Goal: Information Seeking & Learning: Learn about a topic

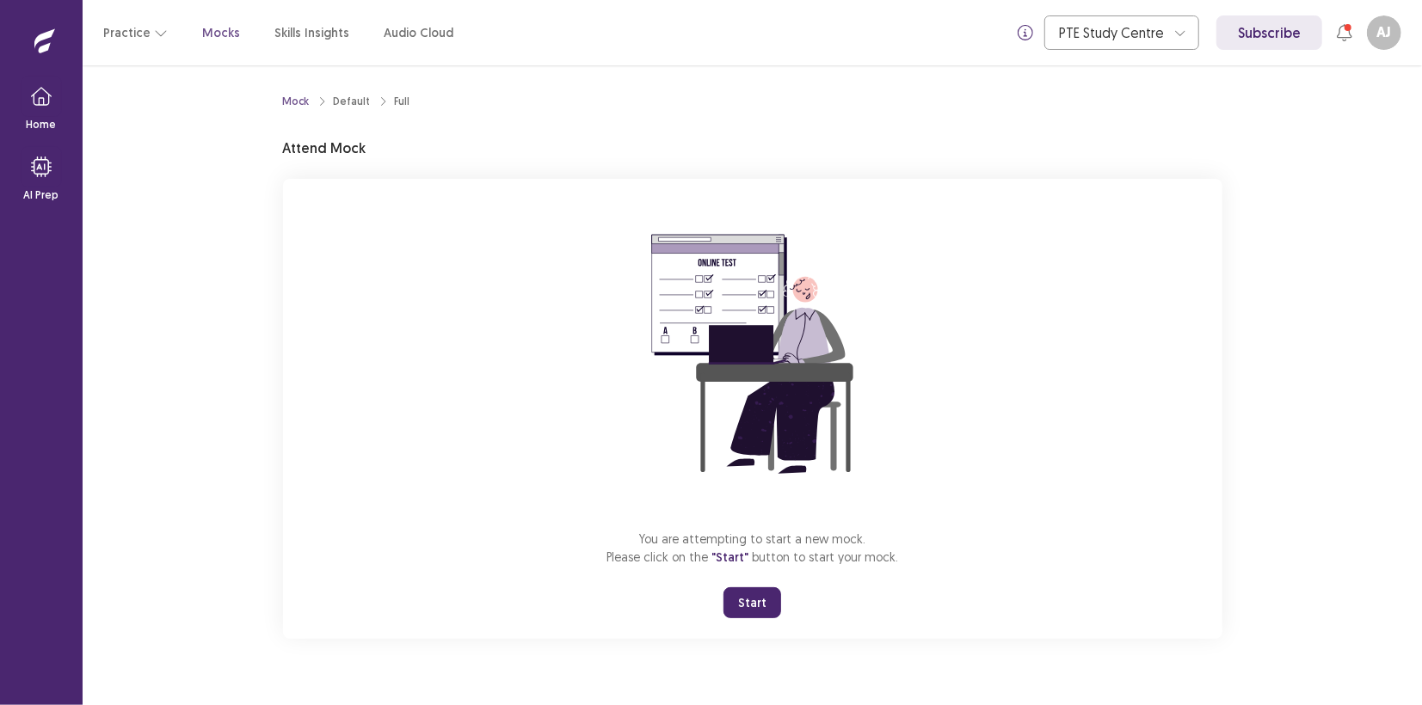
click at [744, 602] on button "Start" at bounding box center [752, 602] width 58 height 31
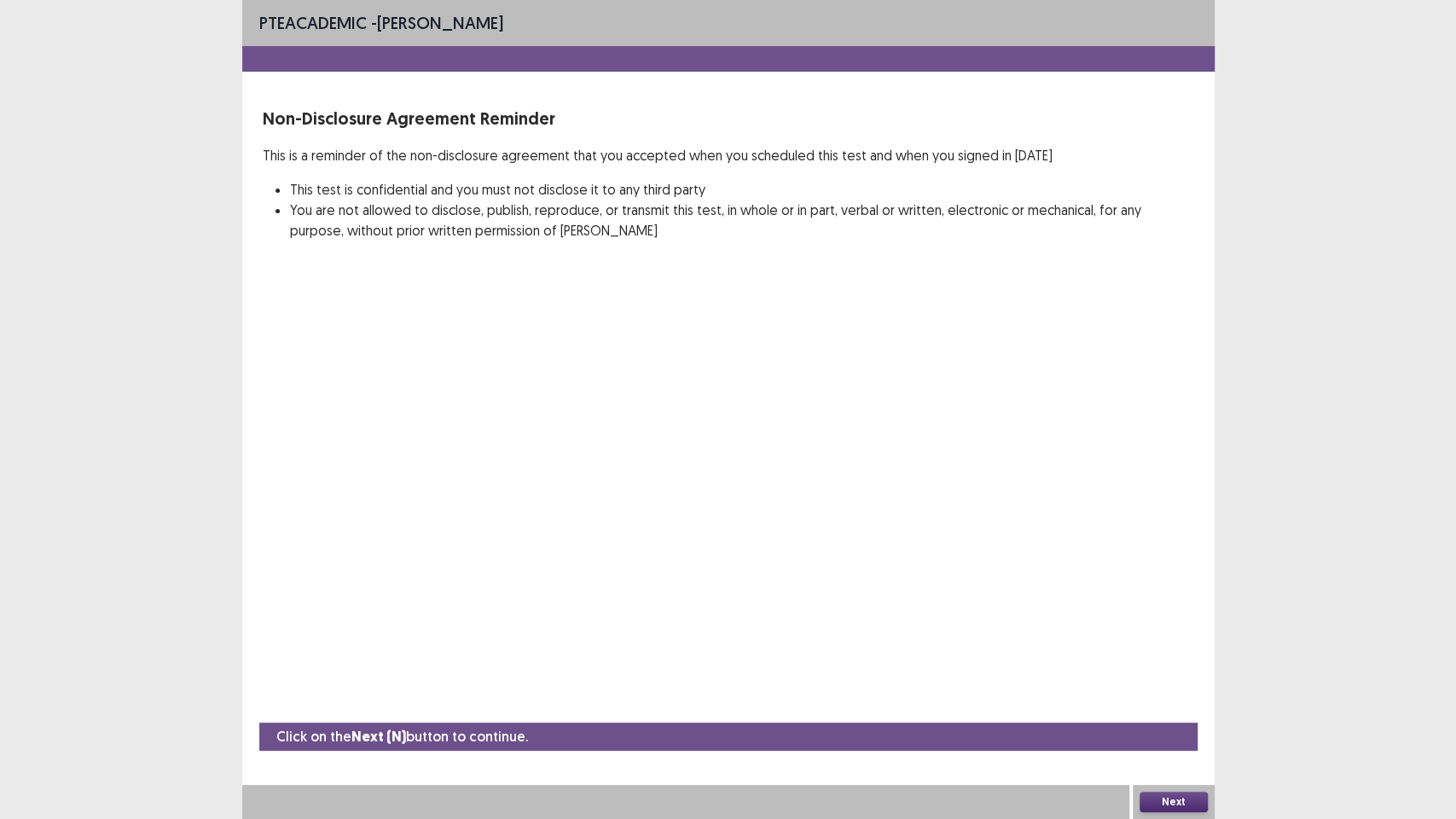
click at [1167, 698] on button "Next" at bounding box center [1173, 801] width 68 height 21
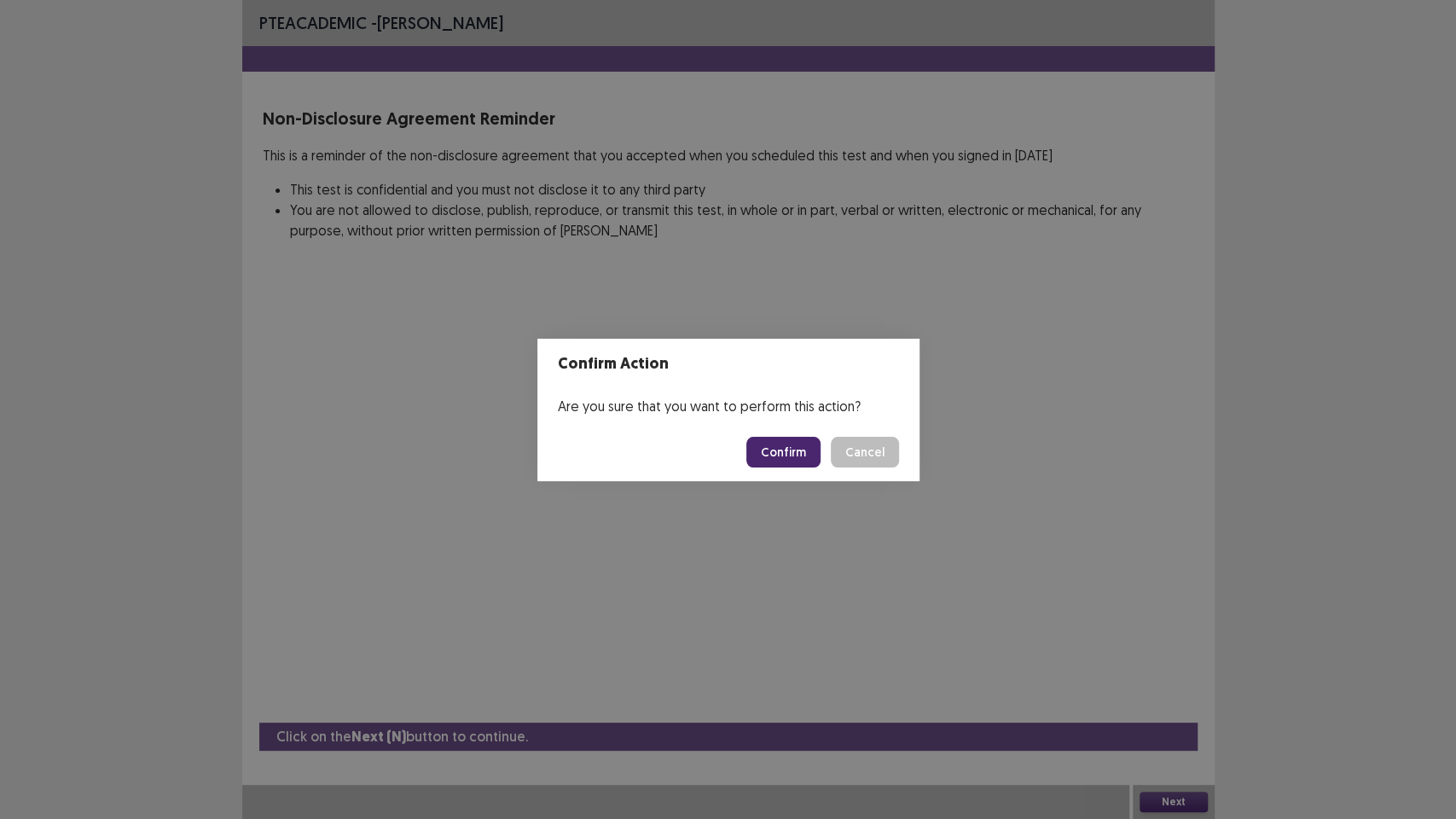
click at [772, 449] on button "Confirm" at bounding box center [784, 451] width 74 height 31
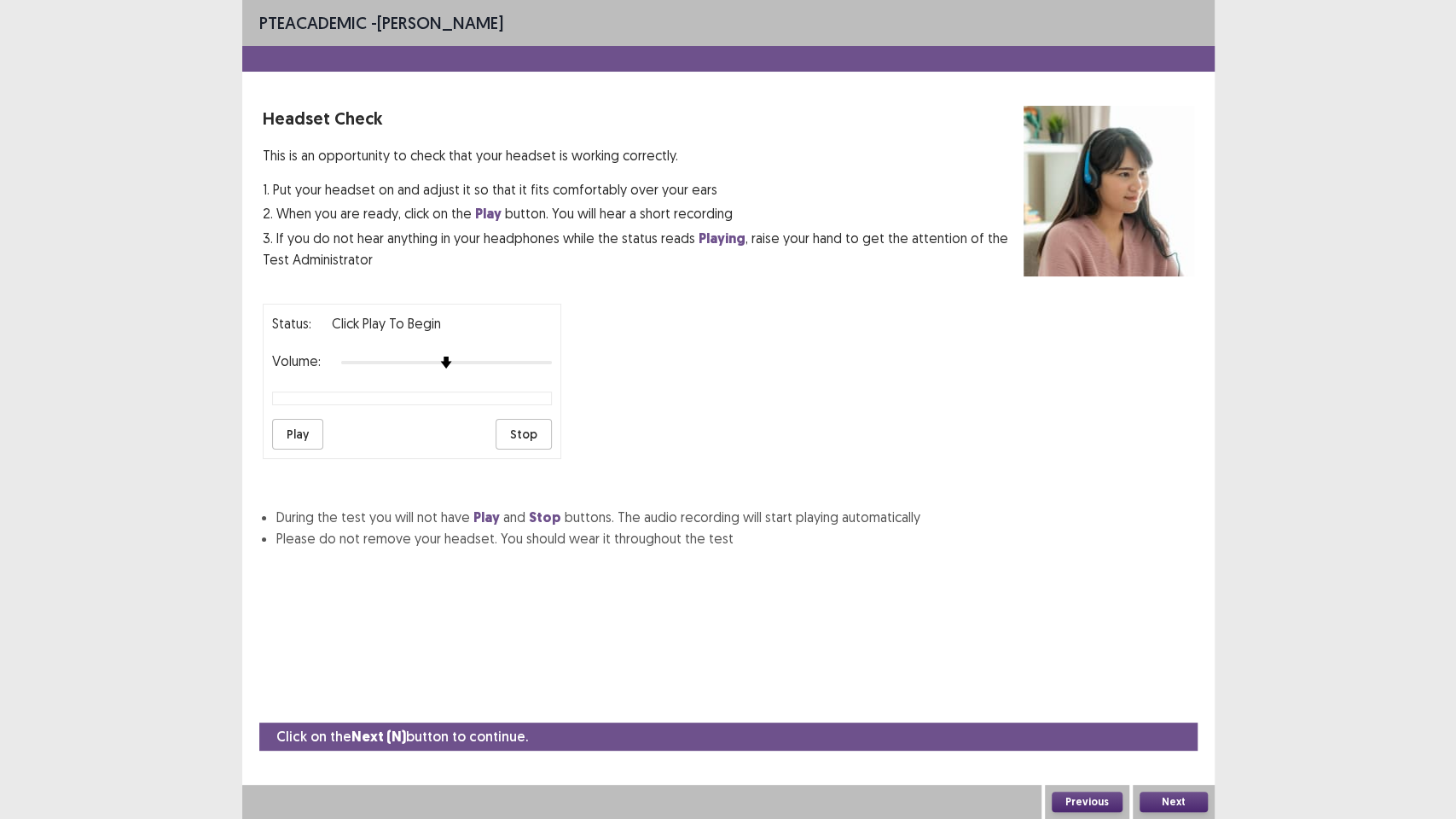
click at [1174, 698] on button "Next" at bounding box center [1173, 801] width 68 height 21
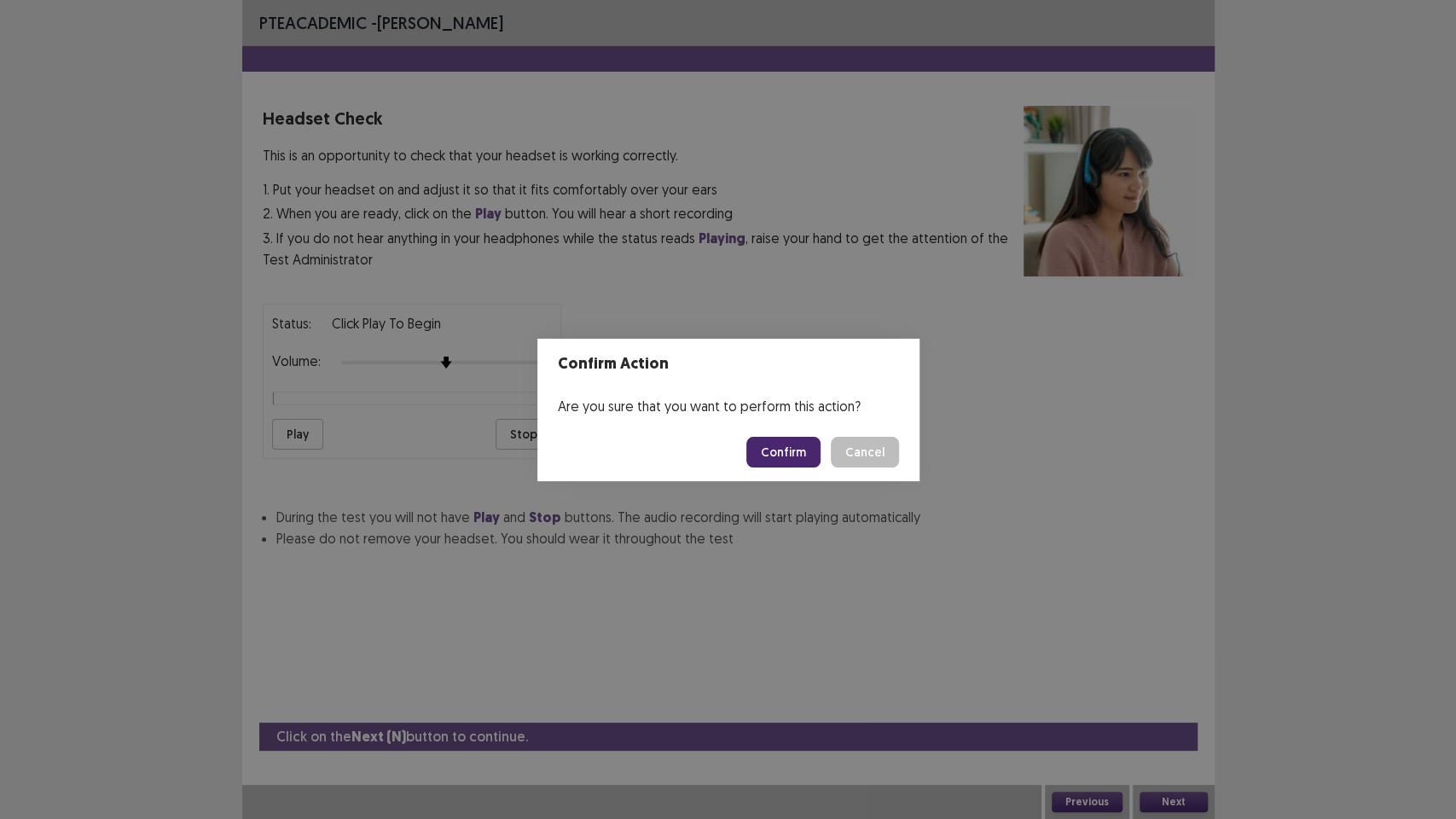
click at [790, 441] on button "Confirm" at bounding box center [784, 451] width 74 height 31
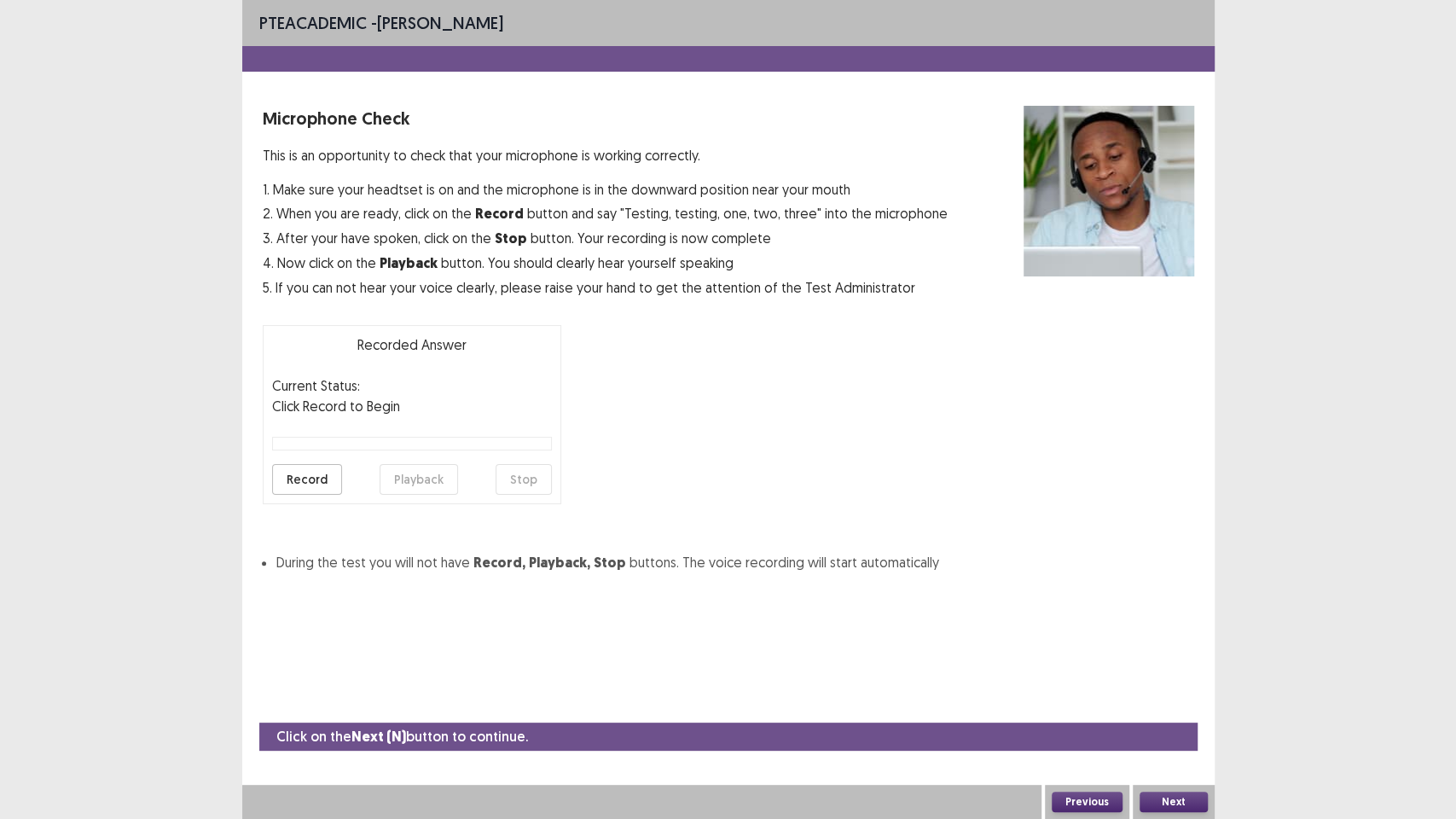
click at [1167, 698] on button "Next" at bounding box center [1173, 801] width 68 height 21
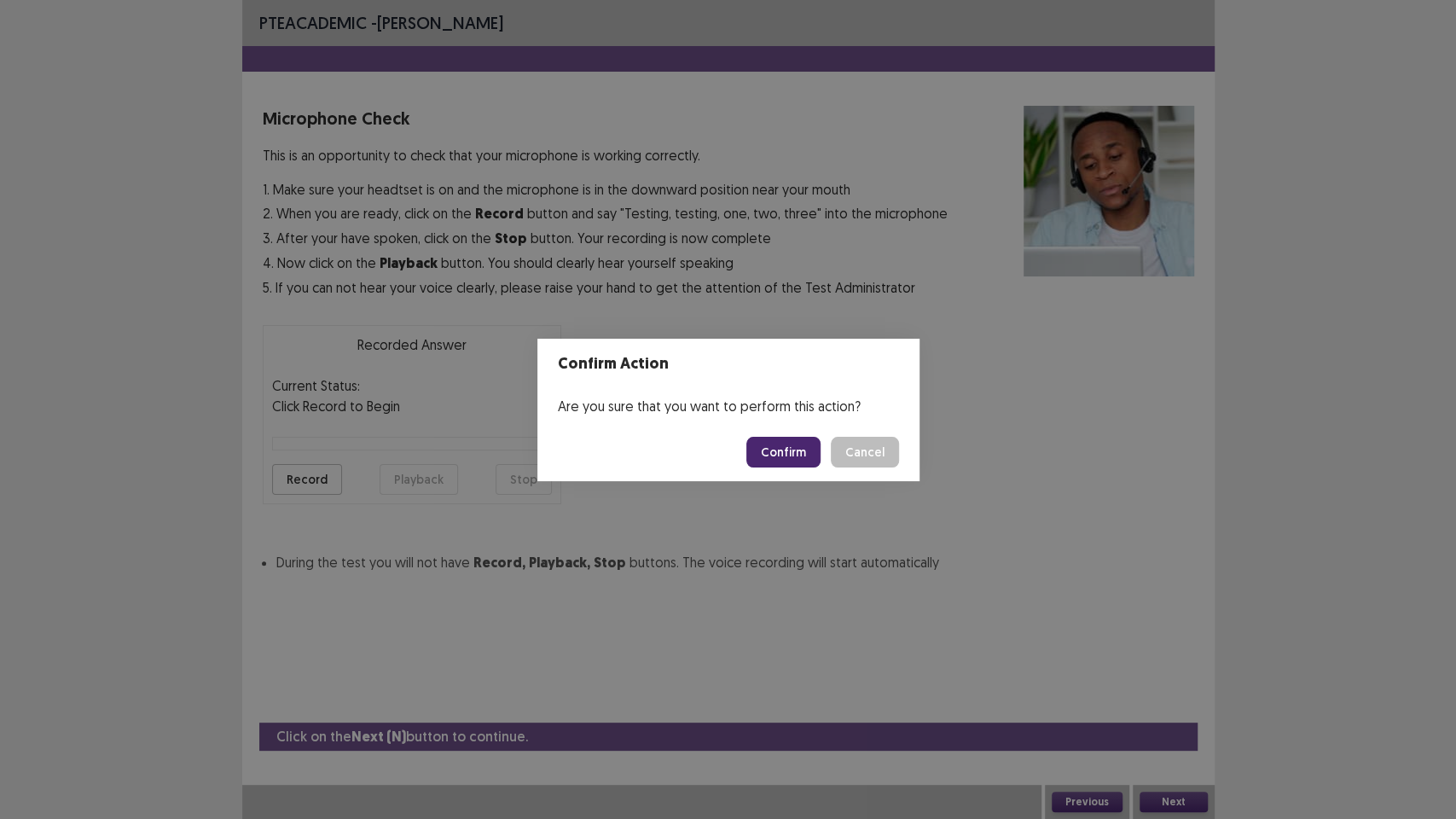
click at [772, 452] on button "Confirm" at bounding box center [784, 451] width 74 height 31
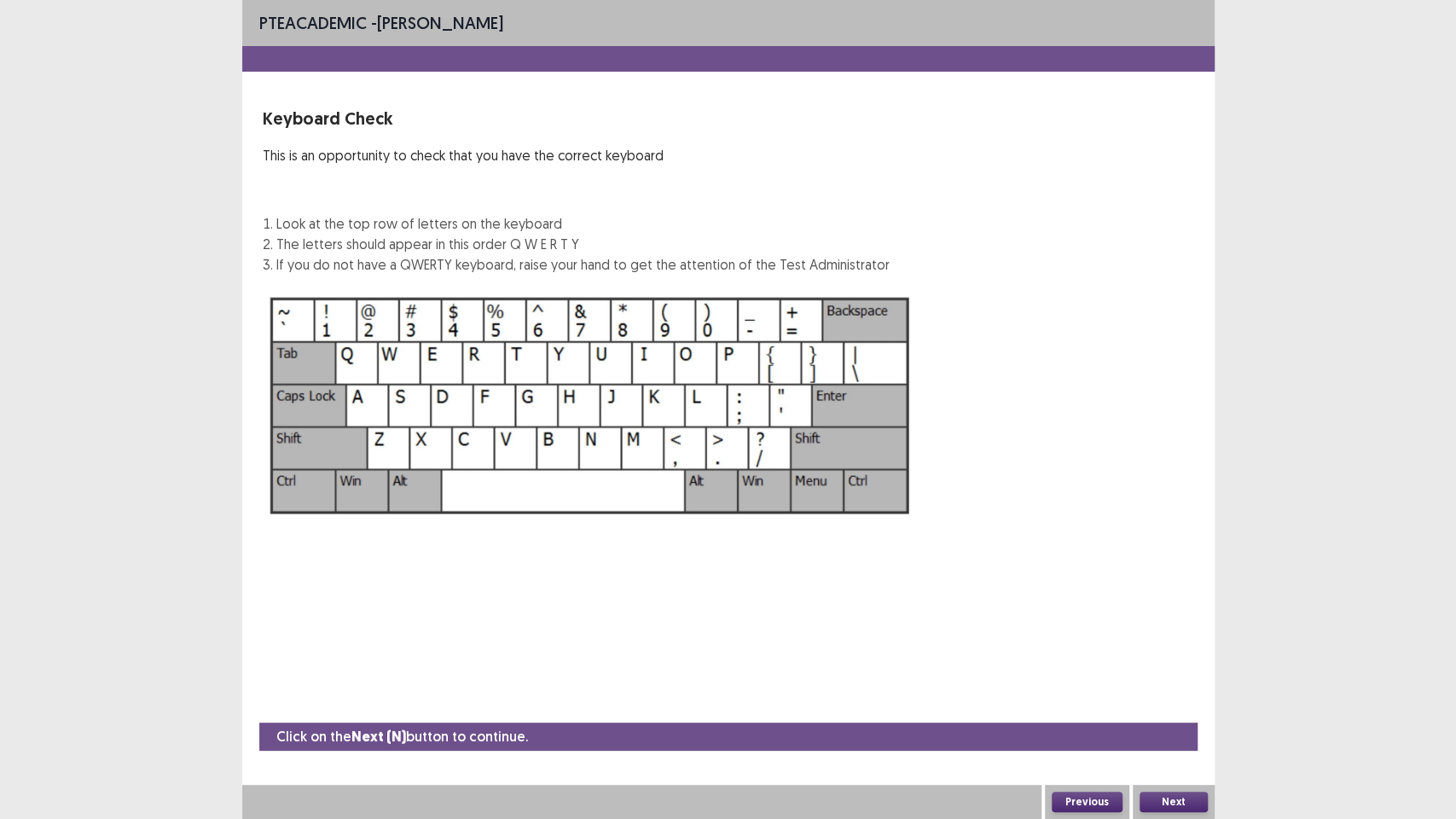
click at [1169, 698] on button "Next" at bounding box center [1173, 801] width 68 height 21
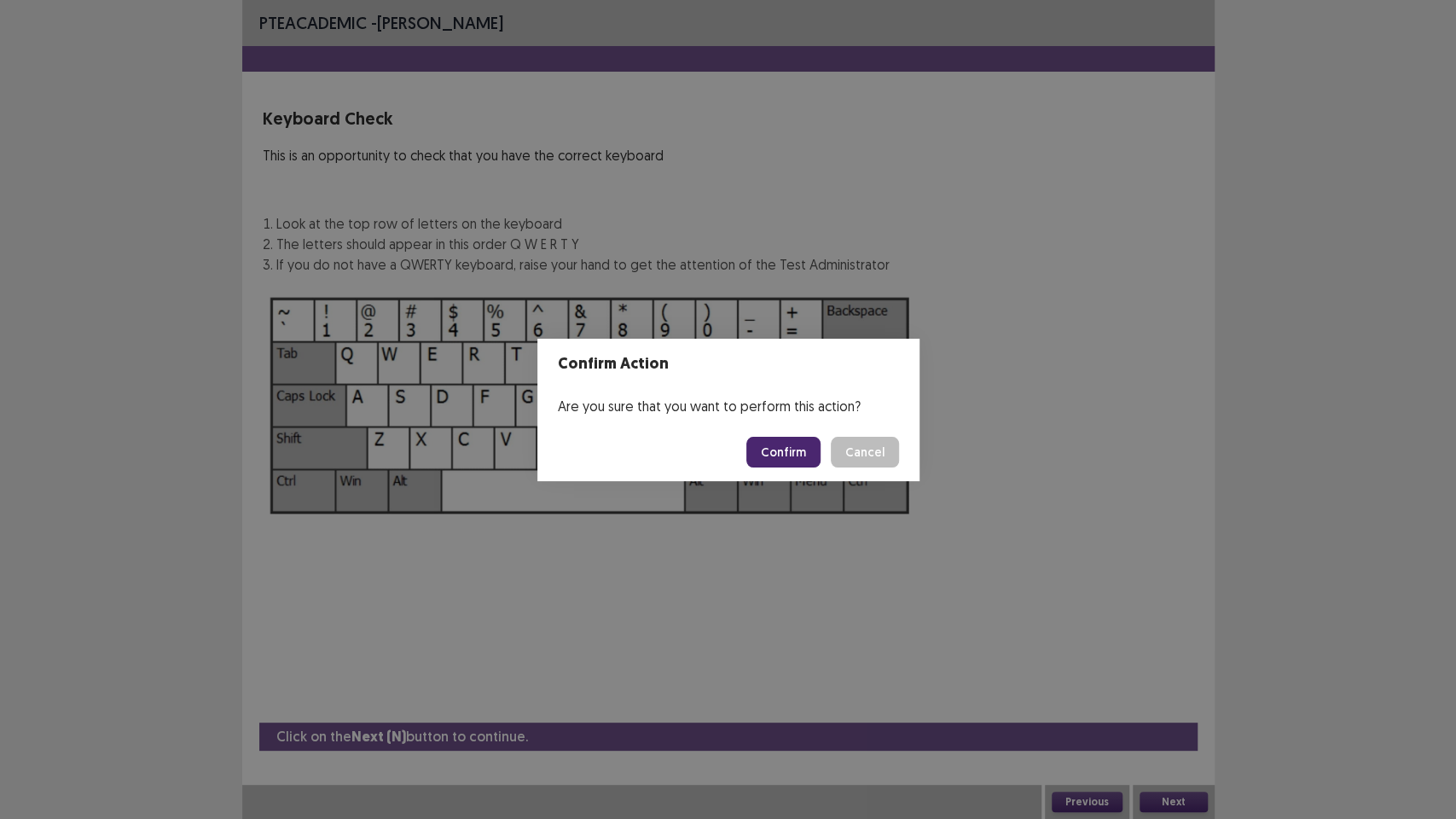
click at [789, 457] on button "Confirm" at bounding box center [784, 451] width 74 height 31
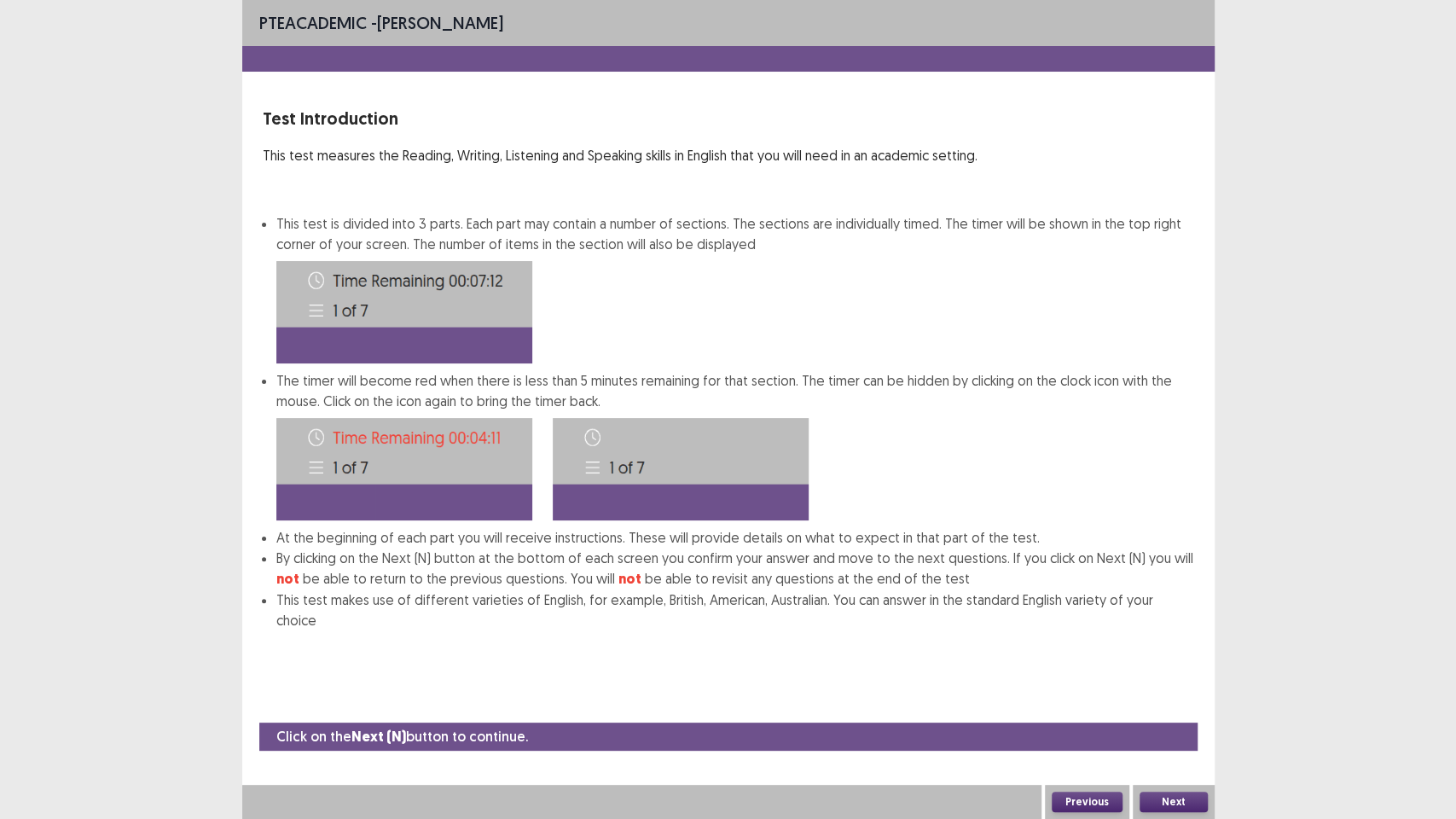
click at [1159, 698] on button "Next" at bounding box center [1173, 801] width 68 height 21
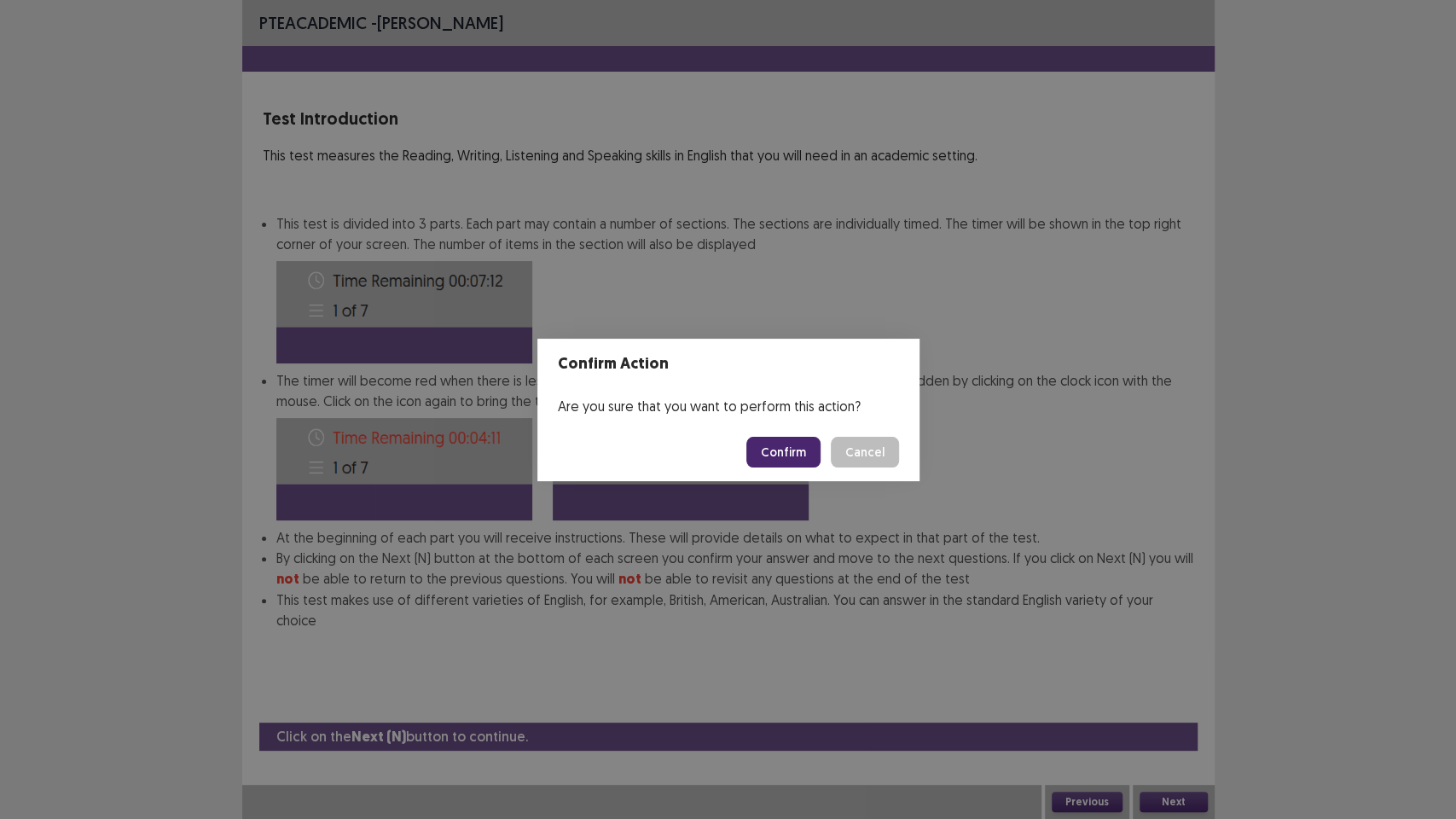
click at [772, 454] on button "Confirm" at bounding box center [784, 451] width 74 height 31
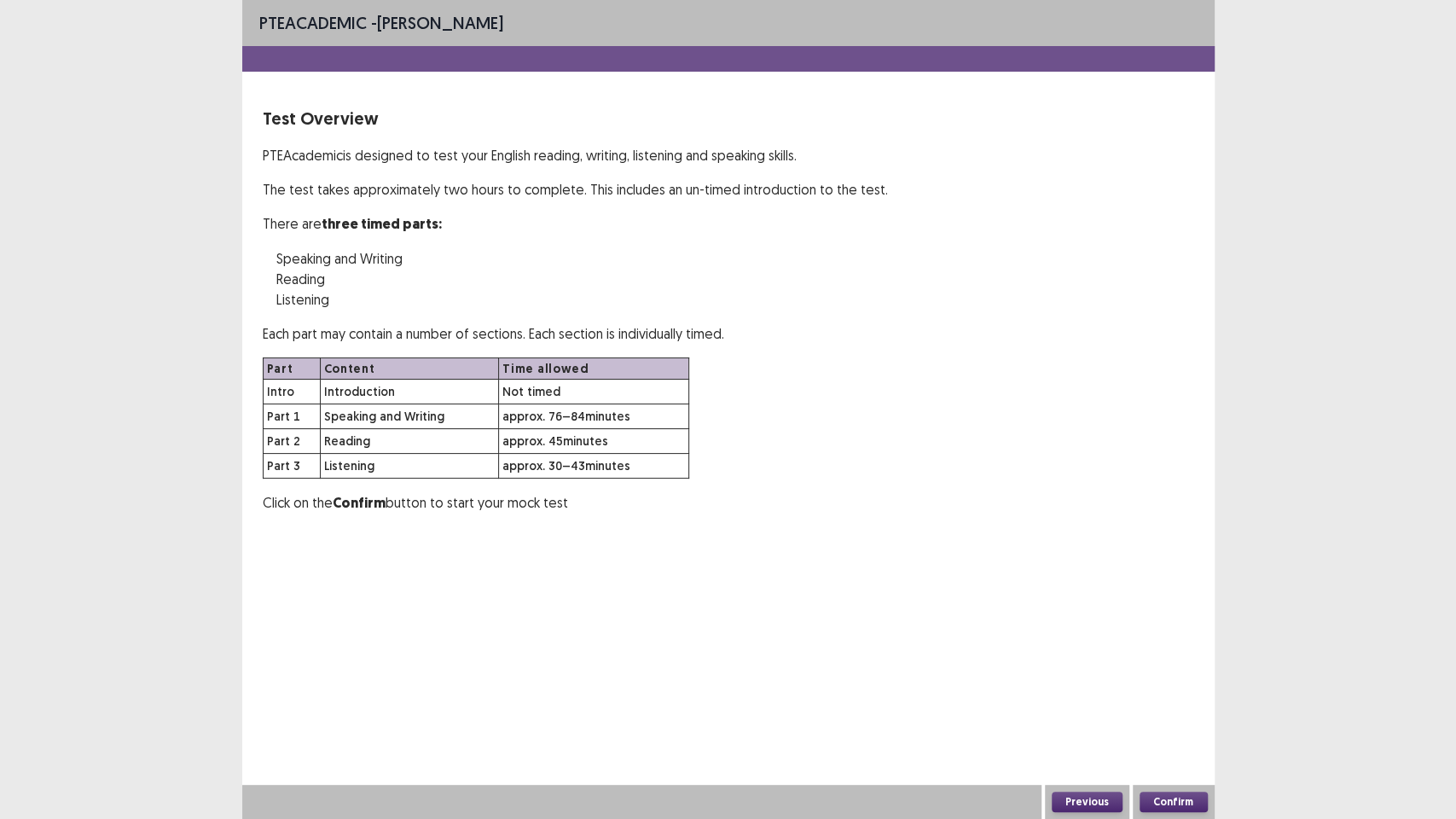
click at [1161, 698] on button "Confirm" at bounding box center [1173, 801] width 68 height 21
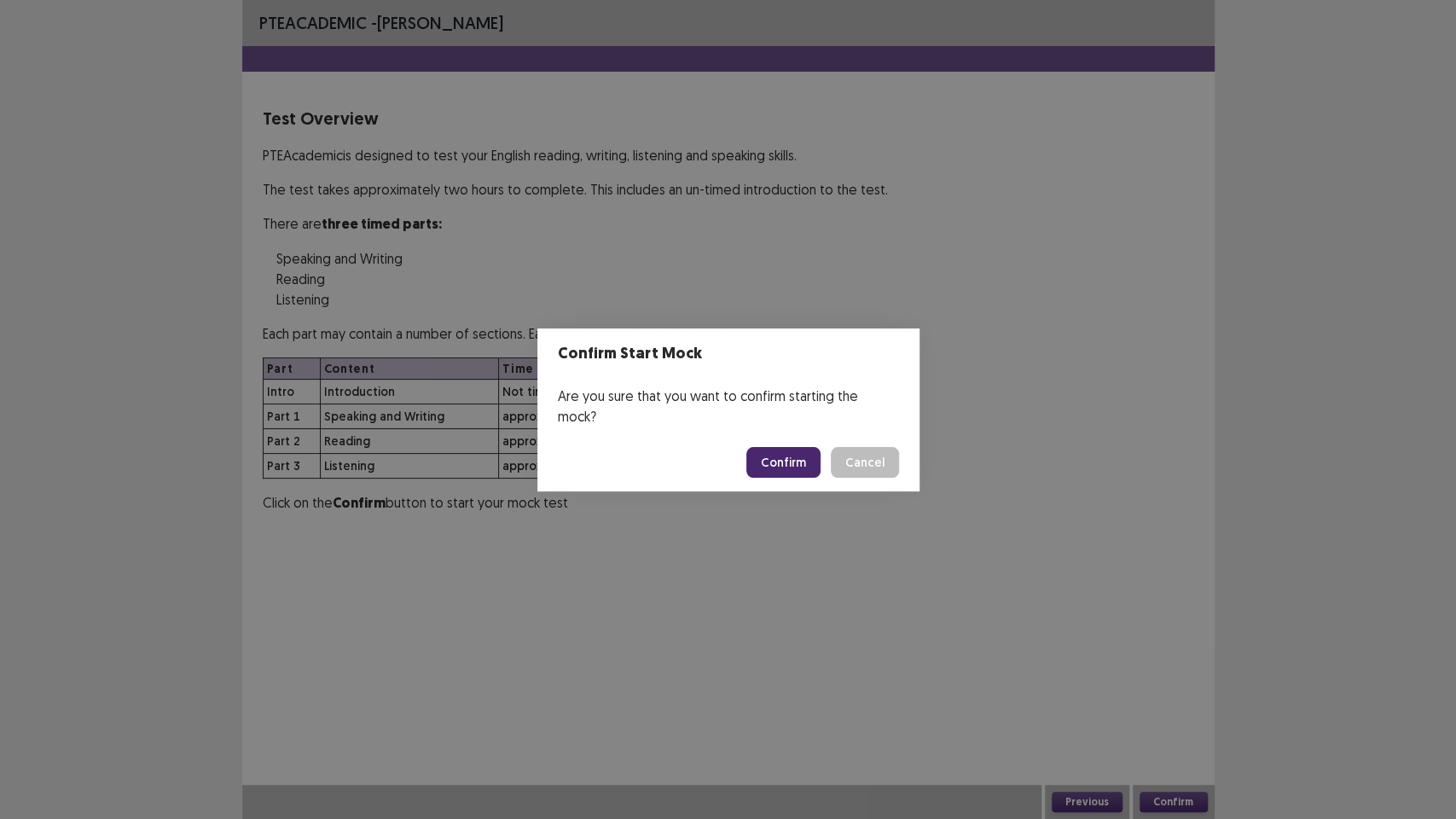
click at [794, 447] on button "Confirm" at bounding box center [784, 462] width 74 height 31
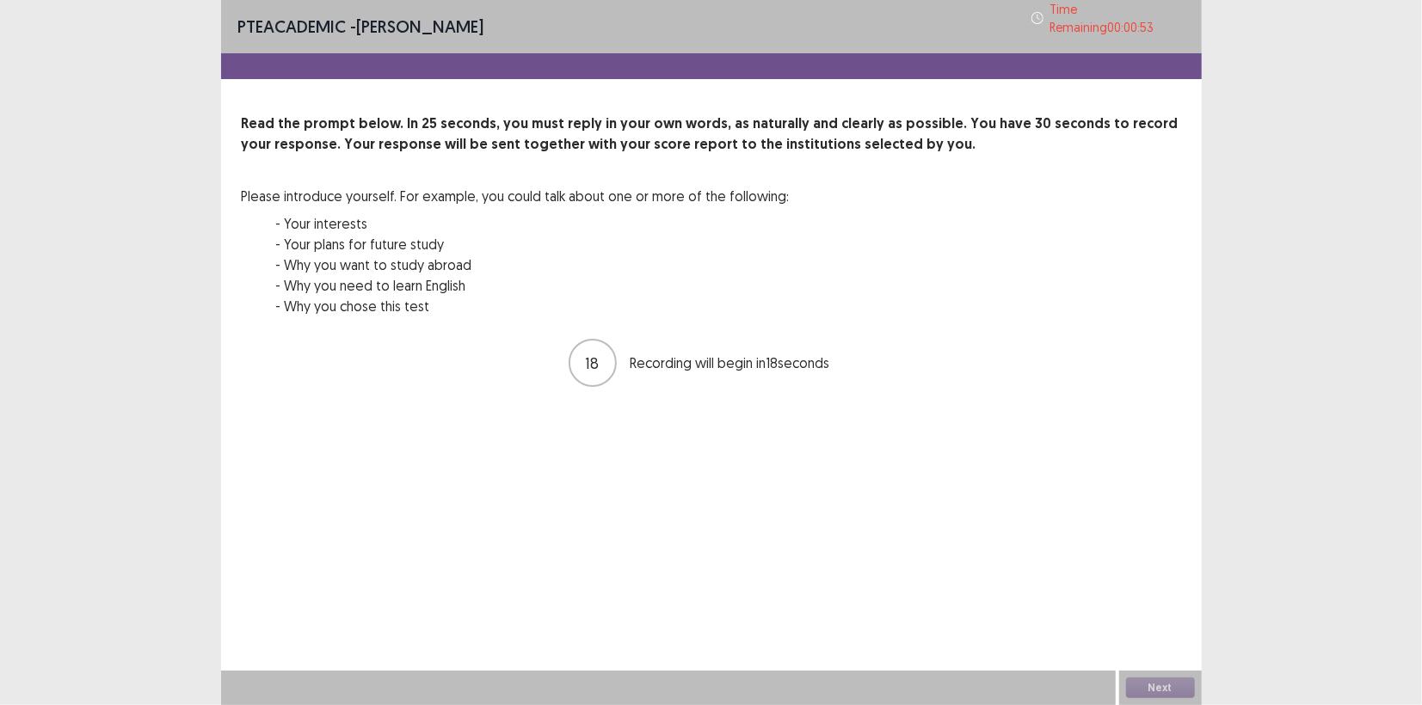
click at [872, 475] on div "PTE academic - Arosha Jay Time Remaining 00 : 00 : 53 Read the prompt below. In…" at bounding box center [711, 352] width 981 height 705
click at [872, 475] on div "PTE academic - Arosha Jay Time Remaining 00 : 00 : 52 Read the prompt below. In…" at bounding box center [711, 352] width 981 height 705
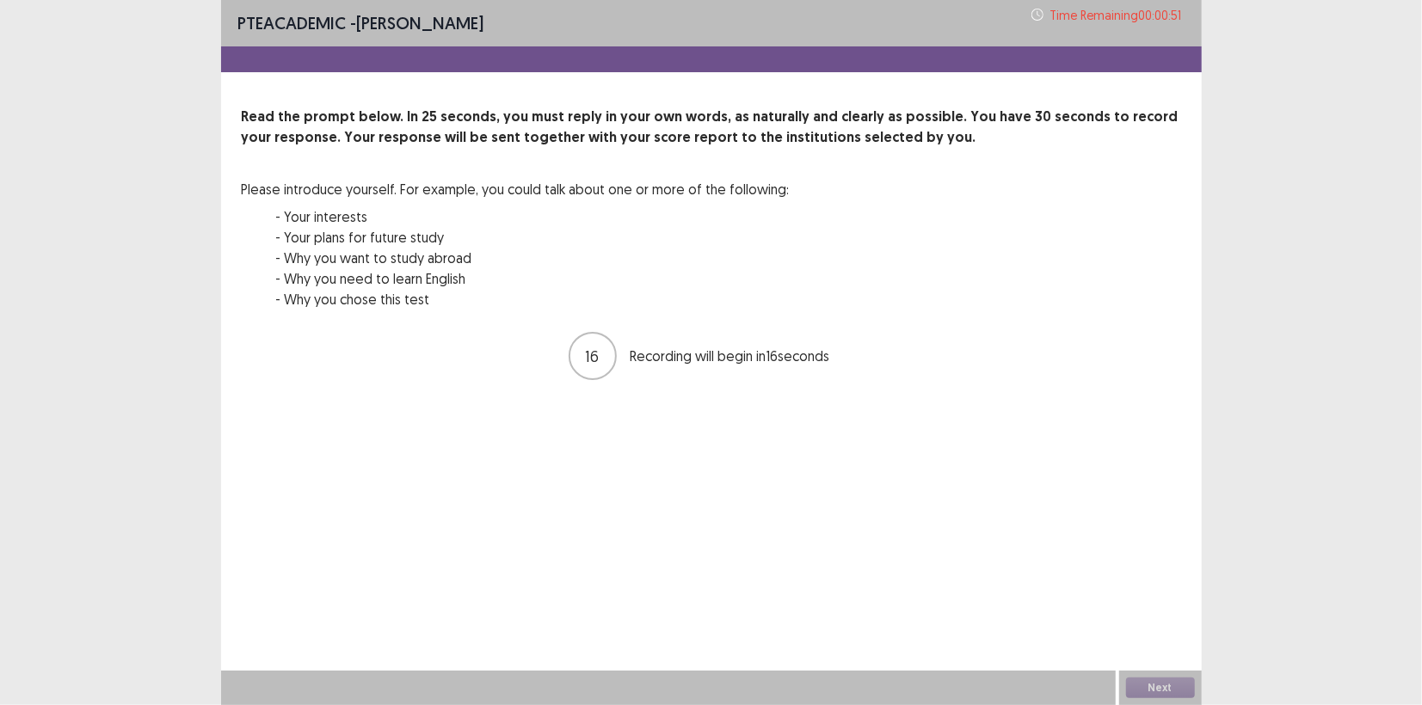
click at [872, 475] on div "PTE academic - Arosha Jay Time Remaining 00 : 00 : 51 Read the prompt below. In…" at bounding box center [711, 352] width 981 height 705
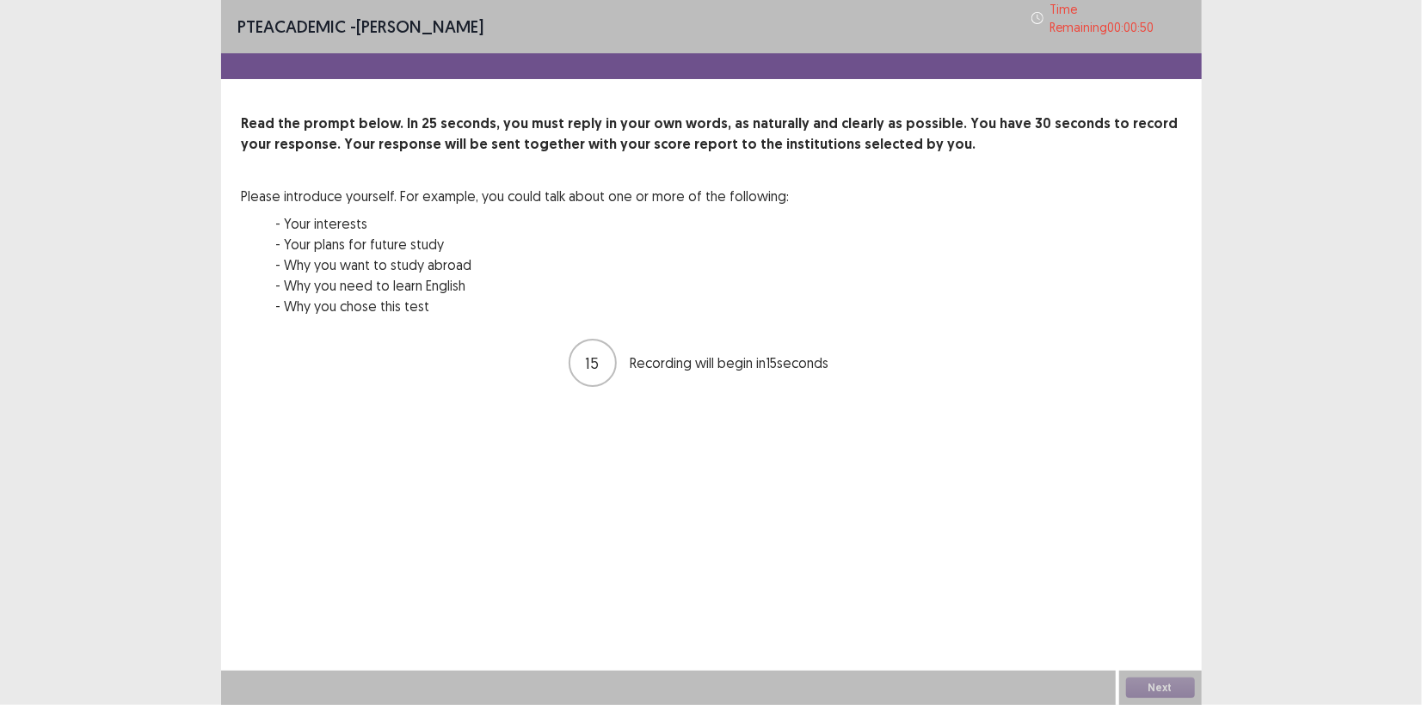
click at [872, 475] on div "PTE academic - Arosha Jay Time Remaining 00 : 00 : 50 Read the prompt below. In…" at bounding box center [711, 352] width 981 height 705
click at [897, 607] on div "PTE academic - Arosha Jay Time Remaining 00 : 00 : 48 Read the prompt below. In…" at bounding box center [711, 352] width 981 height 705
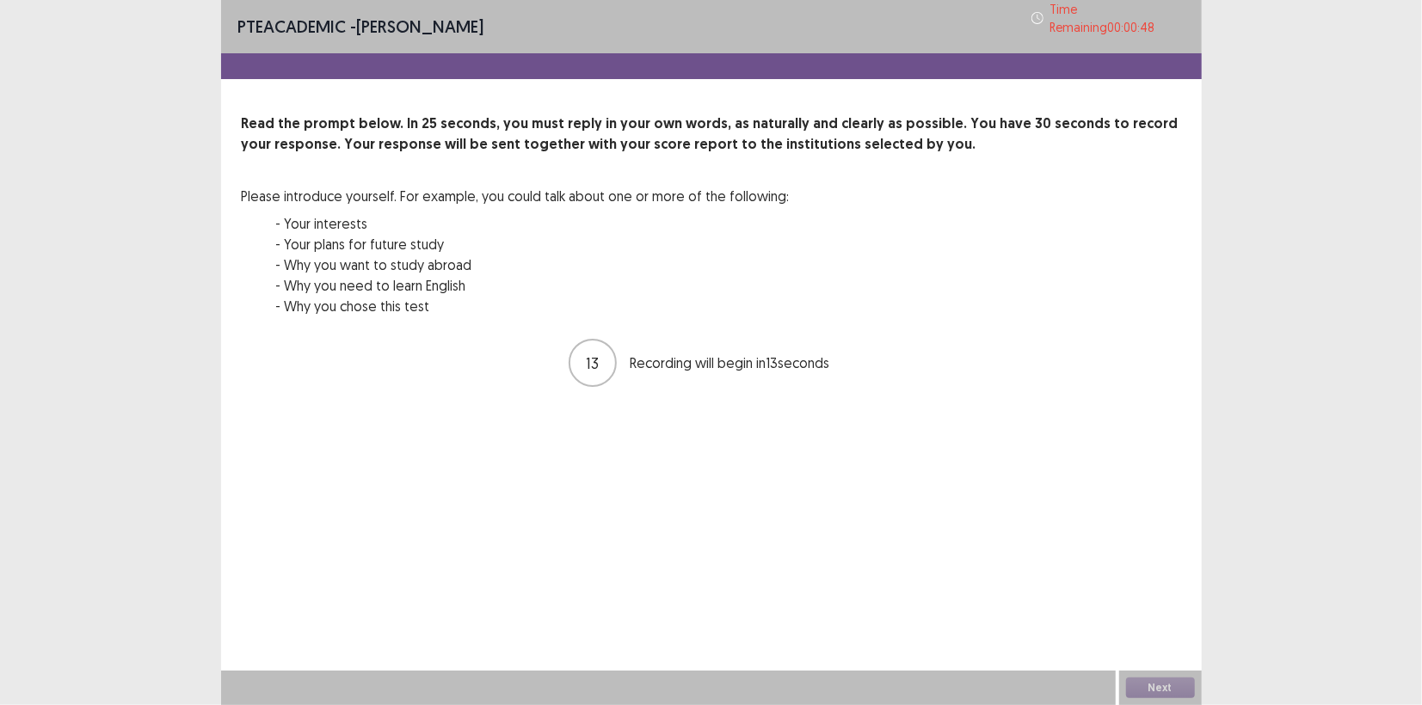
click at [897, 607] on div "PTE academic - Arosha Jay Time Remaining 00 : 00 : 48 Read the prompt below. In…" at bounding box center [711, 352] width 981 height 705
click at [897, 607] on div "PTE academic - Arosha Jay Time Remaining 00 : 00 : 47 Read the prompt below. In…" at bounding box center [711, 352] width 981 height 705
click at [897, 607] on div "PTE academic - Arosha Jay Time Remaining 00 : 00 : 46 Read the prompt below. In…" at bounding box center [711, 352] width 981 height 705
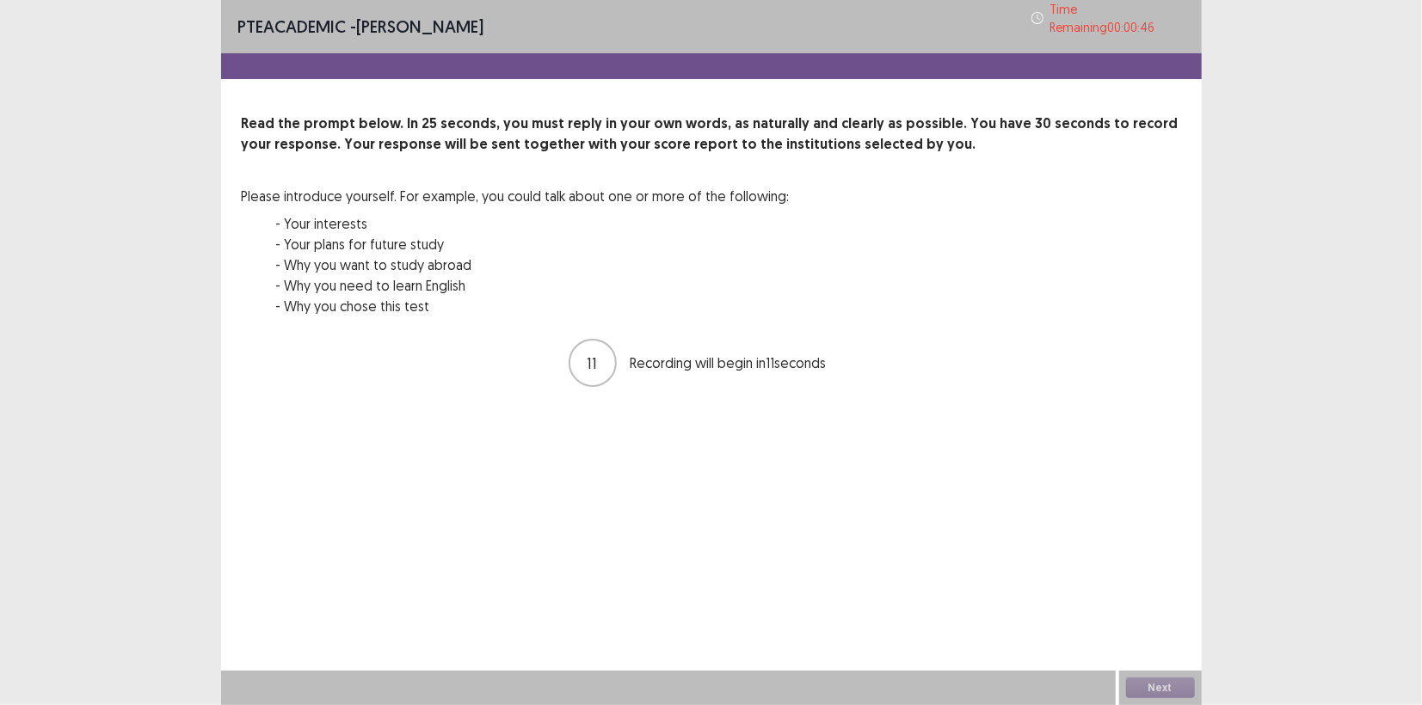
click at [897, 607] on div "PTE academic - Arosha Jay Time Remaining 00 : 00 : 46 Read the prompt below. In…" at bounding box center [711, 352] width 981 height 705
click at [698, 337] on div "10 Recording will begin in 10 seconds" at bounding box center [711, 363] width 939 height 52
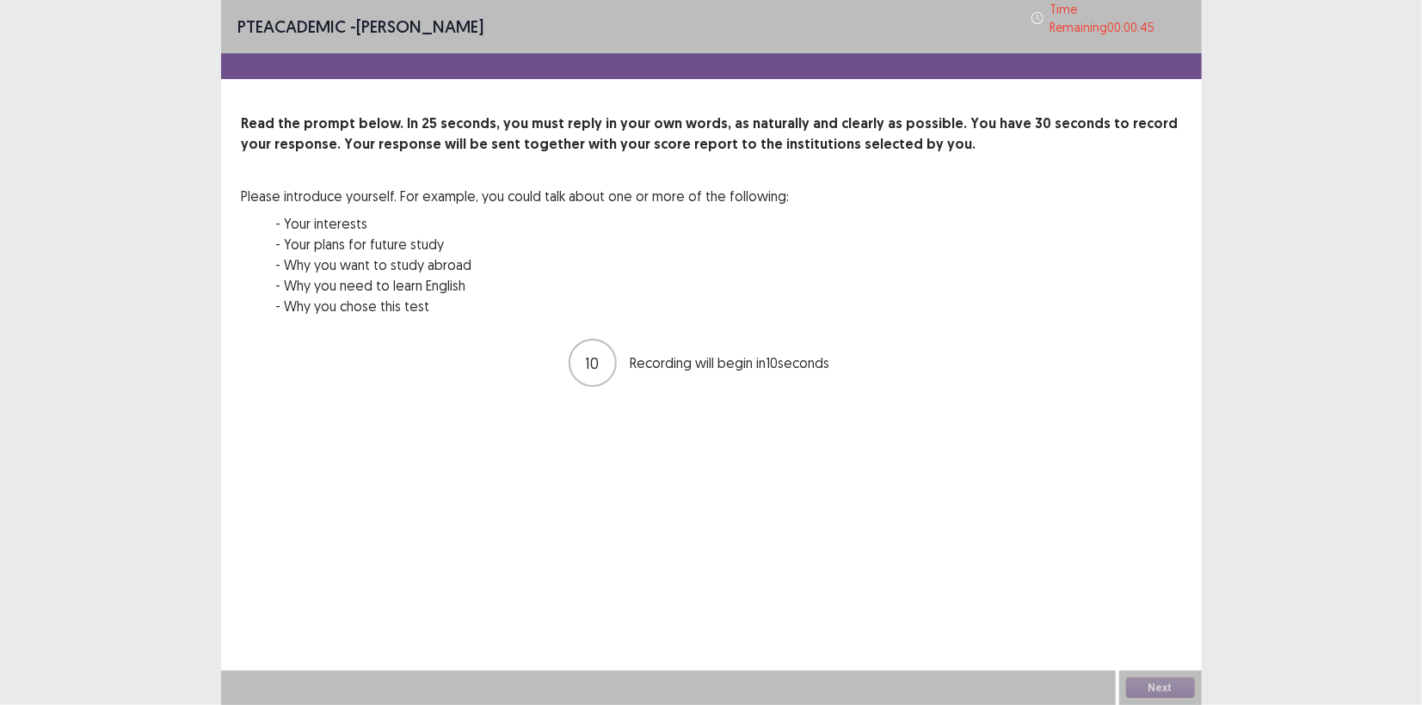
click at [698, 337] on div "10 Recording will begin in 10 seconds" at bounding box center [711, 363] width 939 height 52
click at [698, 337] on div "9 Recording will begin in 9 seconds" at bounding box center [711, 363] width 939 height 52
click at [1156, 690] on button "Next" at bounding box center [1160, 688] width 69 height 21
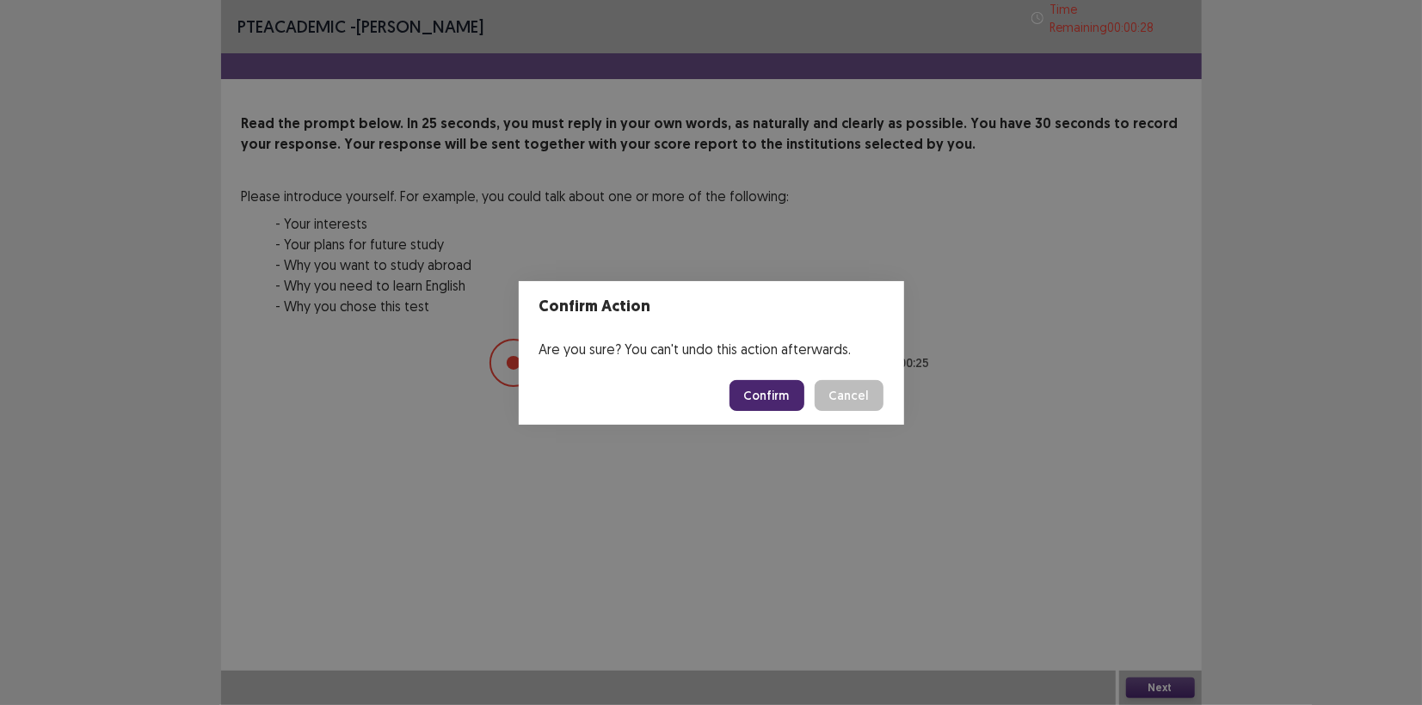
click at [771, 398] on button "Confirm" at bounding box center [766, 395] width 75 height 31
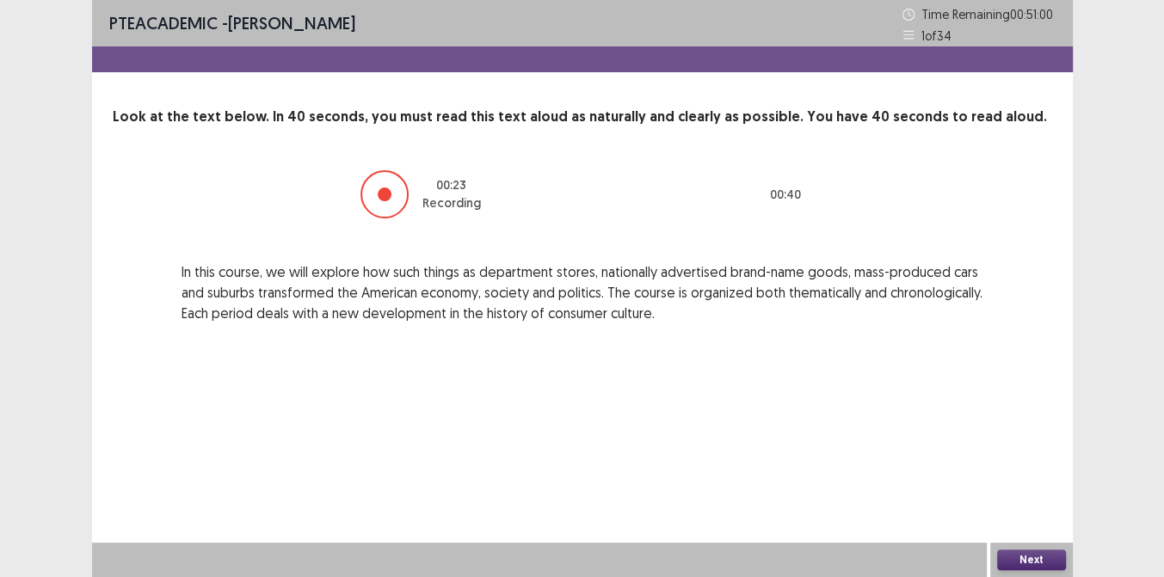
click at [1020, 556] on button "Next" at bounding box center [1031, 560] width 69 height 21
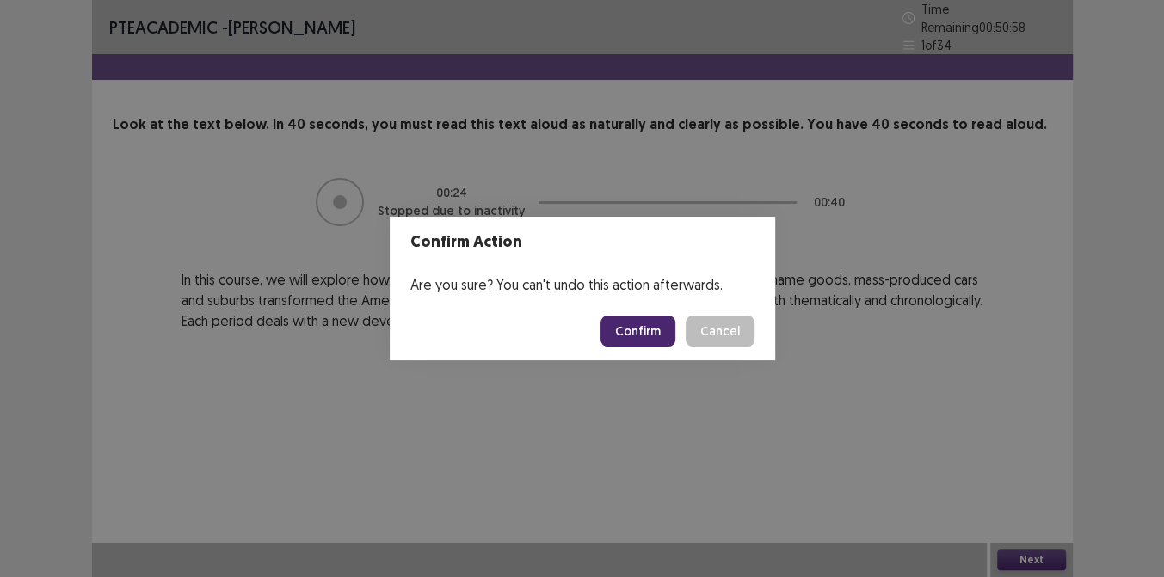
click at [642, 325] on button "Confirm" at bounding box center [637, 331] width 75 height 31
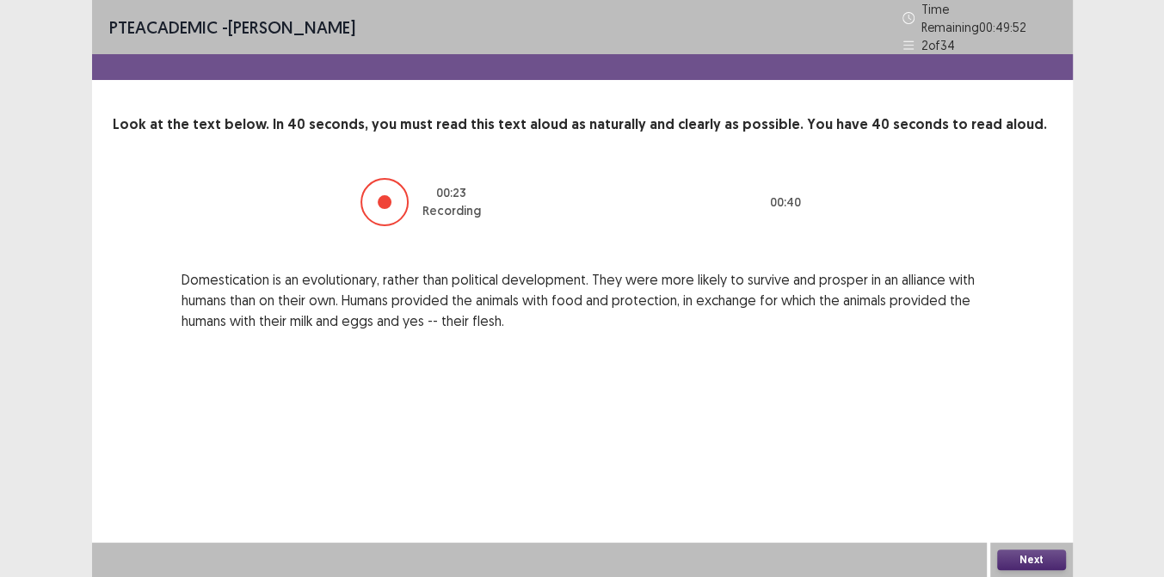
click at [1019, 558] on button "Next" at bounding box center [1031, 560] width 69 height 21
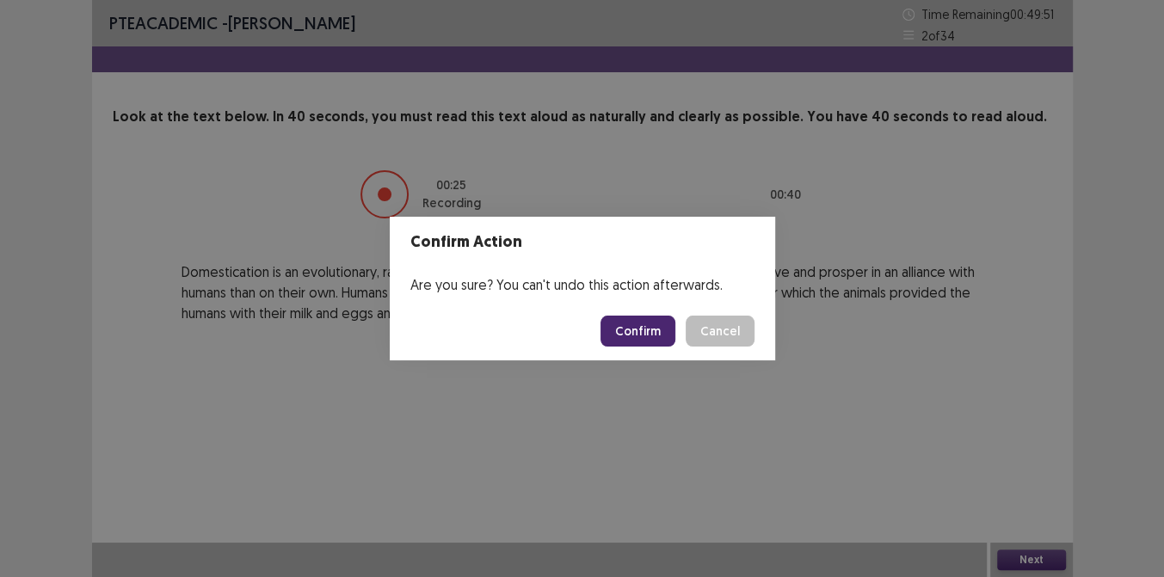
click at [650, 327] on button "Confirm" at bounding box center [637, 331] width 75 height 31
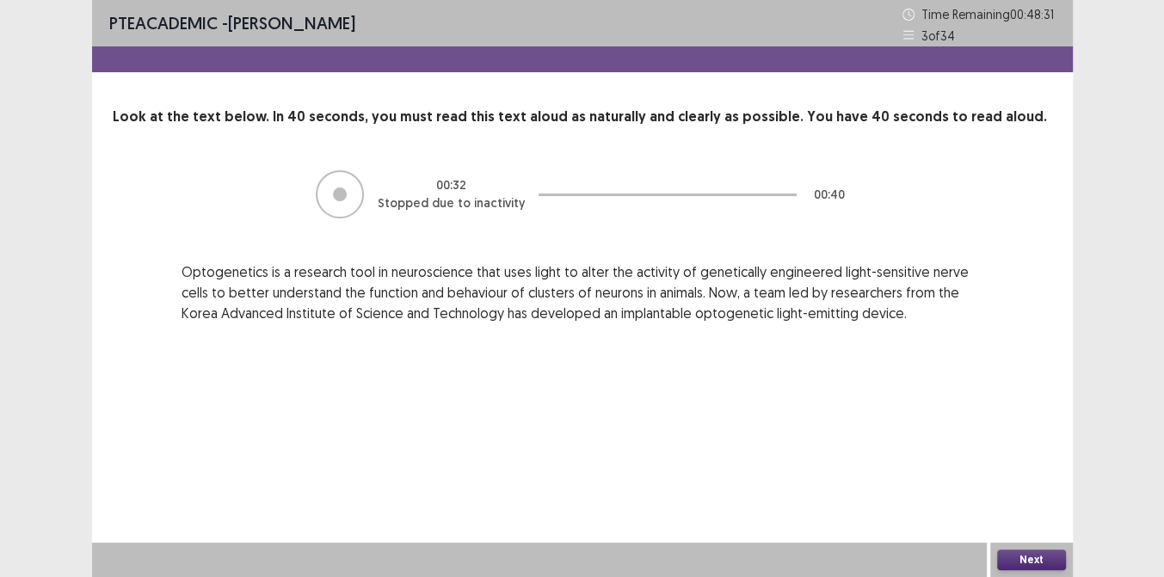
click at [1021, 561] on button "Next" at bounding box center [1031, 560] width 69 height 21
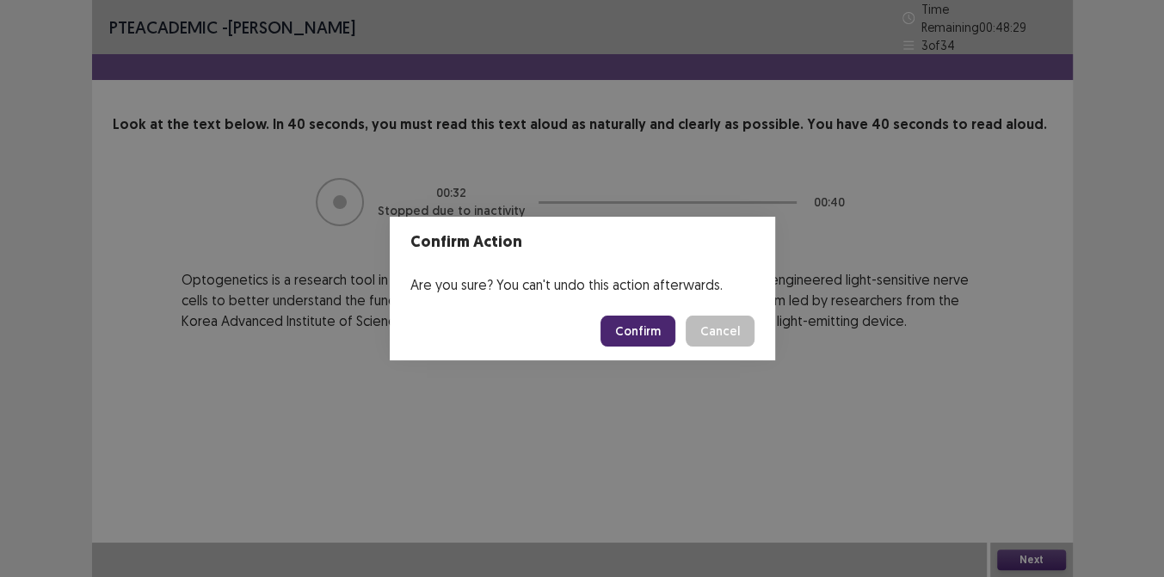
click at [657, 329] on button "Confirm" at bounding box center [637, 331] width 75 height 31
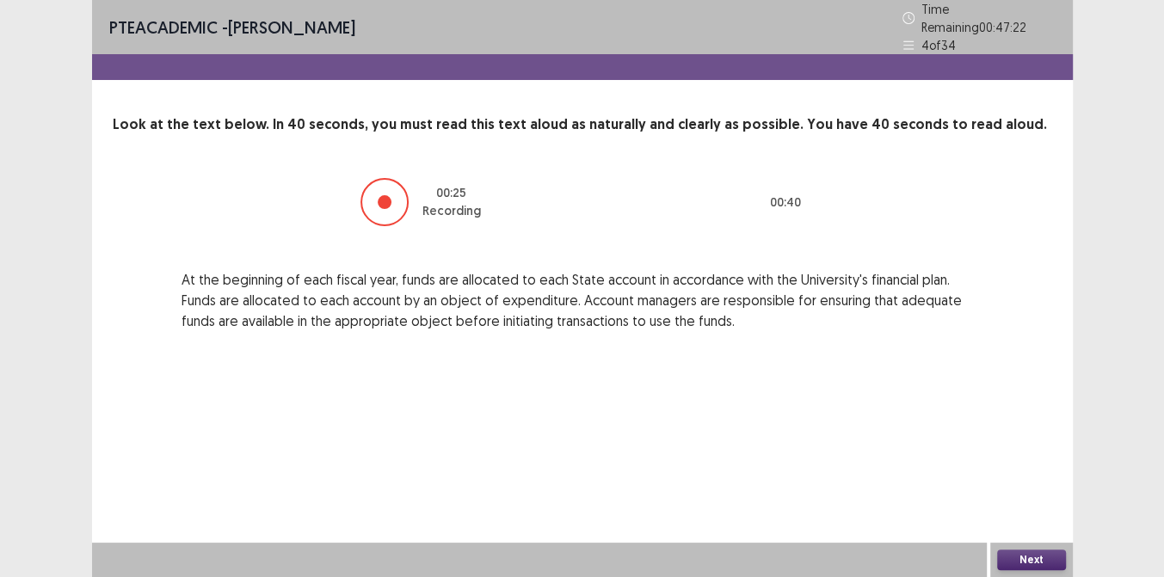
click at [1017, 557] on button "Next" at bounding box center [1031, 560] width 69 height 21
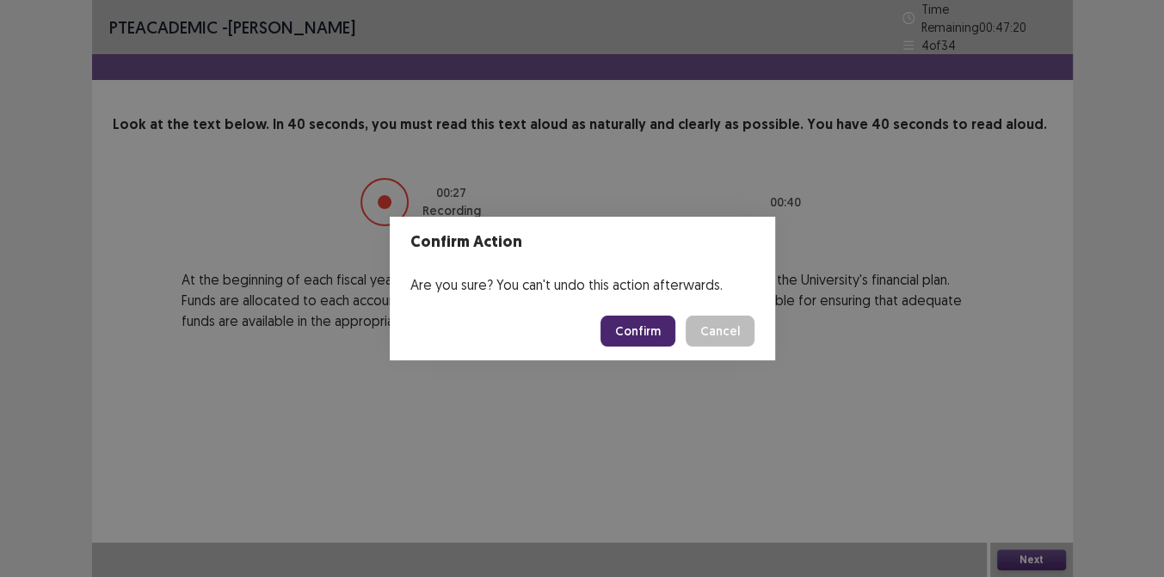
click at [637, 329] on button "Confirm" at bounding box center [637, 331] width 75 height 31
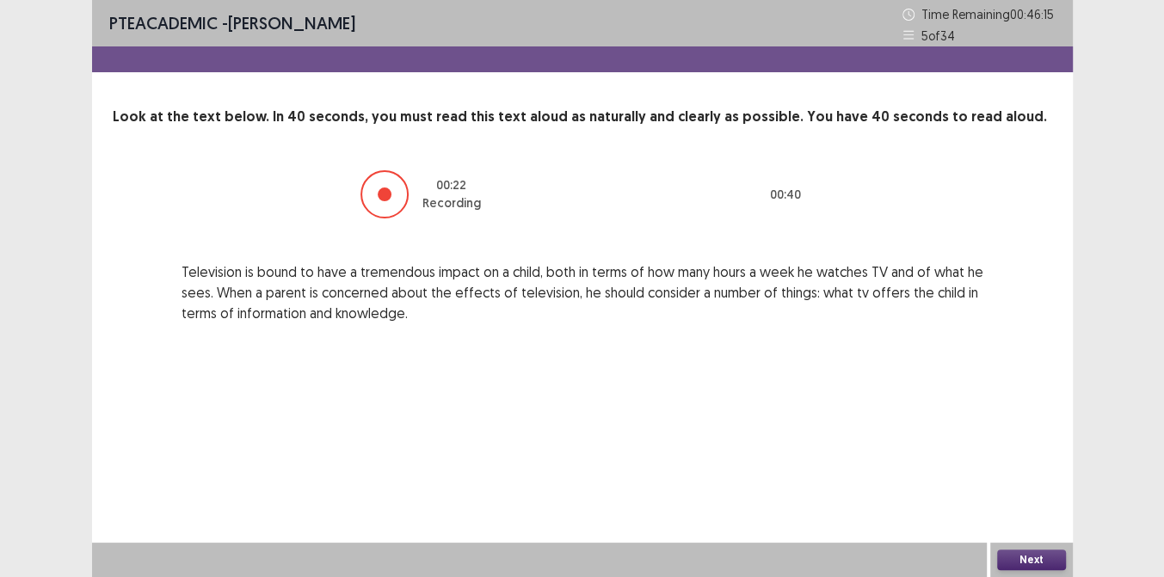
click at [1019, 558] on button "Next" at bounding box center [1031, 560] width 69 height 21
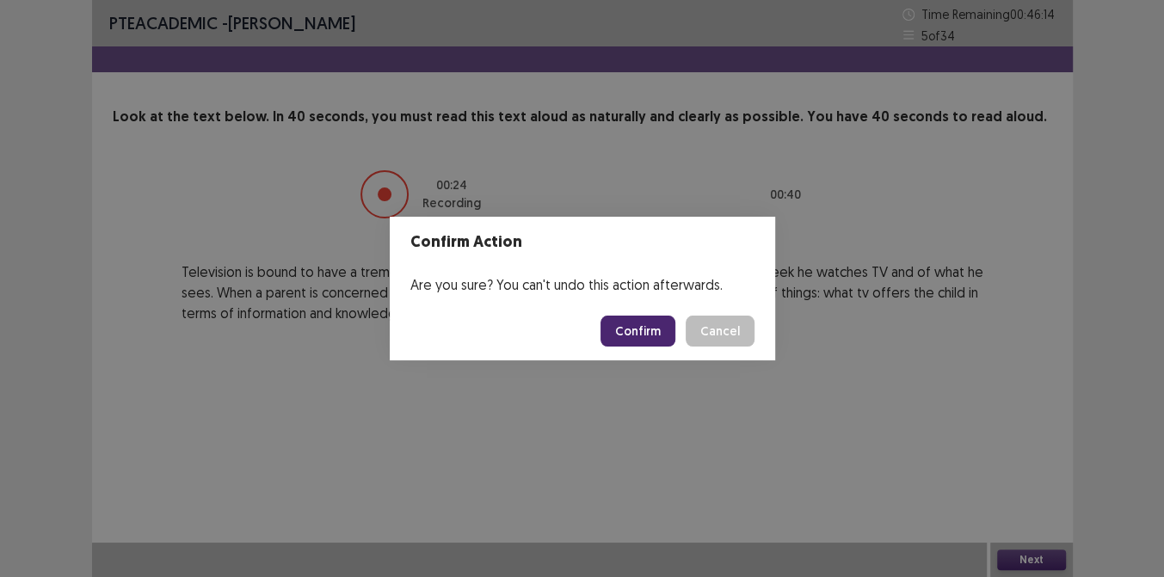
click at [642, 326] on button "Confirm" at bounding box center [637, 331] width 75 height 31
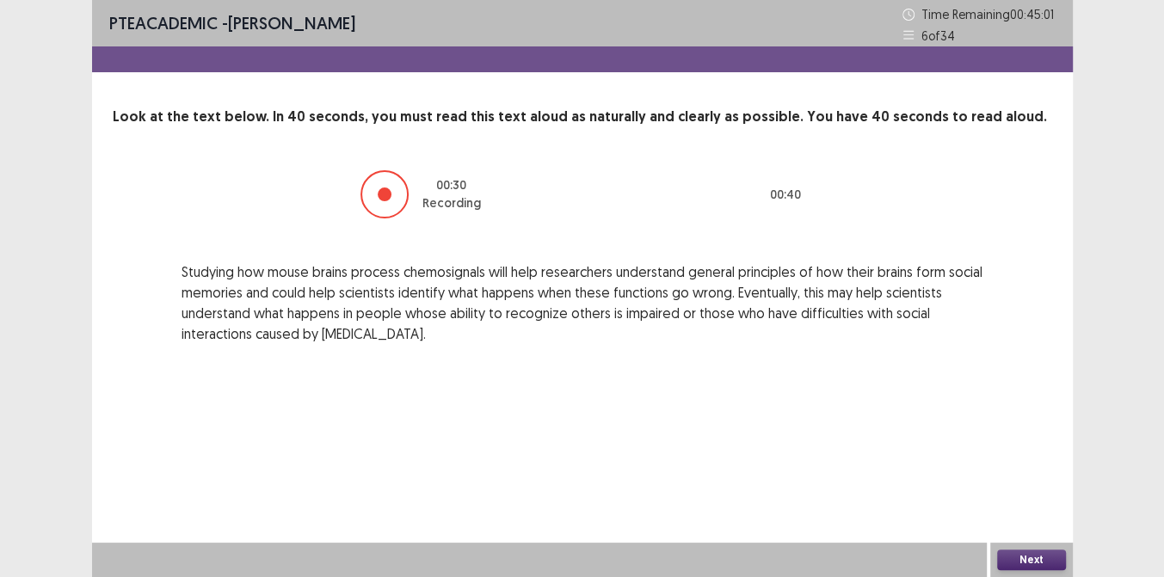
click at [1023, 555] on button "Next" at bounding box center [1031, 560] width 69 height 21
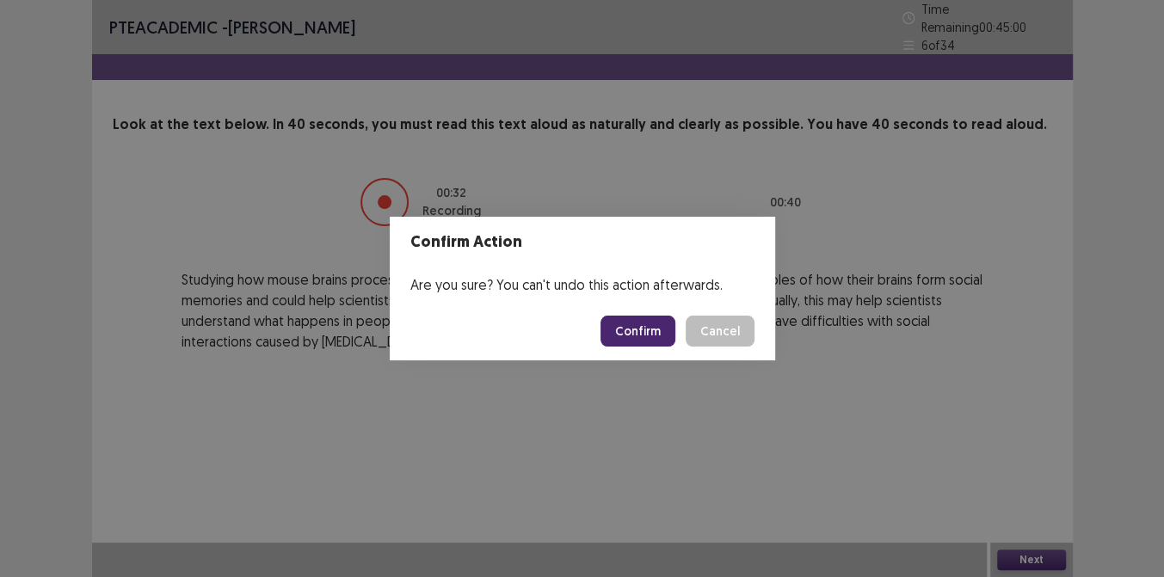
click at [652, 321] on button "Confirm" at bounding box center [637, 331] width 75 height 31
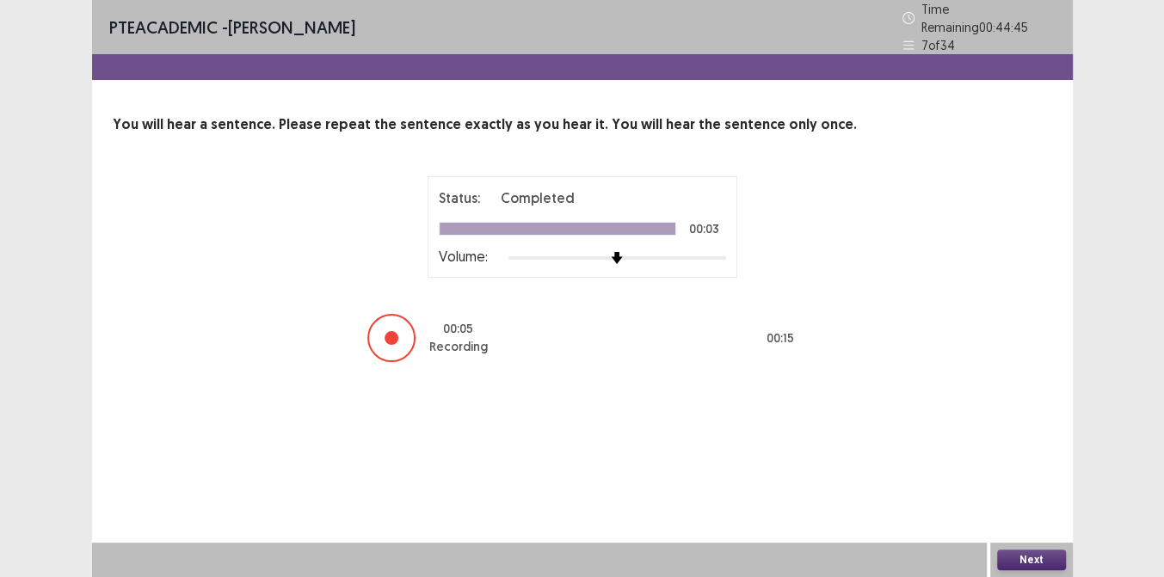
click at [1036, 558] on button "Next" at bounding box center [1031, 560] width 69 height 21
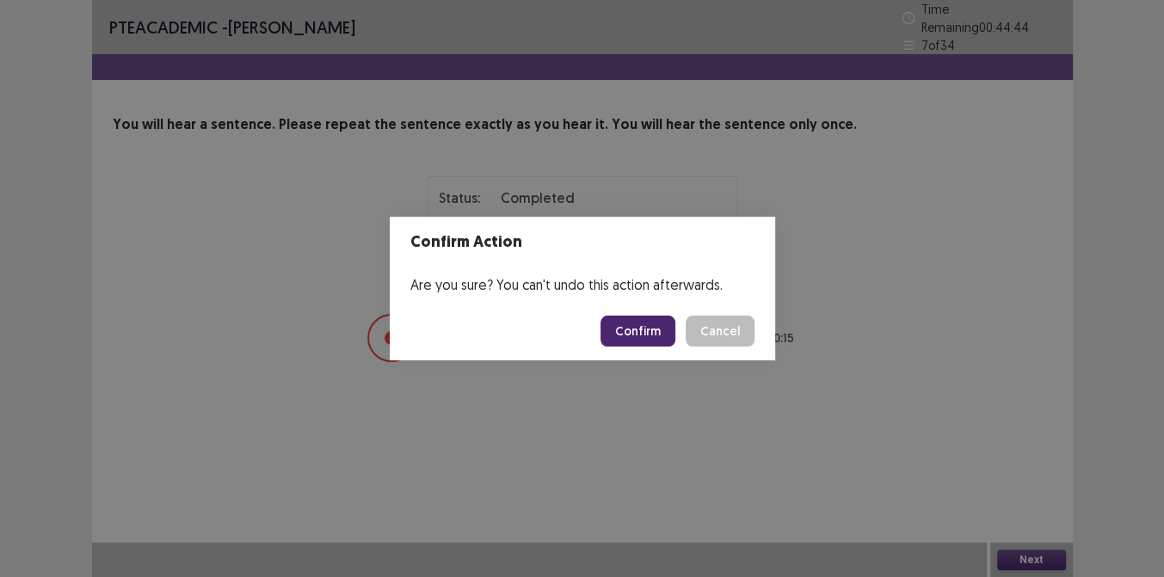
click at [647, 328] on button "Confirm" at bounding box center [637, 331] width 75 height 31
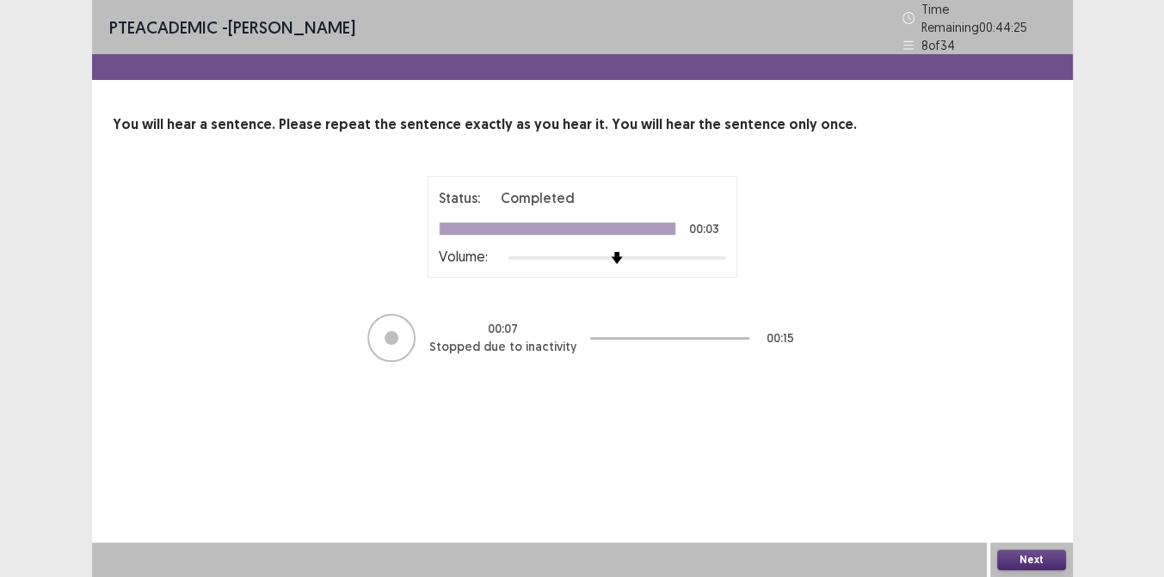
click at [1018, 561] on button "Next" at bounding box center [1031, 560] width 69 height 21
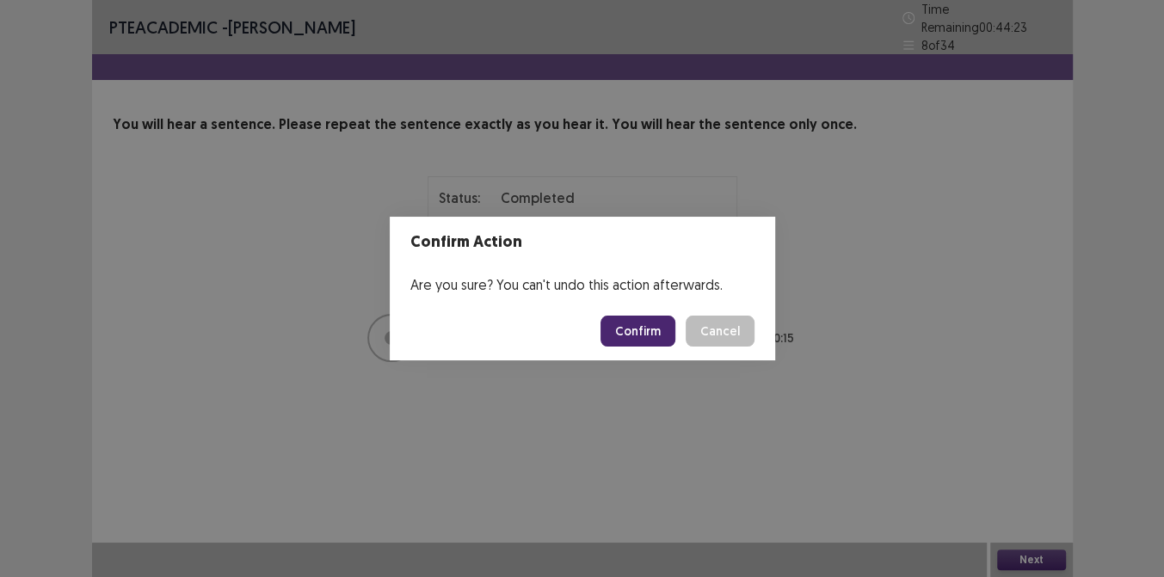
click at [661, 330] on button "Confirm" at bounding box center [637, 331] width 75 height 31
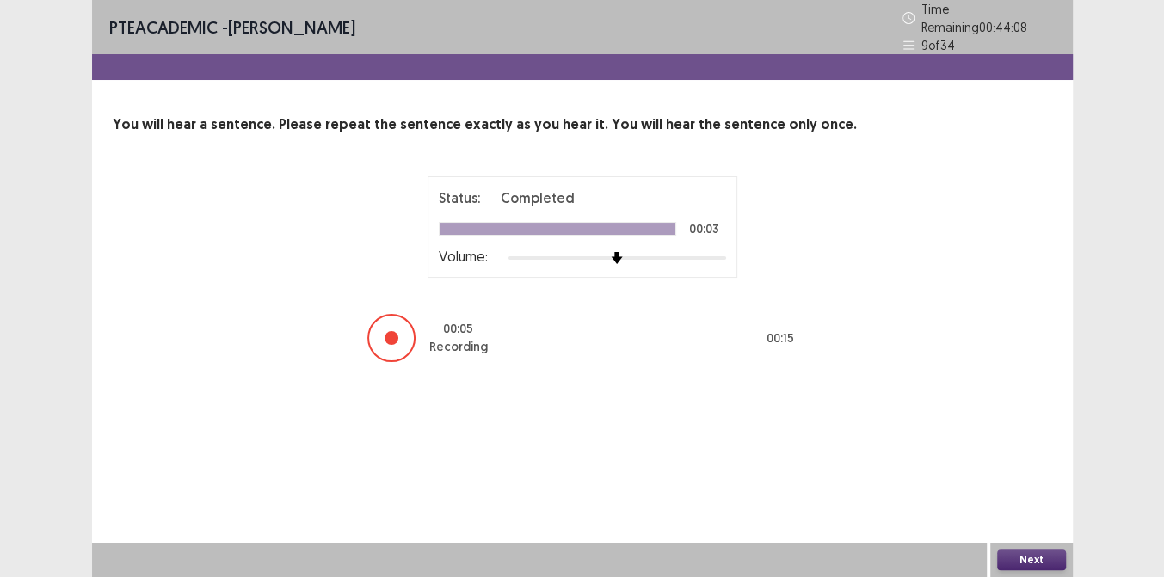
click at [1016, 551] on button "Next" at bounding box center [1031, 560] width 69 height 21
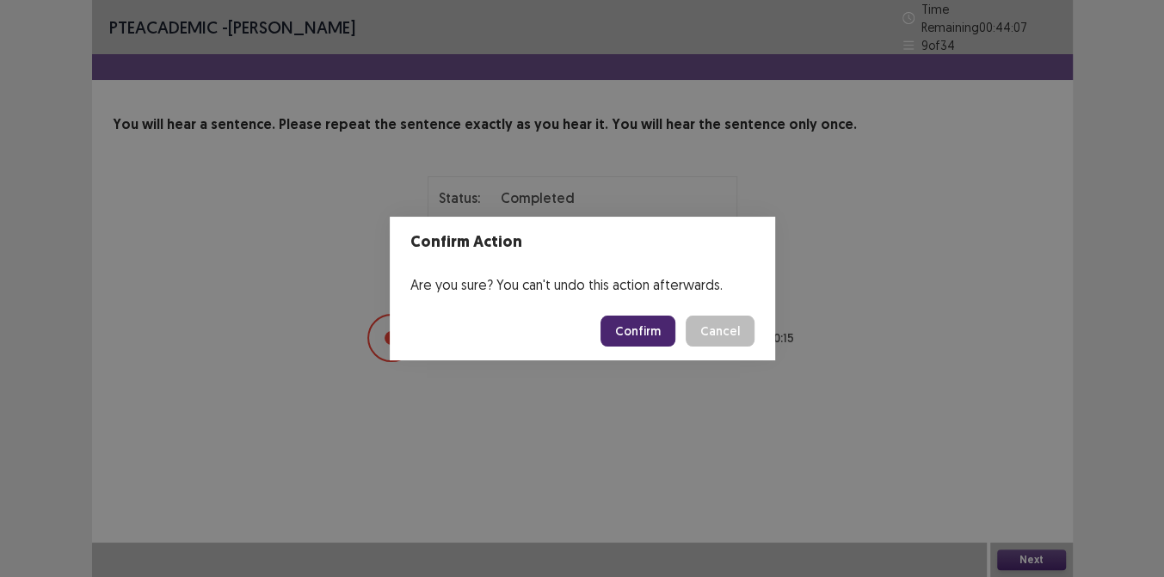
click at [661, 328] on button "Confirm" at bounding box center [637, 331] width 75 height 31
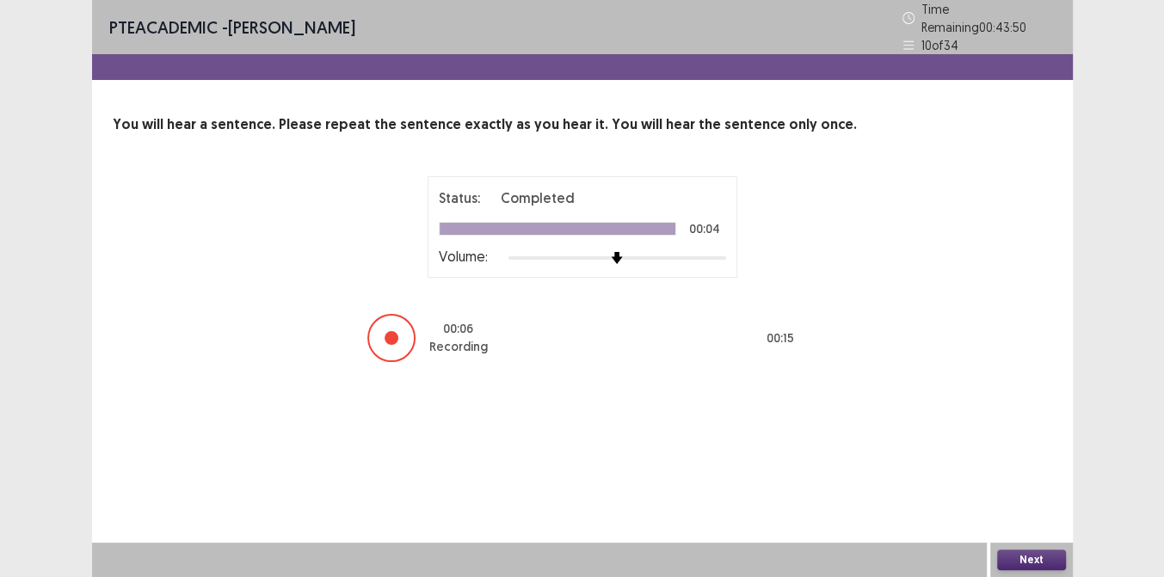
click at [1012, 563] on button "Next" at bounding box center [1031, 560] width 69 height 21
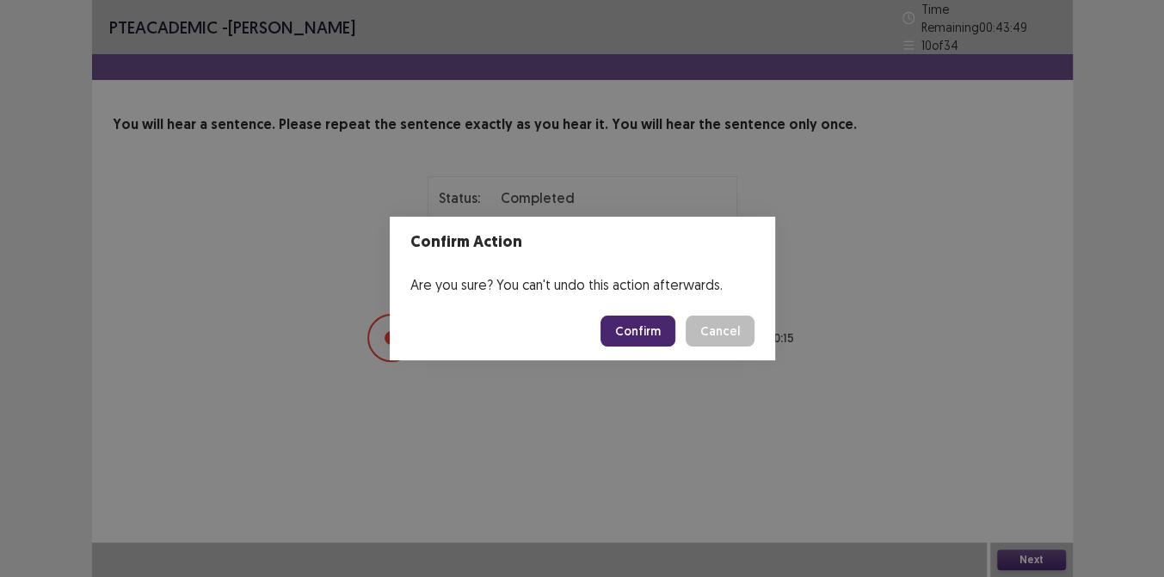
click at [649, 327] on button "Confirm" at bounding box center [637, 331] width 75 height 31
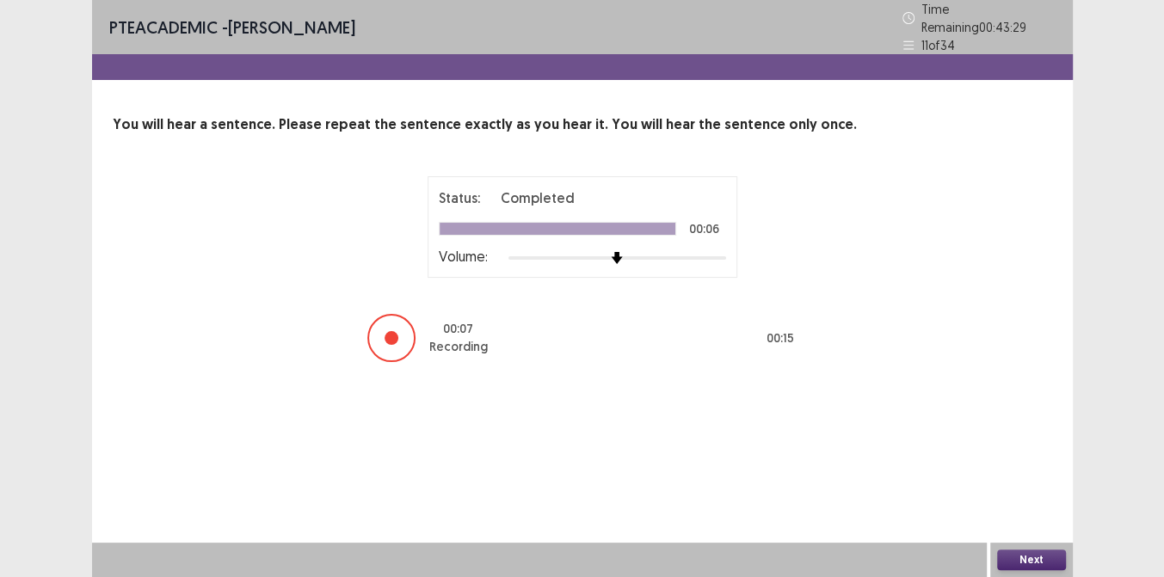
click at [1018, 561] on button "Next" at bounding box center [1031, 560] width 69 height 21
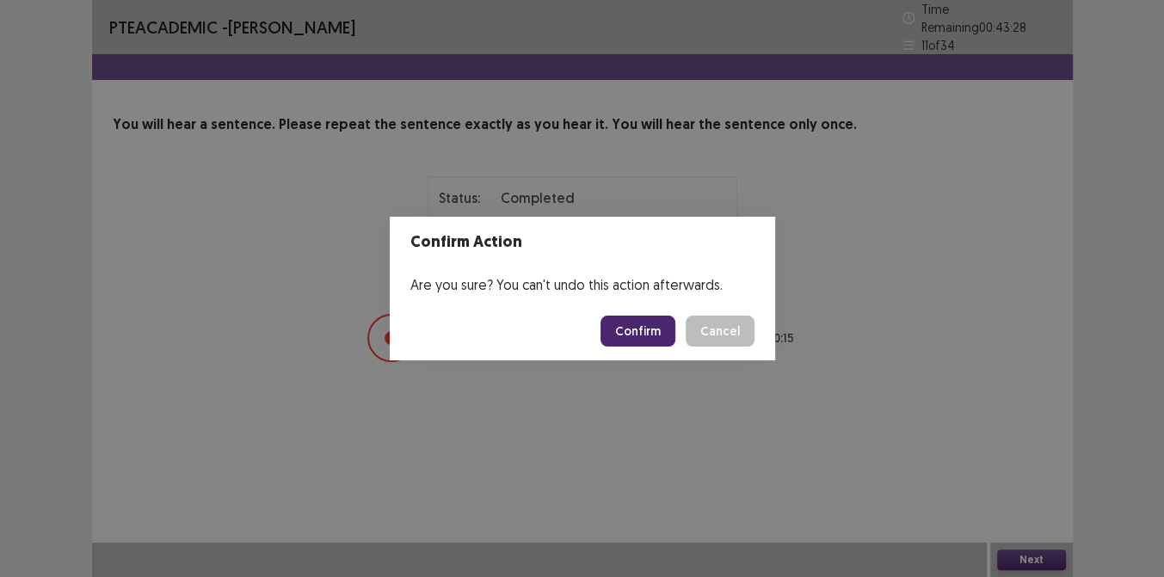
click at [633, 341] on button "Confirm" at bounding box center [637, 331] width 75 height 31
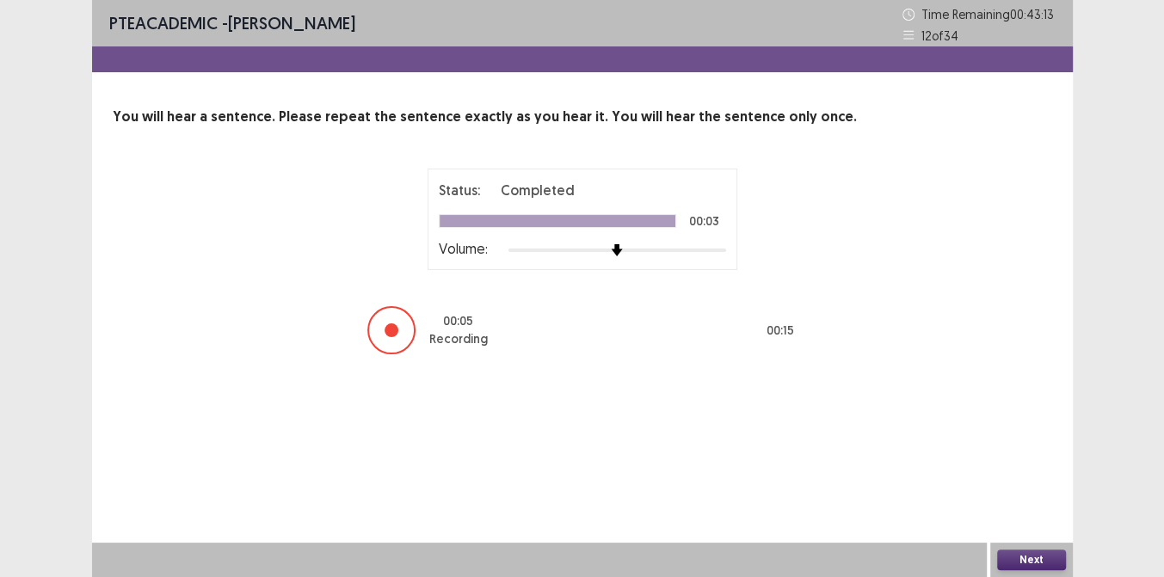
click at [1025, 564] on button "Next" at bounding box center [1031, 560] width 69 height 21
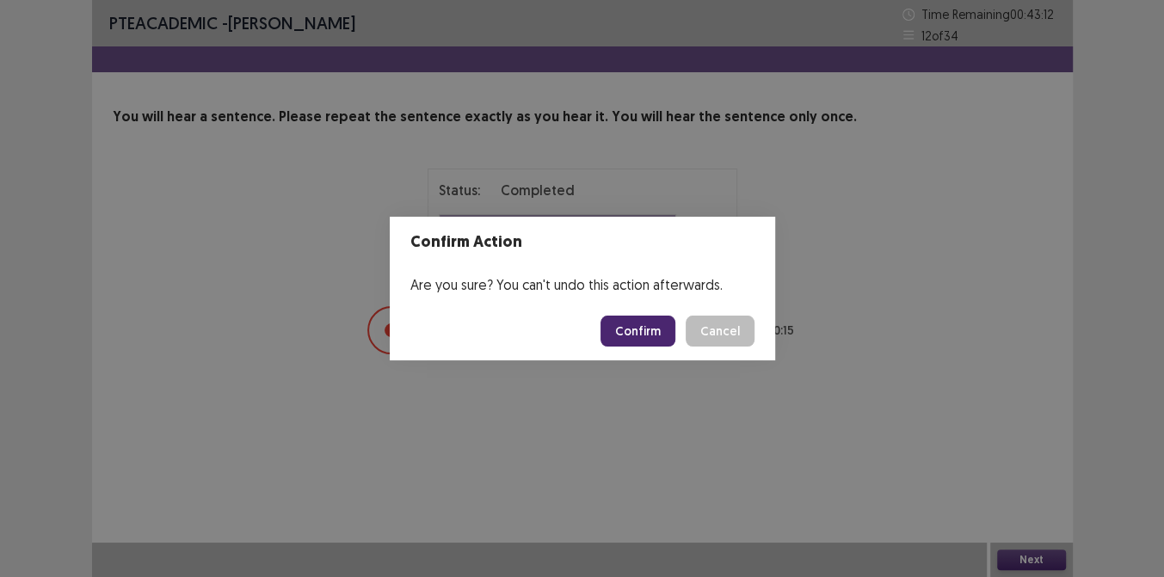
click at [652, 329] on button "Confirm" at bounding box center [637, 331] width 75 height 31
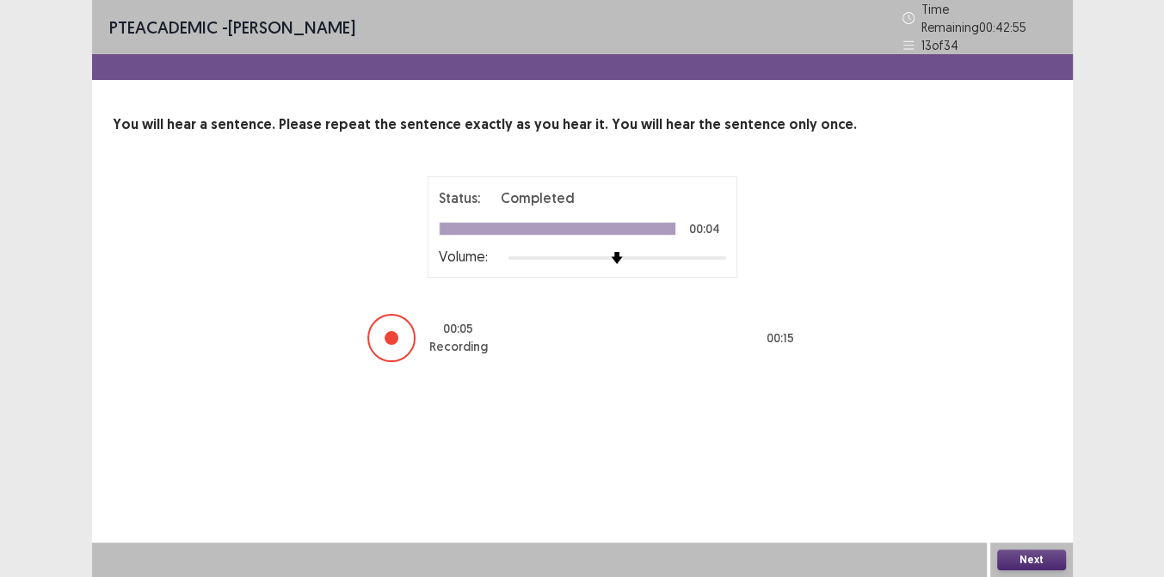
click at [1016, 563] on button "Next" at bounding box center [1031, 560] width 69 height 21
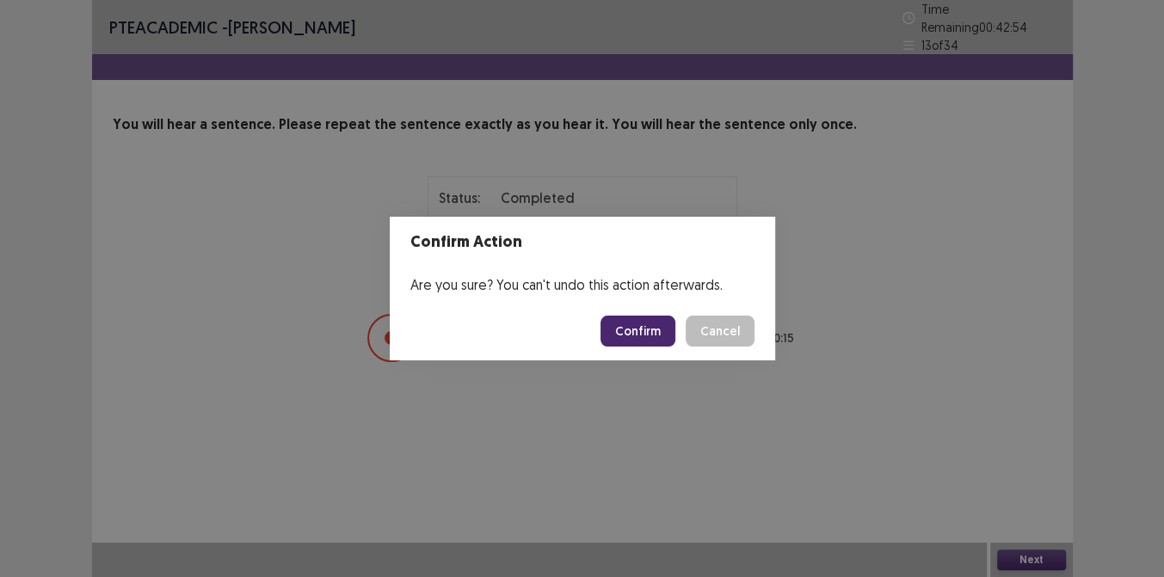
click at [642, 330] on button "Confirm" at bounding box center [637, 331] width 75 height 31
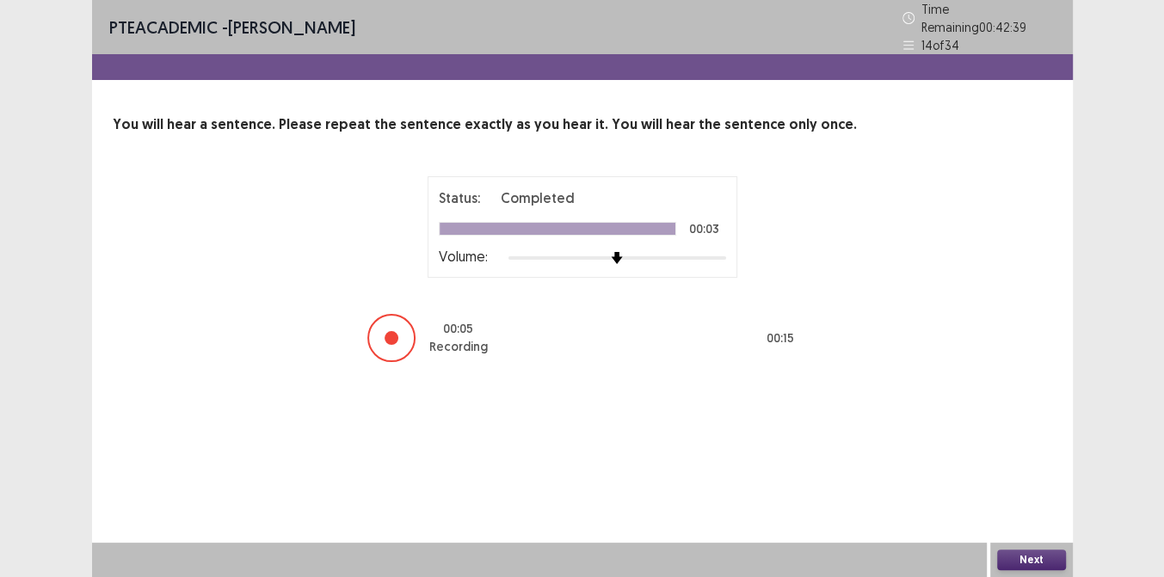
click at [1024, 561] on button "Next" at bounding box center [1031, 560] width 69 height 21
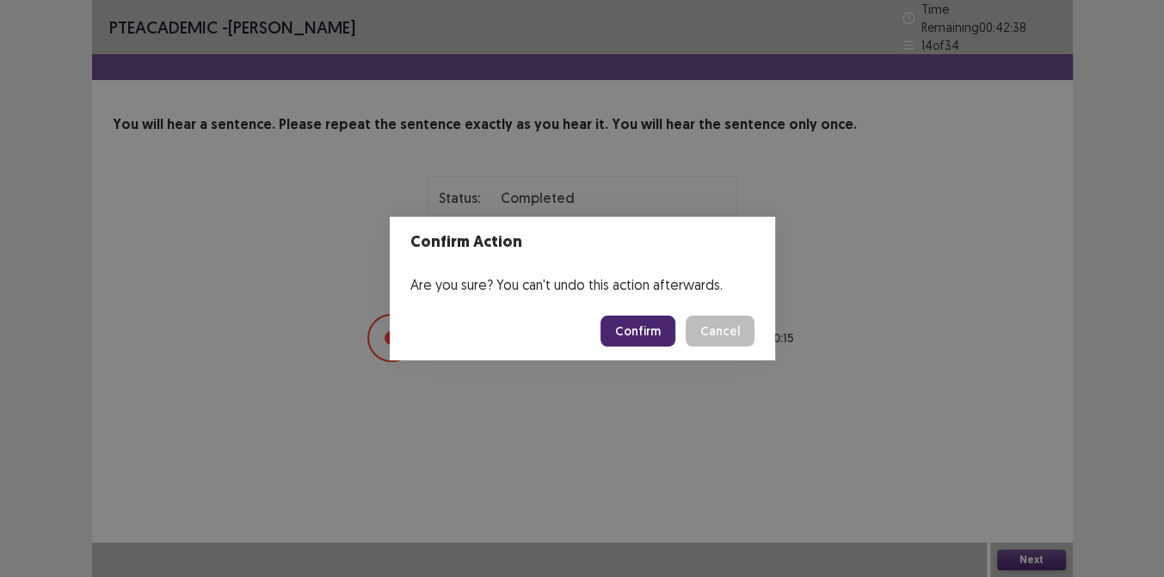
click at [654, 334] on button "Confirm" at bounding box center [637, 331] width 75 height 31
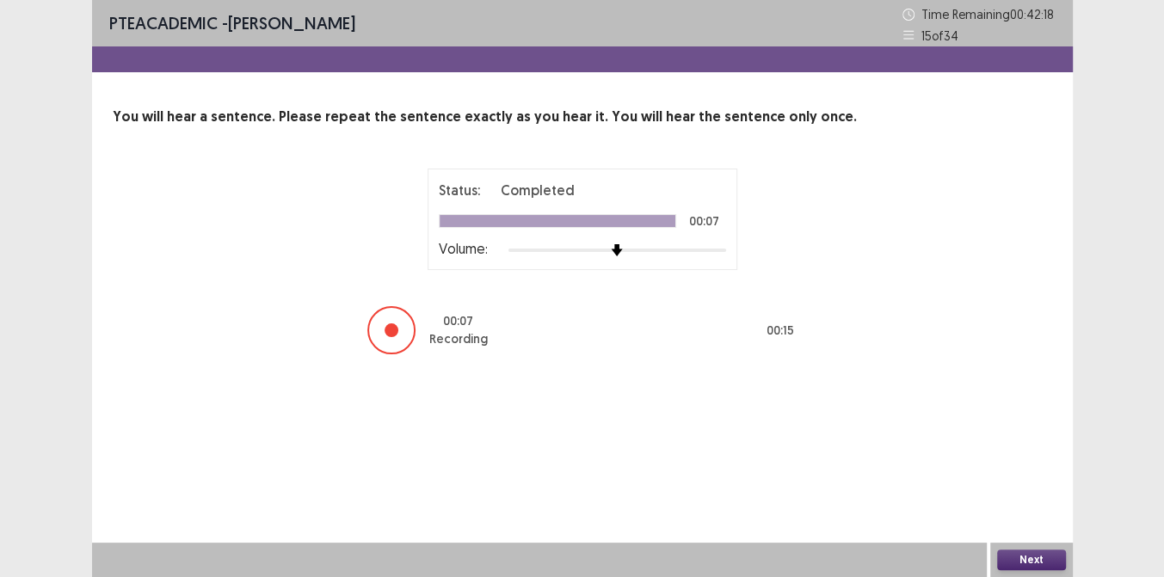
click at [1015, 555] on button "Next" at bounding box center [1031, 560] width 69 height 21
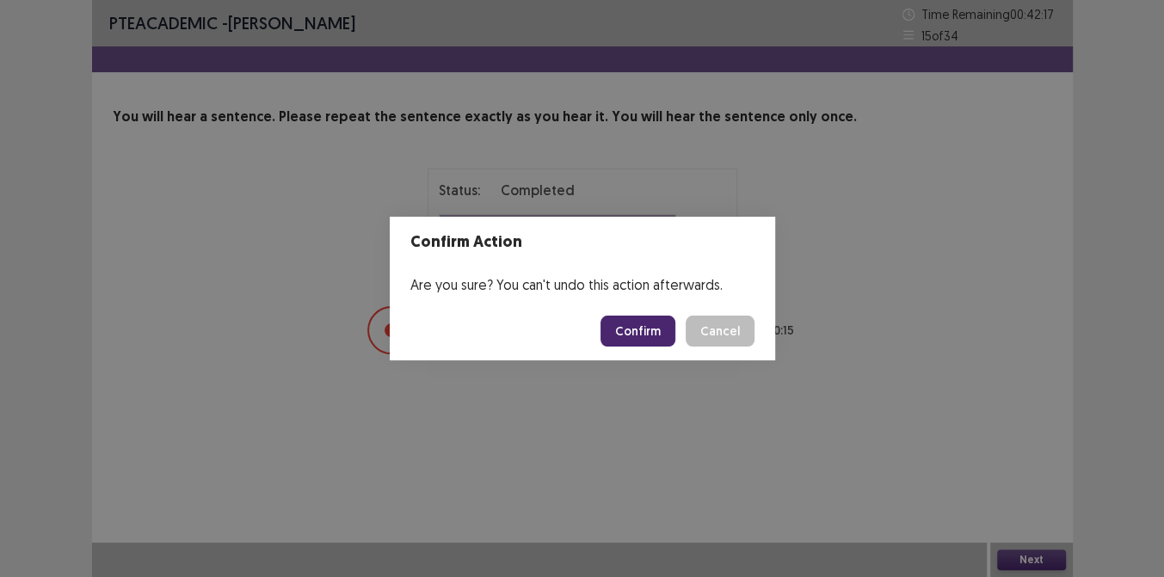
click at [663, 322] on button "Confirm" at bounding box center [637, 331] width 75 height 31
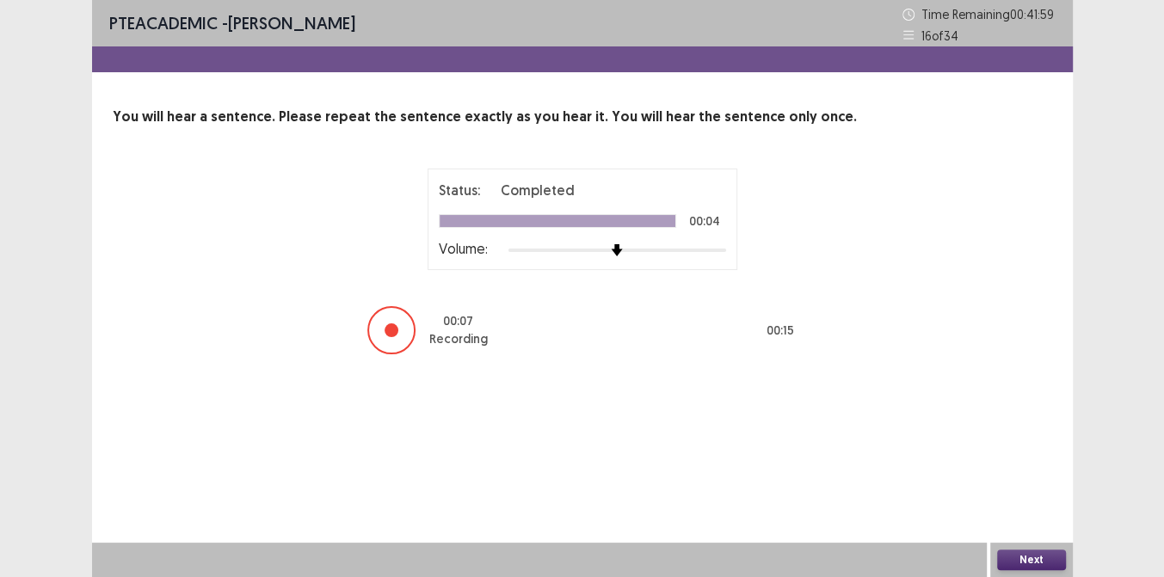
click at [1020, 556] on button "Next" at bounding box center [1031, 560] width 69 height 21
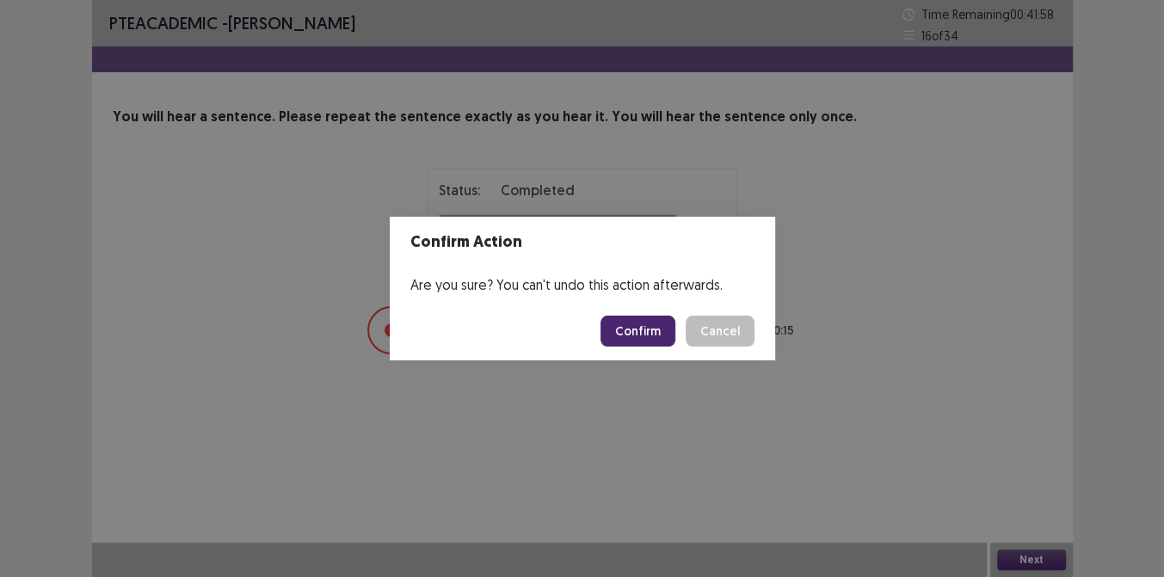
click at [655, 329] on button "Confirm" at bounding box center [637, 331] width 75 height 31
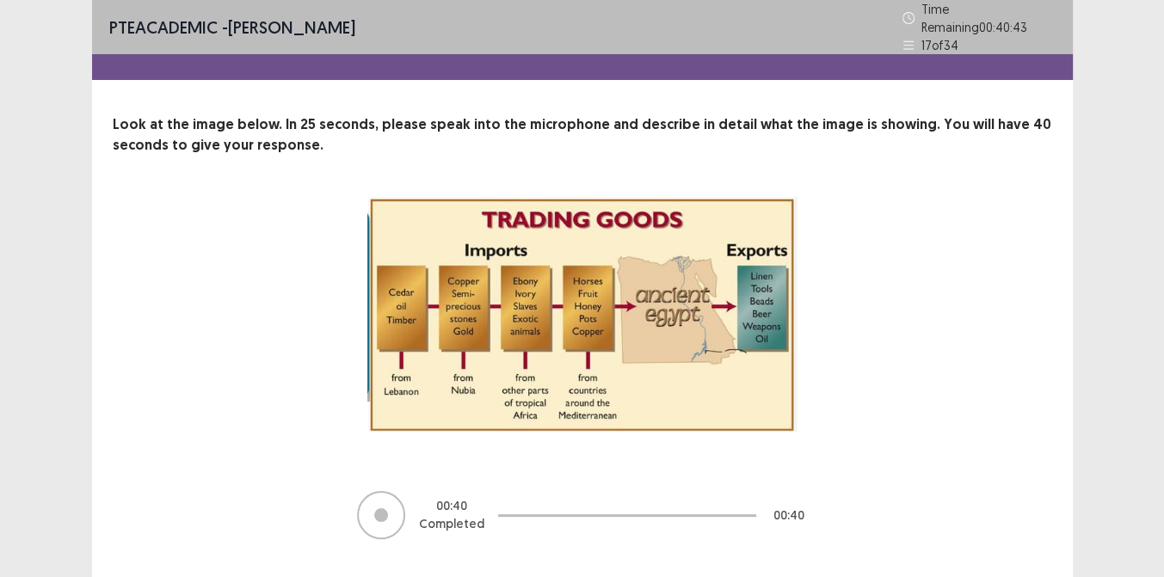
click at [990, 405] on div "00 : 40 Completed 00 : 40" at bounding box center [582, 369] width 939 height 344
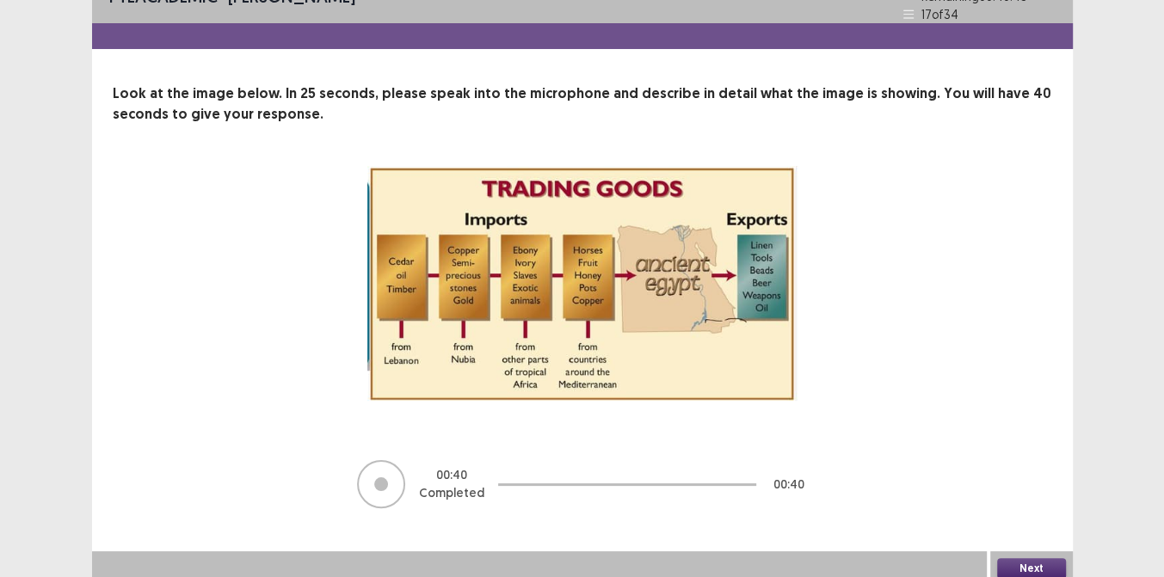
scroll to position [32, 0]
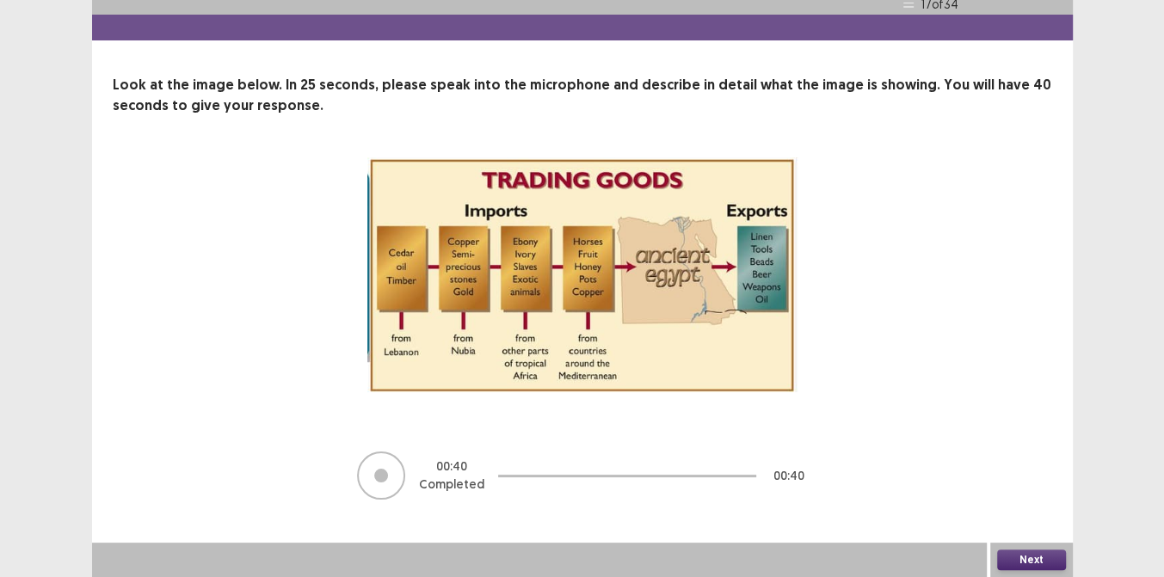
click at [1036, 557] on button "Next" at bounding box center [1031, 560] width 69 height 21
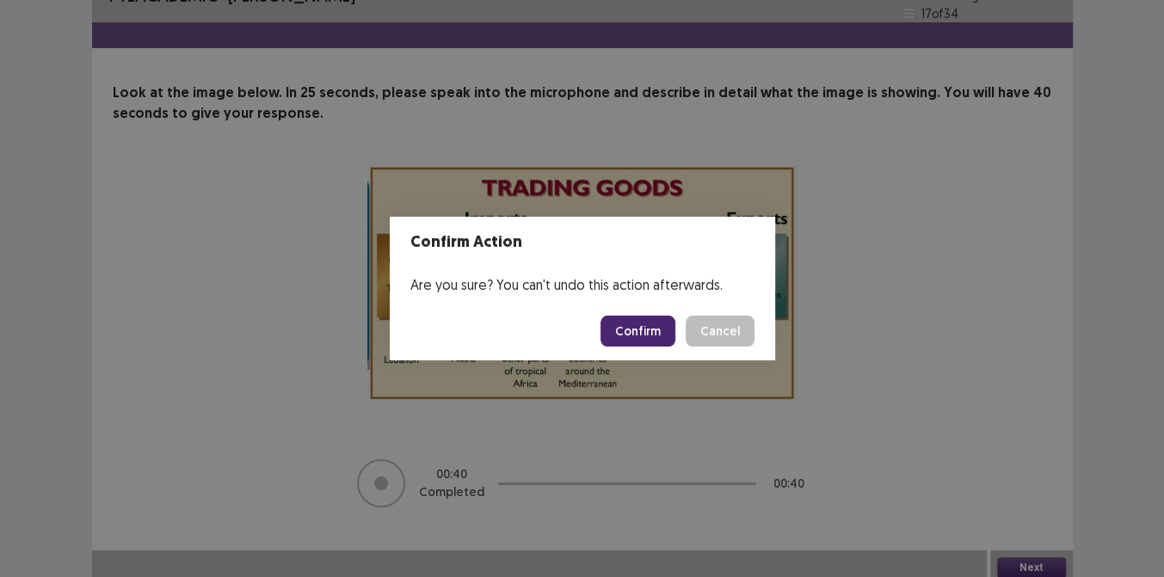
click at [631, 334] on button "Confirm" at bounding box center [637, 331] width 75 height 31
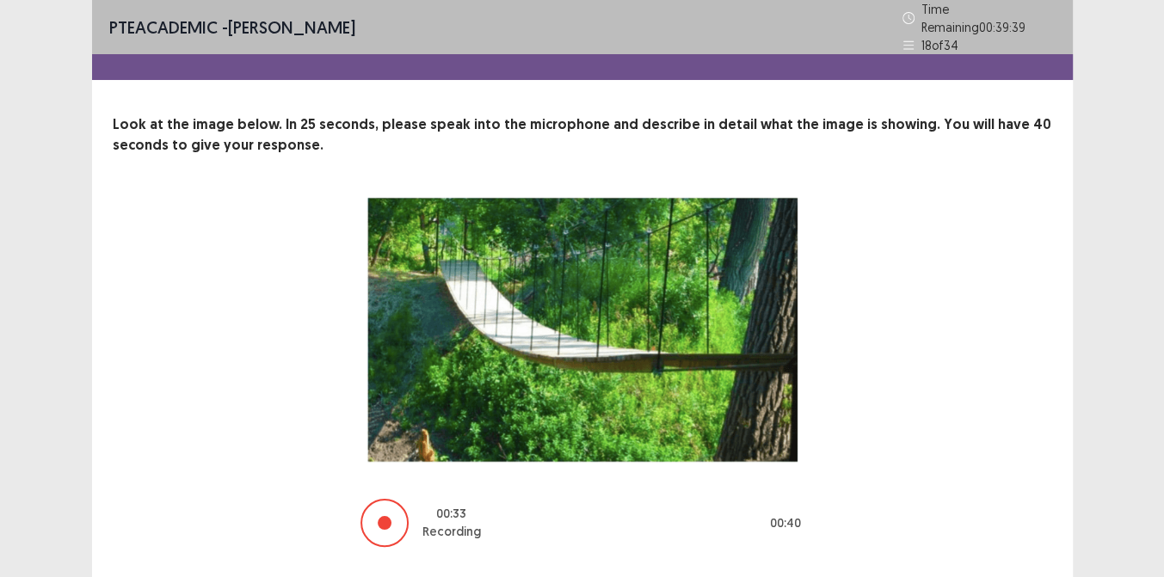
click at [920, 347] on div "00 : 33 Recording 00 : 40" at bounding box center [582, 373] width 802 height 352
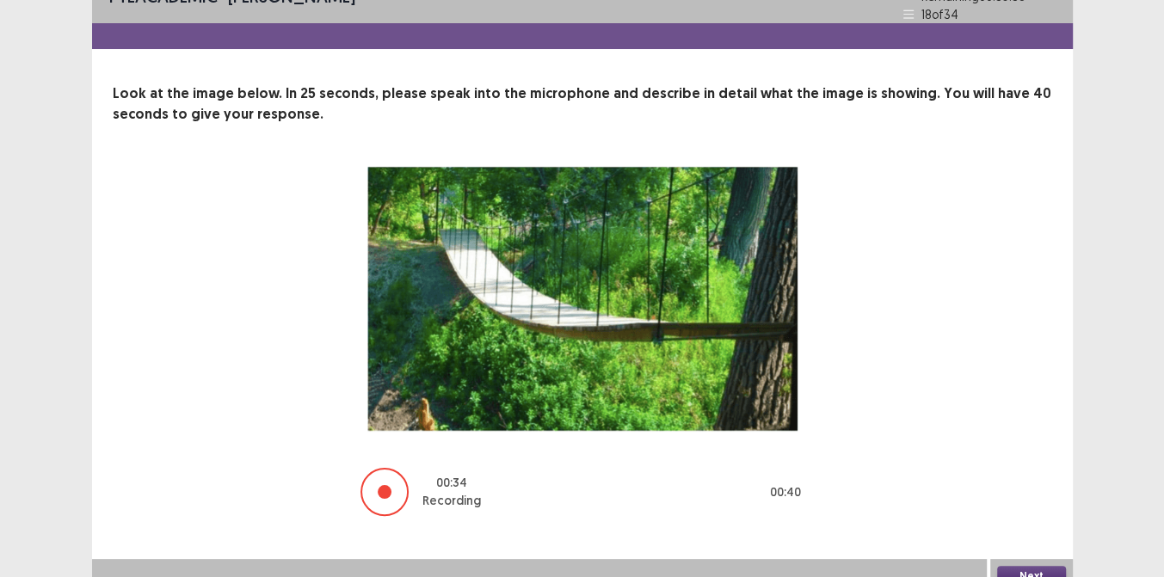
scroll to position [39, 0]
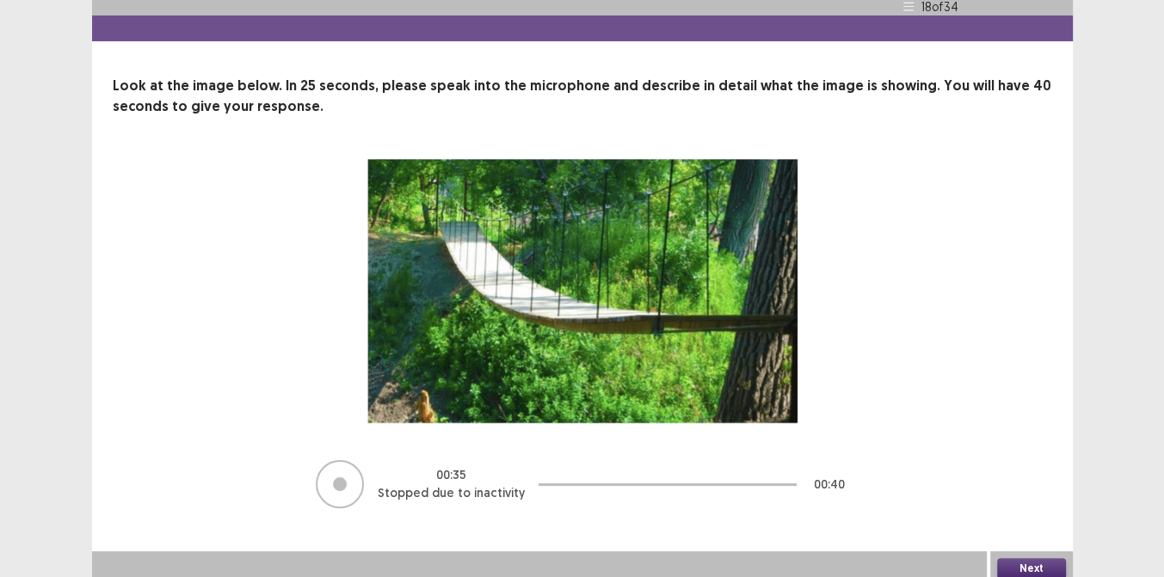
click at [1032, 559] on button "Next" at bounding box center [1031, 568] width 69 height 21
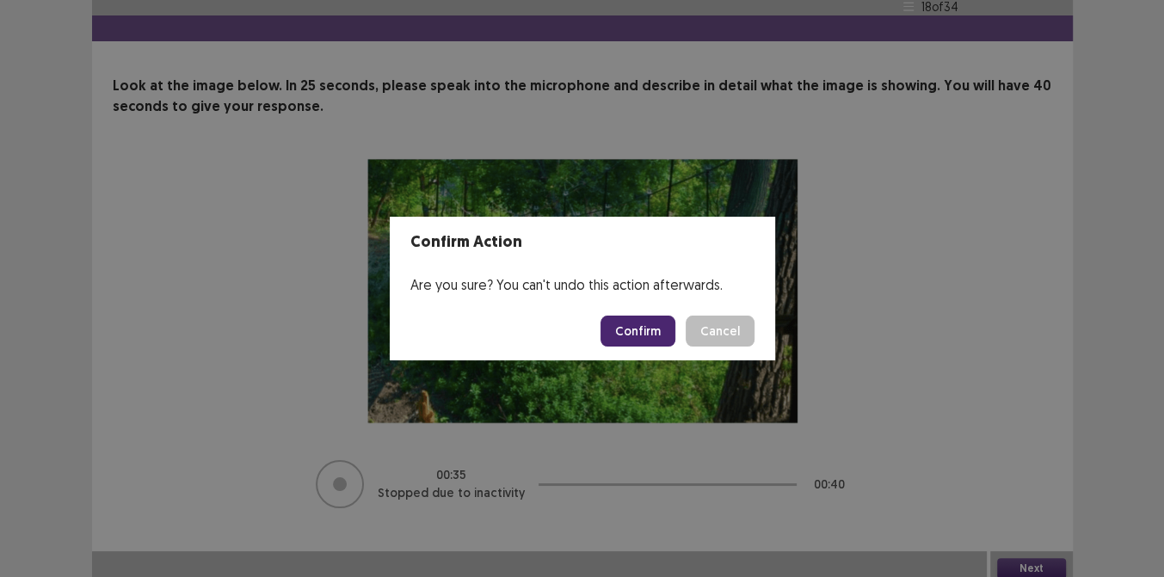
click at [651, 341] on button "Confirm" at bounding box center [637, 331] width 75 height 31
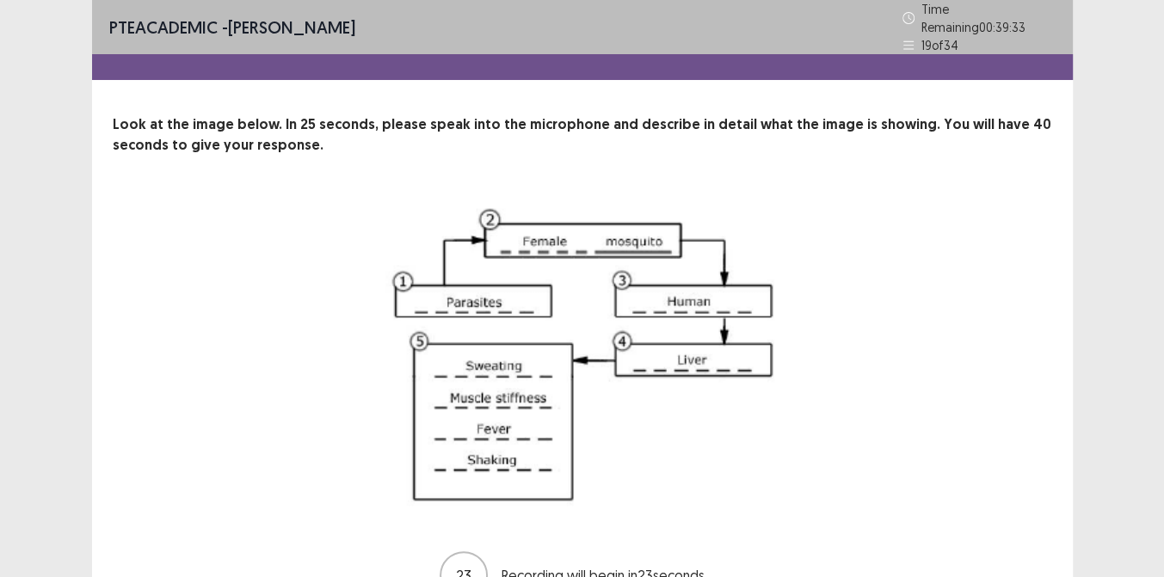
click at [767, 409] on img at bounding box center [582, 356] width 430 height 318
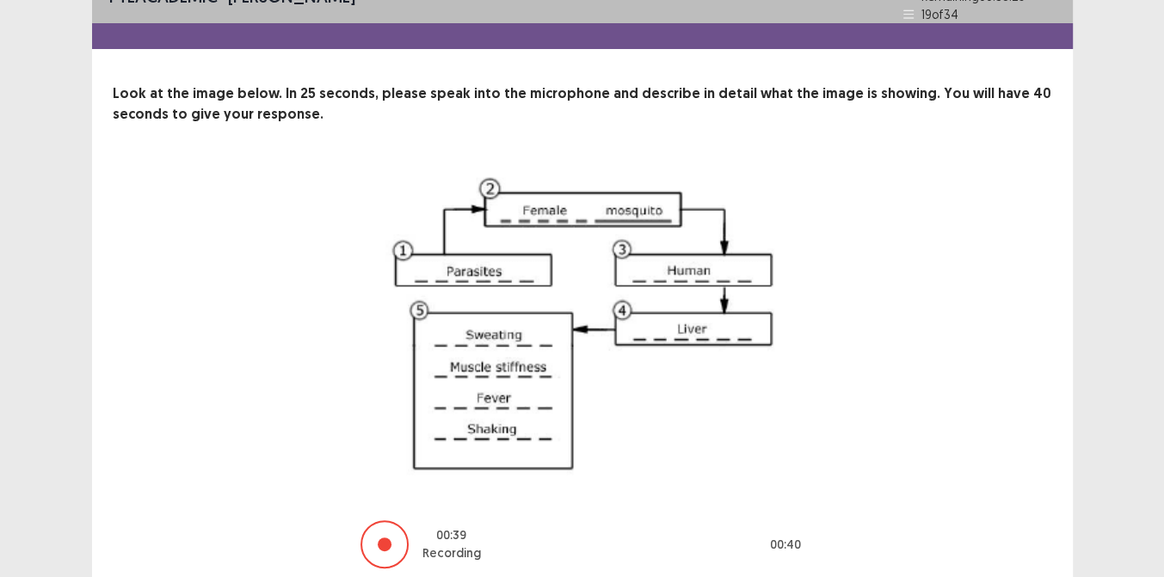
click at [871, 432] on div "00 : 39 Recording 00 : 40" at bounding box center [582, 368] width 802 height 404
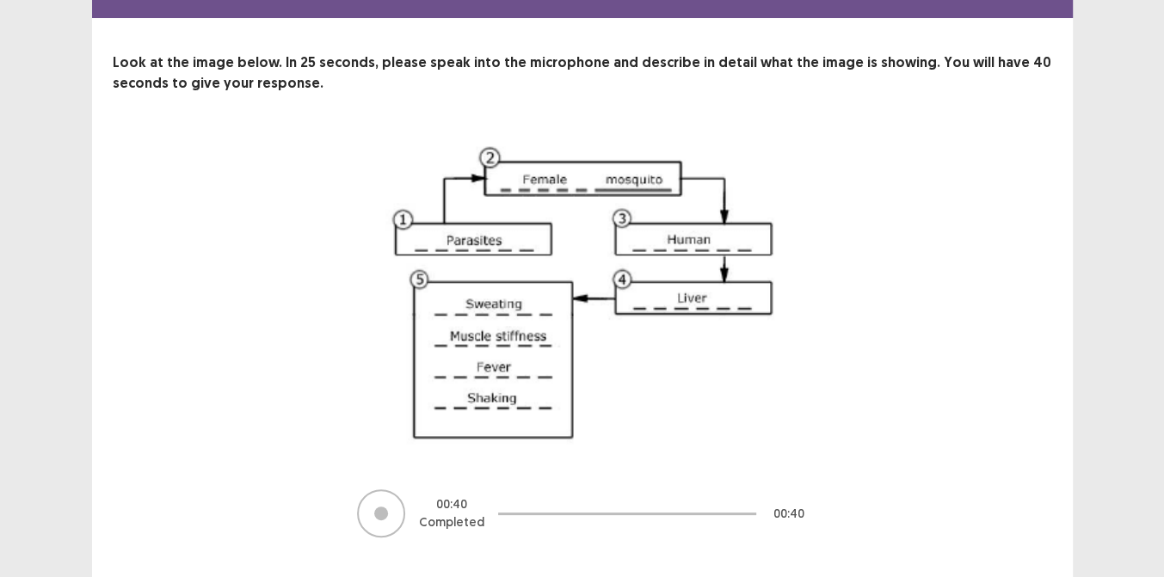
scroll to position [91, 0]
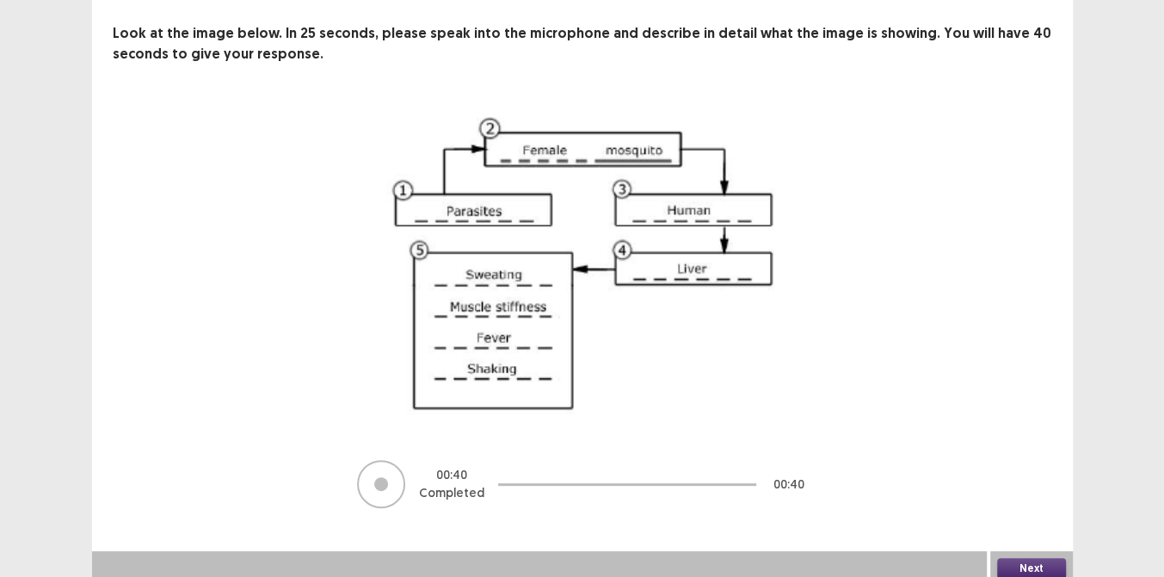
click at [1036, 563] on button "Next" at bounding box center [1031, 568] width 69 height 21
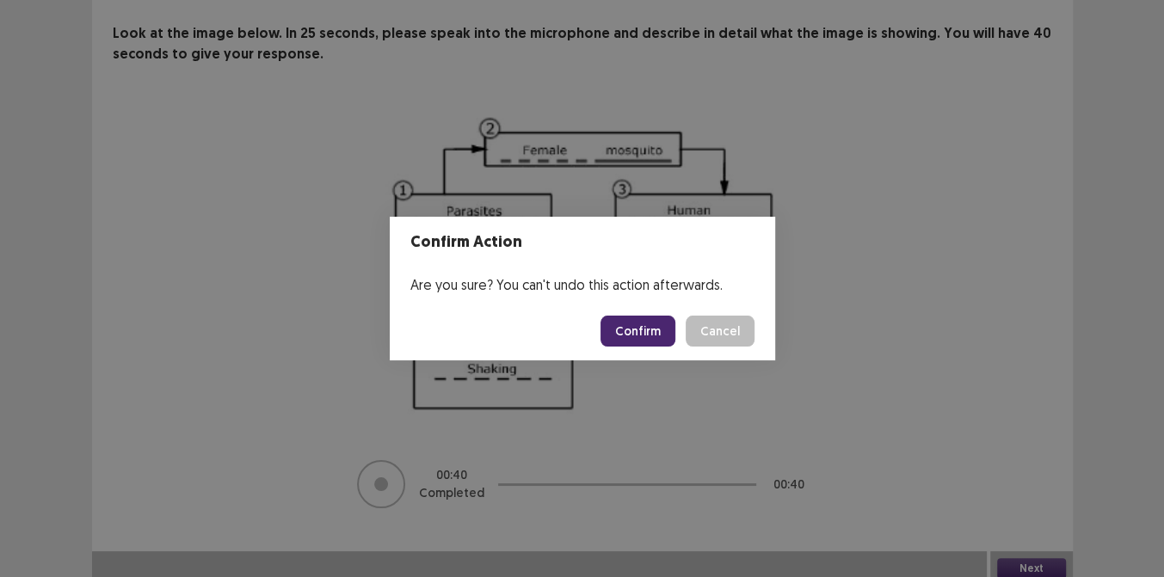
click at [649, 335] on button "Confirm" at bounding box center [637, 331] width 75 height 31
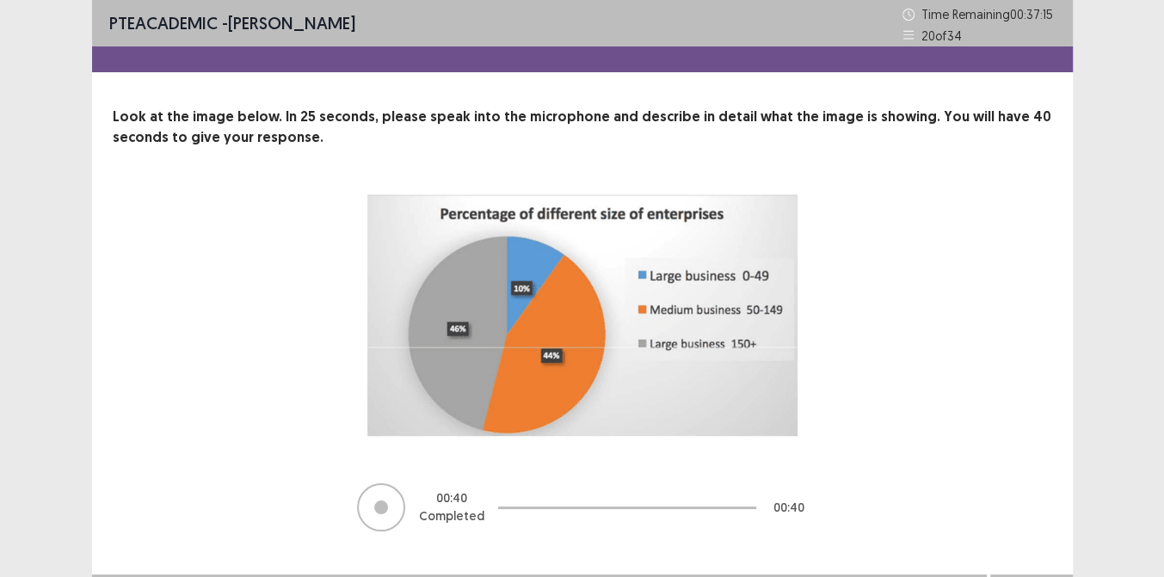
click at [883, 371] on div "00 : 40 Completed 00 : 40" at bounding box center [582, 361] width 802 height 344
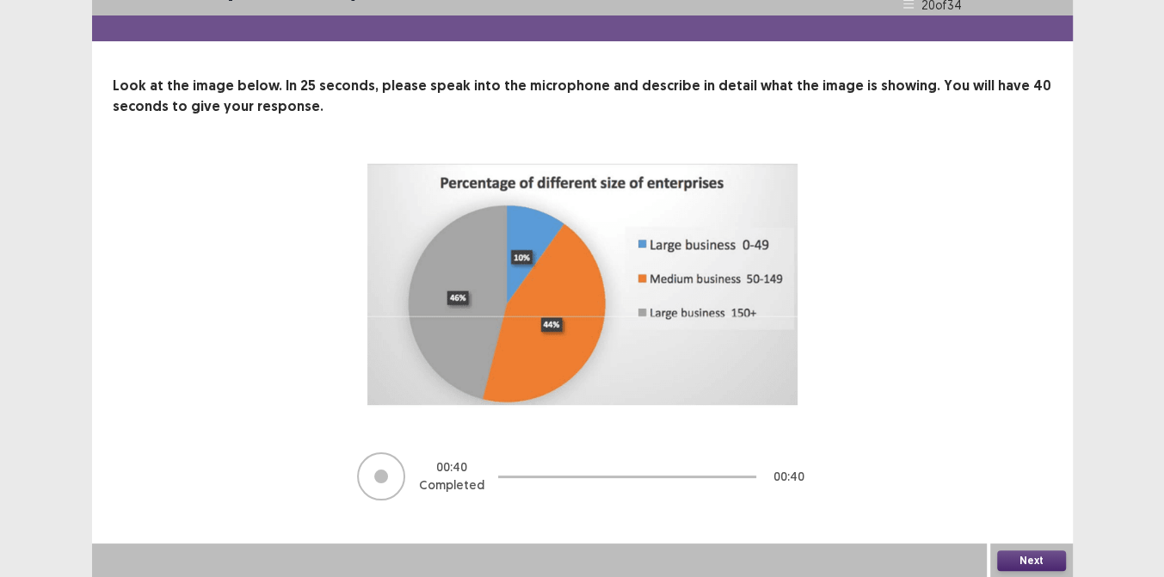
scroll to position [32, 0]
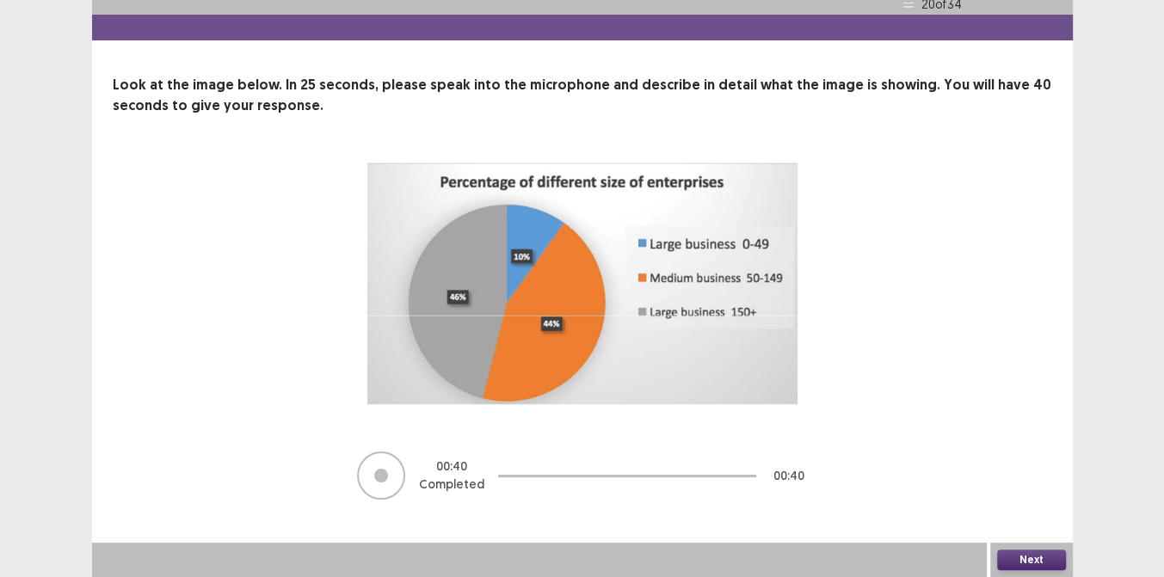
click at [1016, 557] on button "Next" at bounding box center [1031, 560] width 69 height 21
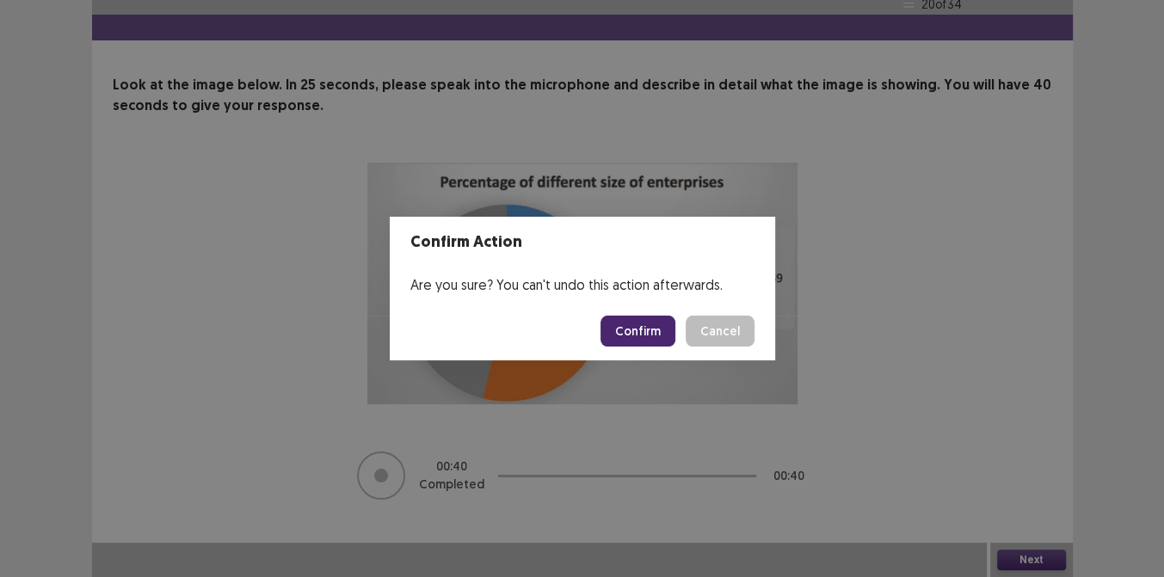
click at [628, 326] on button "Confirm" at bounding box center [637, 331] width 75 height 31
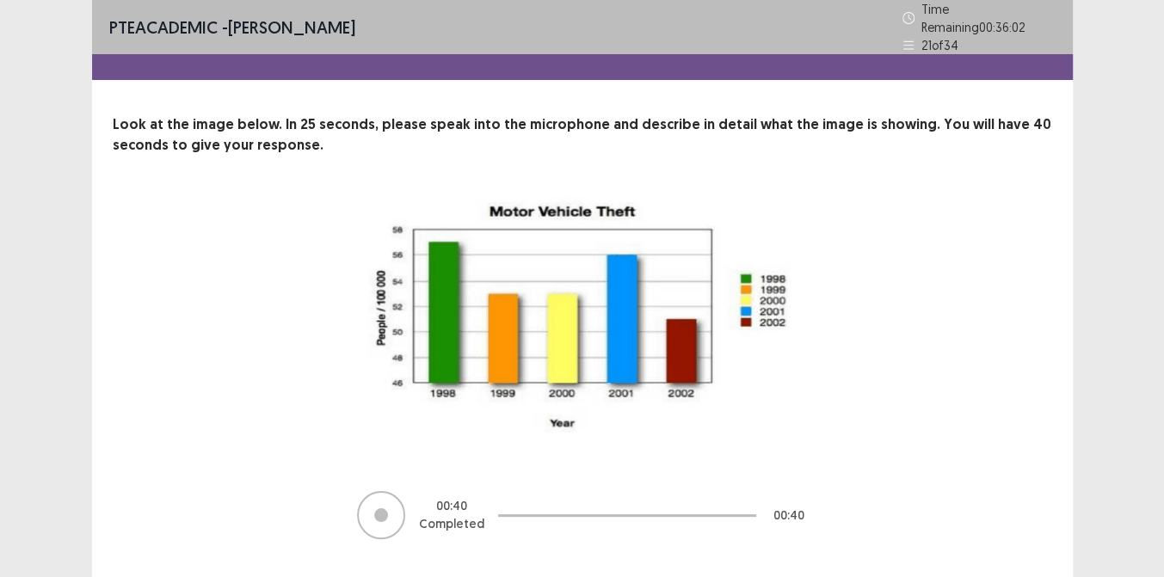
click at [925, 411] on div "00 : 40 Completed 00 : 40" at bounding box center [582, 369] width 802 height 344
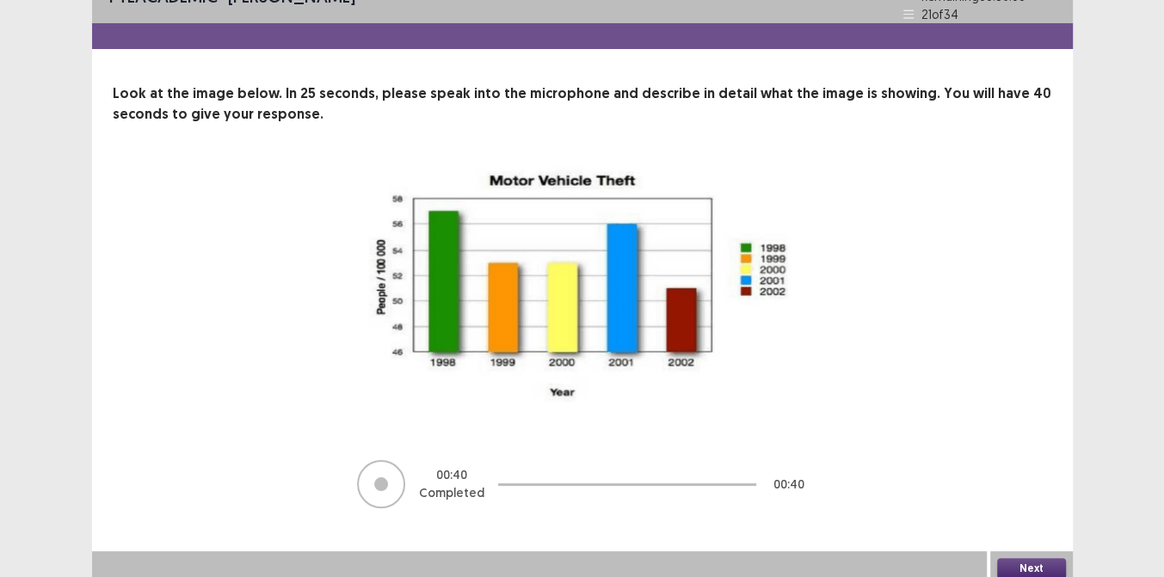
scroll to position [32, 0]
click at [1032, 557] on button "Next" at bounding box center [1031, 567] width 69 height 21
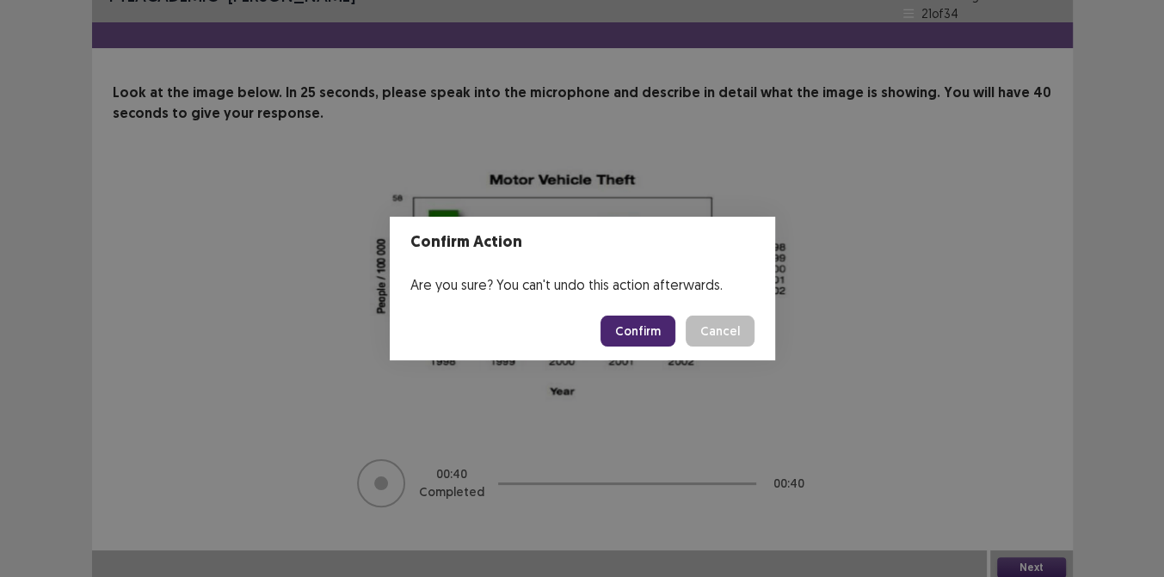
click at [643, 326] on button "Confirm" at bounding box center [637, 331] width 75 height 31
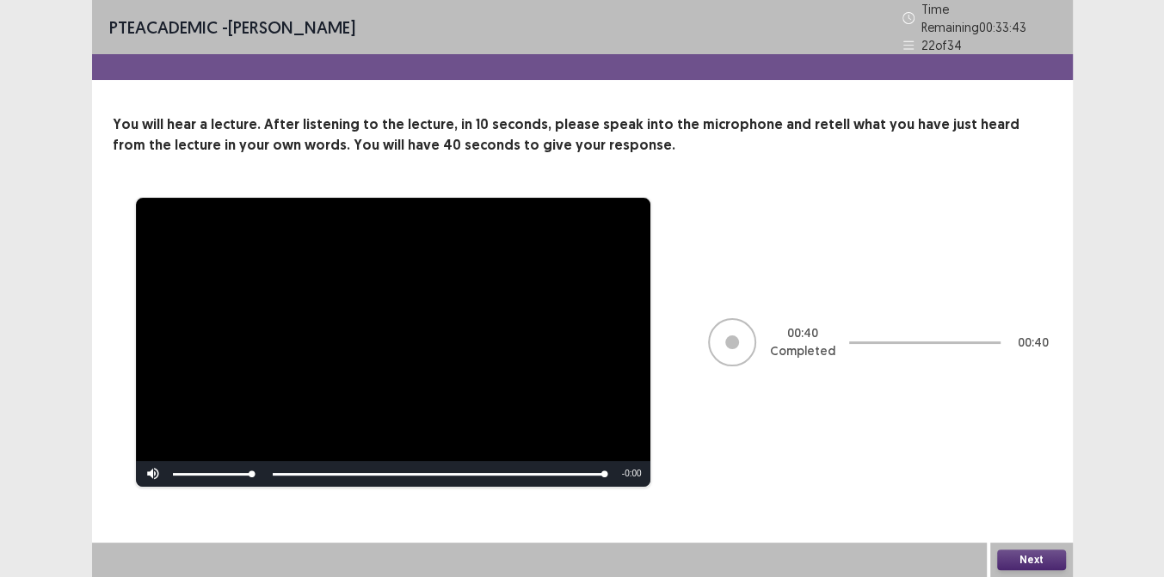
click at [1034, 565] on button "Next" at bounding box center [1031, 560] width 69 height 21
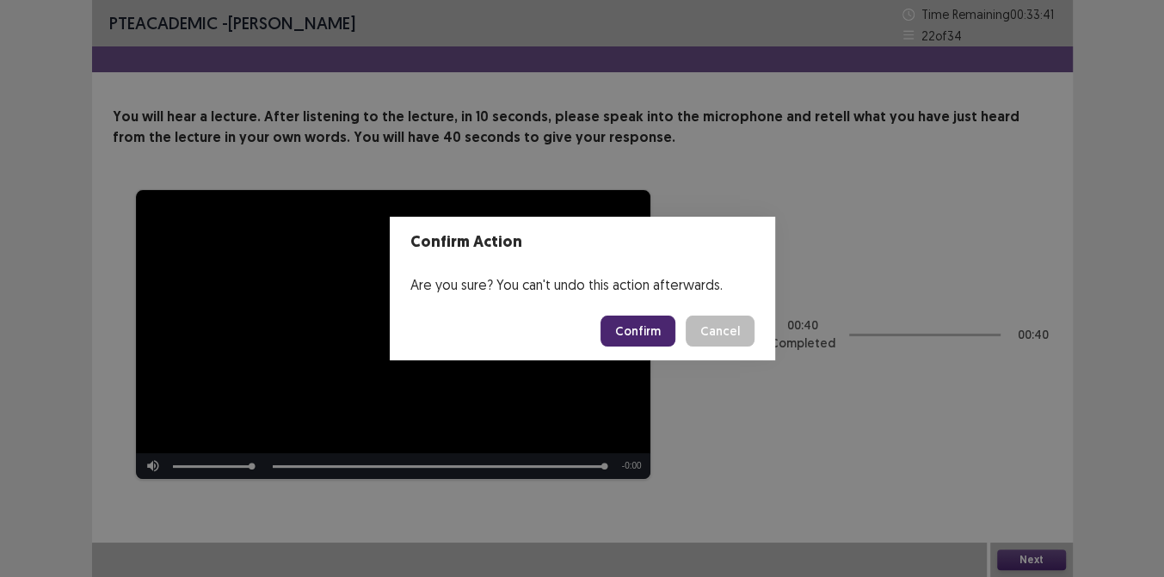
click at [633, 334] on button "Confirm" at bounding box center [637, 331] width 75 height 31
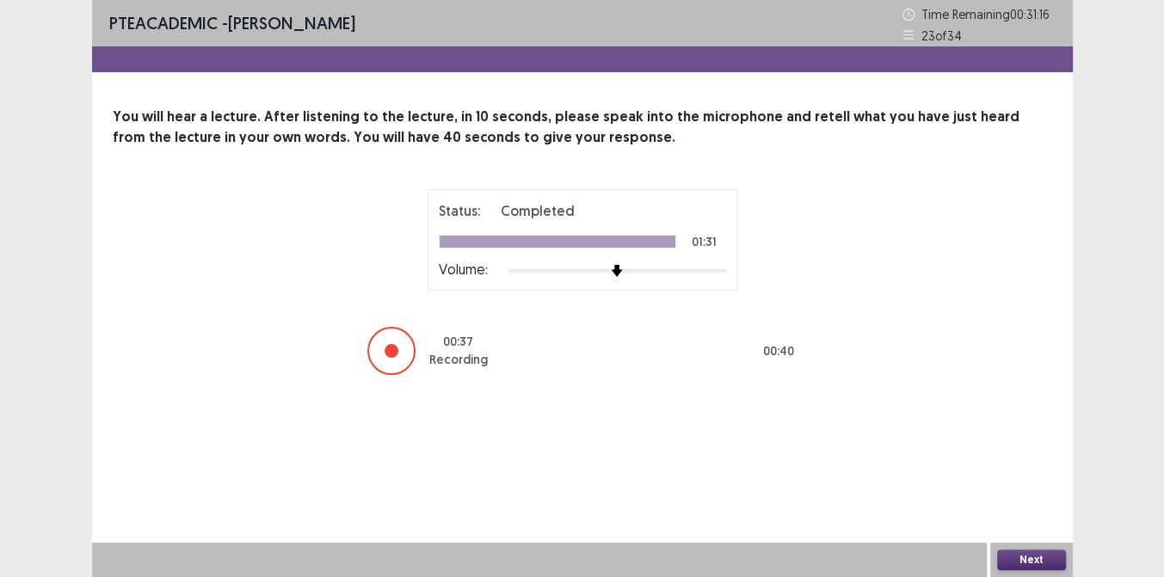
click at [1013, 555] on button "Next" at bounding box center [1031, 560] width 69 height 21
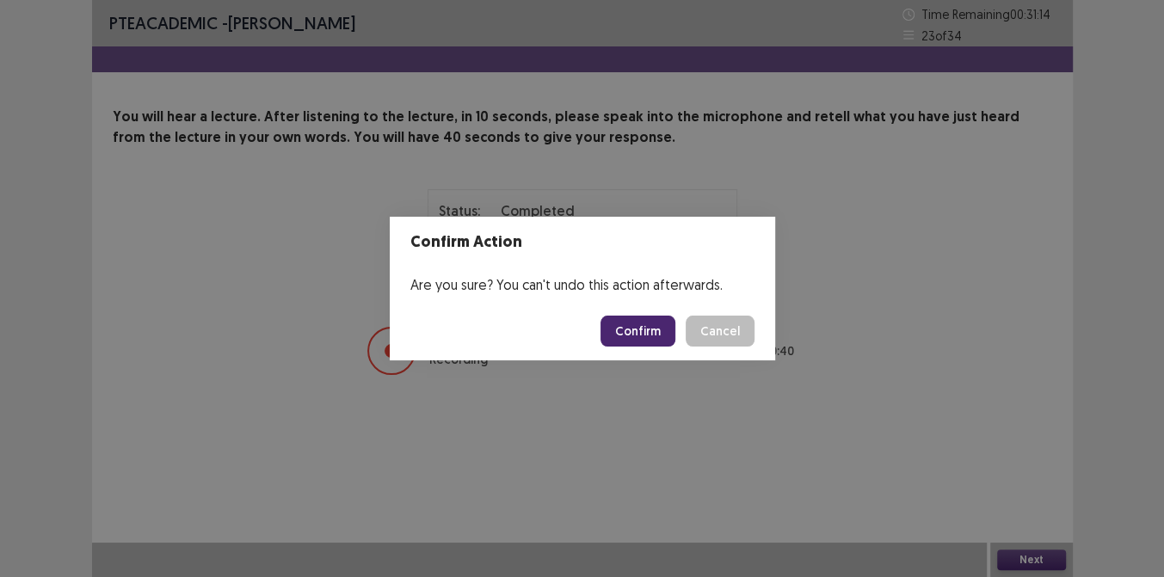
click at [637, 326] on button "Confirm" at bounding box center [637, 331] width 75 height 31
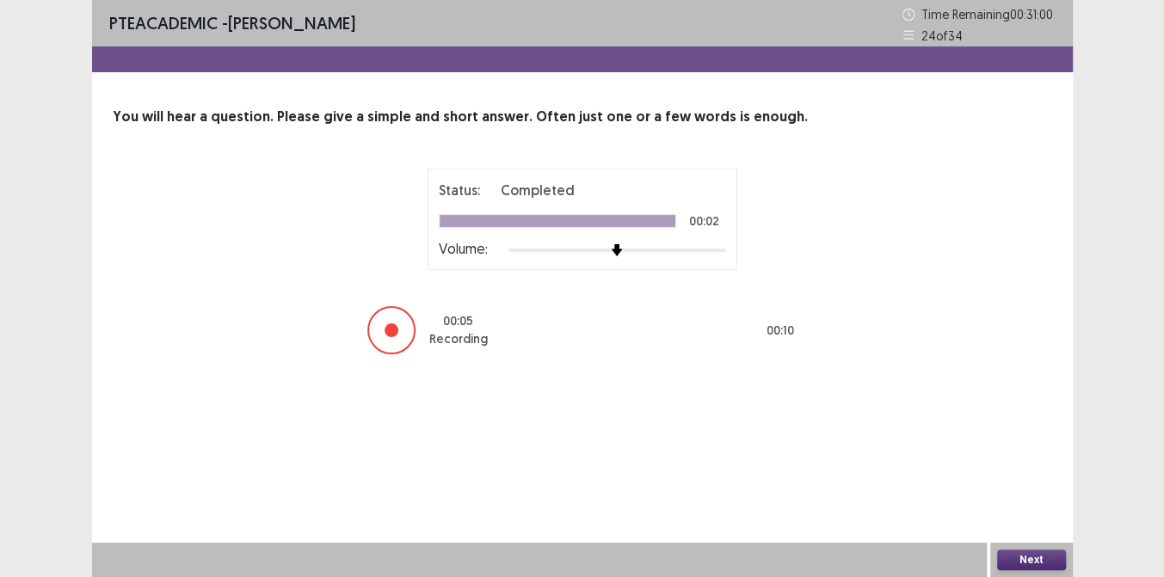
click at [1025, 555] on button "Next" at bounding box center [1031, 560] width 69 height 21
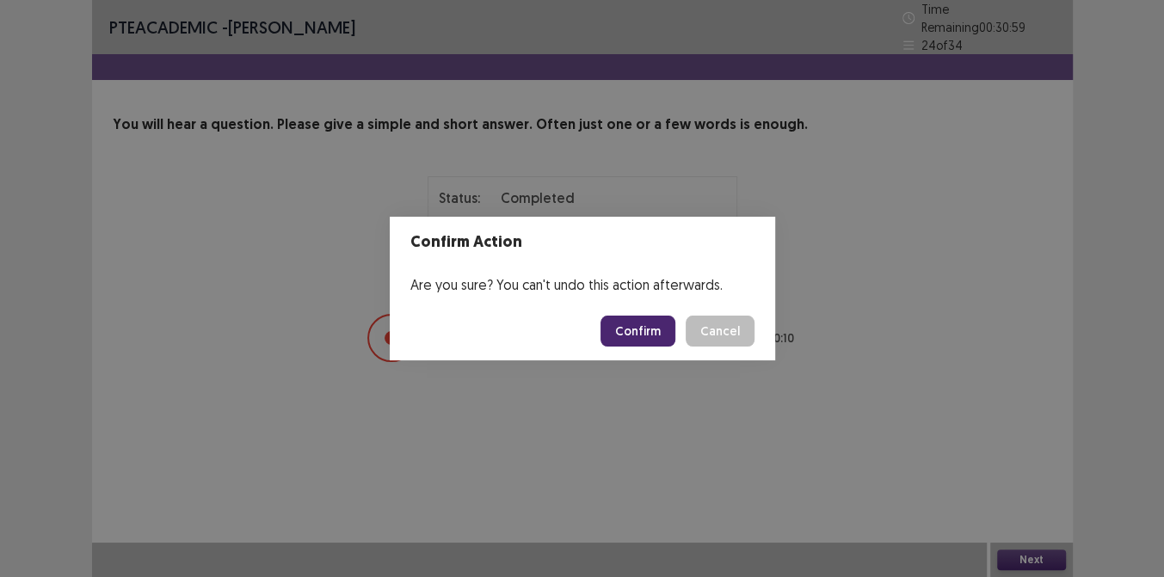
click at [643, 338] on button "Confirm" at bounding box center [637, 331] width 75 height 31
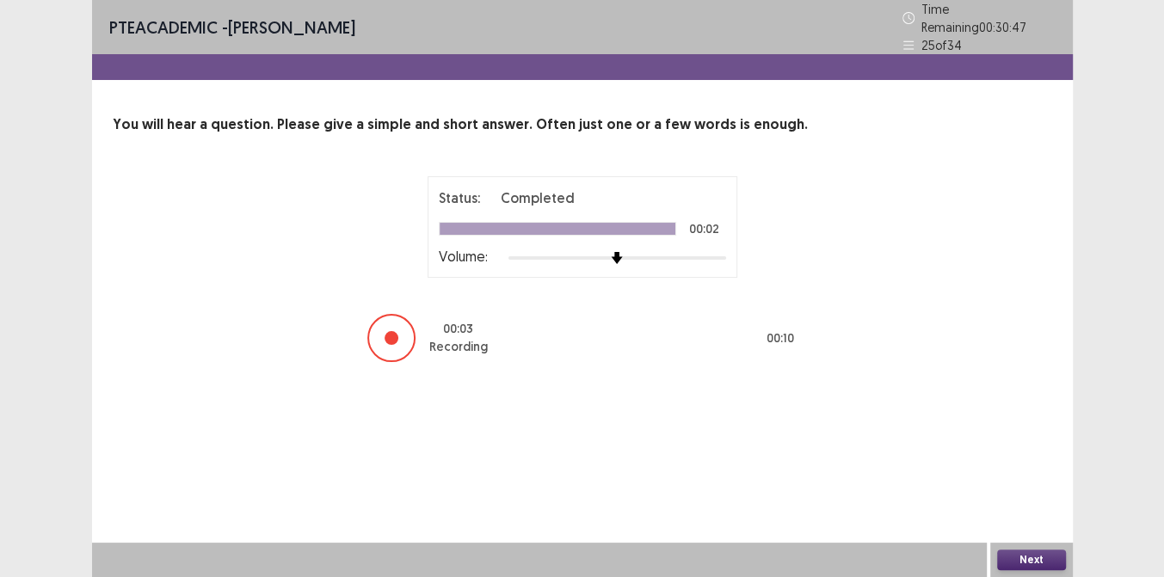
click at [1031, 567] on button "Next" at bounding box center [1031, 560] width 69 height 21
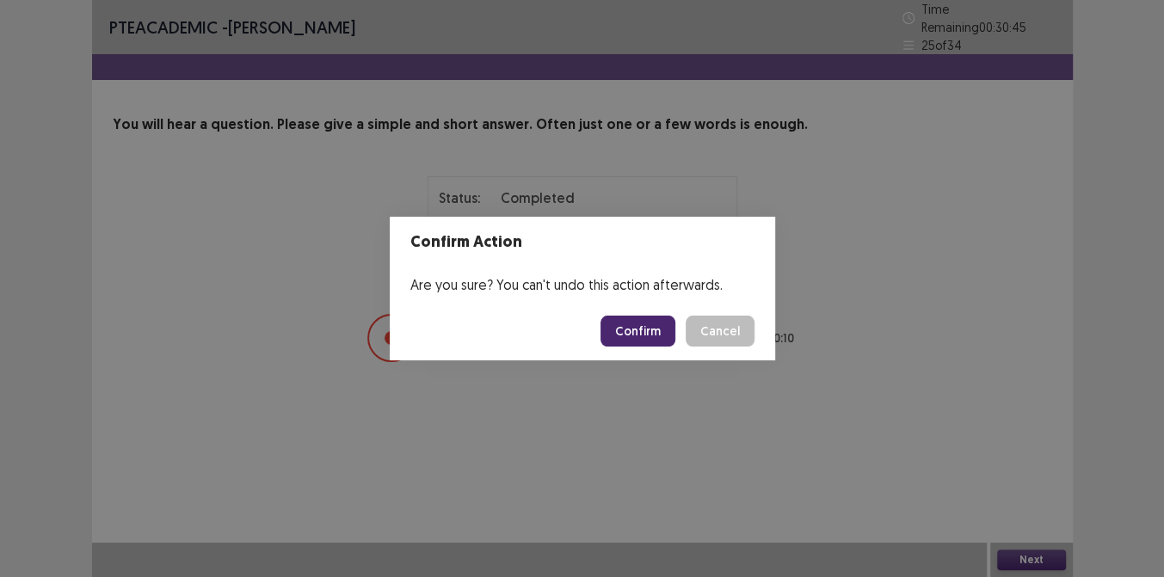
click at [723, 334] on button "Cancel" at bounding box center [720, 331] width 69 height 31
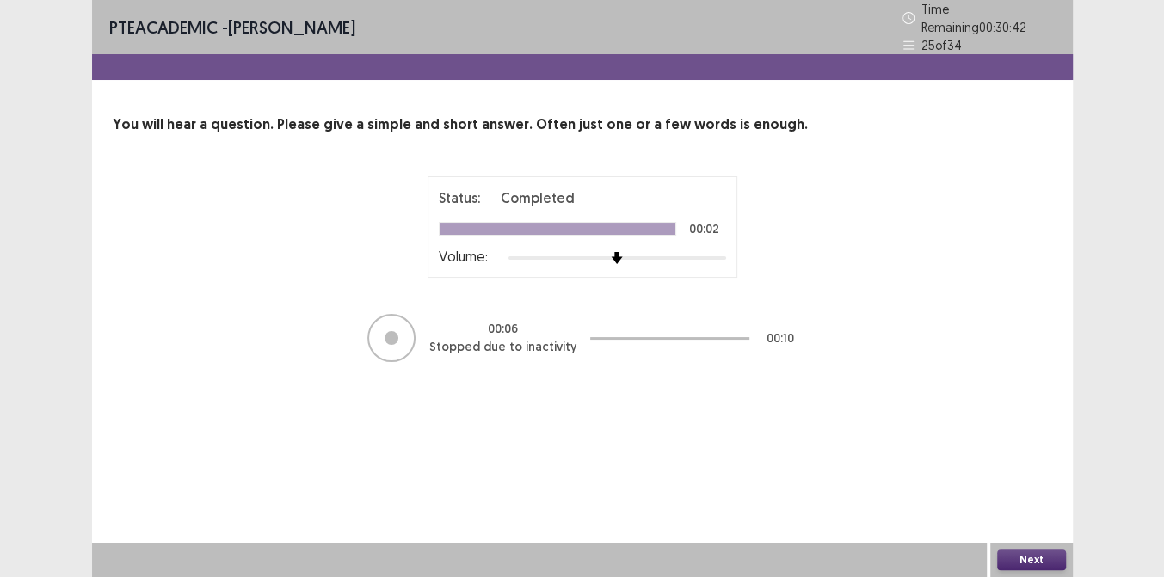
click at [1018, 559] on button "Next" at bounding box center [1031, 560] width 69 height 21
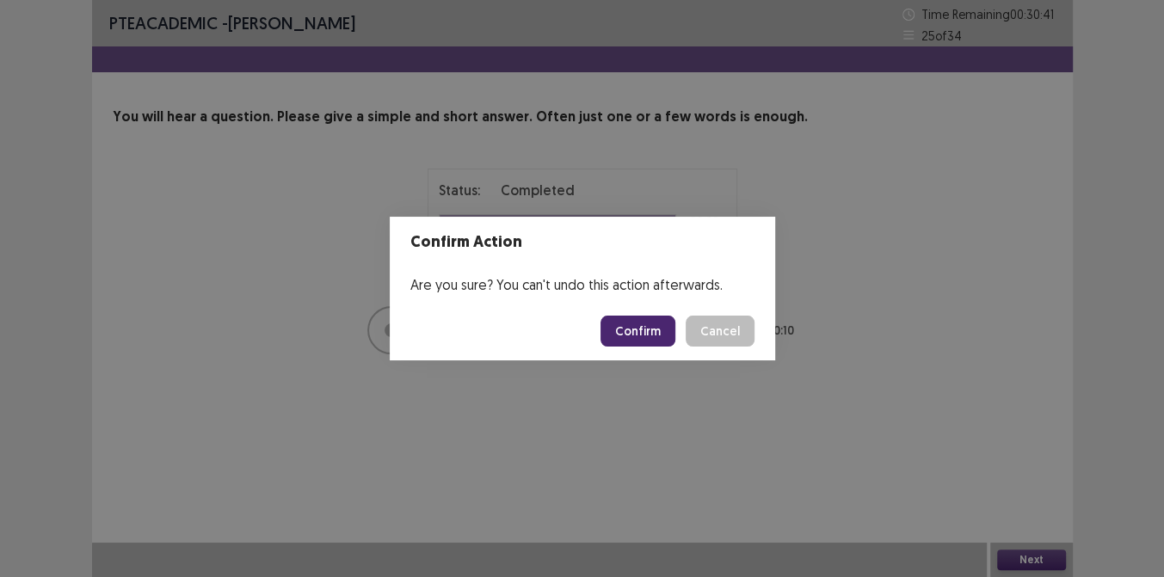
click at [647, 334] on button "Confirm" at bounding box center [637, 331] width 75 height 31
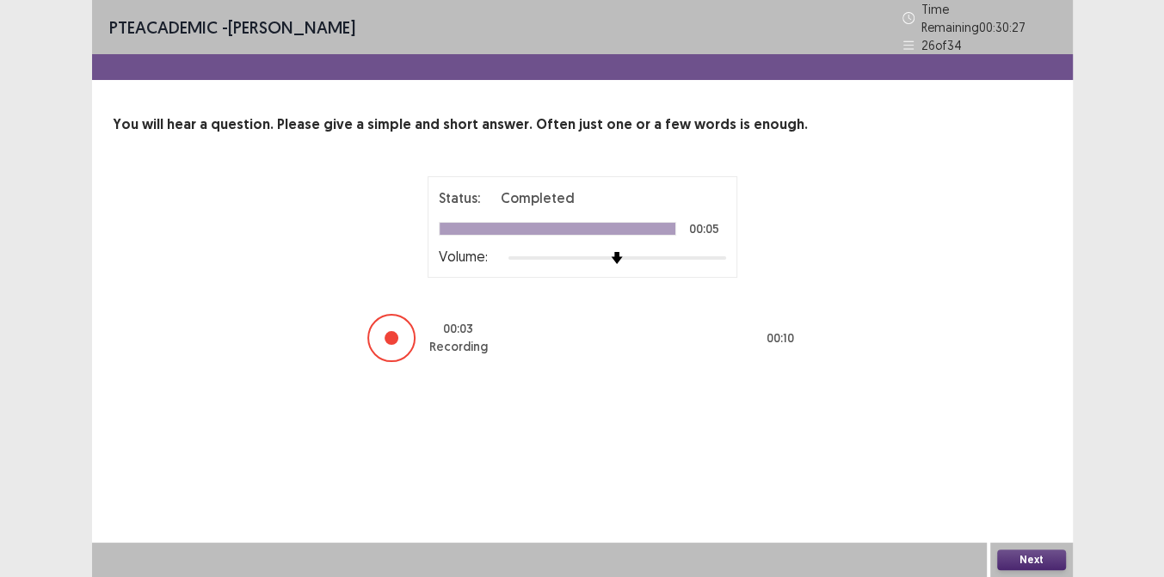
click at [1020, 556] on button "Next" at bounding box center [1031, 560] width 69 height 21
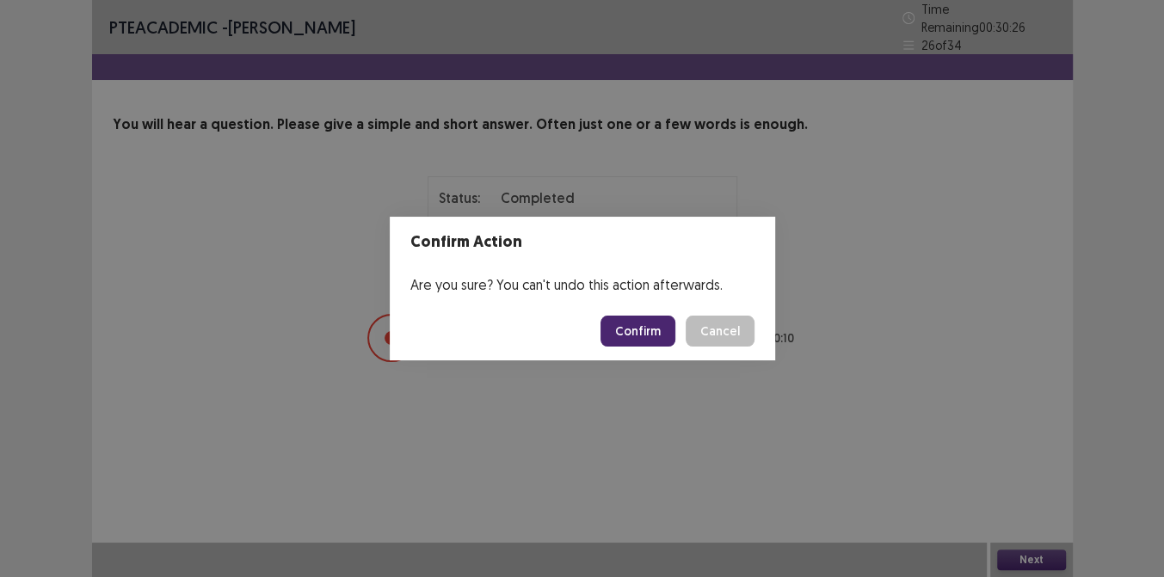
click at [649, 327] on button "Confirm" at bounding box center [637, 331] width 75 height 31
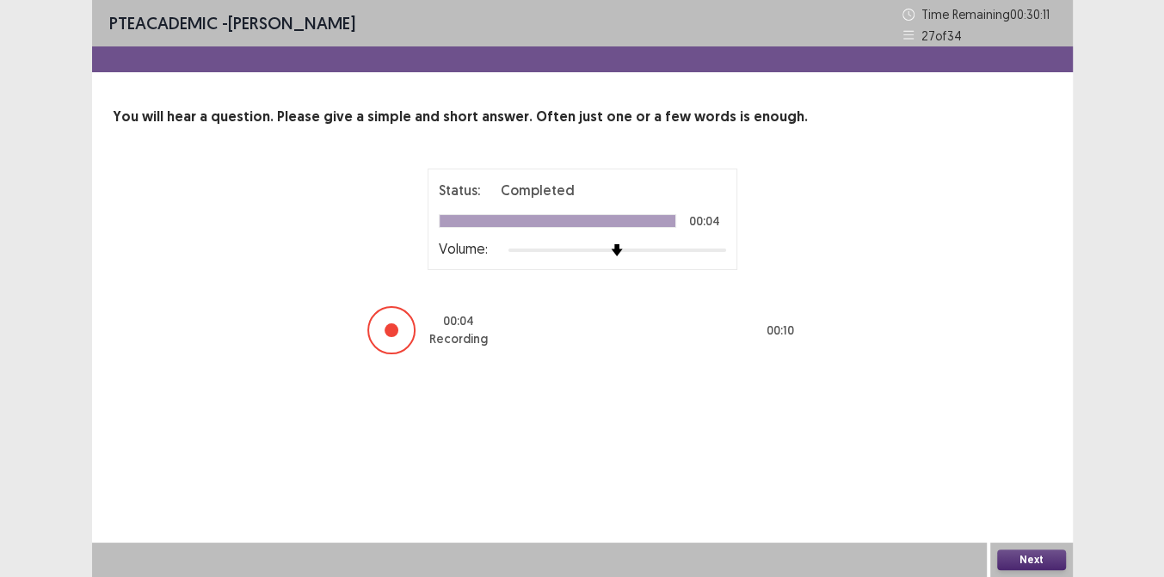
click at [1030, 553] on button "Next" at bounding box center [1031, 560] width 69 height 21
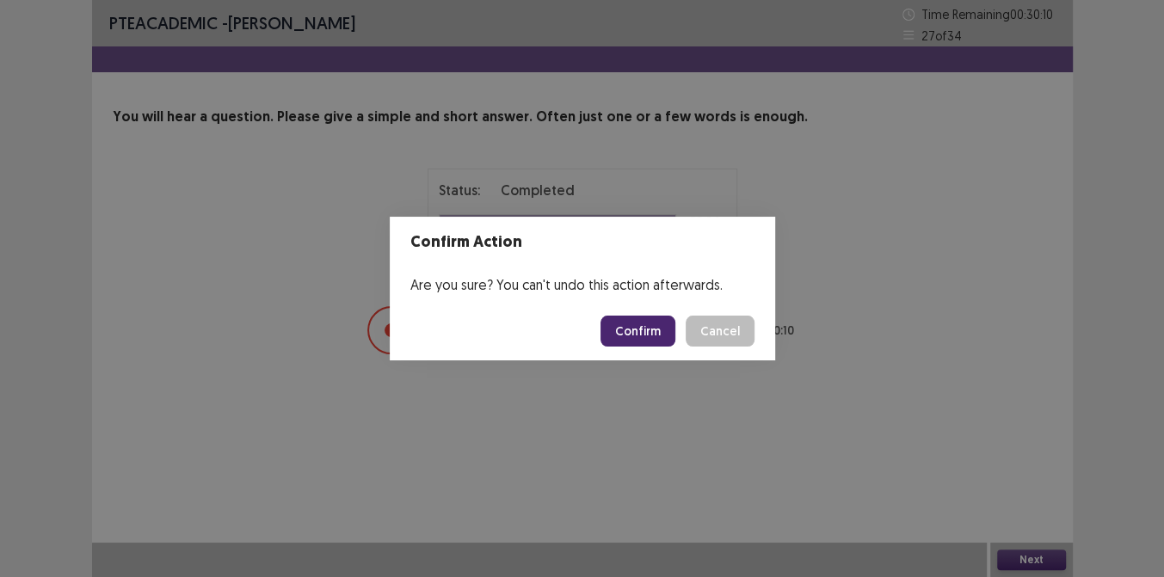
click at [650, 340] on button "Confirm" at bounding box center [637, 331] width 75 height 31
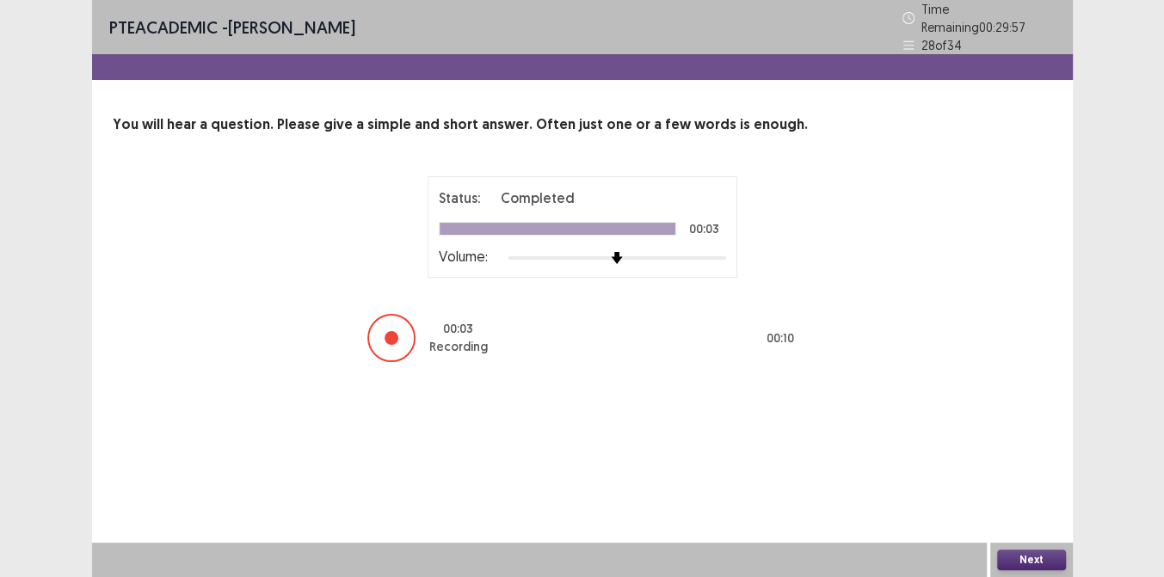
click at [1018, 566] on button "Next" at bounding box center [1031, 560] width 69 height 21
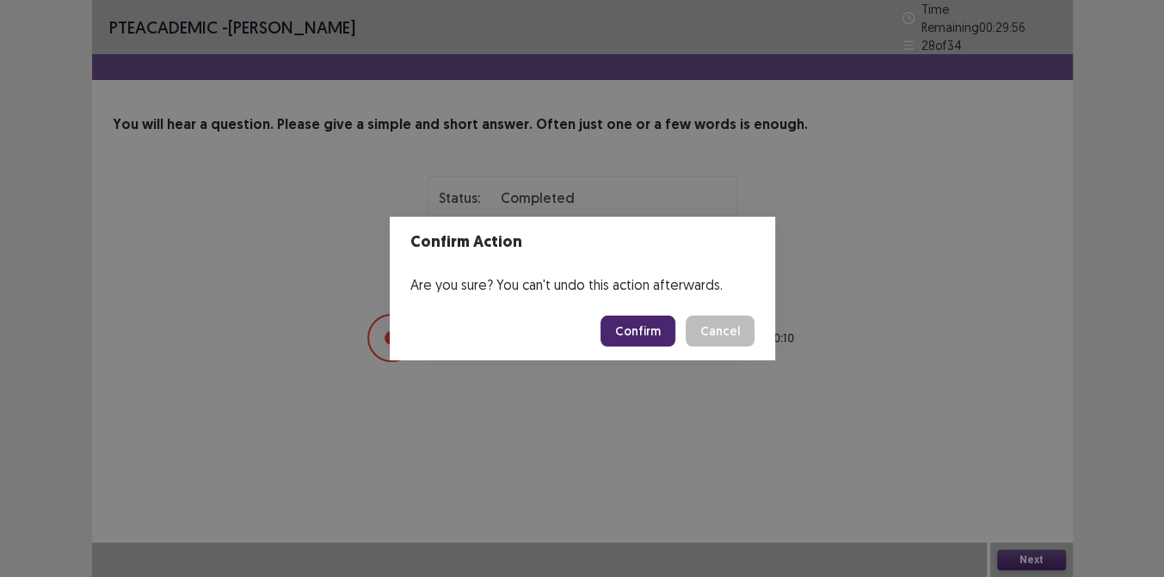
click at [651, 331] on button "Confirm" at bounding box center [637, 331] width 75 height 31
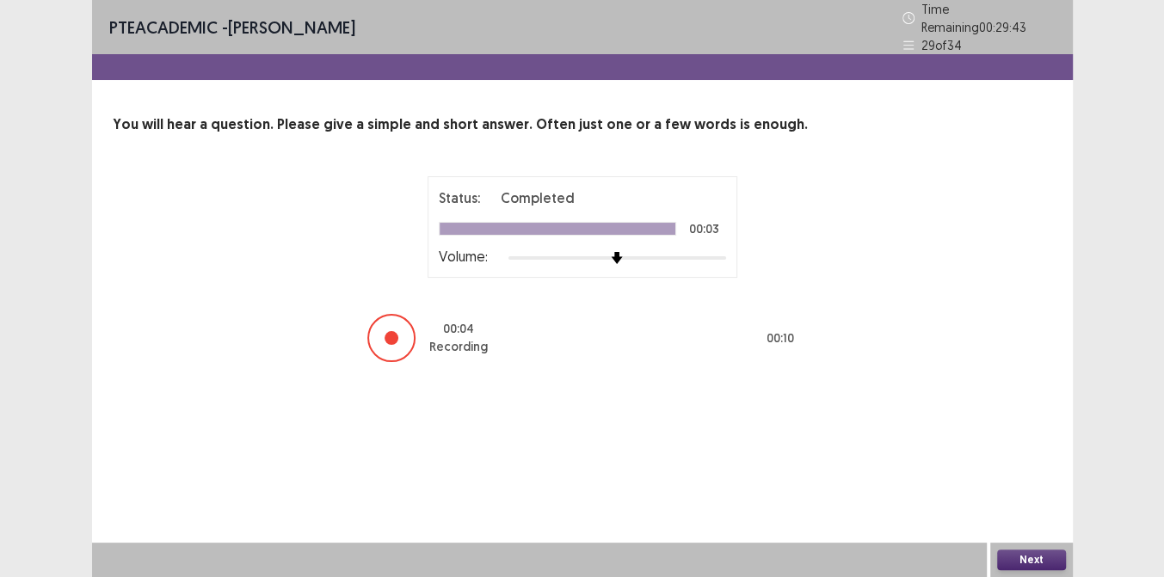
click at [1022, 557] on button "Next" at bounding box center [1031, 560] width 69 height 21
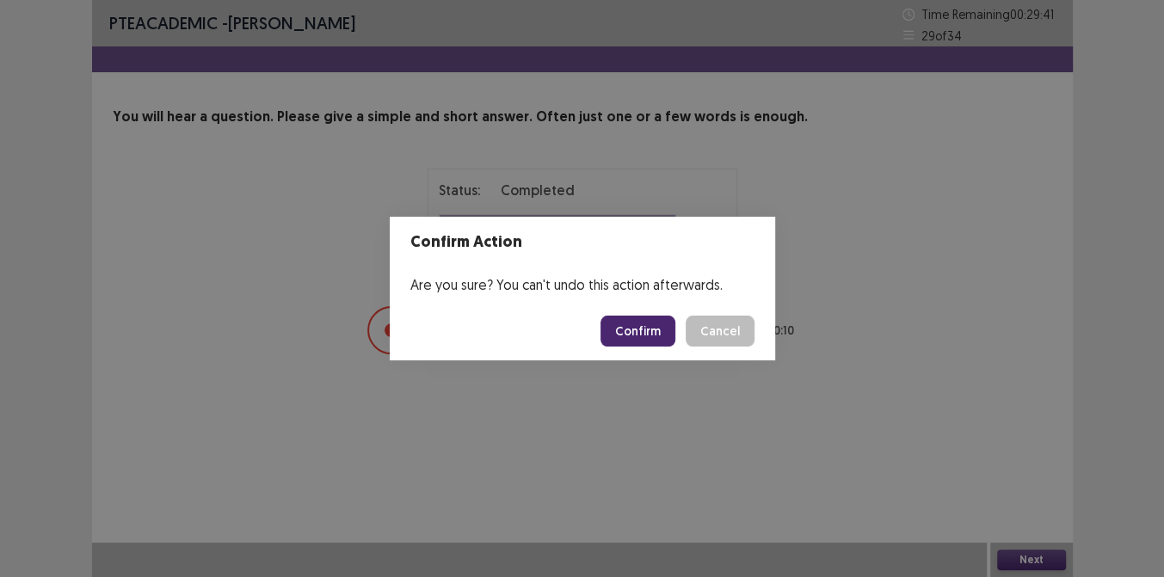
click at [650, 323] on button "Confirm" at bounding box center [637, 331] width 75 height 31
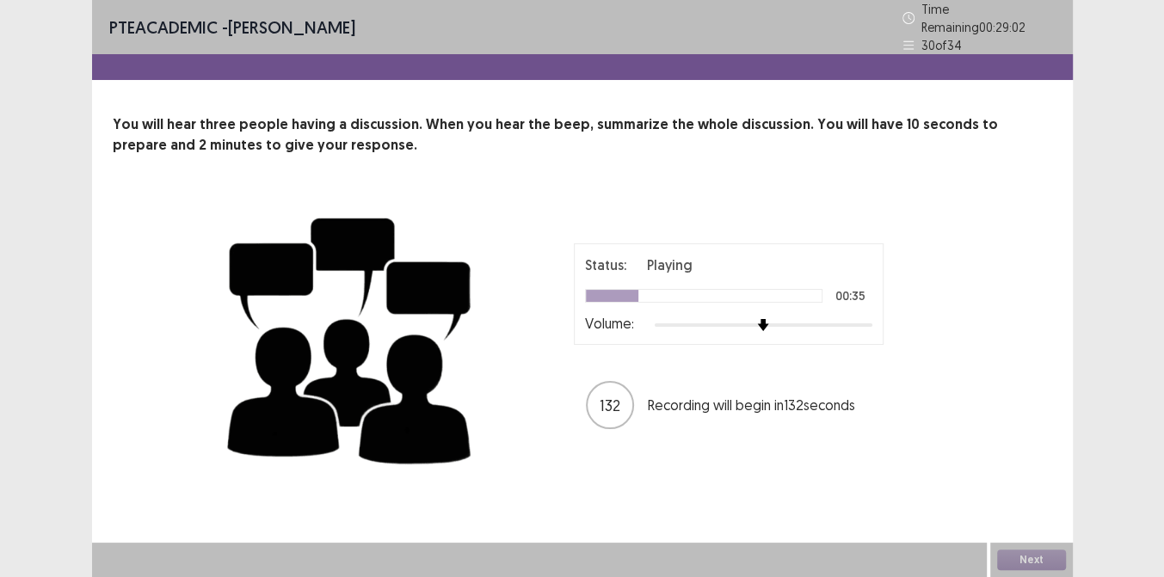
click at [580, 304] on div "Status: Playing 00:35 Volume:" at bounding box center [729, 293] width 310 height 101
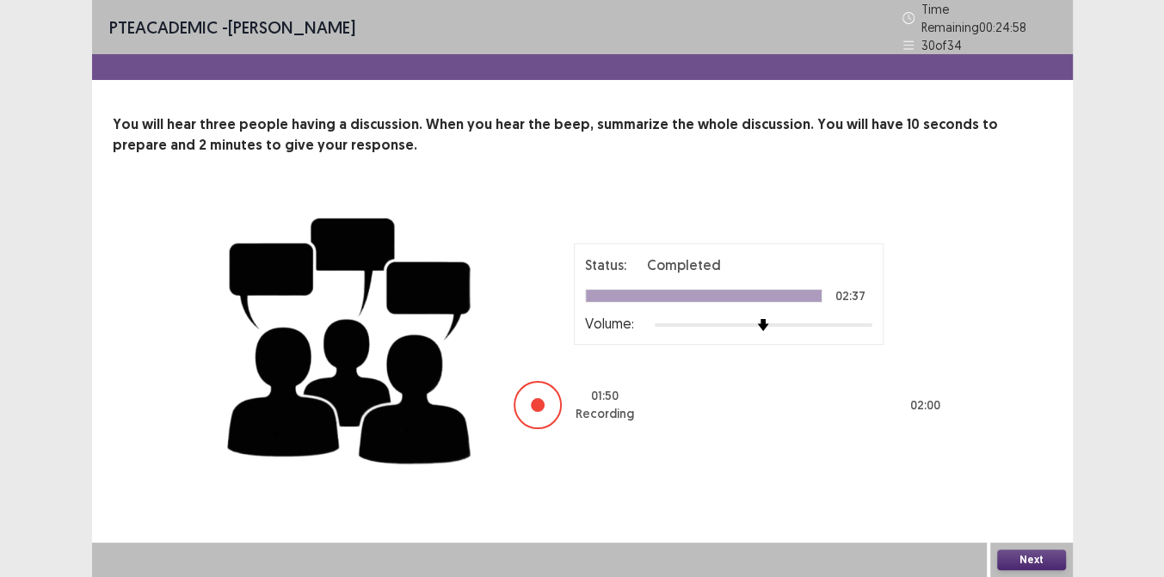
click at [1023, 558] on button "Next" at bounding box center [1031, 560] width 69 height 21
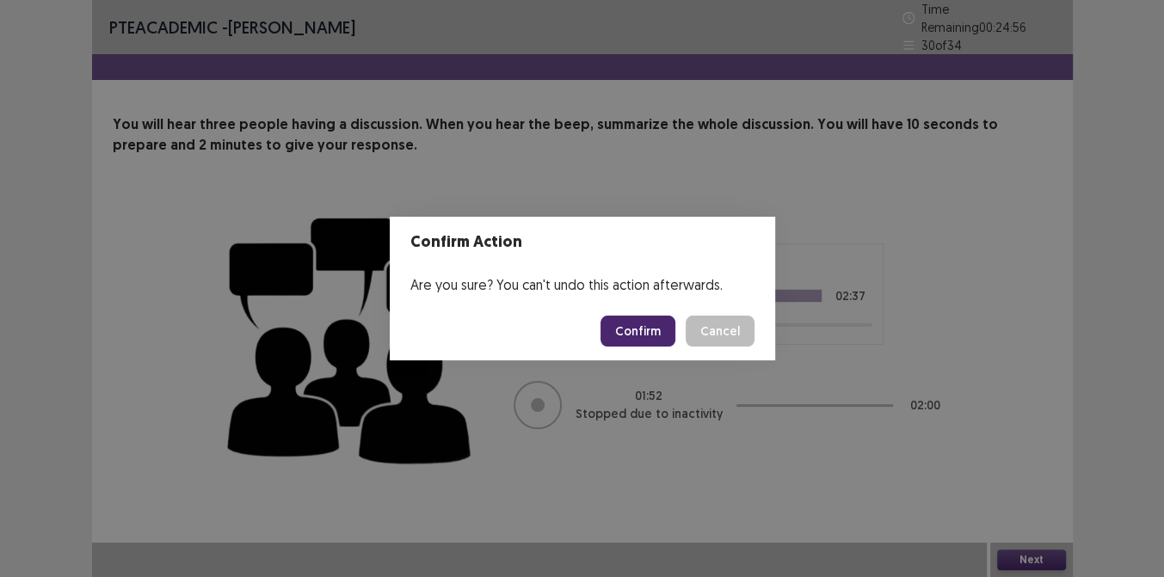
click at [640, 333] on button "Confirm" at bounding box center [637, 331] width 75 height 31
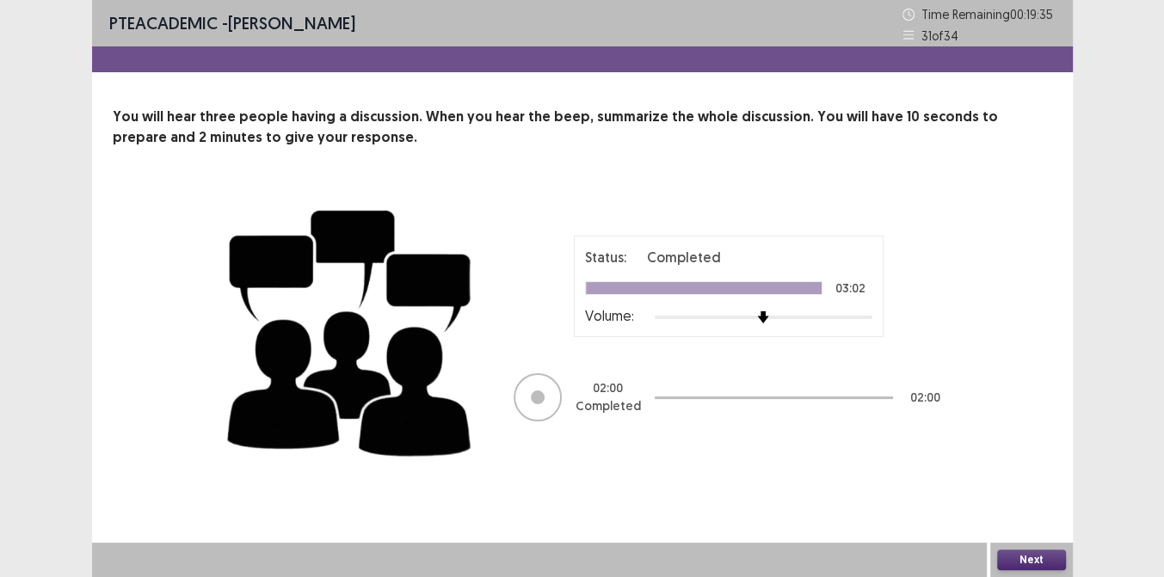
click at [1031, 563] on button "Next" at bounding box center [1031, 560] width 69 height 21
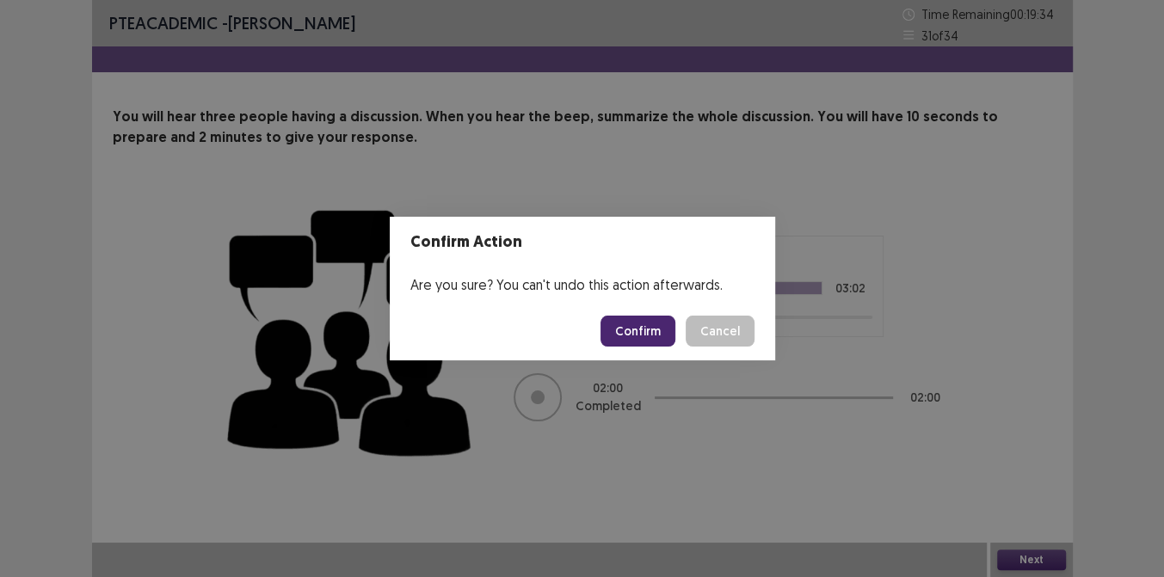
click at [633, 337] on button "Confirm" at bounding box center [637, 331] width 75 height 31
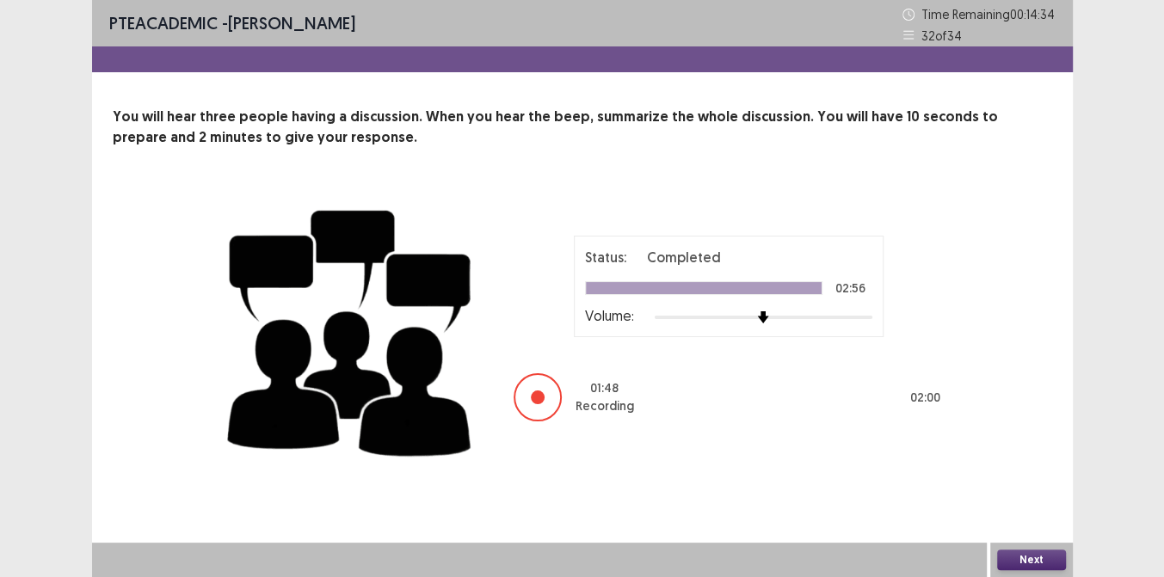
click at [1022, 556] on button "Next" at bounding box center [1031, 560] width 69 height 21
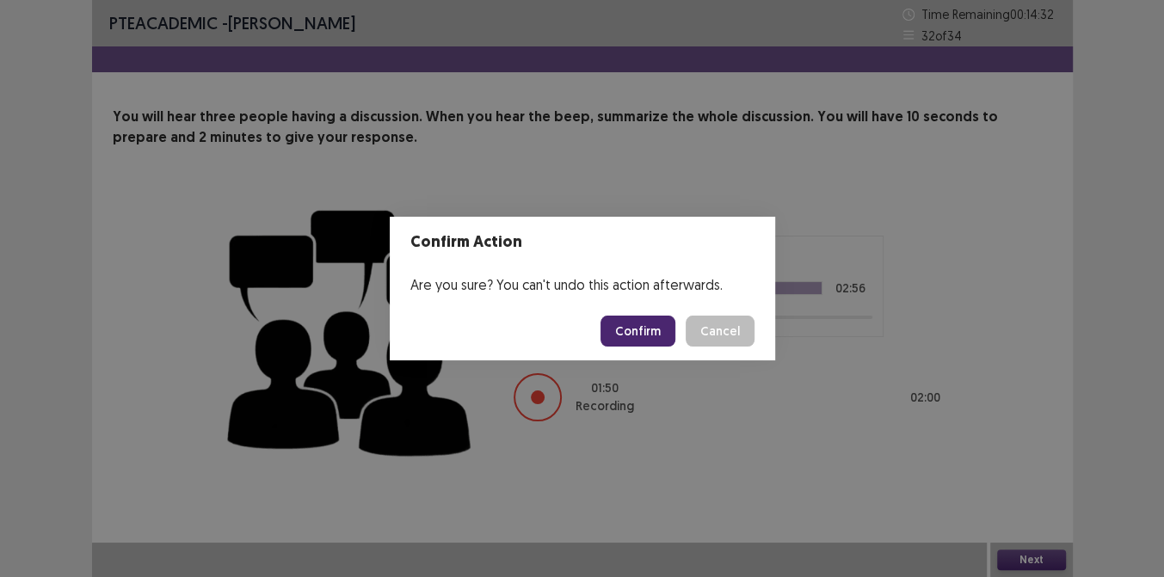
click at [645, 336] on button "Confirm" at bounding box center [637, 331] width 75 height 31
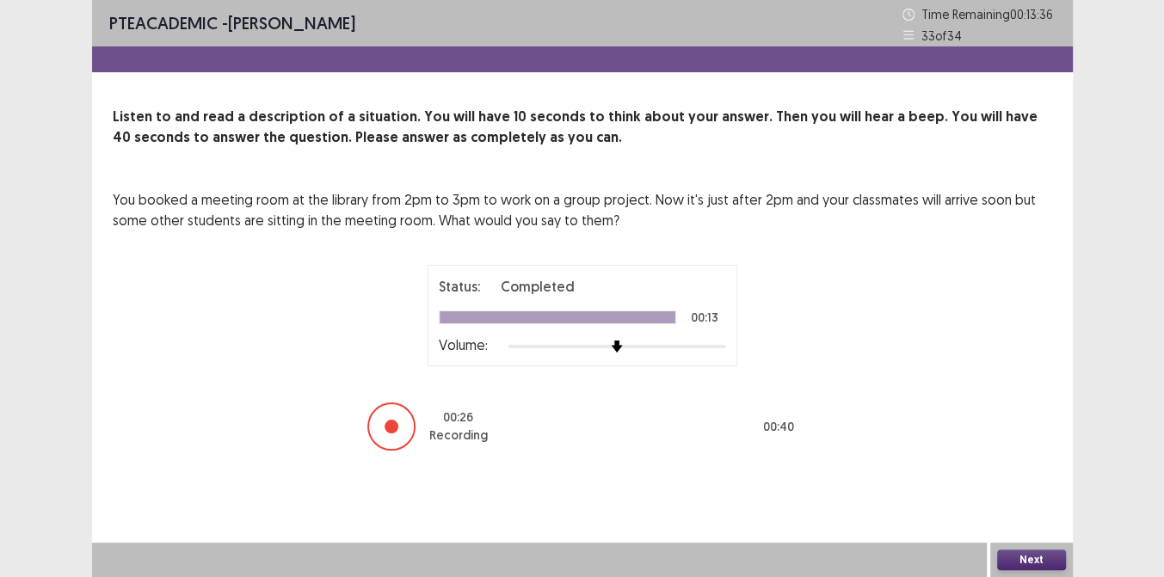
click at [1034, 562] on button "Next" at bounding box center [1031, 560] width 69 height 21
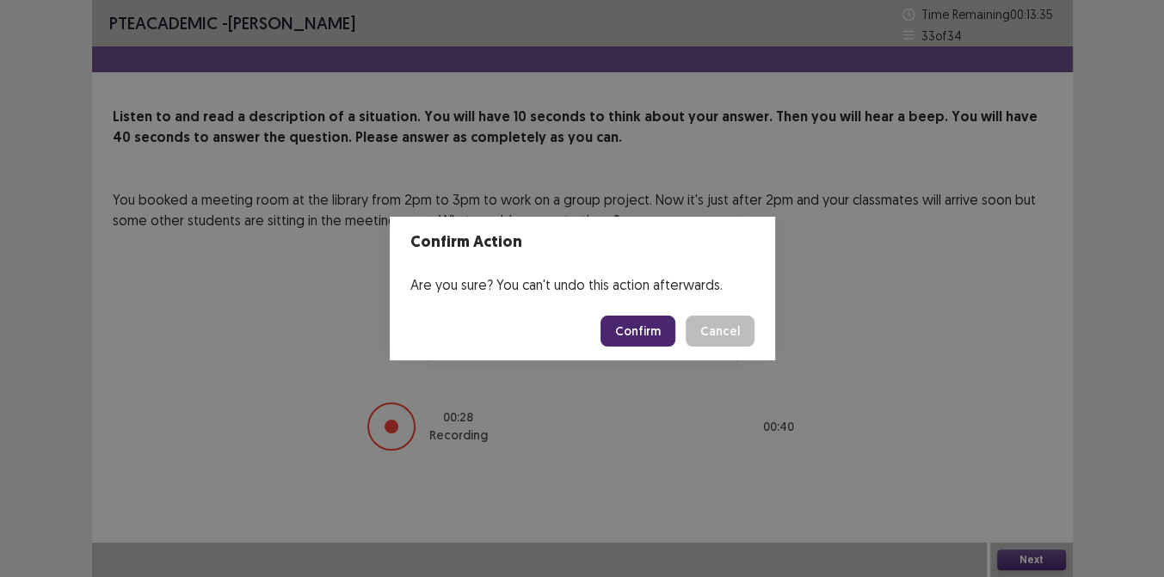
click at [632, 334] on button "Confirm" at bounding box center [637, 331] width 75 height 31
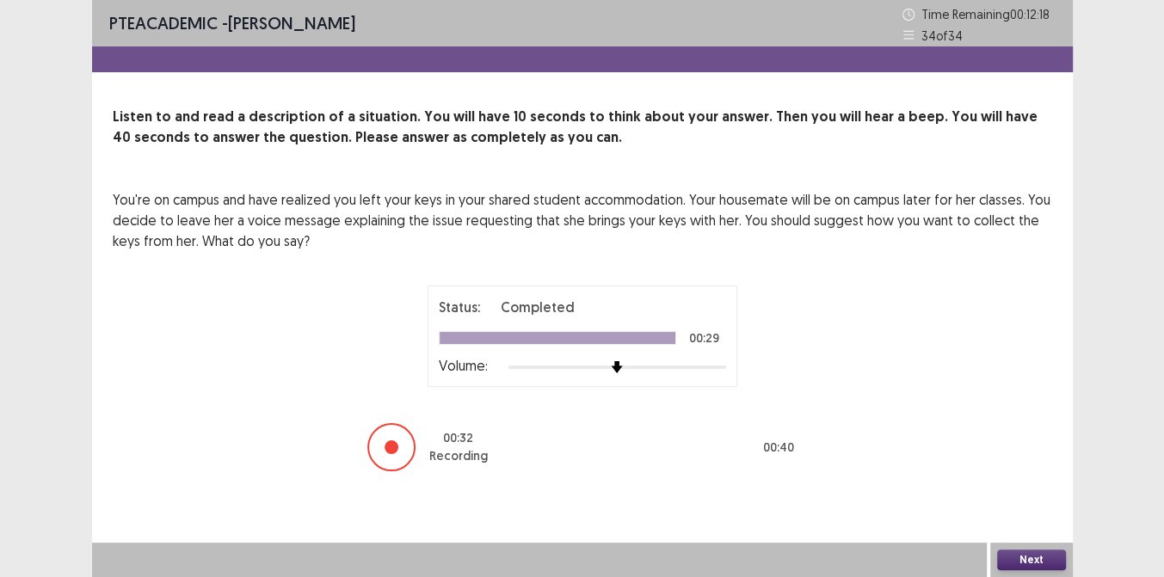
click at [1025, 557] on button "Next" at bounding box center [1031, 560] width 69 height 21
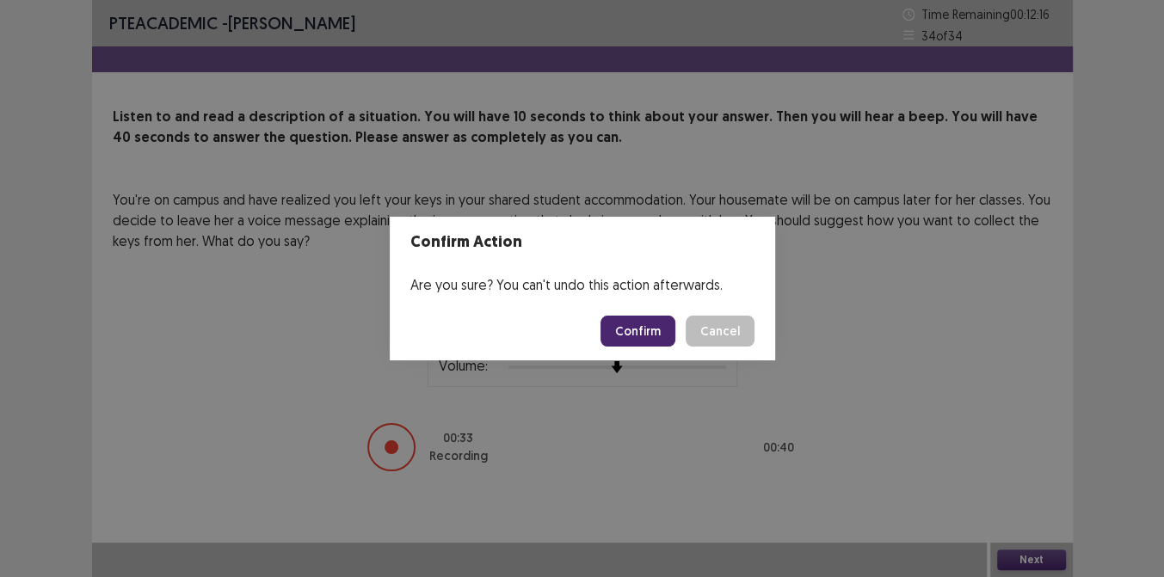
click at [648, 338] on button "Confirm" at bounding box center [637, 331] width 75 height 31
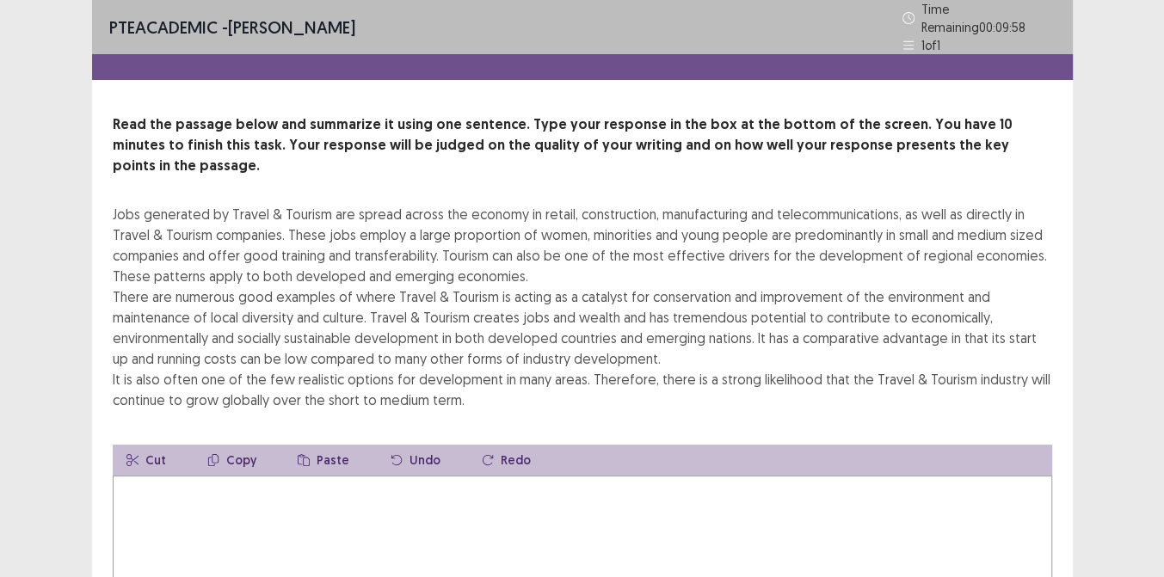
click at [1120, 189] on div "PTE academic - Arosha Jay Time Remaining 00 : 09 : 58 1 of 1 Read the passage b…" at bounding box center [582, 386] width 1164 height 772
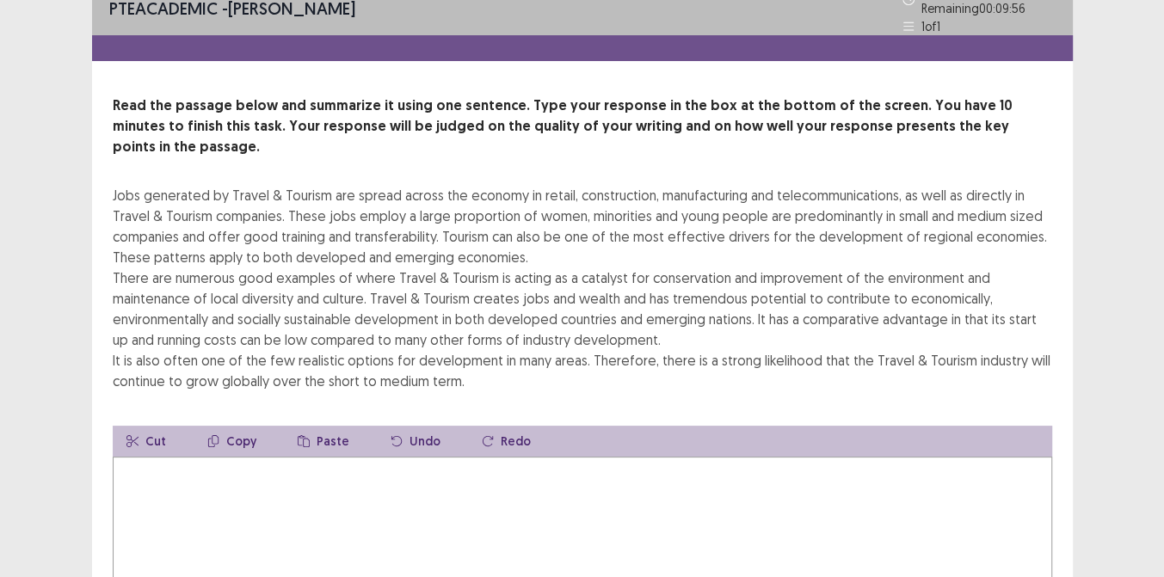
scroll to position [31, 0]
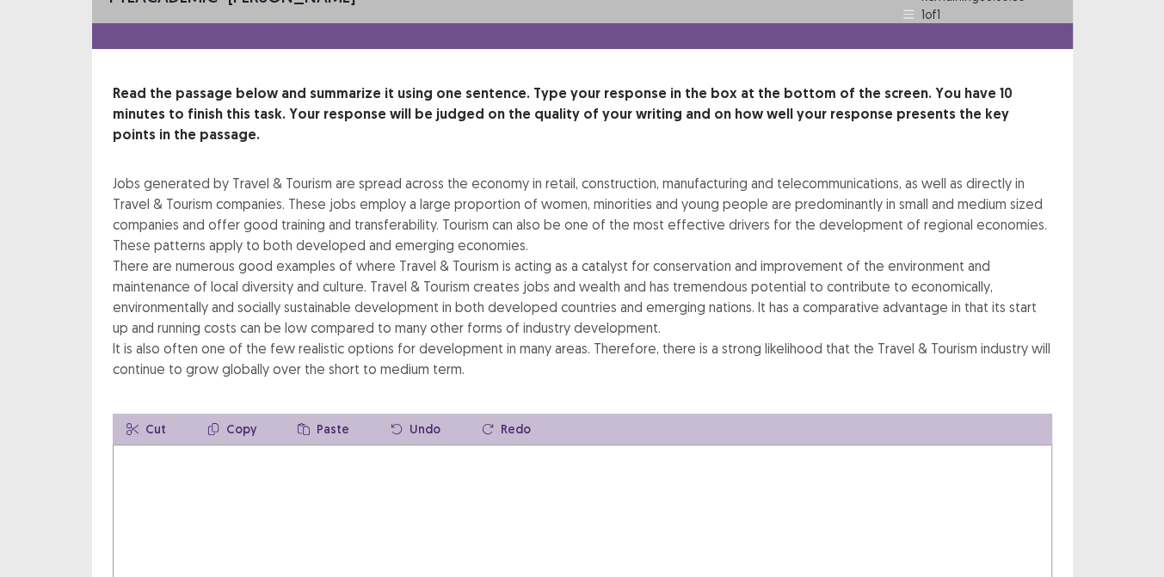
click at [1080, 243] on div "PTE academic - Arosha Jay Time Remaining 00 : 09 : 35 1 of 1 Read the passage b…" at bounding box center [582, 355] width 1164 height 772
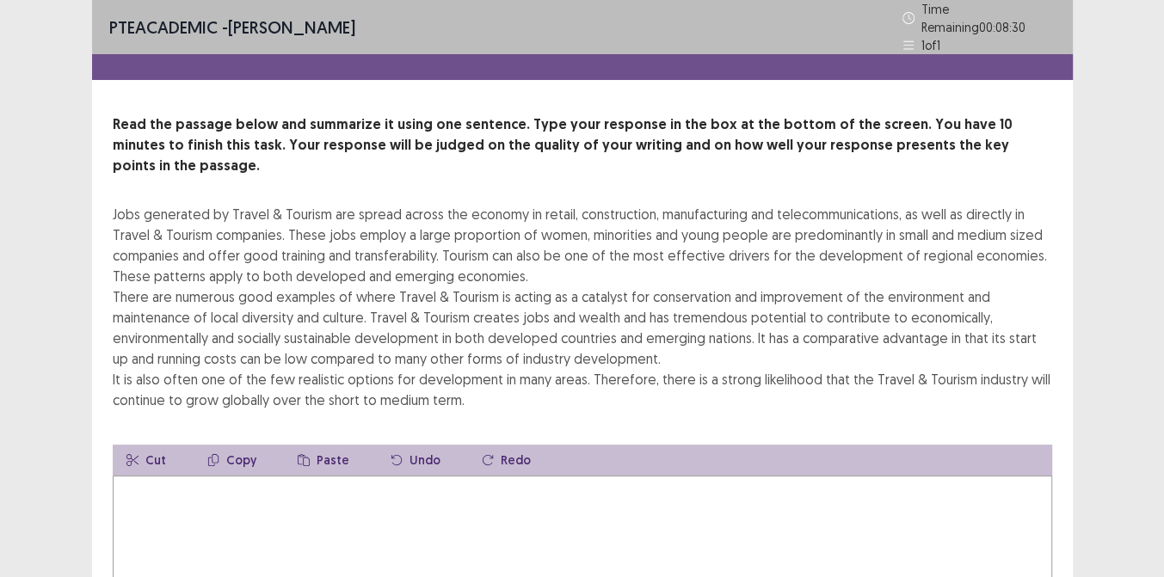
click at [385, 489] on textarea at bounding box center [582, 570] width 939 height 189
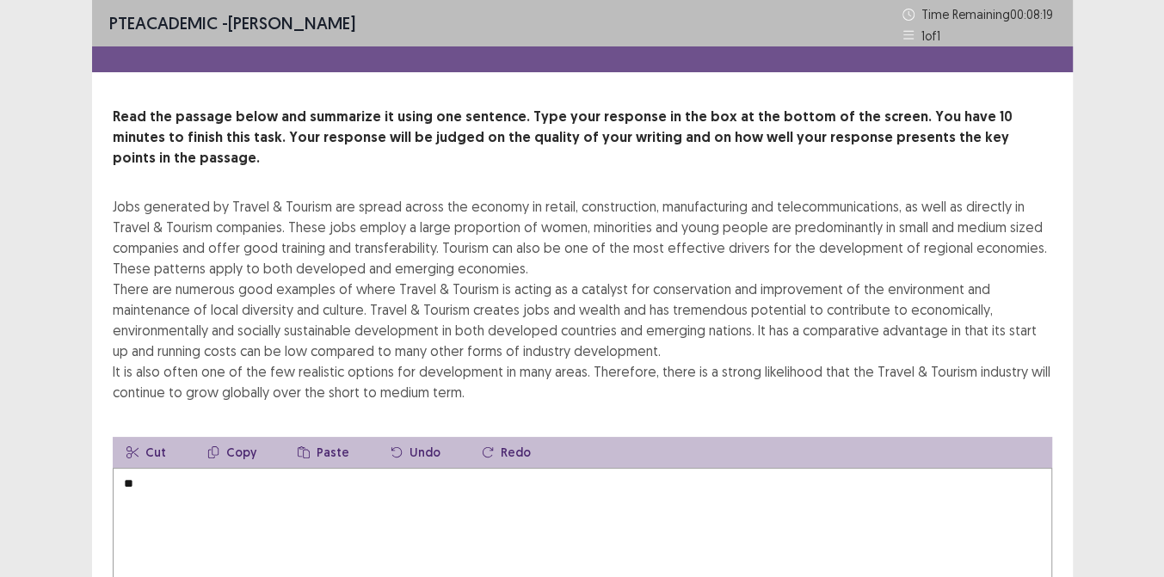
type textarea "*"
drag, startPoint x: 109, startPoint y: 186, endPoint x: 292, endPoint y: 232, distance: 188.2
click at [292, 232] on div "Read the passage below and summarize it using one sentence. Type your response …" at bounding box center [582, 397] width 981 height 581
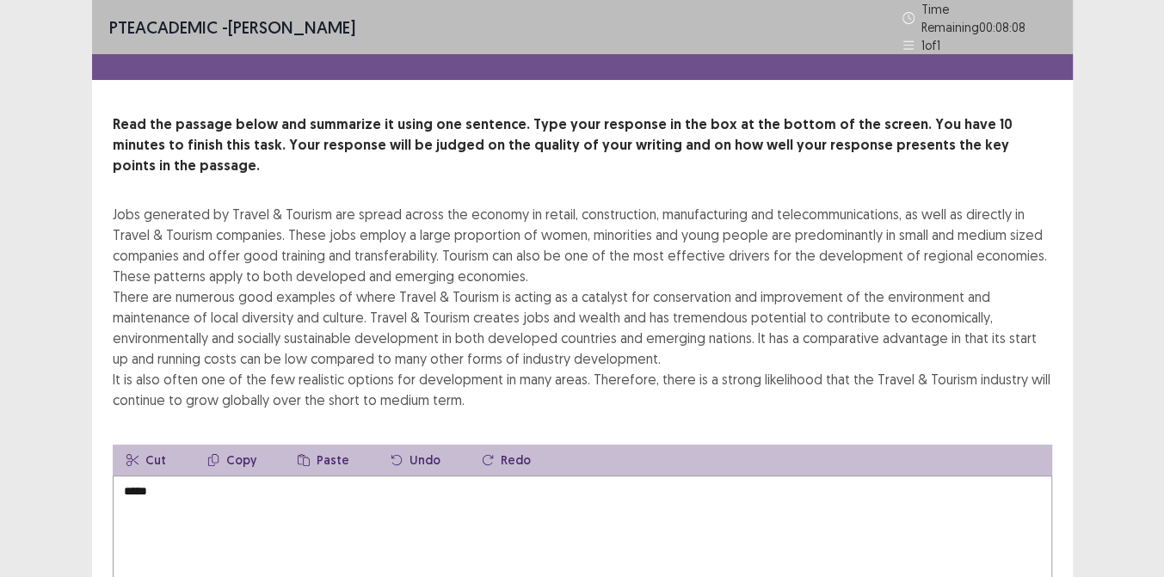
click at [169, 476] on textarea "****" at bounding box center [582, 570] width 939 height 189
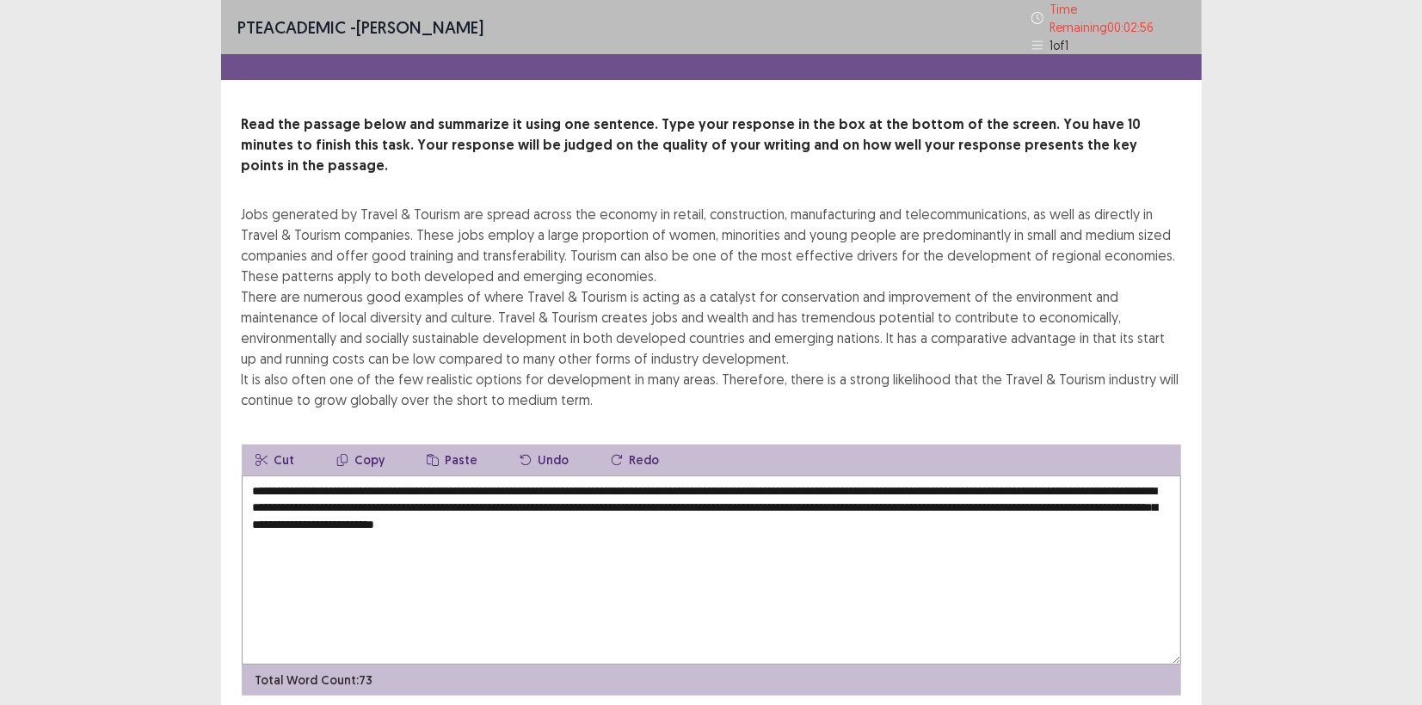
click at [653, 476] on textarea "**********" at bounding box center [711, 570] width 939 height 189
click at [936, 476] on textarea "**********" at bounding box center [711, 570] width 939 height 189
click at [619, 482] on textarea "**********" at bounding box center [711, 570] width 939 height 189
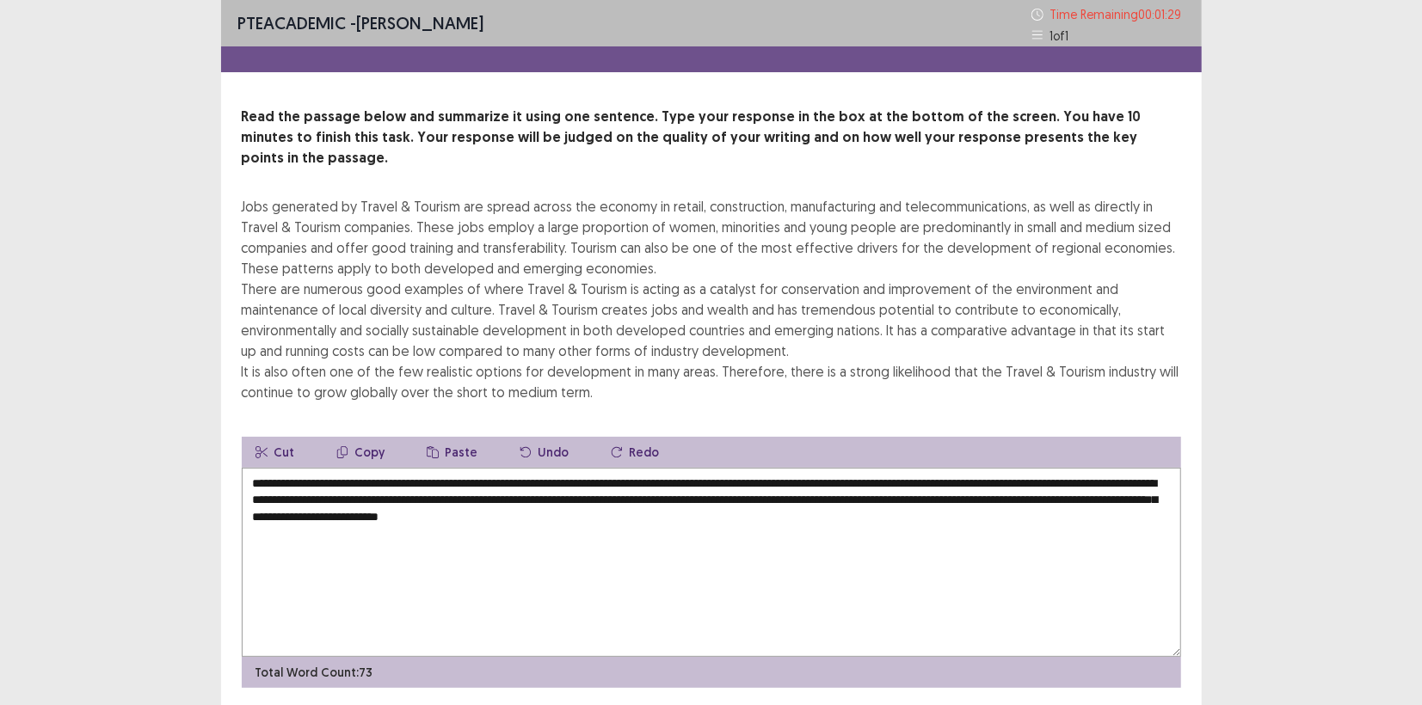
click at [448, 499] on textarea "**********" at bounding box center [711, 562] width 939 height 189
type textarea "**********"
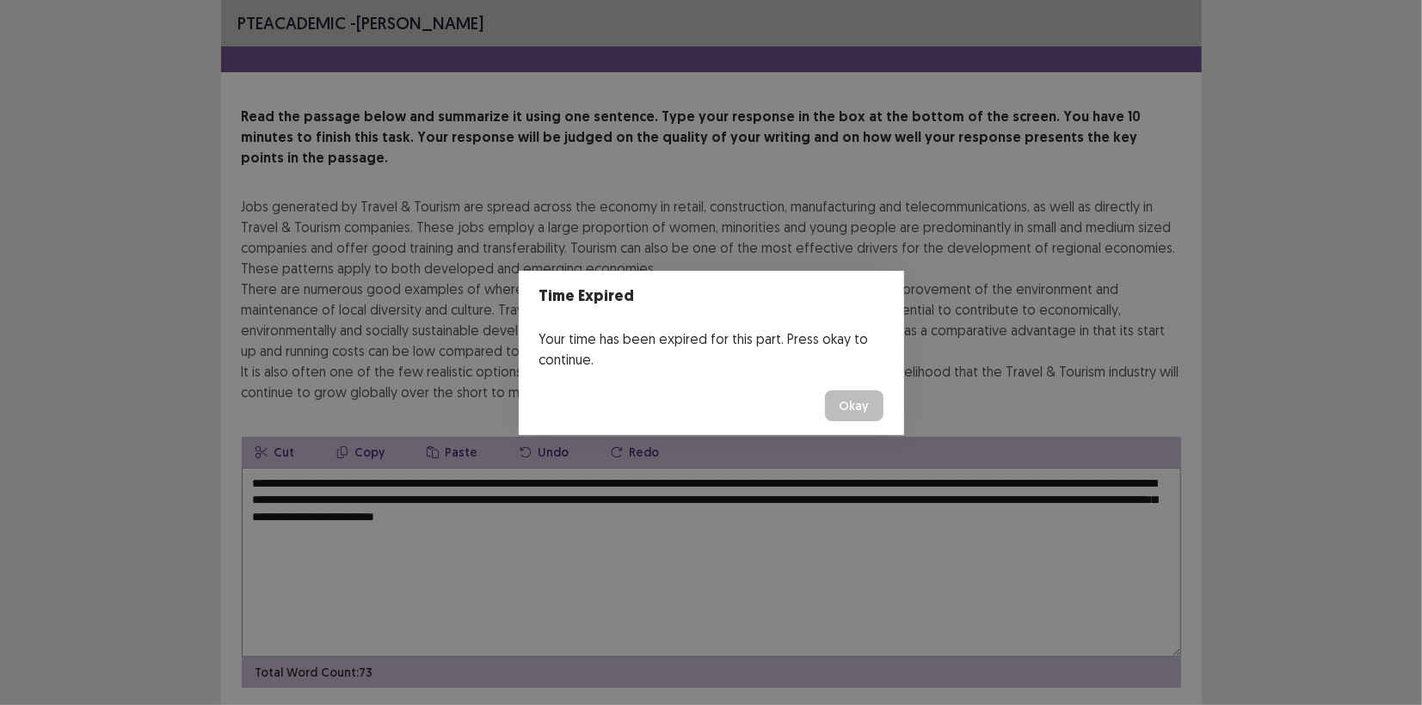
click at [862, 393] on button "Okay" at bounding box center [854, 406] width 58 height 31
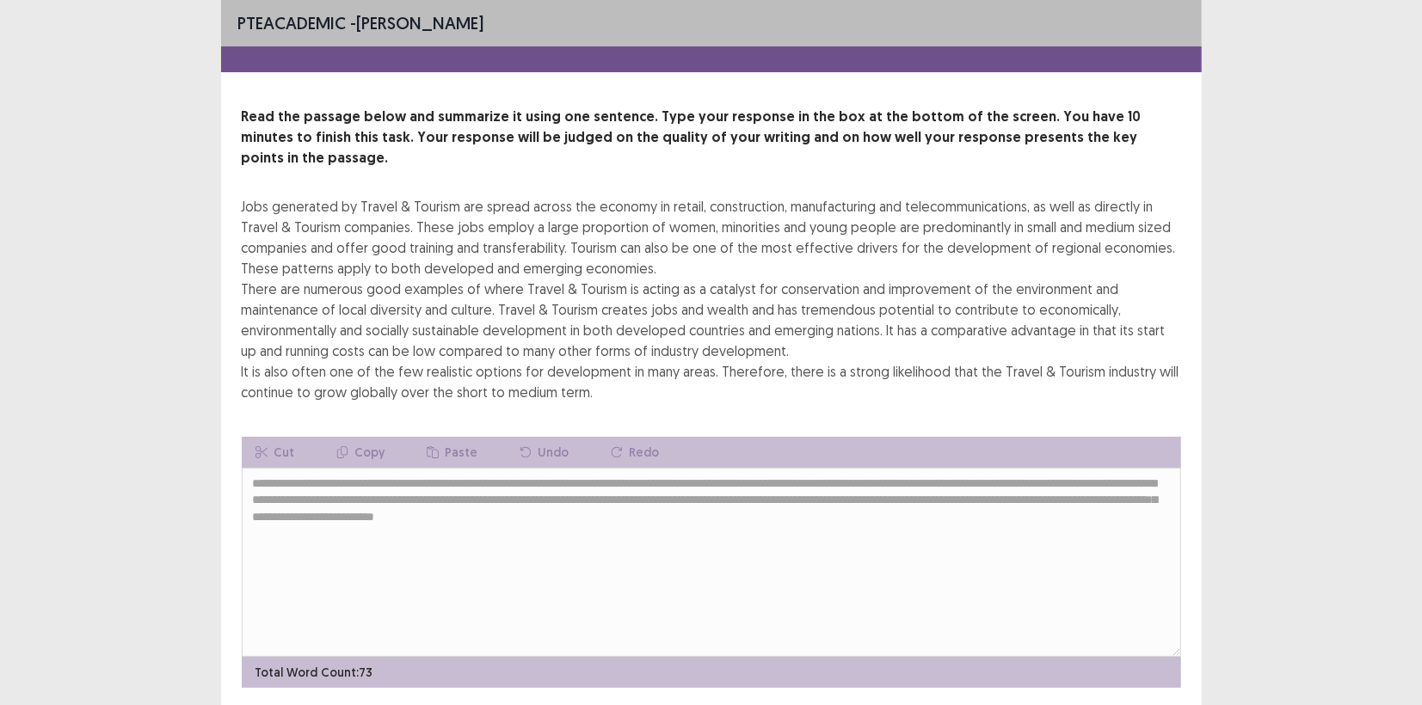
scroll to position [37, 0]
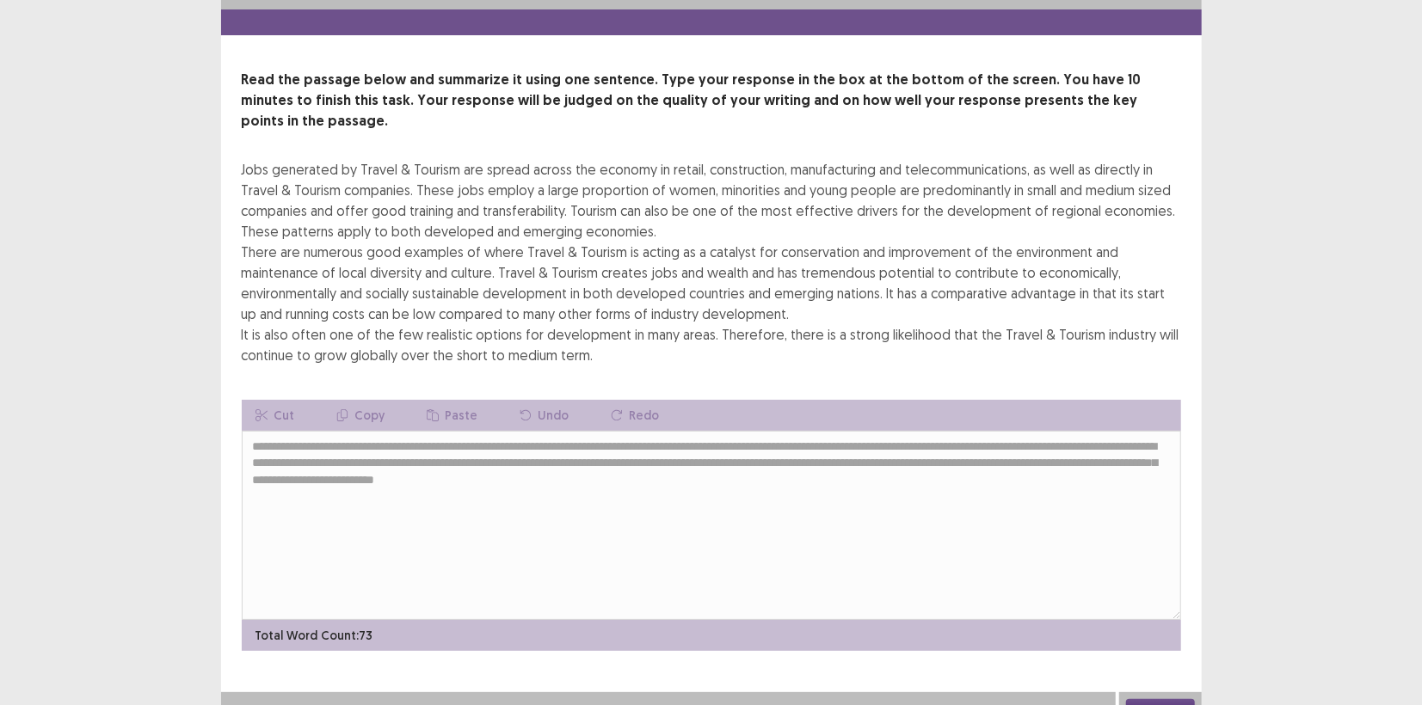
click at [1163, 699] on button "Next" at bounding box center [1160, 709] width 69 height 21
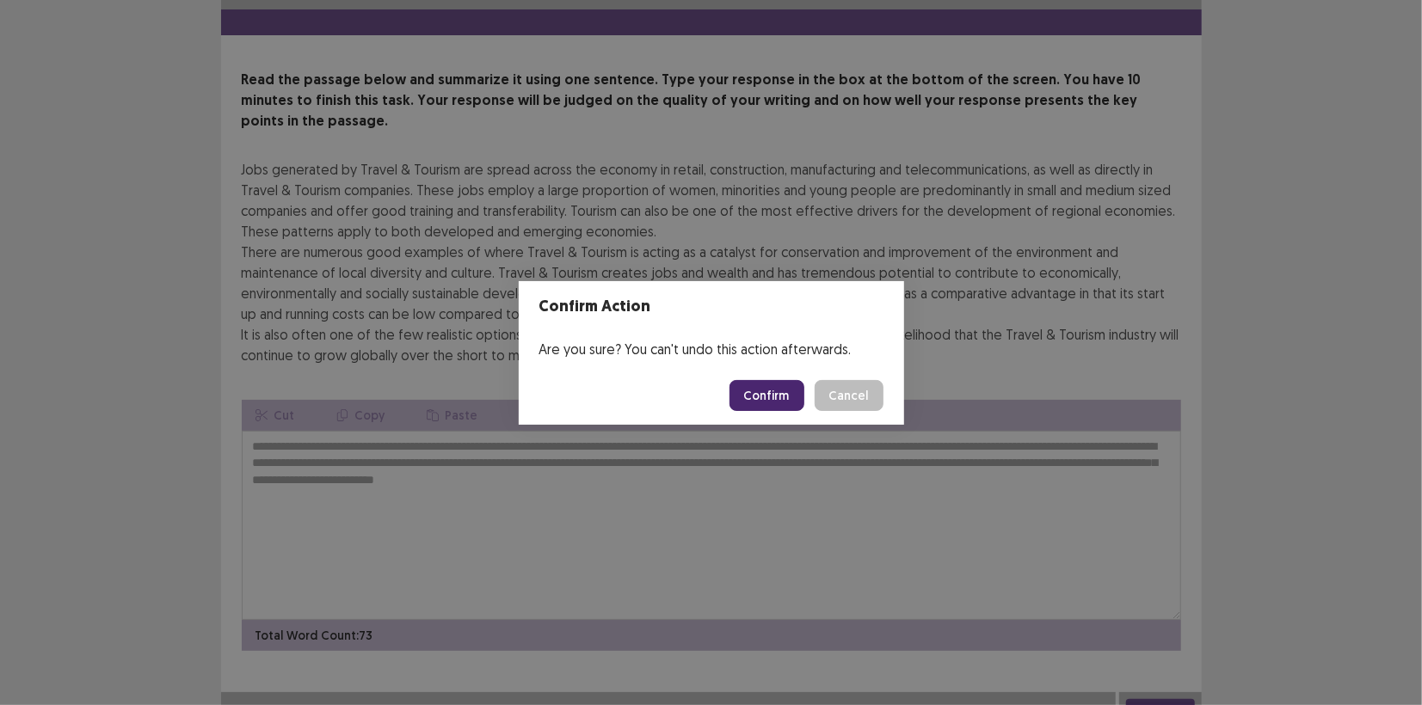
click at [770, 393] on button "Confirm" at bounding box center [766, 395] width 75 height 31
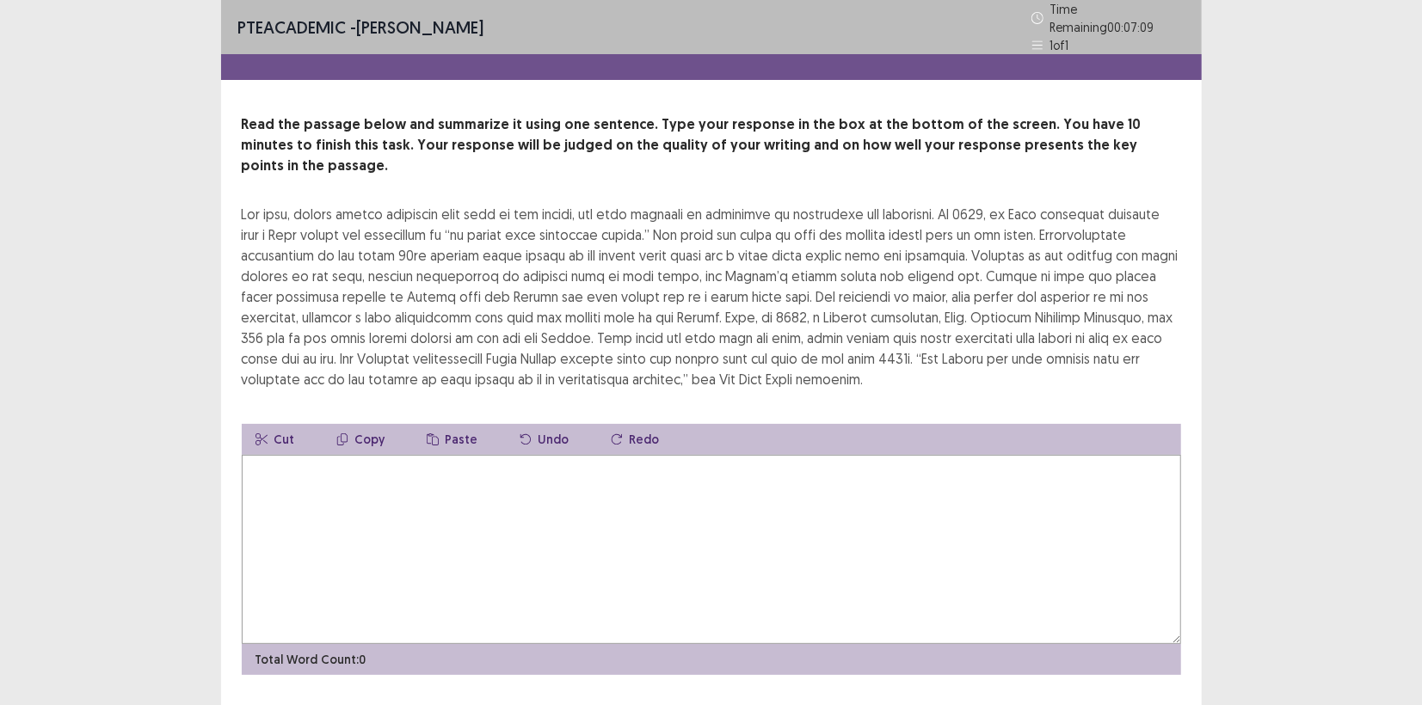
click at [280, 477] on textarea at bounding box center [711, 549] width 939 height 189
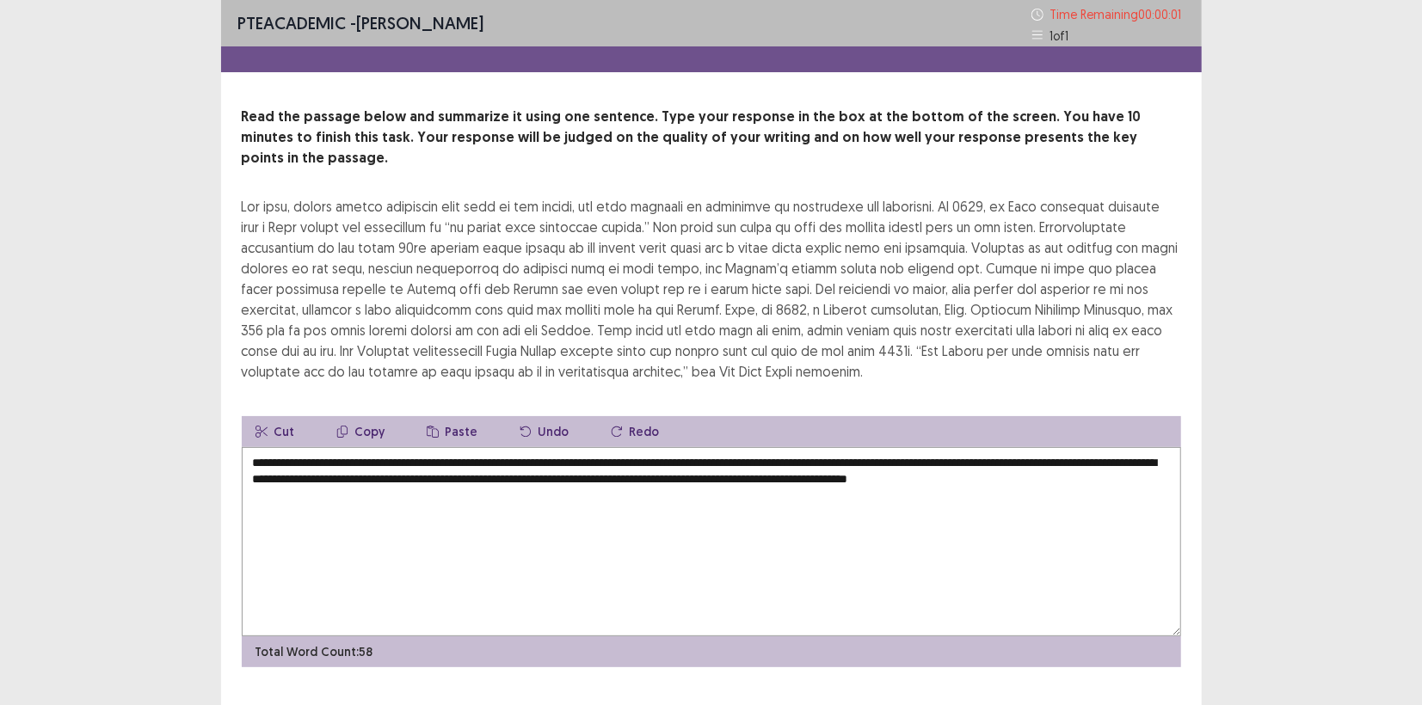
type textarea "**********"
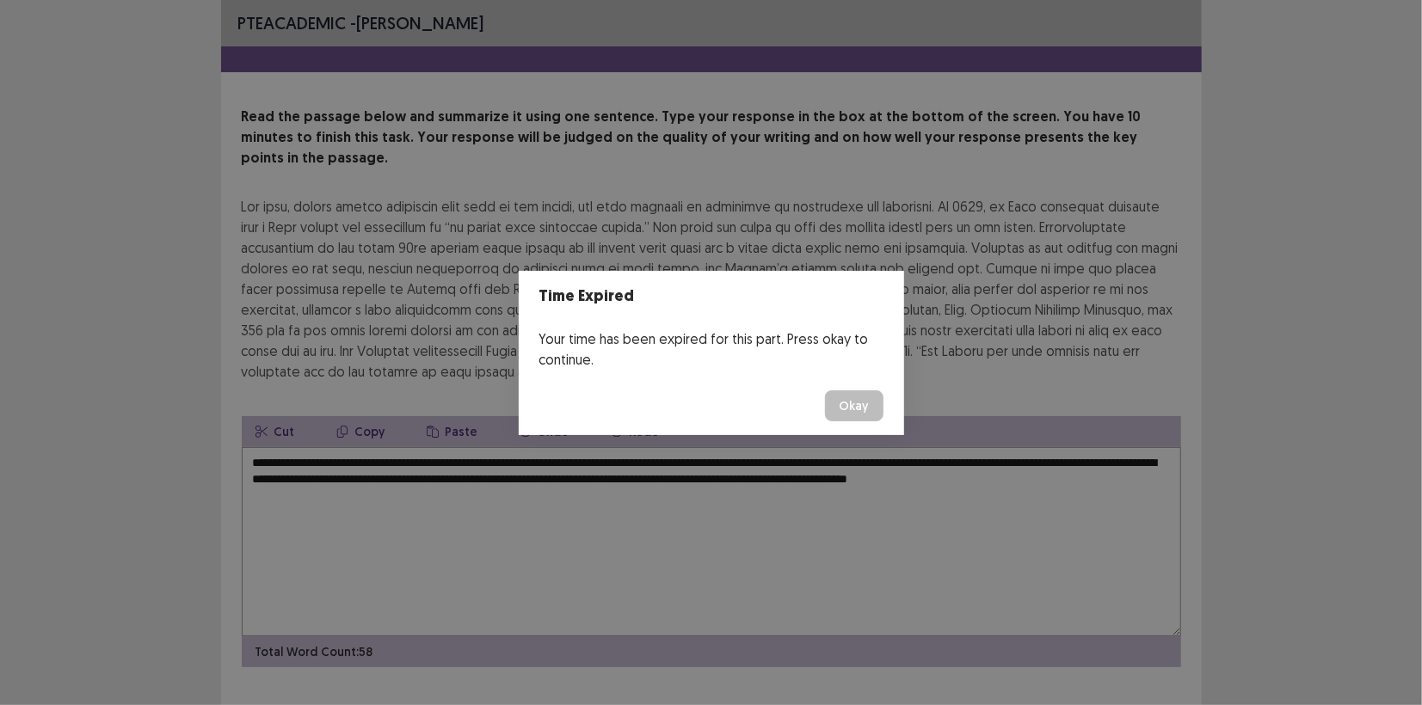
click at [845, 409] on button "Okay" at bounding box center [854, 406] width 58 height 31
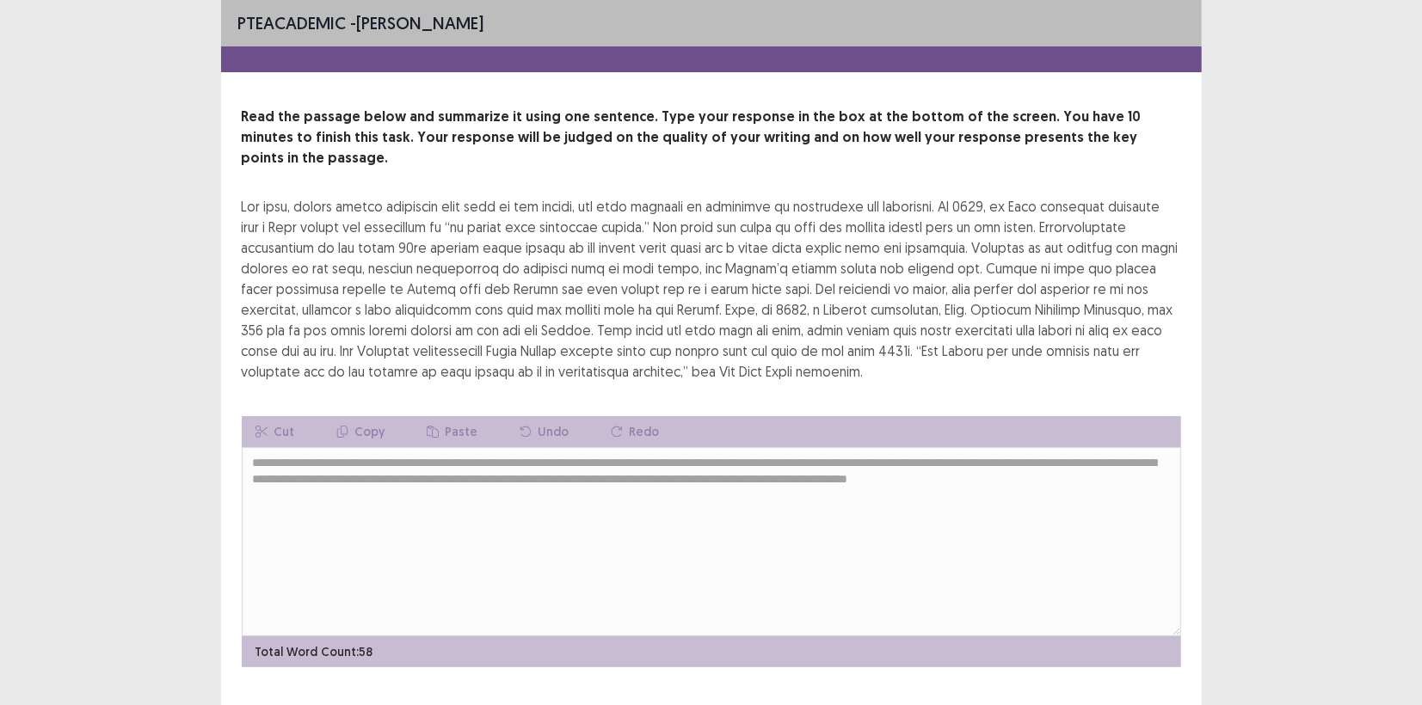
scroll to position [9, 0]
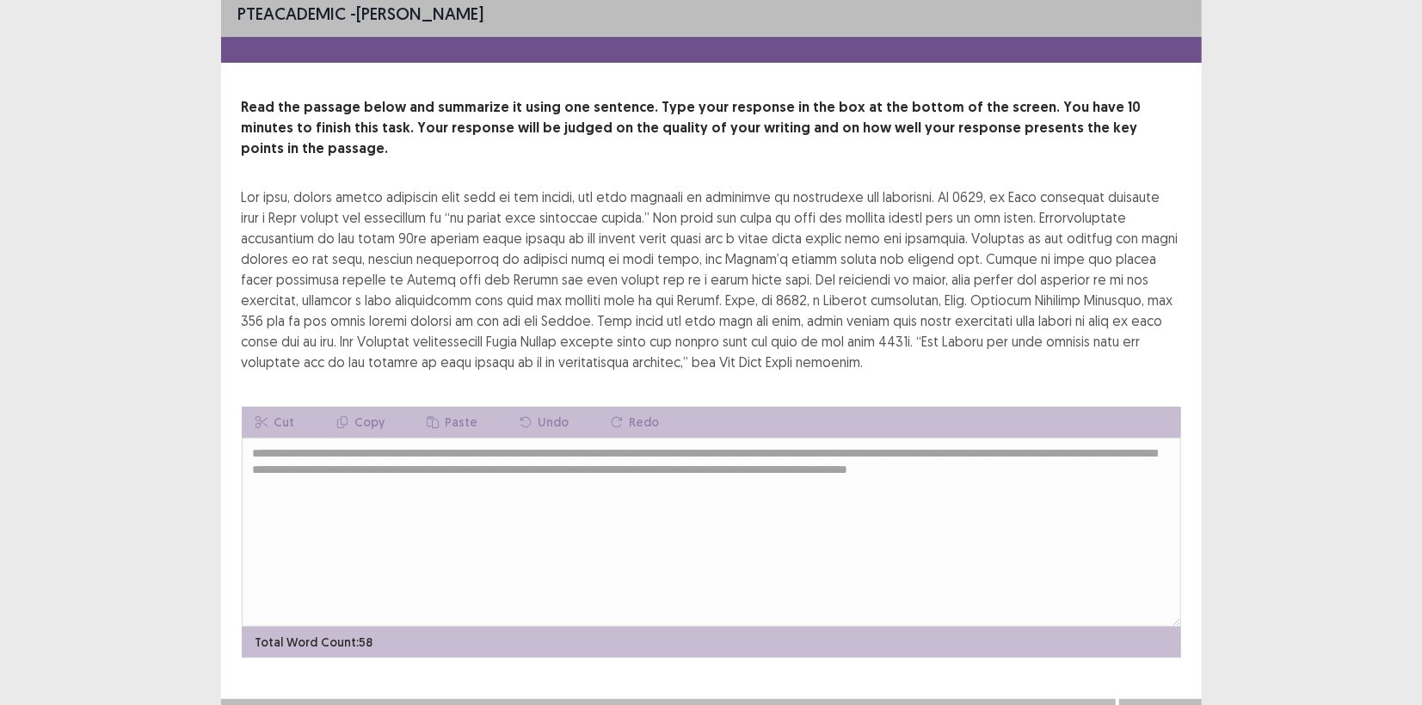
click at [1151, 704] on button "Next" at bounding box center [1160, 716] width 69 height 21
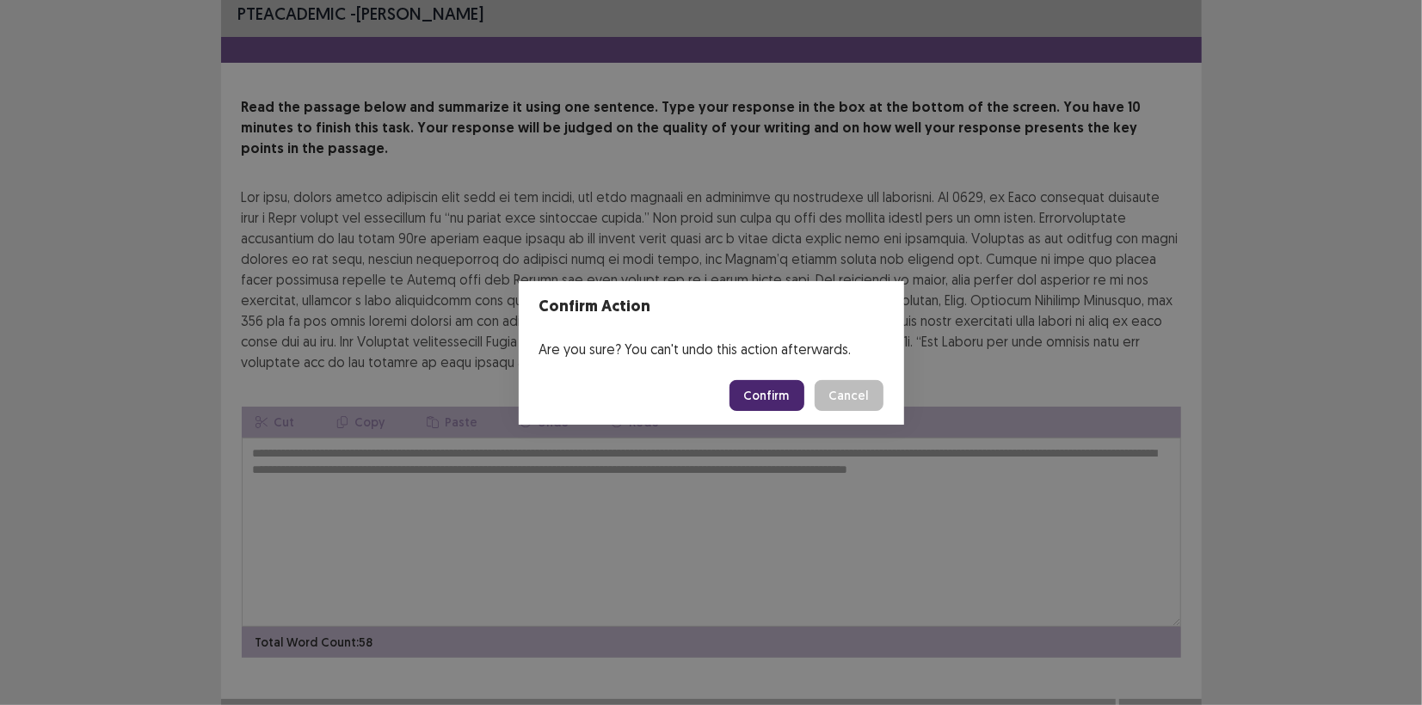
click at [759, 394] on button "Confirm" at bounding box center [766, 395] width 75 height 31
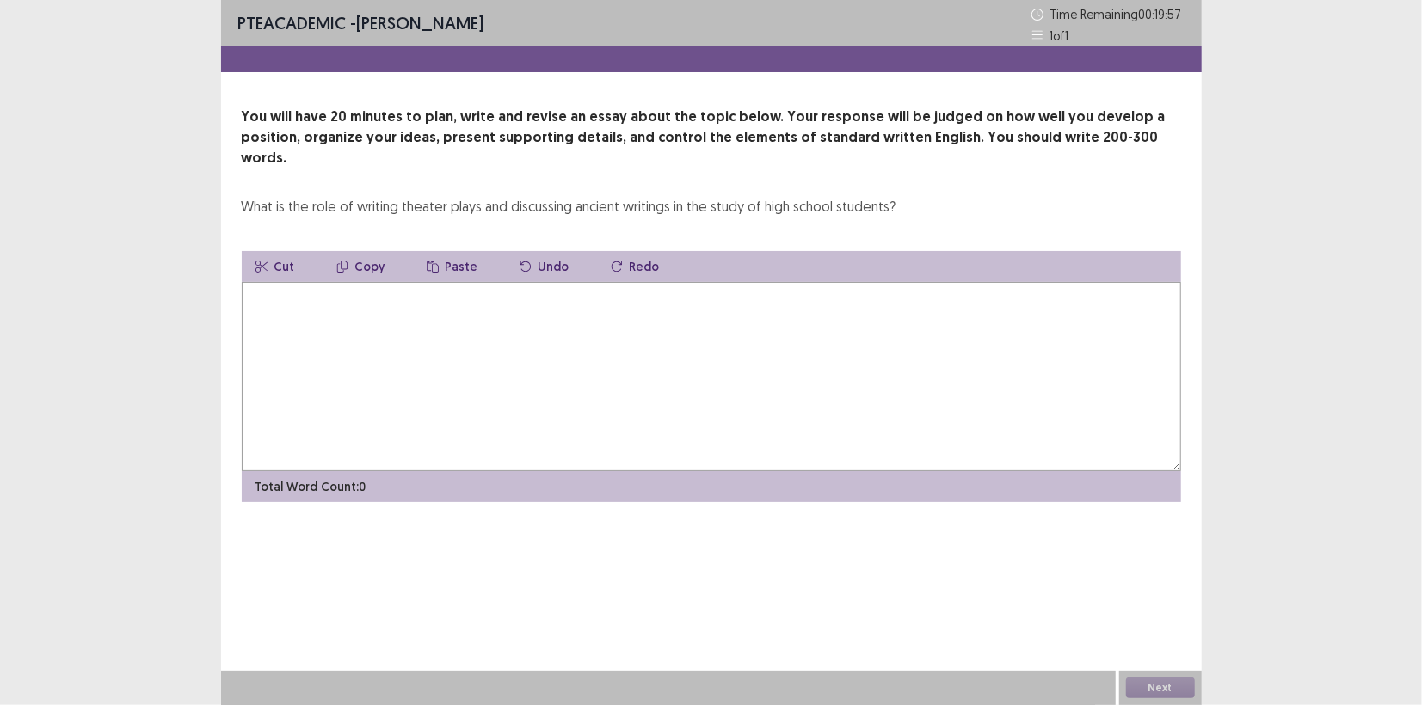
click at [351, 293] on textarea at bounding box center [711, 376] width 939 height 189
click at [350, 282] on textarea "**********" at bounding box center [711, 376] width 939 height 189
click at [426, 282] on textarea "**********" at bounding box center [711, 376] width 939 height 189
click at [488, 282] on textarea "**********" at bounding box center [711, 376] width 939 height 189
click at [521, 282] on textarea "**********" at bounding box center [711, 376] width 939 height 189
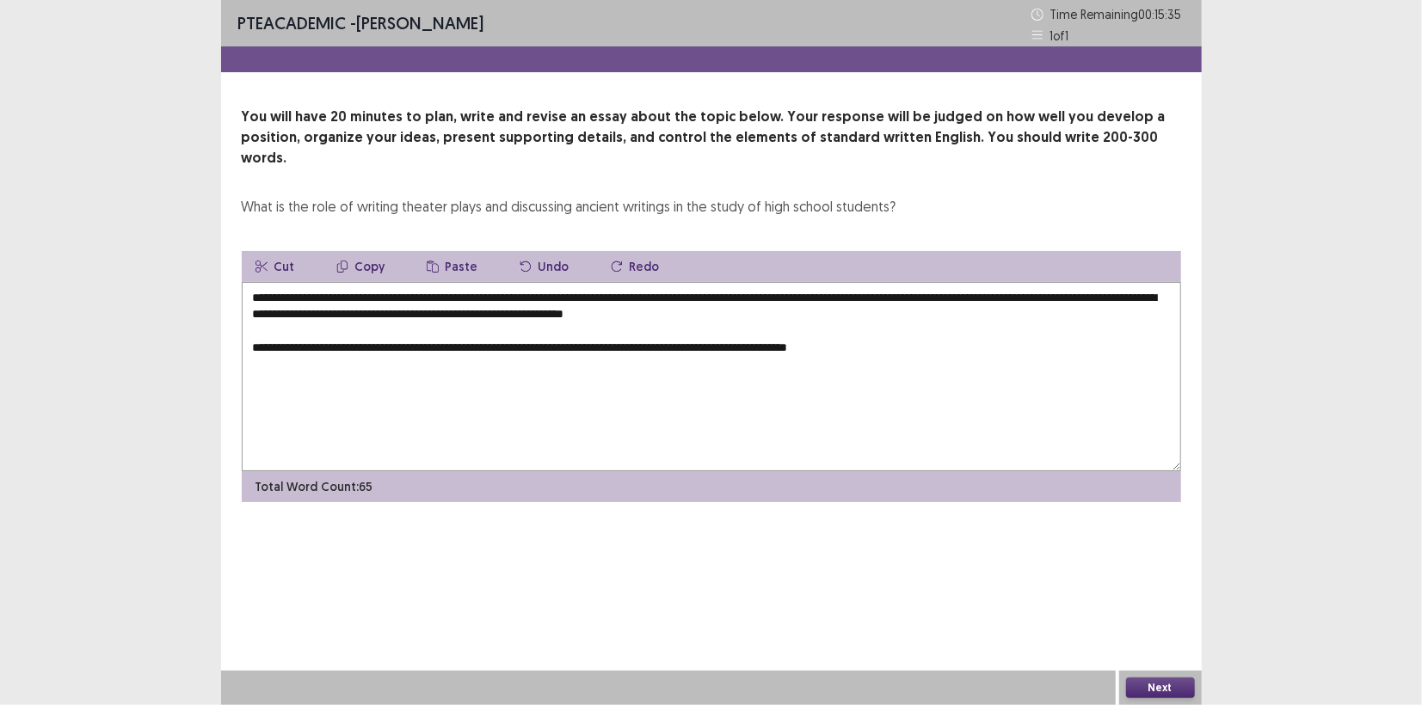
click at [848, 330] on textarea "**********" at bounding box center [711, 376] width 939 height 189
click at [916, 327] on textarea "**********" at bounding box center [711, 376] width 939 height 189
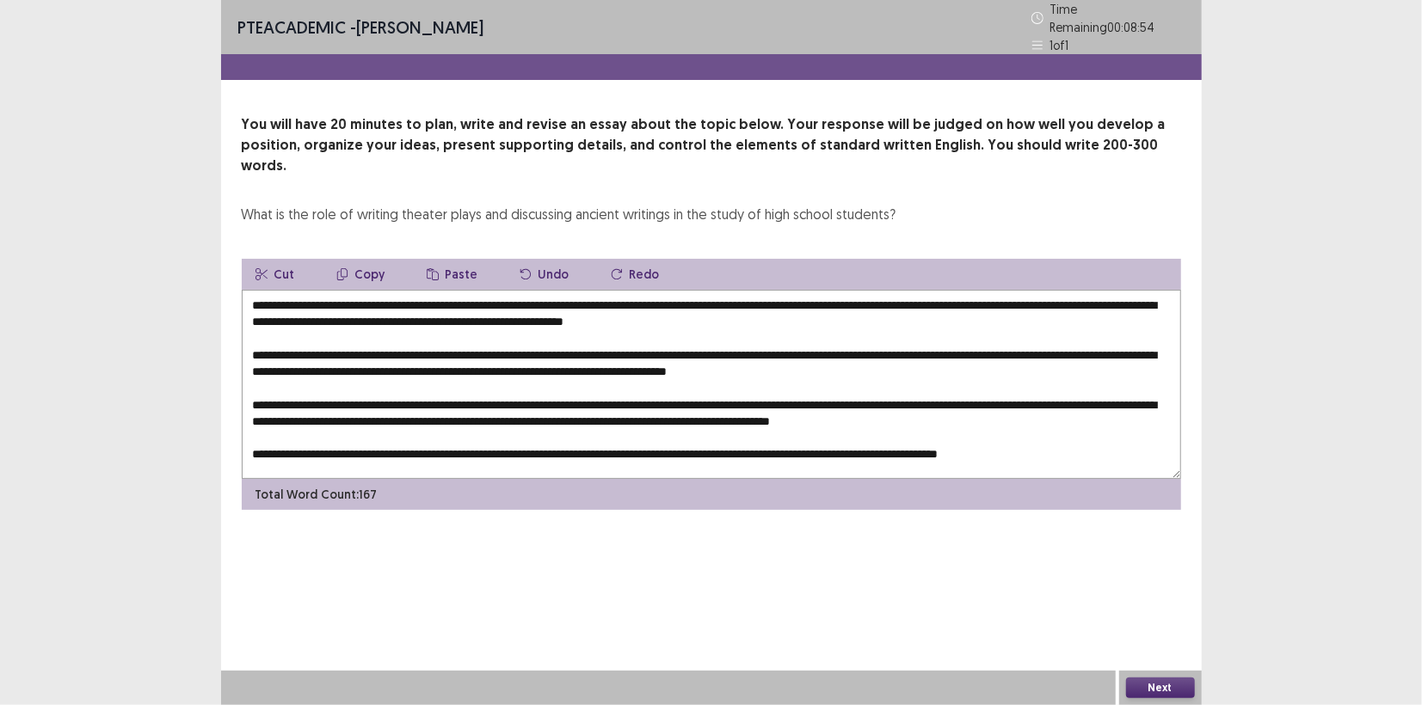
click at [358, 290] on textarea at bounding box center [711, 384] width 939 height 189
drag, startPoint x: 352, startPoint y: 275, endPoint x: 821, endPoint y: 255, distance: 469.2
click at [821, 259] on div "Cut Copy Paste Undo Redo Total Word Count: 181" at bounding box center [711, 384] width 939 height 251
click at [368, 259] on button "Copy" at bounding box center [361, 274] width 77 height 31
drag, startPoint x: 522, startPoint y: 344, endPoint x: 497, endPoint y: 347, distance: 25.2
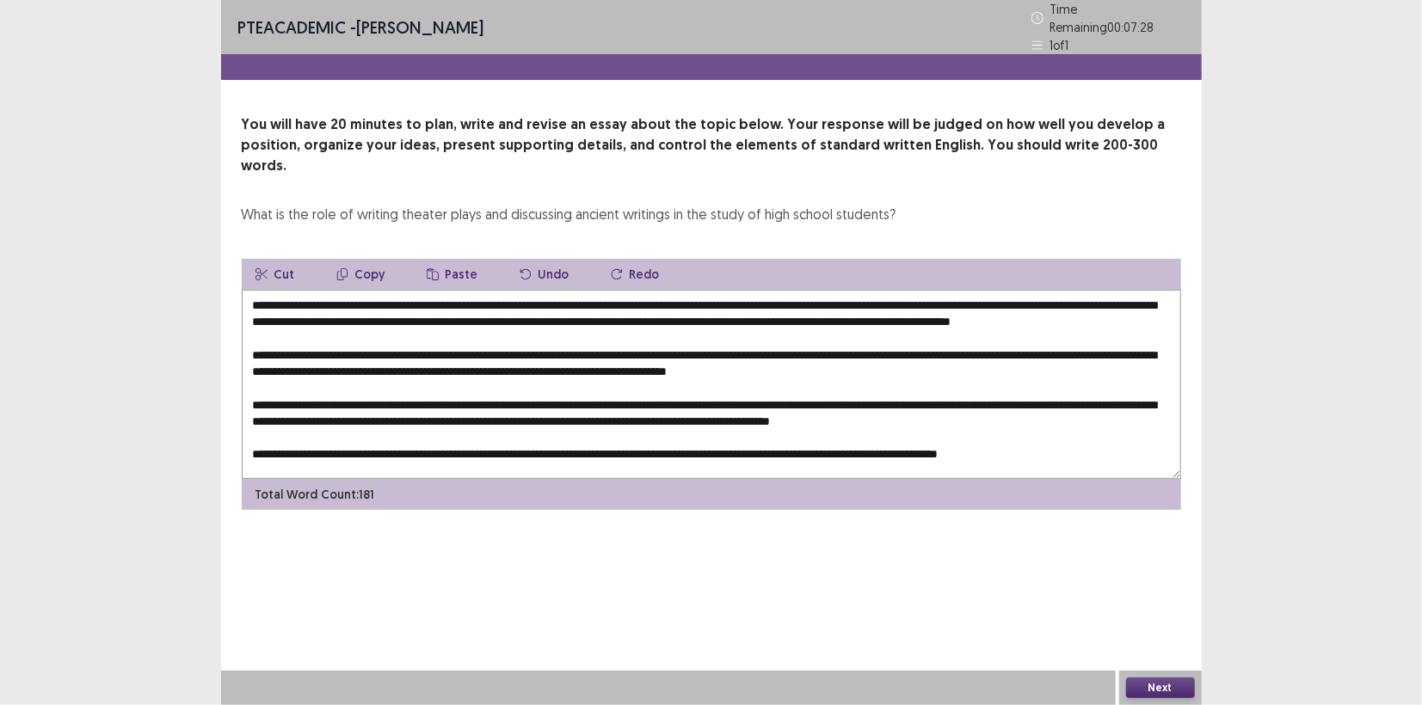
click at [497, 347] on textarea at bounding box center [711, 384] width 939 height 189
click at [431, 268] on icon "button" at bounding box center [433, 274] width 12 height 12
click at [500, 343] on textarea at bounding box center [711, 384] width 939 height 189
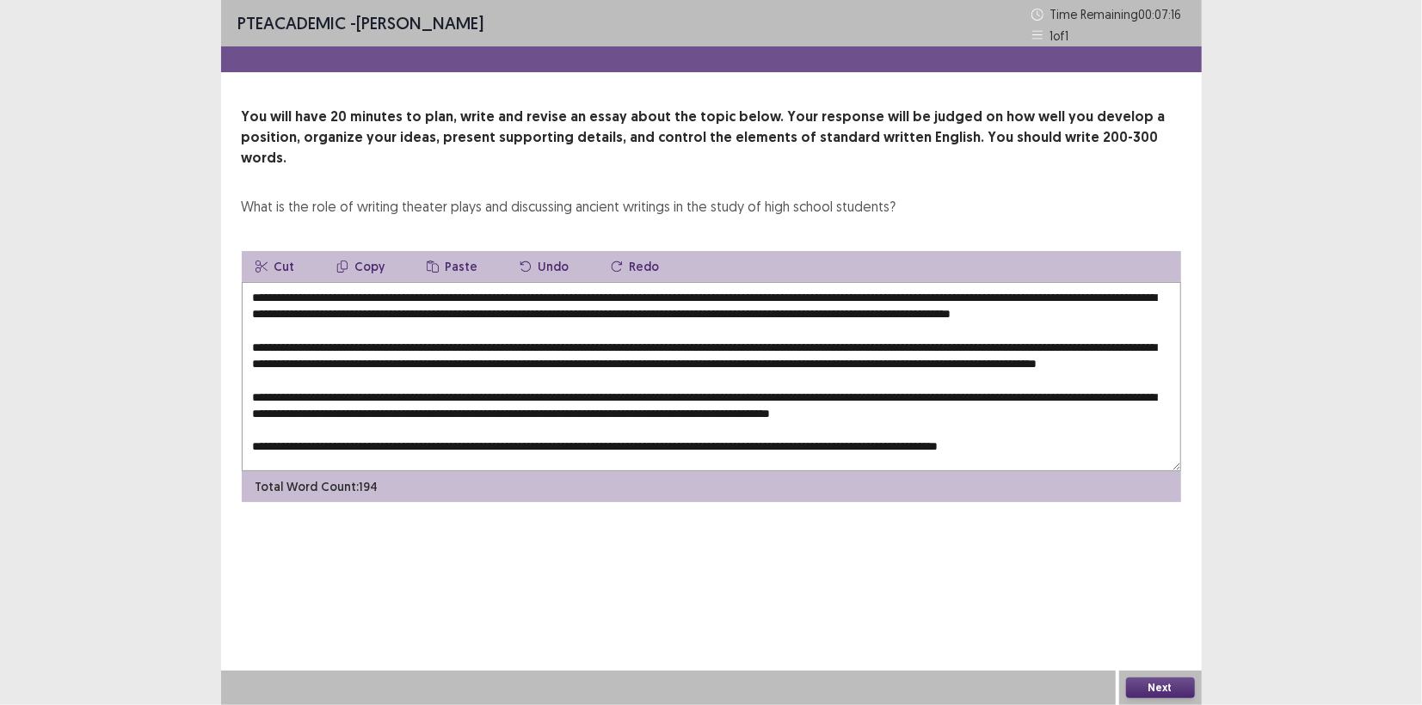
click at [967, 344] on textarea at bounding box center [711, 376] width 939 height 189
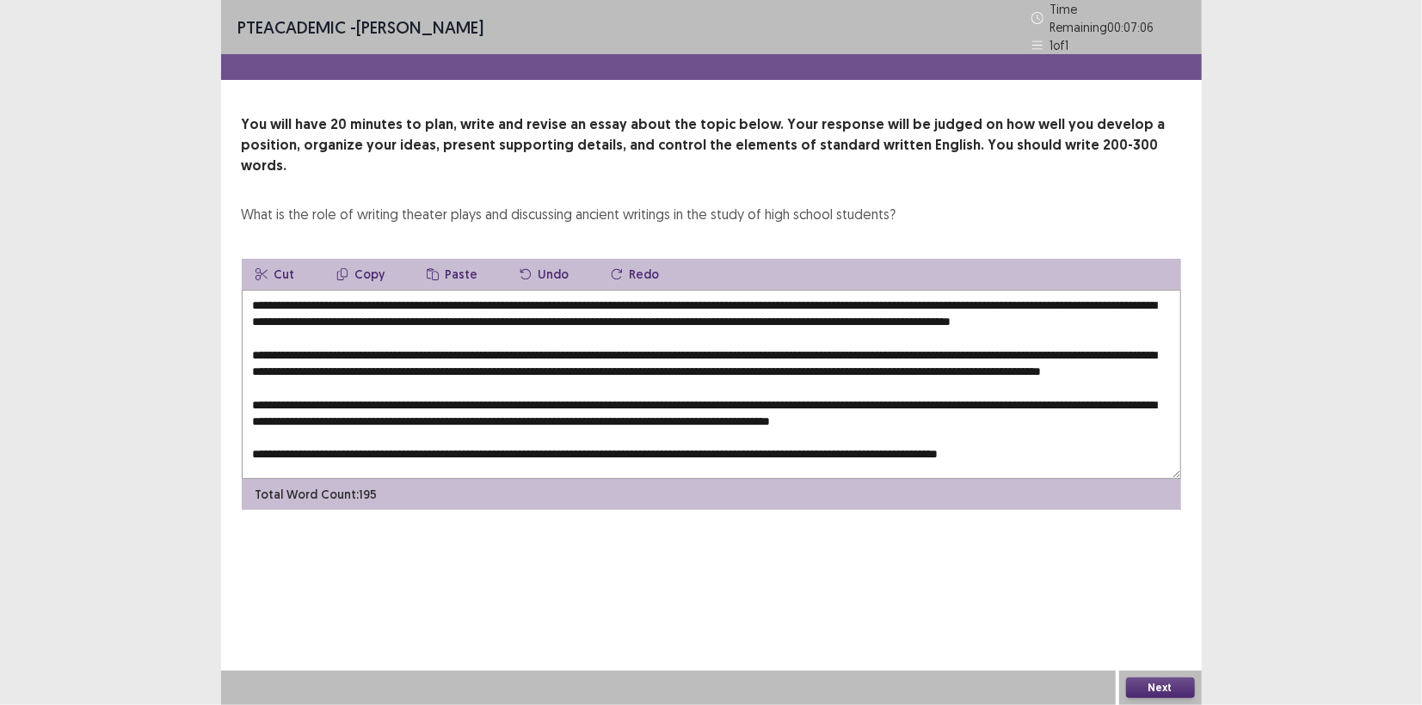
drag, startPoint x: 331, startPoint y: 378, endPoint x: 308, endPoint y: 382, distance: 23.6
click at [308, 382] on textarea at bounding box center [711, 384] width 939 height 189
click at [431, 268] on icon "button" at bounding box center [433, 274] width 12 height 12
click at [1073, 389] on textarea at bounding box center [711, 384] width 939 height 189
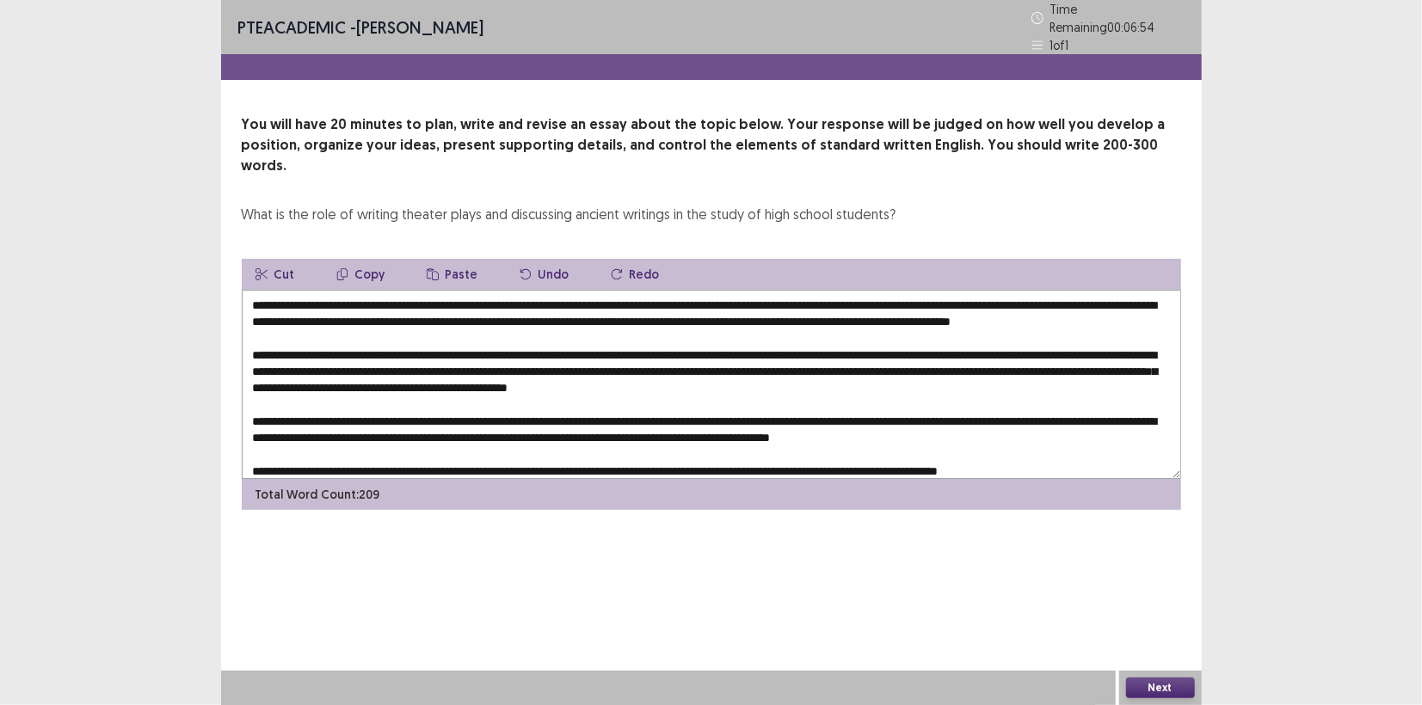
scroll to position [17, 0]
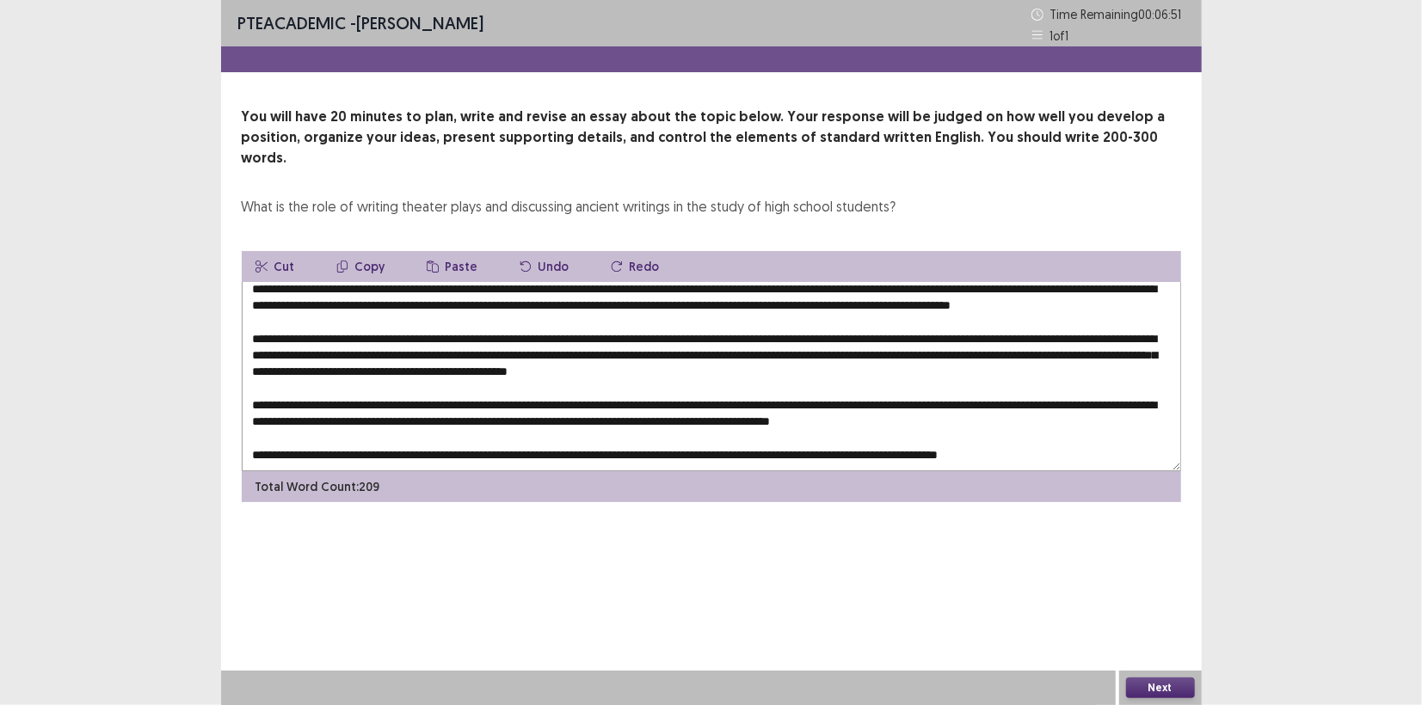
click at [528, 392] on textarea at bounding box center [711, 376] width 939 height 189
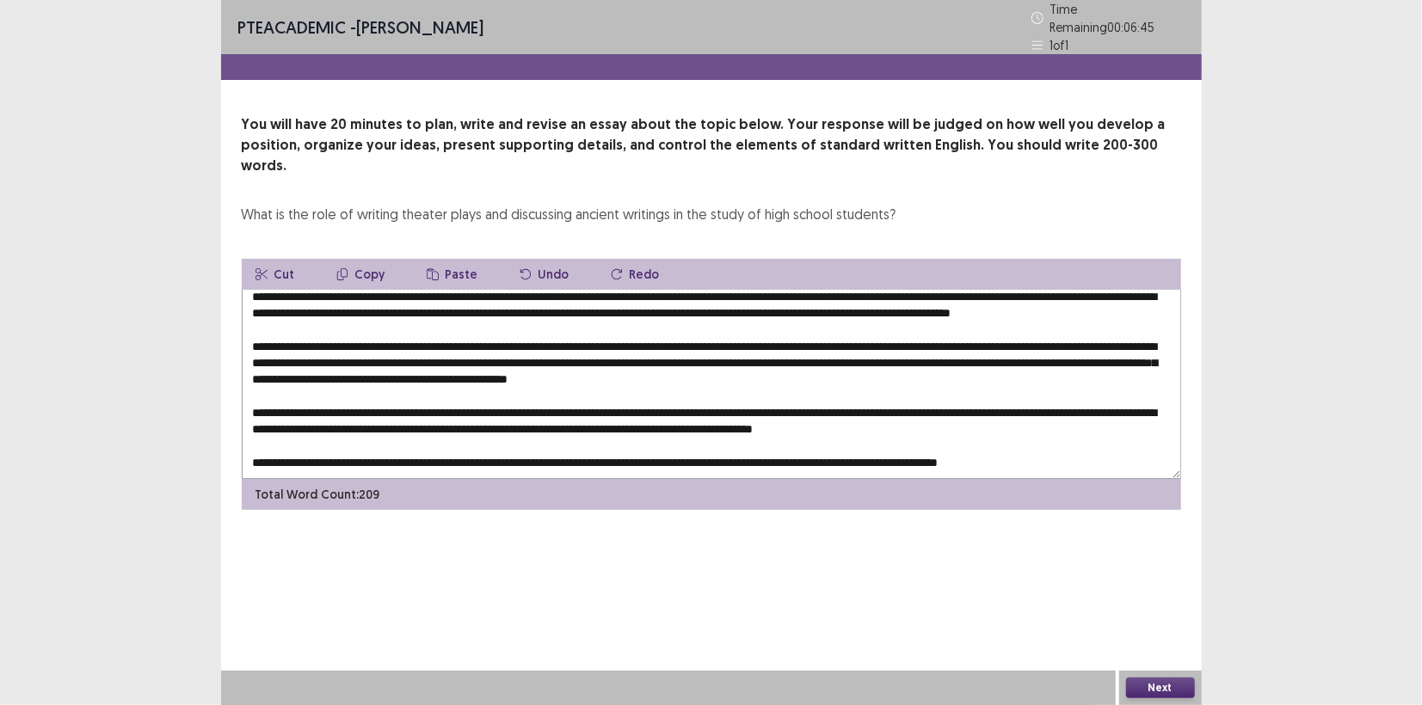
click at [438, 259] on button "Paste" at bounding box center [452, 274] width 79 height 31
drag, startPoint x: 550, startPoint y: 426, endPoint x: 530, endPoint y: 432, distance: 21.5
click at [530, 432] on textarea at bounding box center [711, 384] width 939 height 189
click at [452, 259] on button "Paste" at bounding box center [452, 274] width 79 height 31
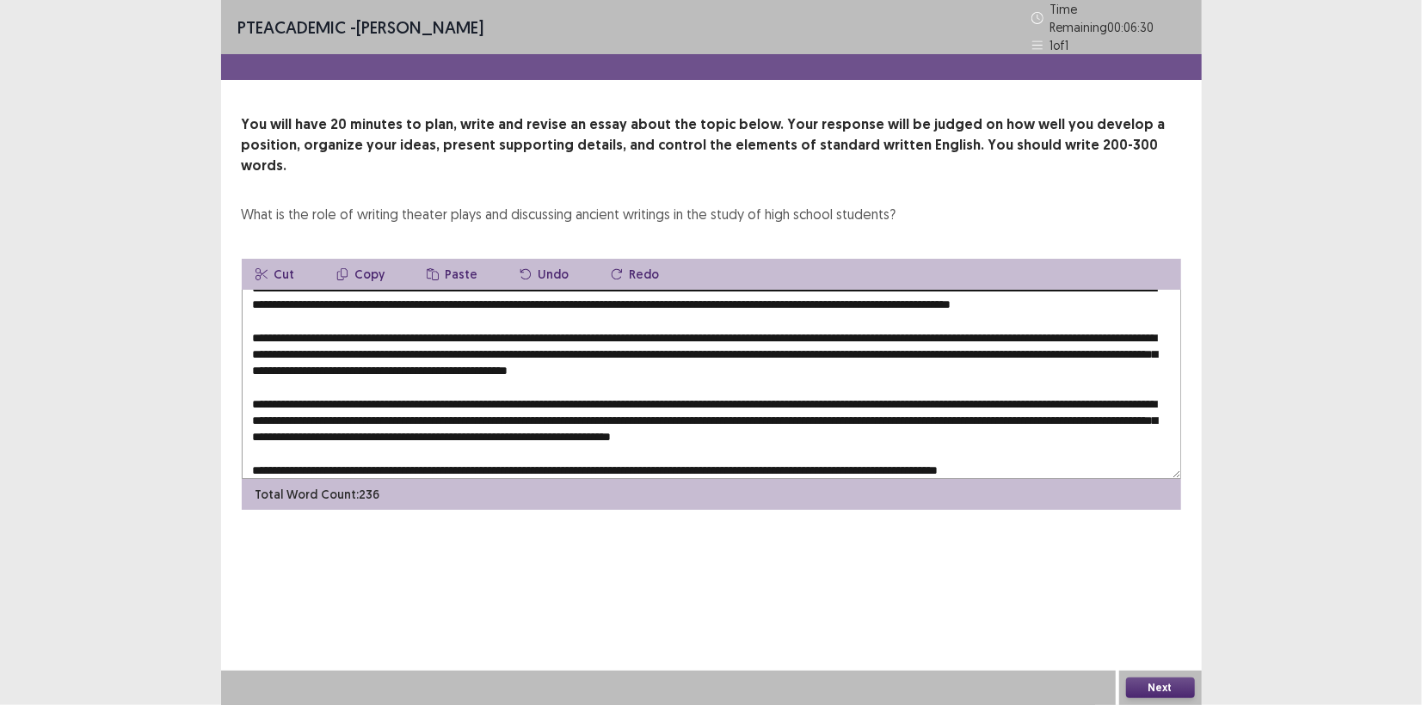
scroll to position [34, 0]
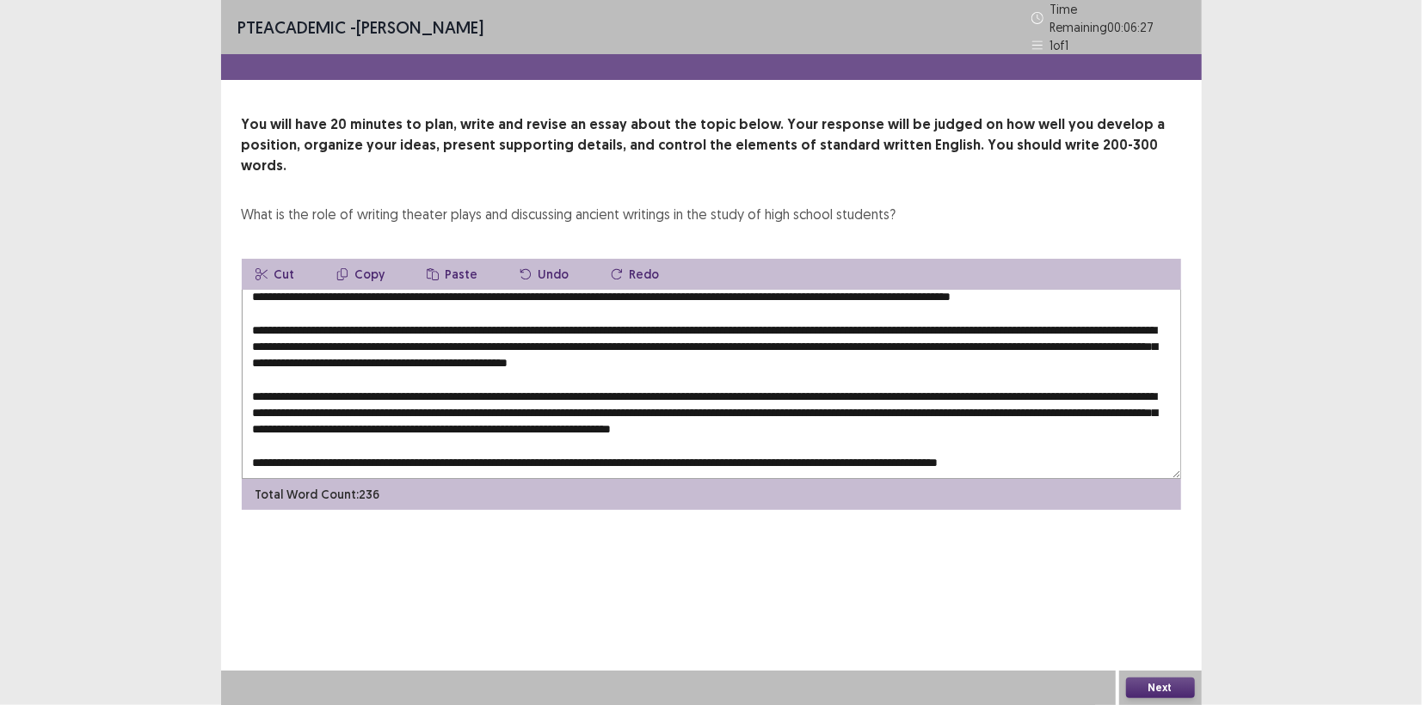
click at [679, 444] on textarea at bounding box center [711, 384] width 939 height 189
click at [440, 259] on button "Paste" at bounding box center [452, 274] width 79 height 31
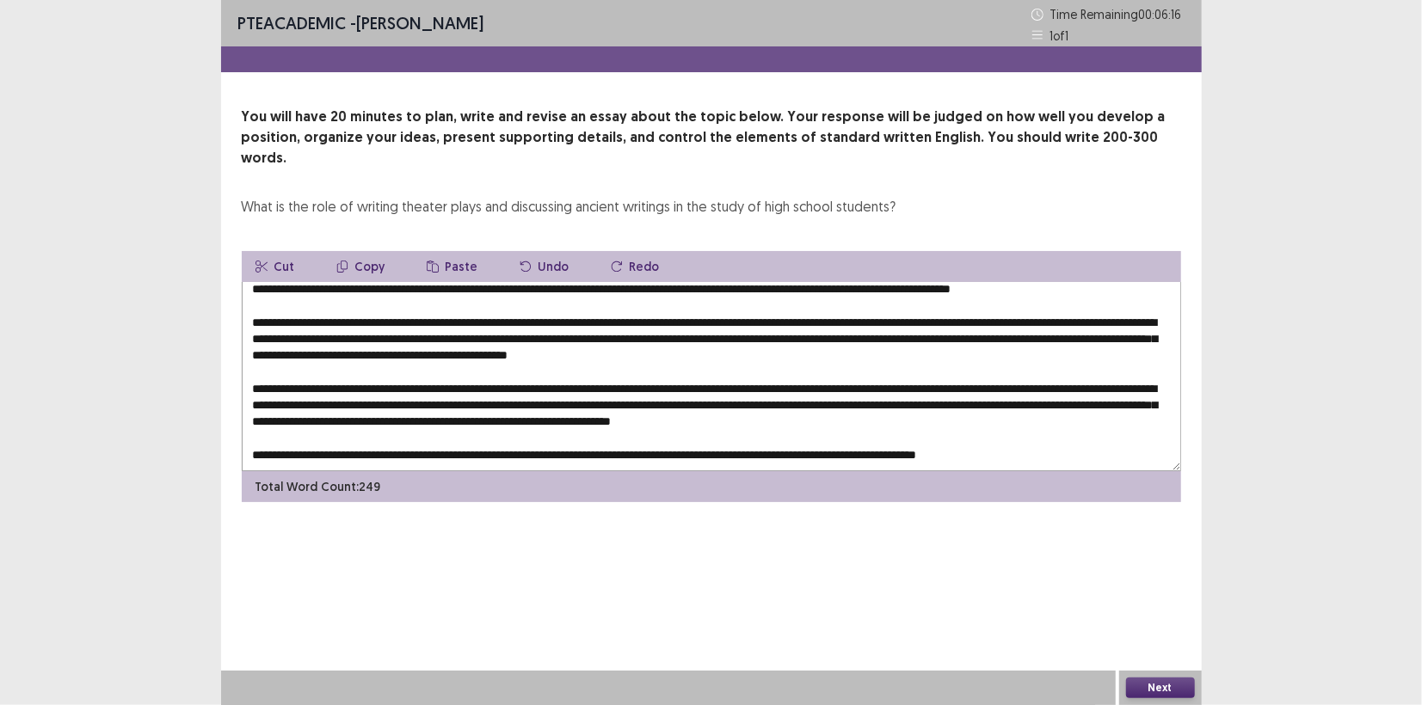
click at [984, 356] on textarea at bounding box center [711, 376] width 939 height 189
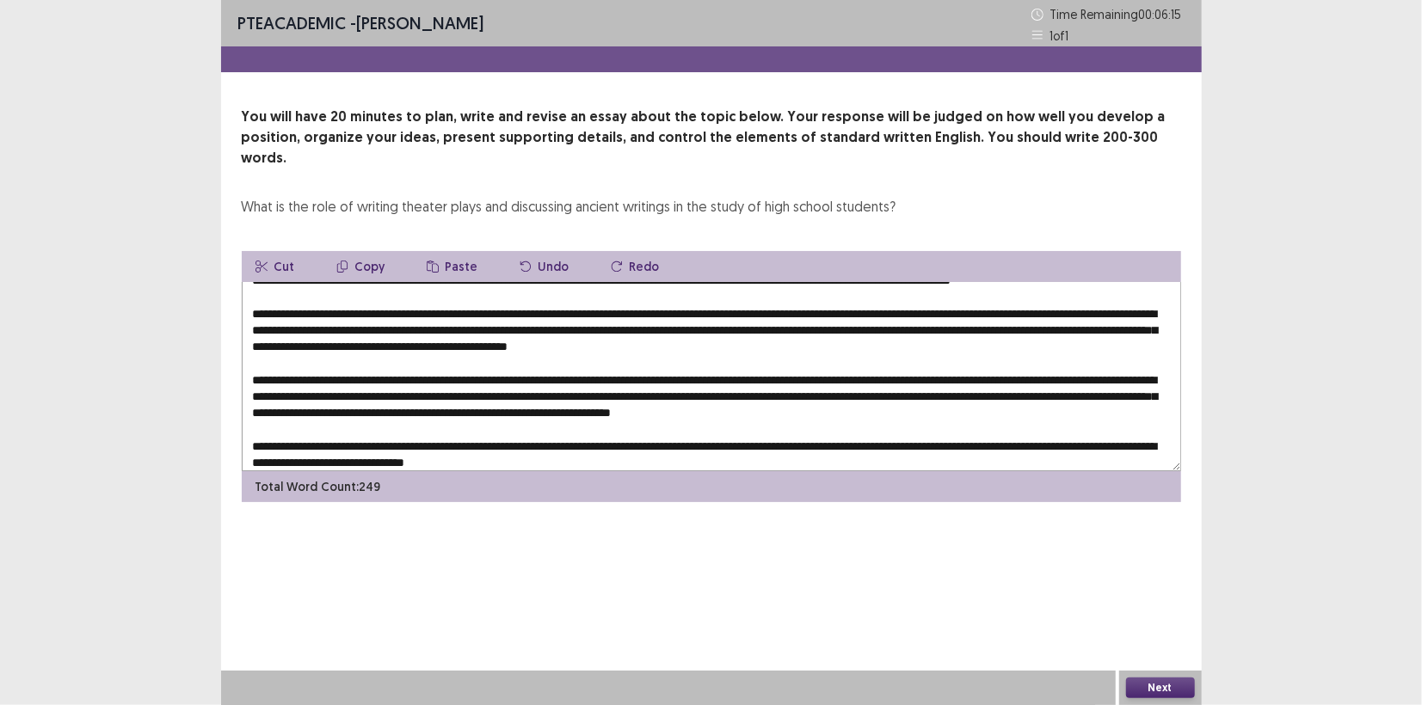
scroll to position [7, 0]
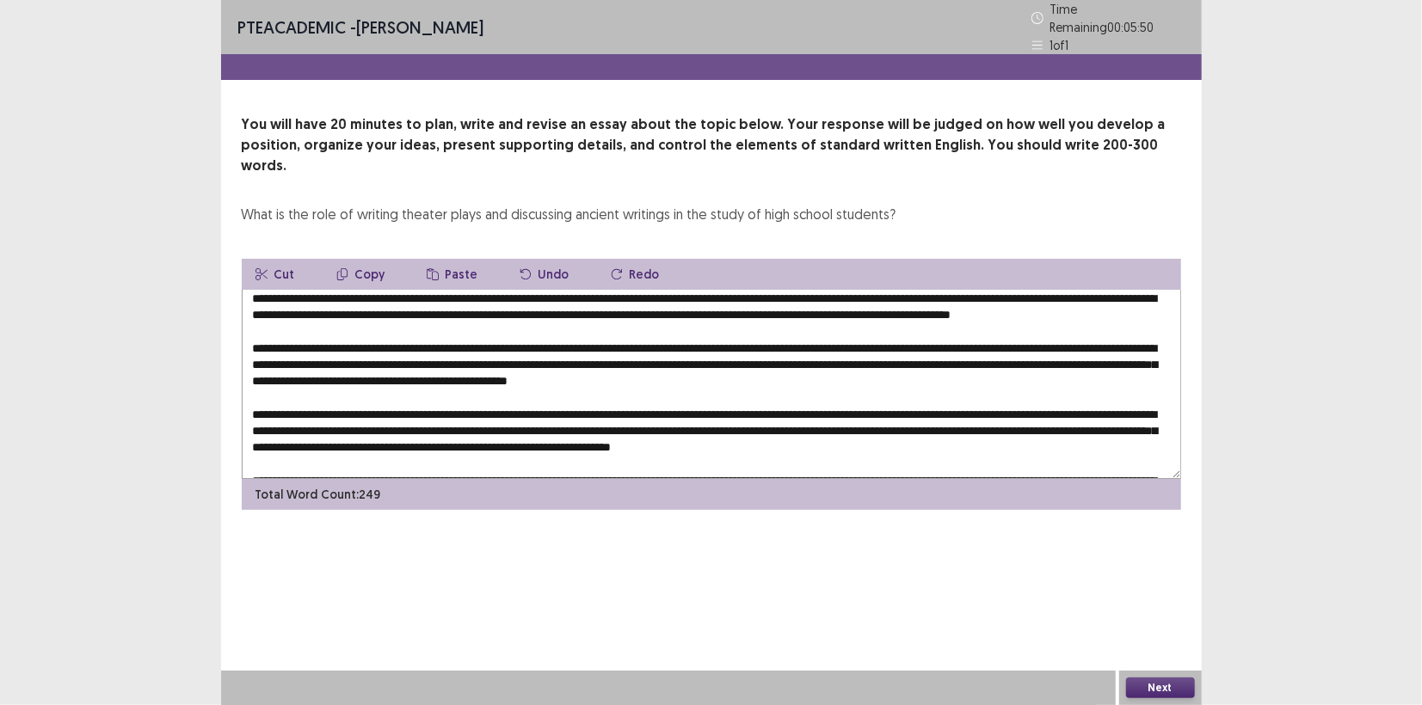
click at [1104, 291] on textarea at bounding box center [711, 384] width 939 height 189
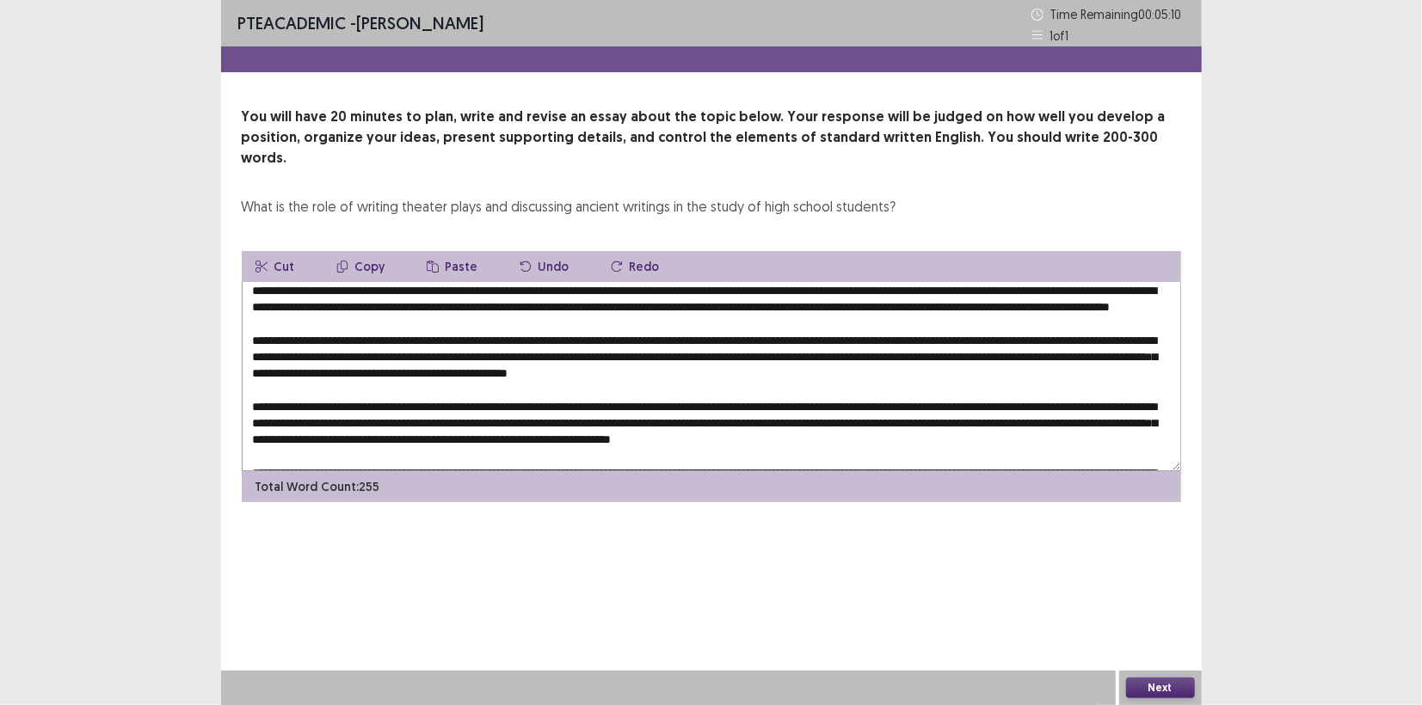
drag, startPoint x: 480, startPoint y: 303, endPoint x: 460, endPoint y: 304, distance: 19.9
click at [460, 304] on textarea at bounding box center [711, 376] width 939 height 189
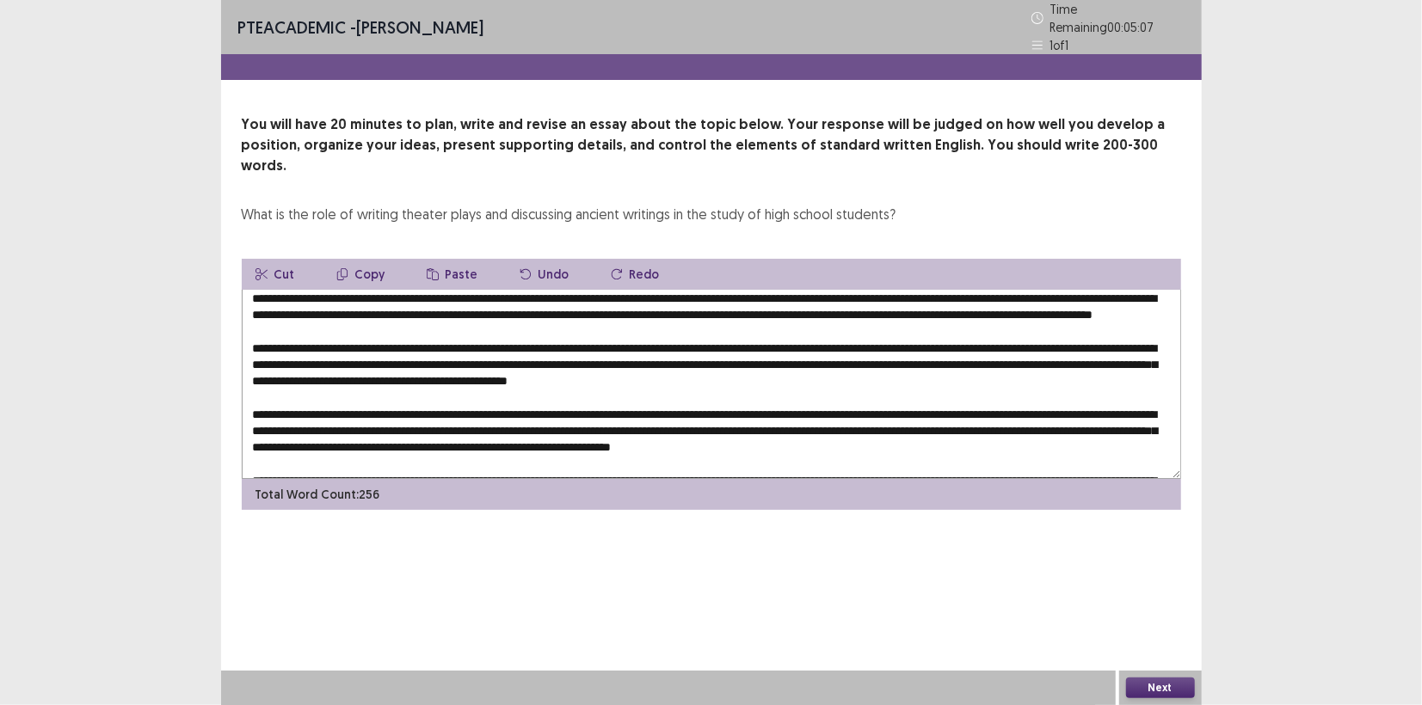
click at [394, 301] on textarea at bounding box center [711, 384] width 939 height 189
click at [466, 304] on textarea at bounding box center [711, 384] width 939 height 189
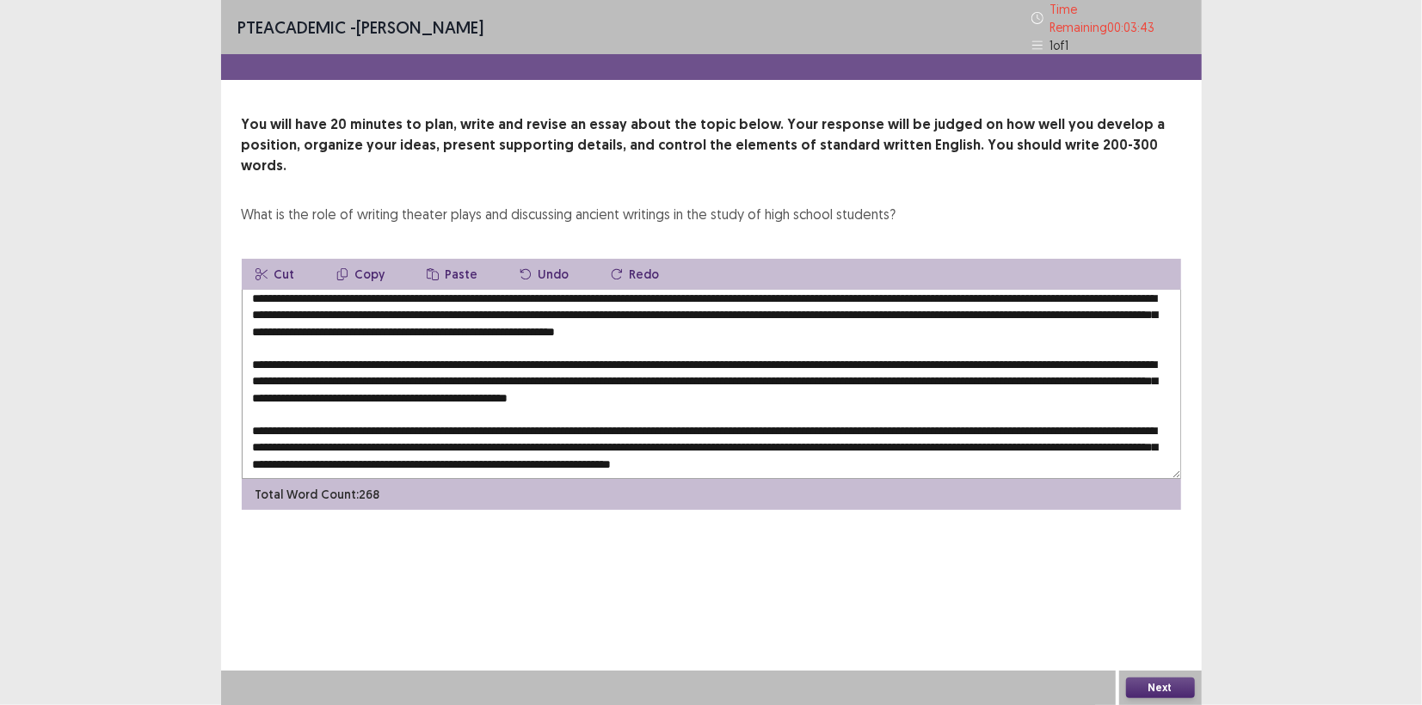
click at [729, 305] on textarea at bounding box center [711, 384] width 939 height 189
click at [446, 306] on textarea at bounding box center [711, 384] width 939 height 189
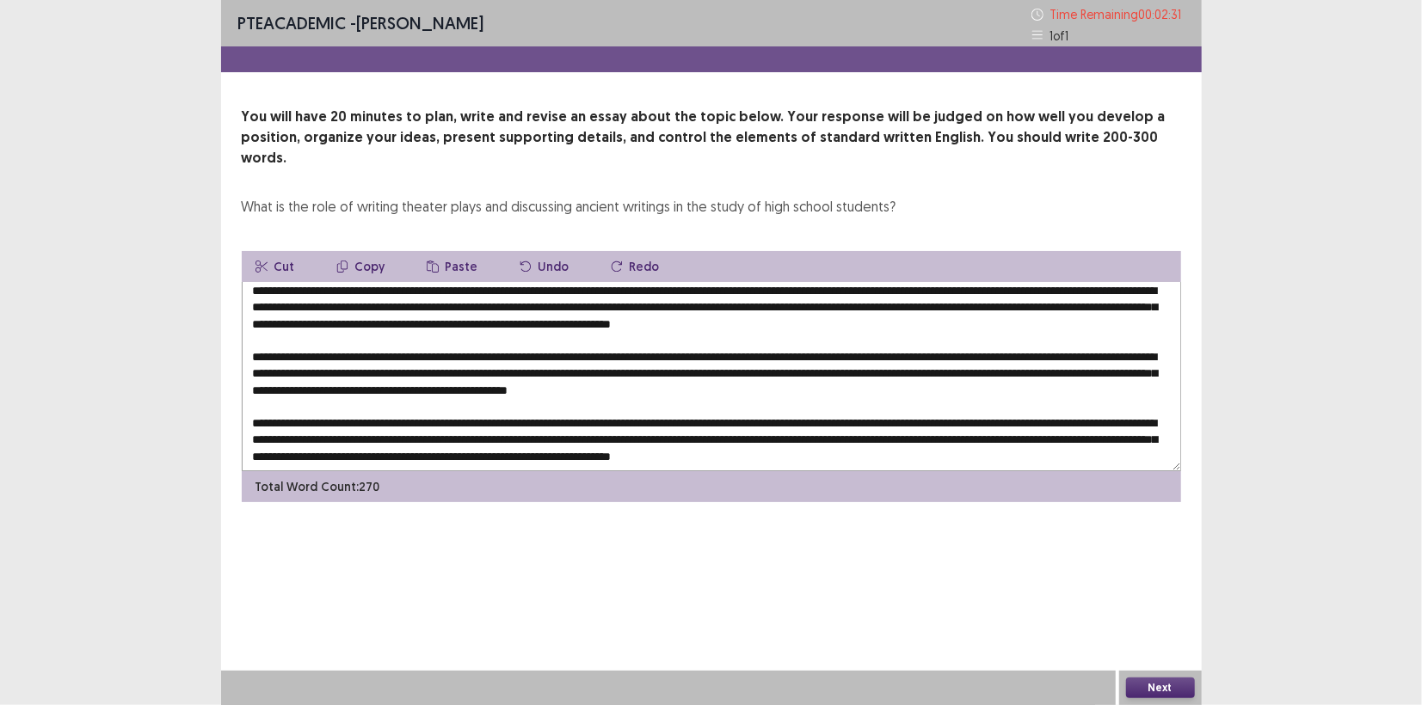
drag, startPoint x: 471, startPoint y: 306, endPoint x: 890, endPoint y: 308, distance: 418.9
click at [890, 308] on textarea at bounding box center [711, 376] width 939 height 189
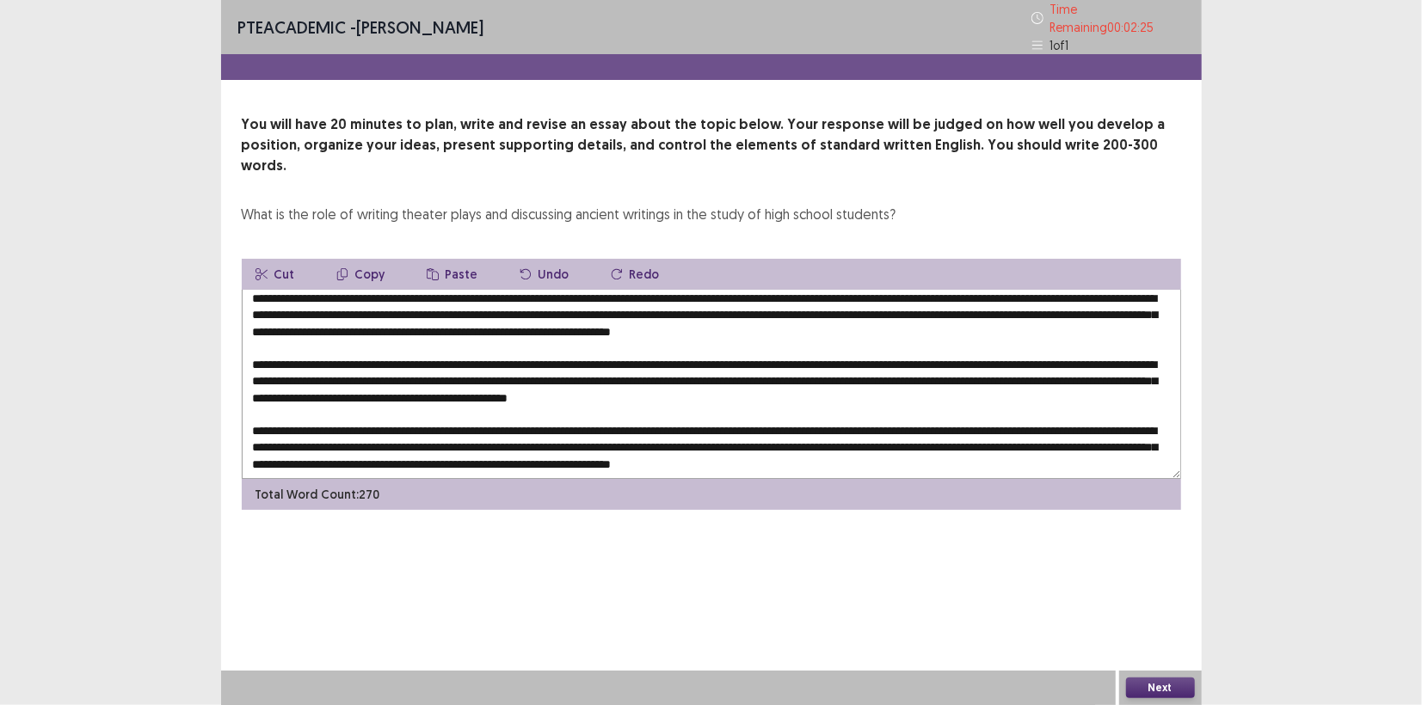
click at [360, 259] on button "Copy" at bounding box center [361, 274] width 77 height 31
click at [468, 370] on textarea at bounding box center [711, 384] width 939 height 189
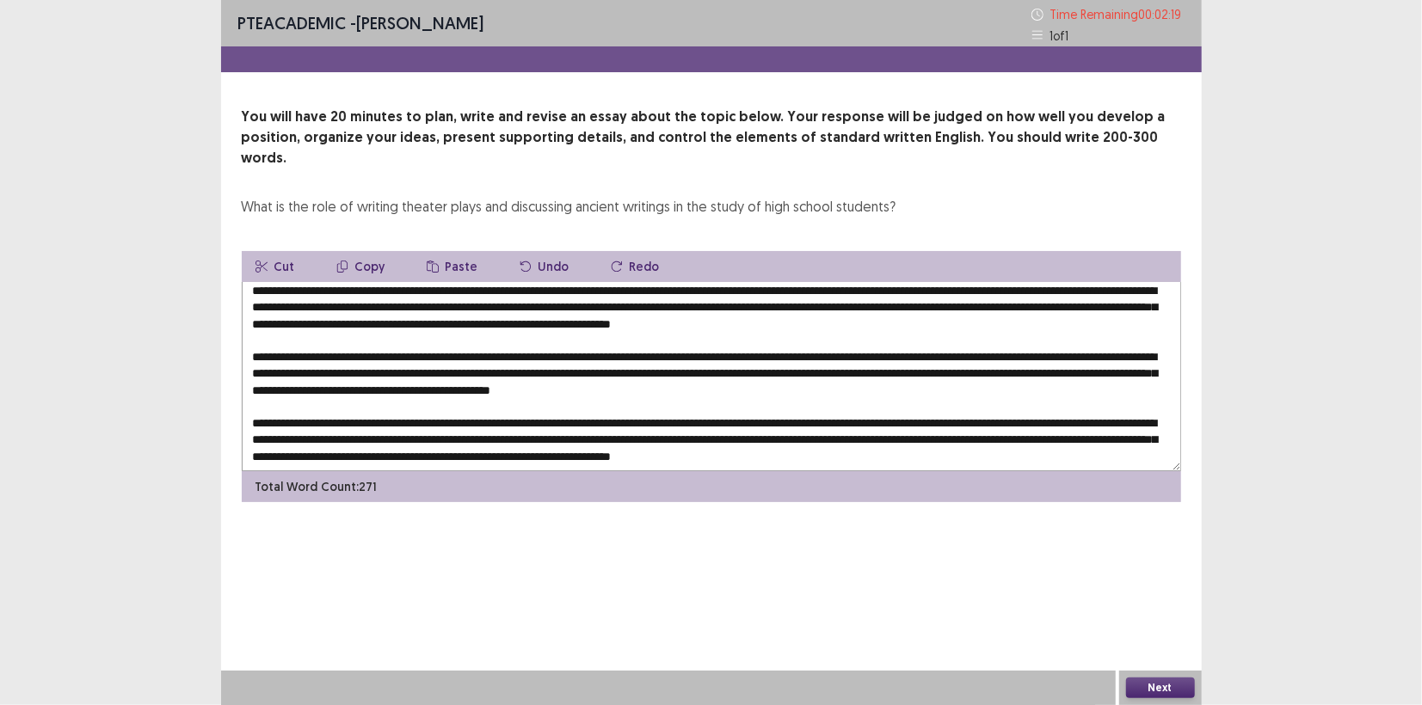
click at [441, 251] on button "Paste" at bounding box center [452, 266] width 79 height 31
click at [1073, 369] on textarea at bounding box center [711, 376] width 939 height 189
click at [556, 389] on textarea at bounding box center [711, 376] width 939 height 189
click at [557, 389] on textarea at bounding box center [711, 376] width 939 height 189
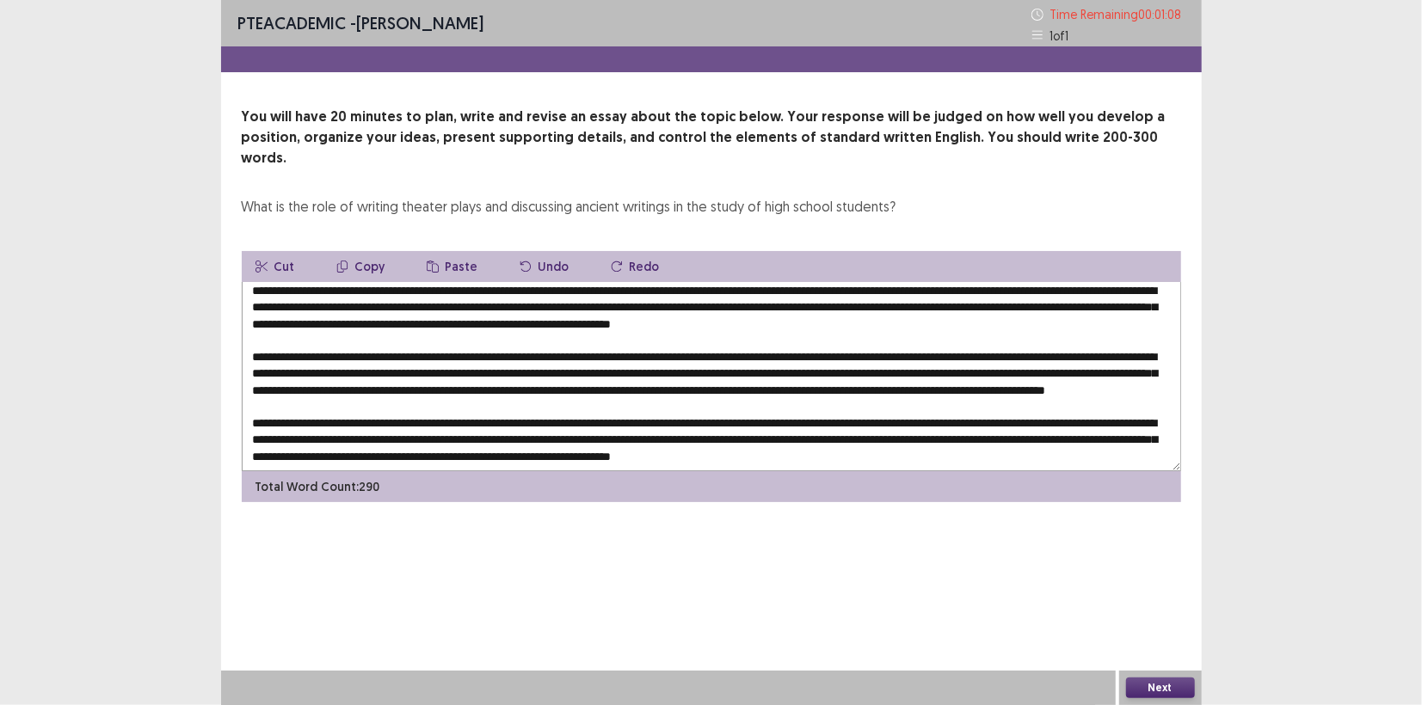
click at [737, 418] on textarea at bounding box center [711, 376] width 939 height 189
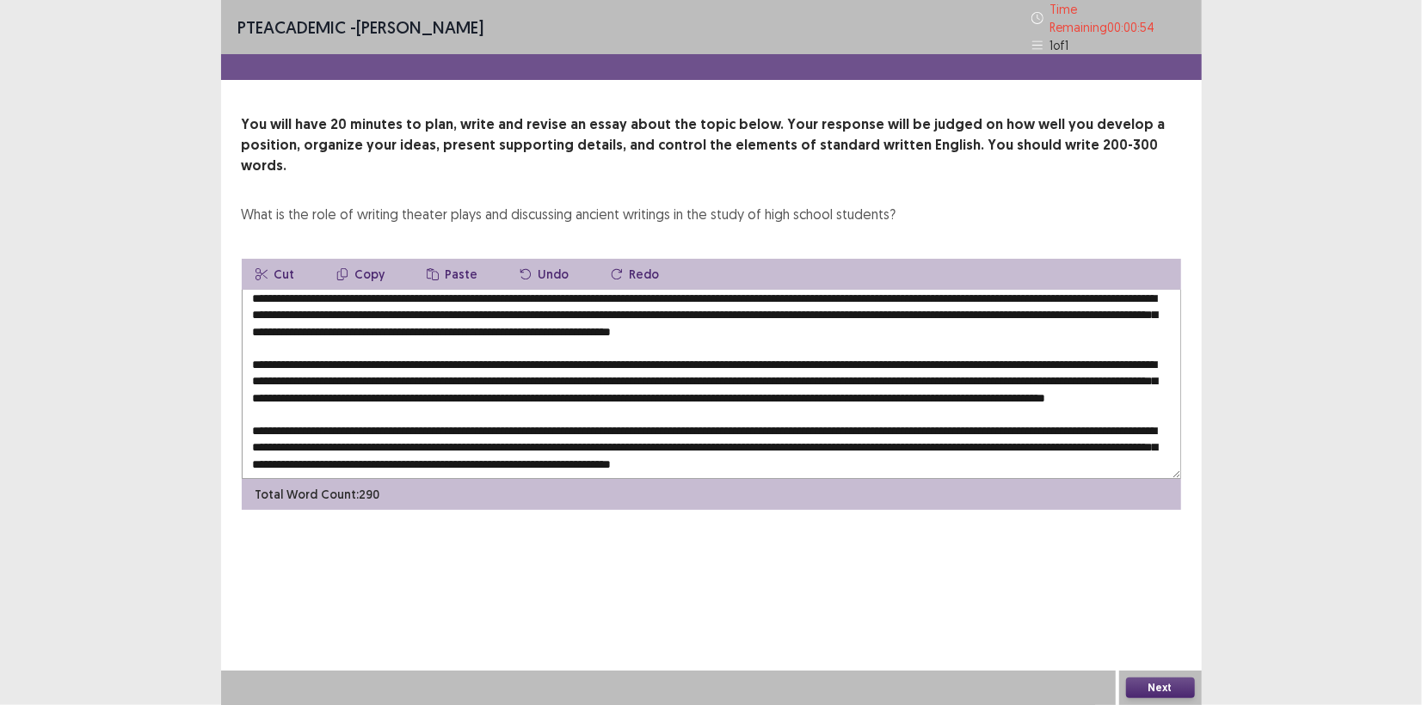
drag, startPoint x: 326, startPoint y: 306, endPoint x: 417, endPoint y: 306, distance: 91.2
click at [417, 306] on textarea at bounding box center [711, 384] width 939 height 189
click at [387, 325] on textarea at bounding box center [711, 384] width 939 height 189
drag, startPoint x: 322, startPoint y: 305, endPoint x: 416, endPoint y: 304, distance: 94.6
click at [416, 304] on textarea at bounding box center [711, 384] width 939 height 189
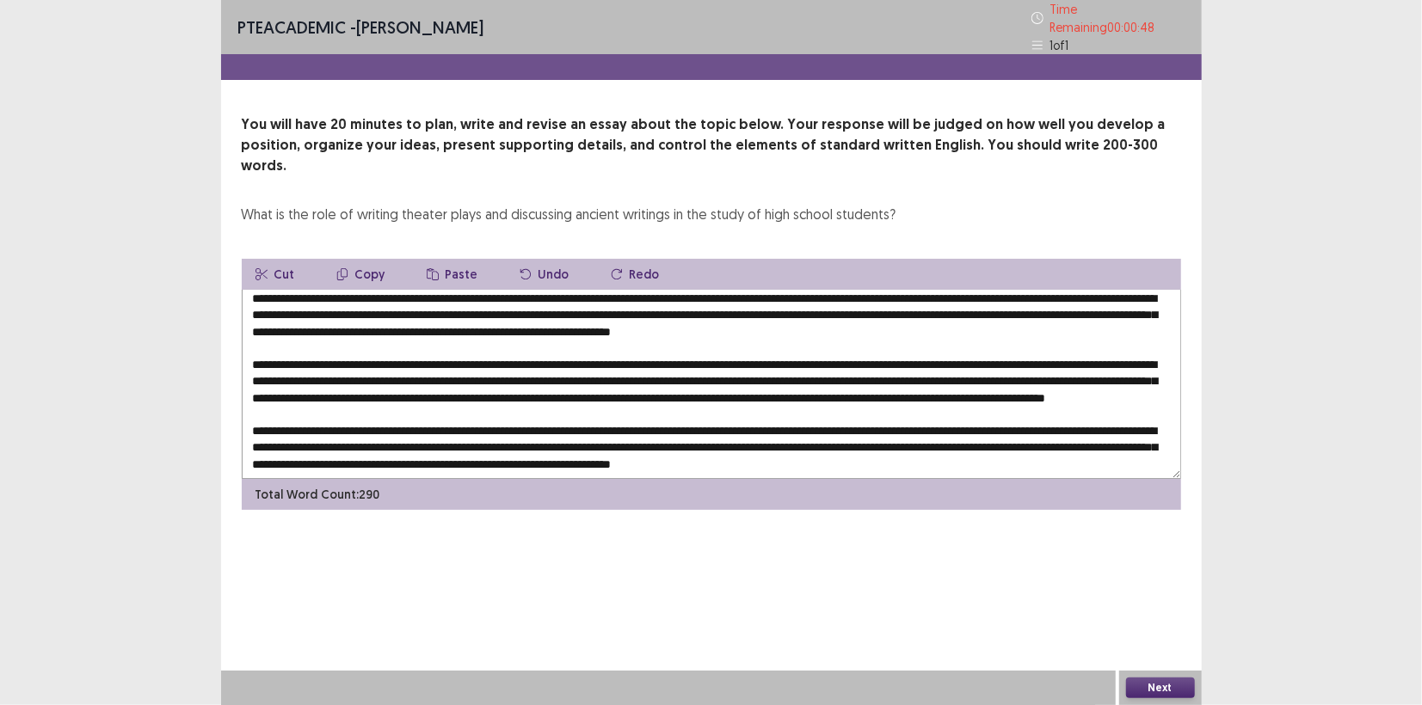
click at [593, 363] on textarea at bounding box center [711, 384] width 939 height 189
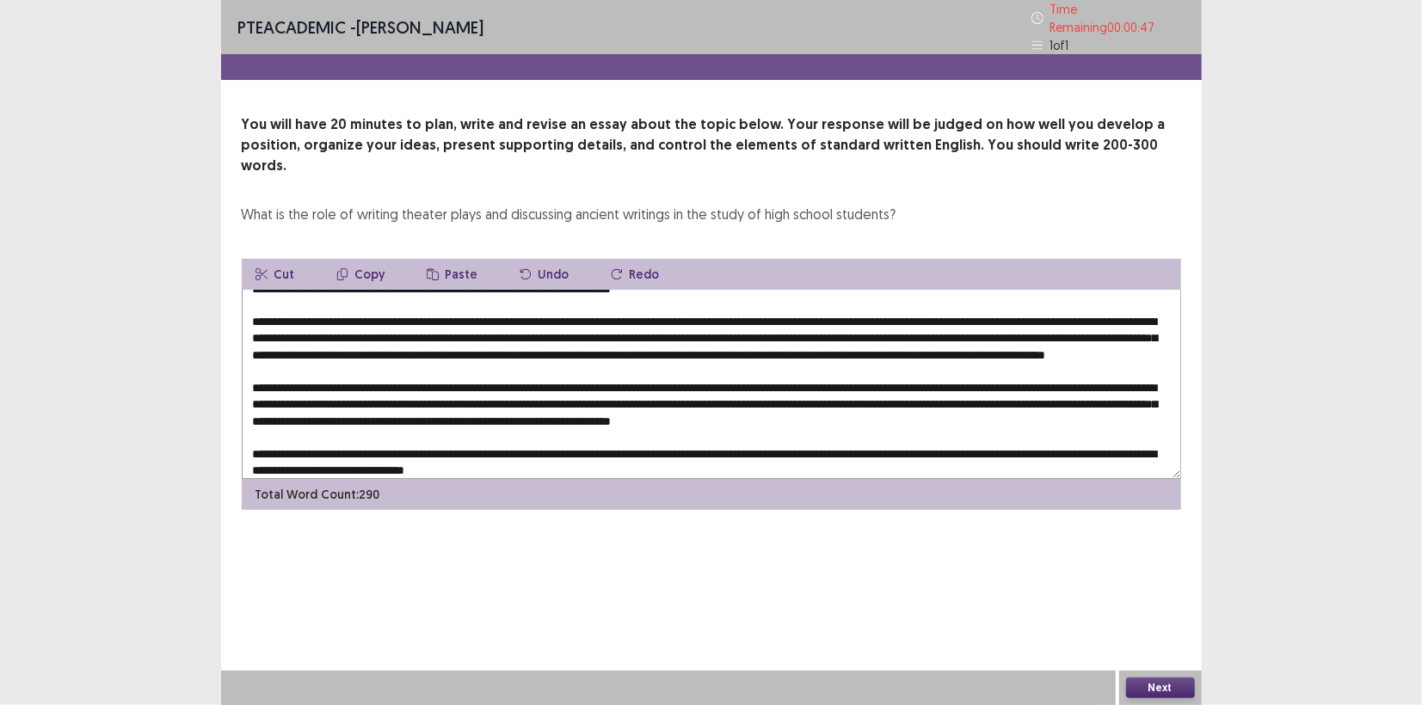
scroll to position [67, 0]
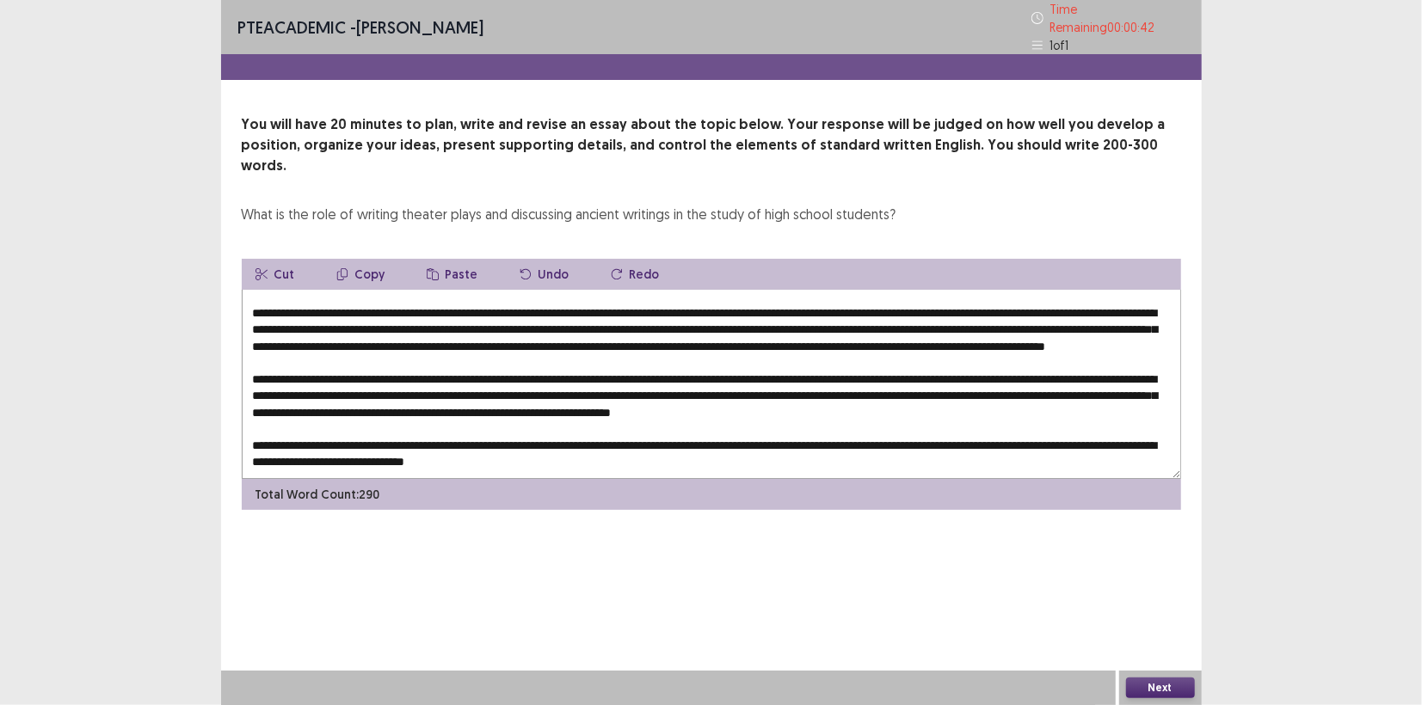
drag, startPoint x: 715, startPoint y: 392, endPoint x: 694, endPoint y: 394, distance: 20.7
click at [694, 394] on textarea at bounding box center [711, 384] width 939 height 189
paste textarea "**********"
click at [696, 394] on textarea at bounding box center [711, 384] width 939 height 189
click at [460, 403] on textarea at bounding box center [711, 384] width 939 height 189
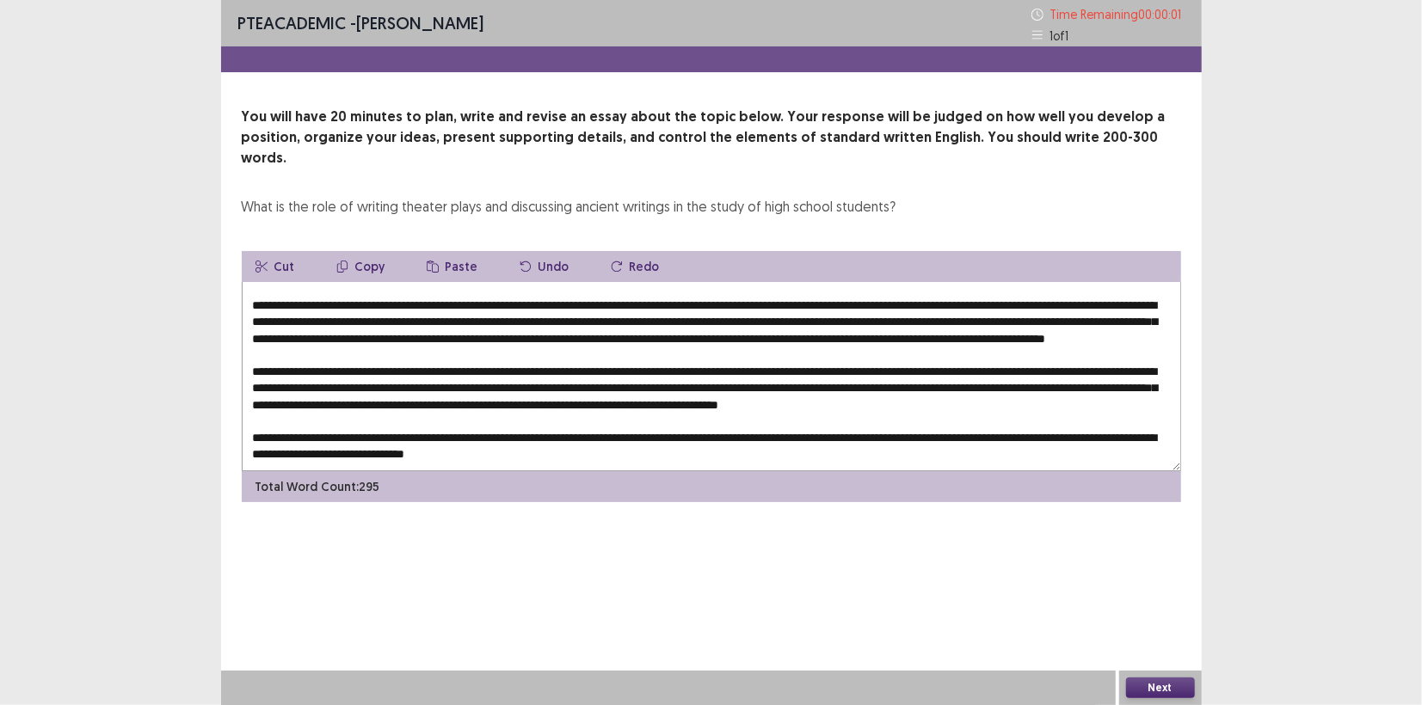
type textarea "**********"
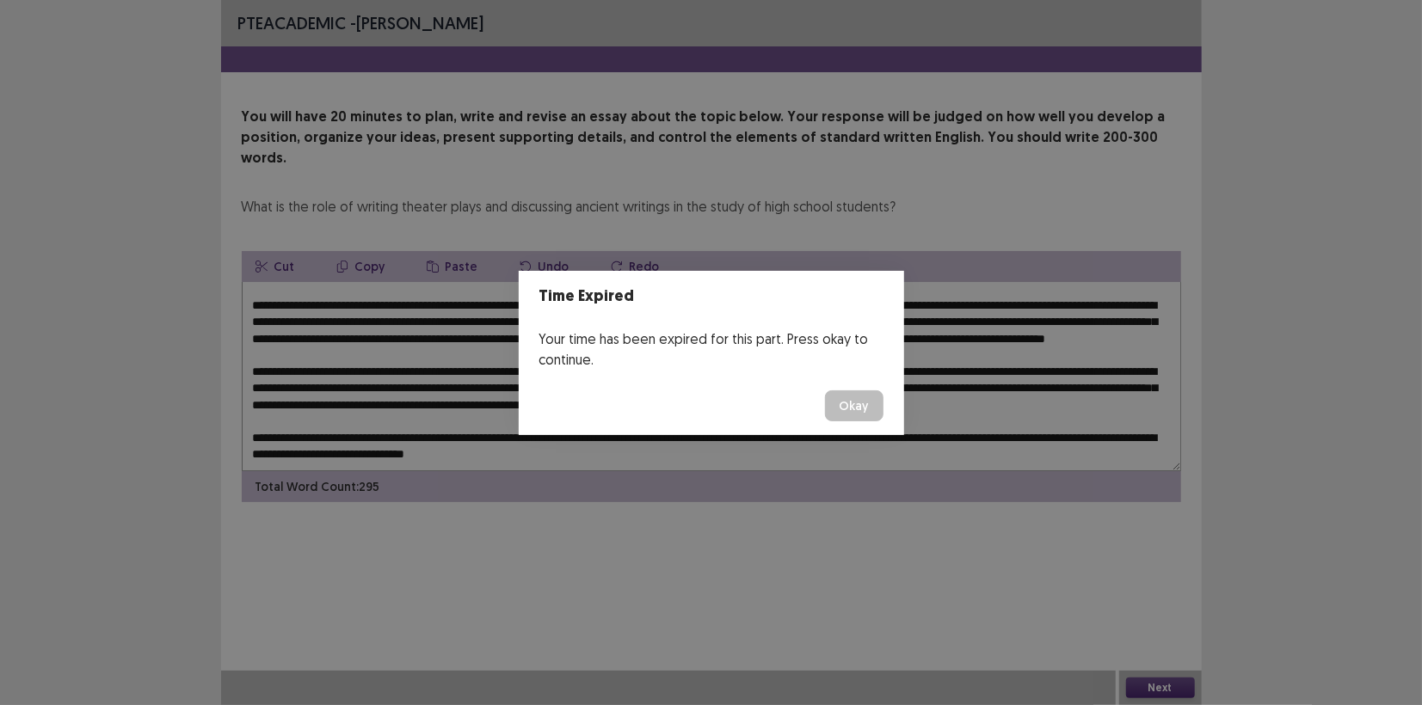
click at [846, 415] on button "Okay" at bounding box center [854, 406] width 58 height 31
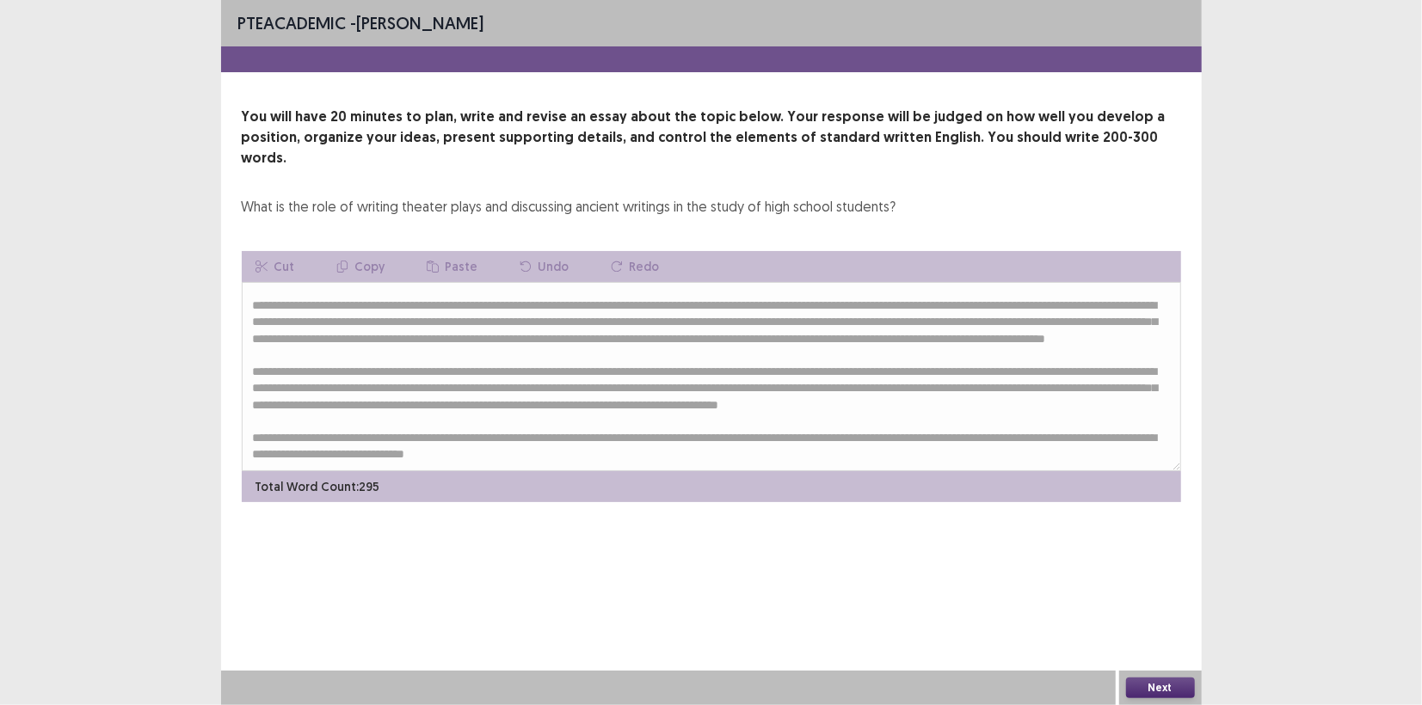
click at [1158, 681] on button "Next" at bounding box center [1160, 688] width 69 height 21
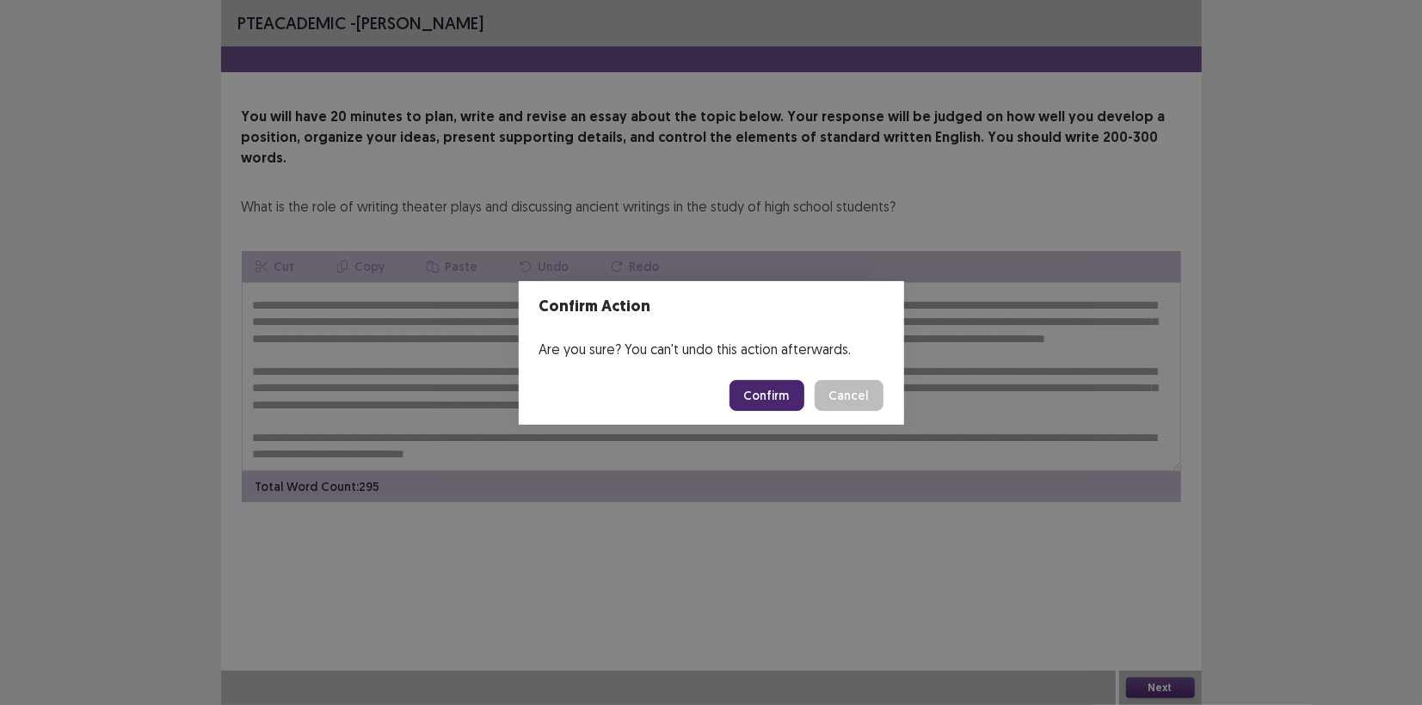
click at [767, 396] on button "Confirm" at bounding box center [766, 395] width 75 height 31
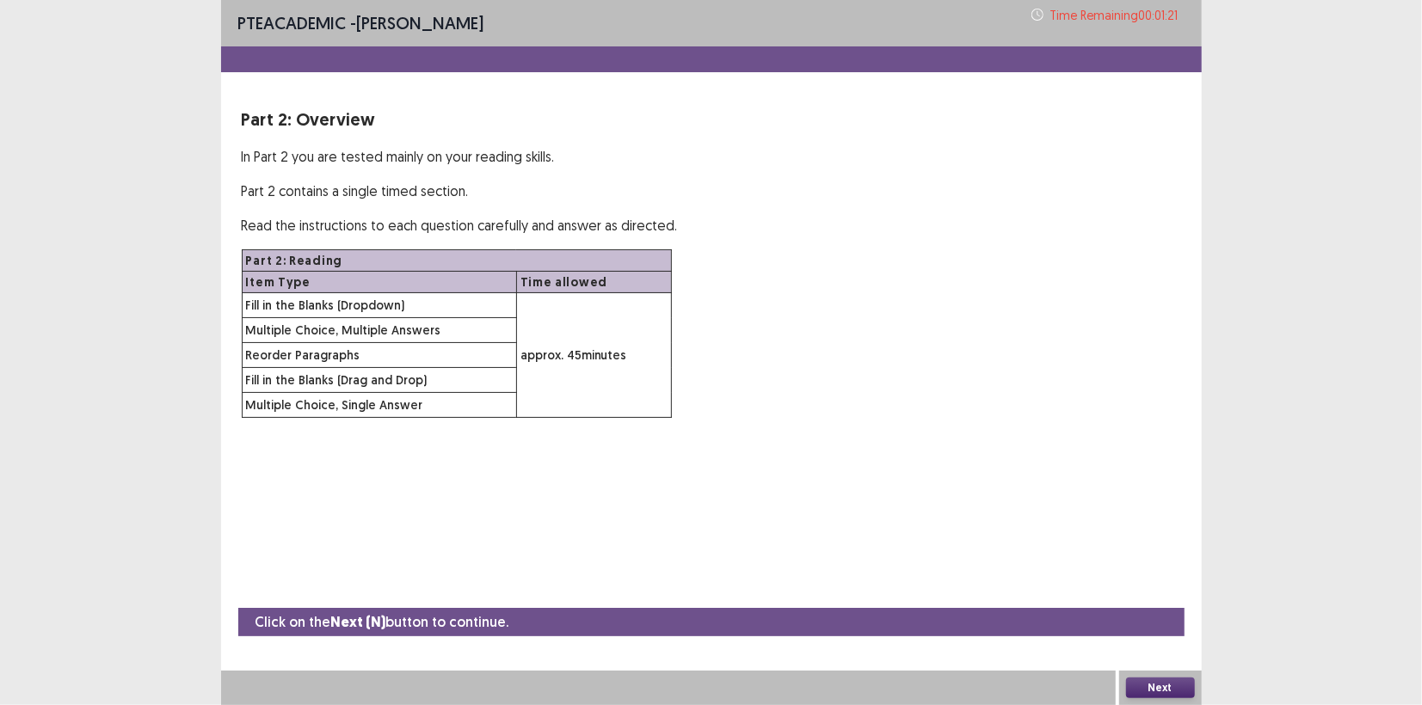
click at [1152, 690] on button "Next" at bounding box center [1160, 688] width 69 height 21
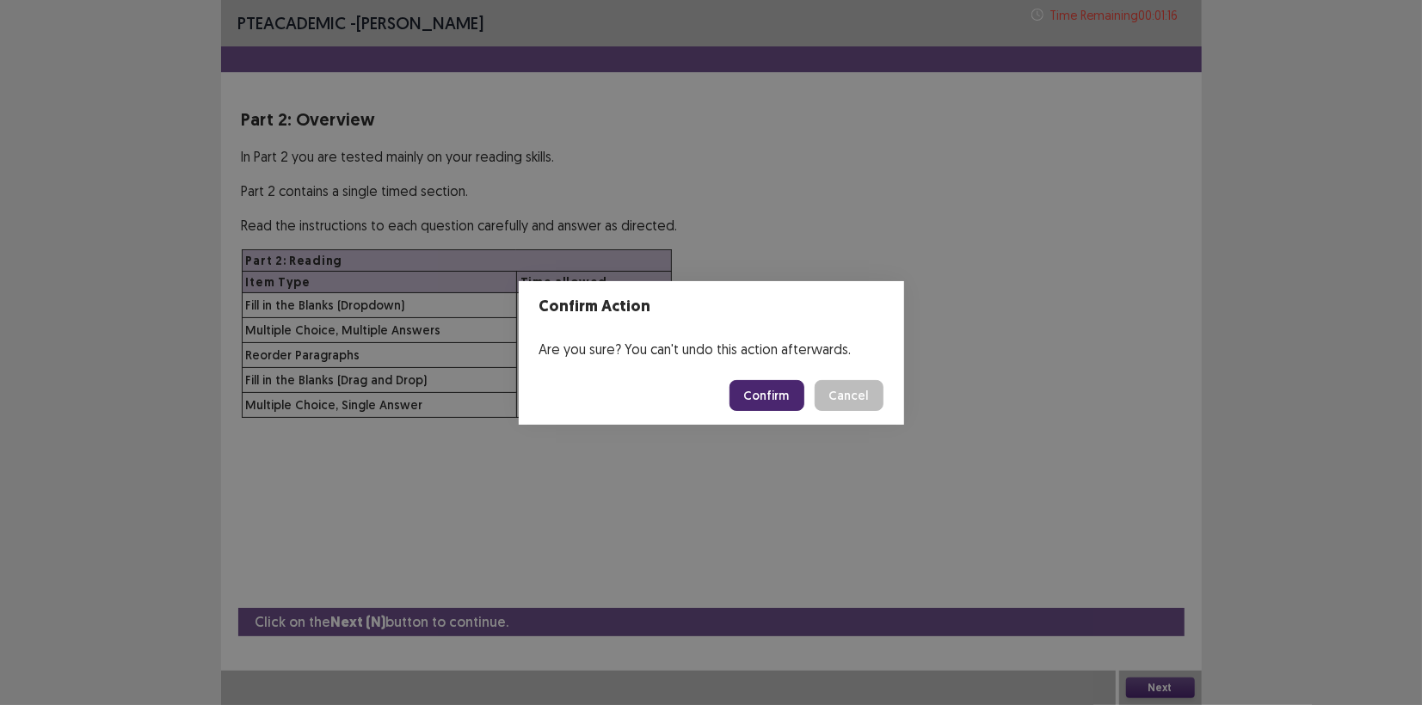
click at [865, 392] on button "Cancel" at bounding box center [849, 395] width 69 height 31
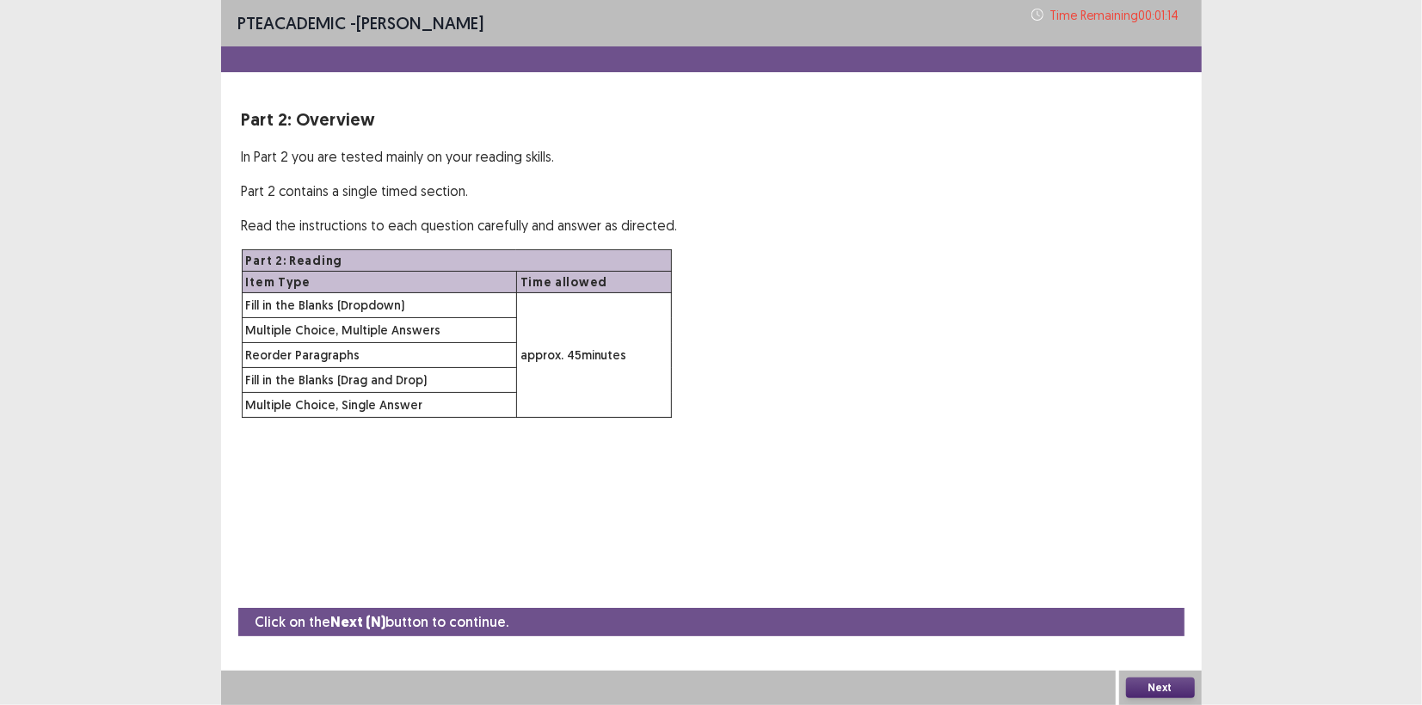
click at [1156, 692] on button "Next" at bounding box center [1160, 688] width 69 height 21
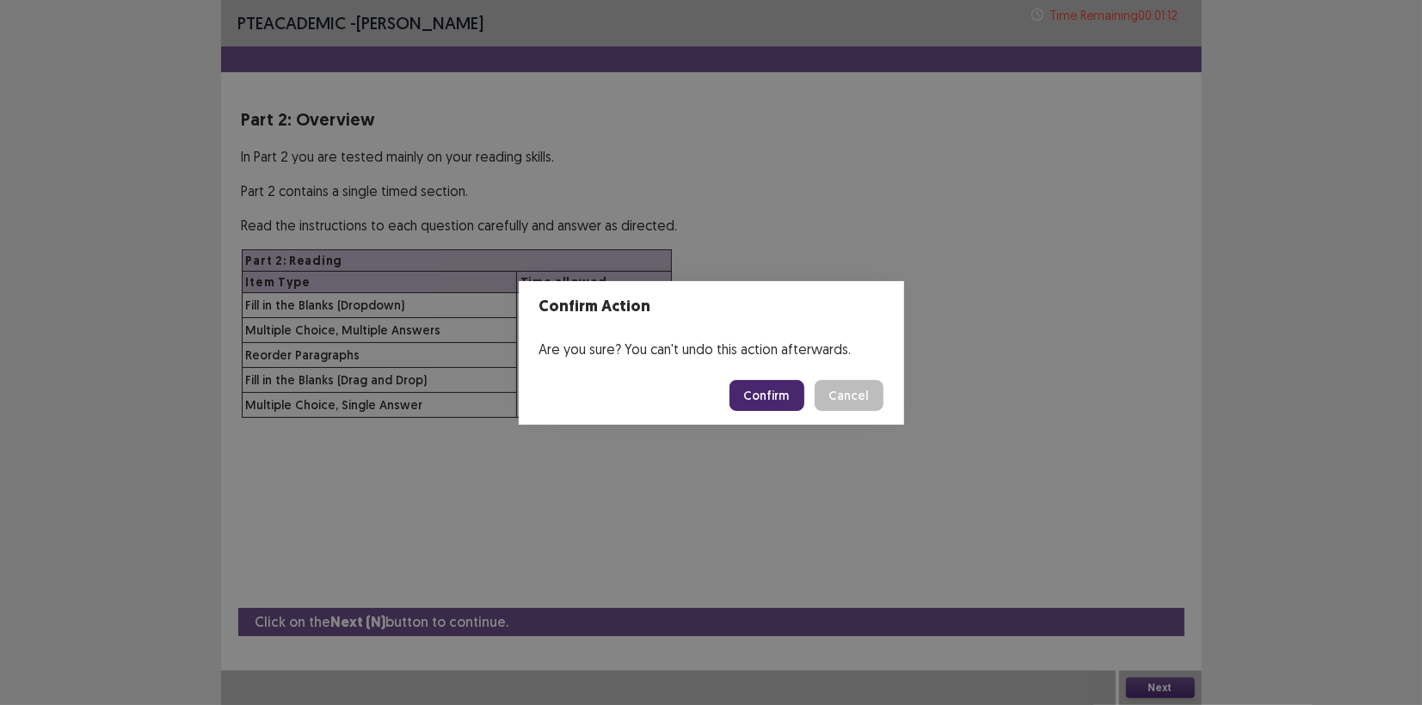
click at [747, 387] on button "Confirm" at bounding box center [766, 395] width 75 height 31
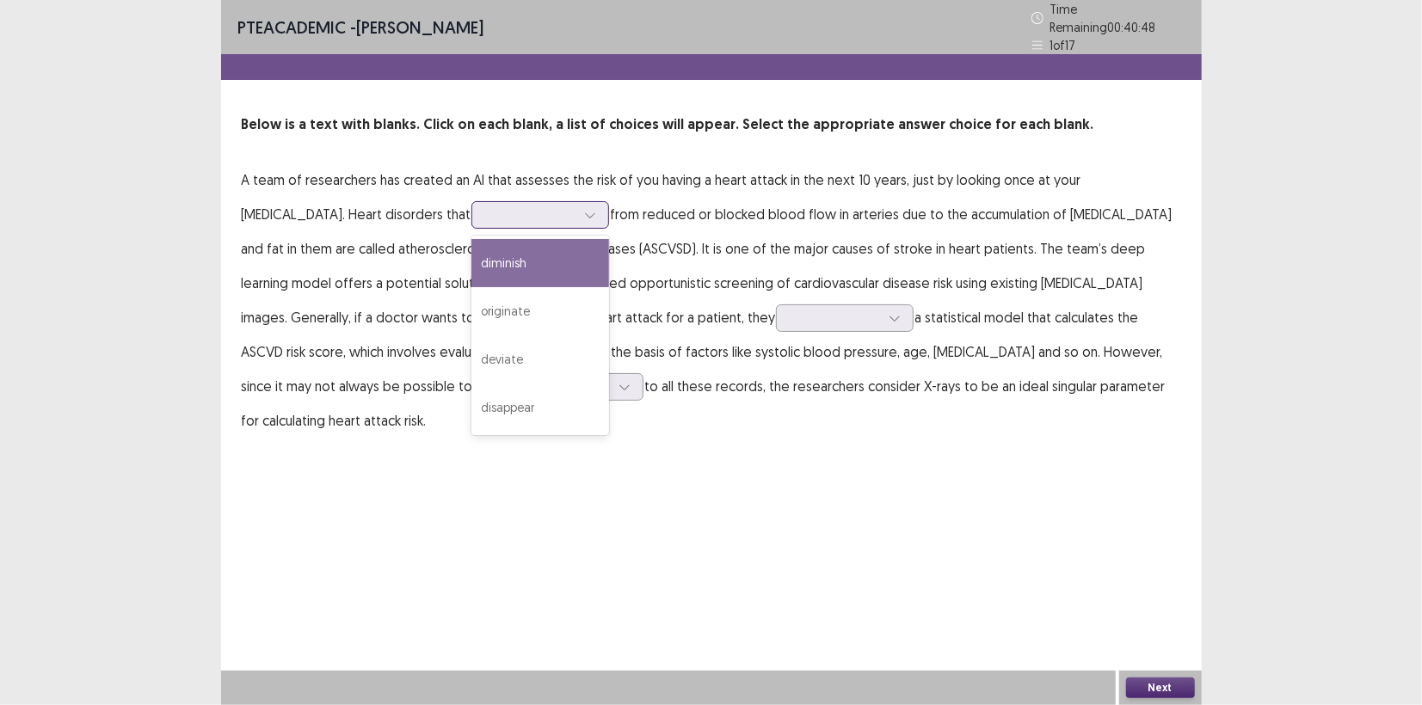
click at [584, 209] on icon at bounding box center [590, 215] width 12 height 12
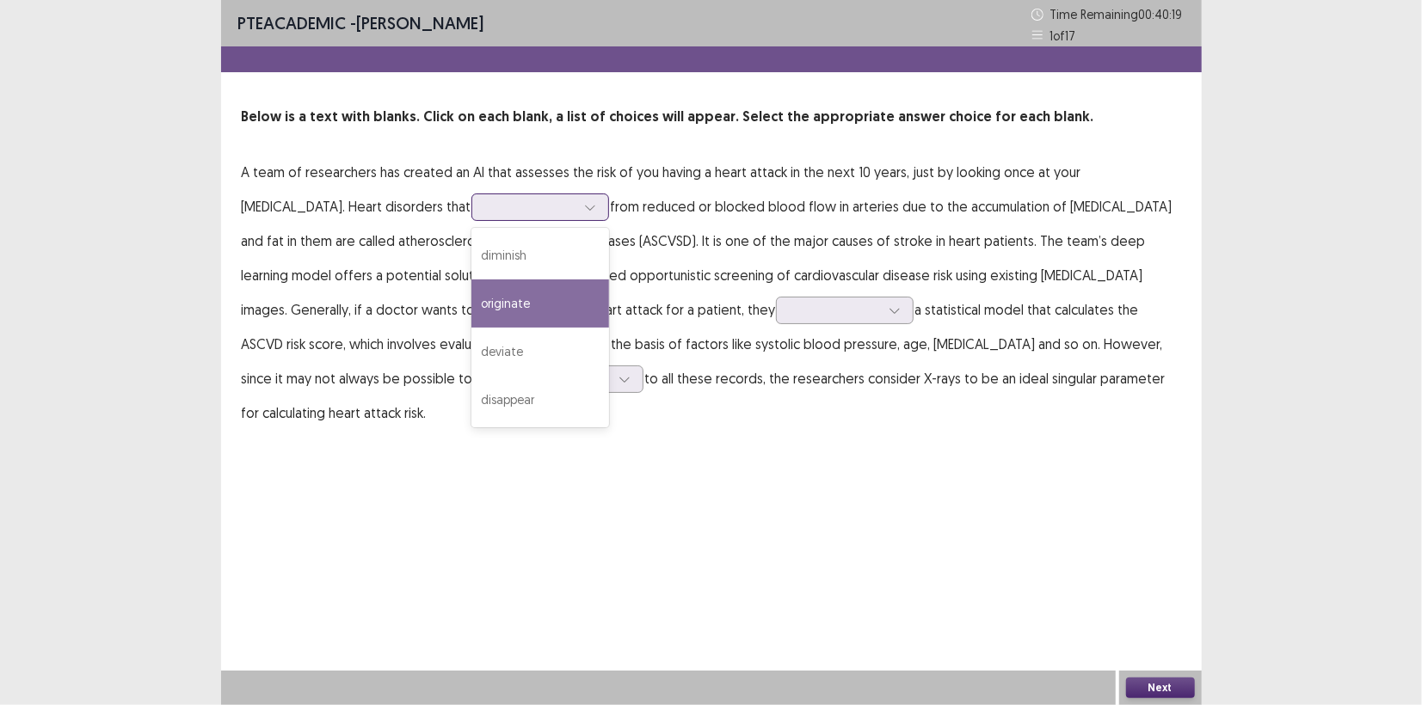
click at [471, 305] on div "originate" at bounding box center [540, 304] width 138 height 48
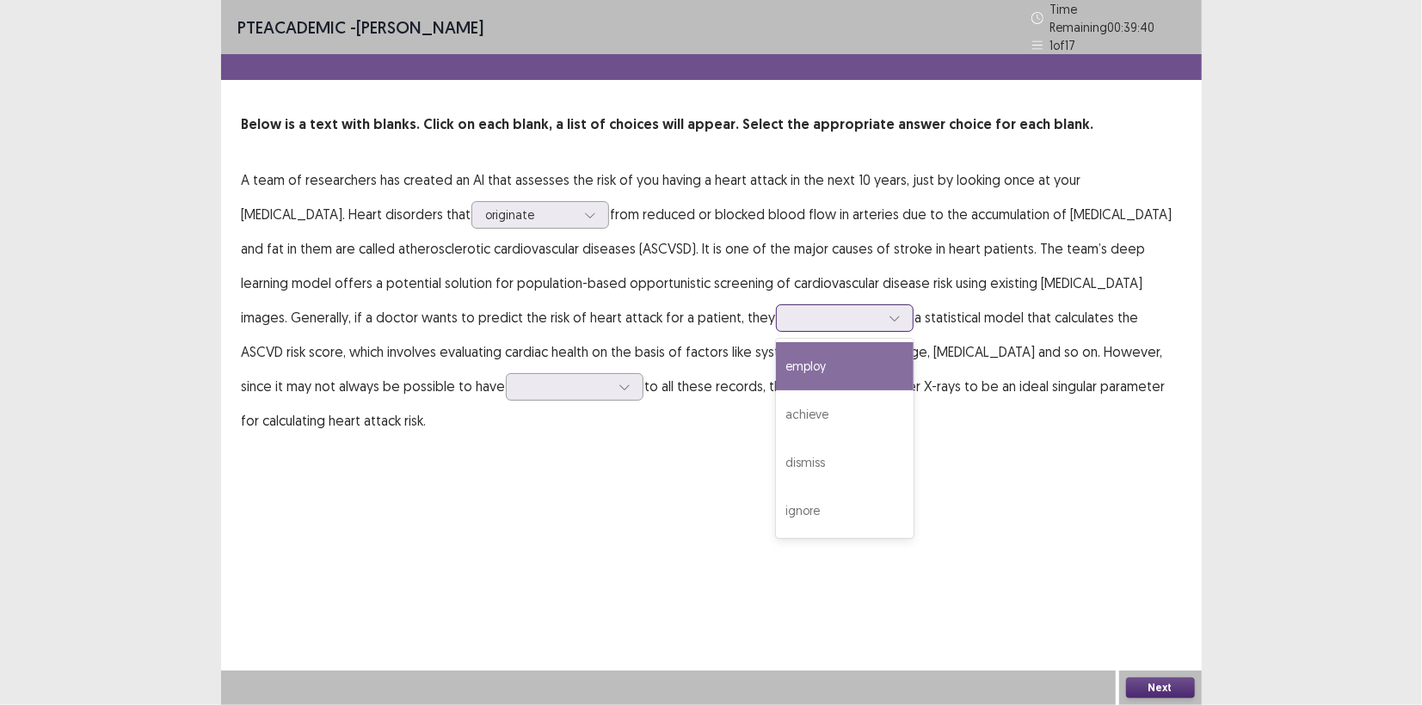
click at [889, 312] on icon at bounding box center [895, 318] width 12 height 12
click at [776, 354] on div "employ" at bounding box center [845, 366] width 138 height 48
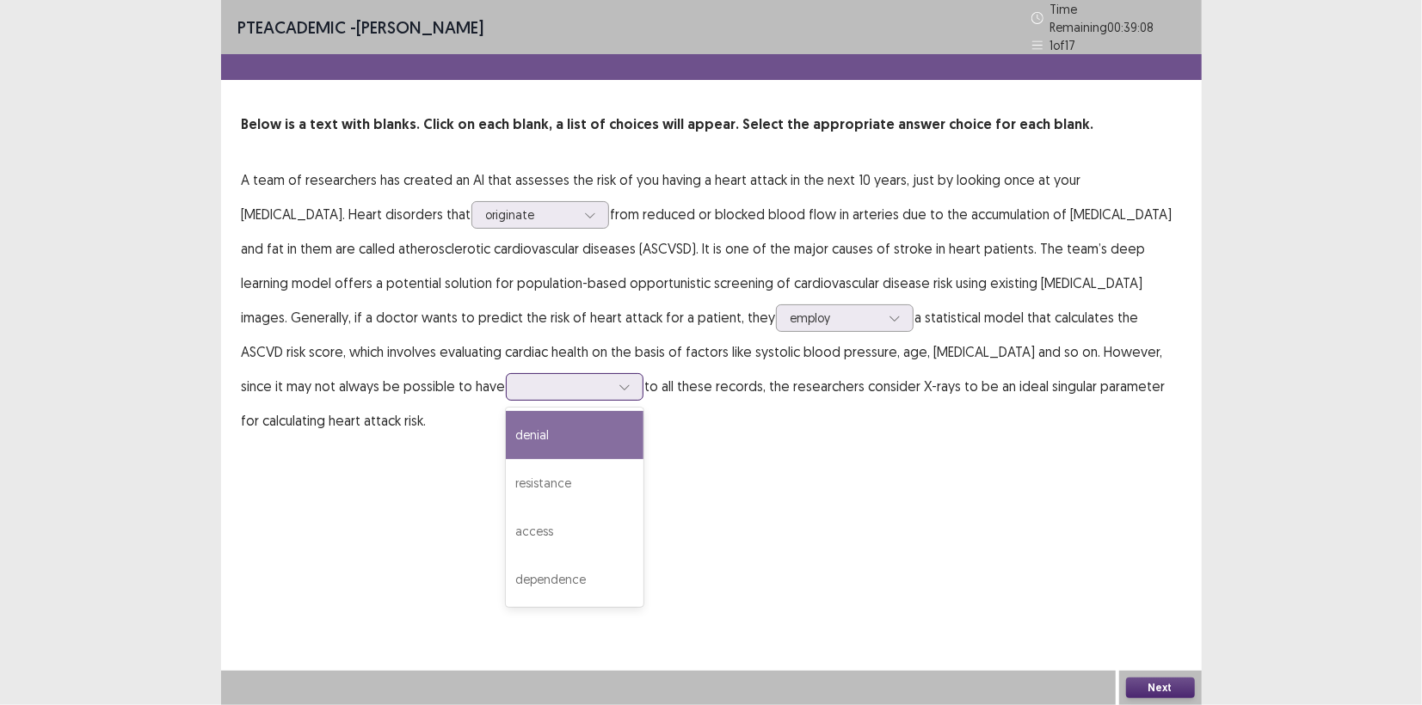
click at [506, 381] on div at bounding box center [575, 387] width 138 height 28
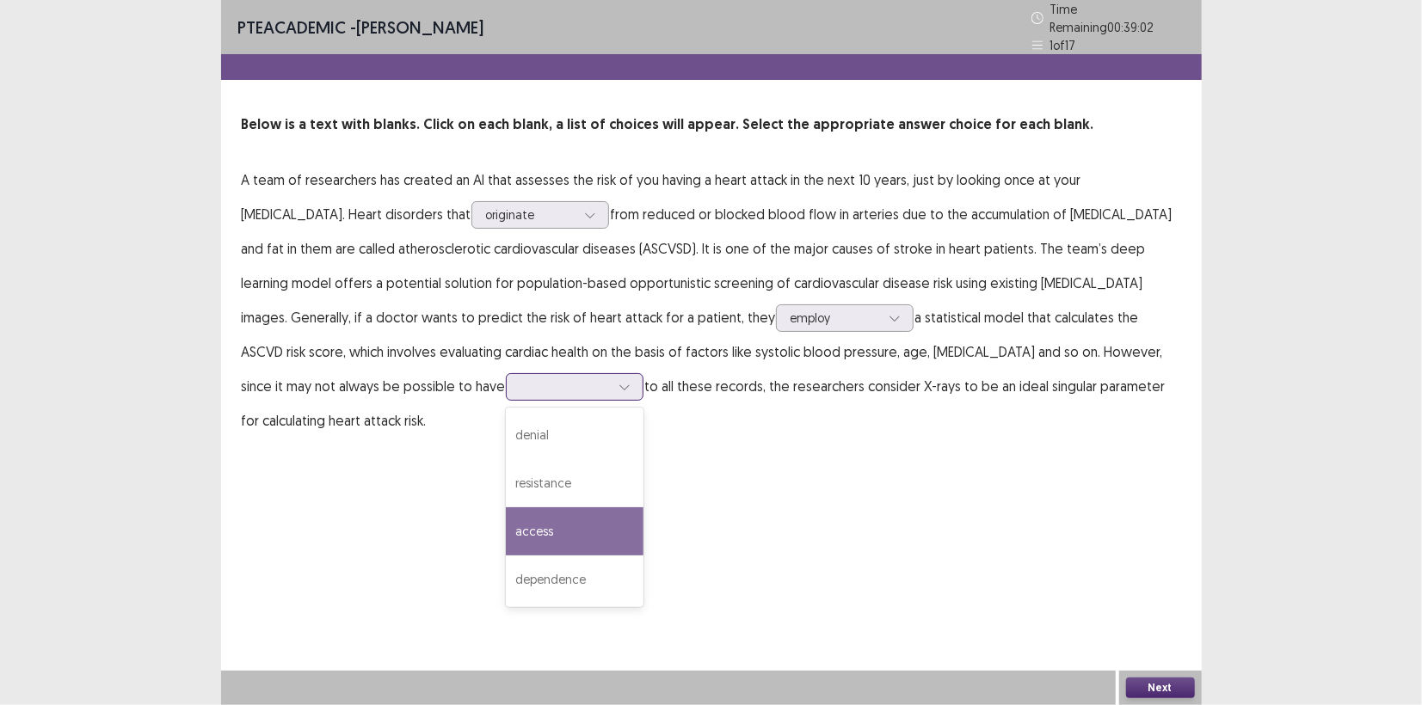
click at [506, 514] on div "access" at bounding box center [575, 531] width 138 height 48
click at [1167, 684] on button "Next" at bounding box center [1160, 688] width 69 height 21
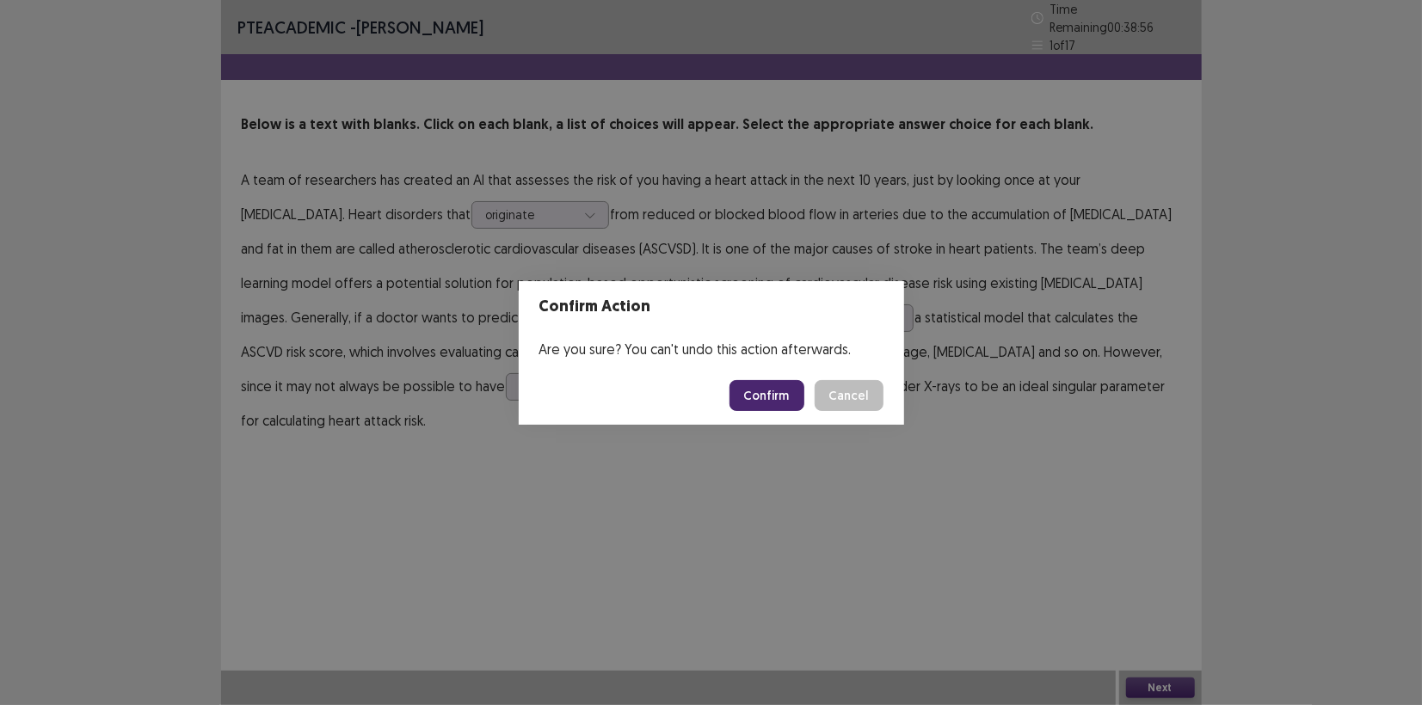
click at [760, 397] on button "Confirm" at bounding box center [766, 395] width 75 height 31
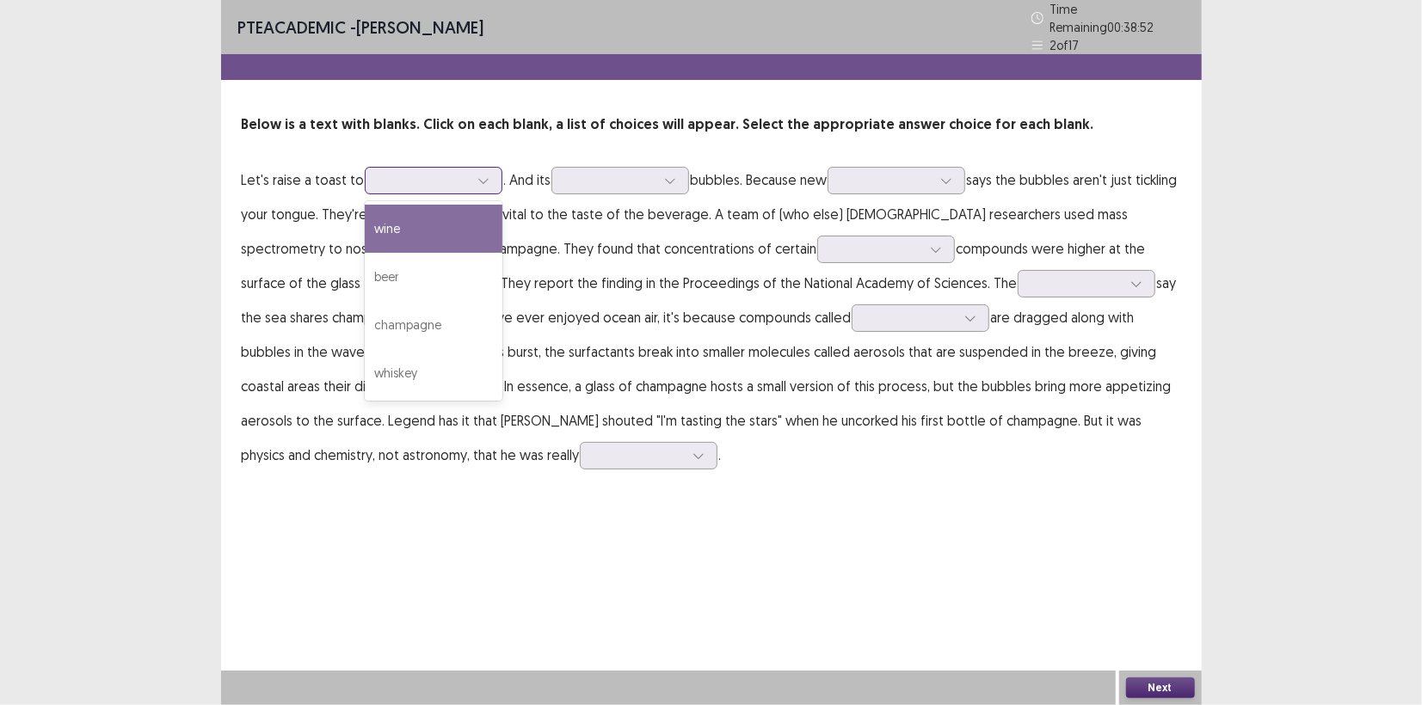
click at [477, 175] on icon at bounding box center [483, 181] width 12 height 12
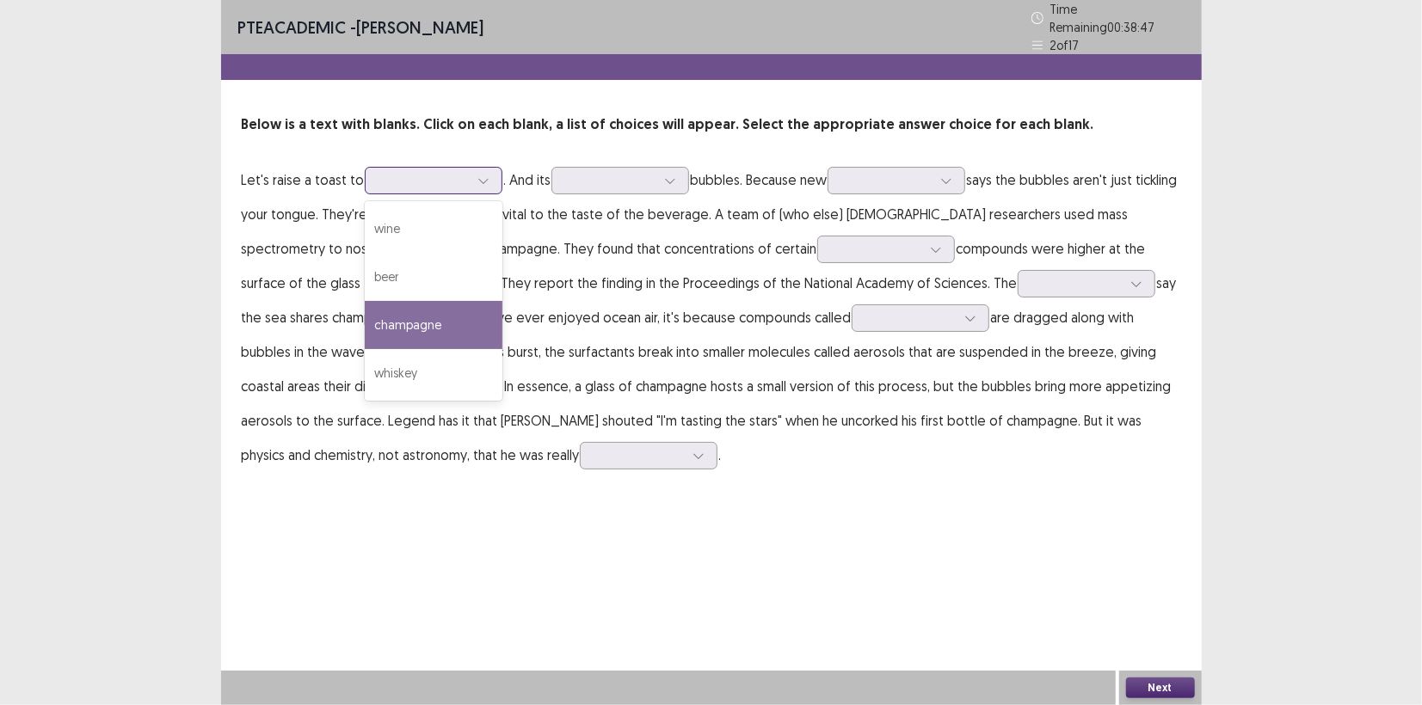
click at [435, 317] on div "champagne" at bounding box center [434, 325] width 138 height 48
click at [474, 168] on div at bounding box center [483, 181] width 26 height 26
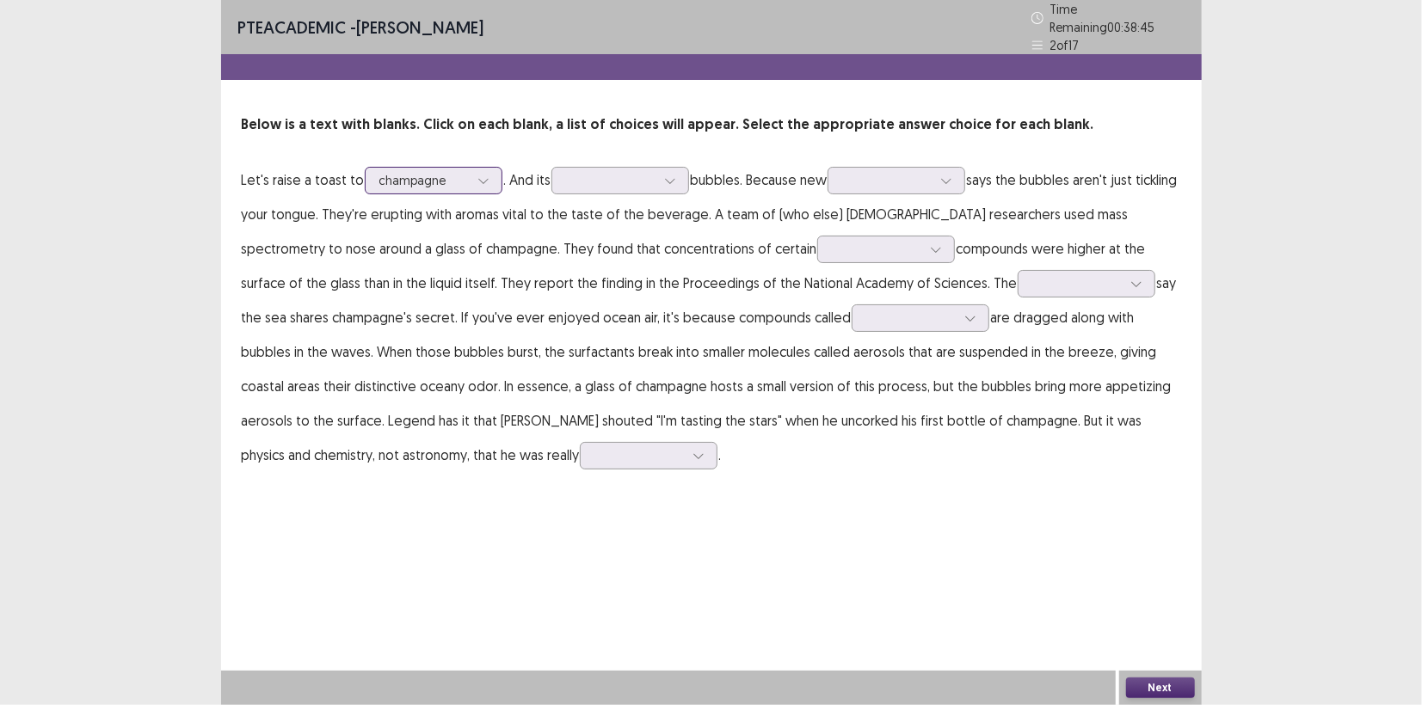
click at [474, 168] on div at bounding box center [483, 181] width 26 height 26
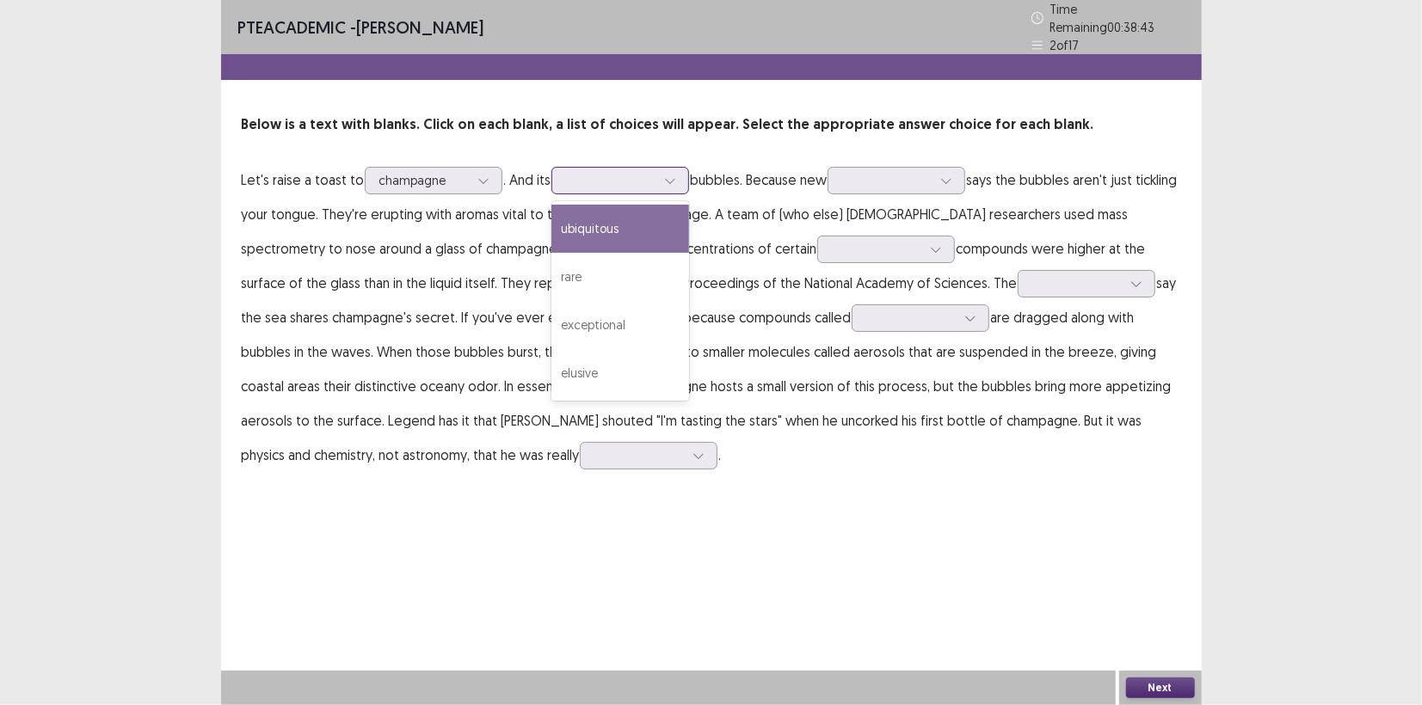
click at [661, 173] on div at bounding box center [670, 181] width 26 height 26
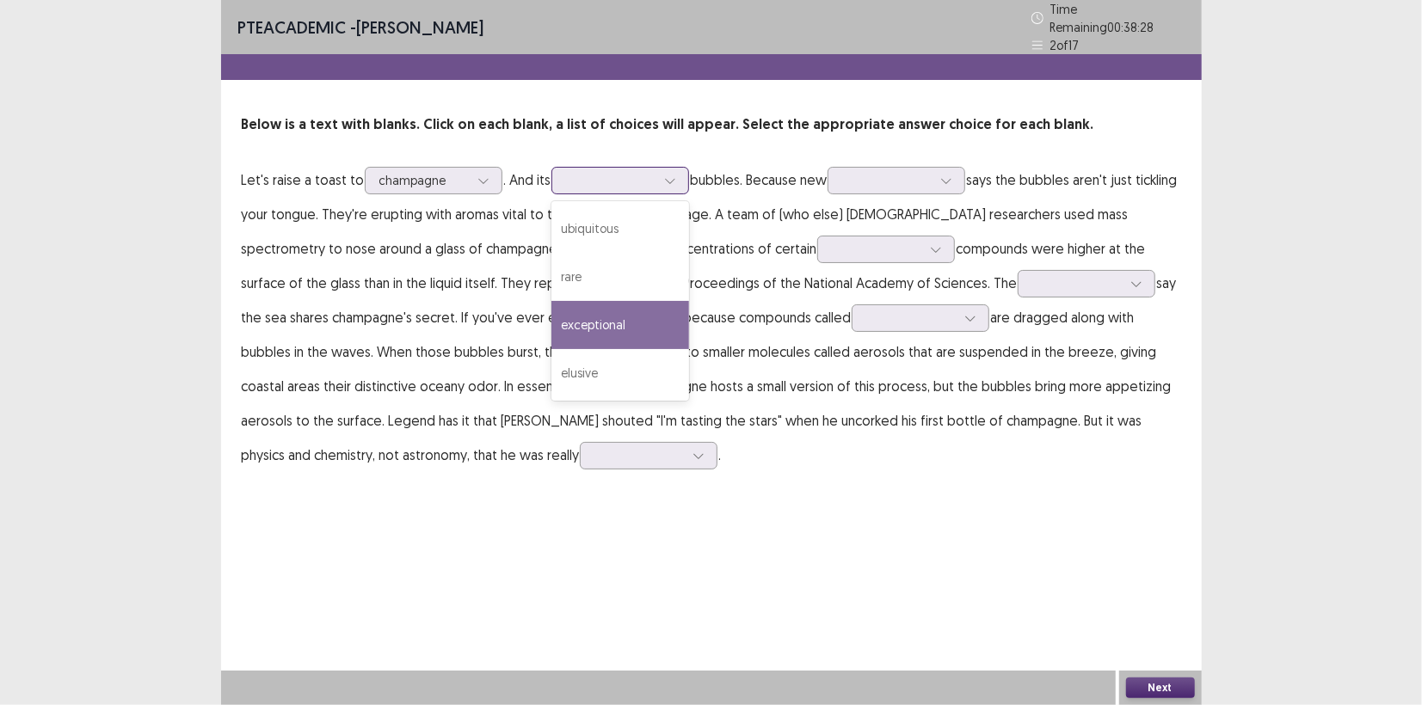
click at [617, 320] on div "exceptional" at bounding box center [620, 325] width 138 height 48
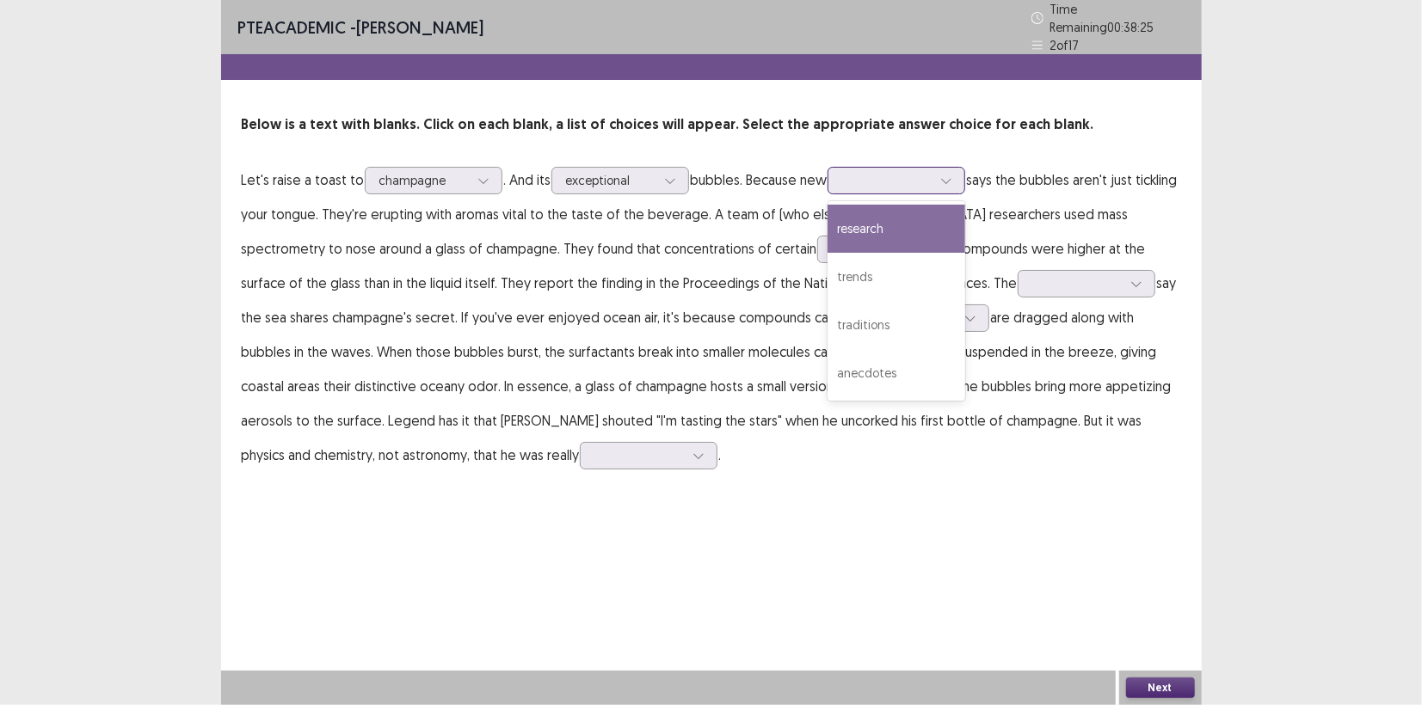
click at [929, 172] on div at bounding box center [886, 180] width 89 height 16
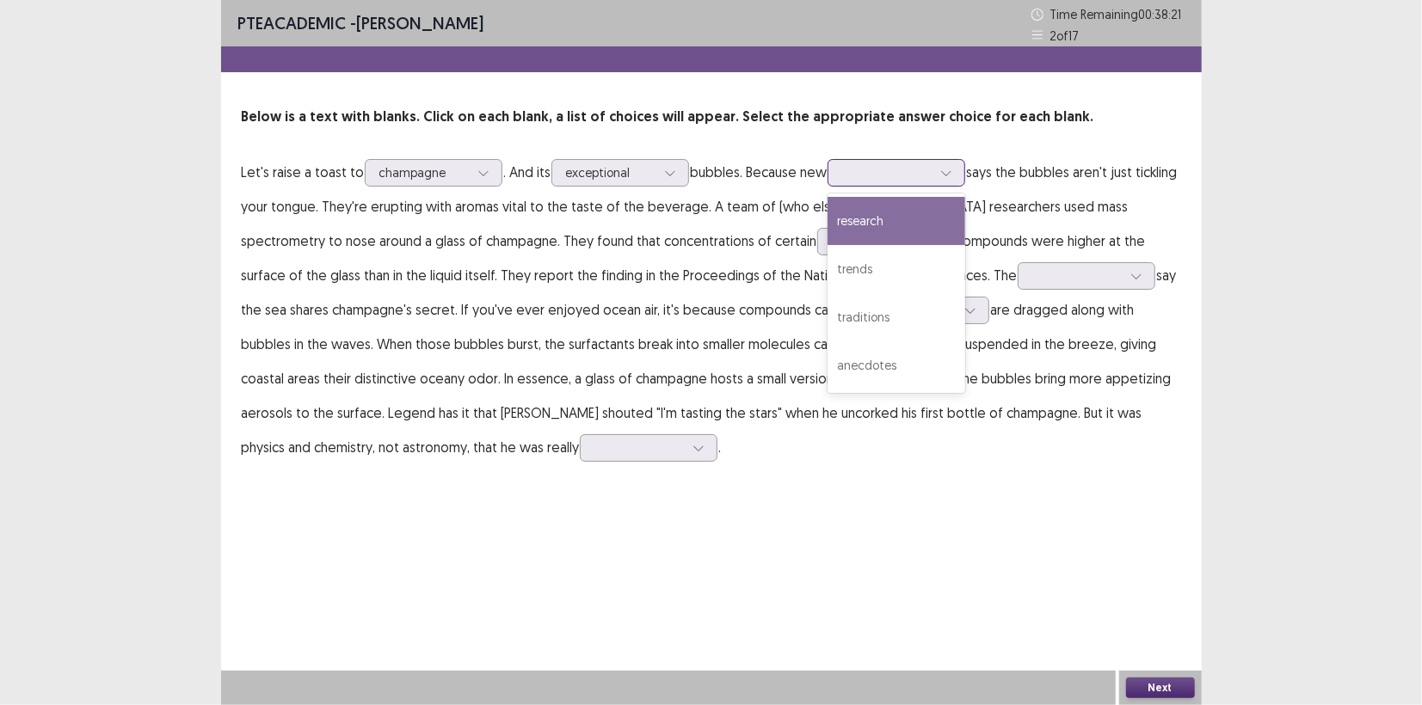
click at [882, 237] on div "research" at bounding box center [896, 221] width 138 height 48
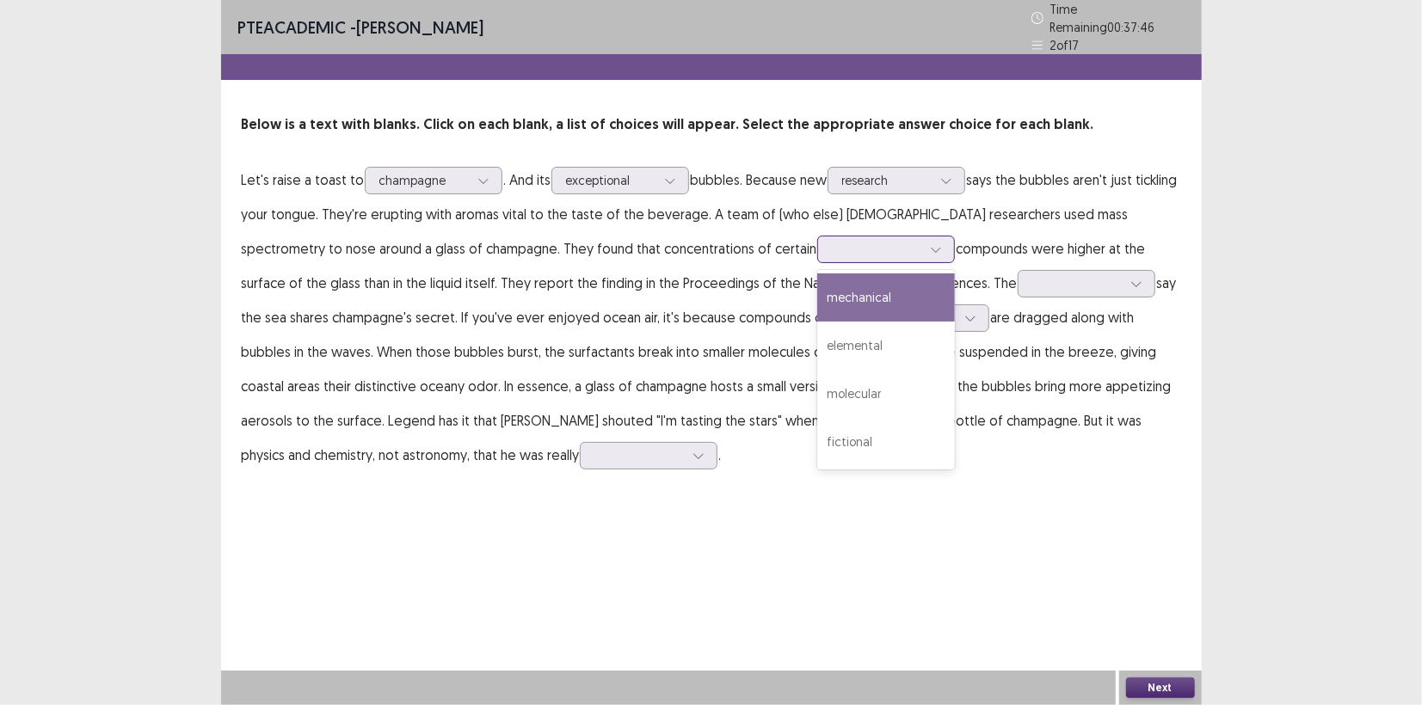
click at [930, 243] on icon at bounding box center [936, 249] width 12 height 12
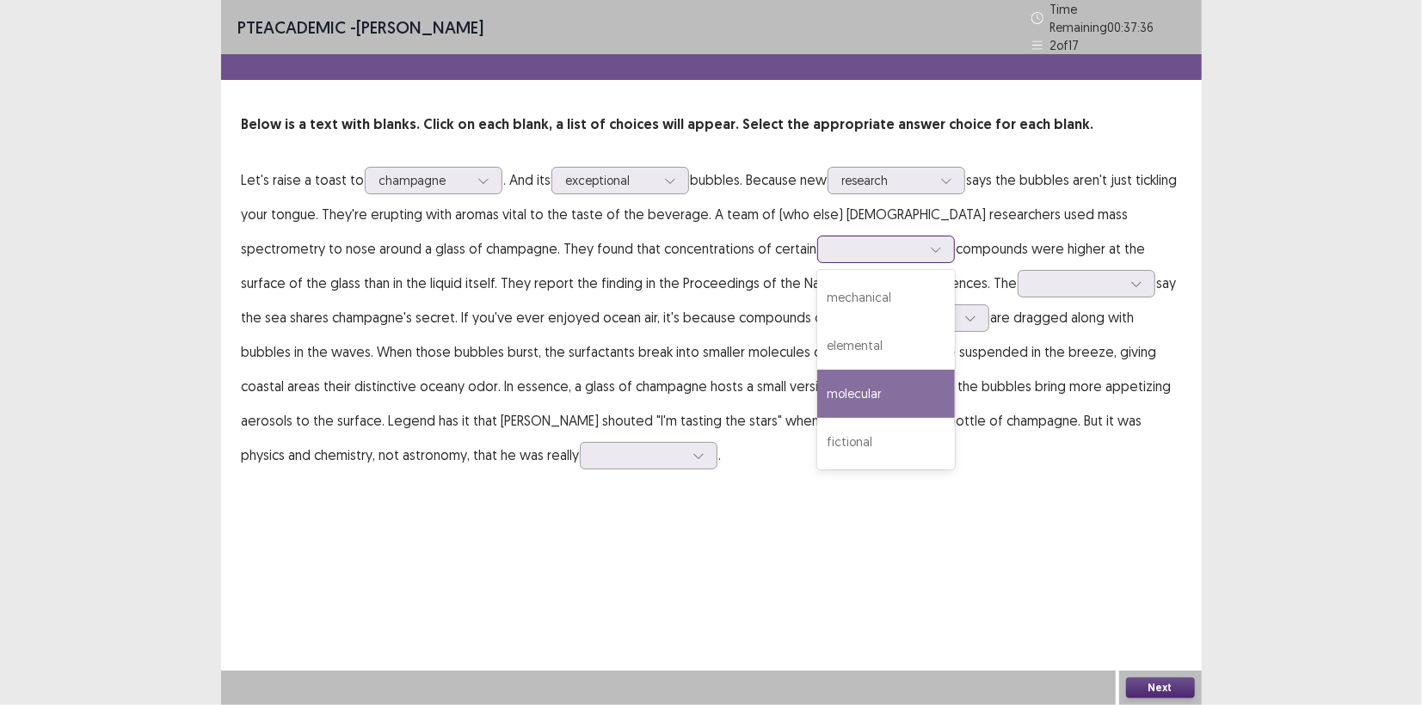
click at [817, 397] on div "molecular" at bounding box center [886, 394] width 138 height 48
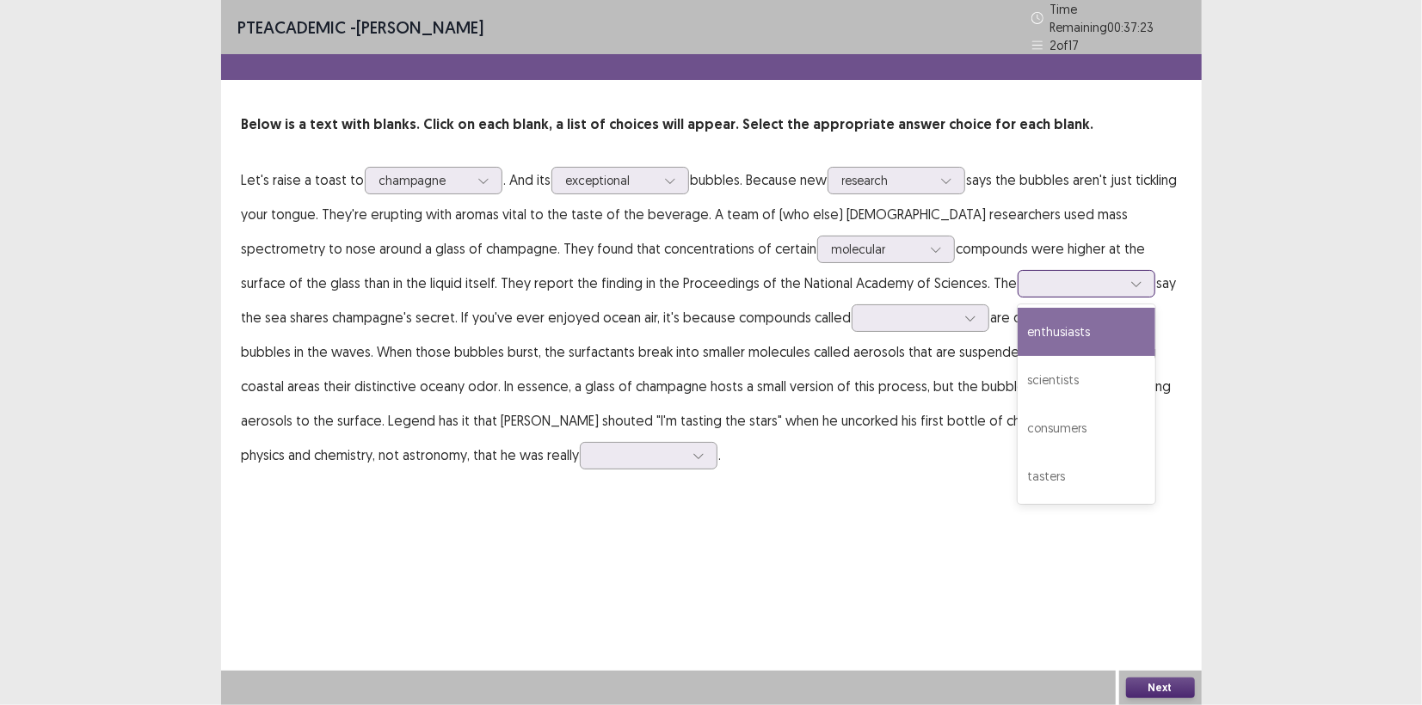
click at [1030, 279] on div at bounding box center [1076, 284] width 93 height 20
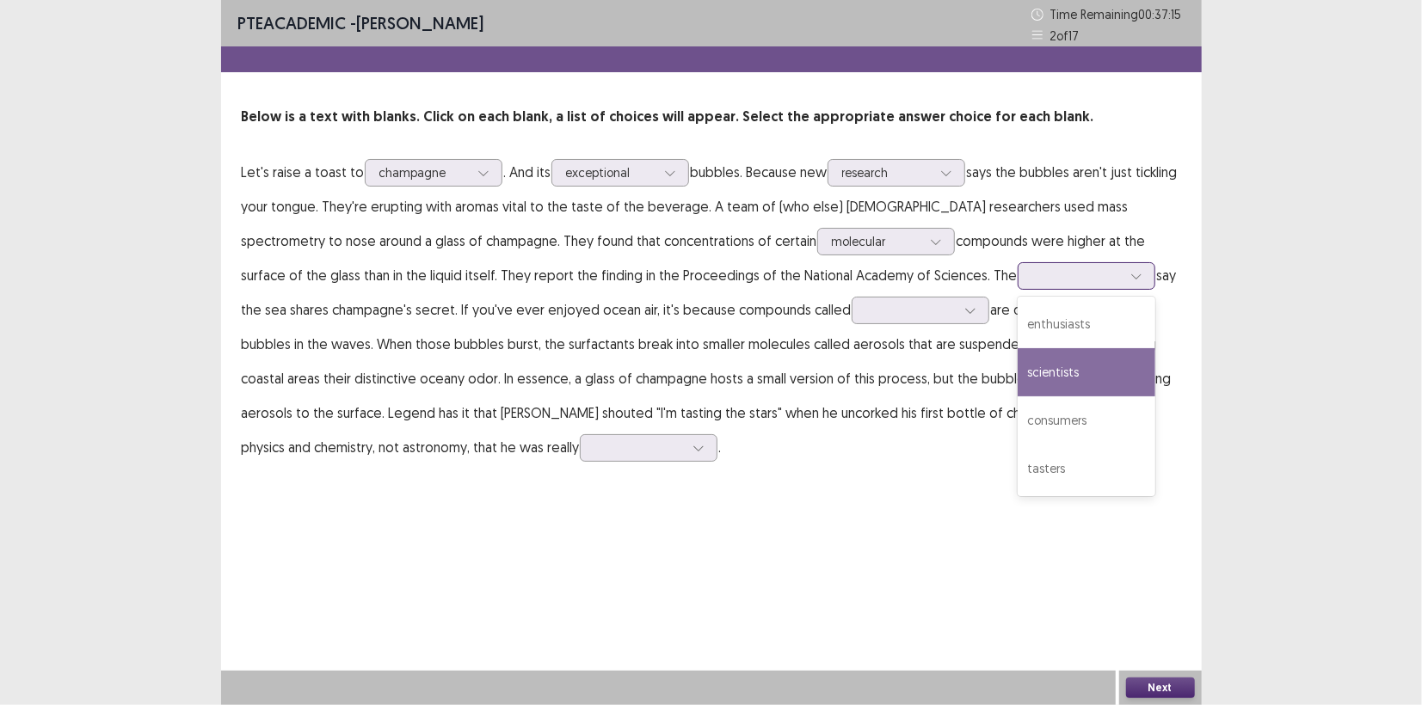
click at [1018, 366] on div "scientists" at bounding box center [1087, 372] width 138 height 48
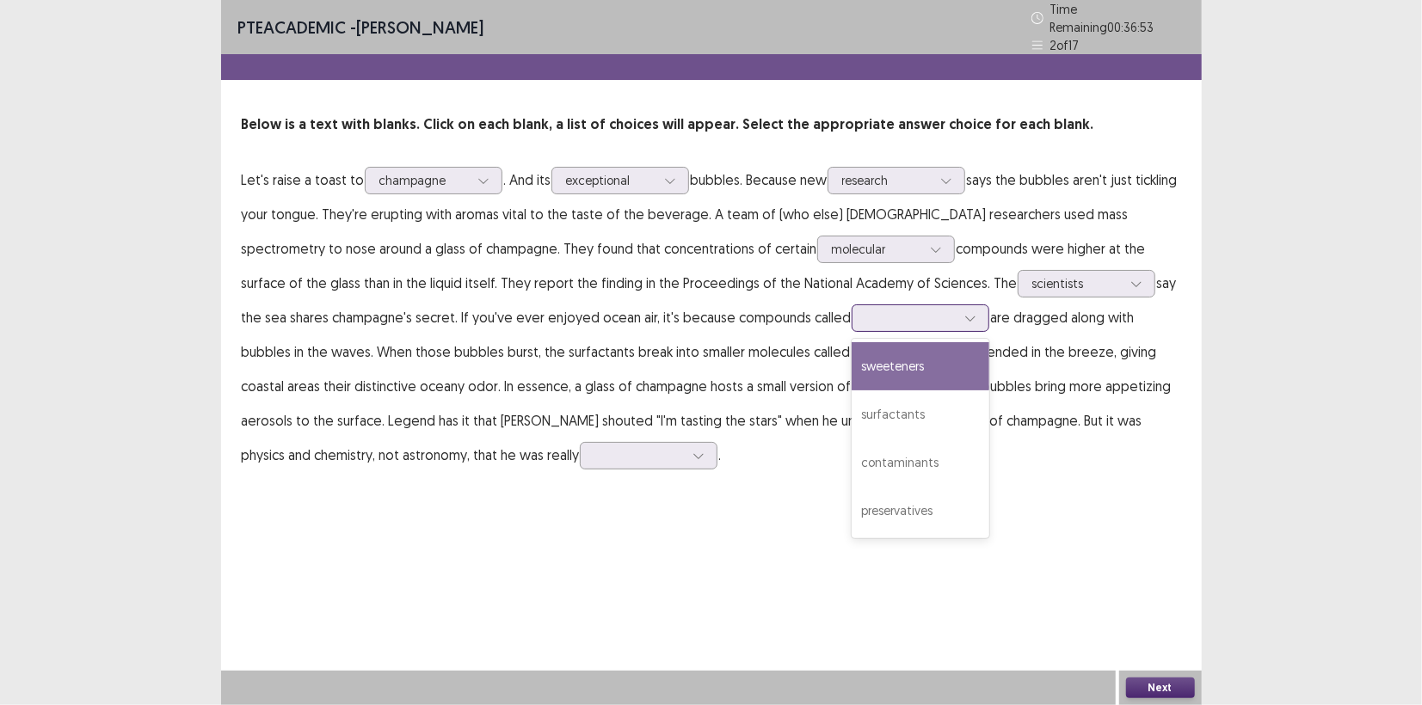
click at [894, 311] on div at bounding box center [921, 318] width 138 height 28
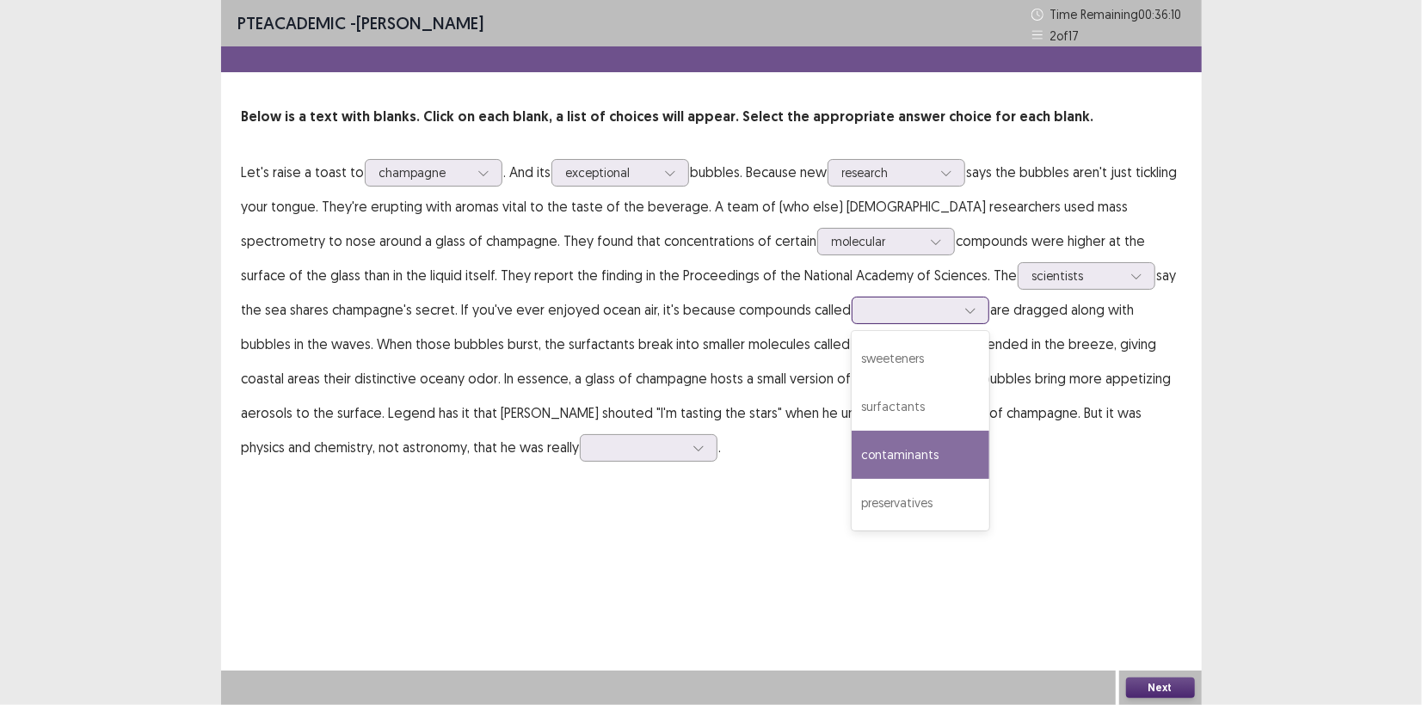
click at [852, 461] on div "contaminants" at bounding box center [921, 455] width 138 height 48
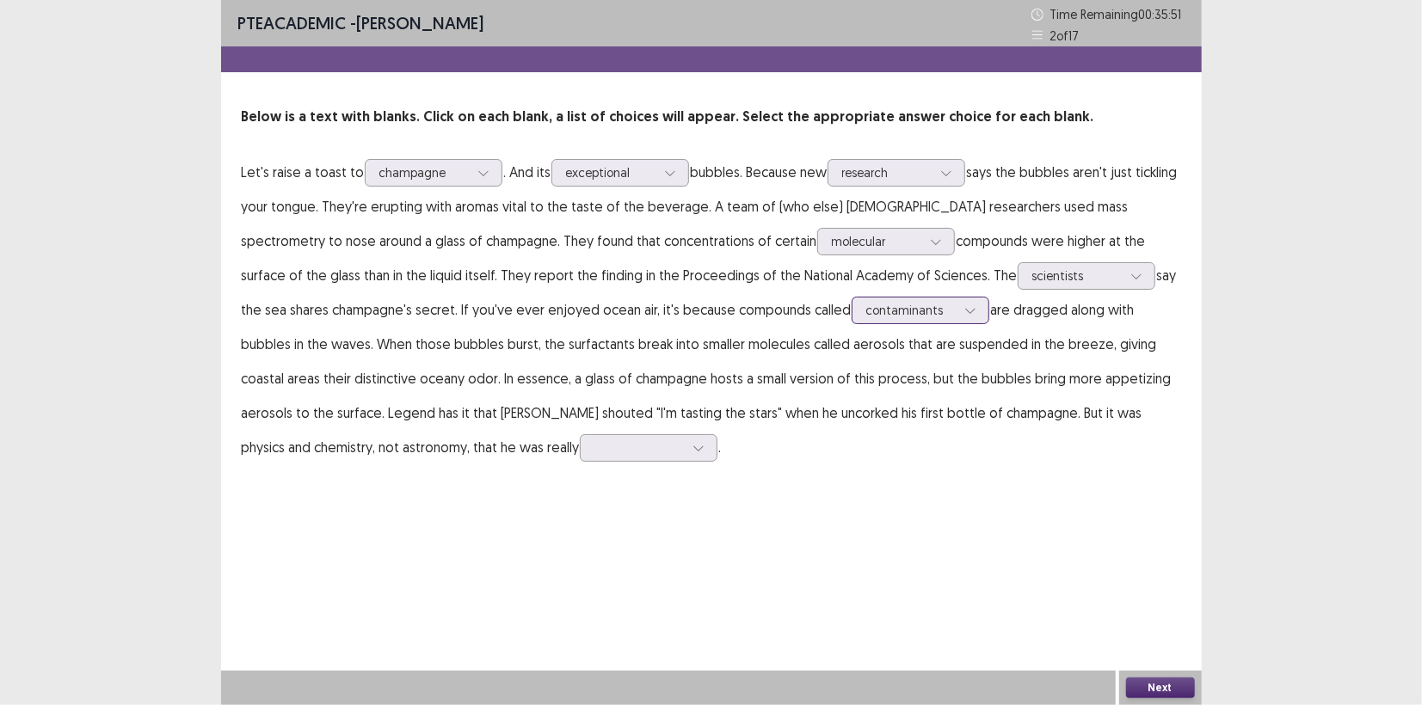
click at [866, 312] on div at bounding box center [910, 310] width 89 height 16
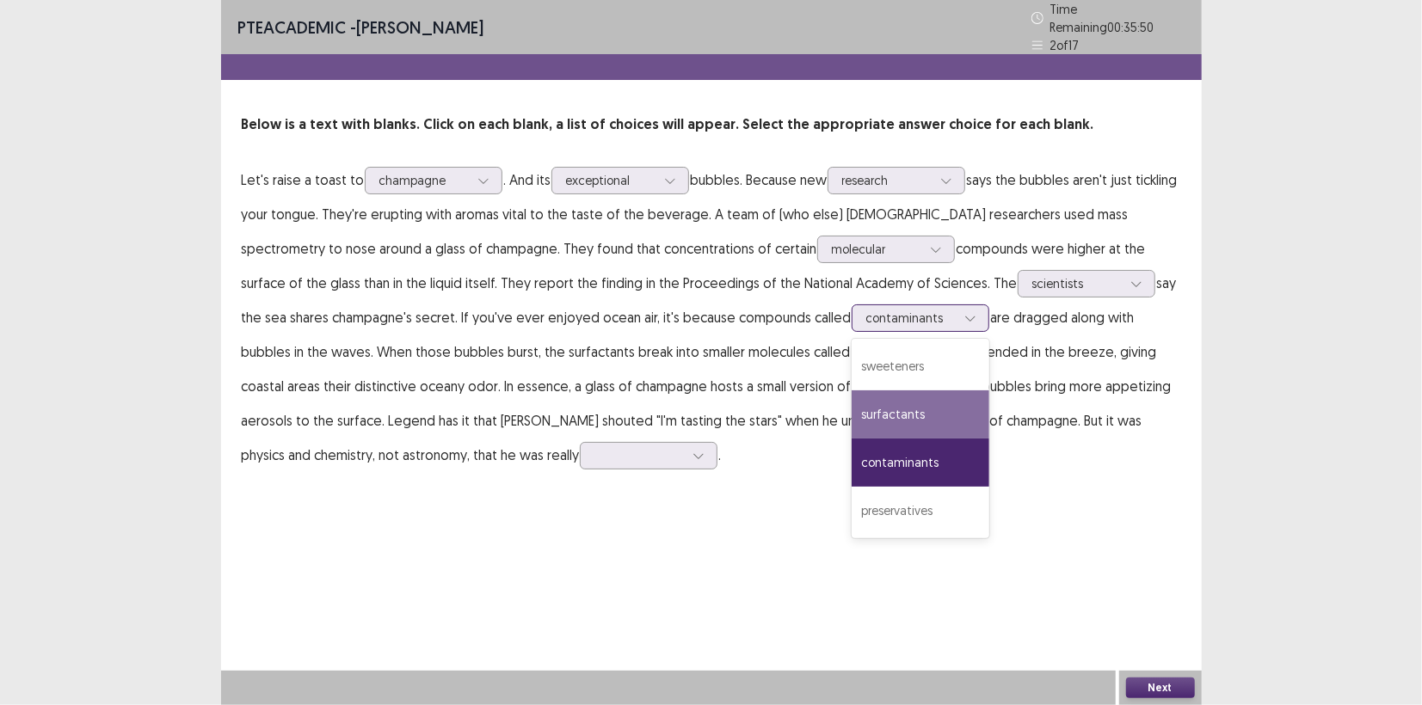
click at [852, 408] on div "surfactants" at bounding box center [921, 415] width 138 height 48
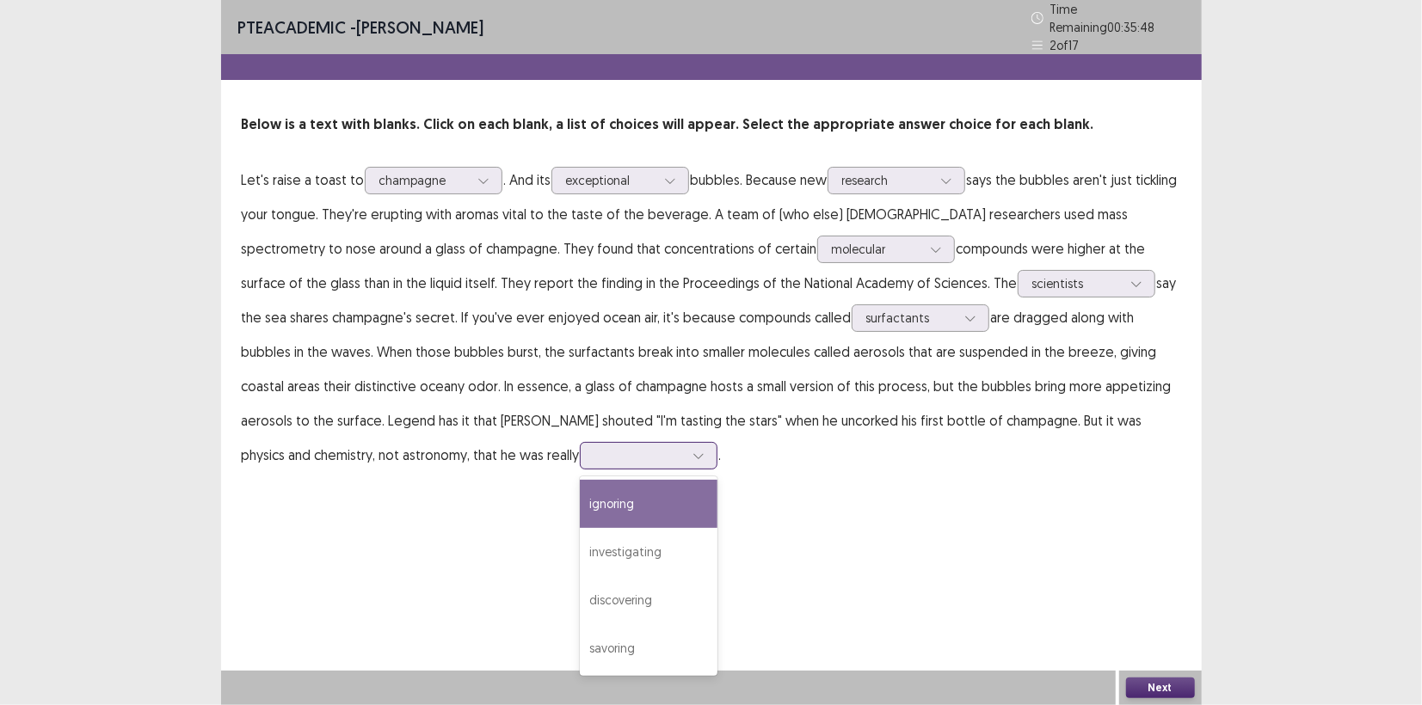
click at [580, 459] on div at bounding box center [649, 456] width 138 height 28
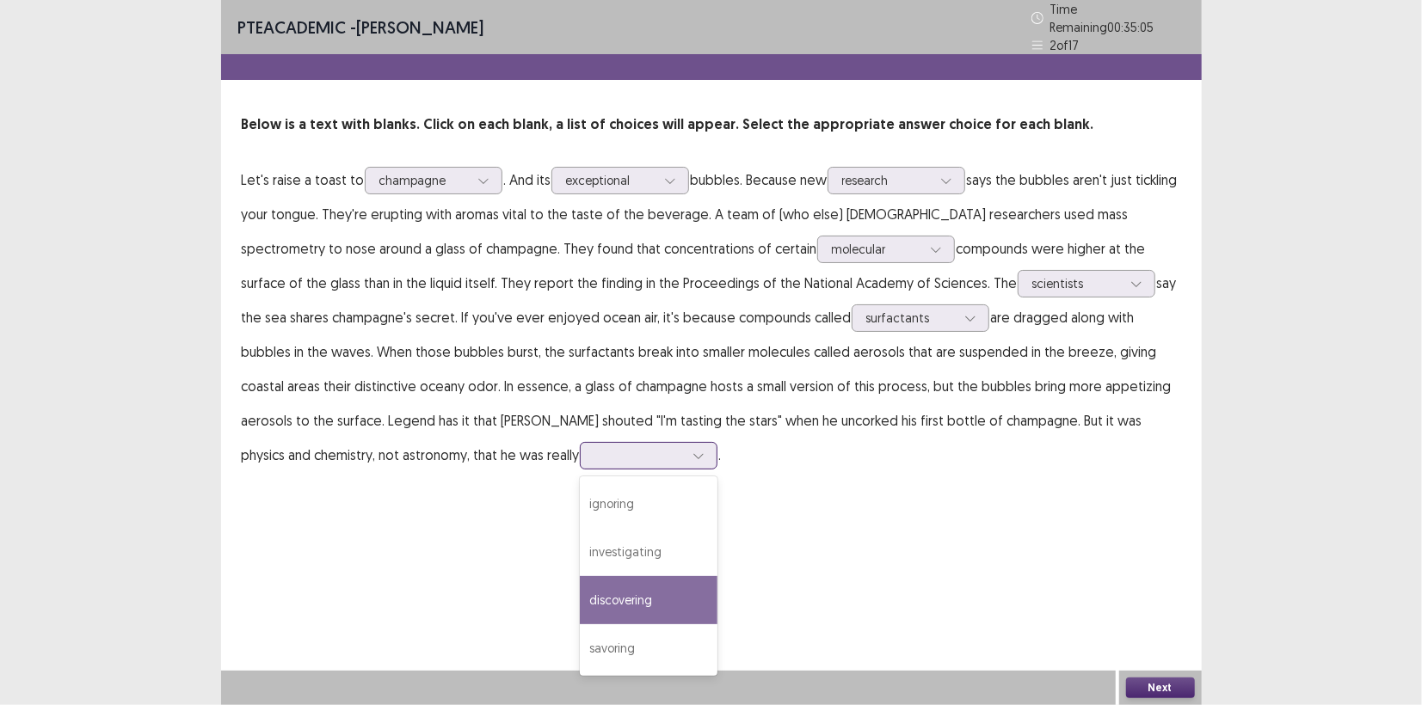
click at [580, 596] on div "discovering" at bounding box center [649, 600] width 138 height 48
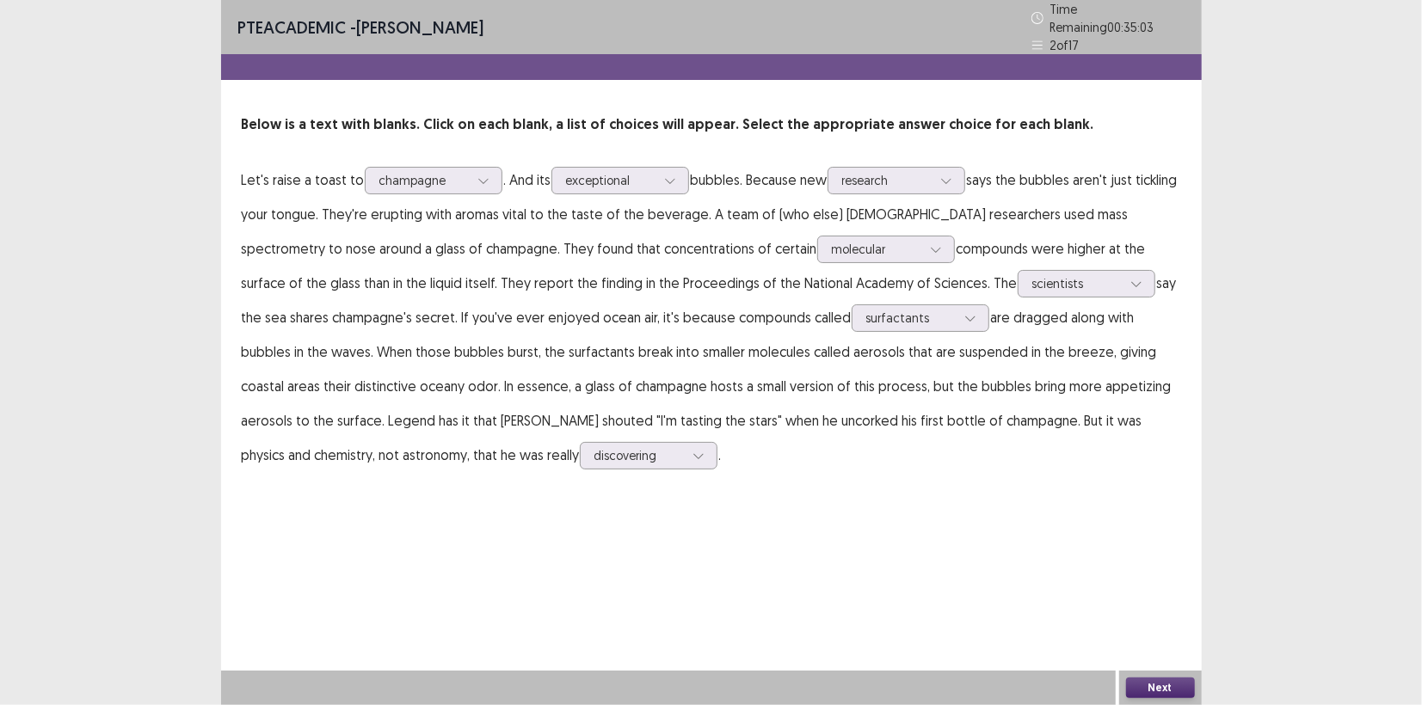
click at [1149, 683] on button "Next" at bounding box center [1160, 688] width 69 height 21
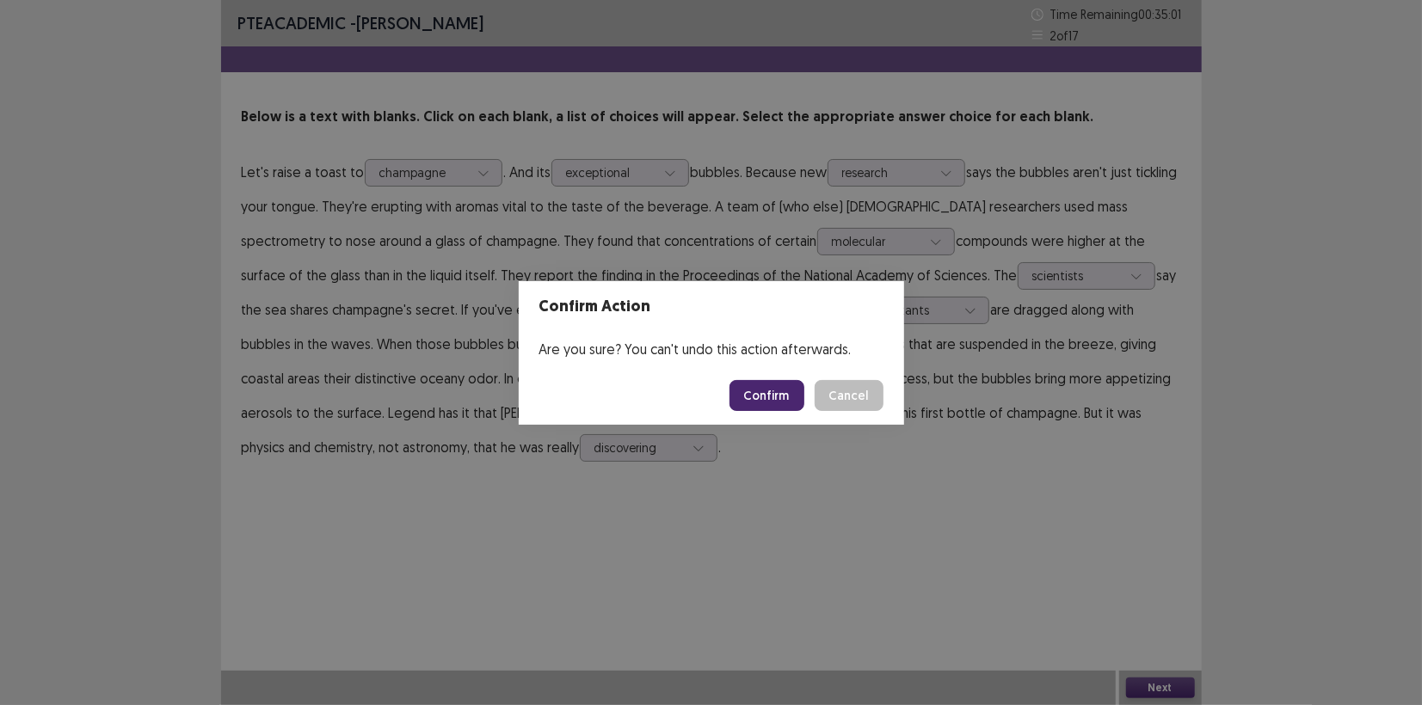
click at [771, 387] on button "Confirm" at bounding box center [766, 395] width 75 height 31
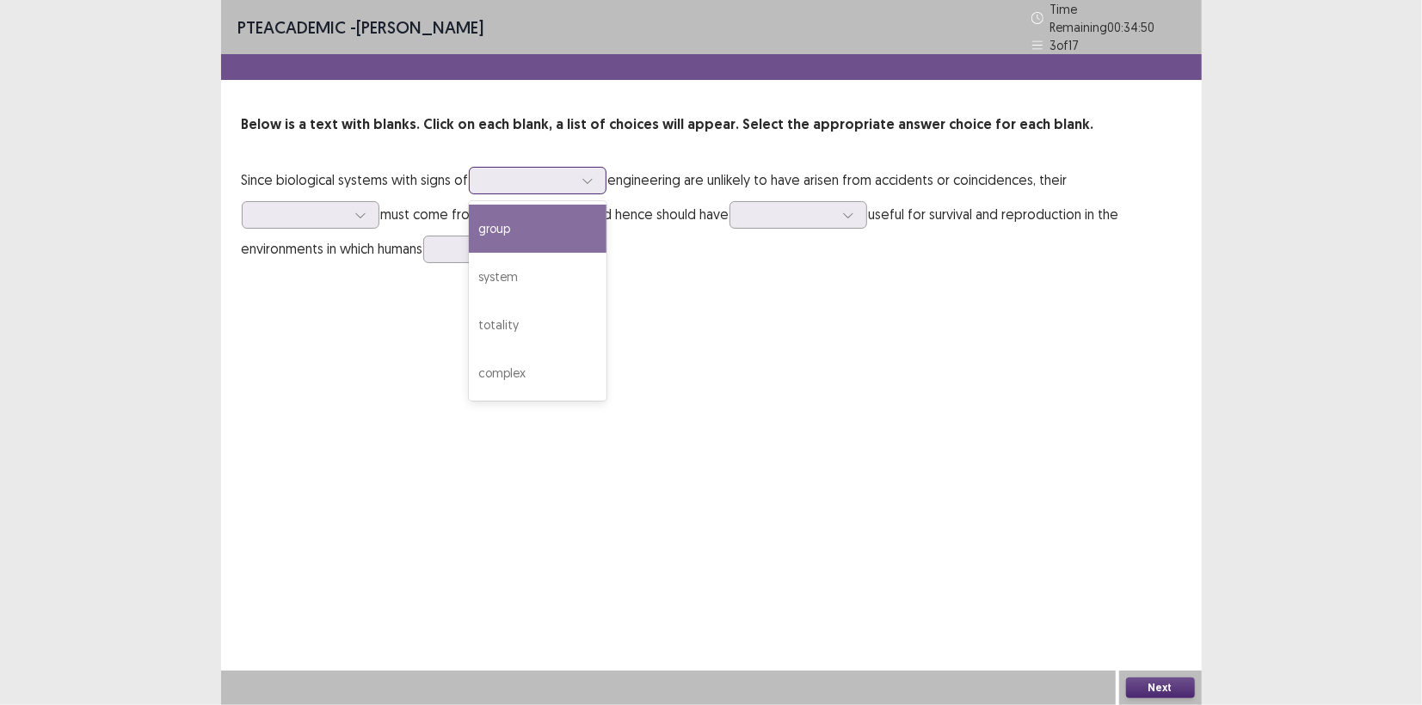
click at [570, 177] on div at bounding box center [527, 180] width 89 height 16
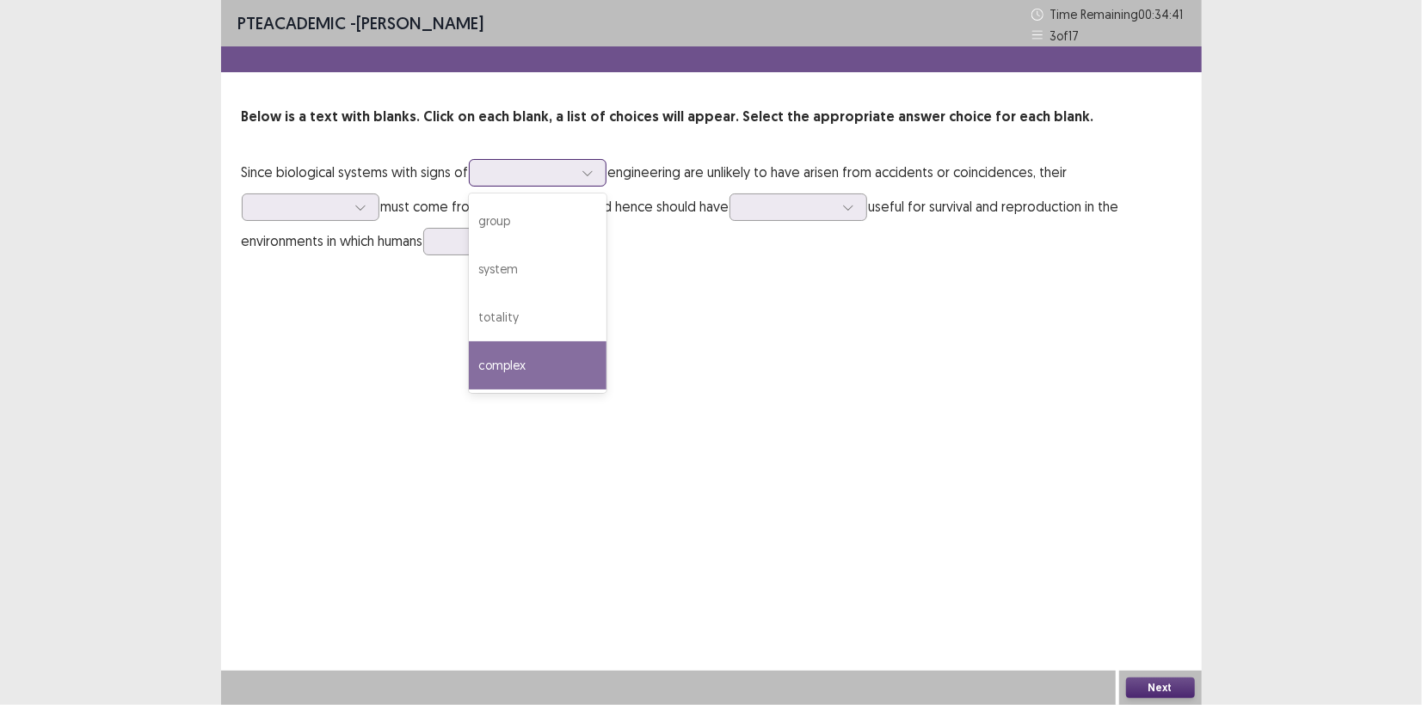
click at [549, 353] on div "complex" at bounding box center [538, 365] width 138 height 48
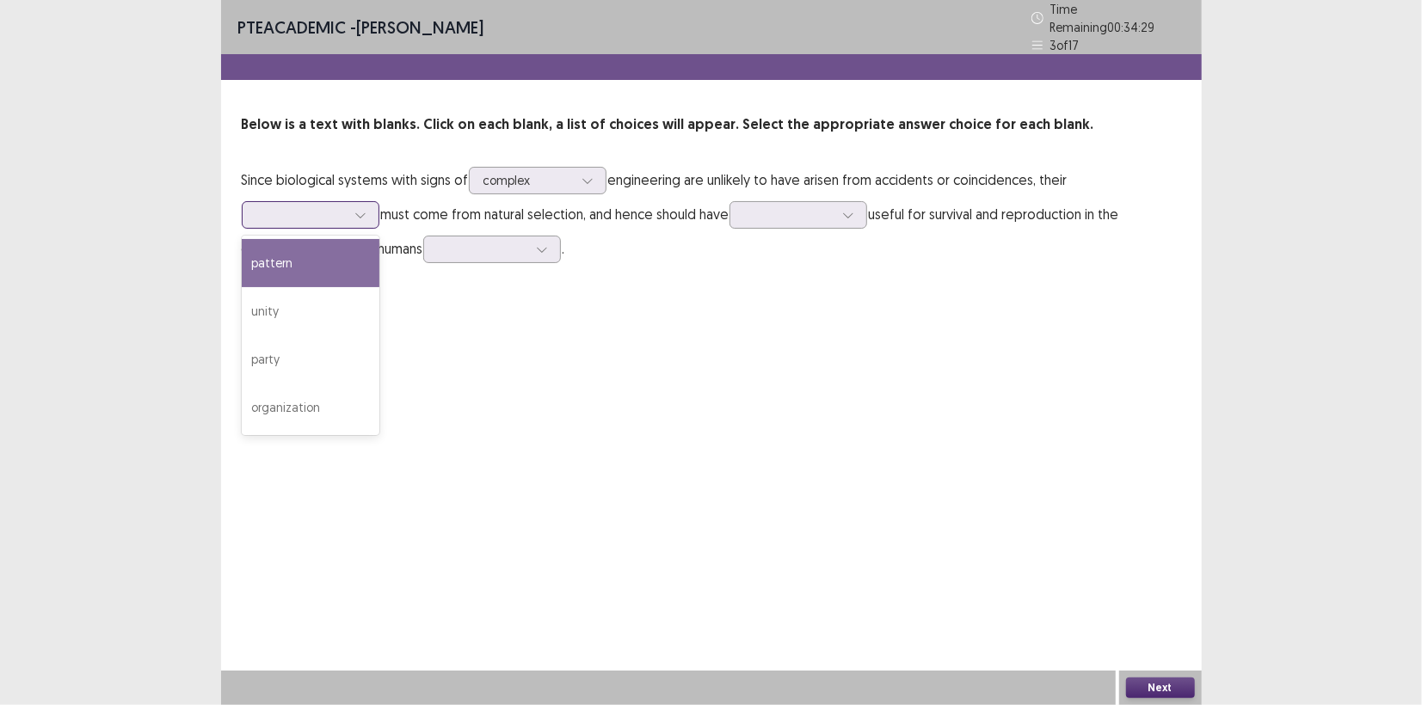
click at [360, 211] on icon at bounding box center [360, 215] width 12 height 12
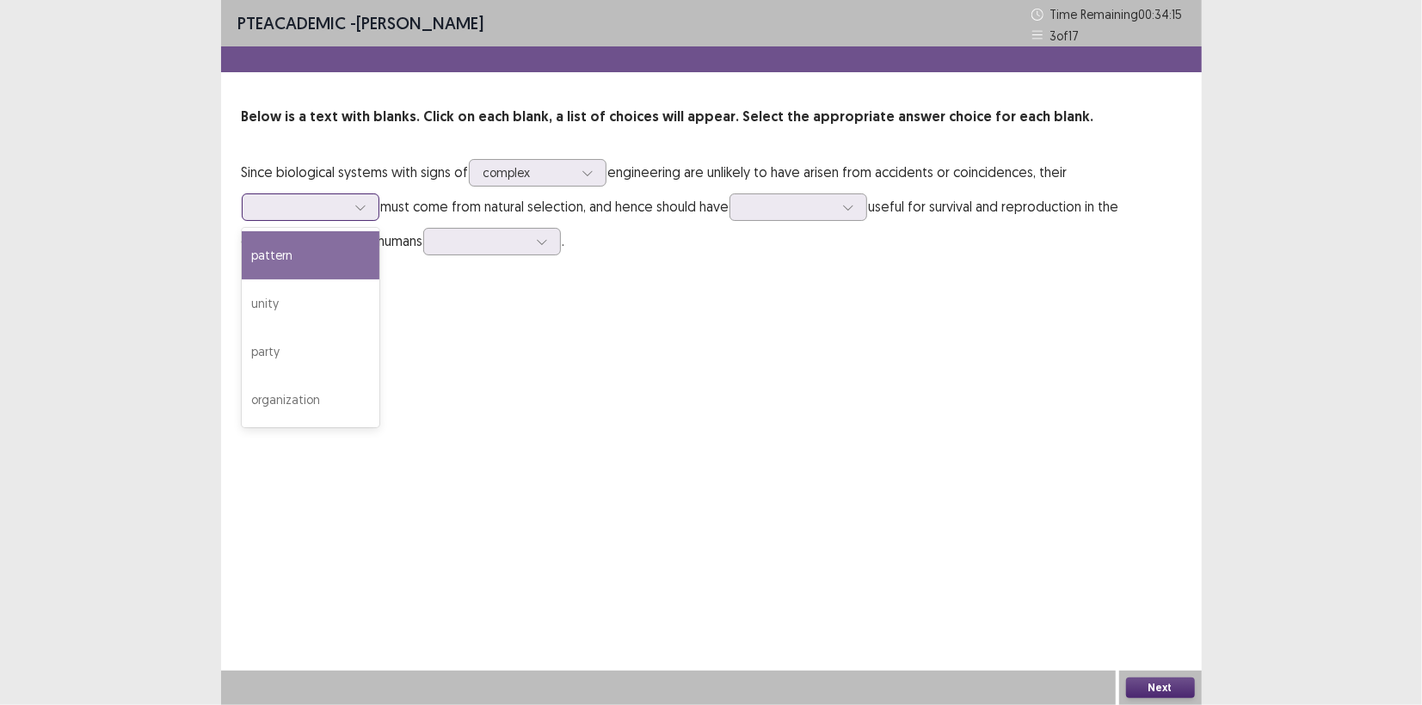
click at [285, 272] on div "pattern" at bounding box center [311, 255] width 138 height 48
click at [351, 213] on div at bounding box center [360, 207] width 26 height 26
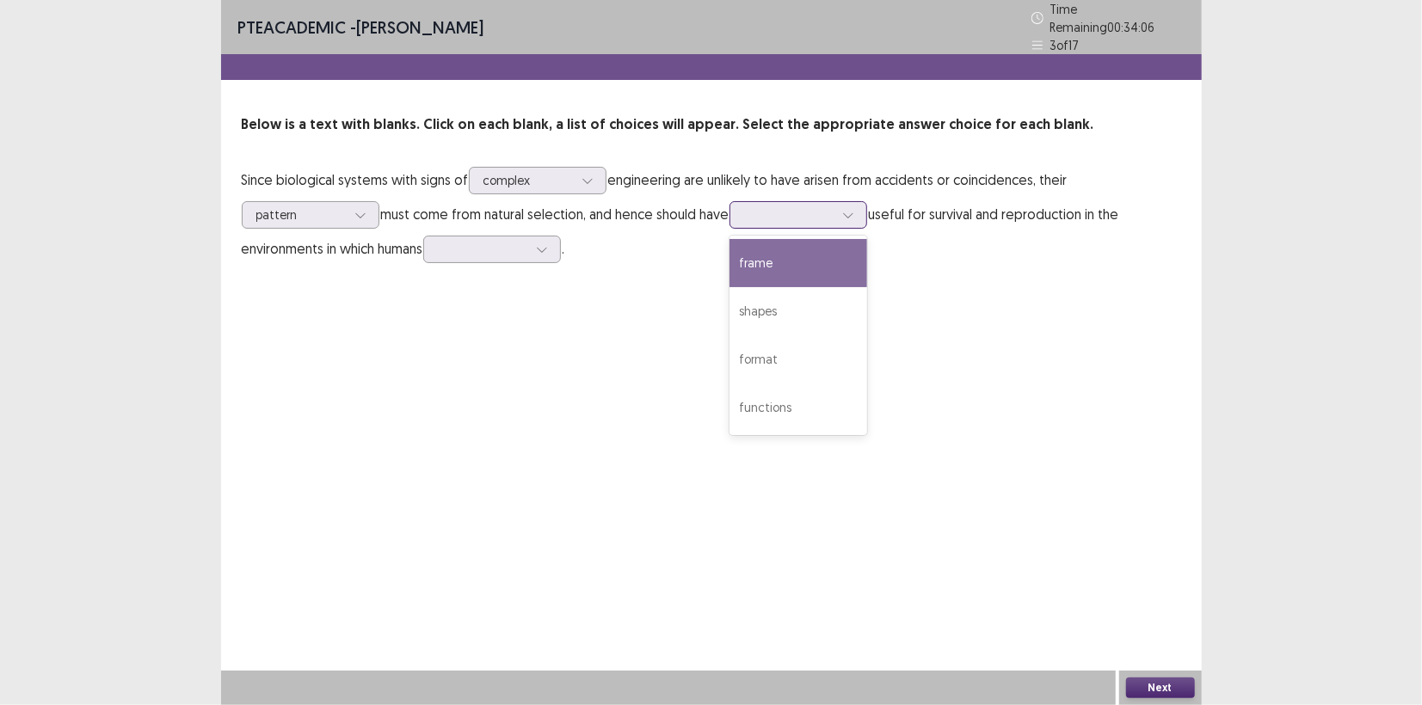
click at [847, 204] on div at bounding box center [848, 215] width 26 height 26
click at [561, 243] on div at bounding box center [492, 250] width 138 height 28
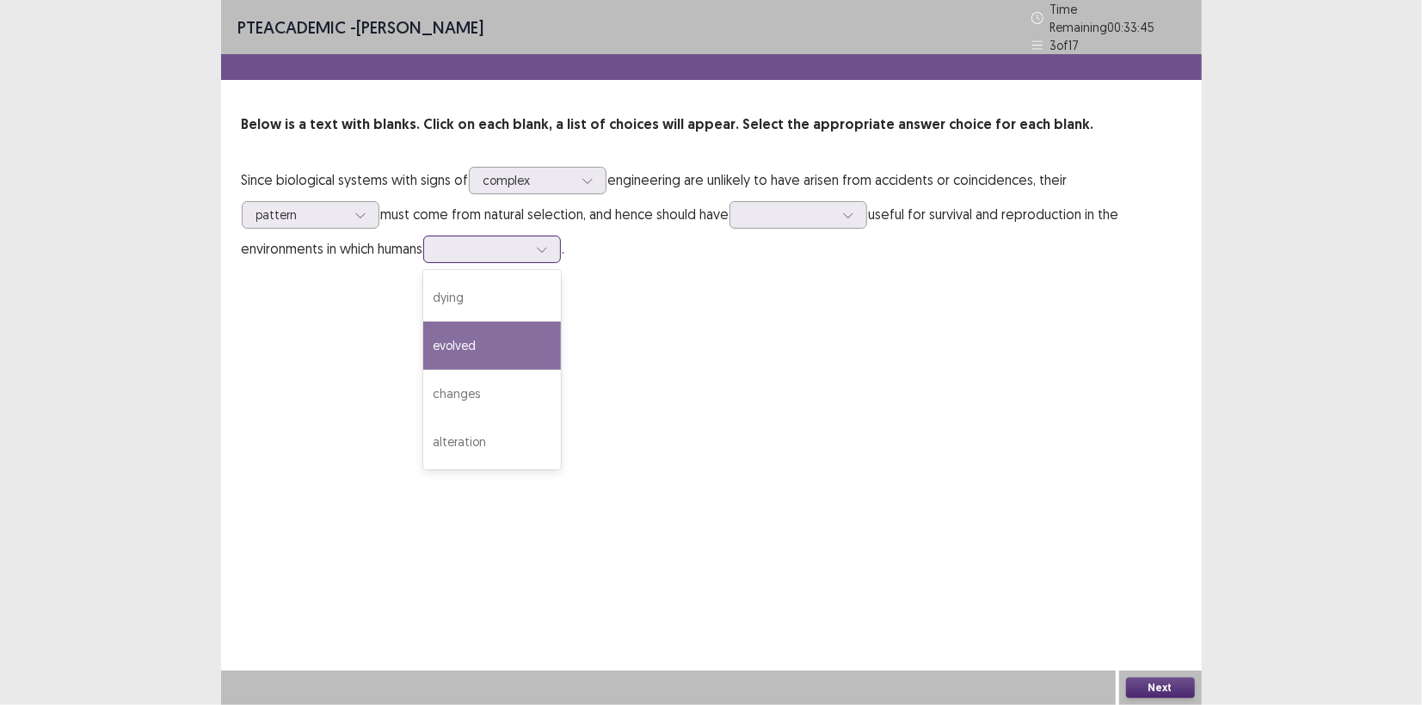
click at [502, 334] on div "evolved" at bounding box center [492, 346] width 138 height 48
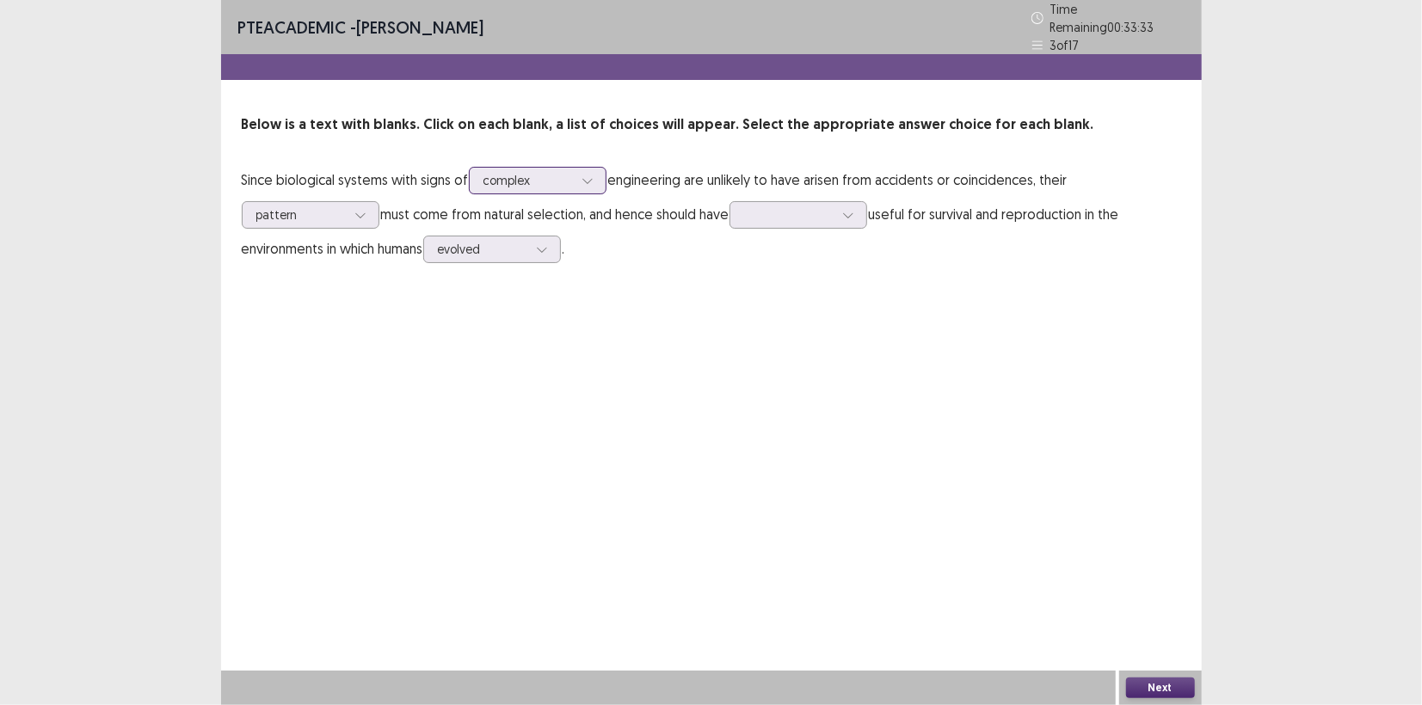
click at [563, 175] on div at bounding box center [527, 180] width 89 height 16
click at [572, 172] on div at bounding box center [527, 180] width 89 height 16
click at [351, 208] on div at bounding box center [360, 215] width 26 height 26
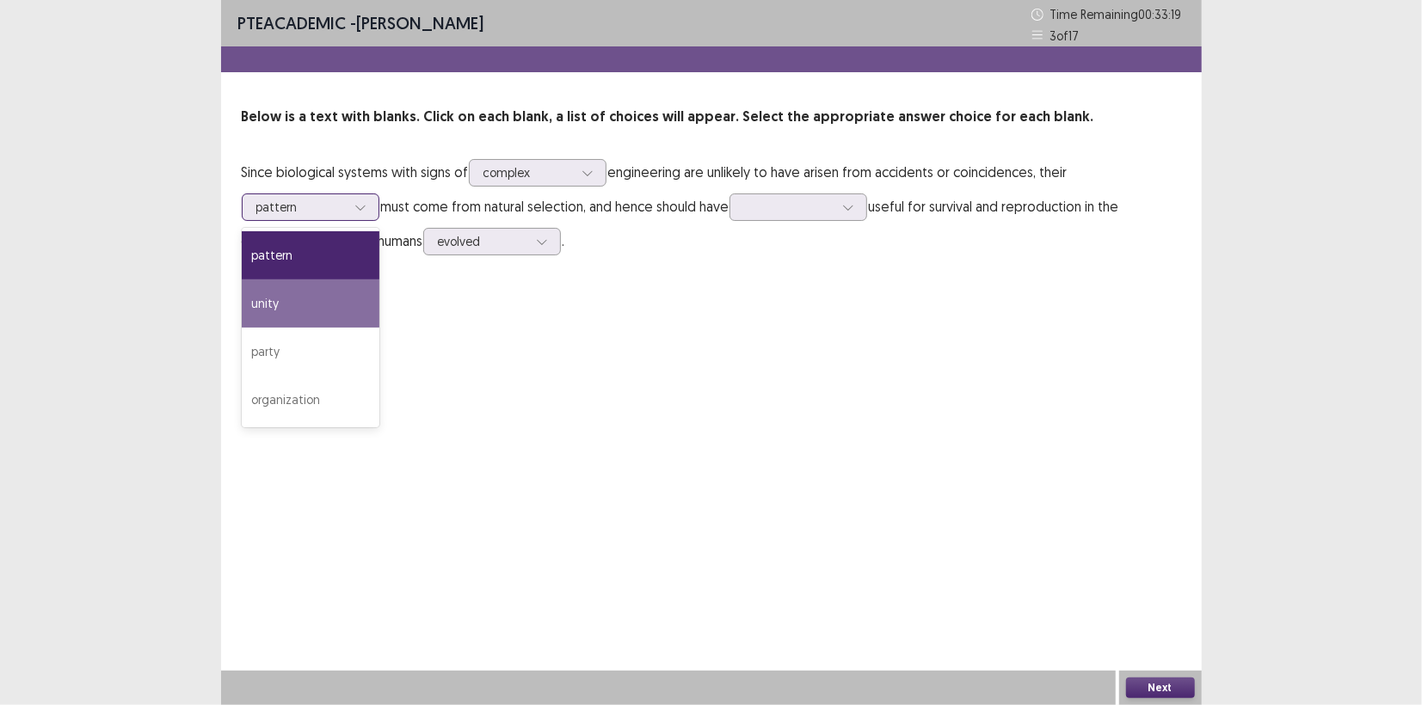
click at [312, 294] on div "unity" at bounding box center [311, 304] width 138 height 48
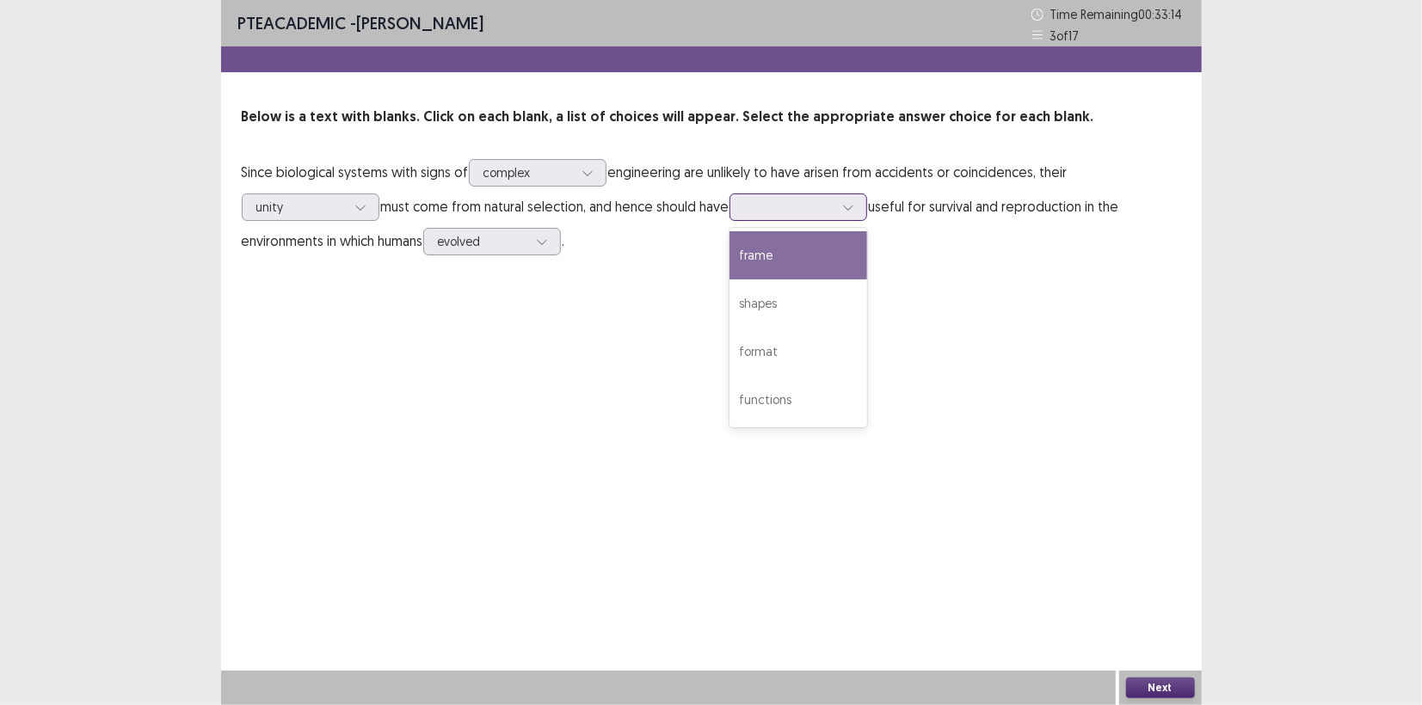
click at [826, 215] on div at bounding box center [788, 207] width 89 height 16
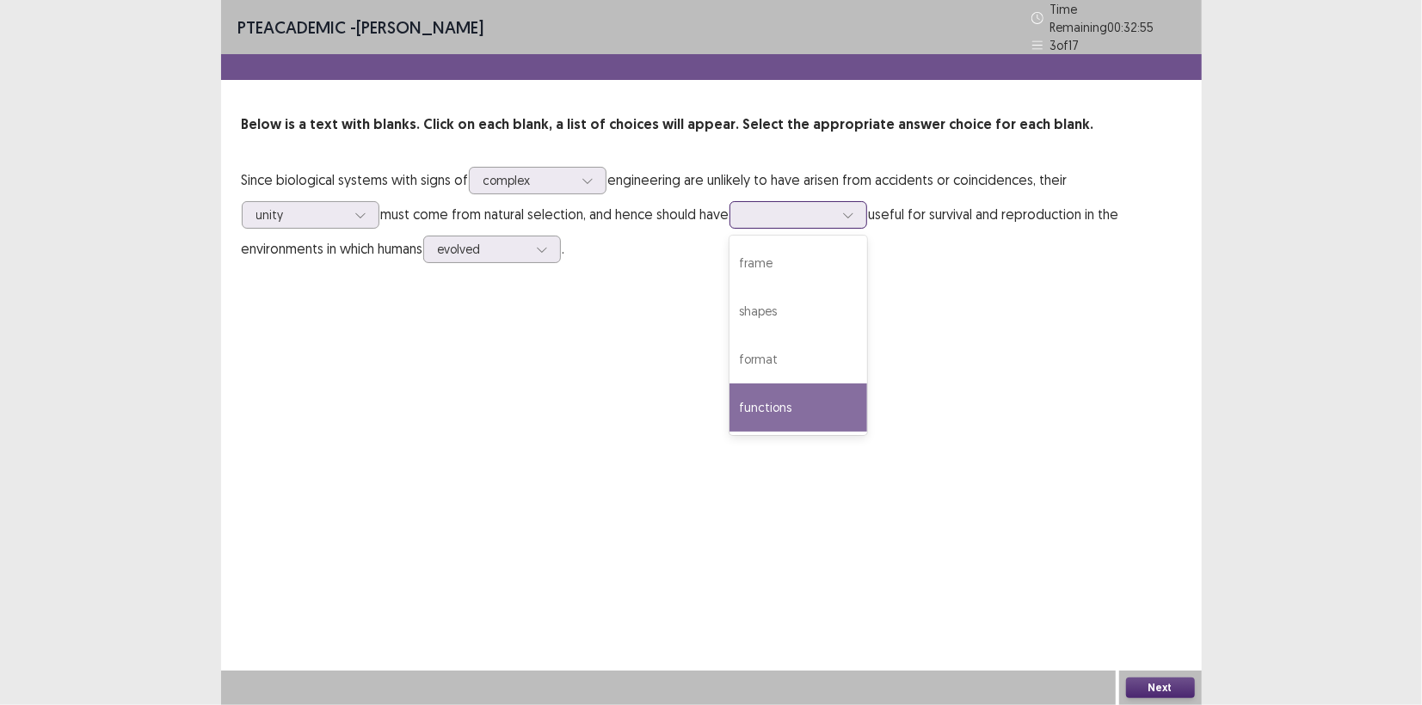
click at [798, 384] on div "functions" at bounding box center [798, 408] width 138 height 48
click at [1161, 680] on button "Next" at bounding box center [1160, 688] width 69 height 21
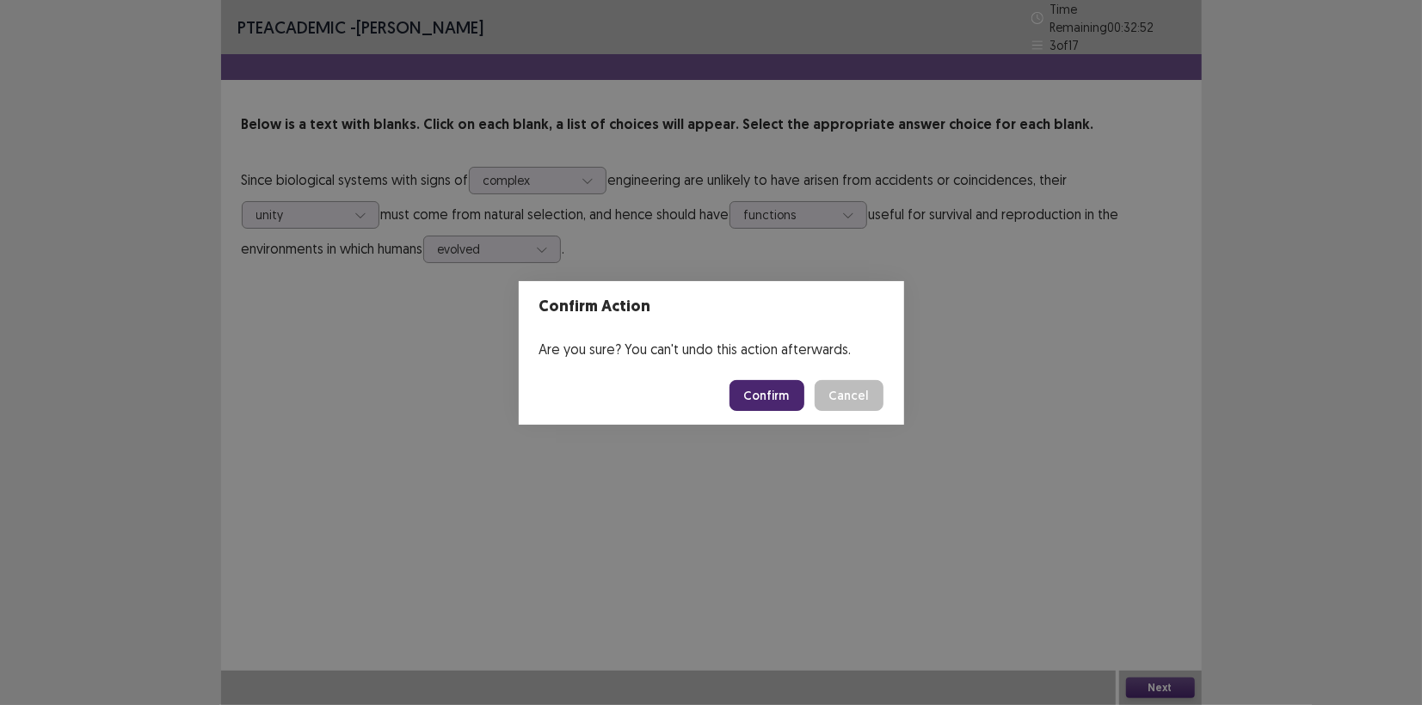
click at [764, 397] on button "Confirm" at bounding box center [766, 395] width 75 height 31
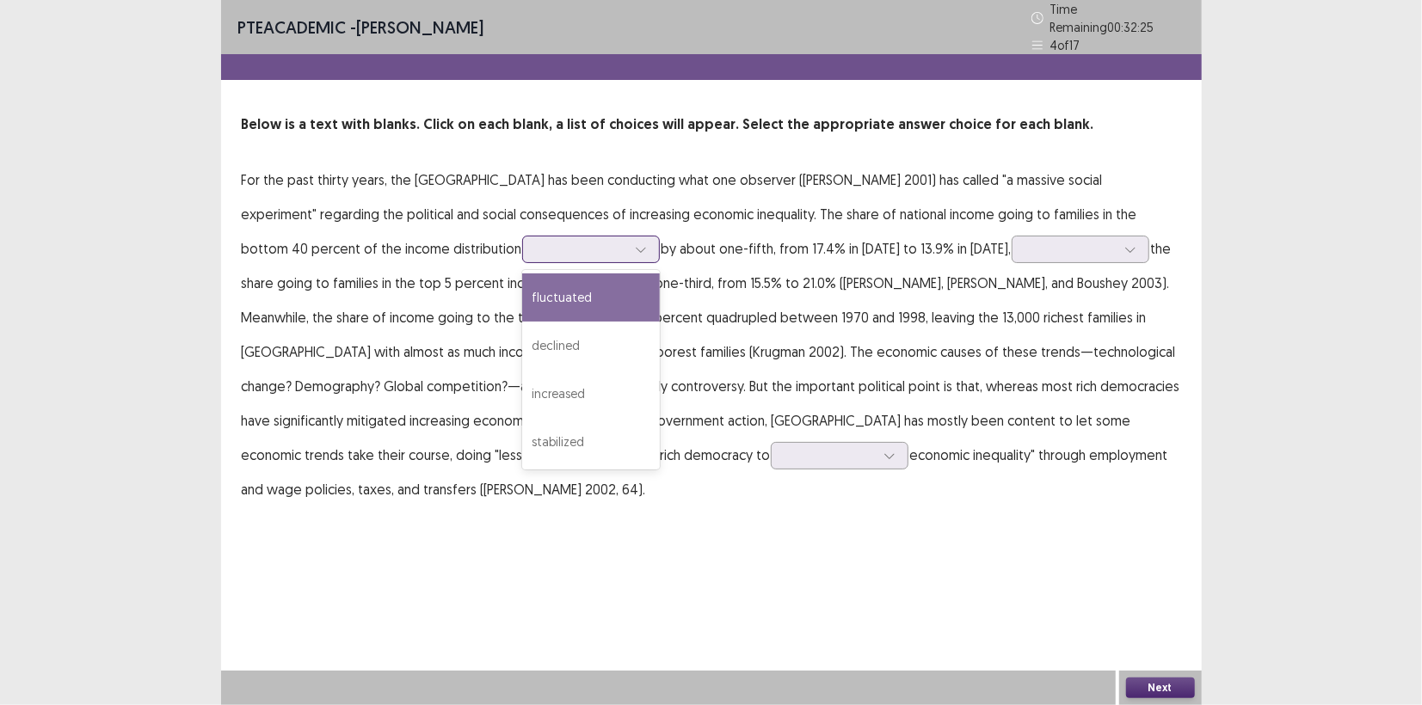
click at [537, 241] on div at bounding box center [581, 249] width 89 height 16
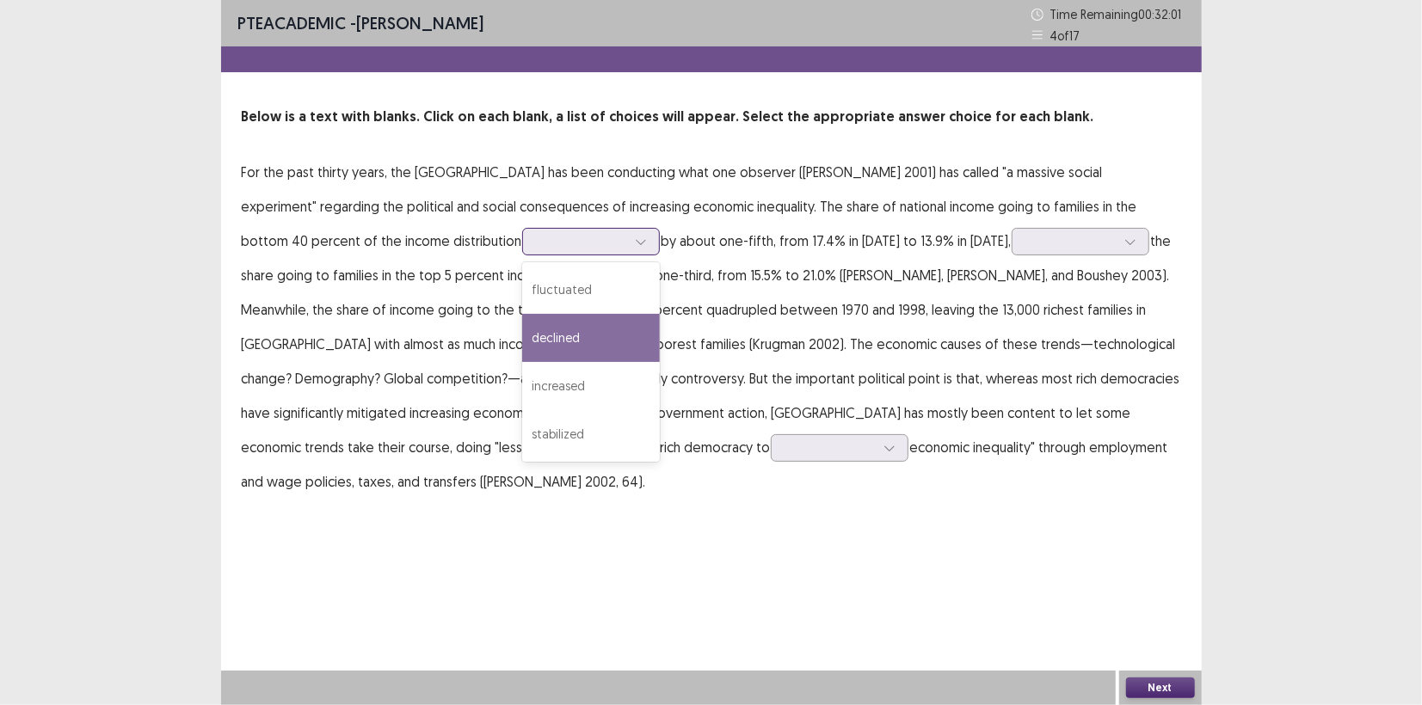
click at [522, 333] on div "declined" at bounding box center [591, 338] width 138 height 48
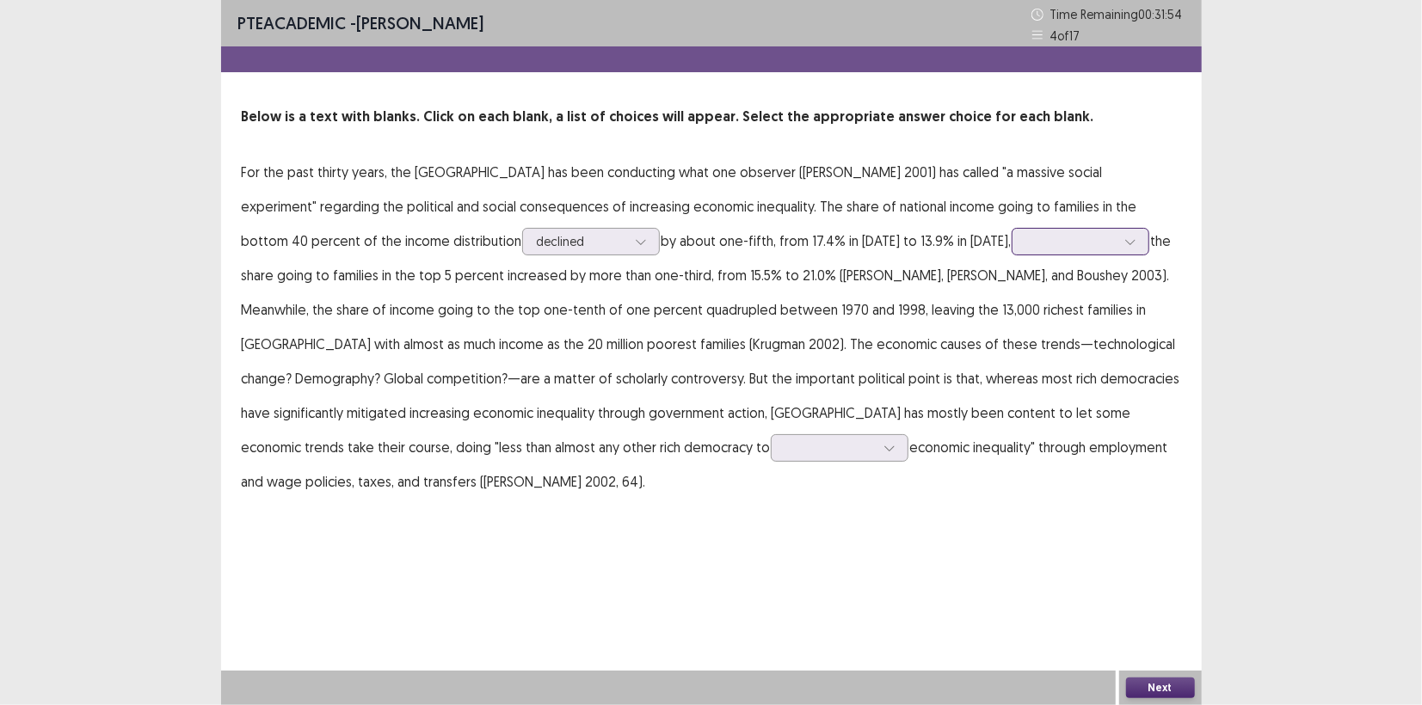
click at [1117, 251] on div at bounding box center [1130, 242] width 26 height 26
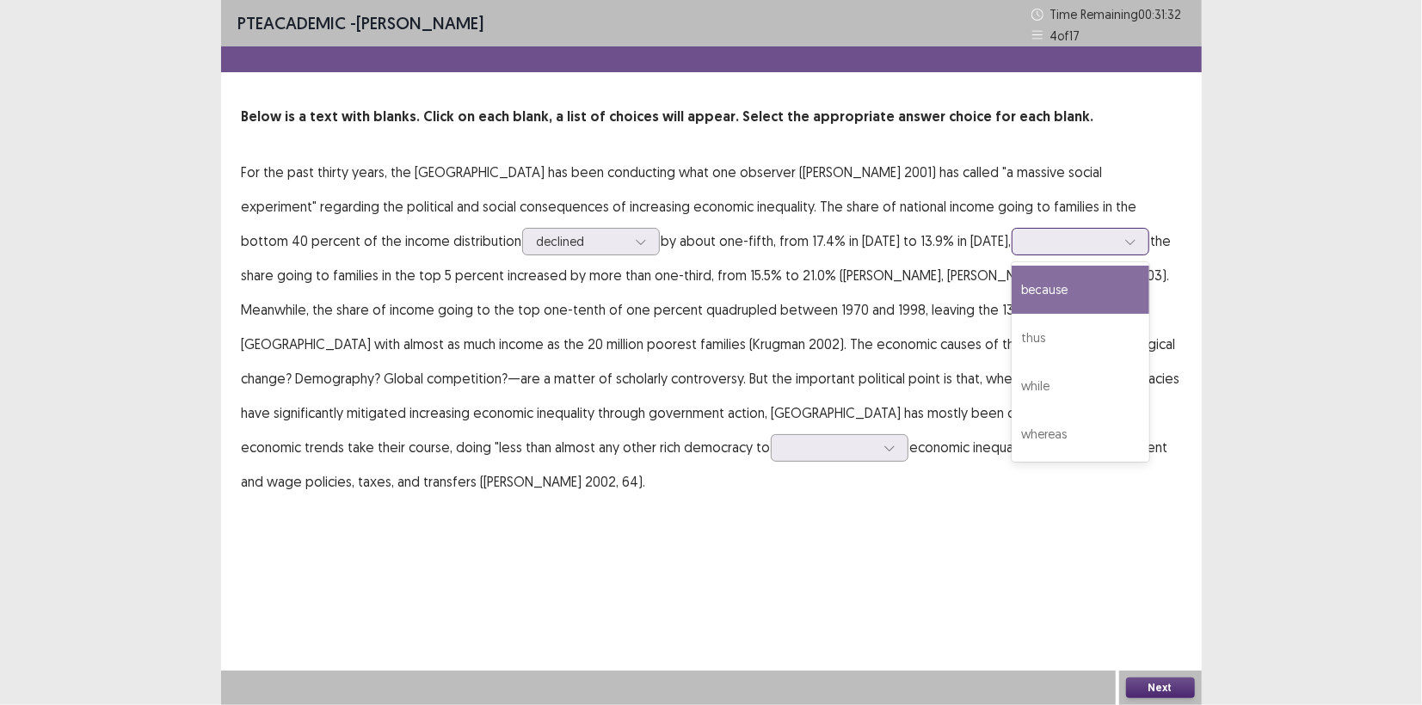
click at [1117, 248] on div at bounding box center [1130, 242] width 26 height 26
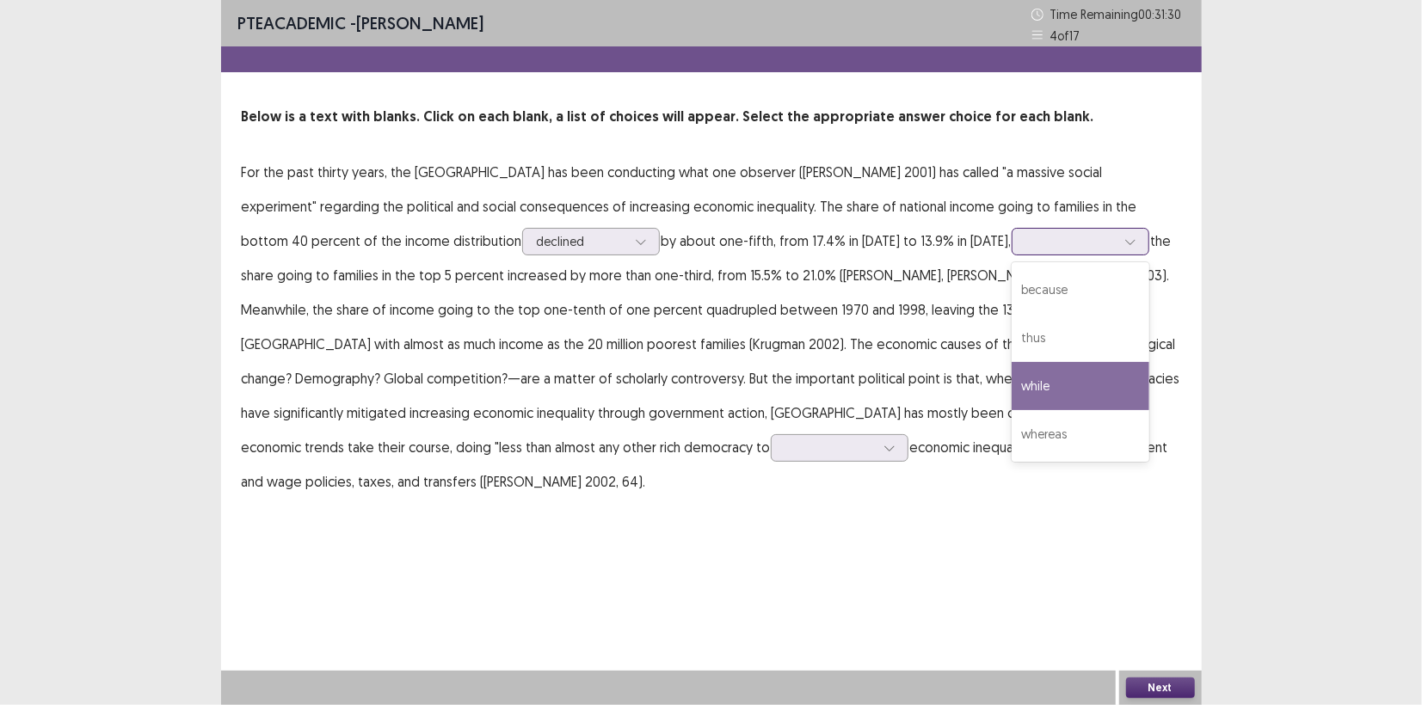
click at [1012, 368] on div "while" at bounding box center [1081, 386] width 138 height 48
click at [1117, 245] on div at bounding box center [1130, 242] width 26 height 26
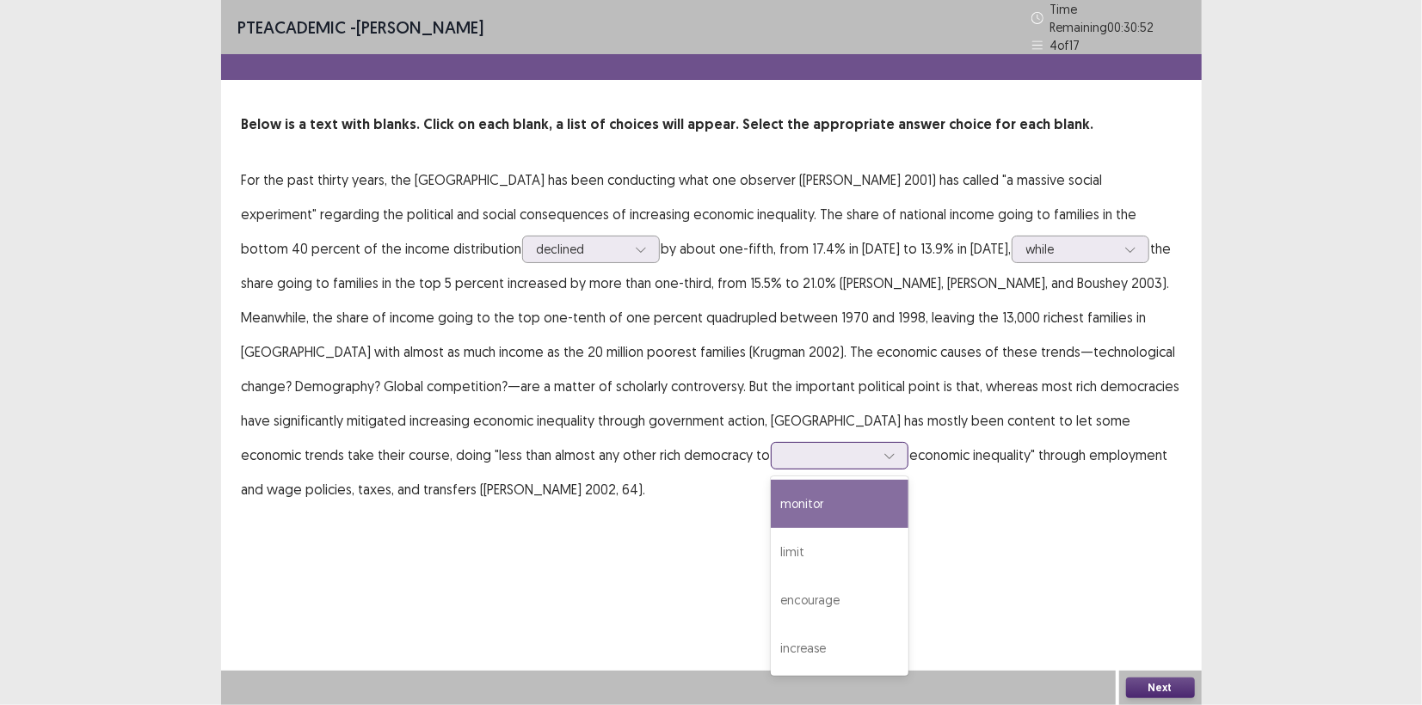
click at [784, 458] on div at bounding box center [830, 456] width 93 height 20
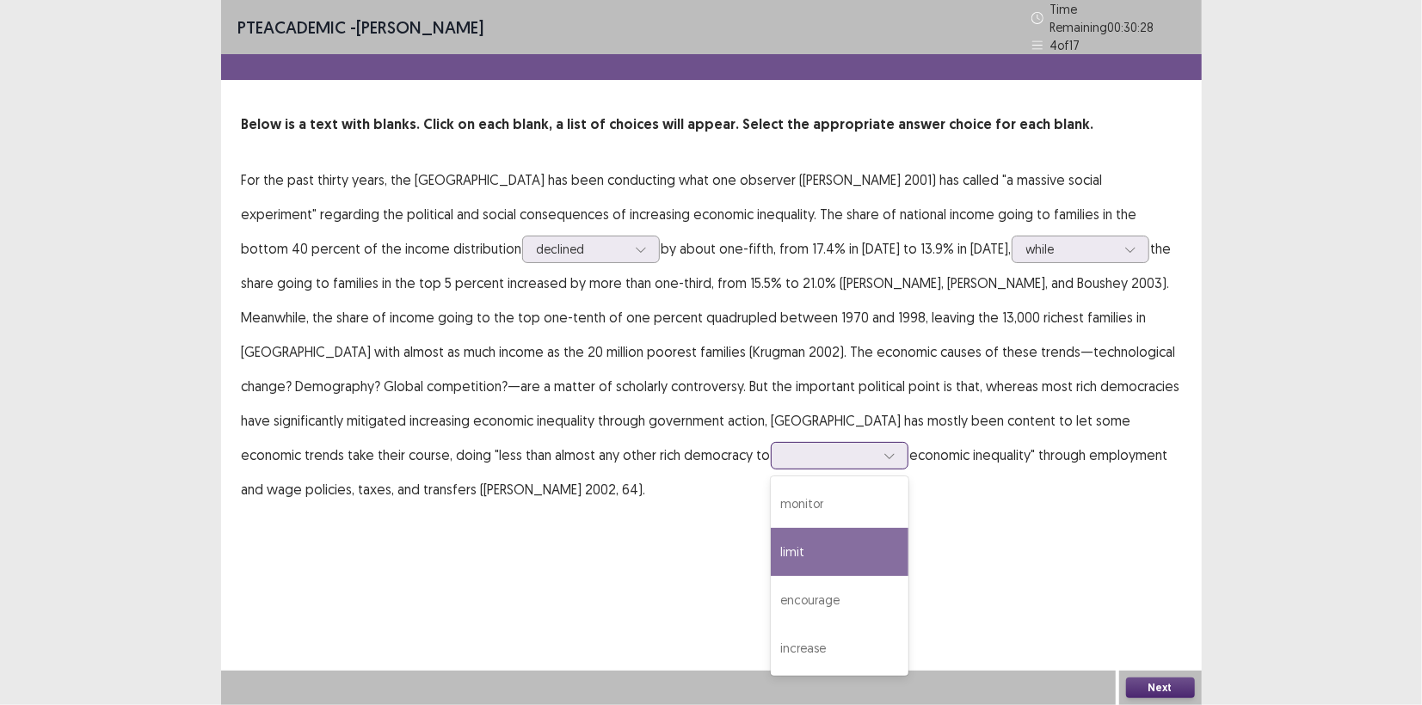
click at [771, 566] on div "limit" at bounding box center [840, 552] width 138 height 48
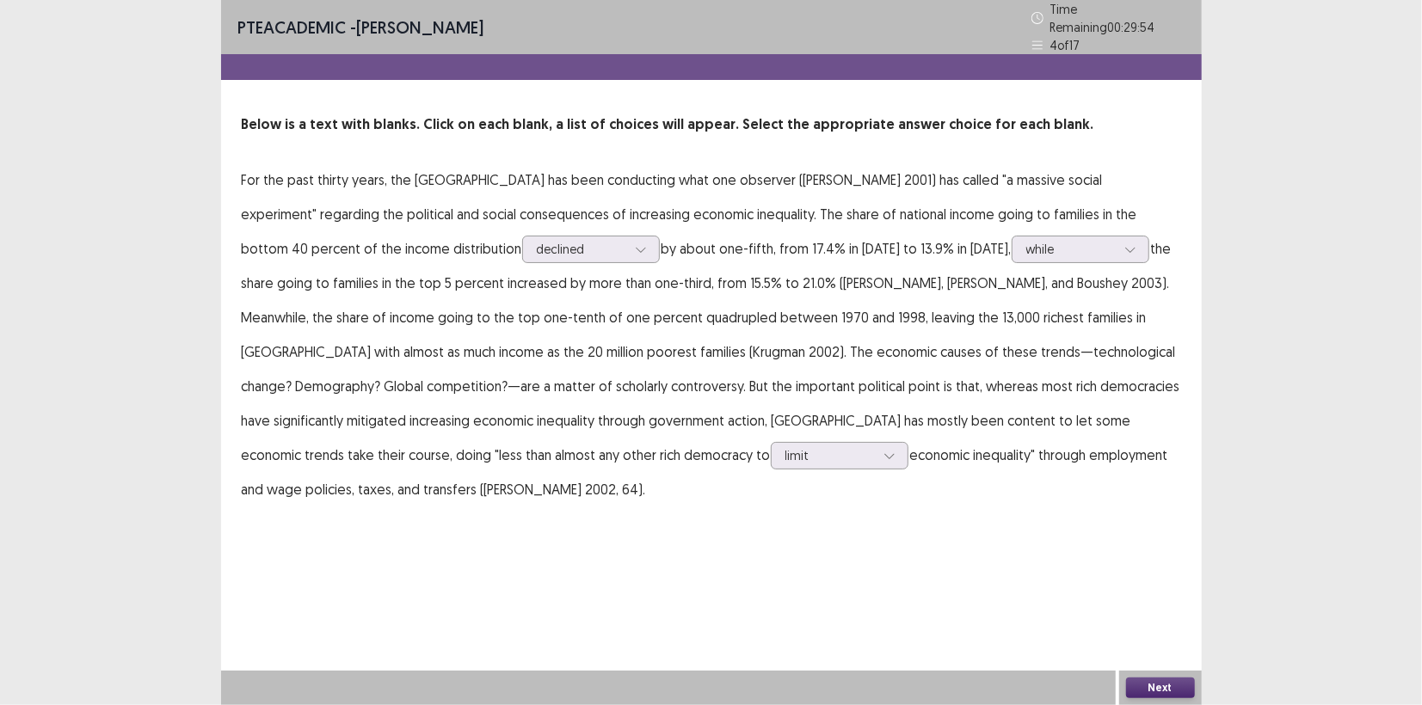
click at [1174, 687] on button "Next" at bounding box center [1160, 688] width 69 height 21
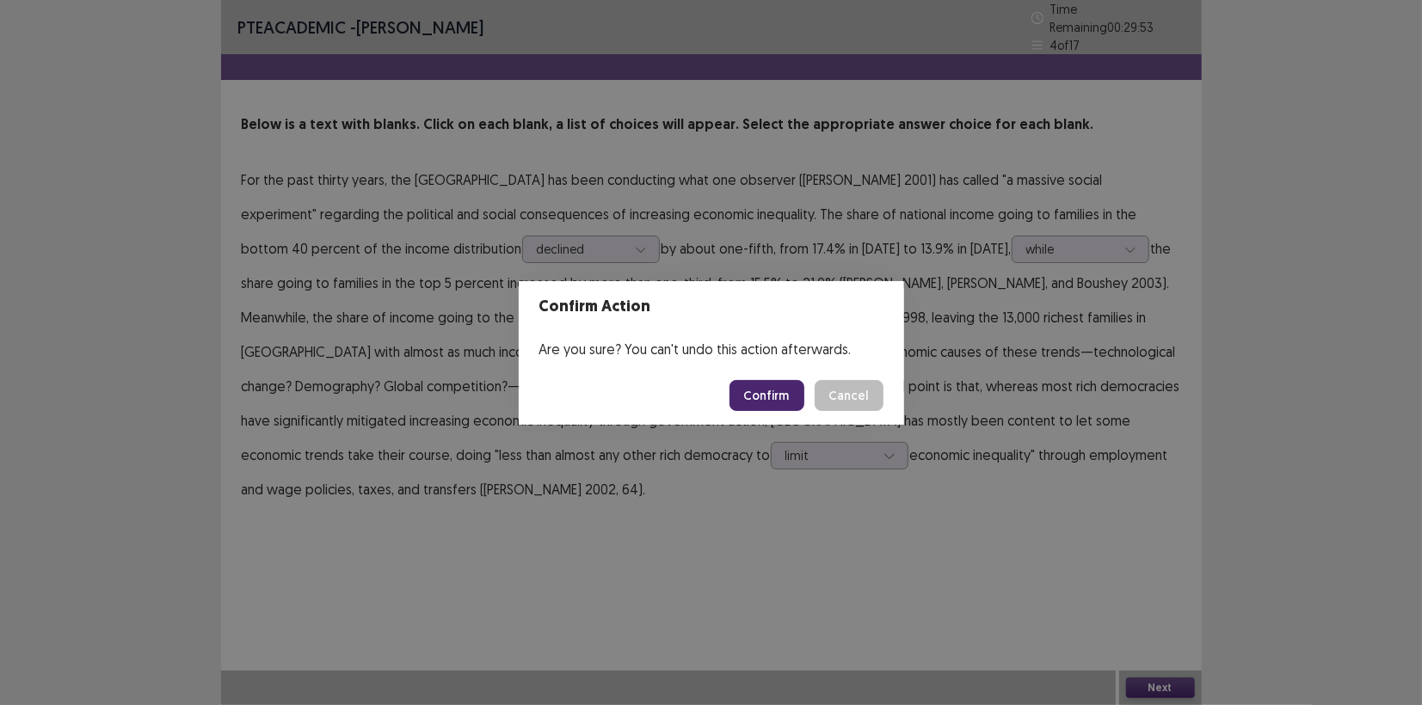
click at [766, 391] on button "Confirm" at bounding box center [766, 395] width 75 height 31
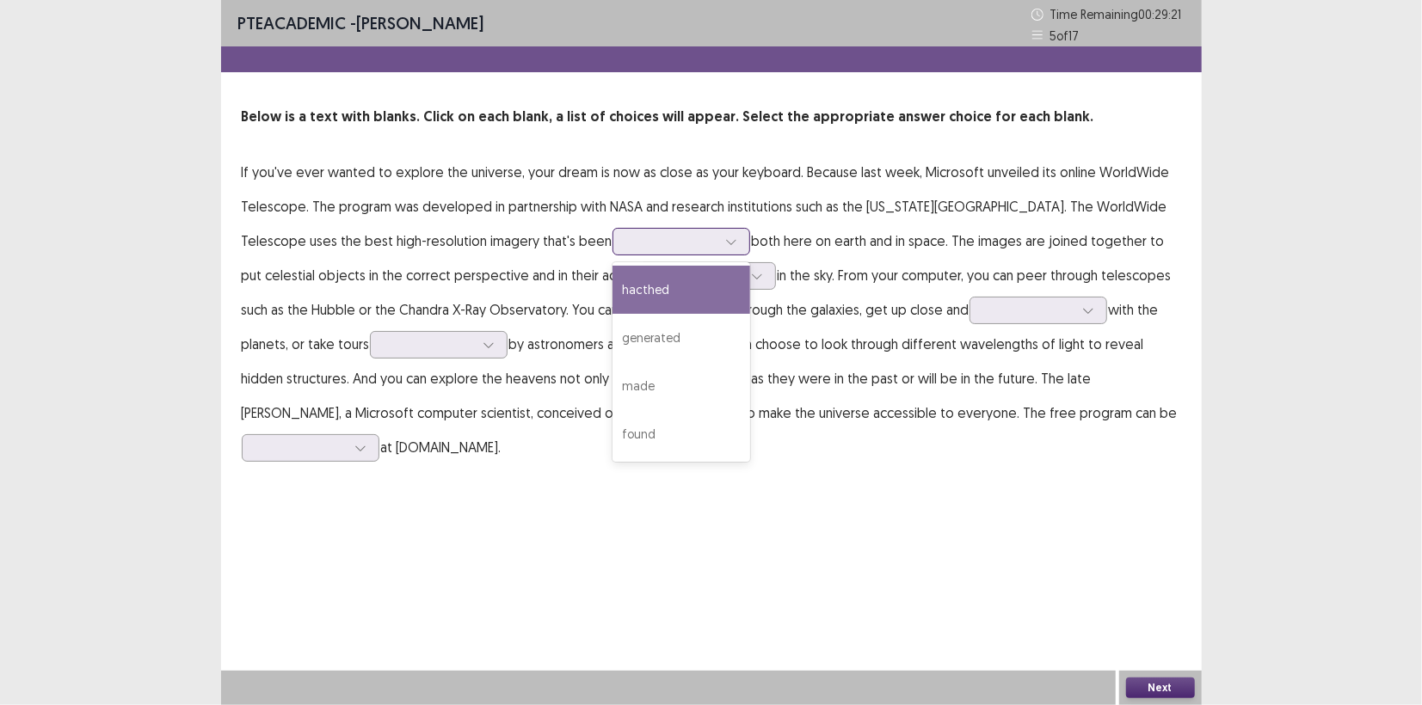
click at [685, 244] on div at bounding box center [671, 241] width 89 height 16
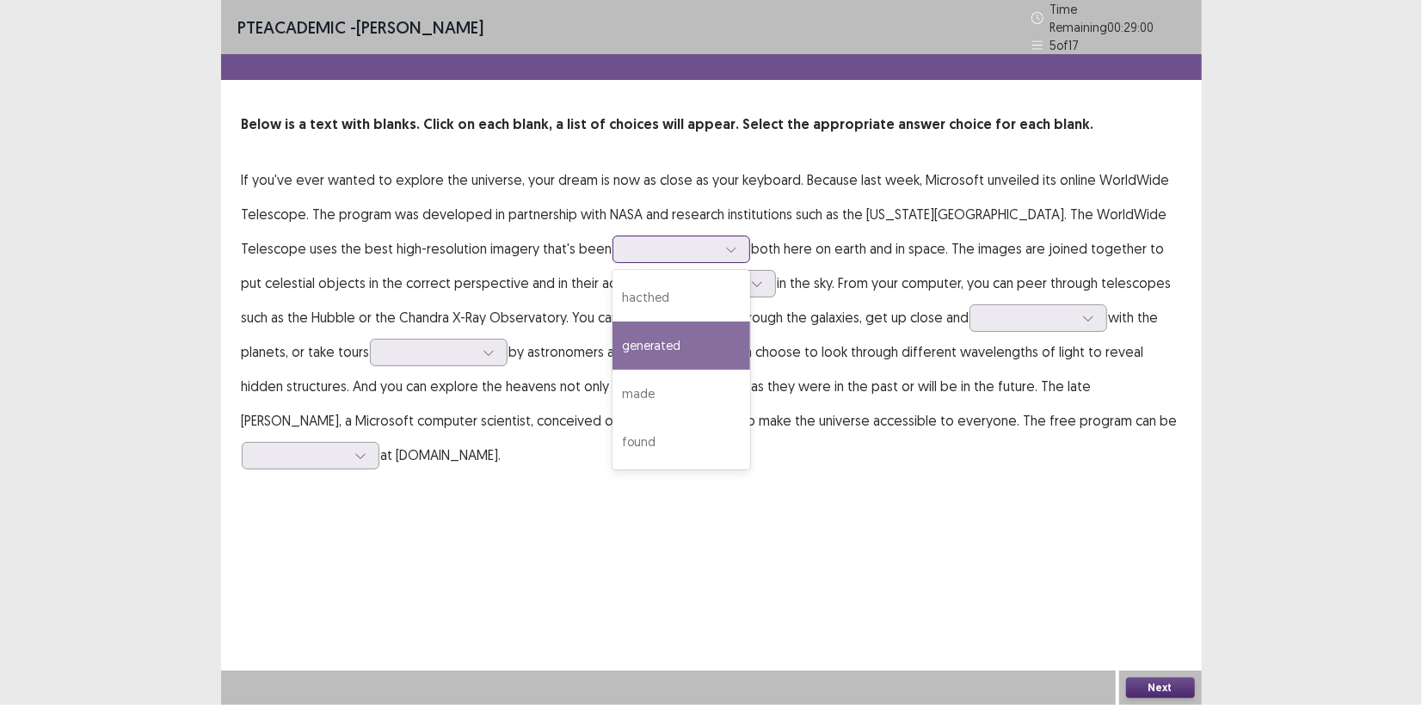
click at [644, 342] on div "generated" at bounding box center [681, 346] width 138 height 48
click at [695, 242] on div at bounding box center [671, 249] width 89 height 16
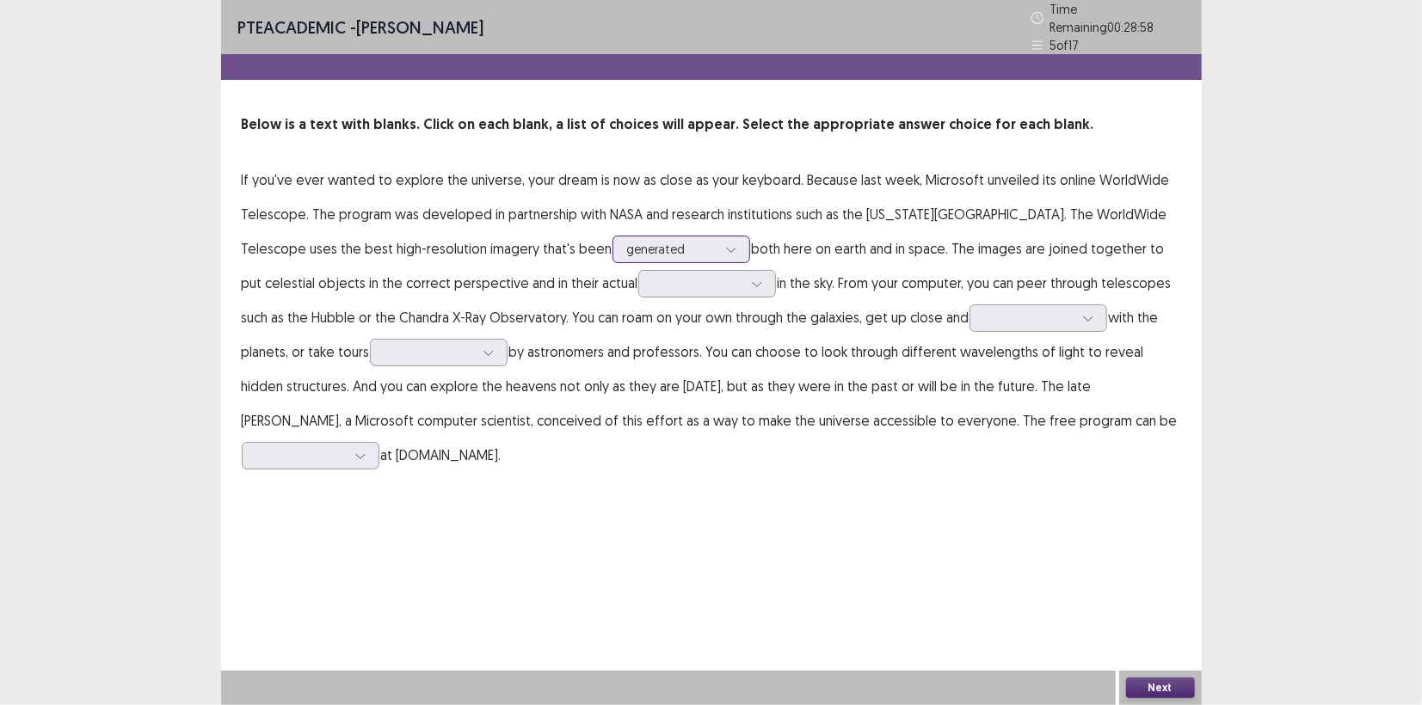
click at [695, 242] on div at bounding box center [671, 249] width 89 height 16
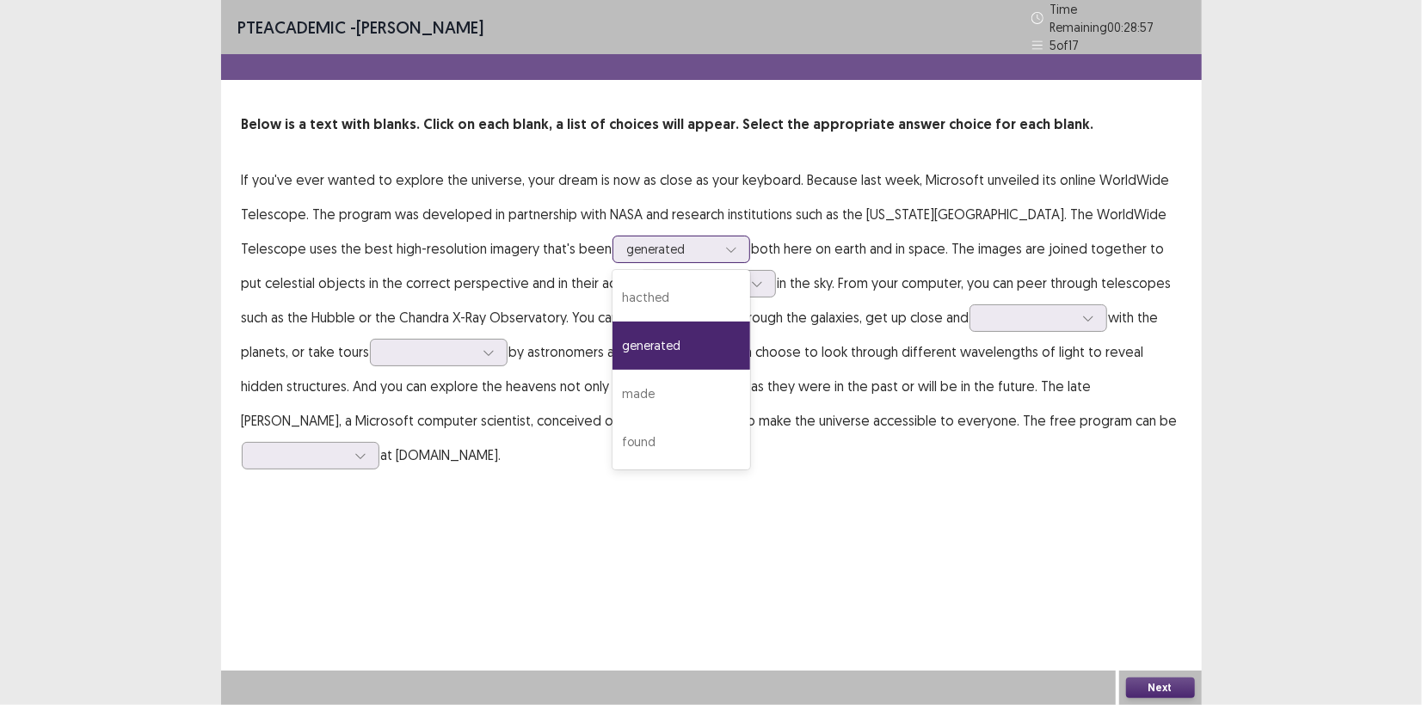
click at [695, 242] on div at bounding box center [671, 249] width 89 height 16
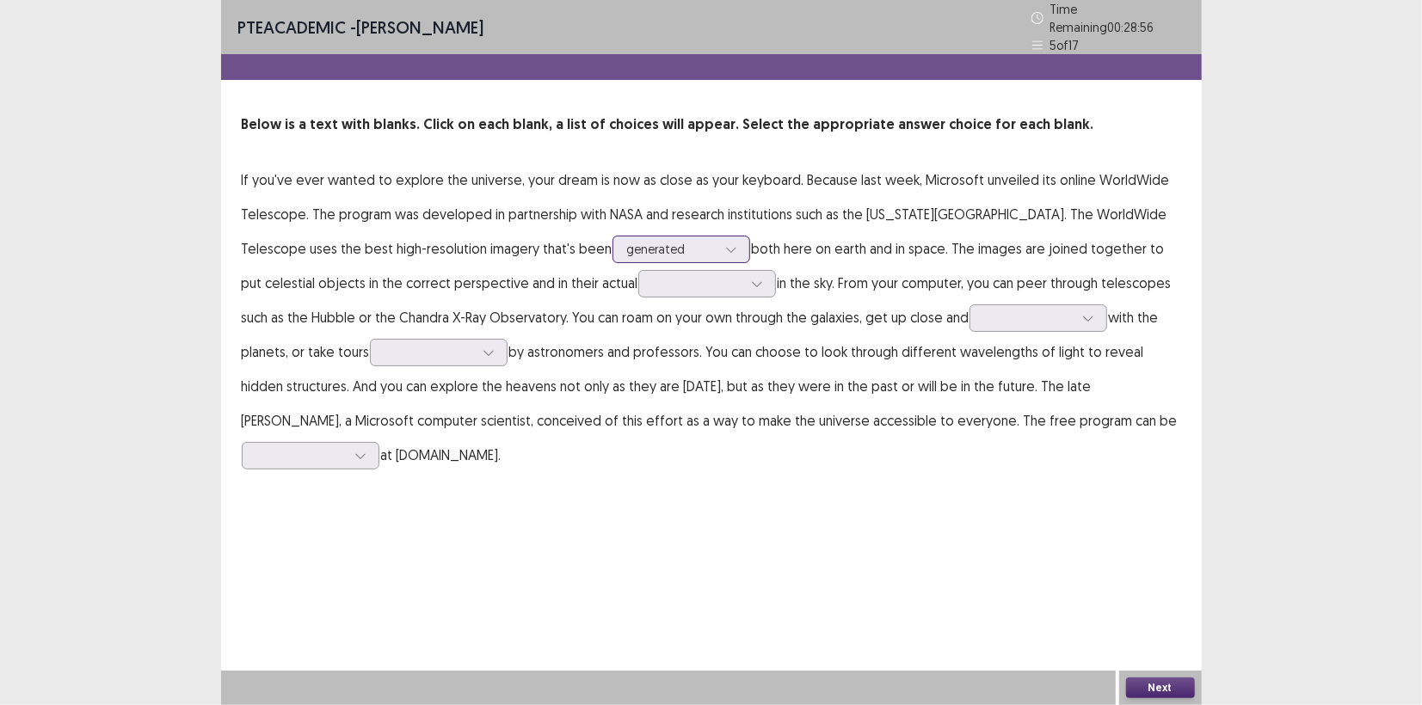
click at [695, 242] on div at bounding box center [671, 249] width 89 height 16
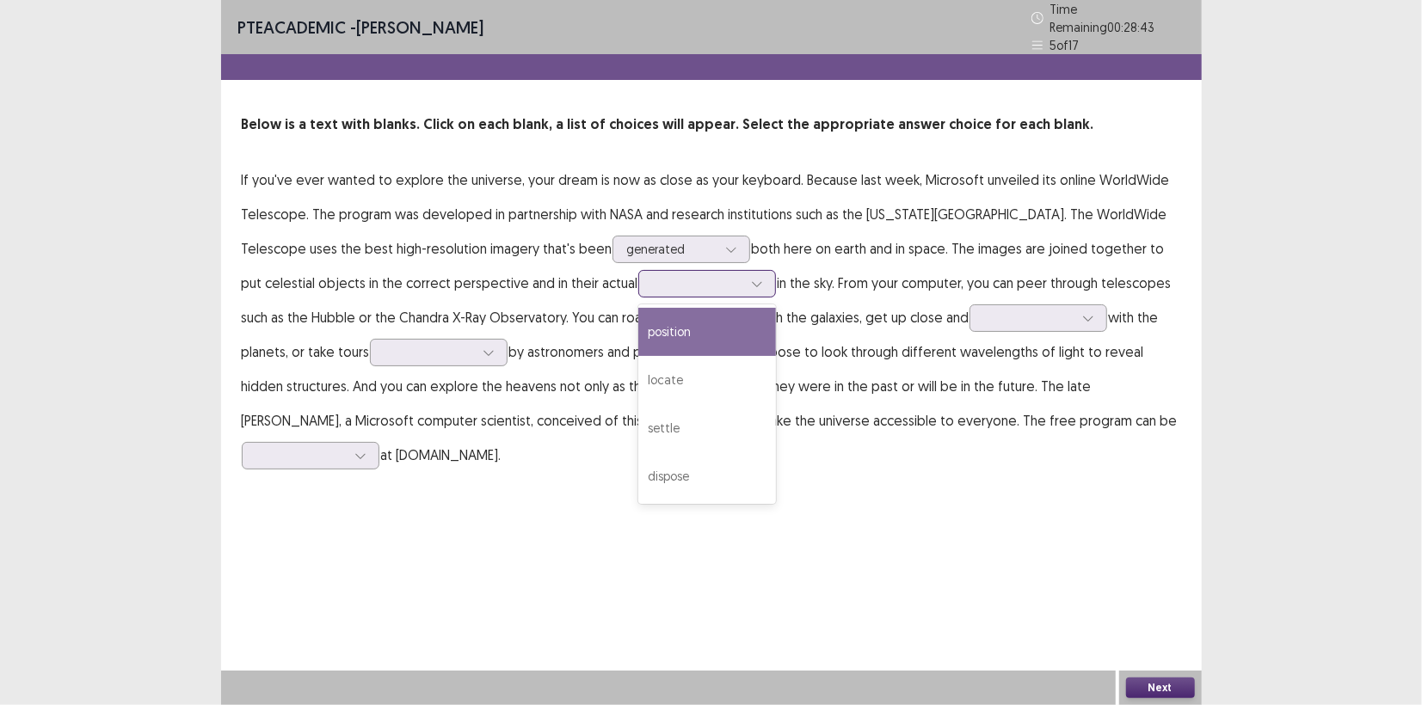
click at [714, 286] on div at bounding box center [697, 284] width 93 height 20
click at [695, 329] on div "position" at bounding box center [707, 332] width 138 height 48
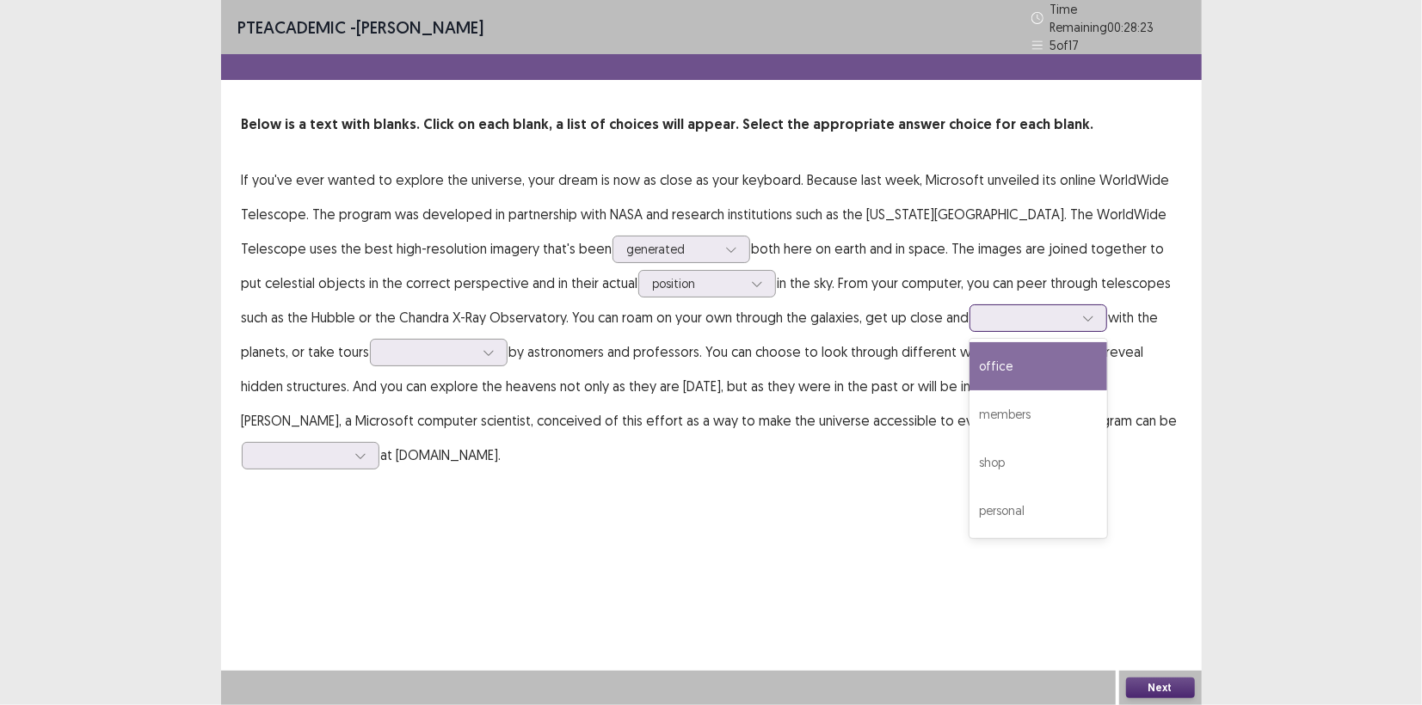
click at [1018, 310] on div at bounding box center [1028, 318] width 89 height 16
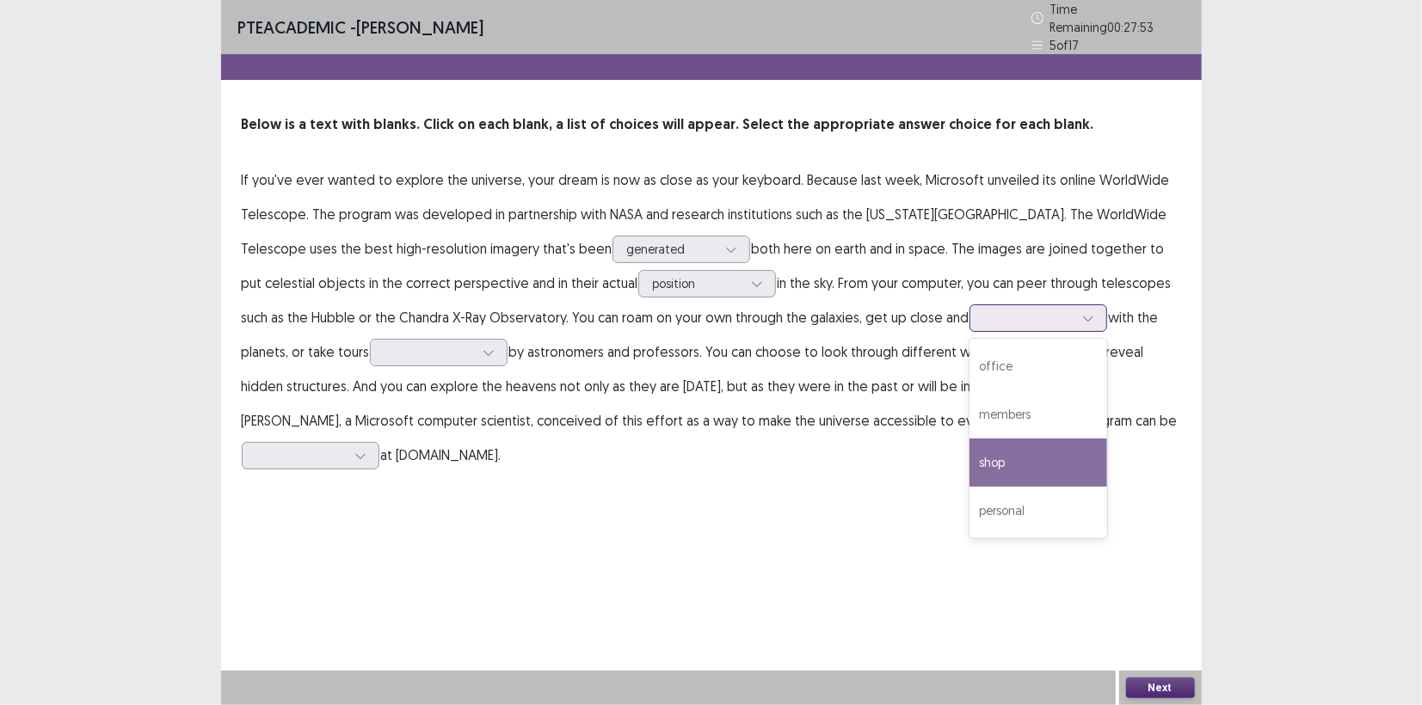
click at [977, 471] on div "shop" at bounding box center [1038, 463] width 138 height 48
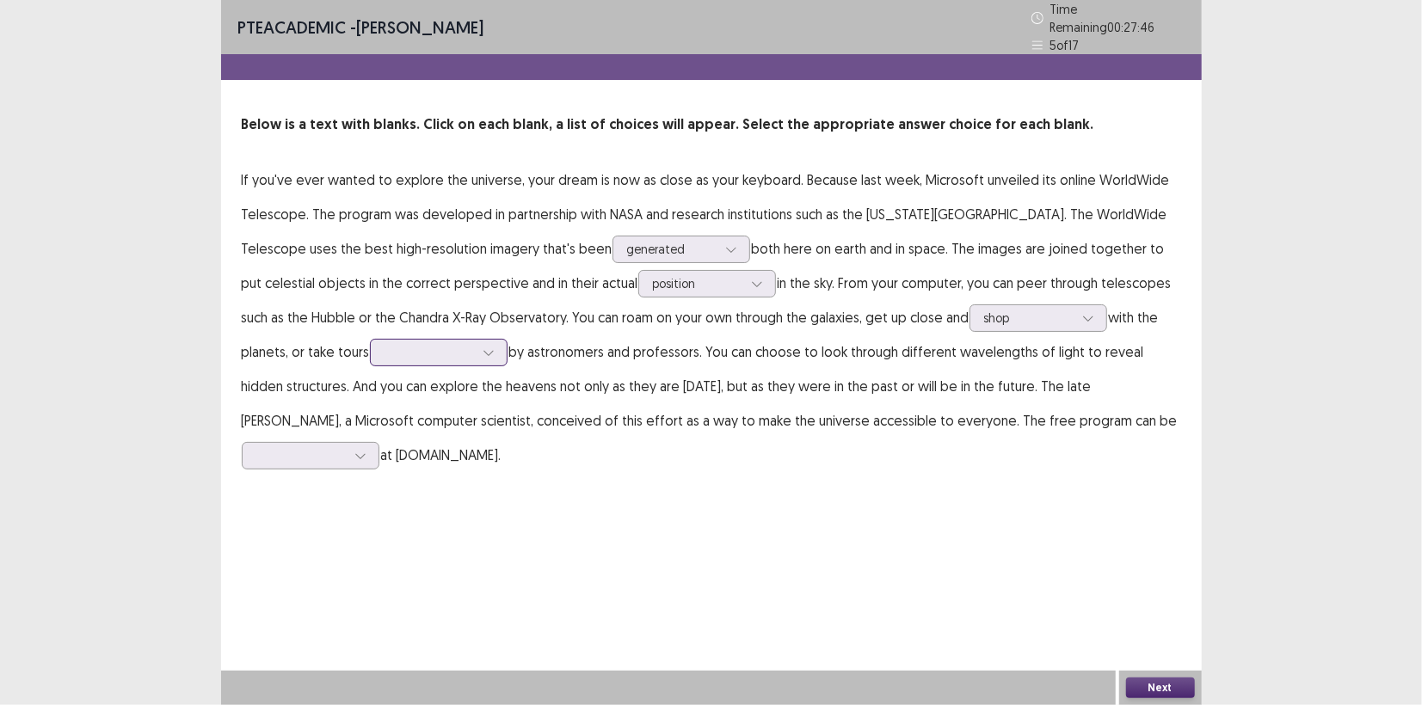
click at [446, 344] on div at bounding box center [428, 352] width 89 height 16
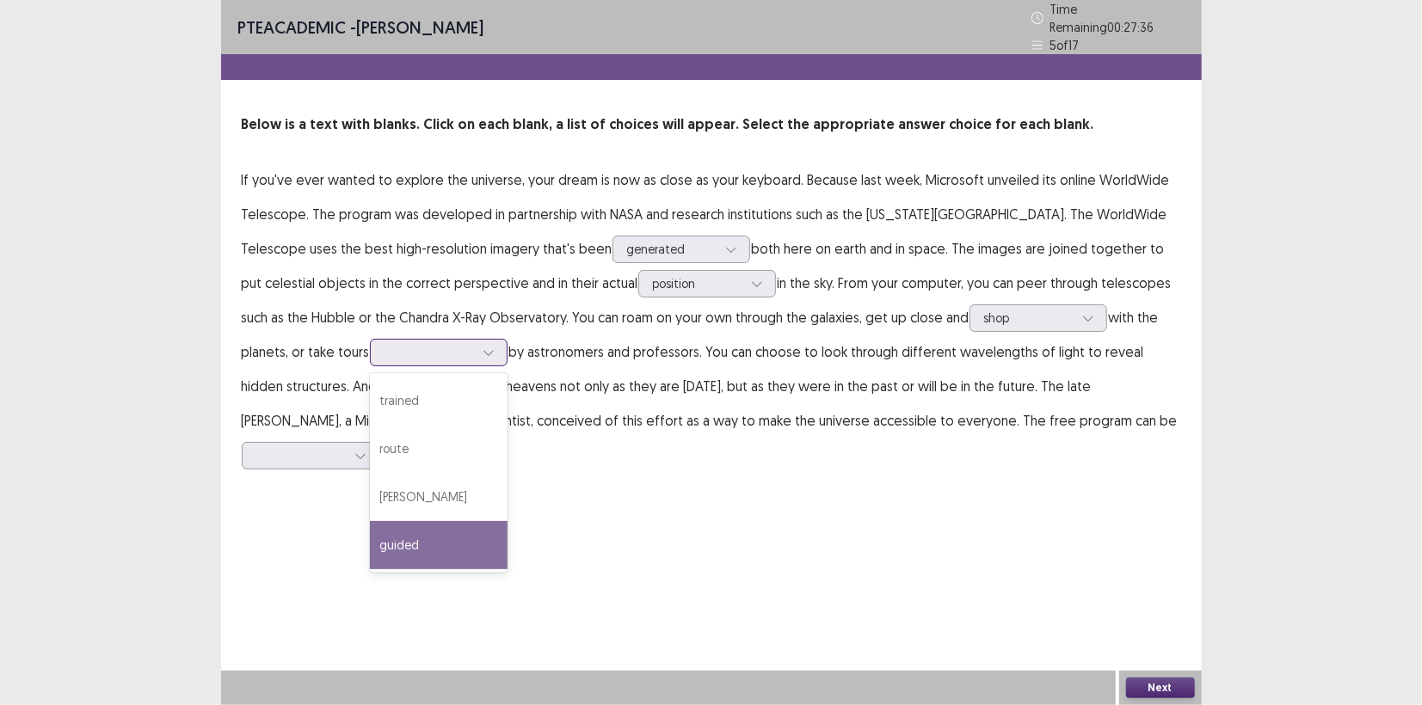
click at [428, 526] on div "guided" at bounding box center [439, 545] width 138 height 48
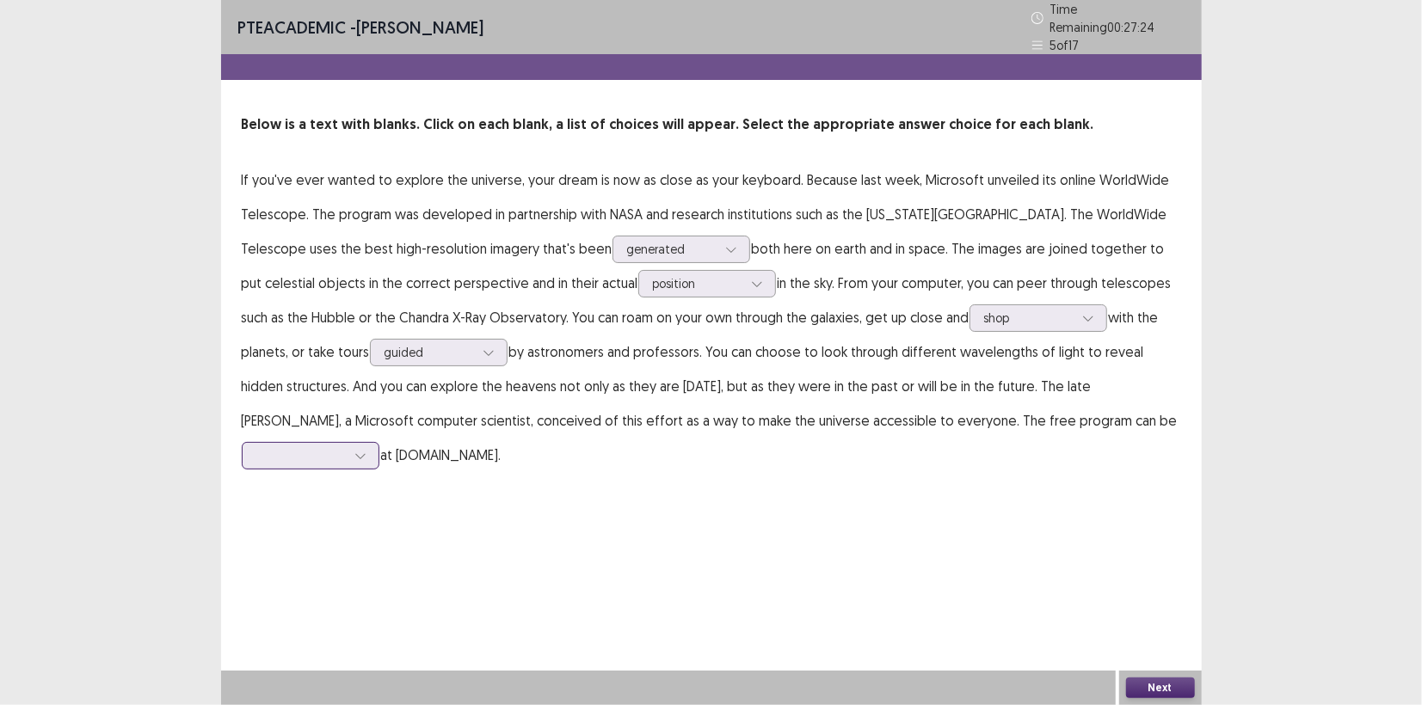
click at [373, 443] on div at bounding box center [360, 456] width 26 height 26
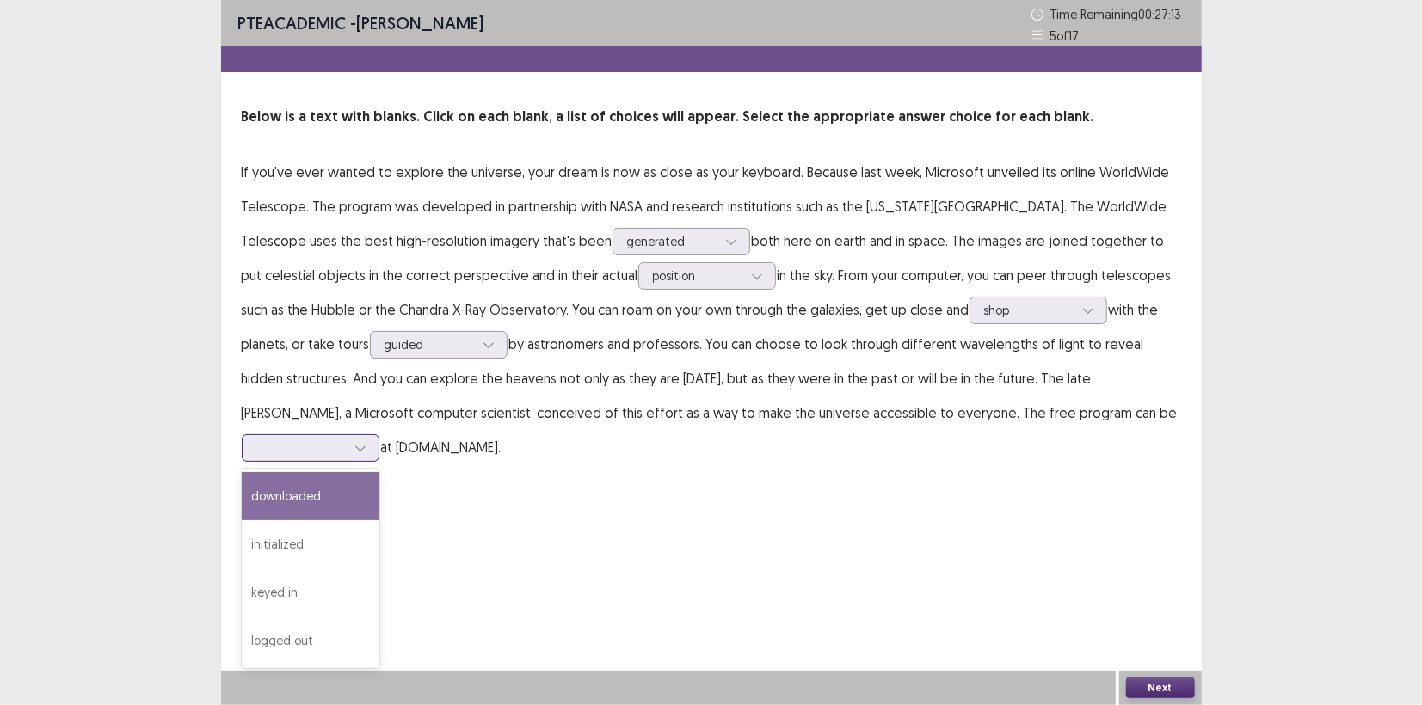
click at [379, 472] on div "downloaded" at bounding box center [311, 496] width 138 height 48
click at [346, 440] on div at bounding box center [300, 448] width 89 height 16
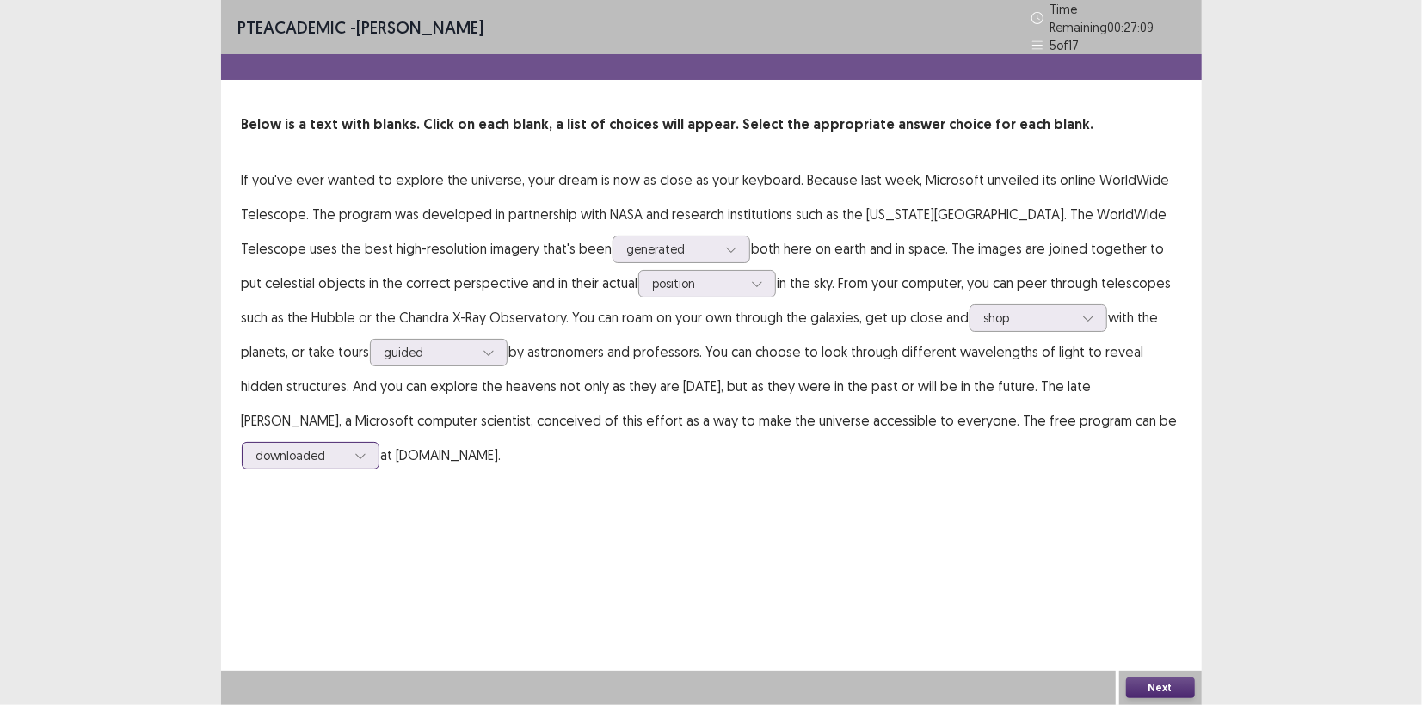
click at [346, 447] on div at bounding box center [300, 455] width 89 height 16
click at [1169, 685] on button "Next" at bounding box center [1160, 688] width 69 height 21
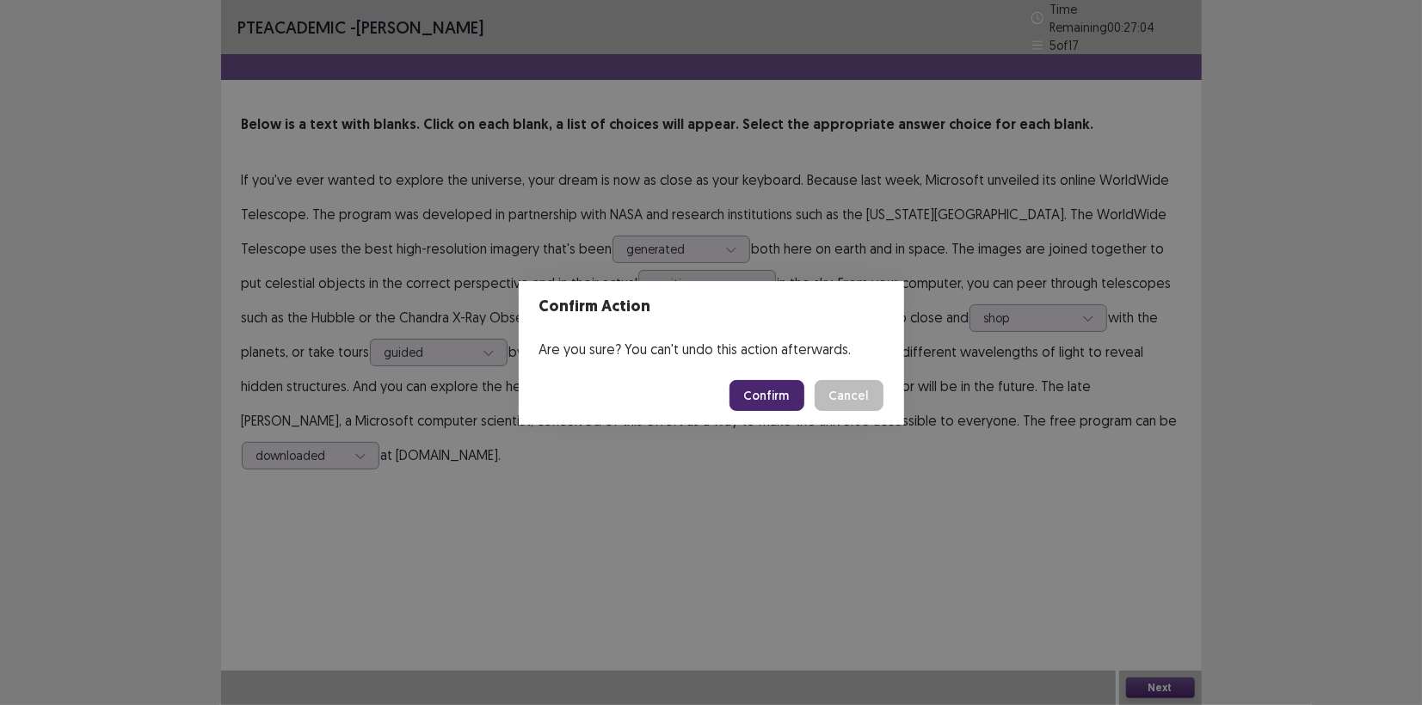
click at [757, 403] on button "Confirm" at bounding box center [766, 395] width 75 height 31
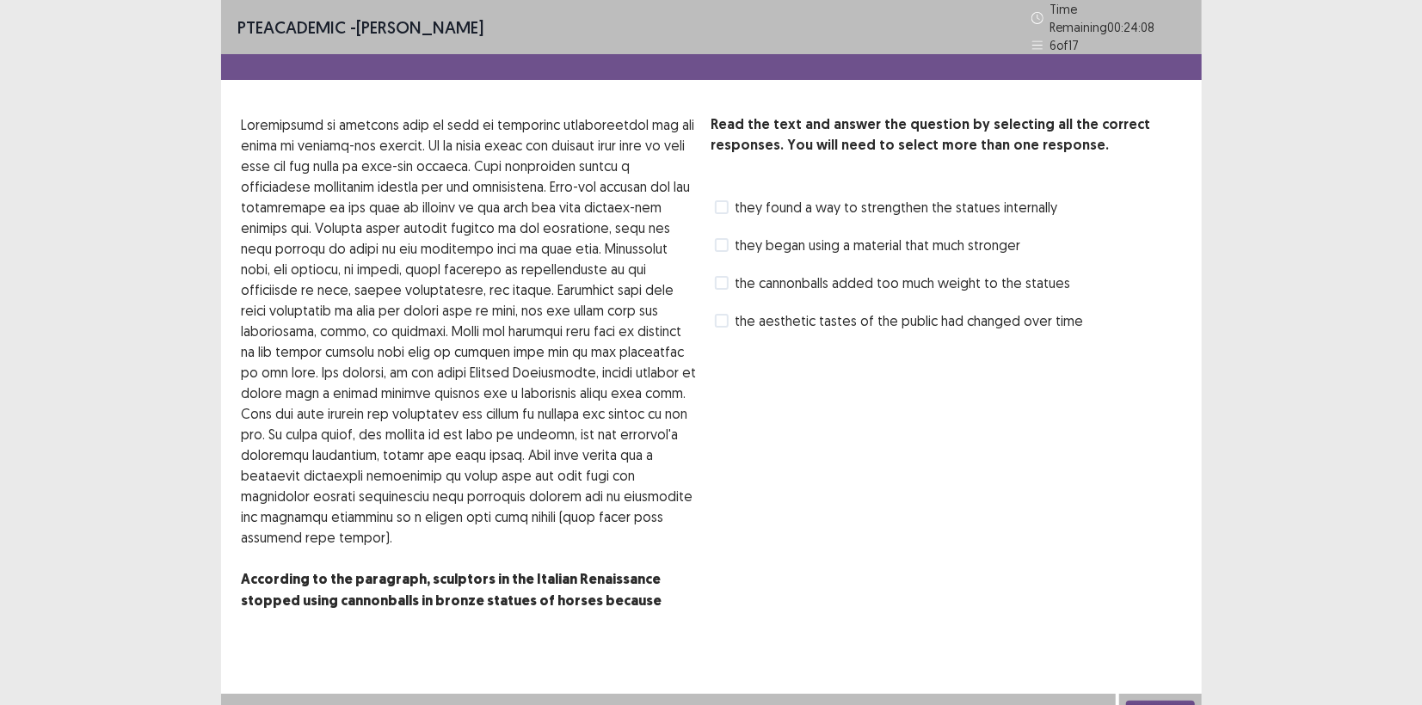
click at [728, 200] on span at bounding box center [722, 207] width 14 height 14
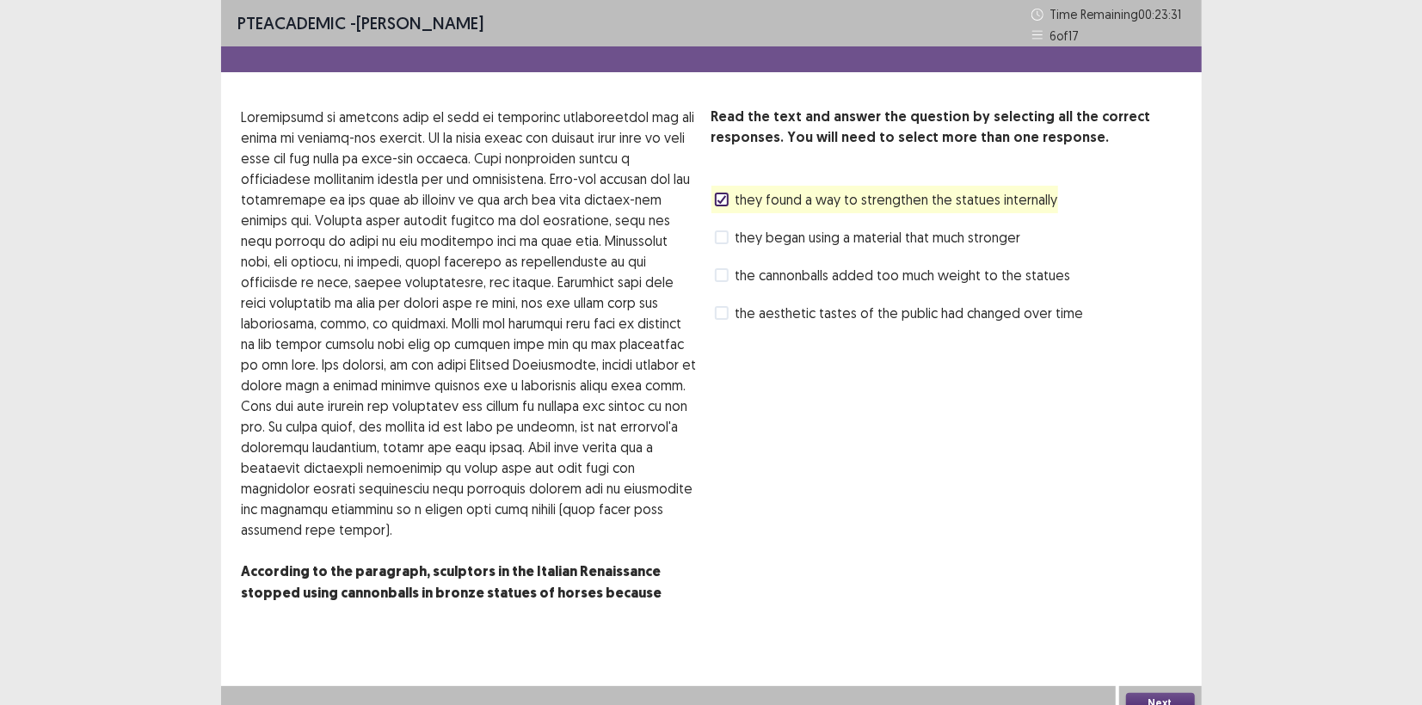
click at [732, 238] on label "they began using a material that much stronger" at bounding box center [868, 237] width 306 height 21
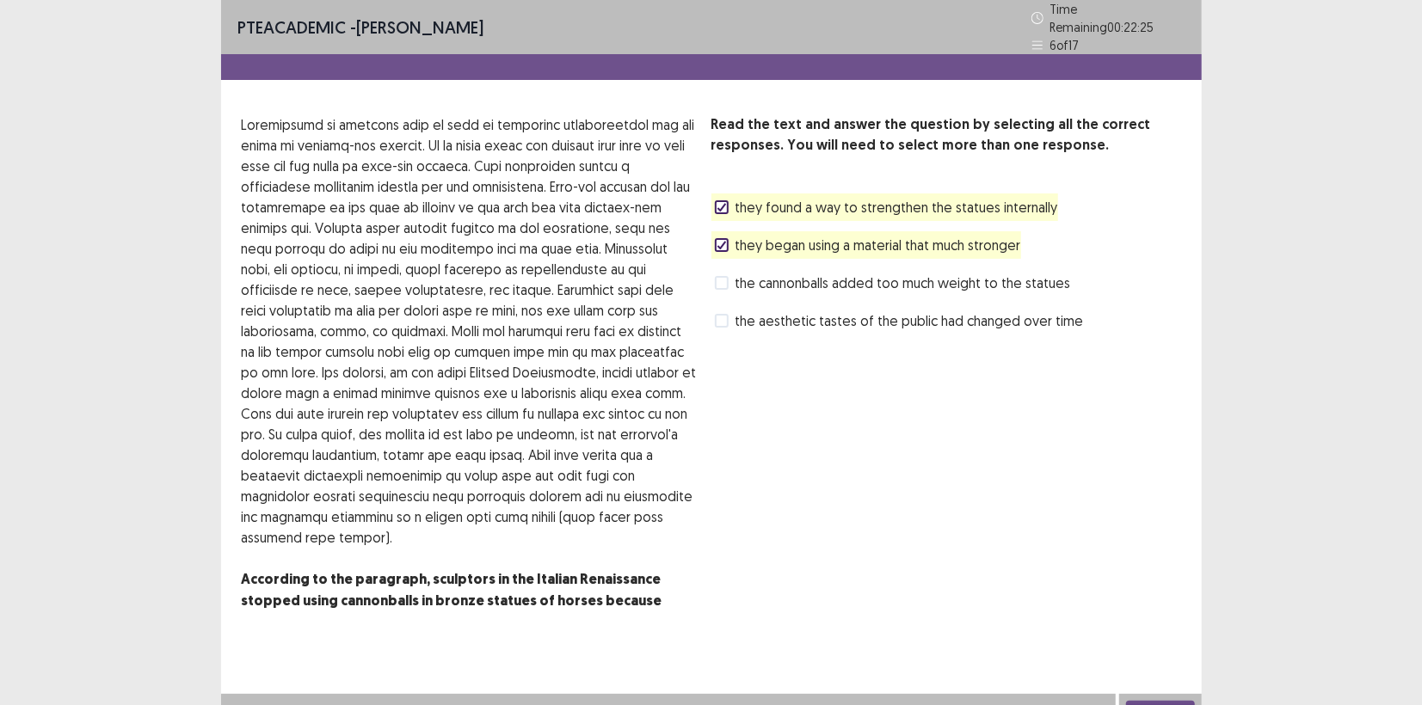
click at [1157, 701] on button "Next" at bounding box center [1160, 711] width 69 height 21
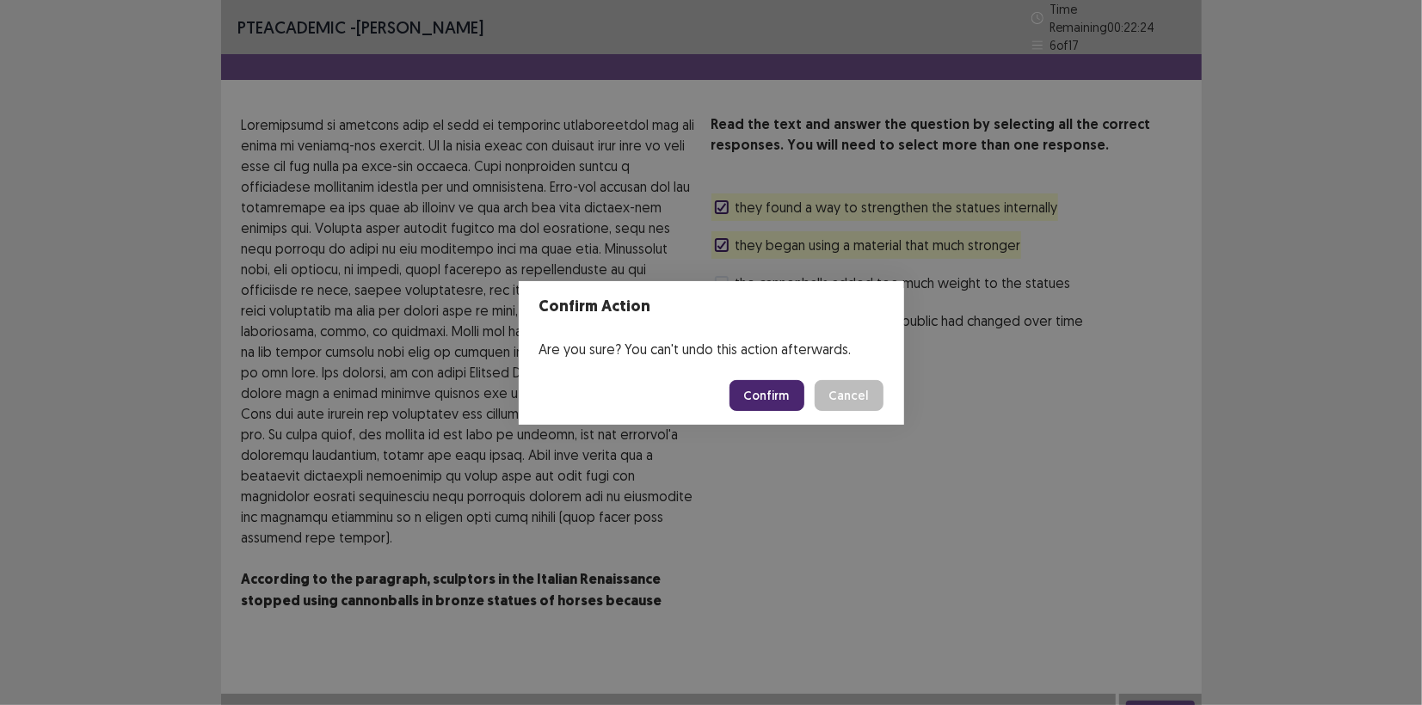
click at [783, 396] on button "Confirm" at bounding box center [766, 395] width 75 height 31
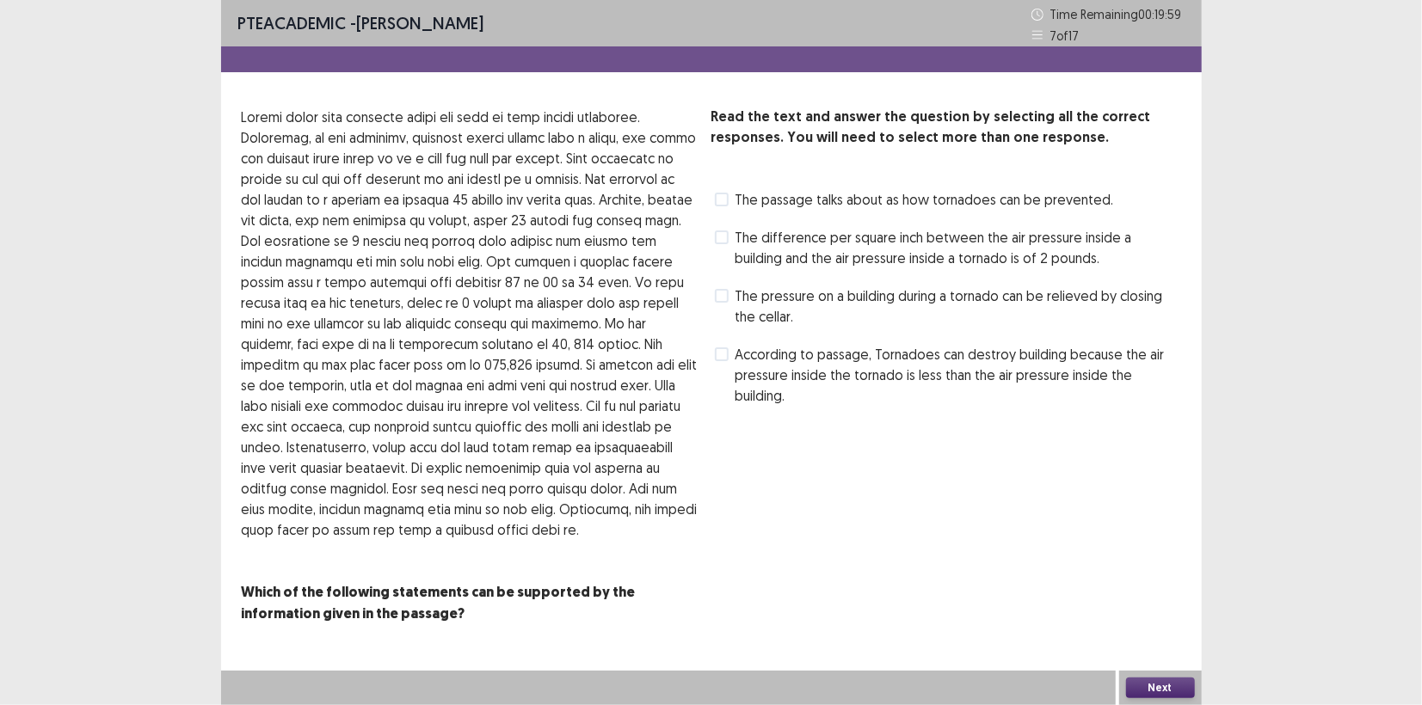
click at [729, 232] on label "The difference per square inch between the air pressure inside a building and t…" at bounding box center [948, 247] width 466 height 41
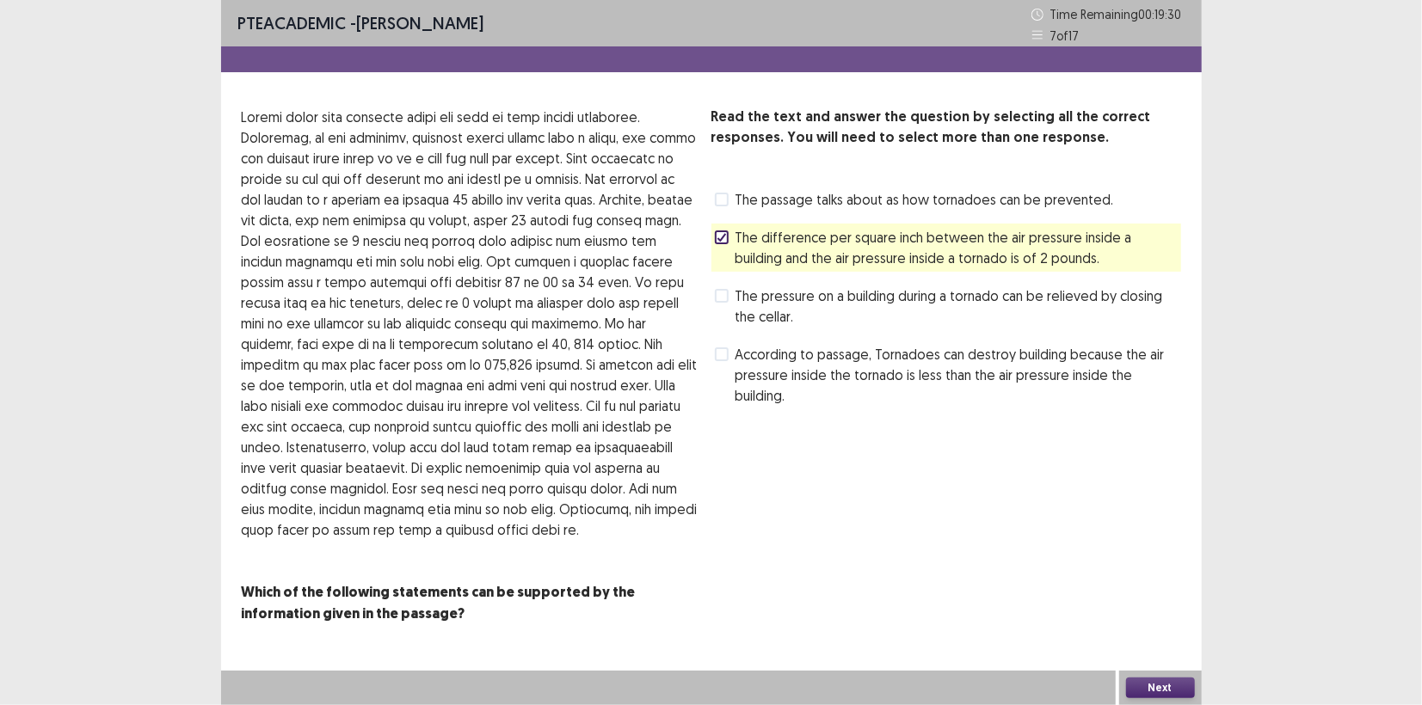
click at [726, 354] on span at bounding box center [722, 354] width 14 height 14
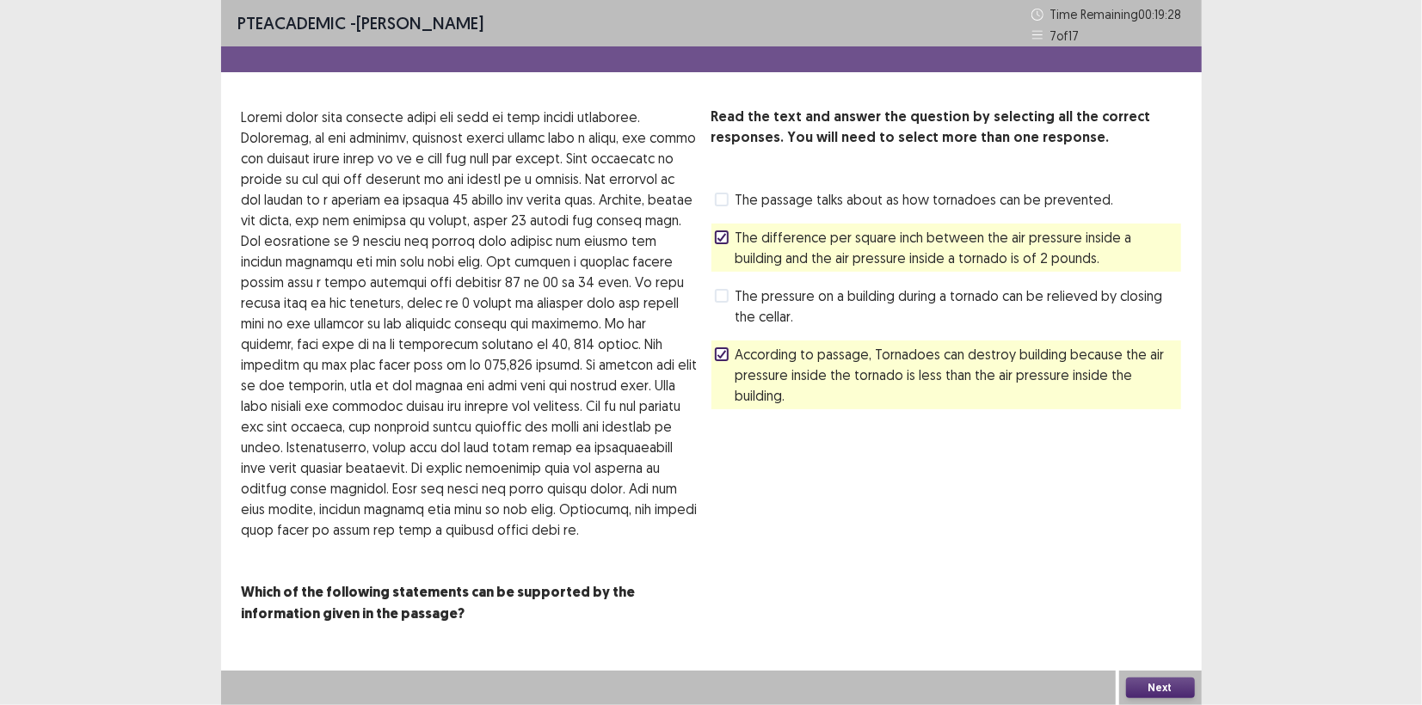
click at [1156, 685] on button "Next" at bounding box center [1160, 688] width 69 height 21
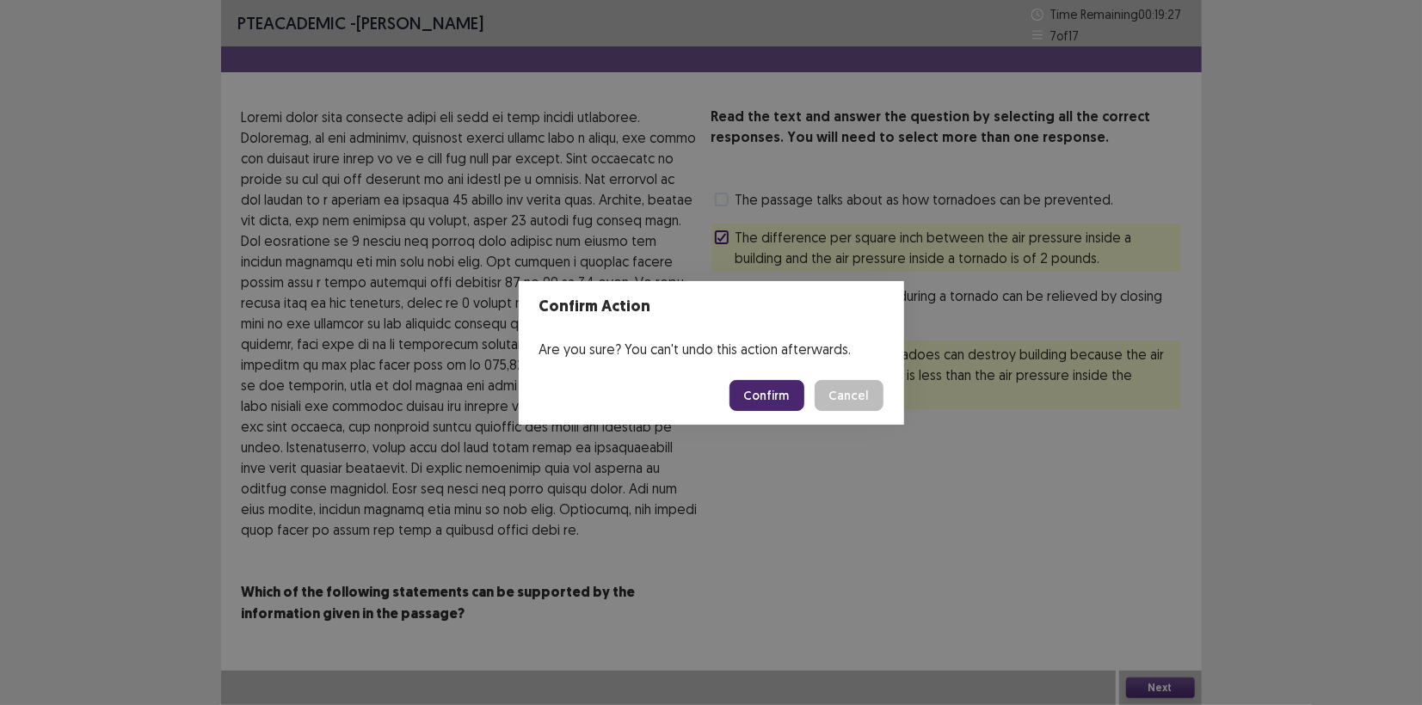
click at [774, 391] on button "Confirm" at bounding box center [766, 395] width 75 height 31
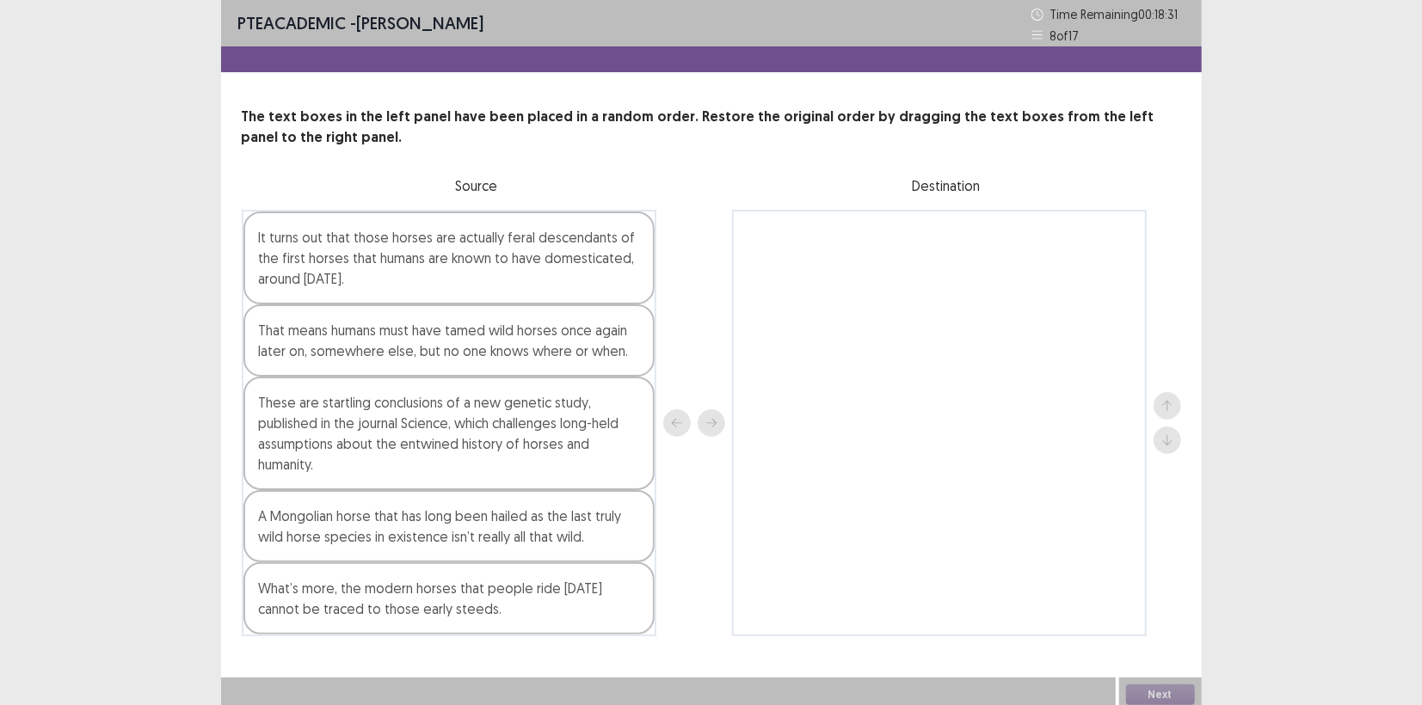
scroll to position [0, 0]
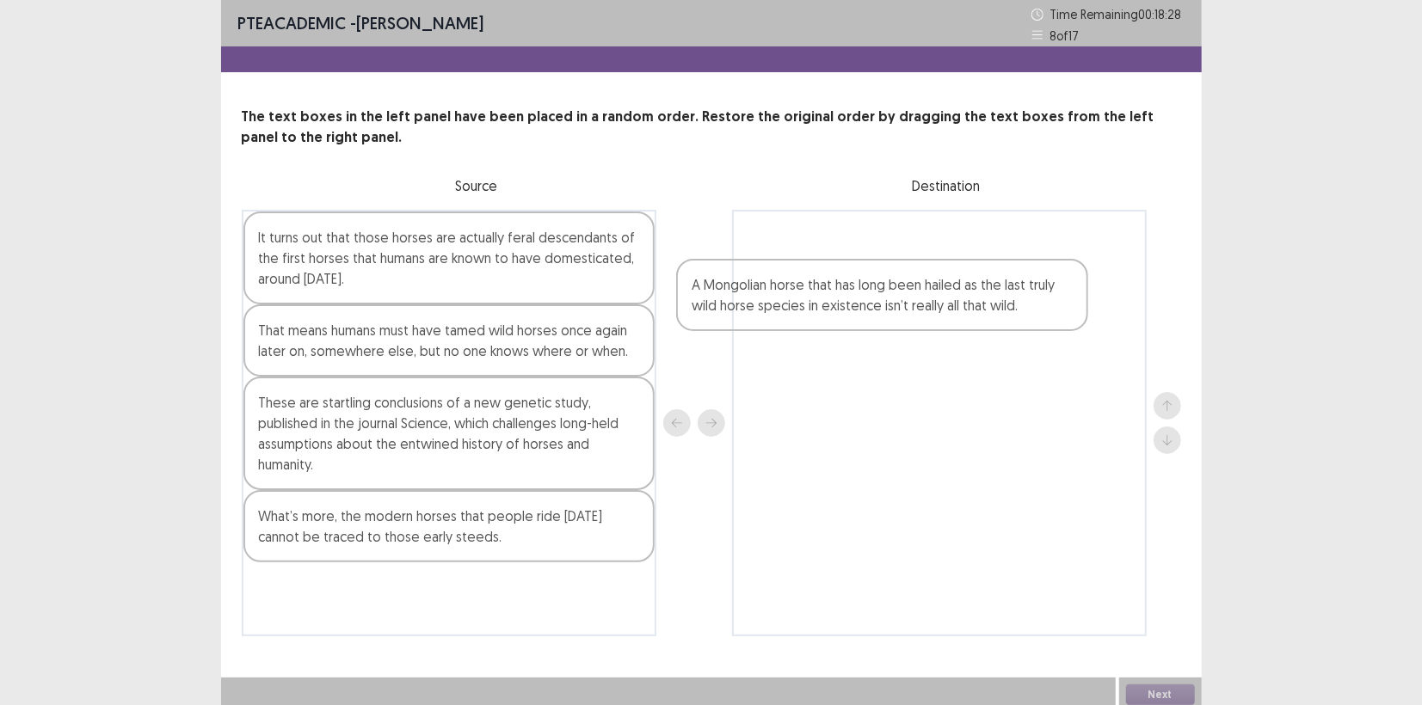
drag, startPoint x: 347, startPoint y: 530, endPoint x: 792, endPoint y: 292, distance: 504.9
click at [792, 292] on div "It turns out that those horses are actually feral descendants of the first hors…" at bounding box center [711, 423] width 939 height 427
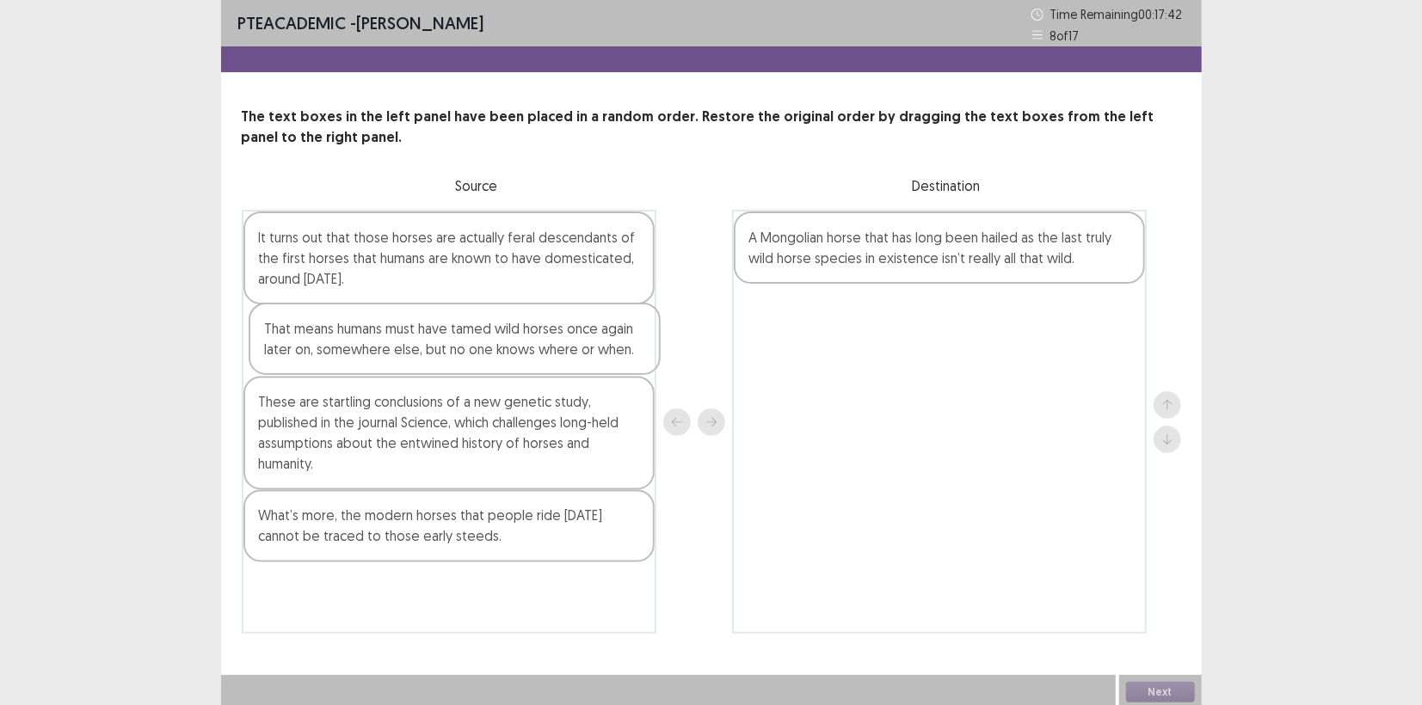
drag, startPoint x: 466, startPoint y: 341, endPoint x: 477, endPoint y: 341, distance: 10.3
click at [477, 341] on div "It turns out that those horses are actually feral descendants of the first hors…" at bounding box center [449, 422] width 415 height 424
click at [430, 261] on div "It turns out that those horses are actually feral descendants of the first hors…" at bounding box center [448, 258] width 411 height 93
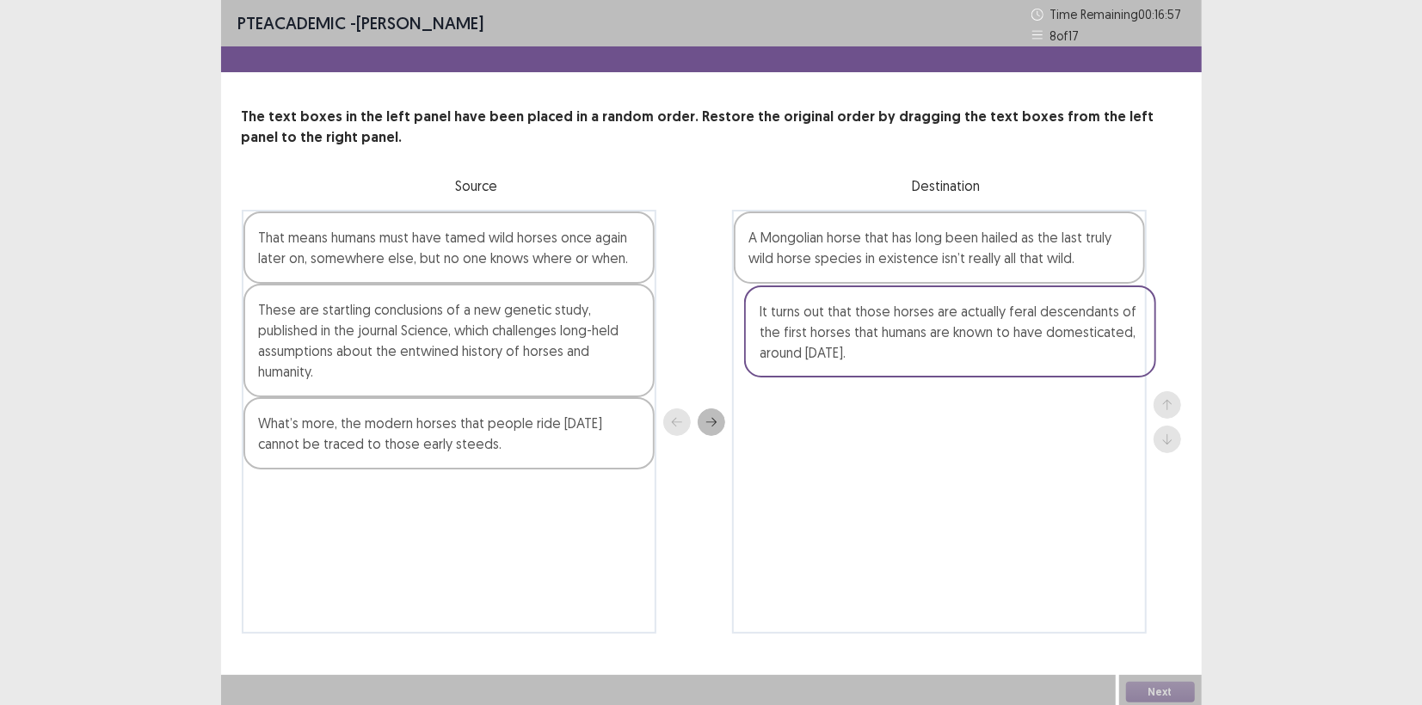
drag, startPoint x: 360, startPoint y: 279, endPoint x: 862, endPoint y: 348, distance: 506.3
click at [862, 348] on div "It turns out that those horses are actually feral descendants of the first hors…" at bounding box center [711, 422] width 939 height 424
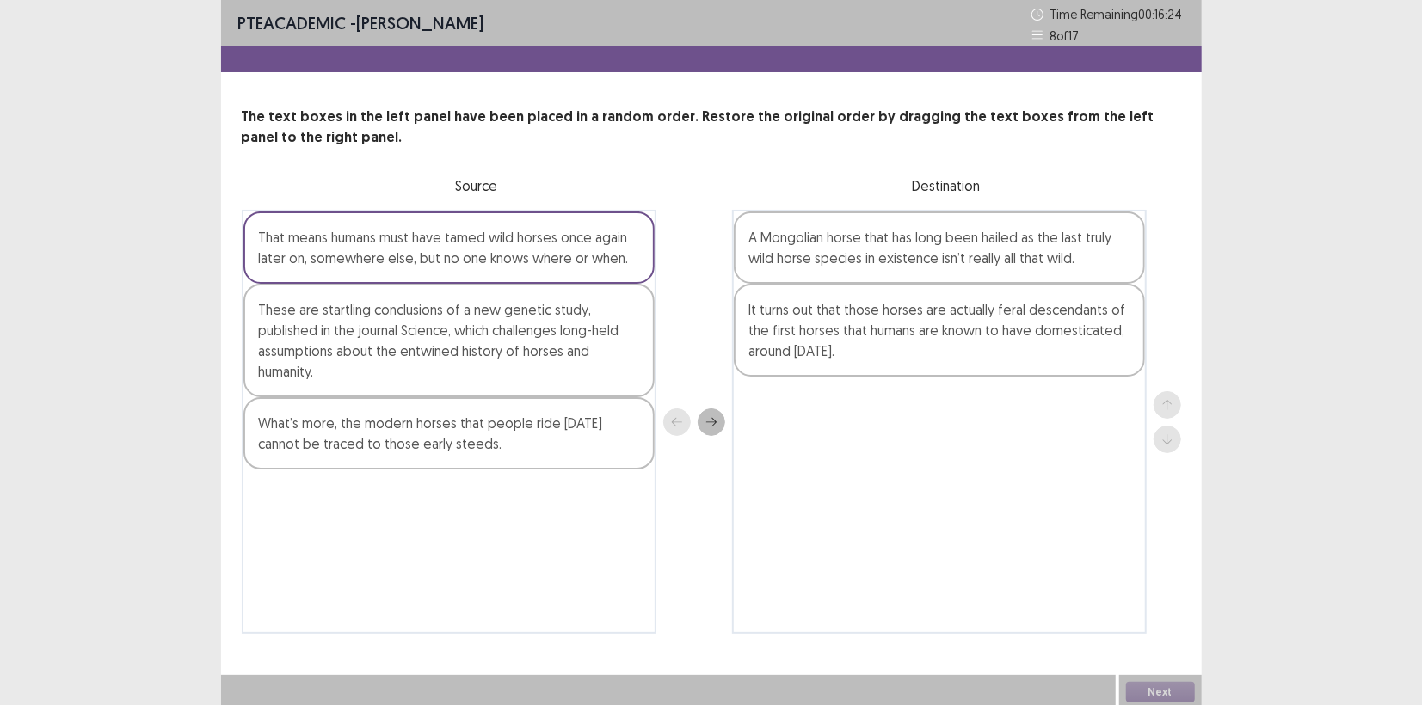
click at [412, 332] on div "These are startling conclusions of a new genetic study, published in the journa…" at bounding box center [448, 341] width 411 height 114
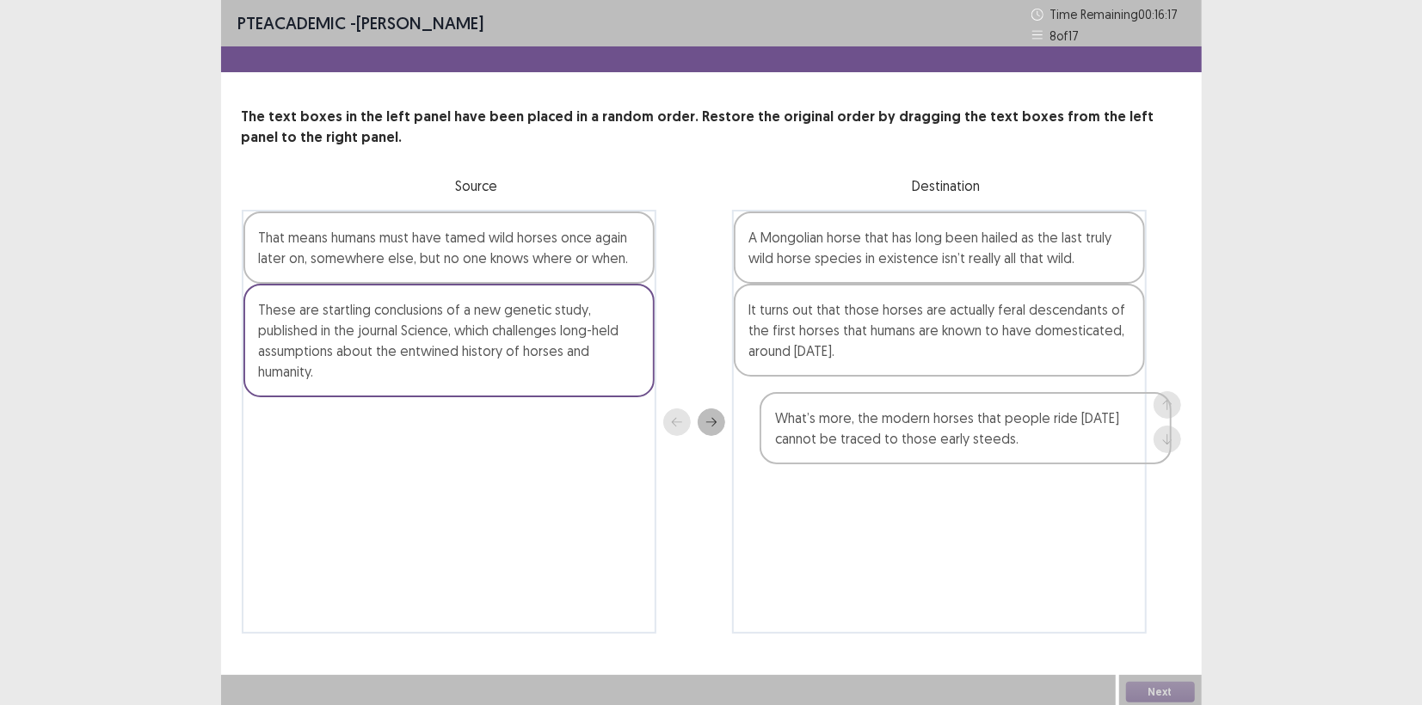
drag, startPoint x: 428, startPoint y: 444, endPoint x: 949, endPoint y: 440, distance: 520.4
click at [949, 440] on div "That means humans must have tamed wild horses once again later on, somewhere el…" at bounding box center [711, 422] width 939 height 424
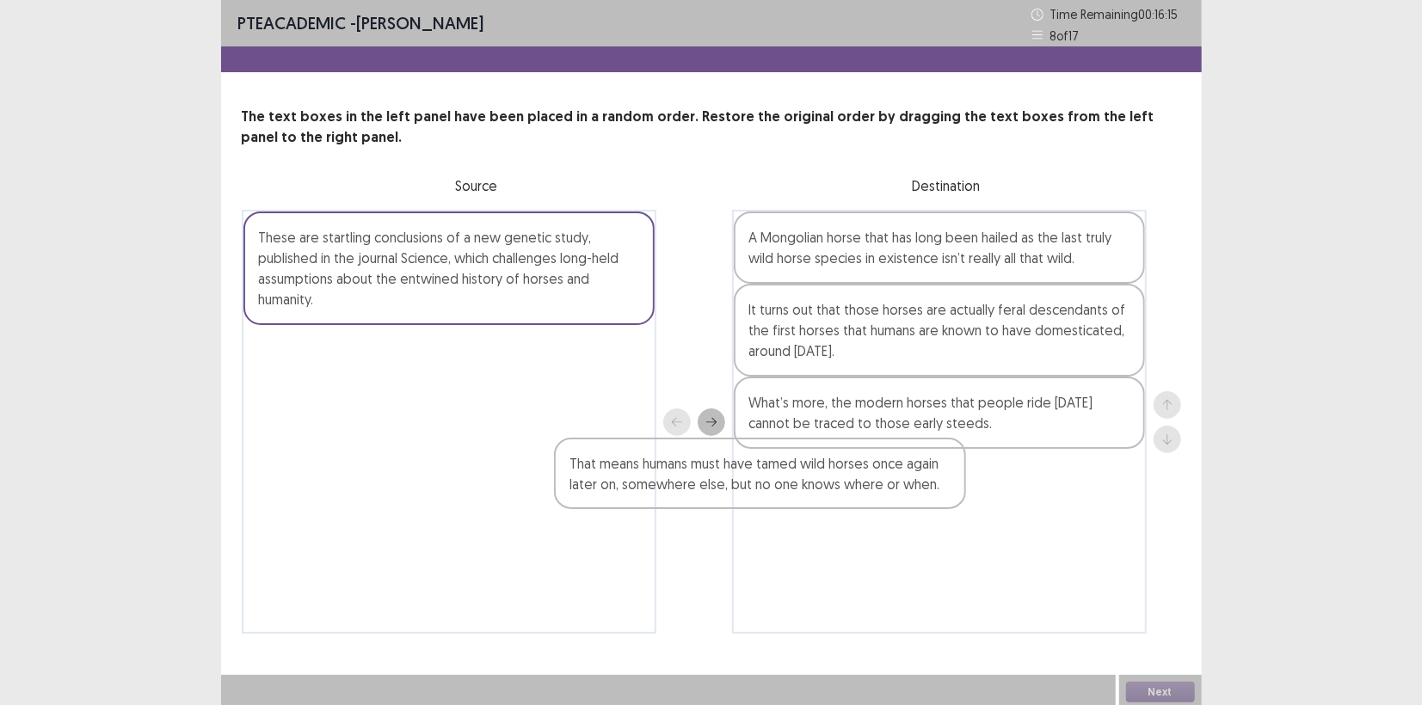
drag, startPoint x: 559, startPoint y: 243, endPoint x: 975, endPoint y: 514, distance: 496.7
click at [975, 514] on div "That means humans must have tamed wild horses once again later on, somewhere el…" at bounding box center [711, 422] width 939 height 424
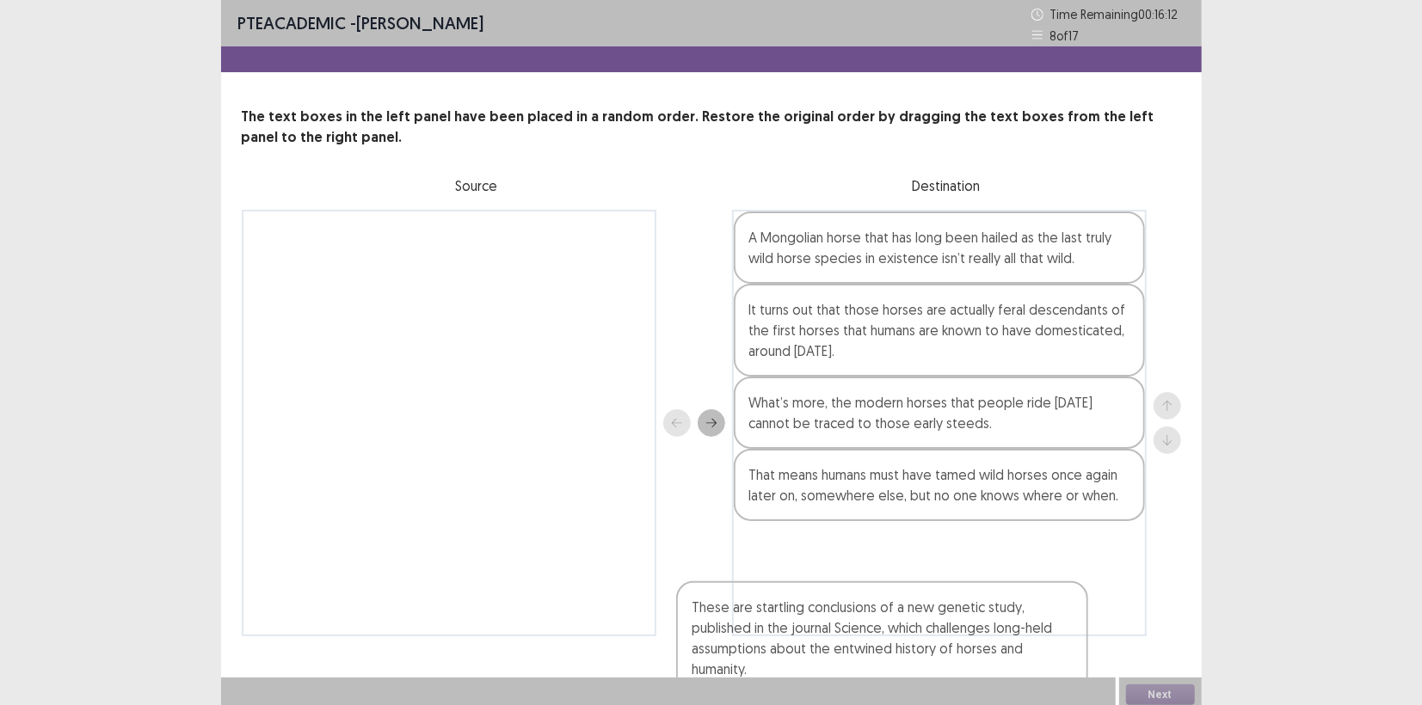
scroll to position [4, 0]
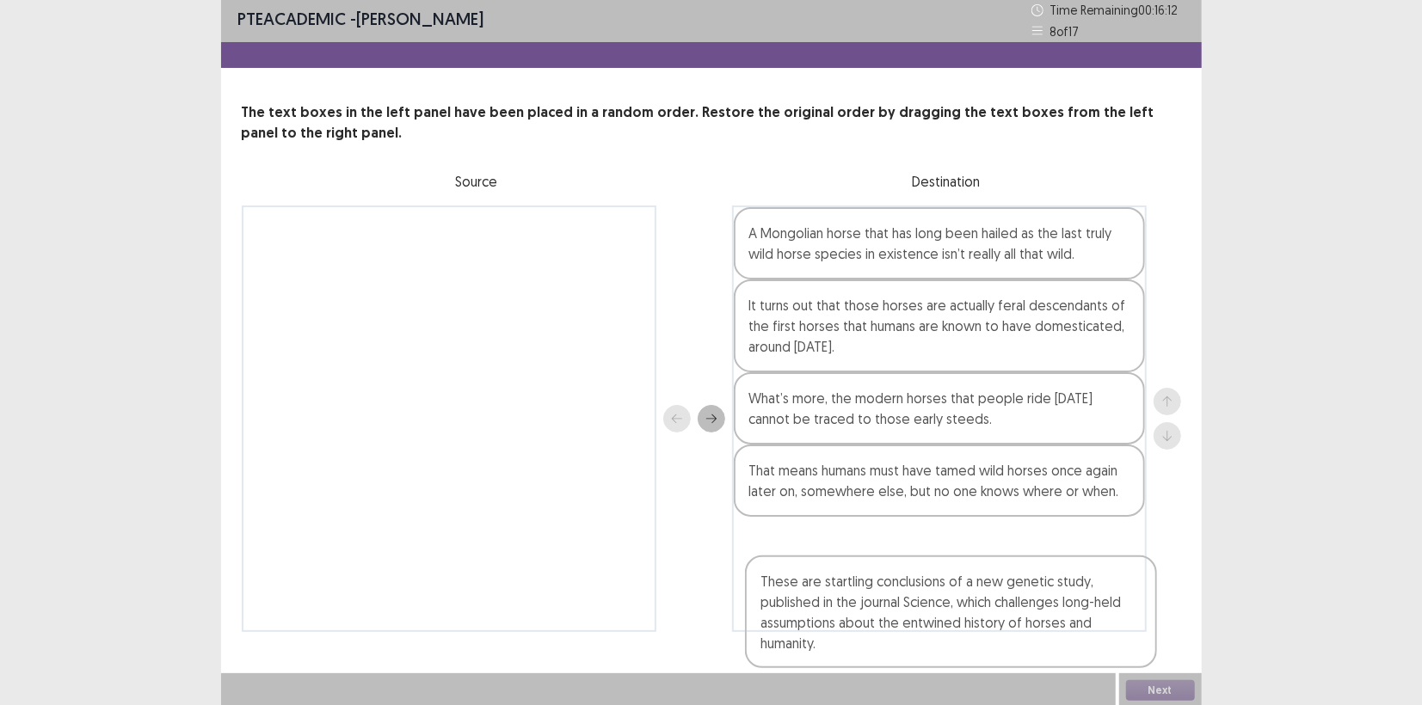
drag, startPoint x: 585, startPoint y: 278, endPoint x: 1092, endPoint y: 624, distance: 613.9
click at [1092, 624] on div "These are startling conclusions of a new genetic study, published in the journa…" at bounding box center [711, 419] width 939 height 427
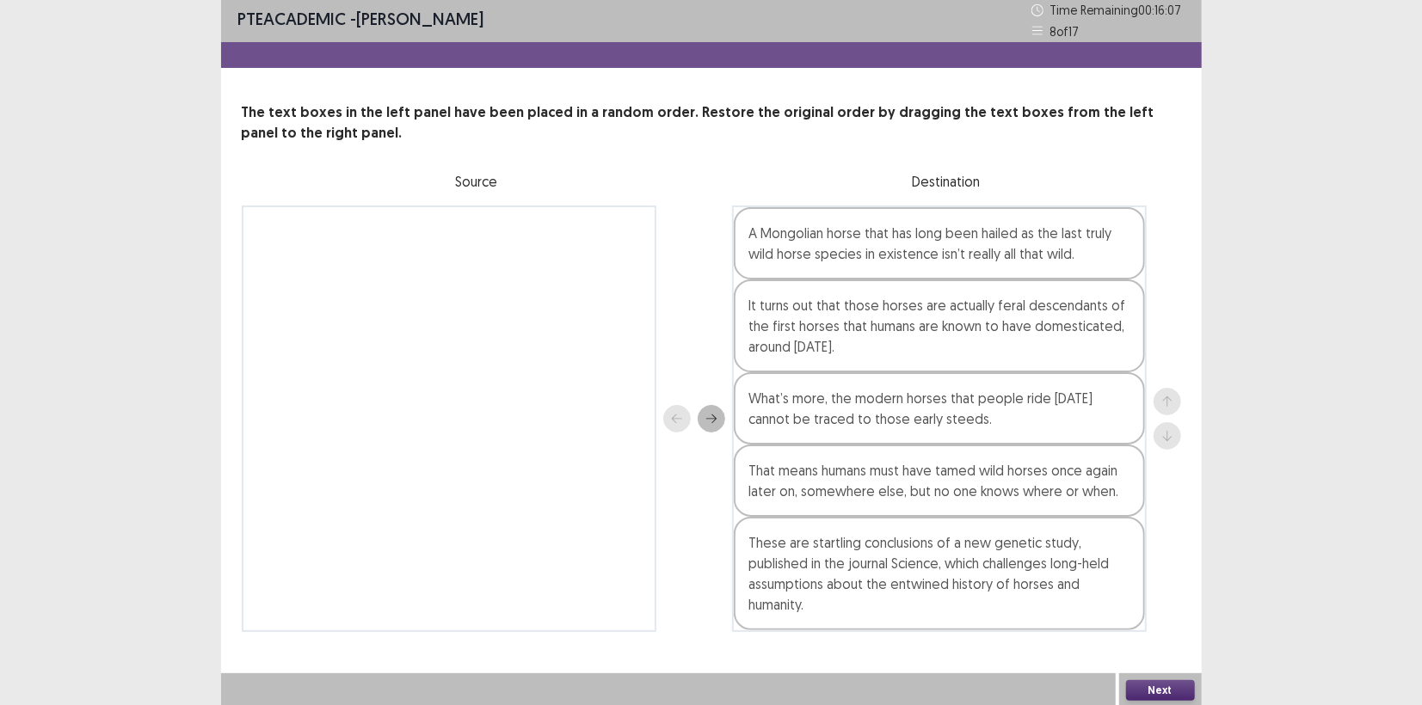
click at [1165, 694] on button "Next" at bounding box center [1160, 690] width 69 height 21
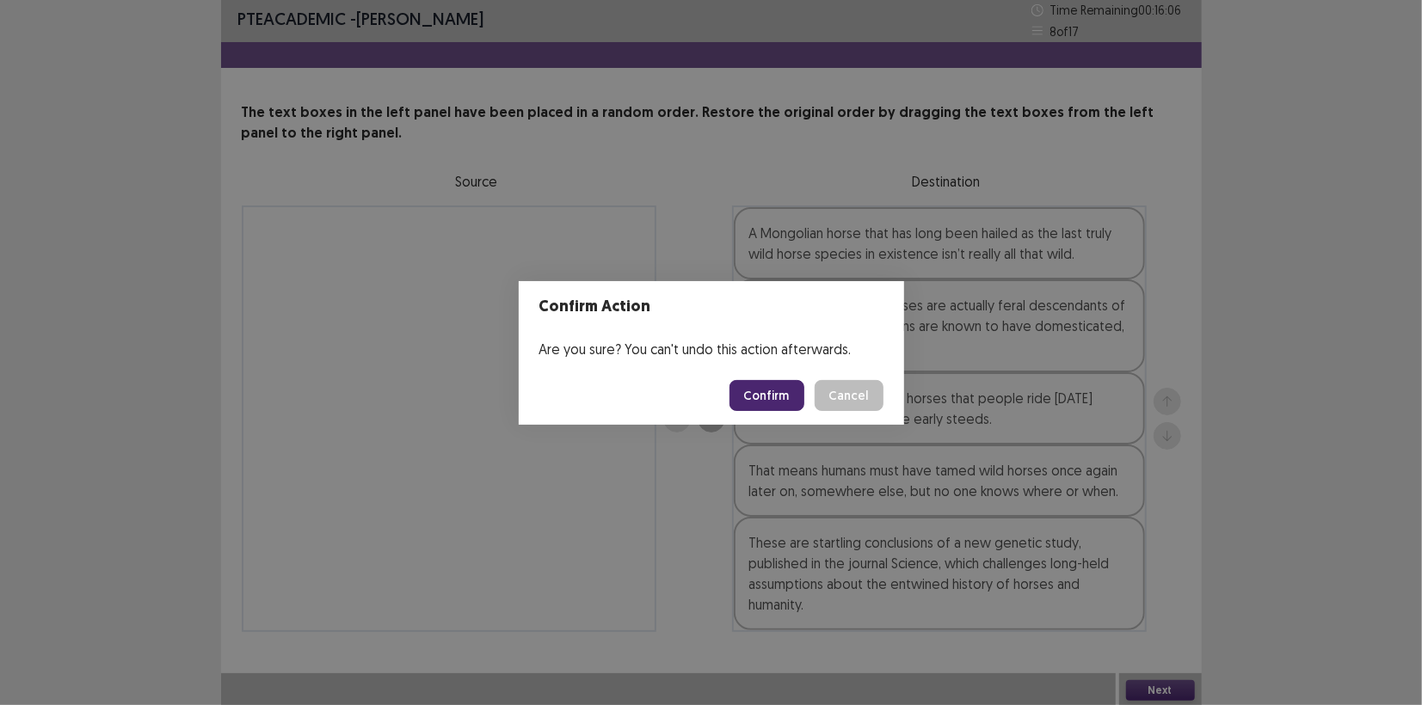
click at [770, 403] on button "Confirm" at bounding box center [766, 395] width 75 height 31
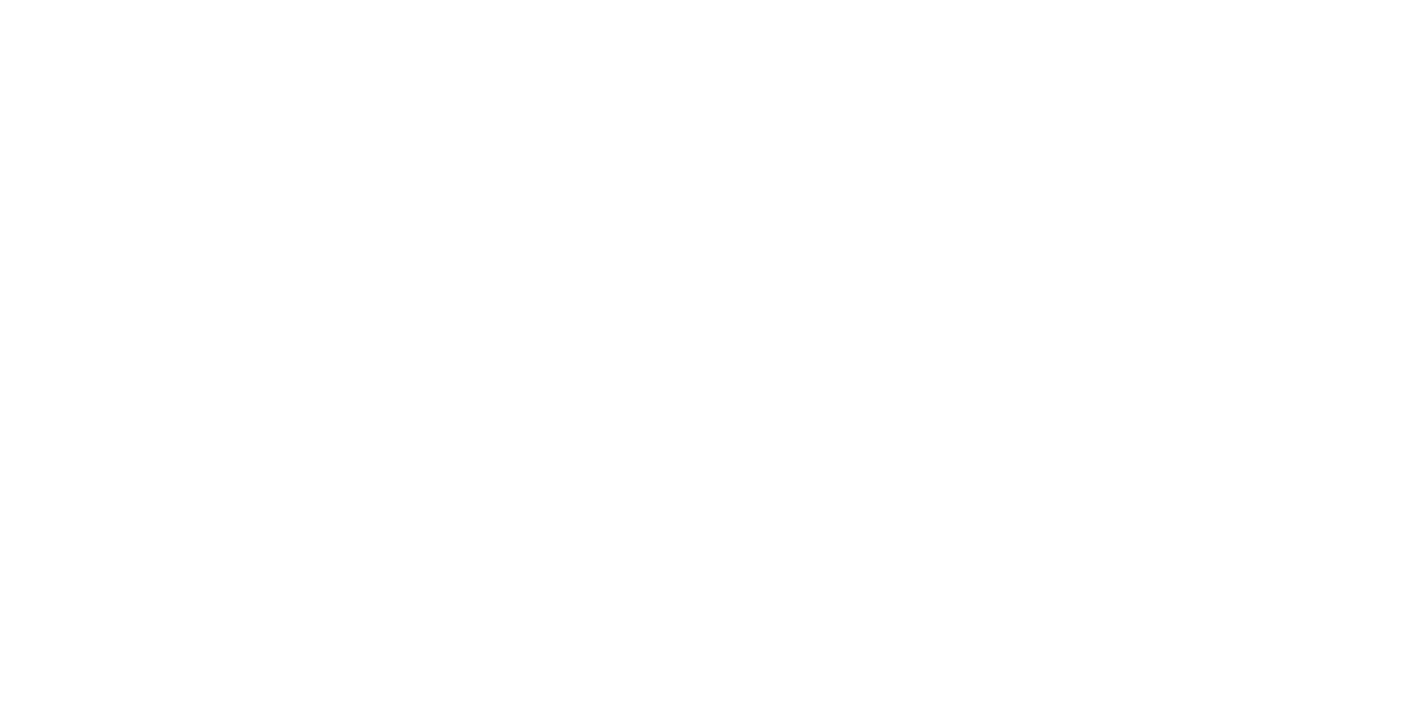
scroll to position [0, 0]
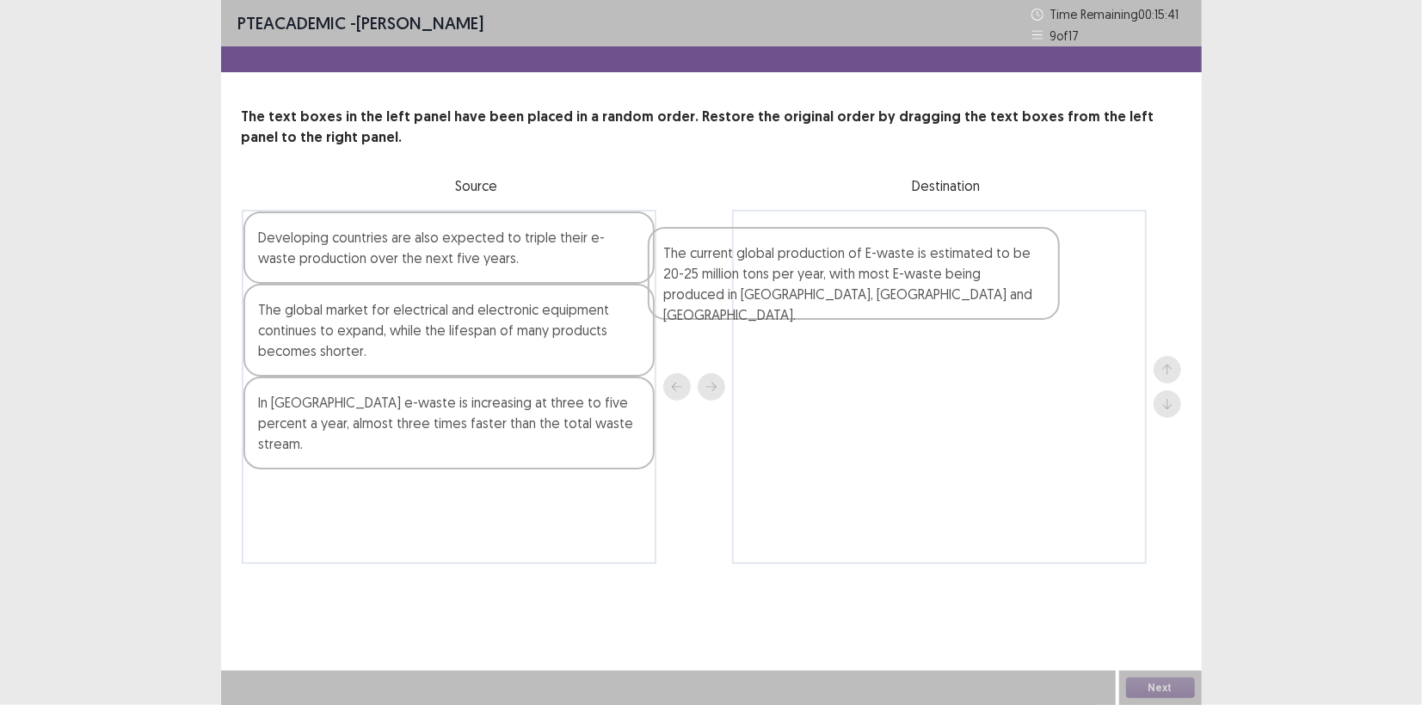
drag, startPoint x: 399, startPoint y: 357, endPoint x: 809, endPoint y: 301, distance: 414.1
click at [809, 301] on div "Developing countries are also expected to triple their e-waste production over …" at bounding box center [711, 387] width 939 height 354
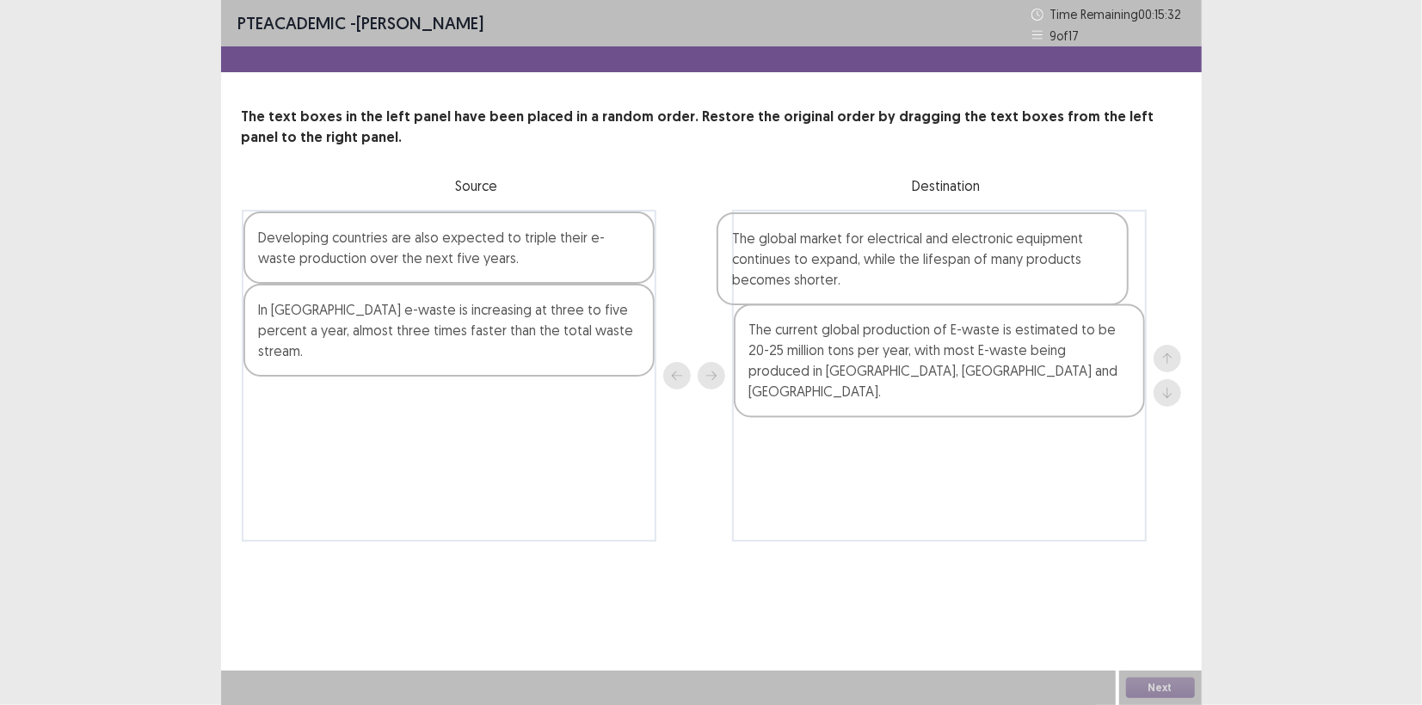
drag, startPoint x: 423, startPoint y: 344, endPoint x: 907, endPoint y: 265, distance: 490.7
click at [907, 265] on div "Developing countries are also expected to triple their e-waste production over …" at bounding box center [711, 376] width 939 height 332
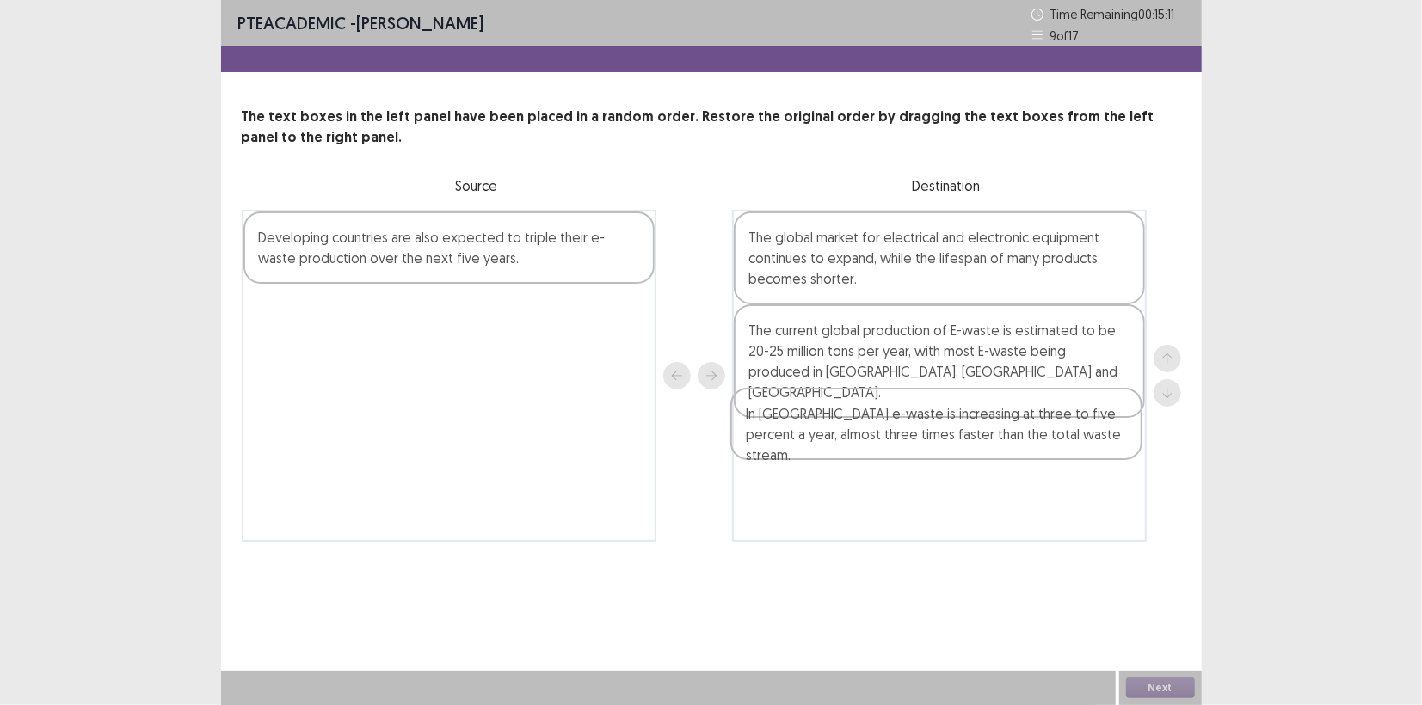
drag, startPoint x: 426, startPoint y: 326, endPoint x: 922, endPoint y: 431, distance: 507.3
click at [922, 431] on div "Developing countries are also expected to triple their e-waste production over …" at bounding box center [711, 376] width 939 height 332
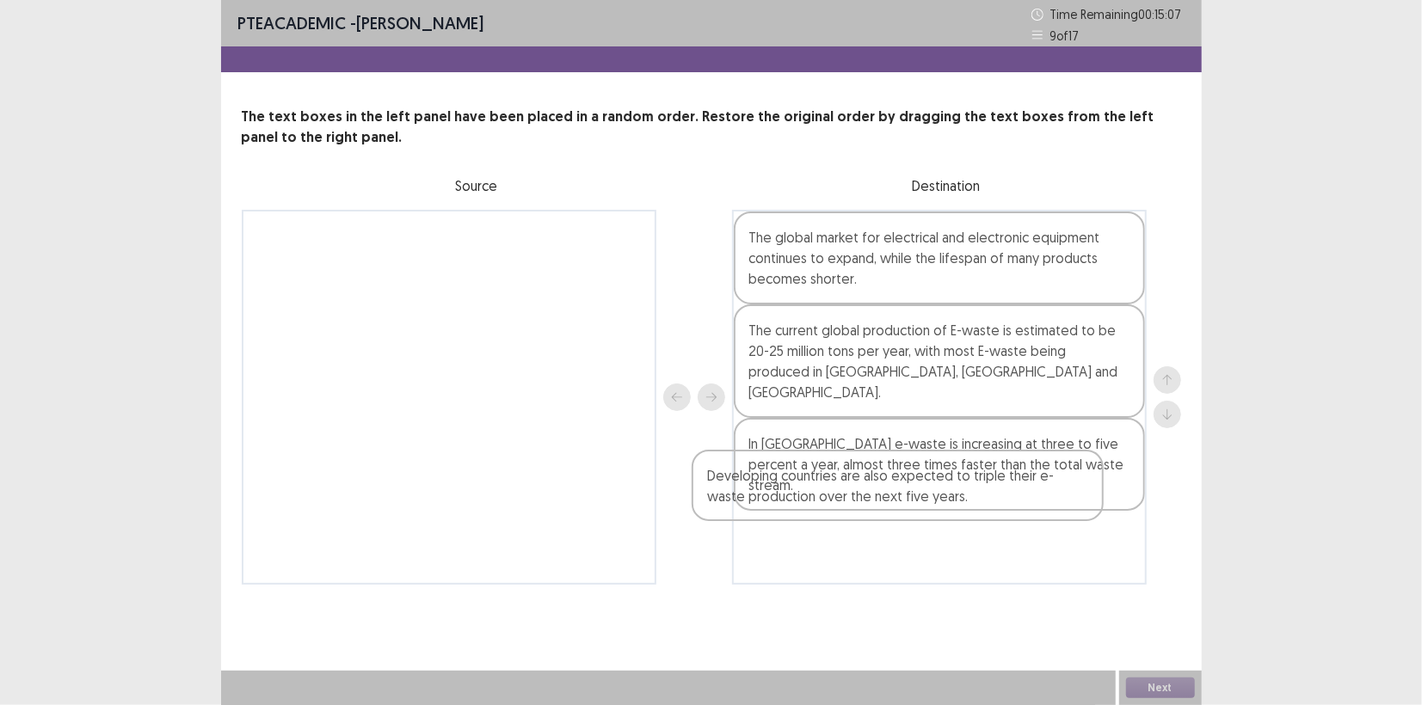
drag, startPoint x: 491, startPoint y: 252, endPoint x: 972, endPoint y: 499, distance: 540.5
click at [972, 499] on div "Developing countries are also expected to triple their e-waste production over …" at bounding box center [711, 397] width 939 height 375
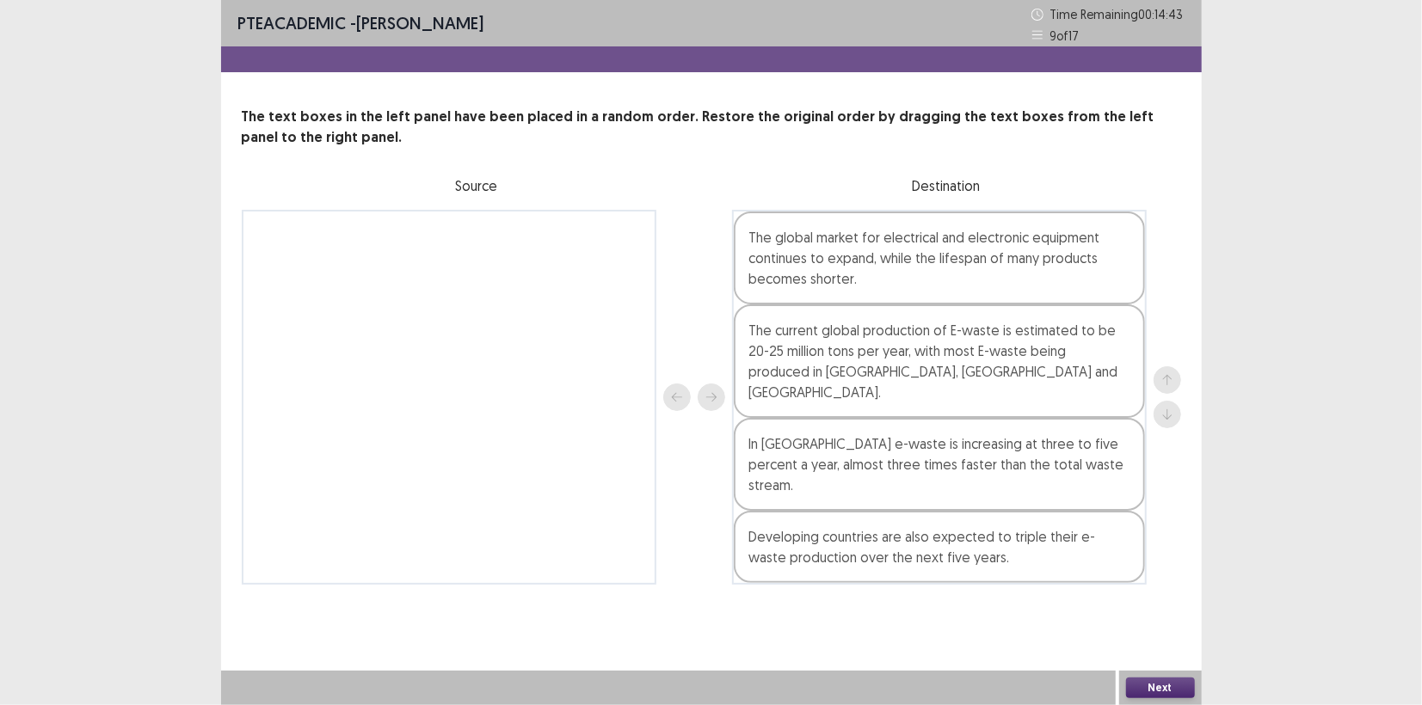
click at [1162, 682] on button "Next" at bounding box center [1160, 688] width 69 height 21
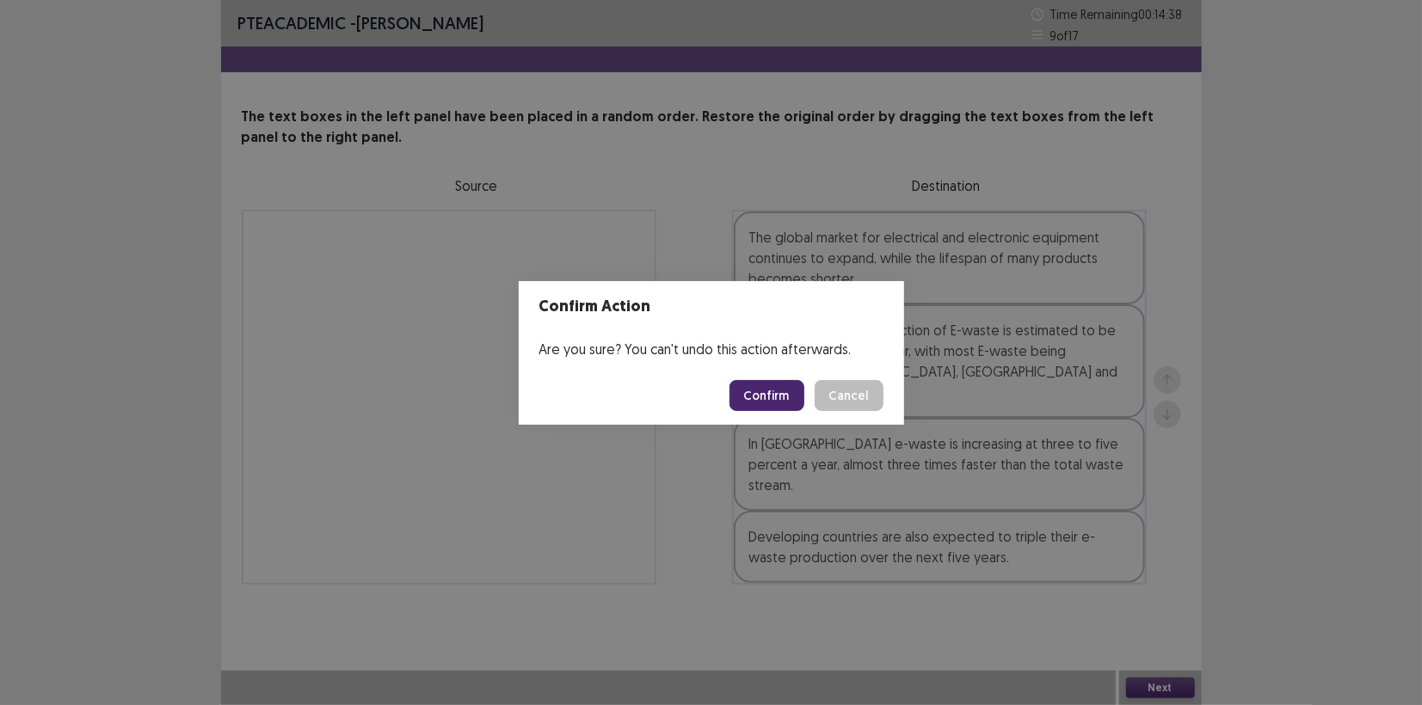
click at [774, 403] on button "Confirm" at bounding box center [766, 395] width 75 height 31
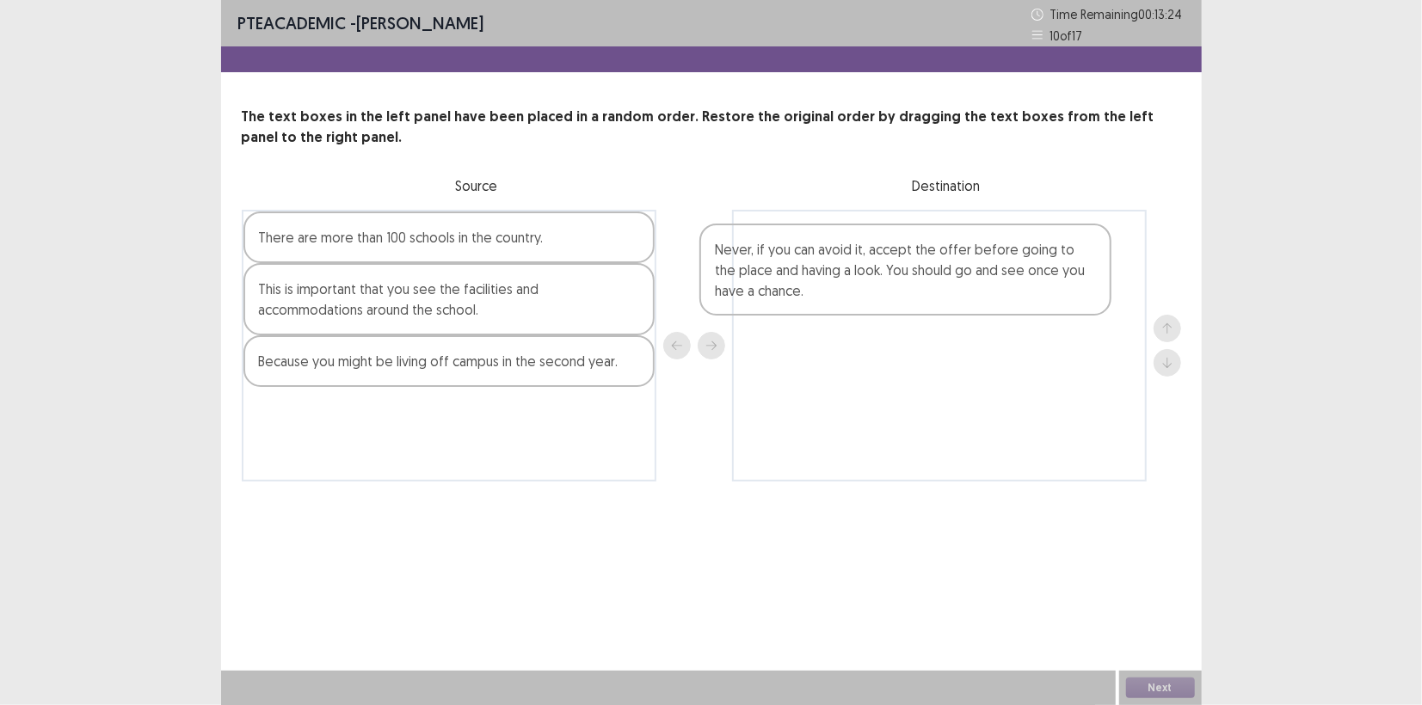
drag, startPoint x: 440, startPoint y: 278, endPoint x: 903, endPoint y: 289, distance: 462.9
click at [903, 289] on div "Never, if you can avoid it, accept the offer before going to the place and havi…" at bounding box center [711, 346] width 939 height 272
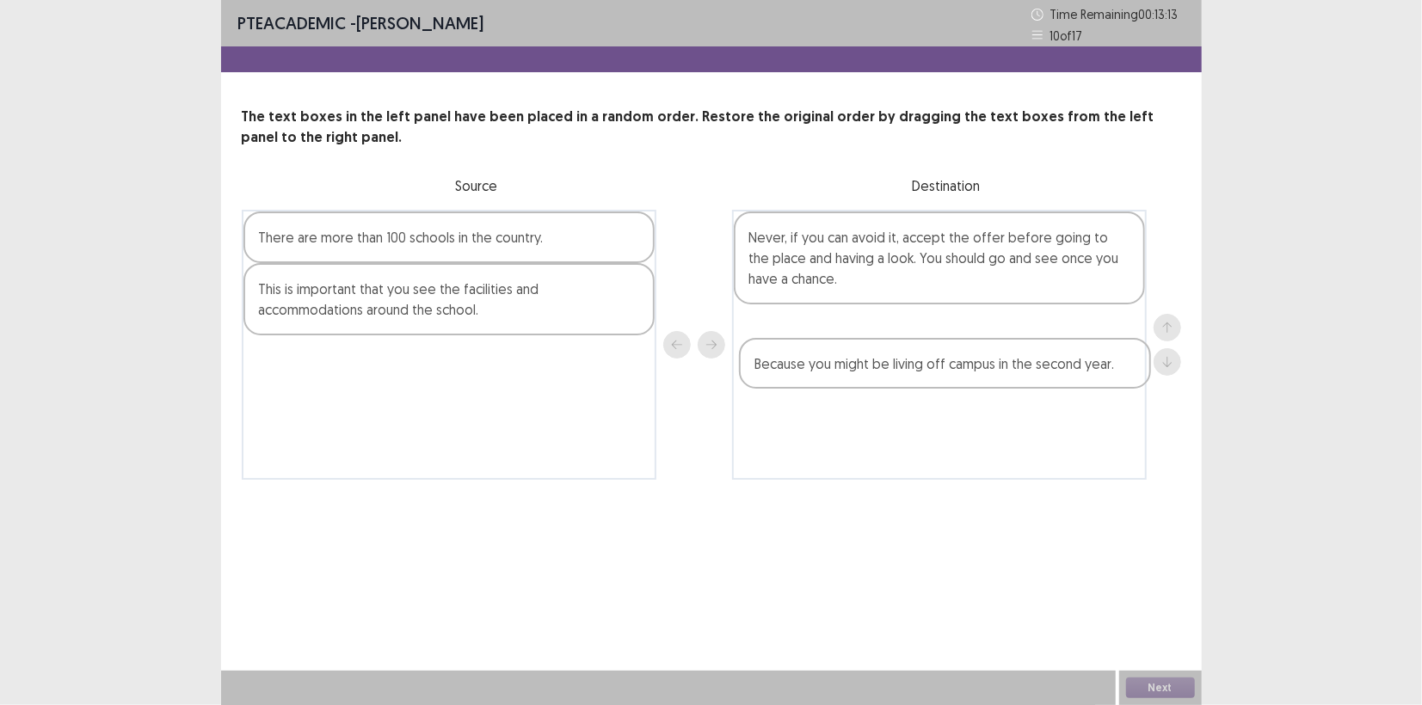
drag, startPoint x: 493, startPoint y: 370, endPoint x: 994, endPoint y: 373, distance: 501.5
click at [994, 373] on div "There are more than 100 schools in the country. This is important that you see …" at bounding box center [711, 345] width 939 height 270
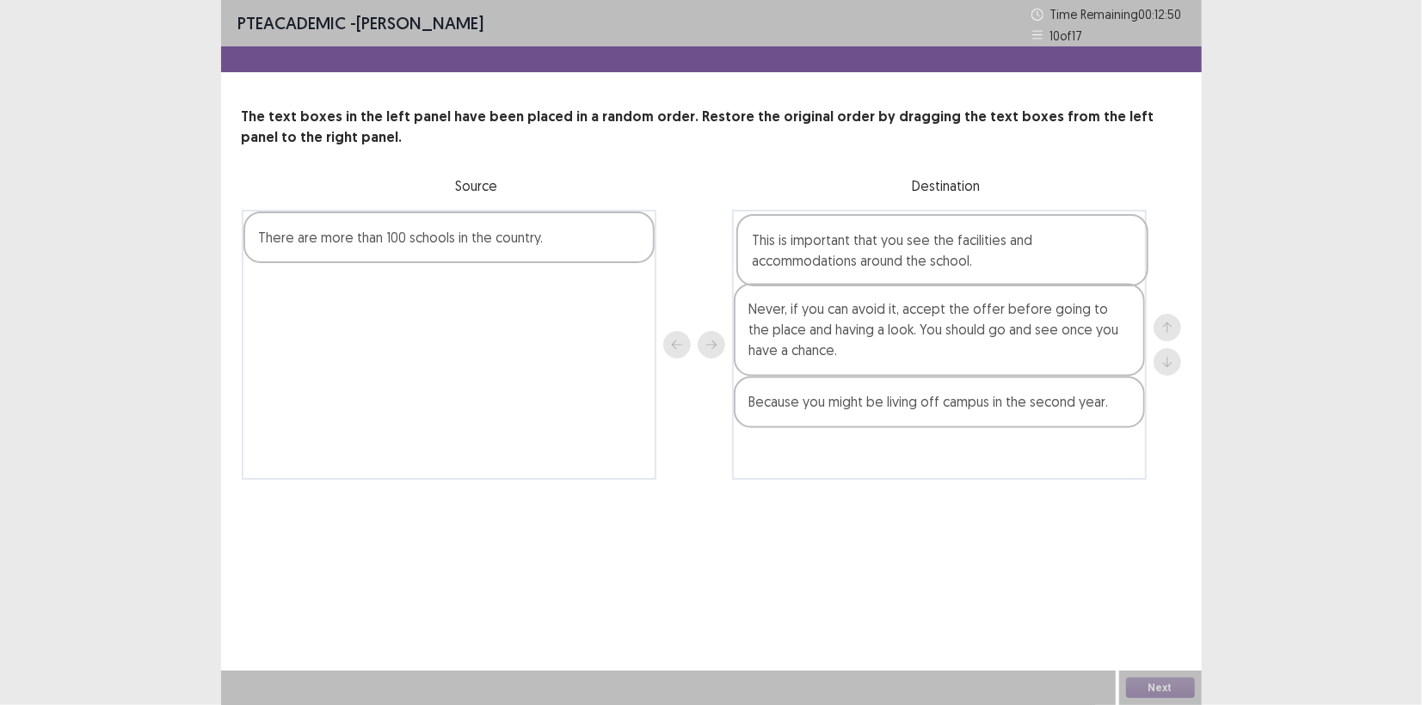
drag, startPoint x: 371, startPoint y: 307, endPoint x: 870, endPoint y: 258, distance: 501.3
click at [870, 258] on div "There are more than 100 schools in the country. This is important that you see …" at bounding box center [711, 345] width 939 height 270
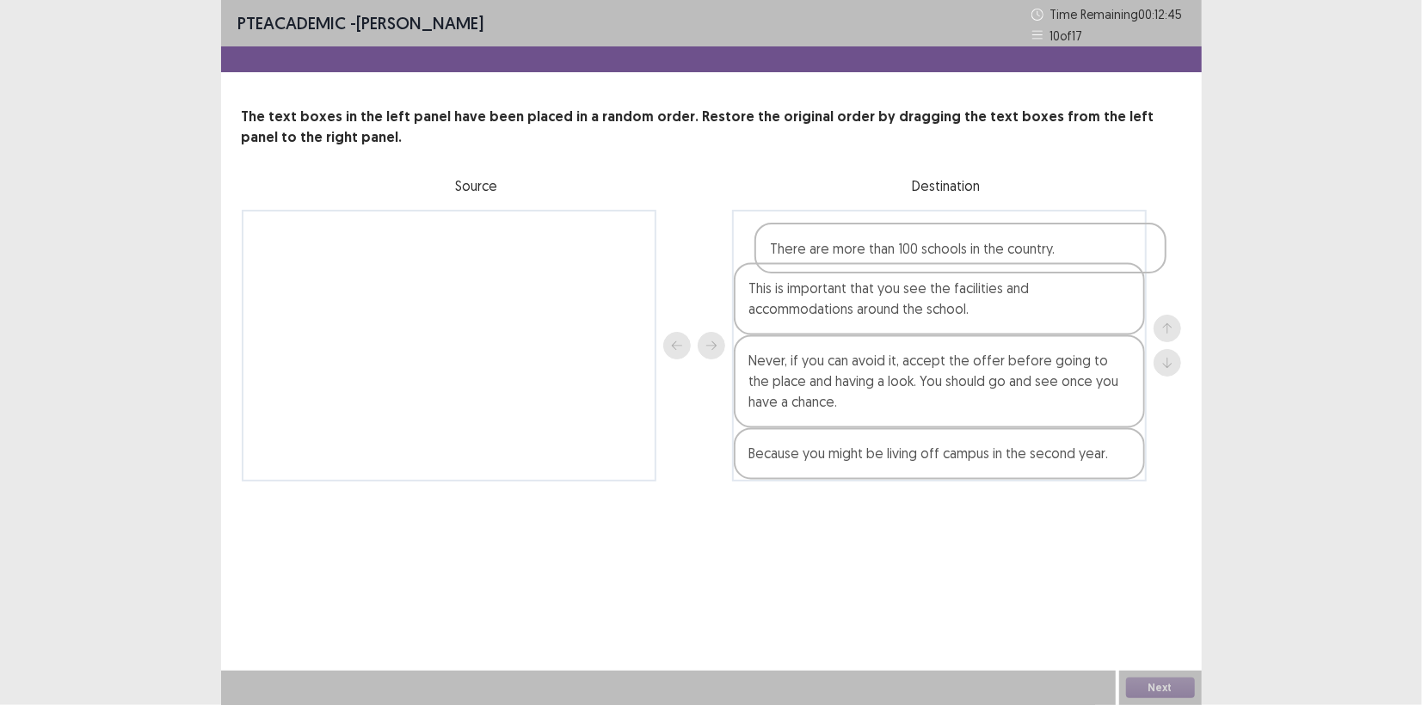
drag, startPoint x: 475, startPoint y: 261, endPoint x: 990, endPoint y: 272, distance: 515.3
click at [990, 272] on div "There are more than 100 schools in the country. This is important that you see …" at bounding box center [711, 346] width 939 height 272
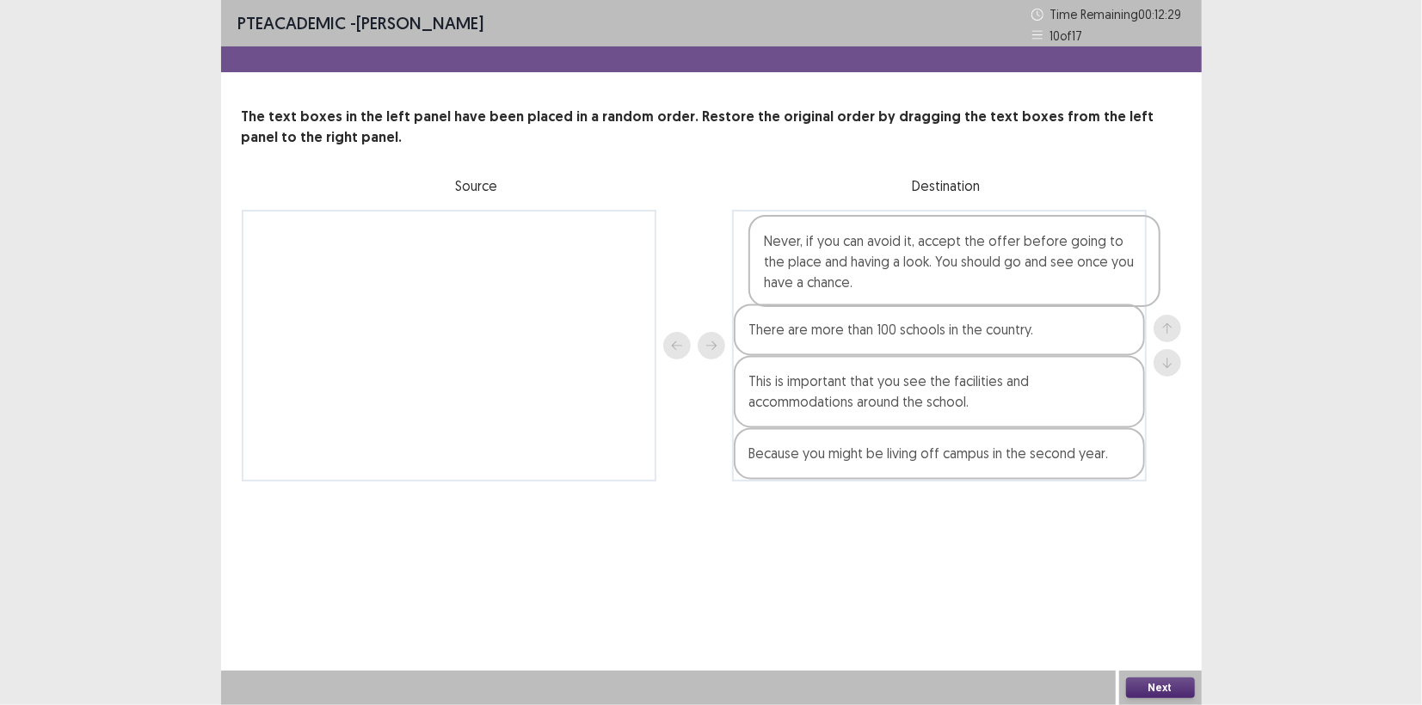
drag, startPoint x: 960, startPoint y: 397, endPoint x: 977, endPoint y: 272, distance: 125.9
click at [977, 272] on div "There are more than 100 schools in the country. This is important that you see …" at bounding box center [939, 346] width 415 height 272
drag, startPoint x: 827, startPoint y: 400, endPoint x: 851, endPoint y: 341, distance: 63.3
click at [851, 341] on div "Never, if you can avoid it, accept the offer before going to the place and havi…" at bounding box center [939, 346] width 415 height 272
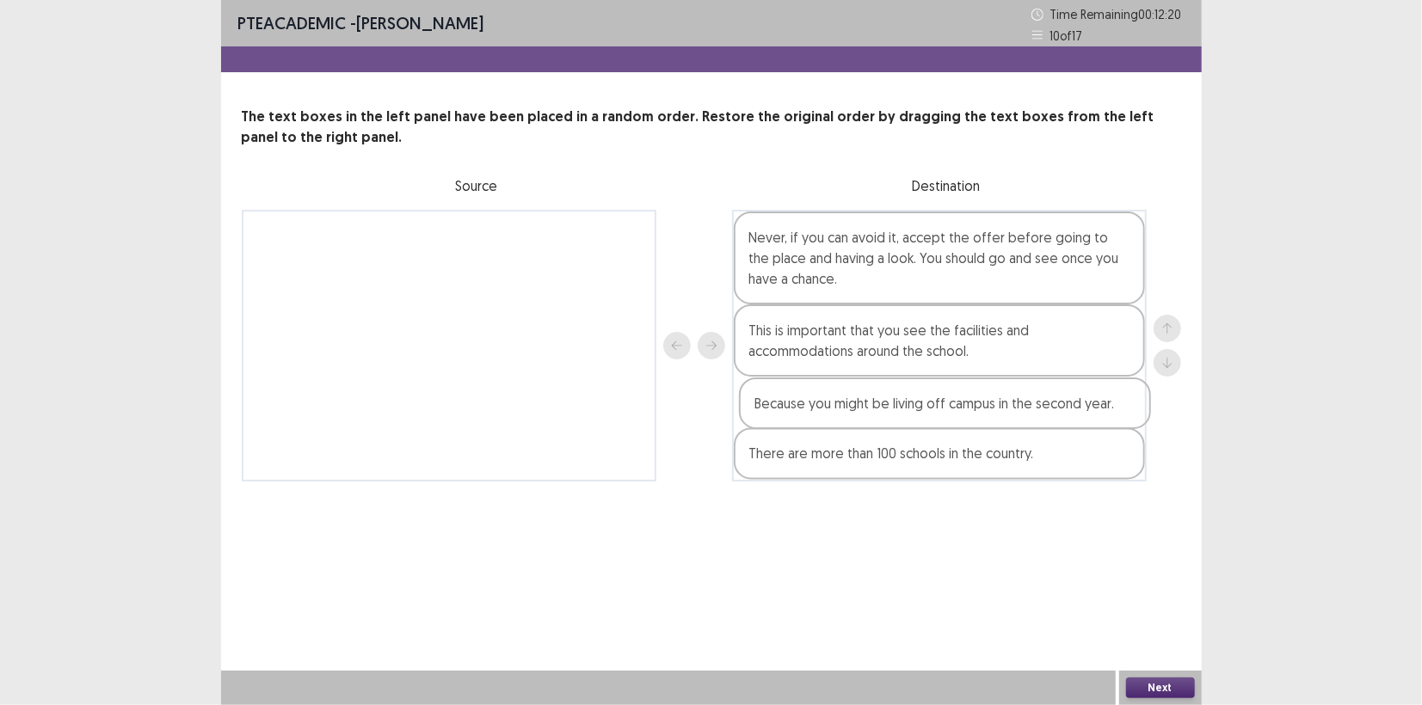
drag, startPoint x: 846, startPoint y: 465, endPoint x: 857, endPoint y: 411, distance: 55.3
click at [857, 411] on div "Never, if you can avoid it, accept the offer before going to the place and havi…" at bounding box center [939, 346] width 415 height 272
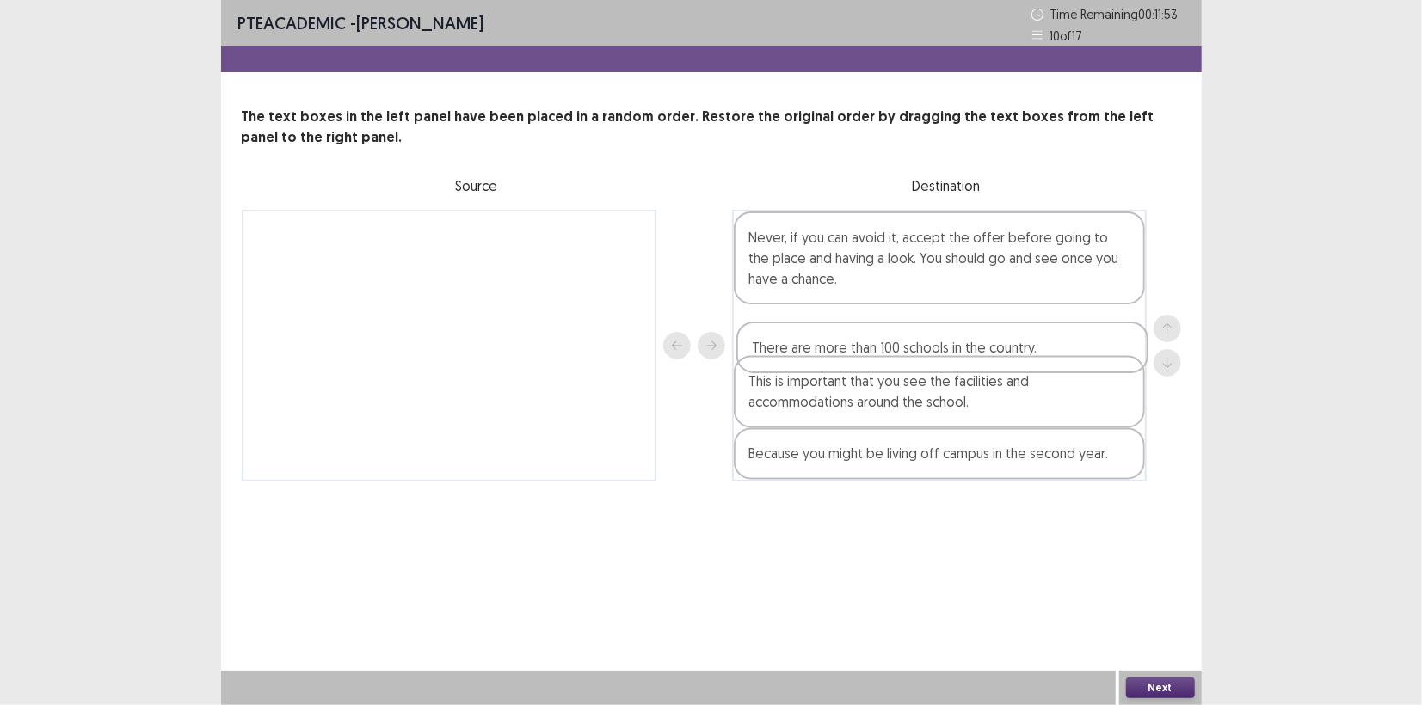
drag, startPoint x: 930, startPoint y: 464, endPoint x: 933, endPoint y: 354, distance: 109.3
click at [933, 354] on div "Never, if you can avoid it, accept the offer before going to the place and havi…" at bounding box center [939, 346] width 415 height 272
click at [1157, 690] on button "Next" at bounding box center [1160, 688] width 69 height 21
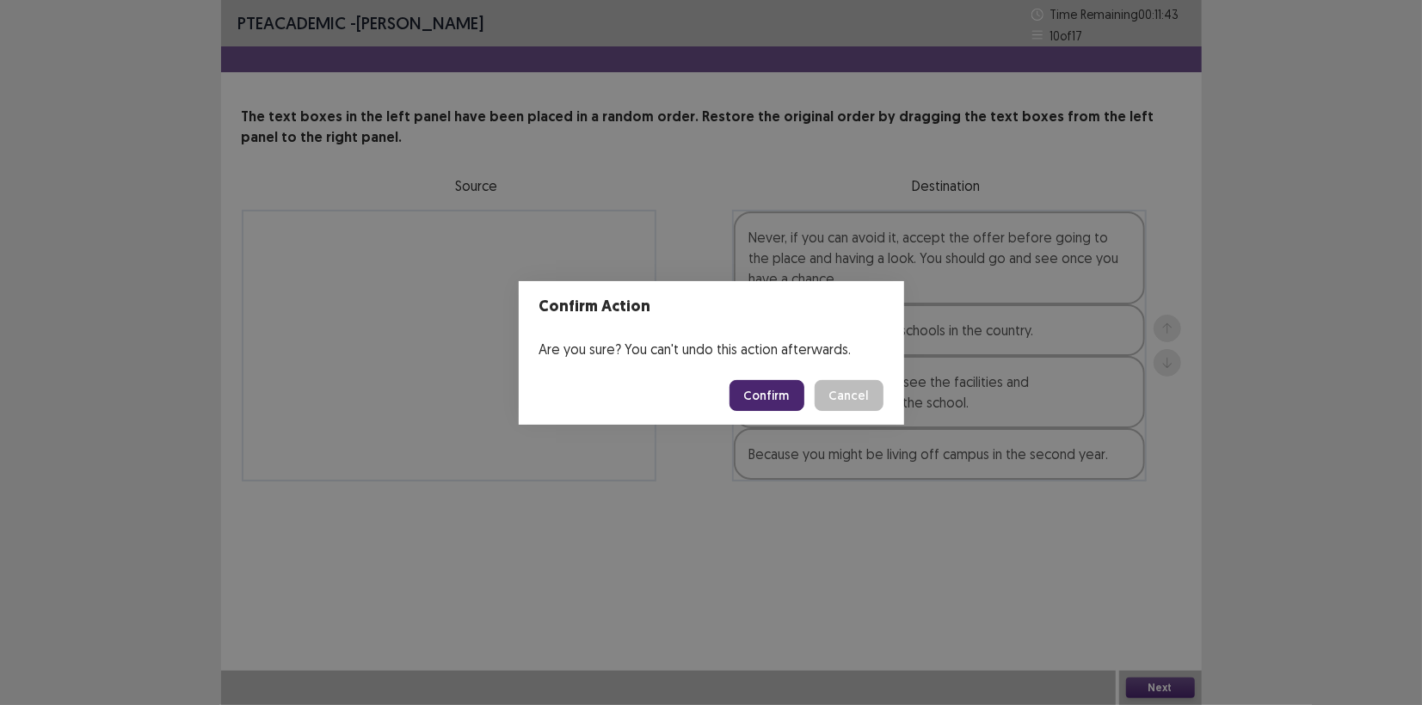
click at [773, 401] on button "Confirm" at bounding box center [766, 395] width 75 height 31
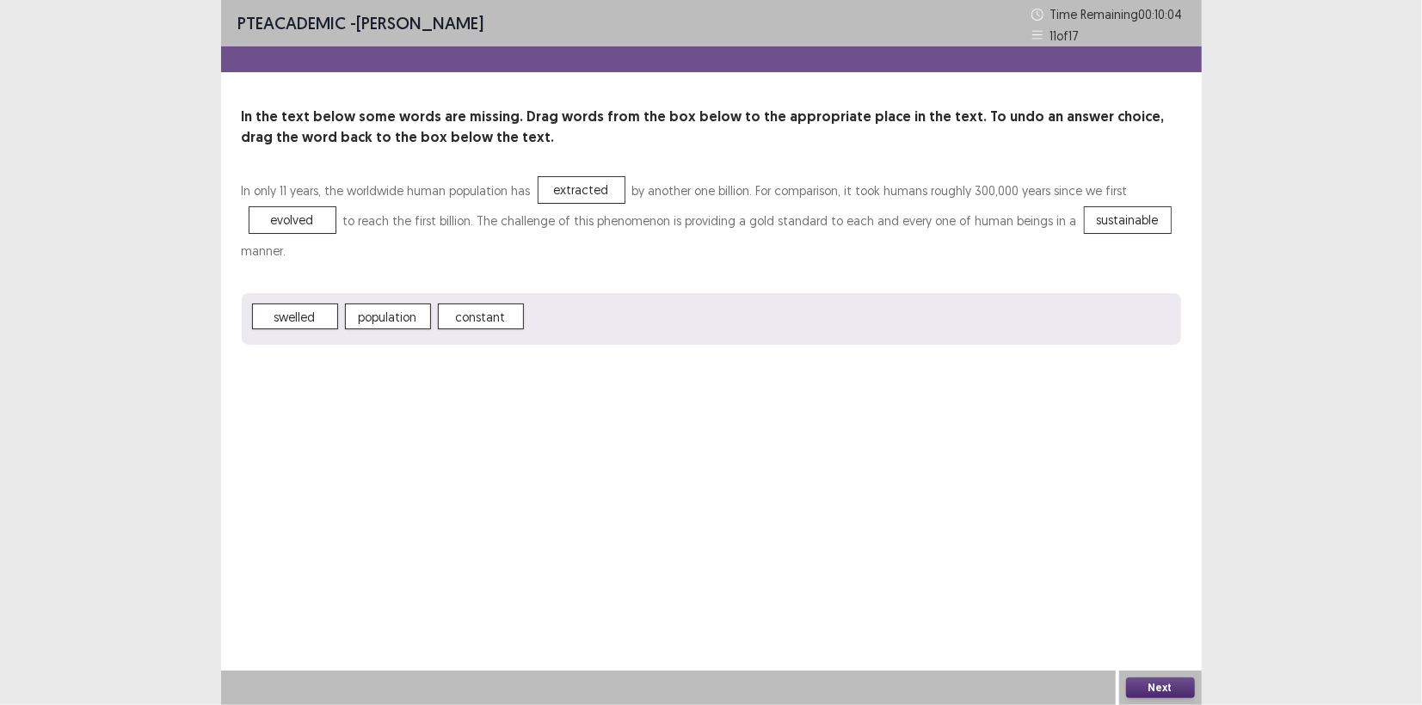
click at [1159, 693] on button "Next" at bounding box center [1160, 688] width 69 height 21
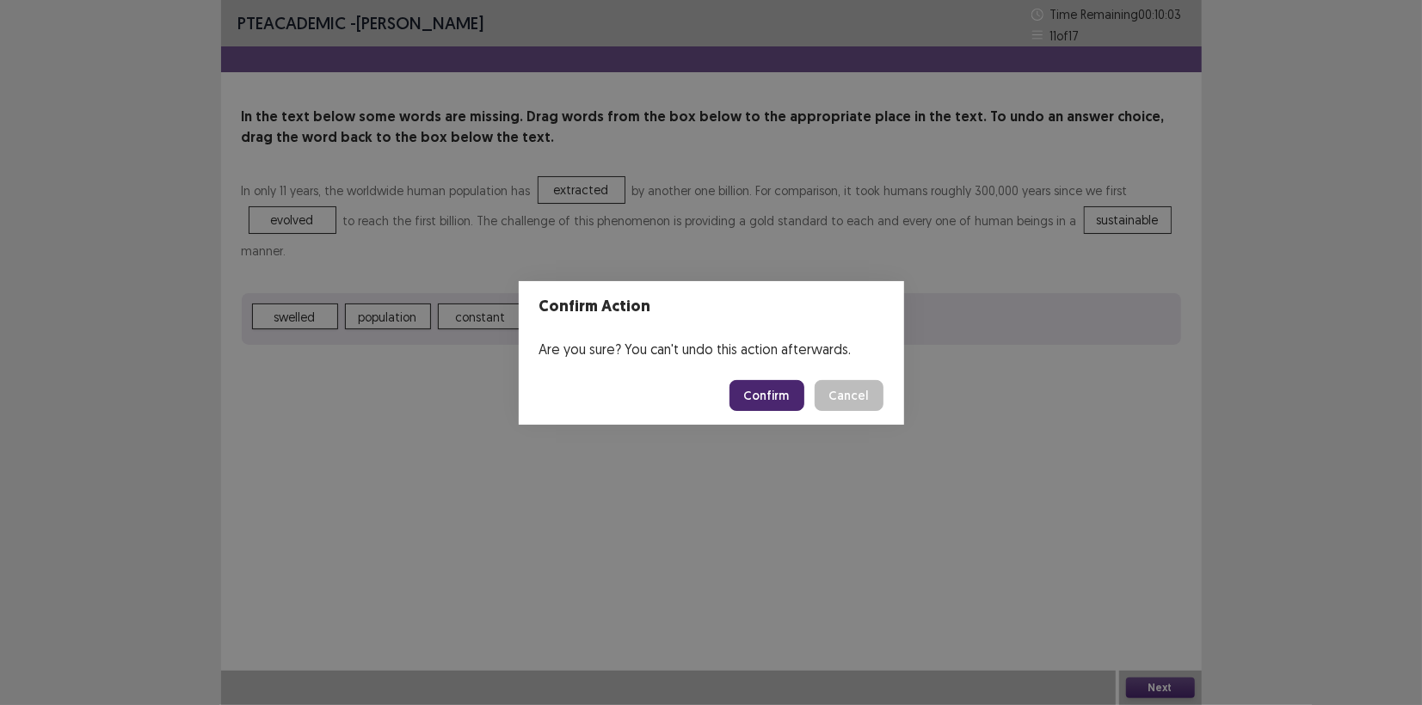
click at [784, 396] on button "Confirm" at bounding box center [766, 395] width 75 height 31
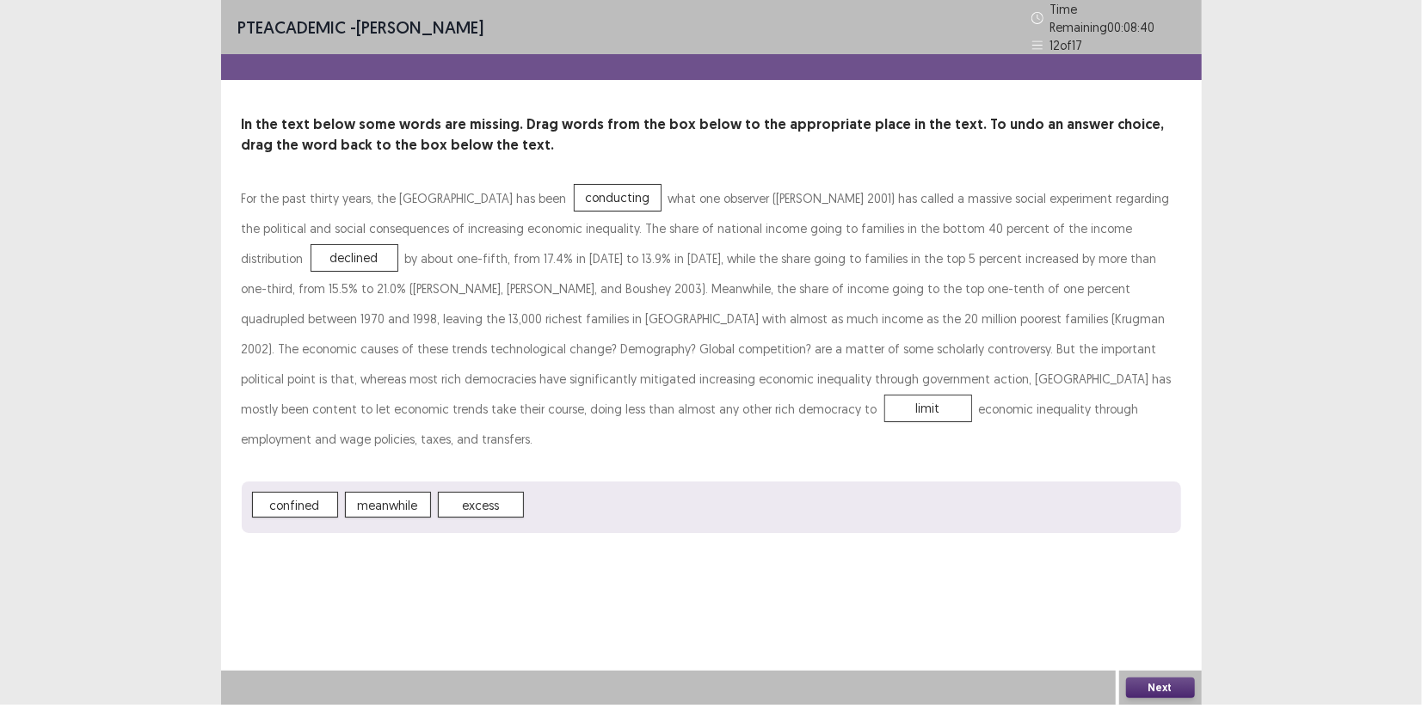
click at [1133, 680] on button "Next" at bounding box center [1160, 688] width 69 height 21
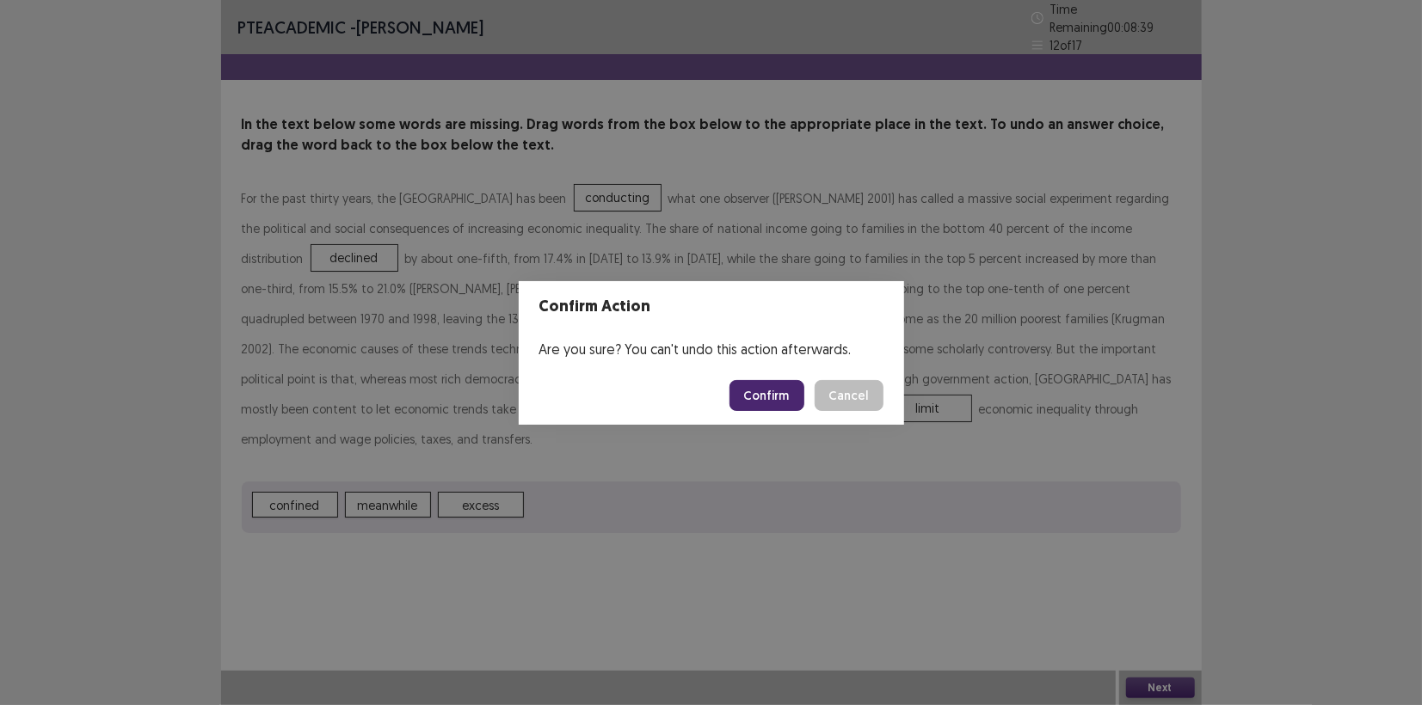
click at [763, 392] on button "Confirm" at bounding box center [766, 395] width 75 height 31
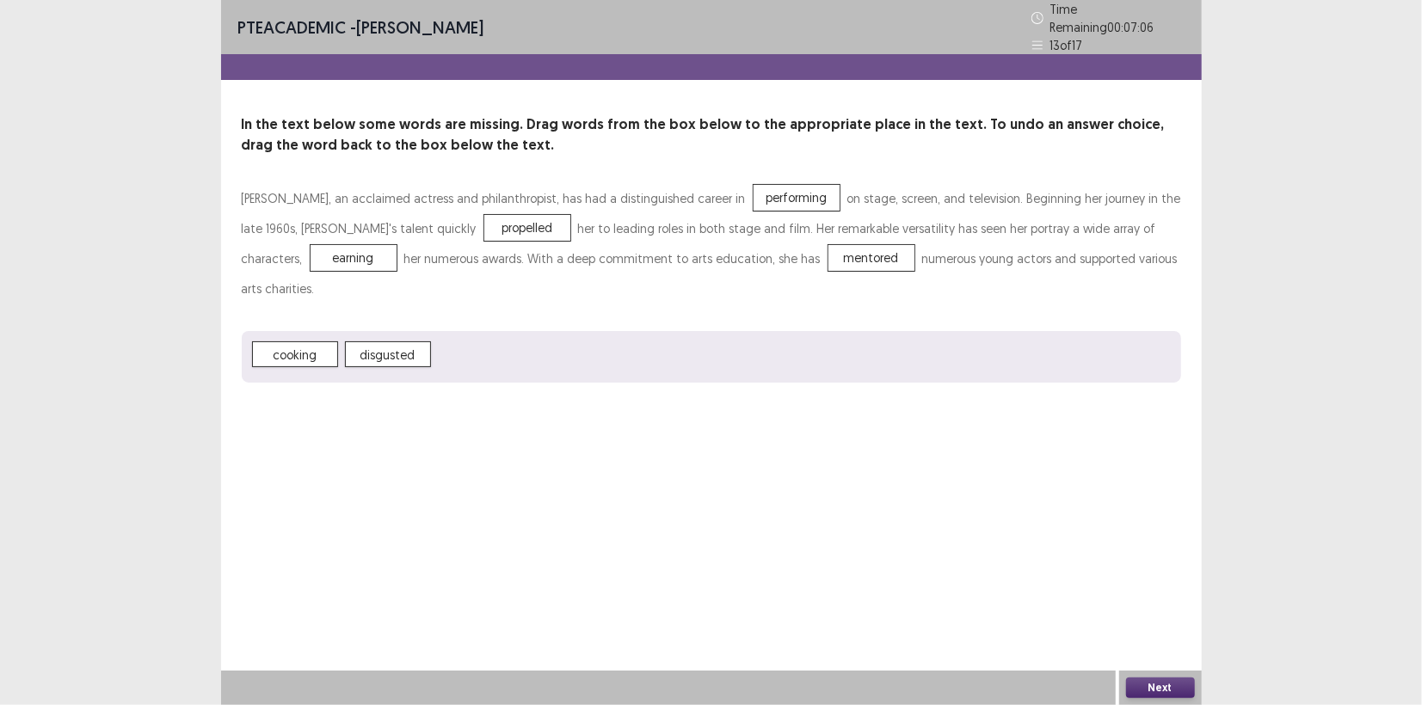
click at [1149, 680] on button "Next" at bounding box center [1160, 688] width 69 height 21
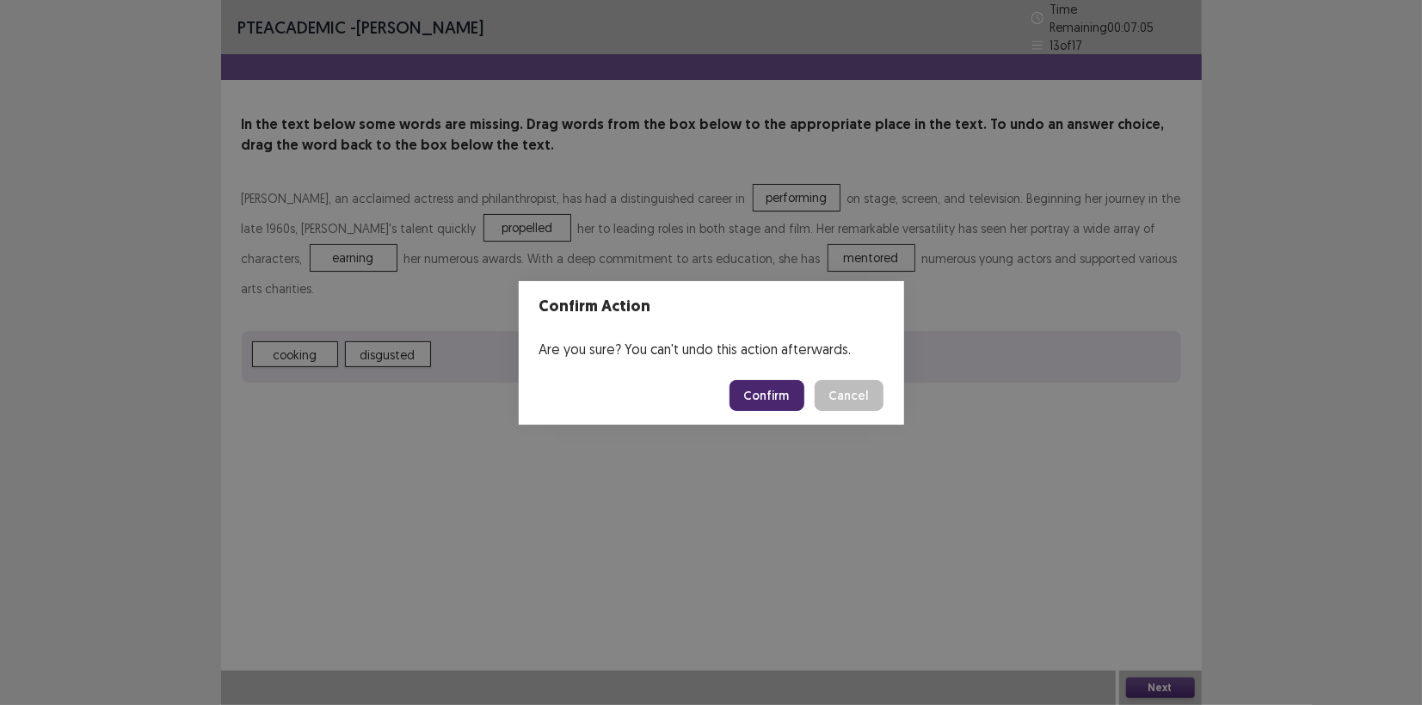
click at [760, 397] on button "Confirm" at bounding box center [766, 395] width 75 height 31
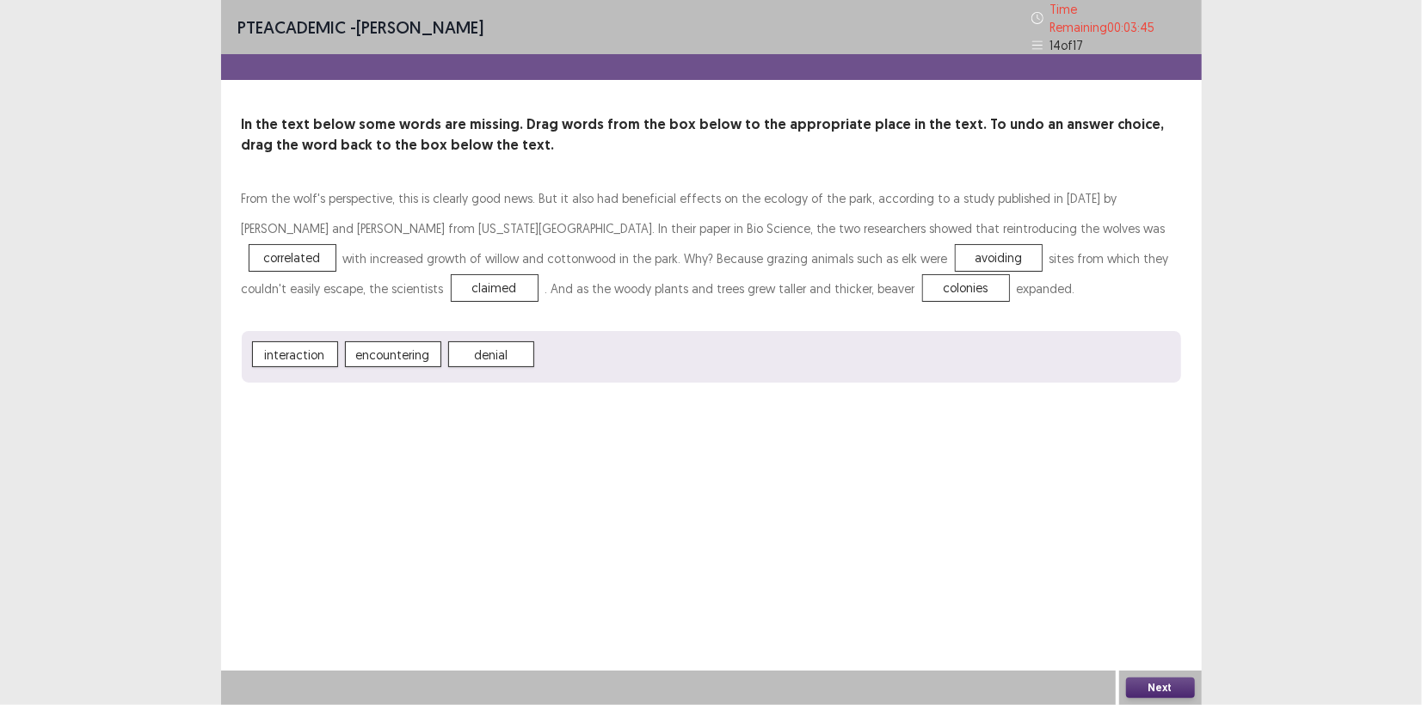
click at [1160, 681] on button "Next" at bounding box center [1160, 688] width 69 height 21
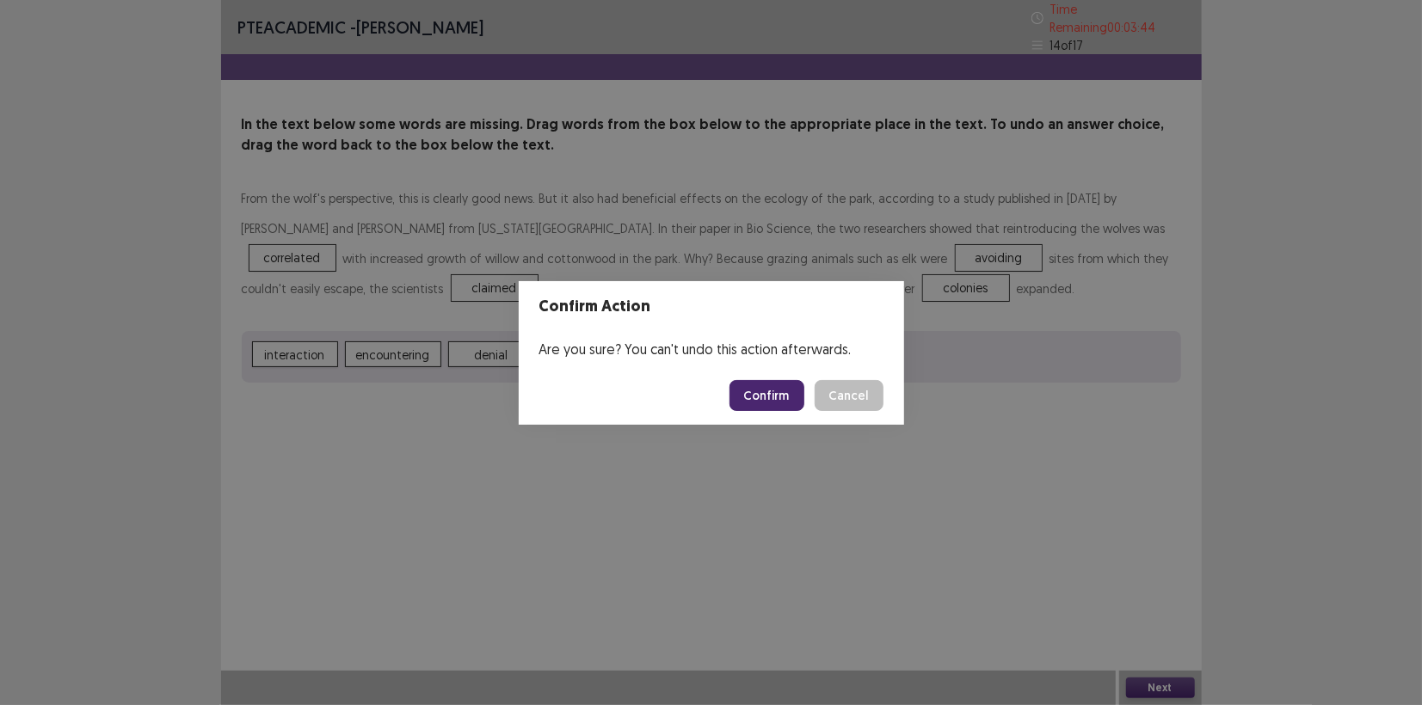
click at [753, 390] on button "Confirm" at bounding box center [766, 395] width 75 height 31
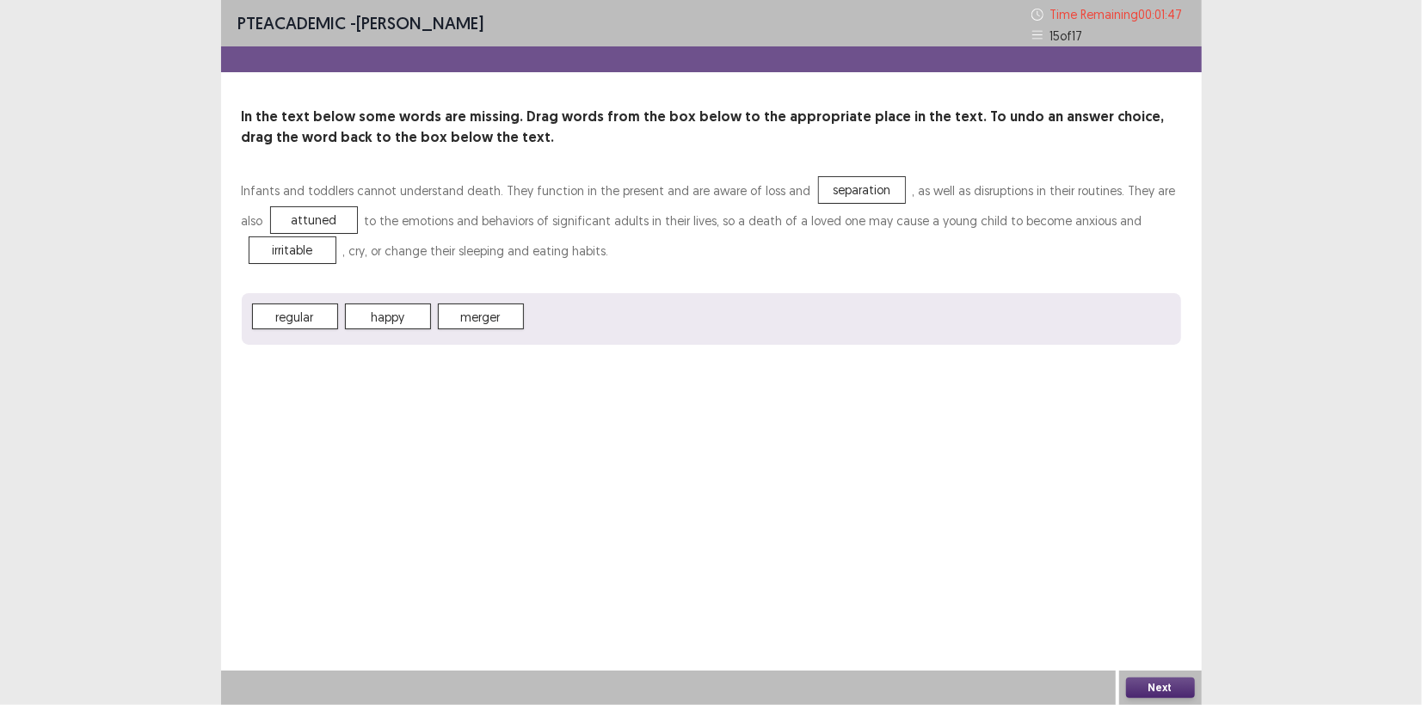
click at [1165, 683] on button "Next" at bounding box center [1160, 688] width 69 height 21
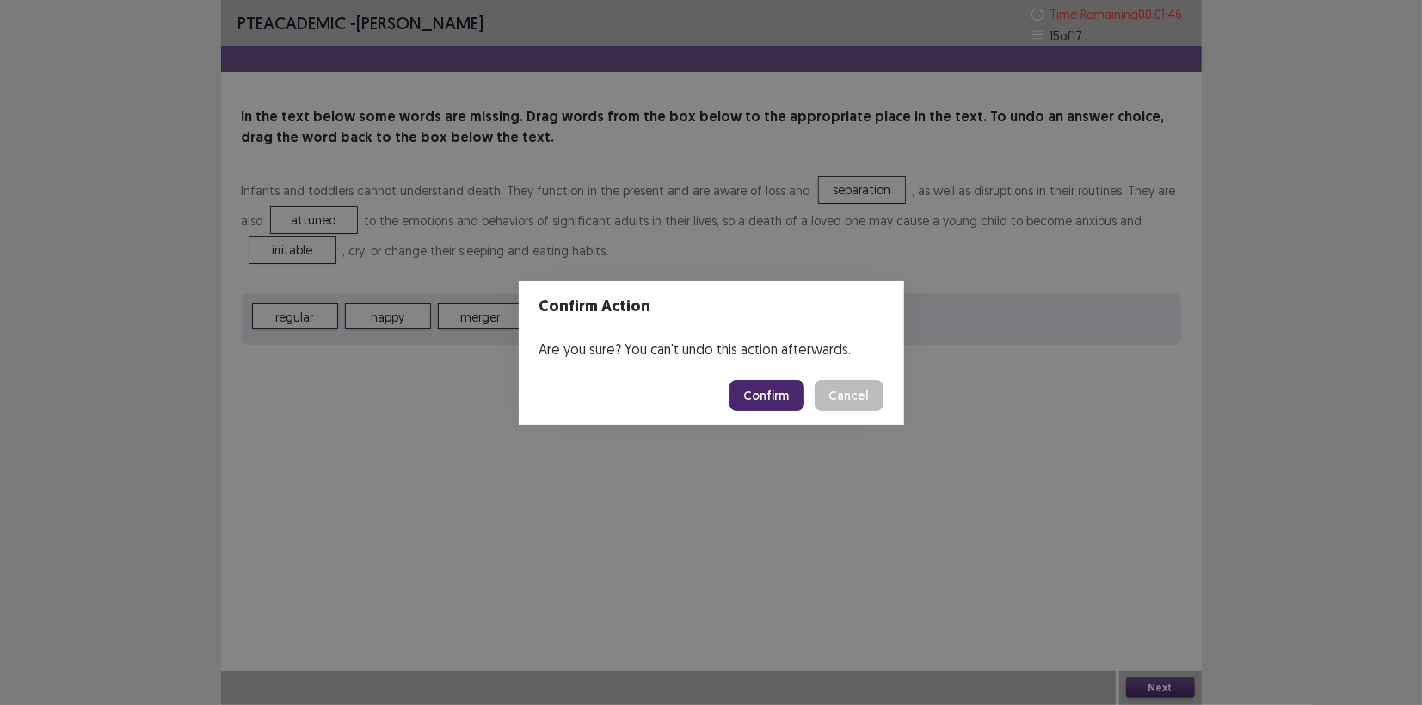
click at [763, 384] on button "Confirm" at bounding box center [766, 395] width 75 height 31
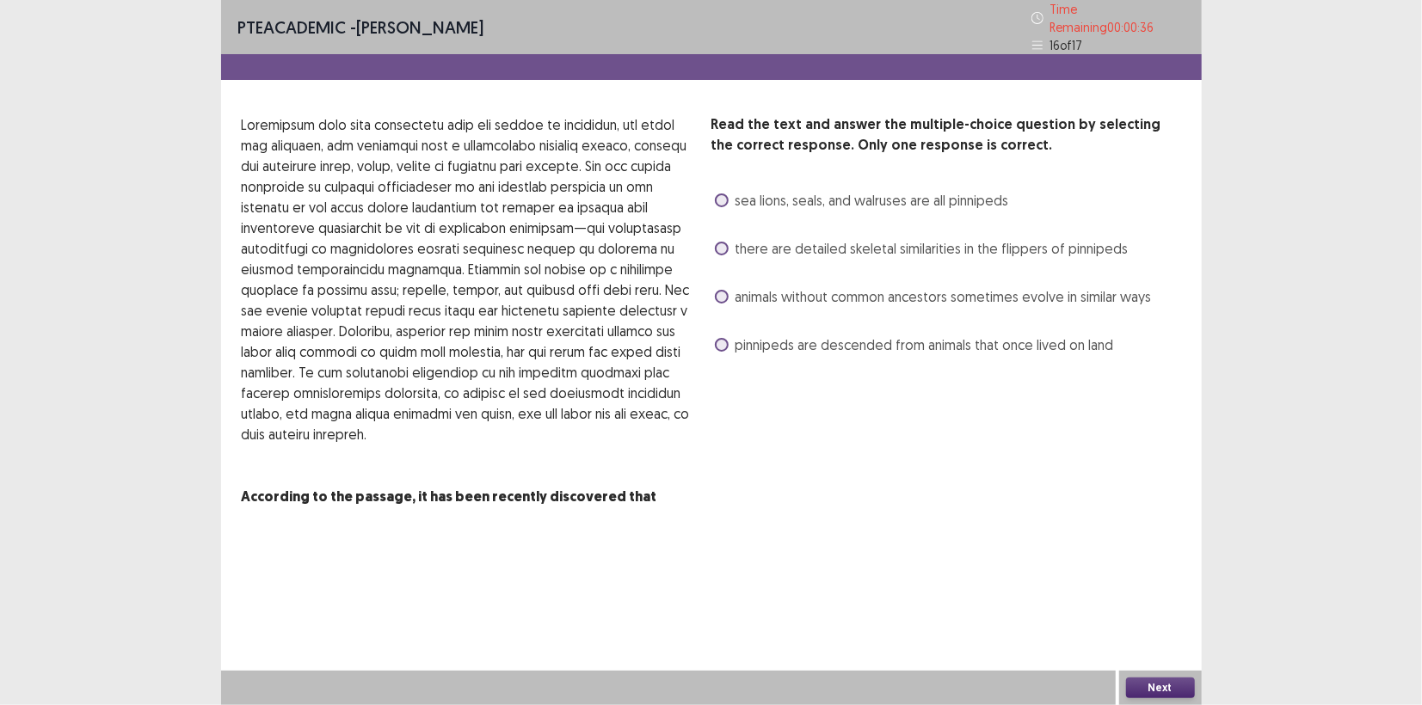
click at [723, 242] on span at bounding box center [722, 249] width 14 height 14
click at [1181, 686] on button "Next" at bounding box center [1160, 688] width 69 height 21
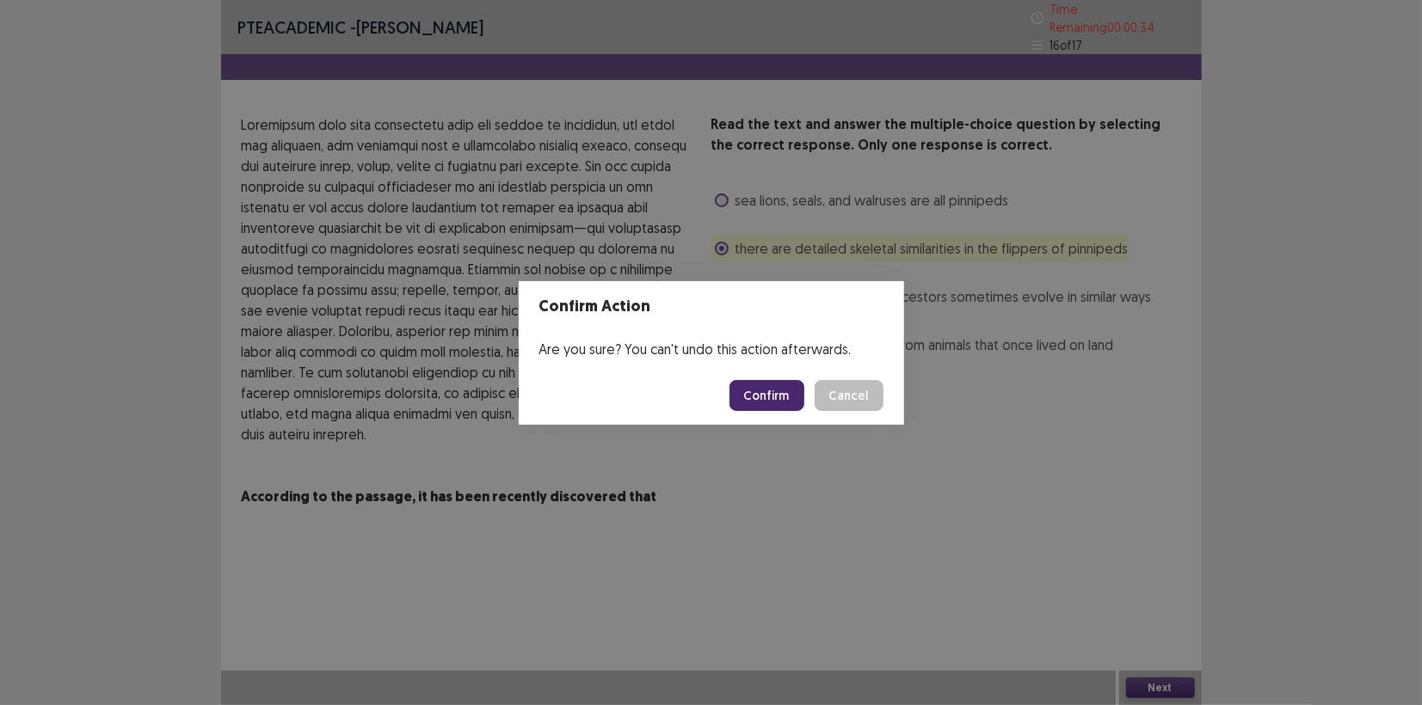
click at [746, 395] on button "Confirm" at bounding box center [766, 395] width 75 height 31
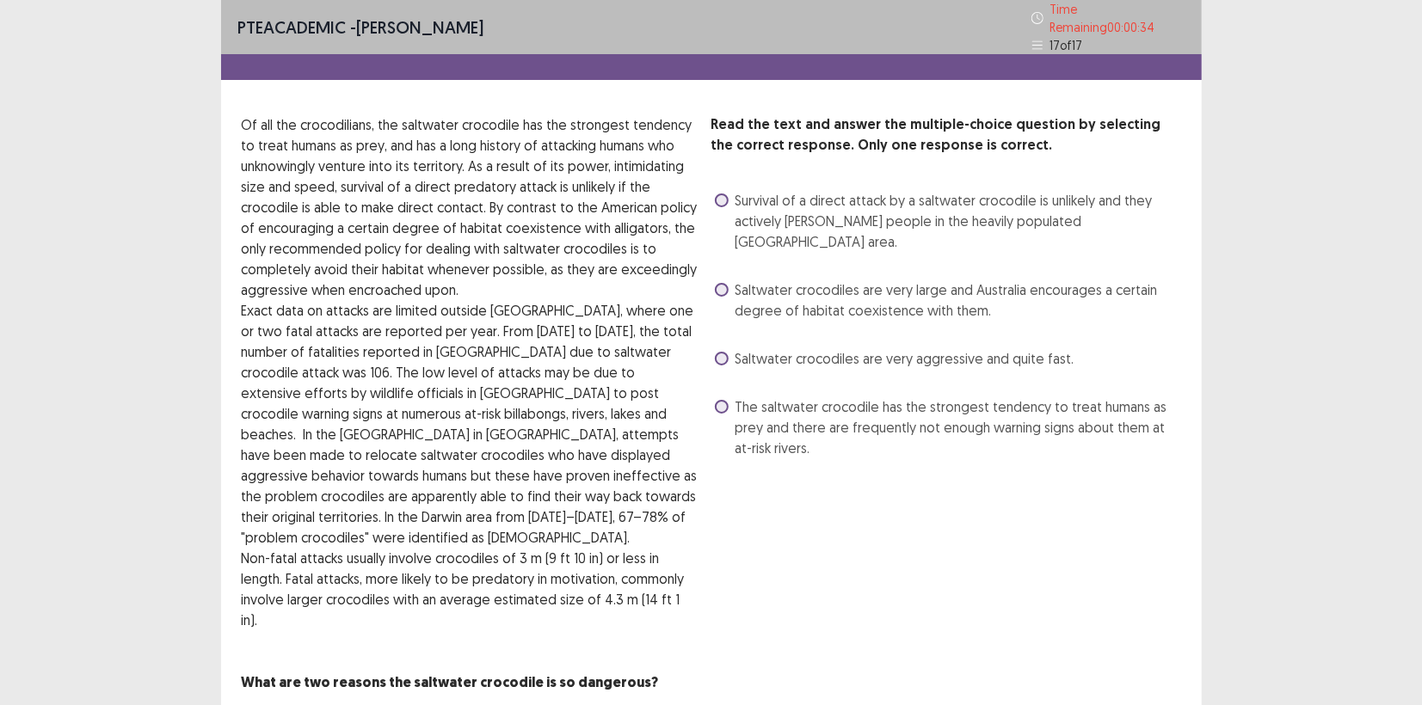
click at [723, 283] on span at bounding box center [722, 290] width 14 height 14
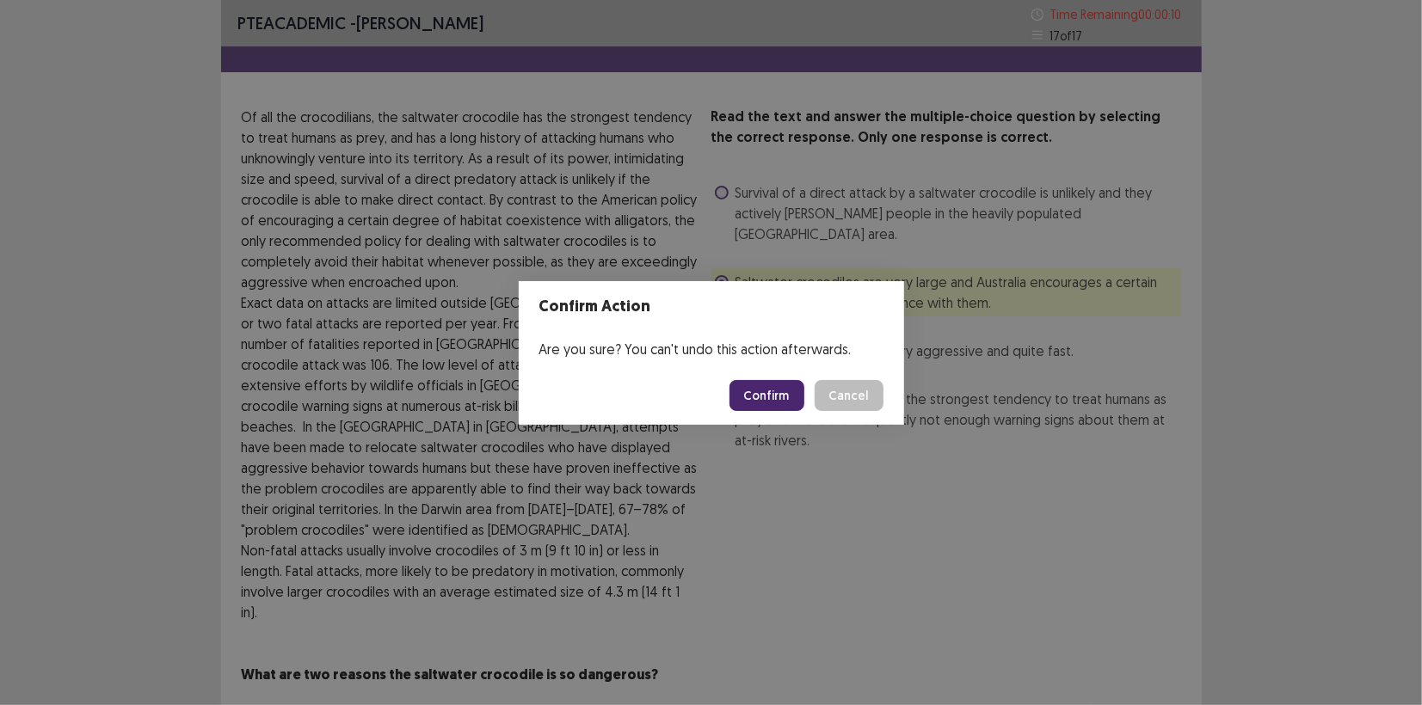
click at [775, 403] on button "Confirm" at bounding box center [766, 395] width 75 height 31
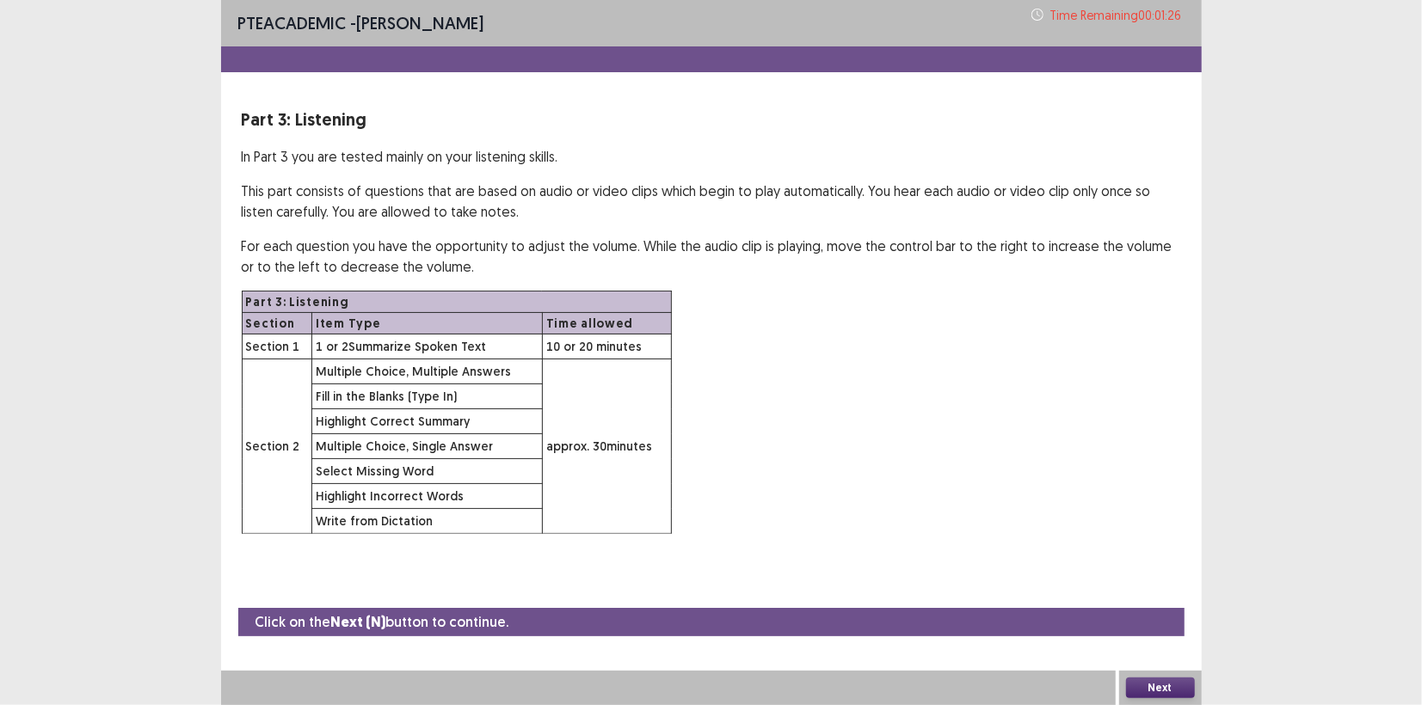
click at [1149, 692] on button "Next" at bounding box center [1160, 688] width 69 height 21
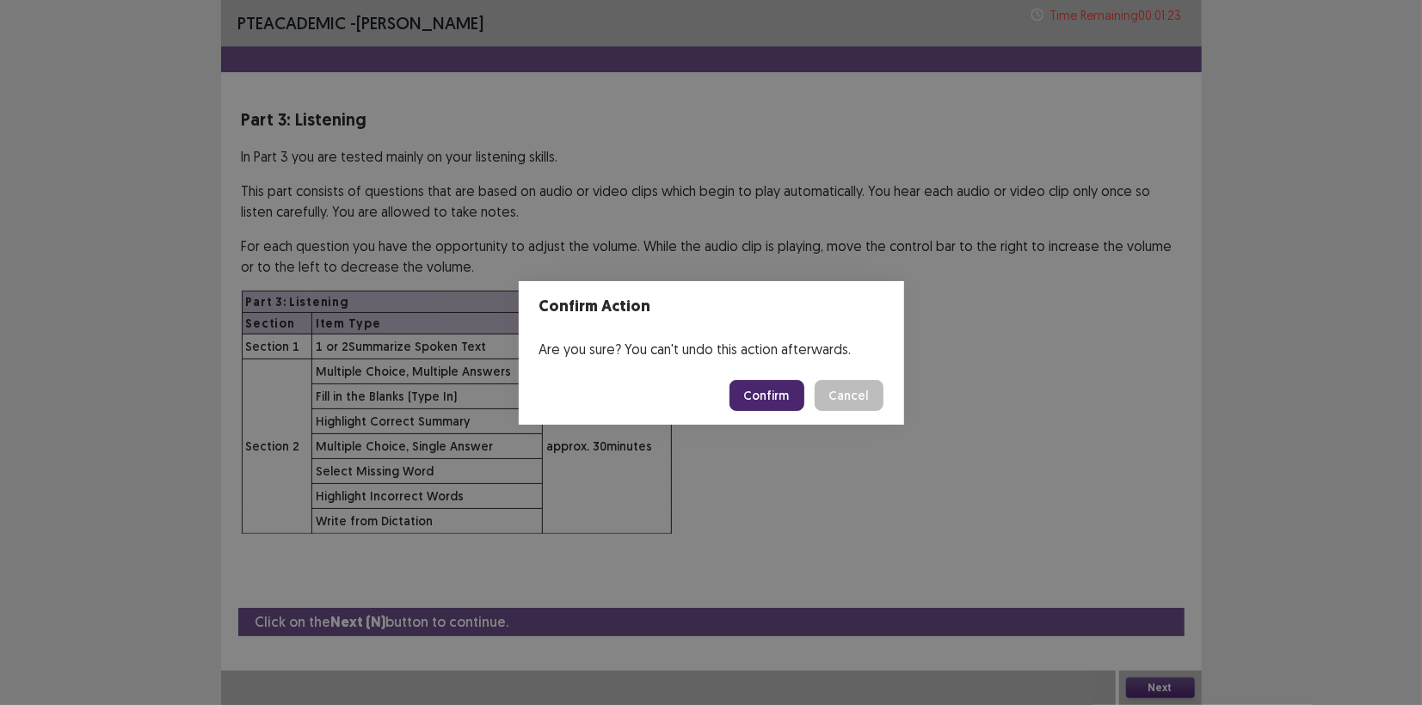
click at [753, 399] on button "Confirm" at bounding box center [766, 395] width 75 height 31
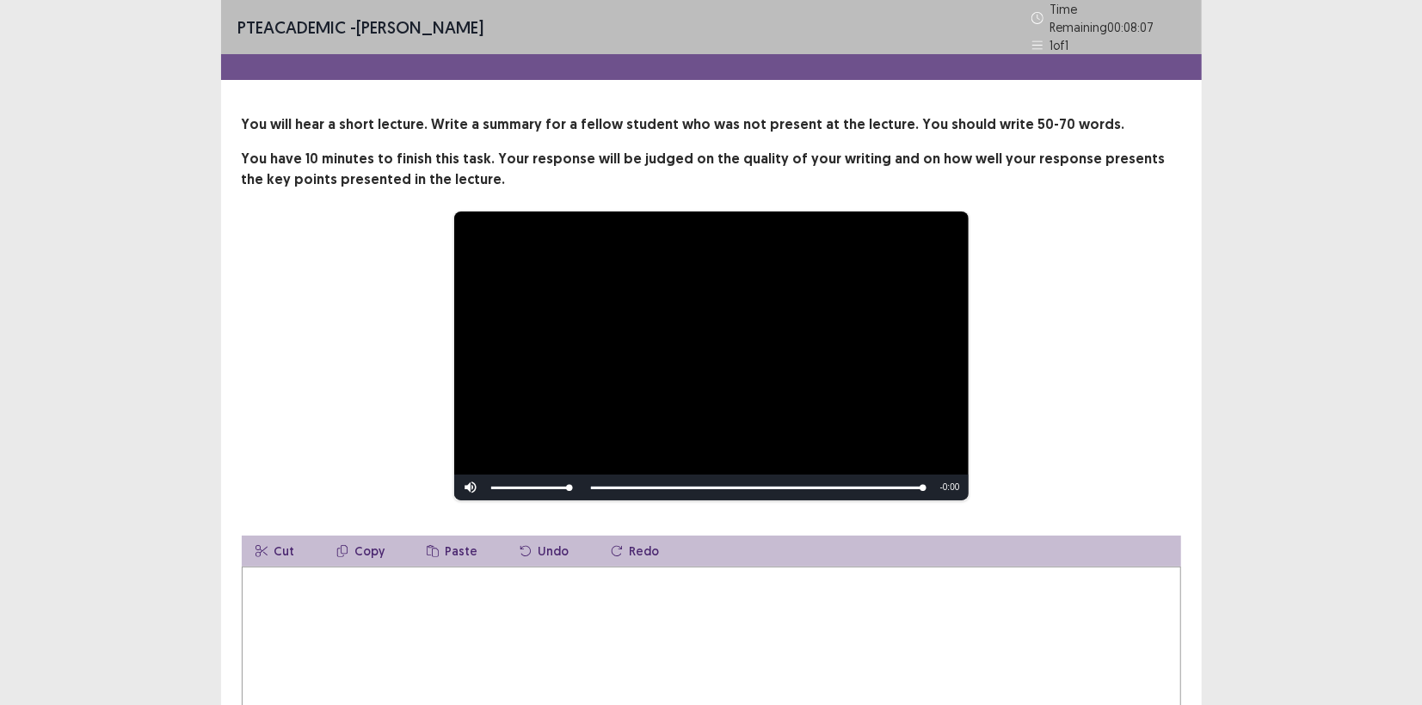
click at [372, 575] on textarea at bounding box center [711, 661] width 939 height 189
click at [1156, 476] on div "**********" at bounding box center [711, 356] width 939 height 291
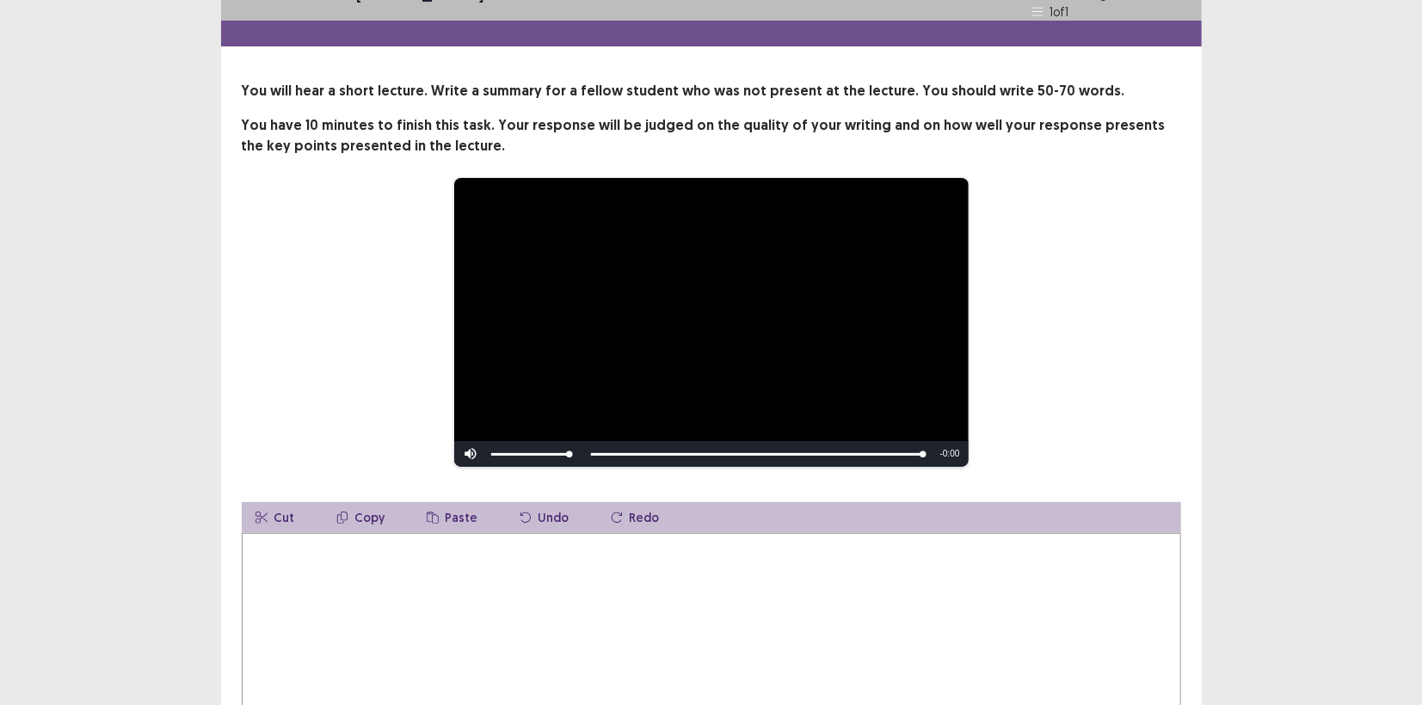
click at [274, 533] on textarea at bounding box center [711, 627] width 939 height 189
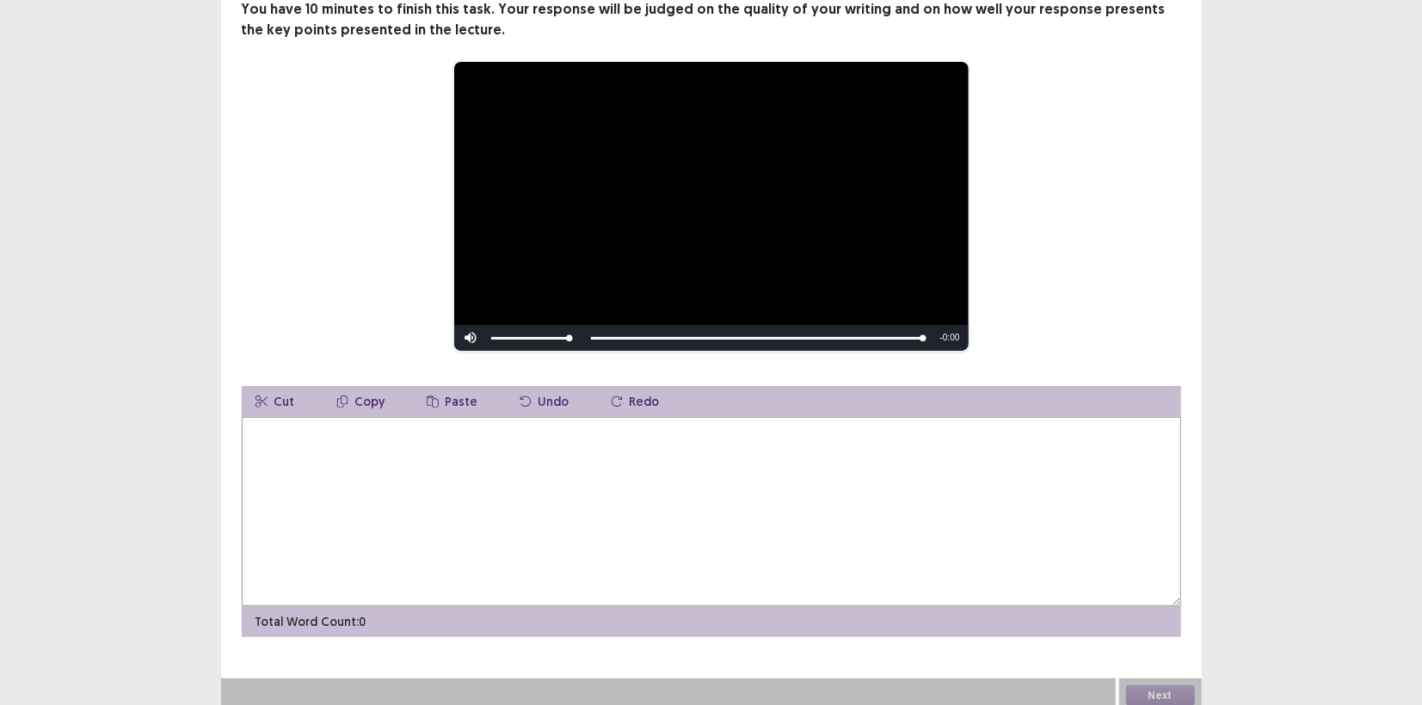
click at [242, 268] on div "**********" at bounding box center [711, 206] width 939 height 291
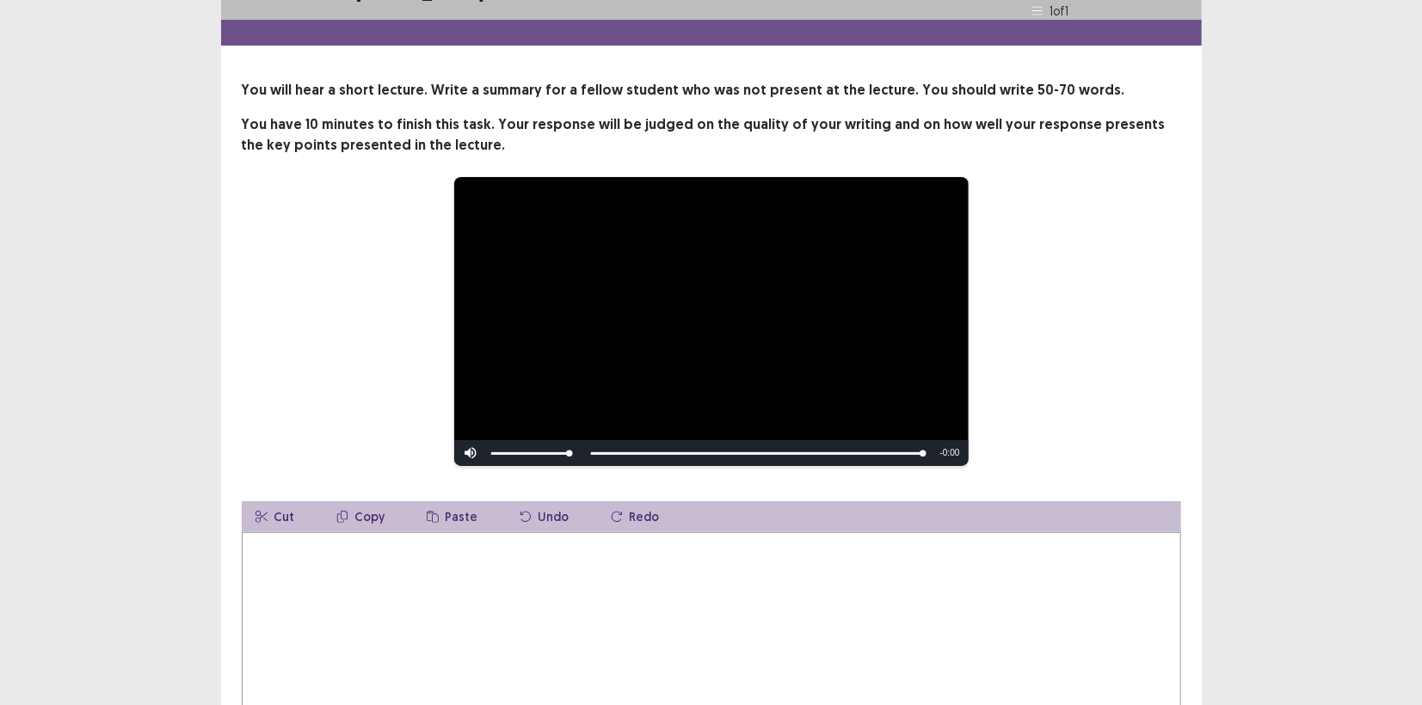
click at [298, 583] on textarea at bounding box center [711, 626] width 939 height 189
click at [1123, 427] on div "**********" at bounding box center [711, 321] width 939 height 291
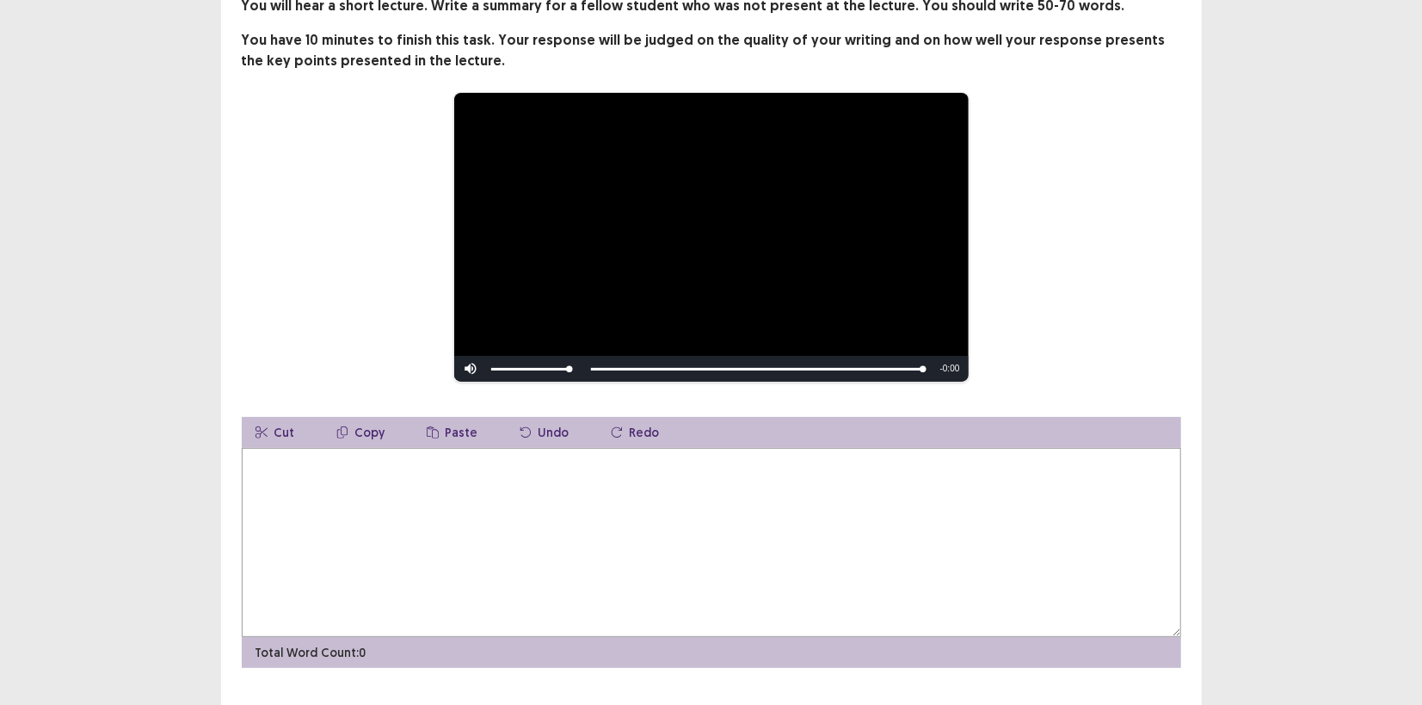
click at [285, 478] on textarea at bounding box center [711, 542] width 939 height 189
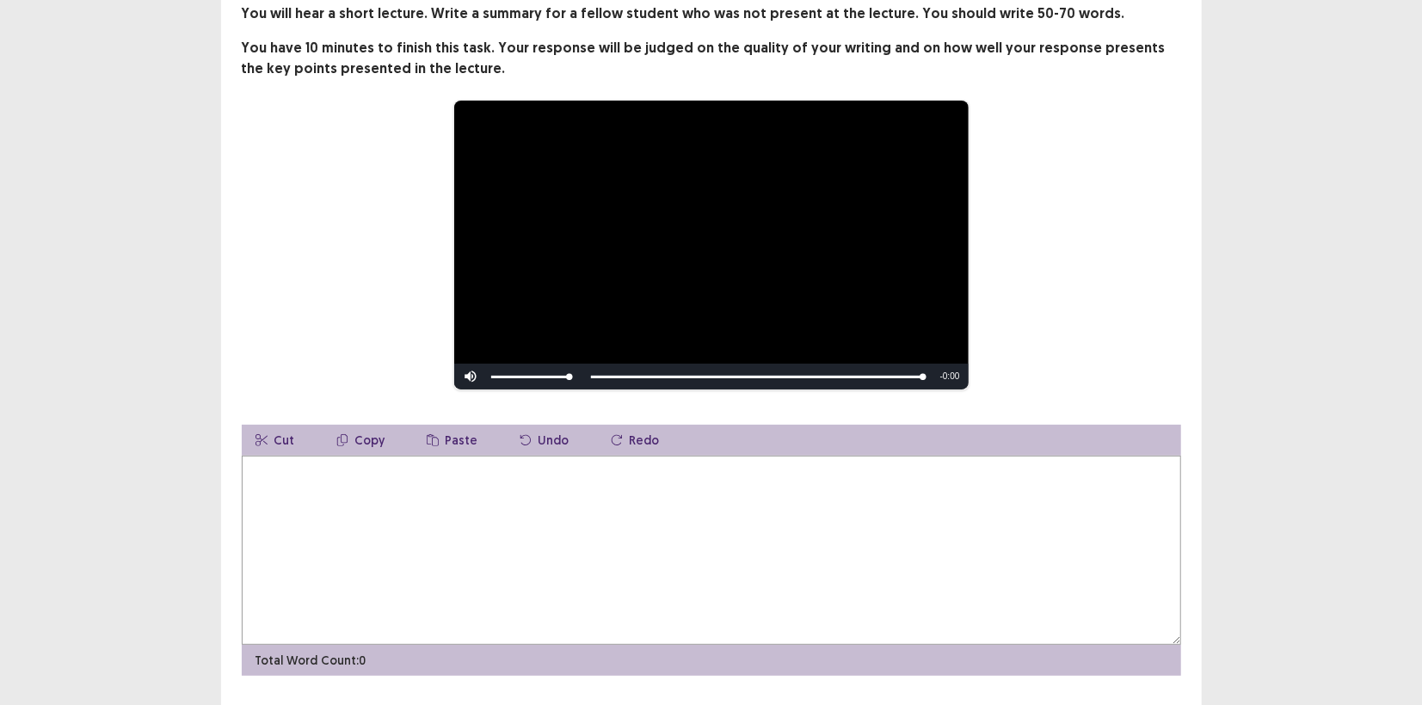
type textarea "*"
click at [371, 465] on textarea "**********" at bounding box center [711, 550] width 939 height 189
click at [434, 470] on textarea "**********" at bounding box center [711, 550] width 939 height 189
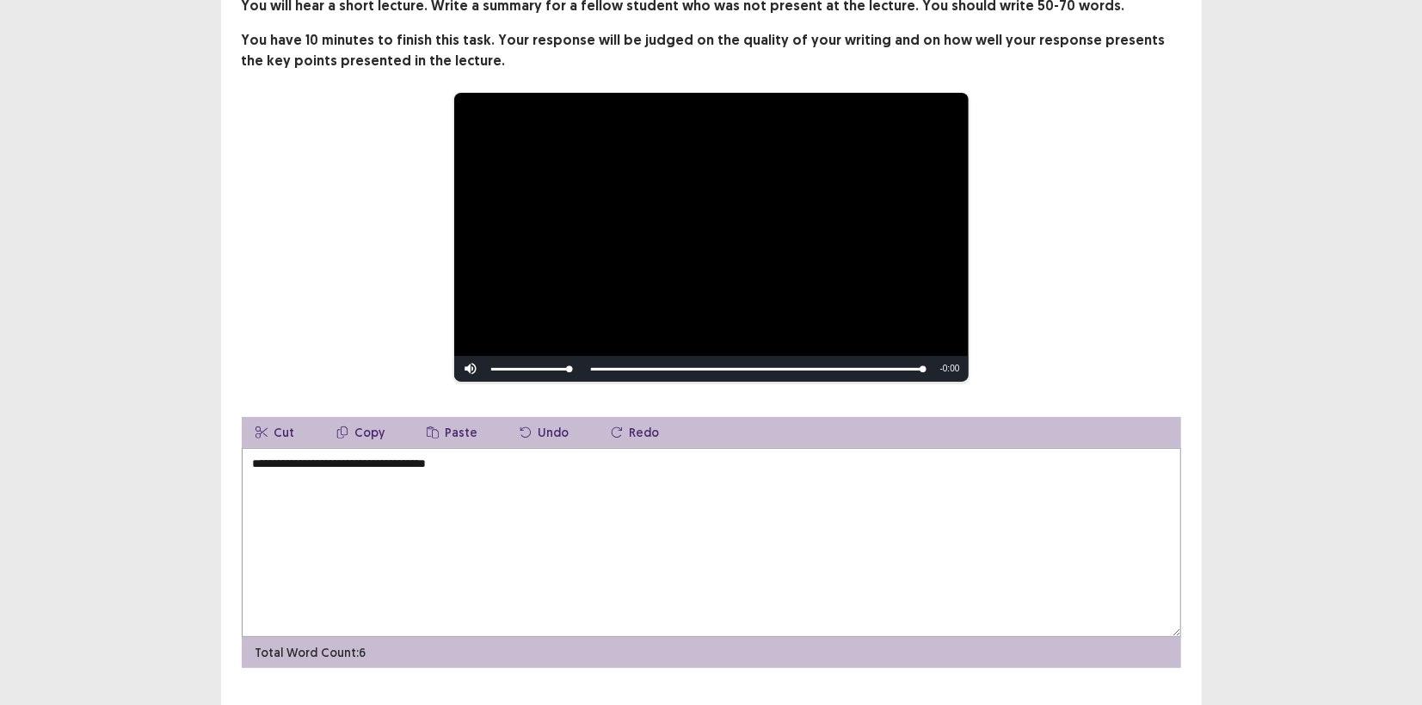
click at [502, 460] on textarea "**********" at bounding box center [711, 542] width 939 height 189
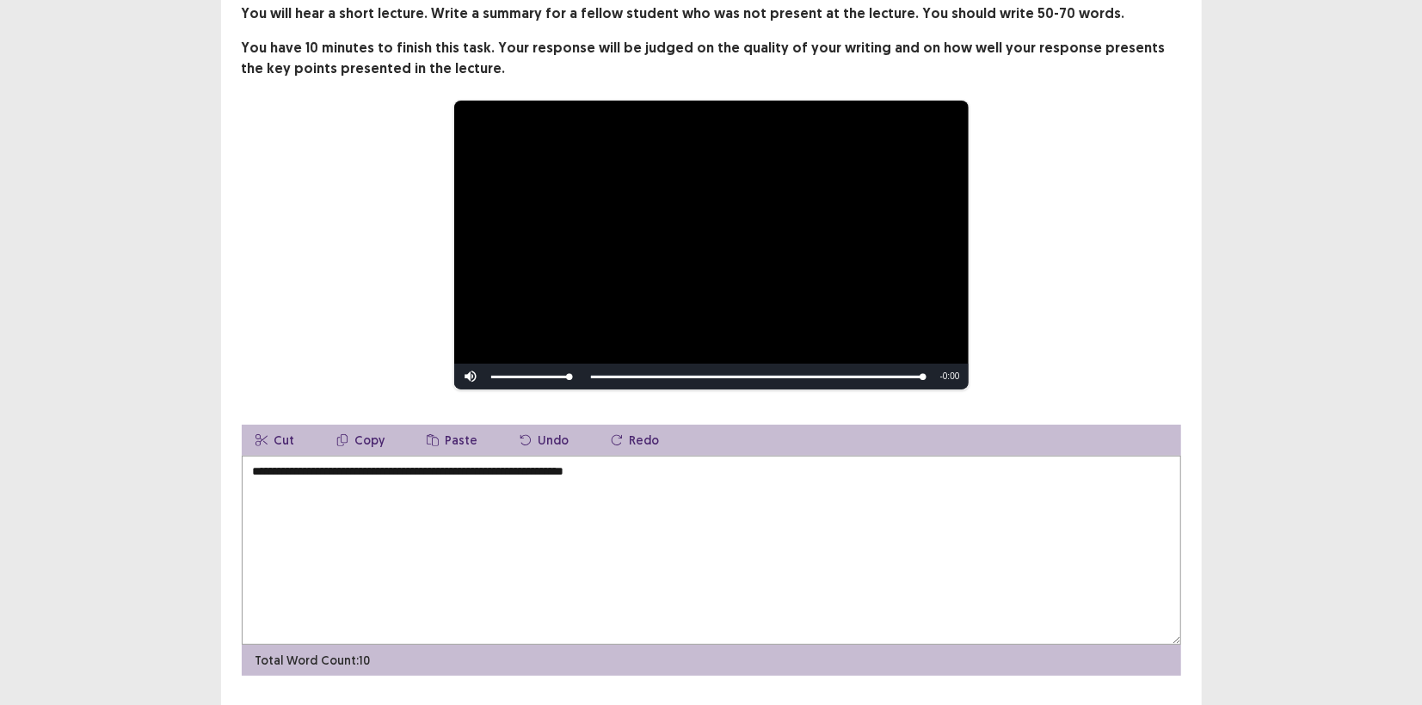
click at [522, 465] on textarea "**********" at bounding box center [711, 550] width 939 height 189
type textarea "**********"
click at [611, 470] on textarea "**********" at bounding box center [711, 550] width 939 height 189
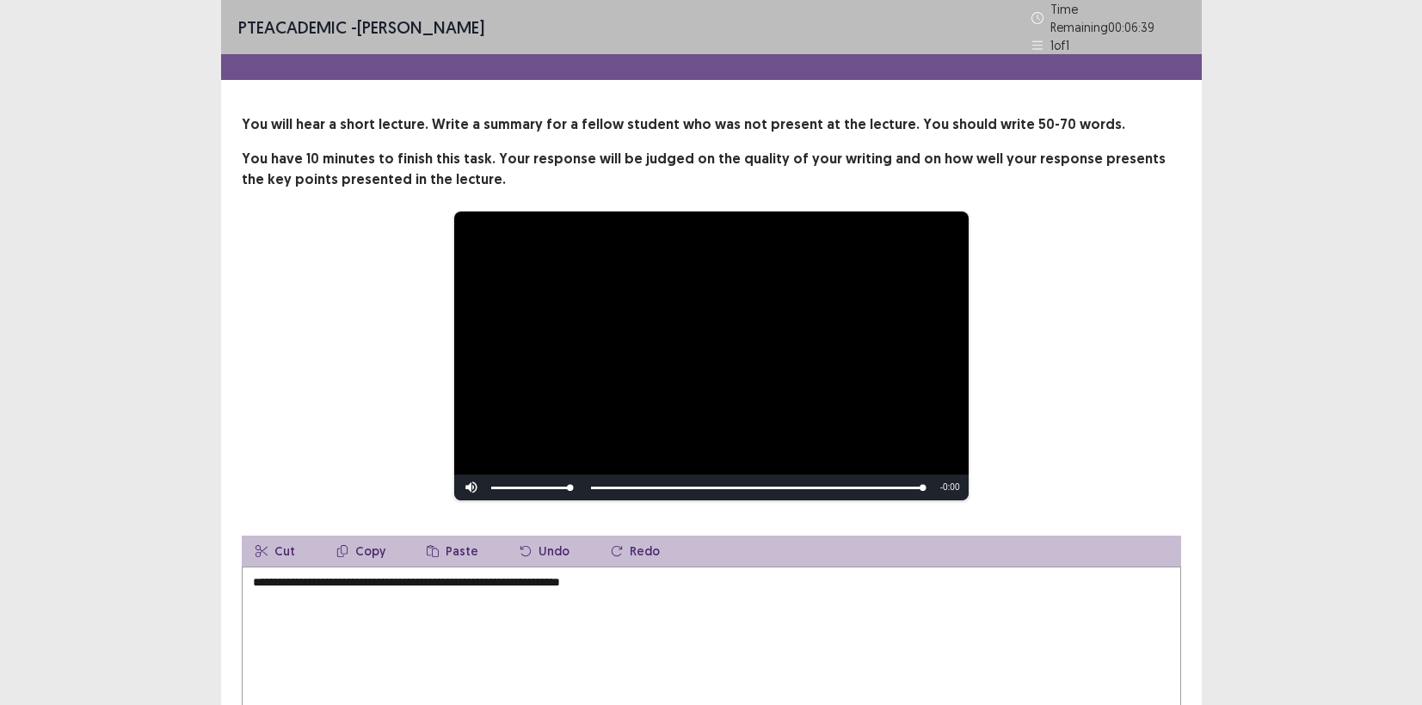
click at [637, 567] on textarea "**********" at bounding box center [711, 661] width 939 height 189
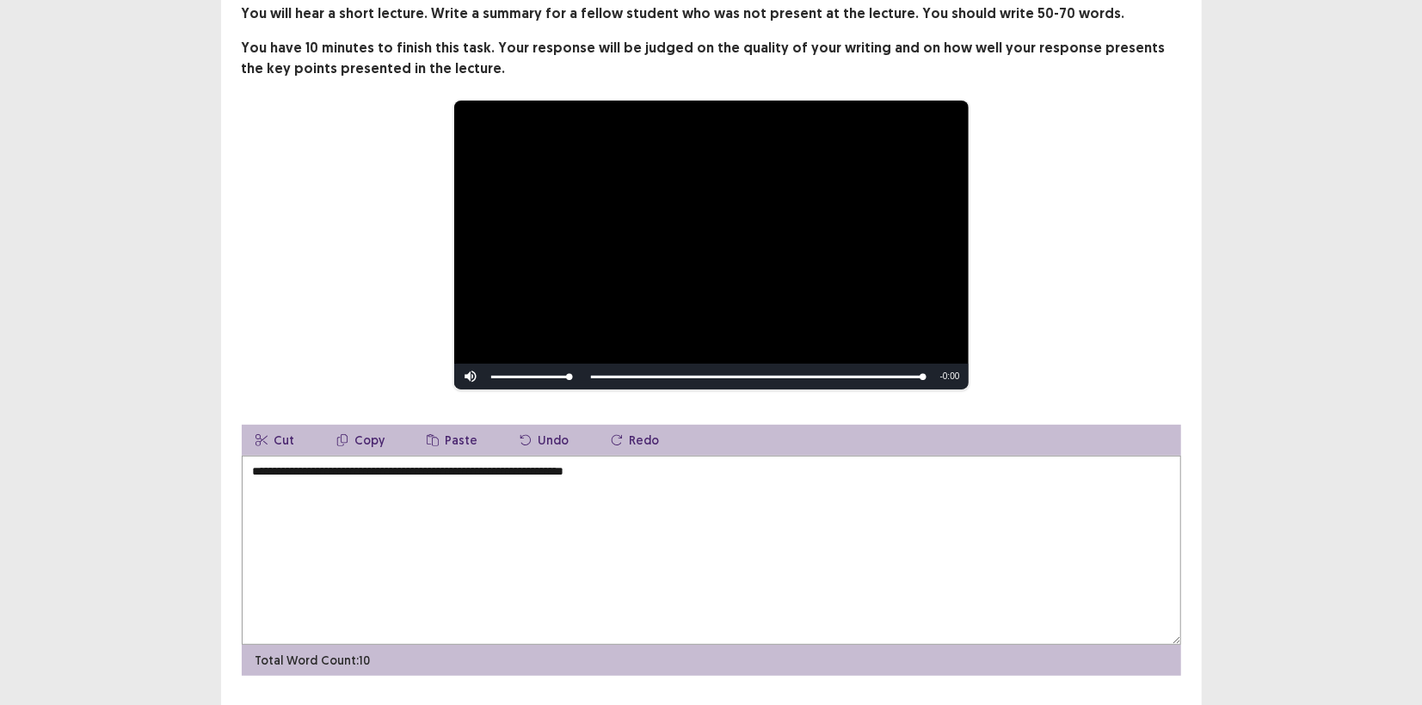
scroll to position [111, 0]
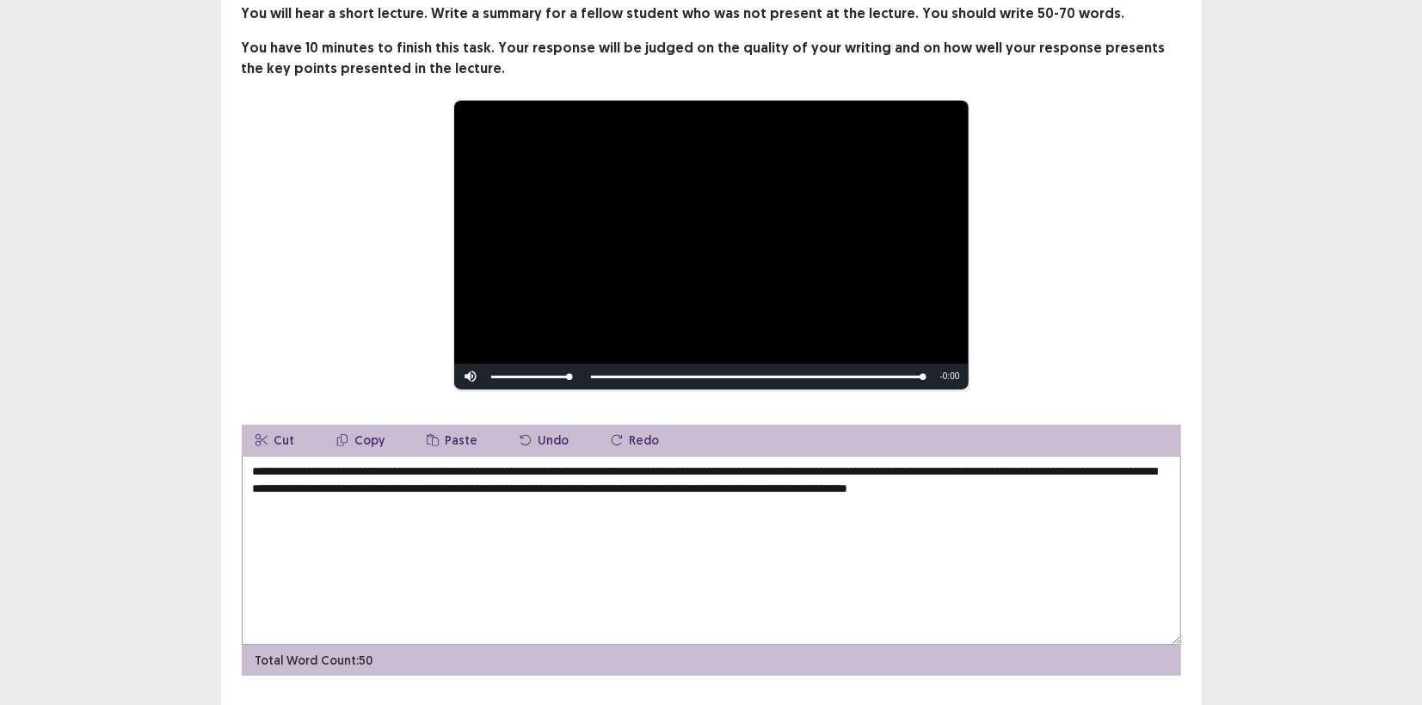
click at [839, 485] on textarea "**********" at bounding box center [711, 550] width 939 height 189
click at [1120, 360] on div "**********" at bounding box center [711, 245] width 939 height 291
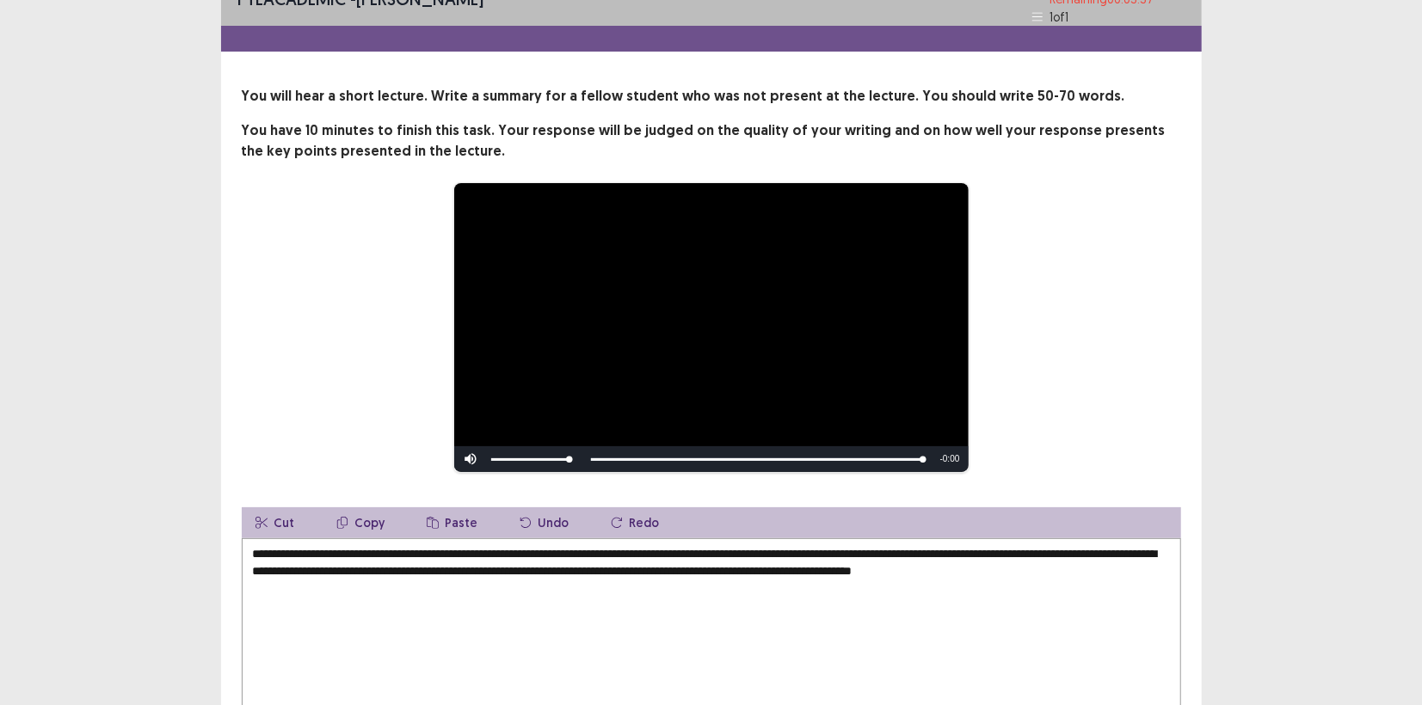
scroll to position [150, 0]
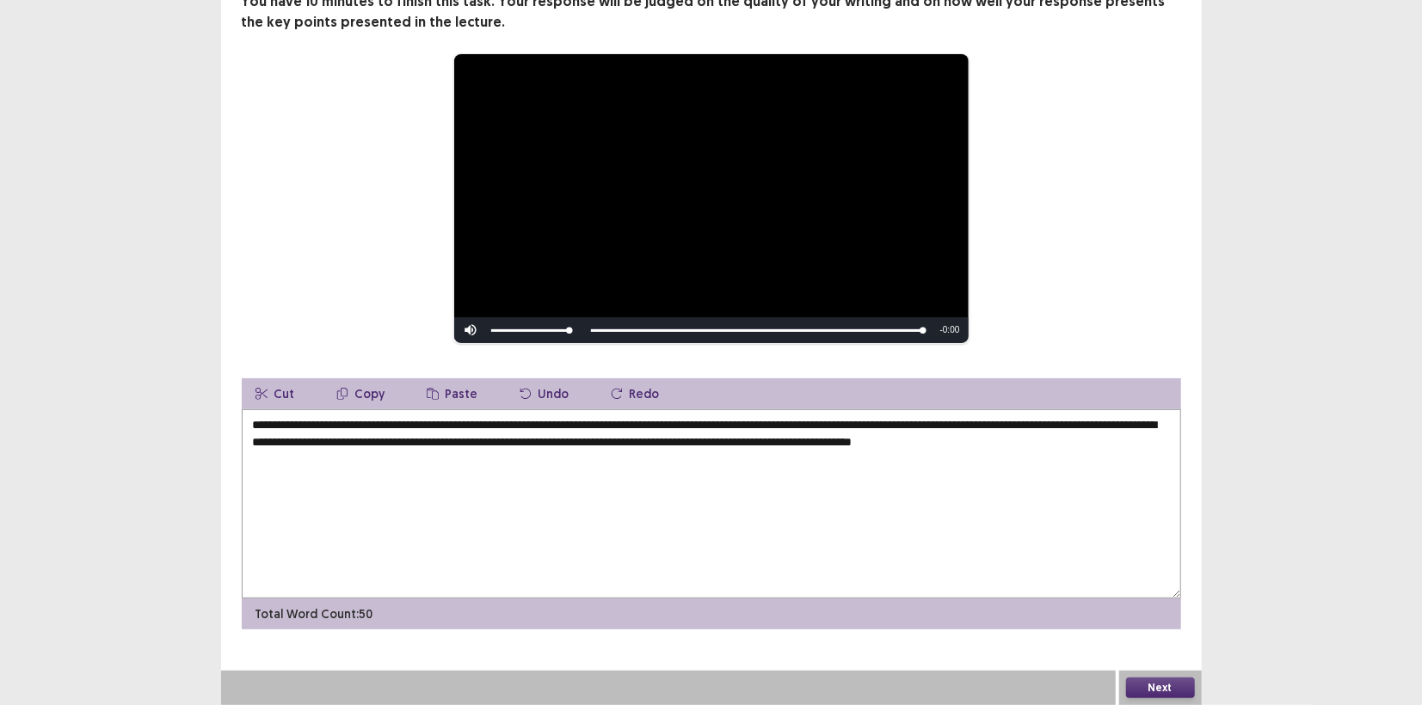
click at [954, 448] on textarea "**********" at bounding box center [711, 503] width 939 height 189
click at [1189, 476] on div "**********" at bounding box center [711, 293] width 981 height 673
click at [303, 427] on textarea "**********" at bounding box center [711, 503] width 939 height 189
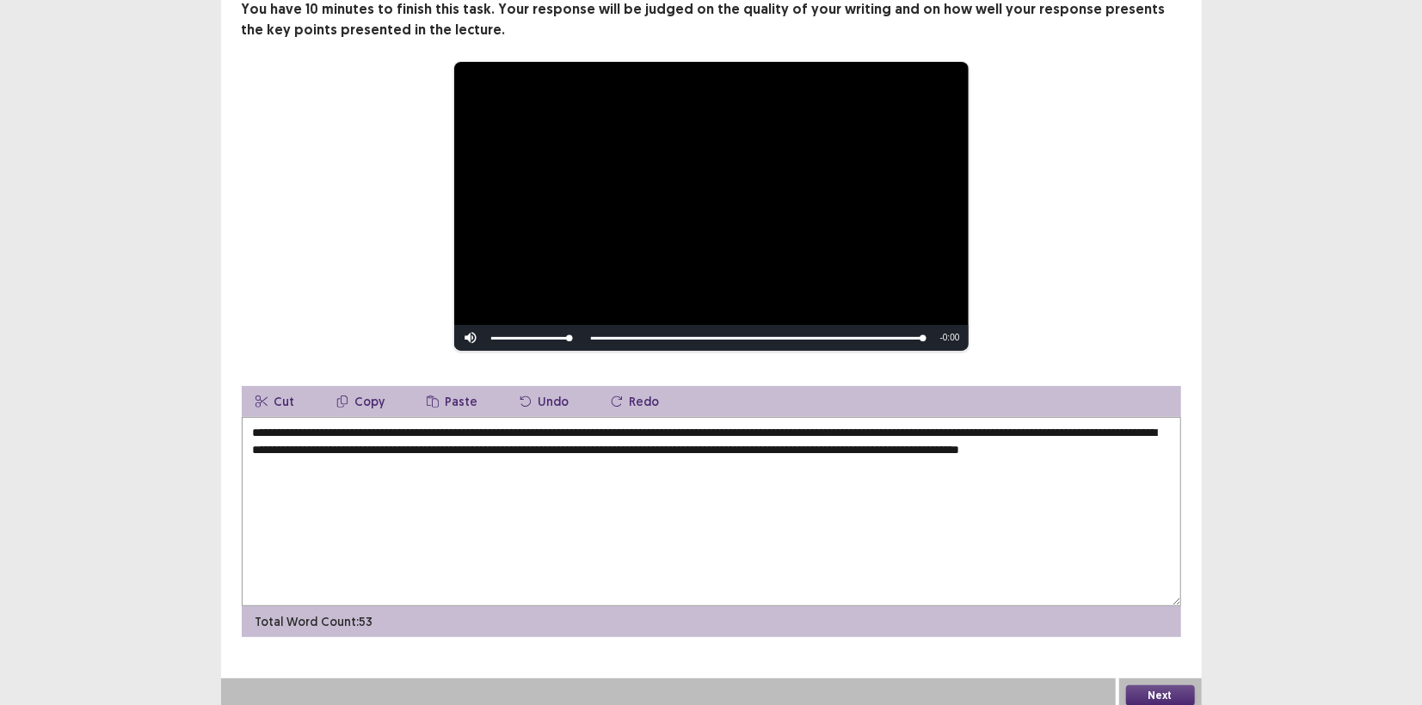
click at [1255, 488] on div "**********" at bounding box center [711, 281] width 1422 height 863
click at [310, 426] on textarea "**********" at bounding box center [711, 511] width 939 height 189
click at [364, 428] on textarea "**********" at bounding box center [711, 511] width 939 height 189
type textarea "**********"
click at [1146, 686] on button "Next" at bounding box center [1160, 696] width 69 height 21
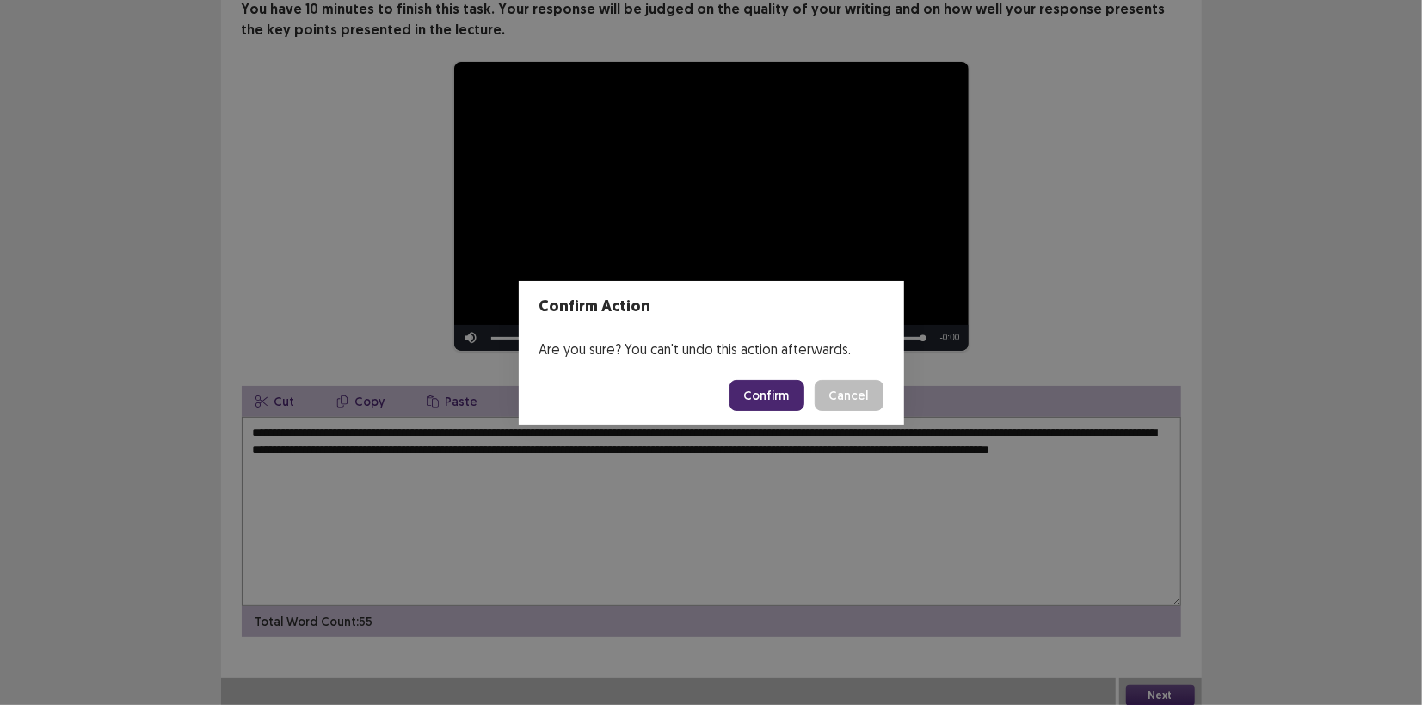
click at [753, 390] on button "Confirm" at bounding box center [766, 395] width 75 height 31
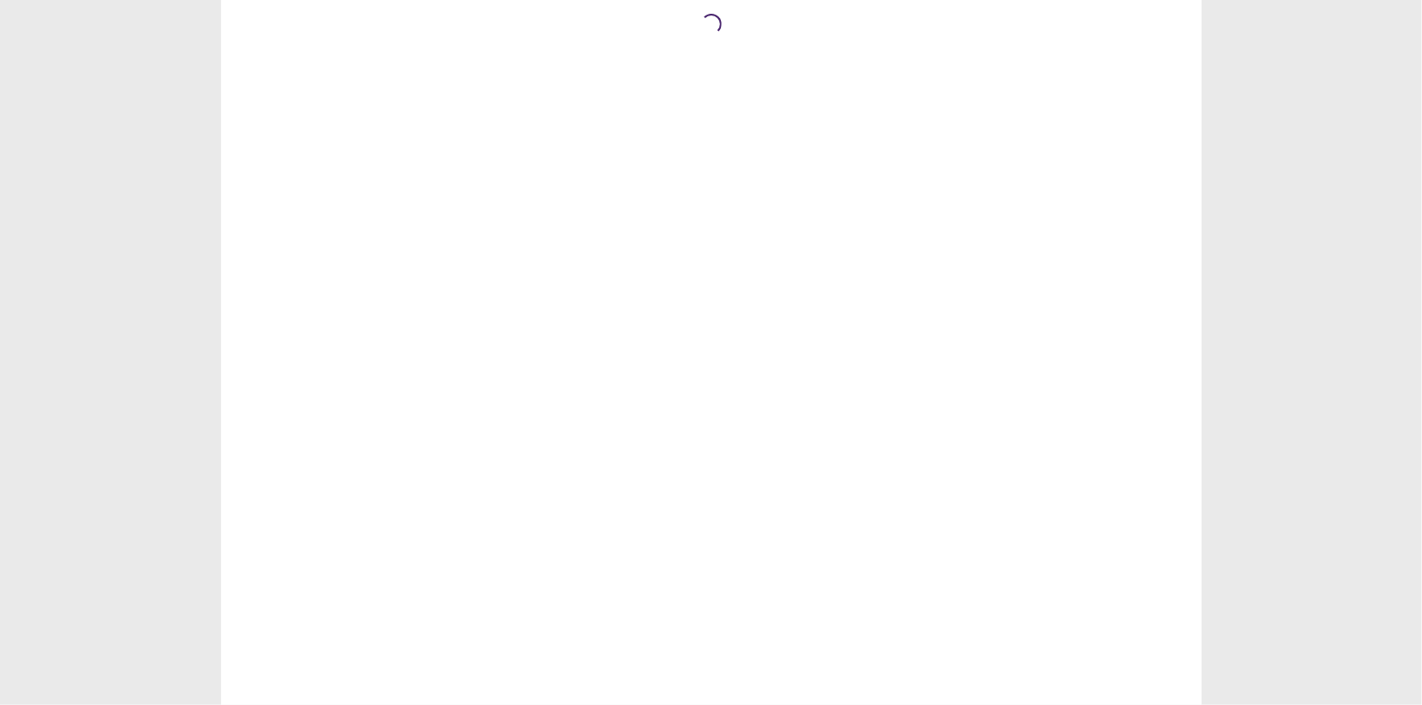
scroll to position [0, 0]
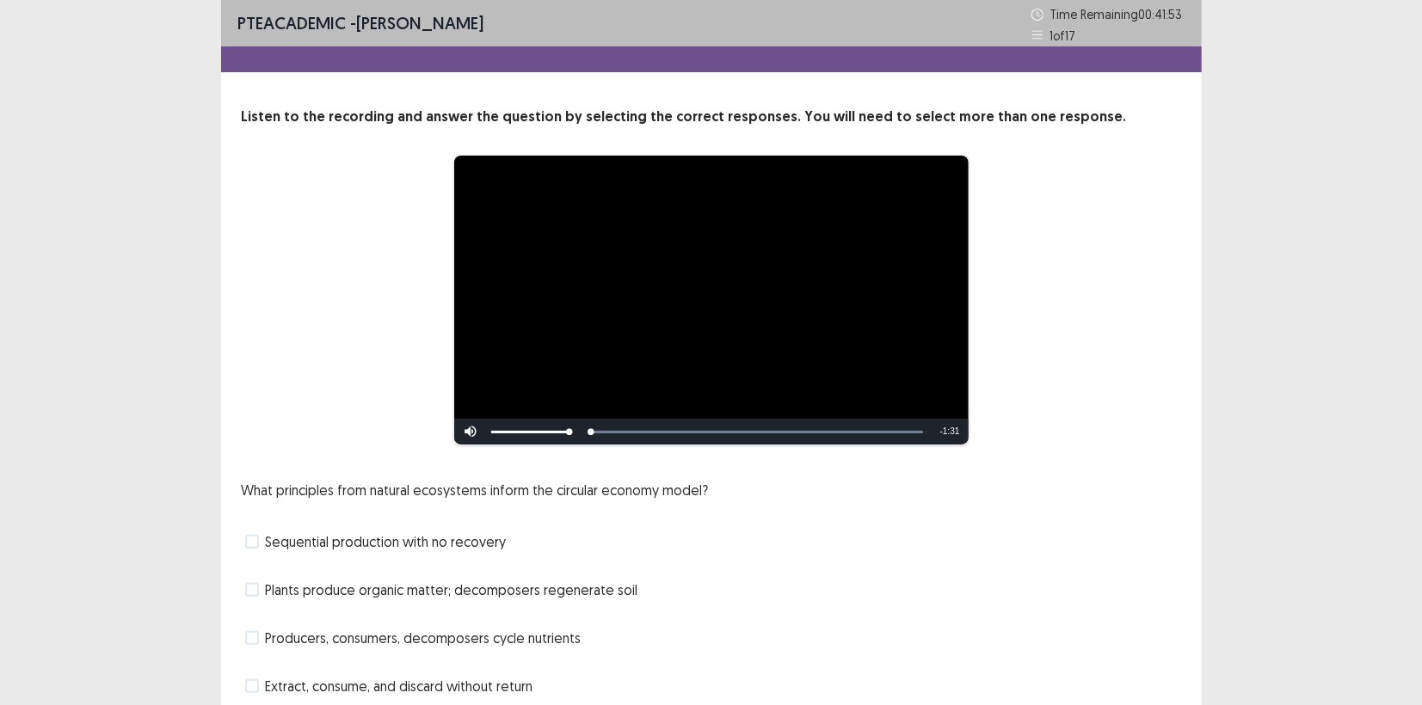
click at [975, 357] on div "**********" at bounding box center [712, 300] width 802 height 291
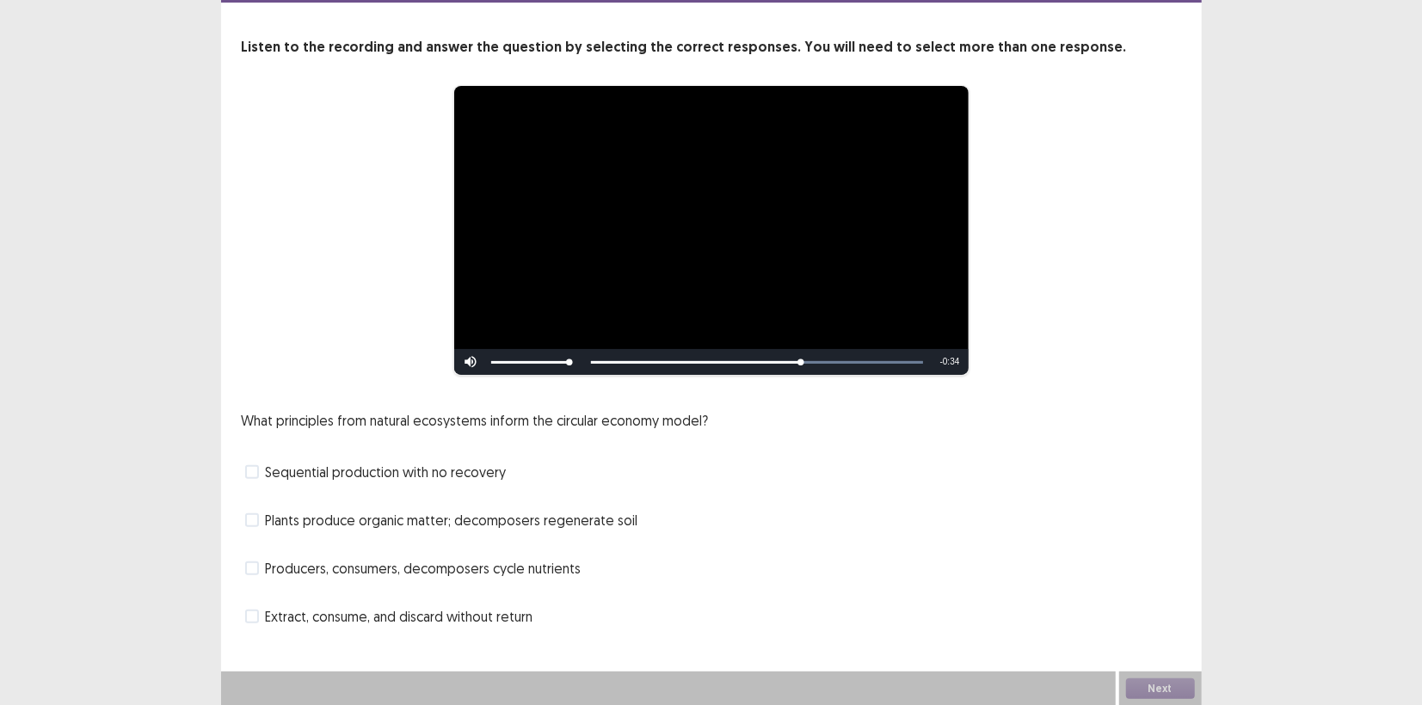
click at [255, 564] on span at bounding box center [252, 569] width 14 height 14
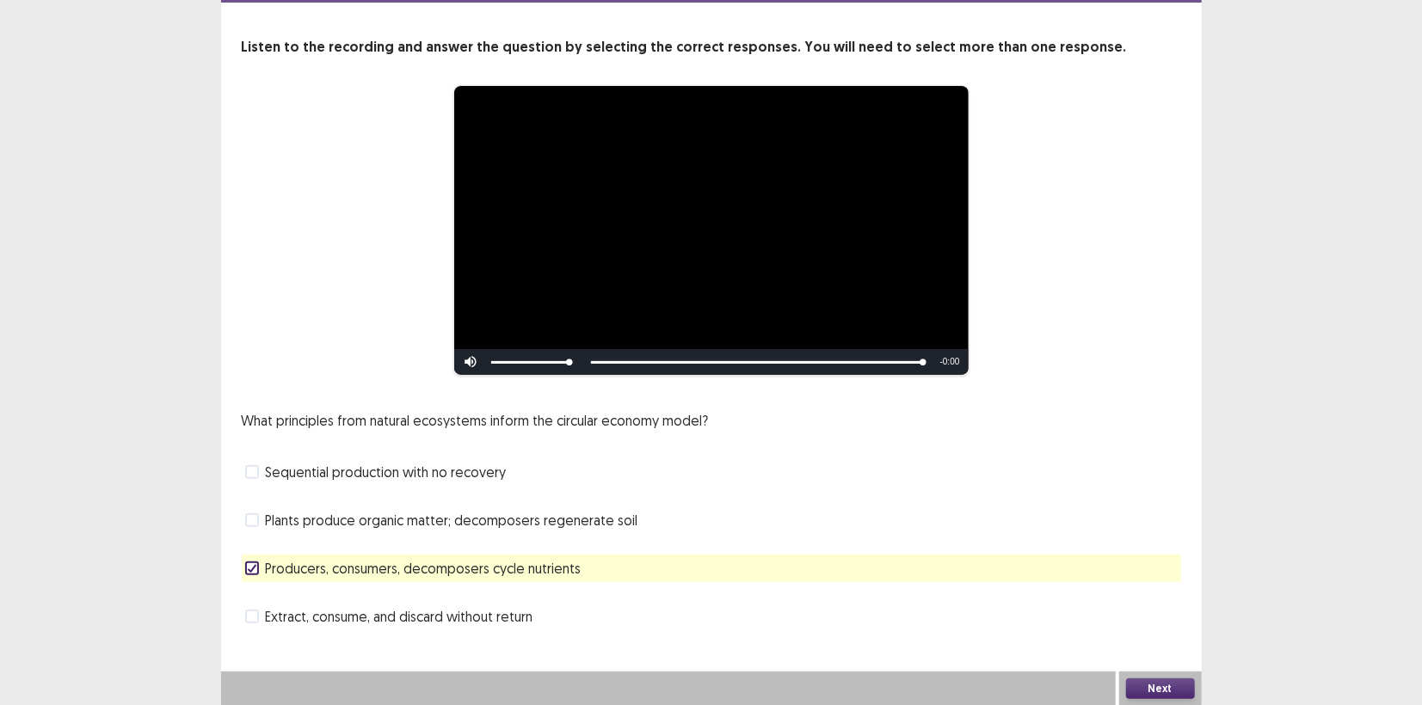
click at [1145, 688] on button "Next" at bounding box center [1160, 689] width 69 height 21
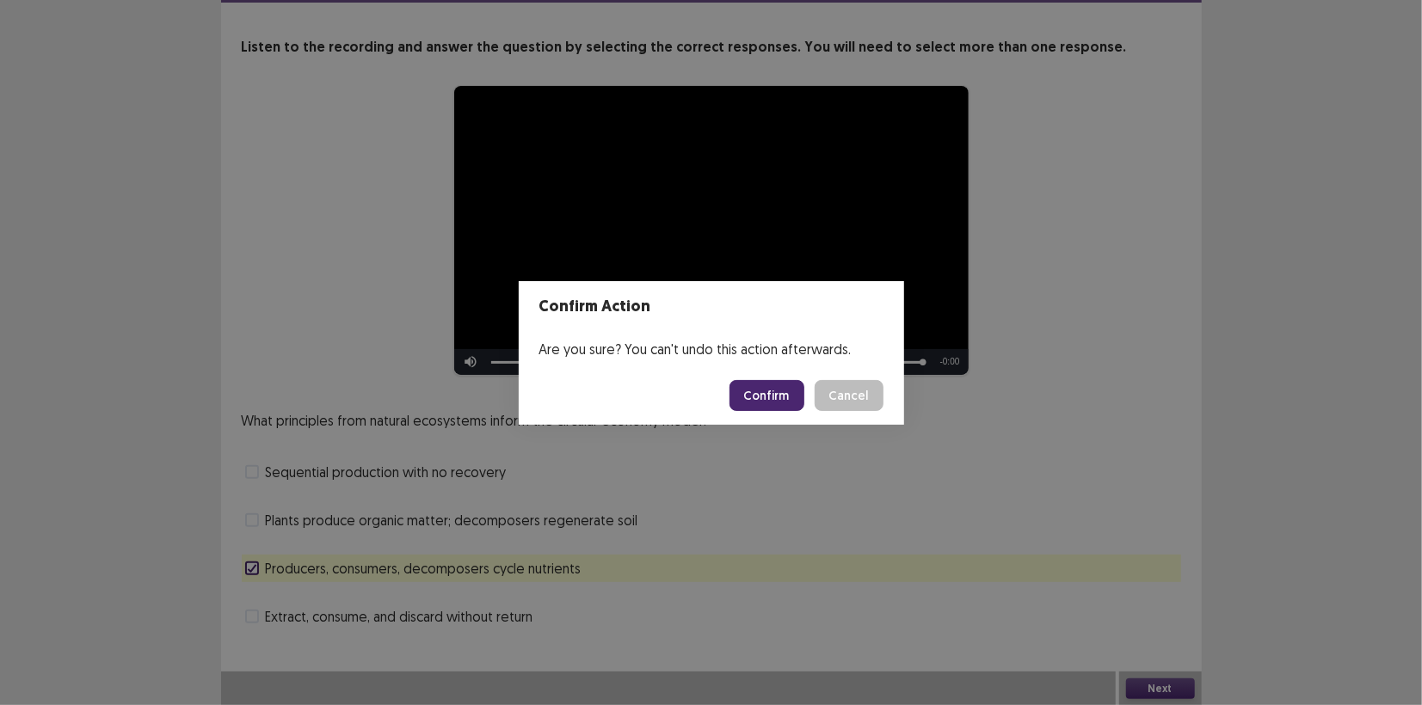
click at [772, 397] on button "Confirm" at bounding box center [766, 395] width 75 height 31
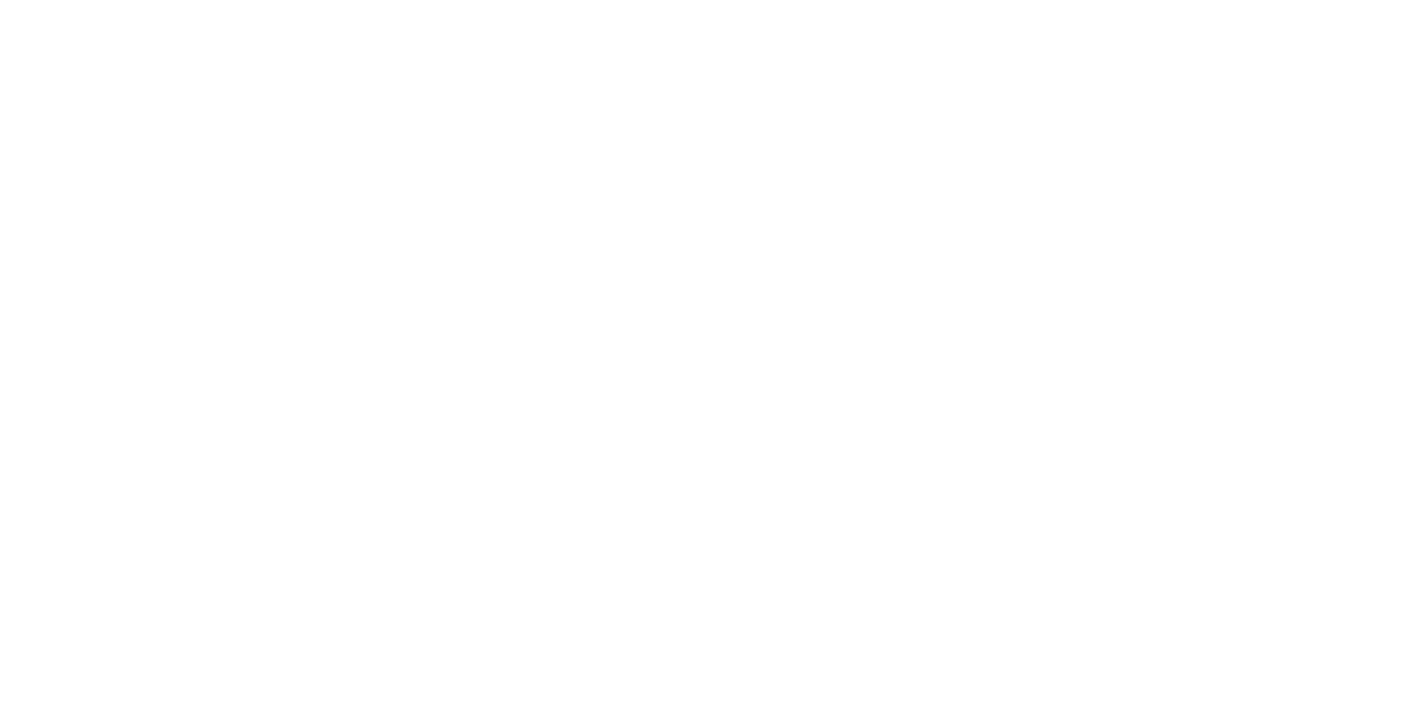
scroll to position [0, 0]
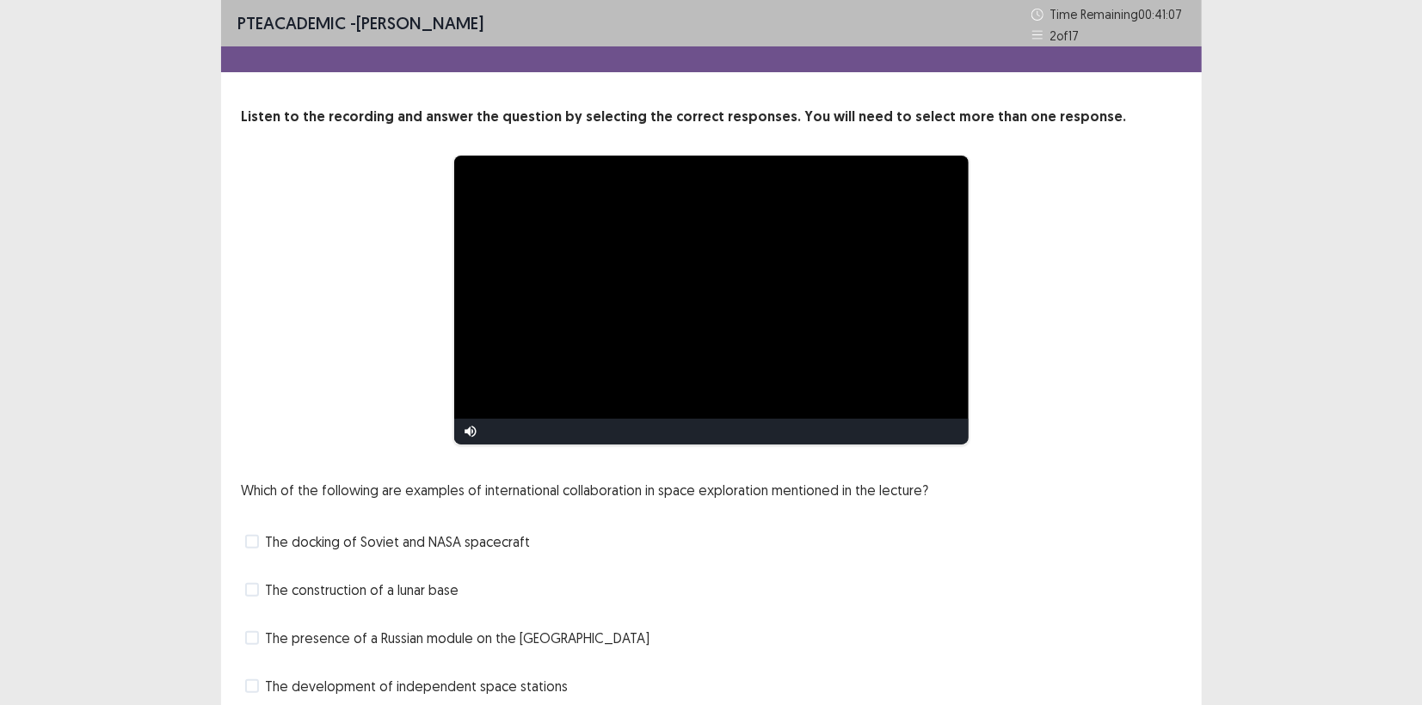
click at [1036, 380] on div "**********" at bounding box center [712, 300] width 802 height 291
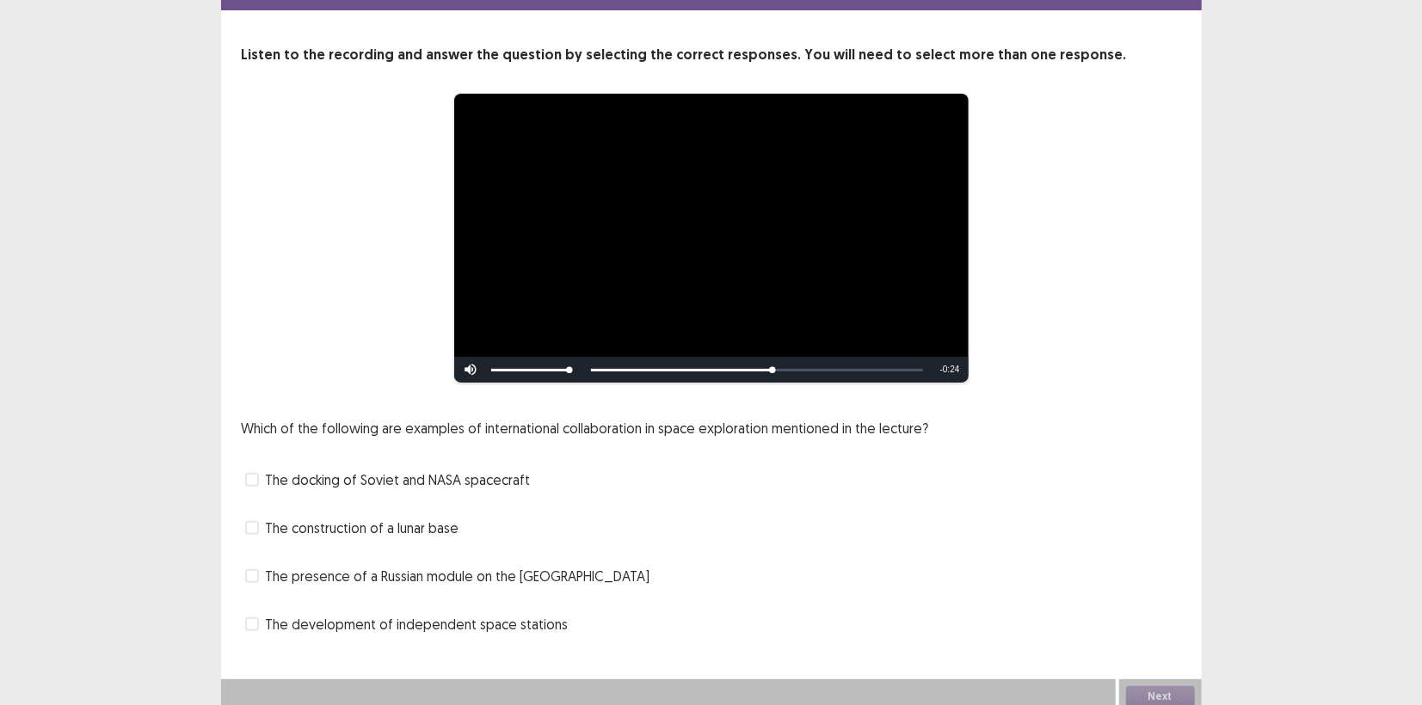
click at [250, 473] on span at bounding box center [252, 480] width 14 height 14
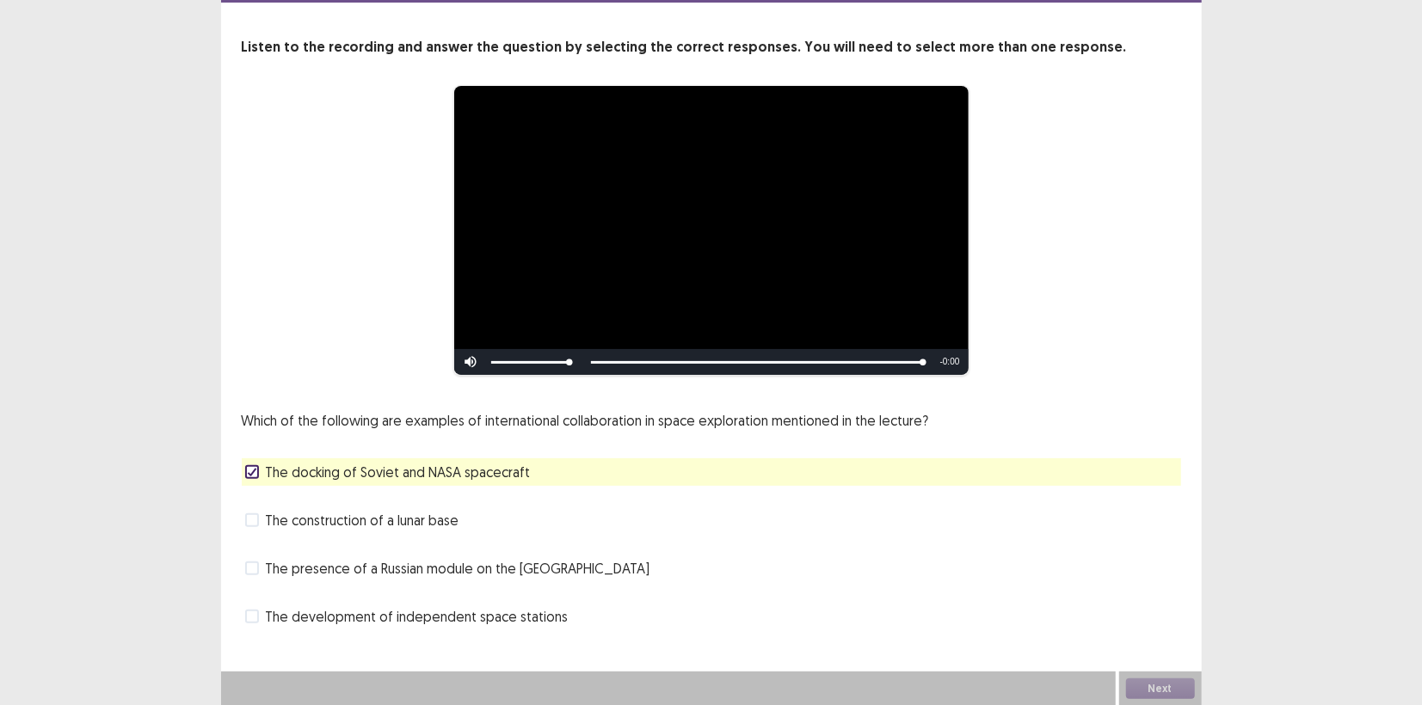
click at [254, 569] on span at bounding box center [252, 569] width 14 height 14
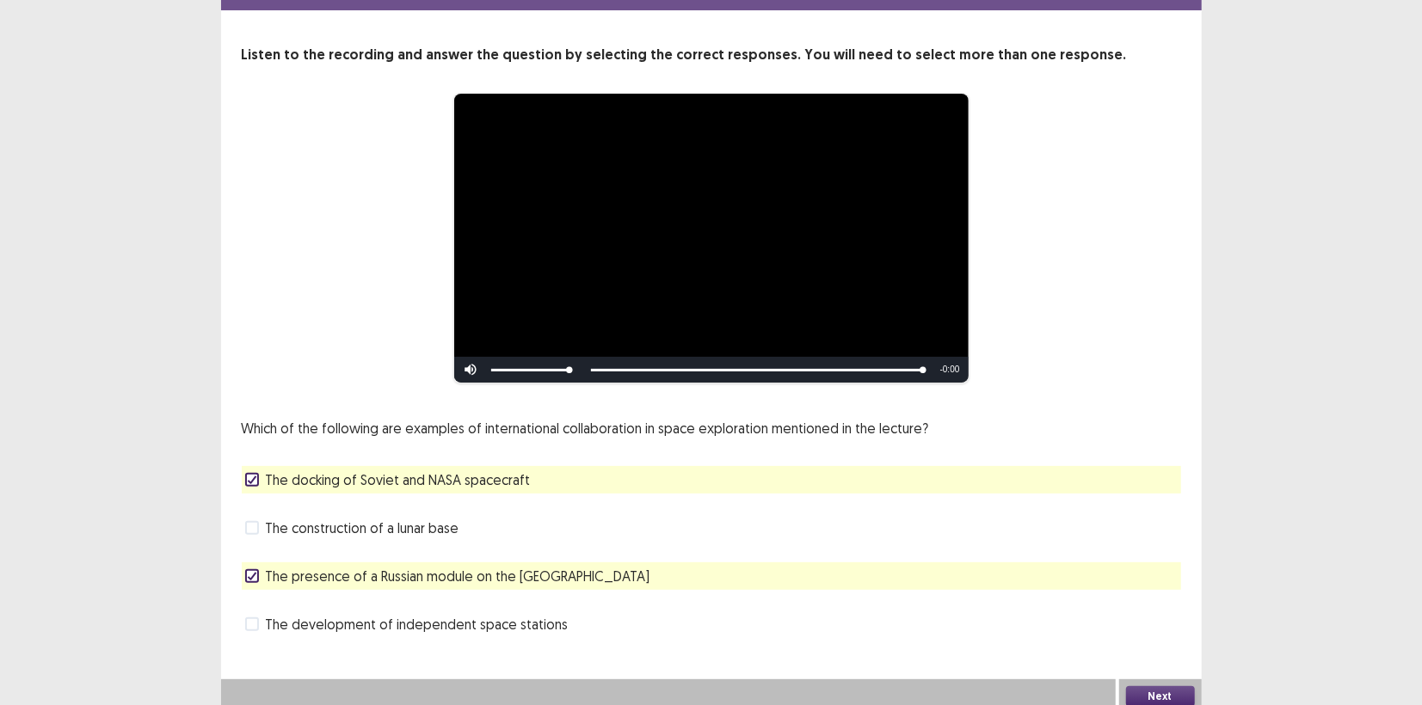
click at [1155, 686] on button "Next" at bounding box center [1160, 696] width 69 height 21
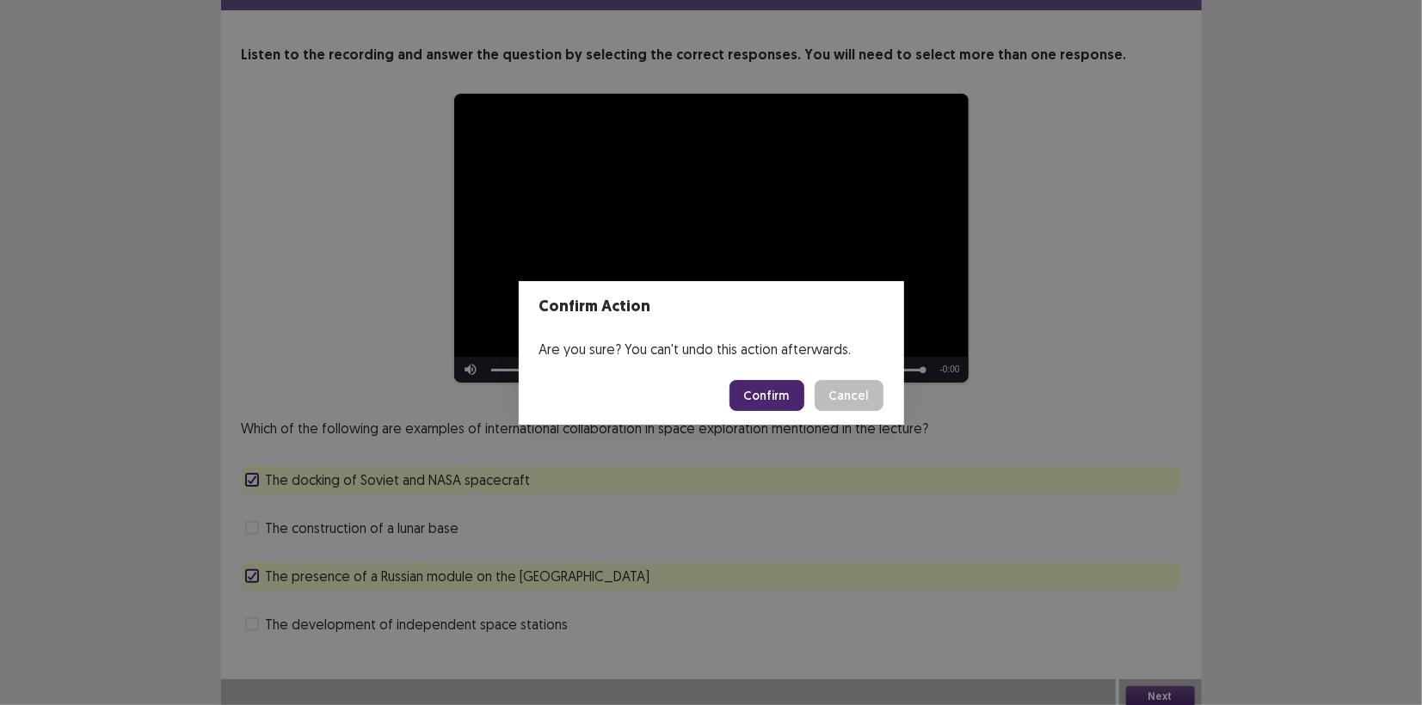
click at [775, 403] on button "Confirm" at bounding box center [766, 395] width 75 height 31
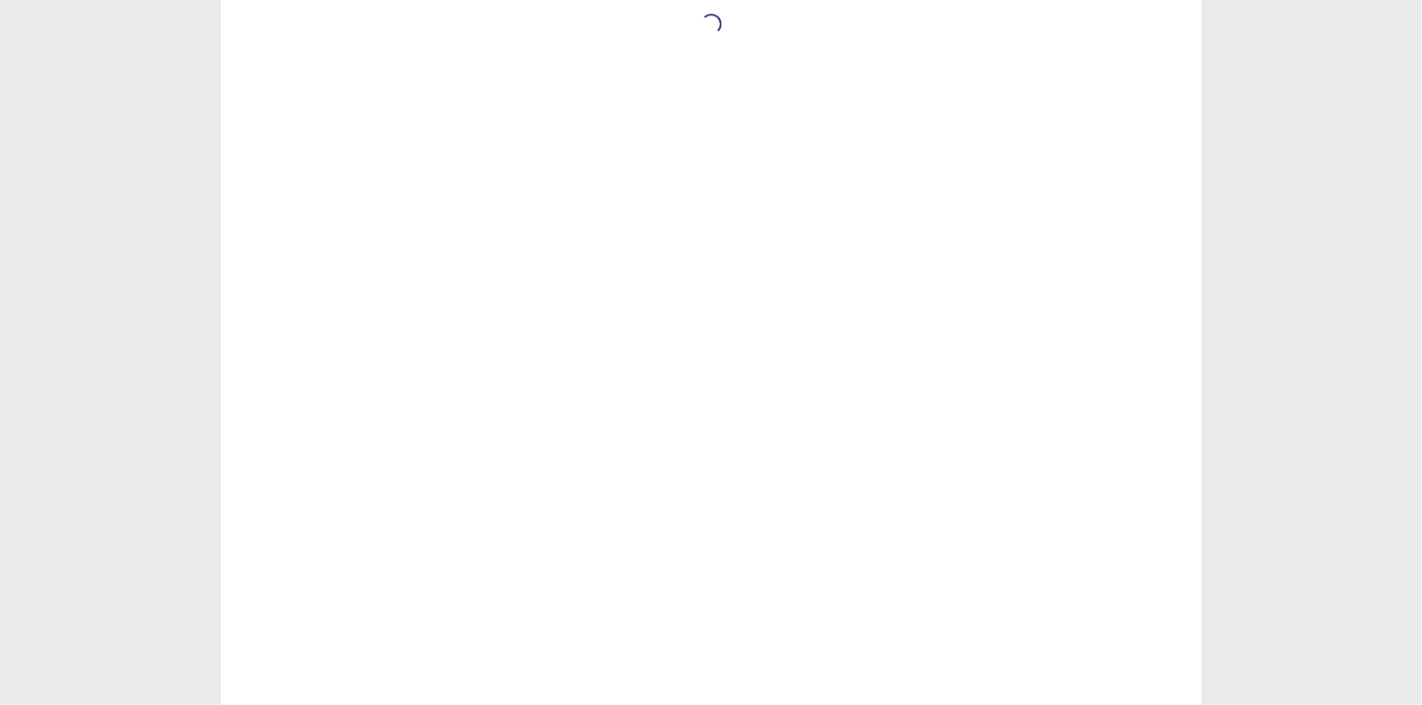
scroll to position [0, 0]
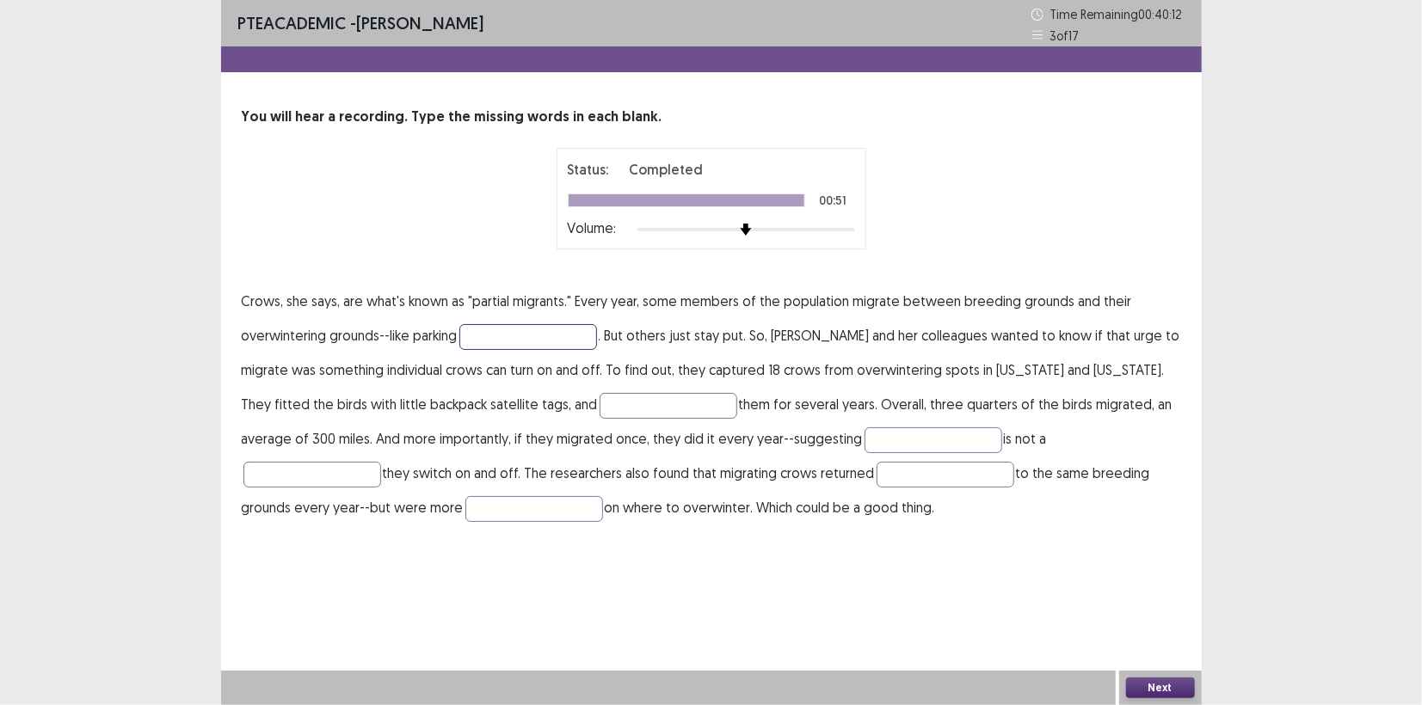
click at [485, 341] on input "text" at bounding box center [528, 337] width 138 height 26
type input "****"
click at [600, 411] on input "text" at bounding box center [669, 406] width 138 height 26
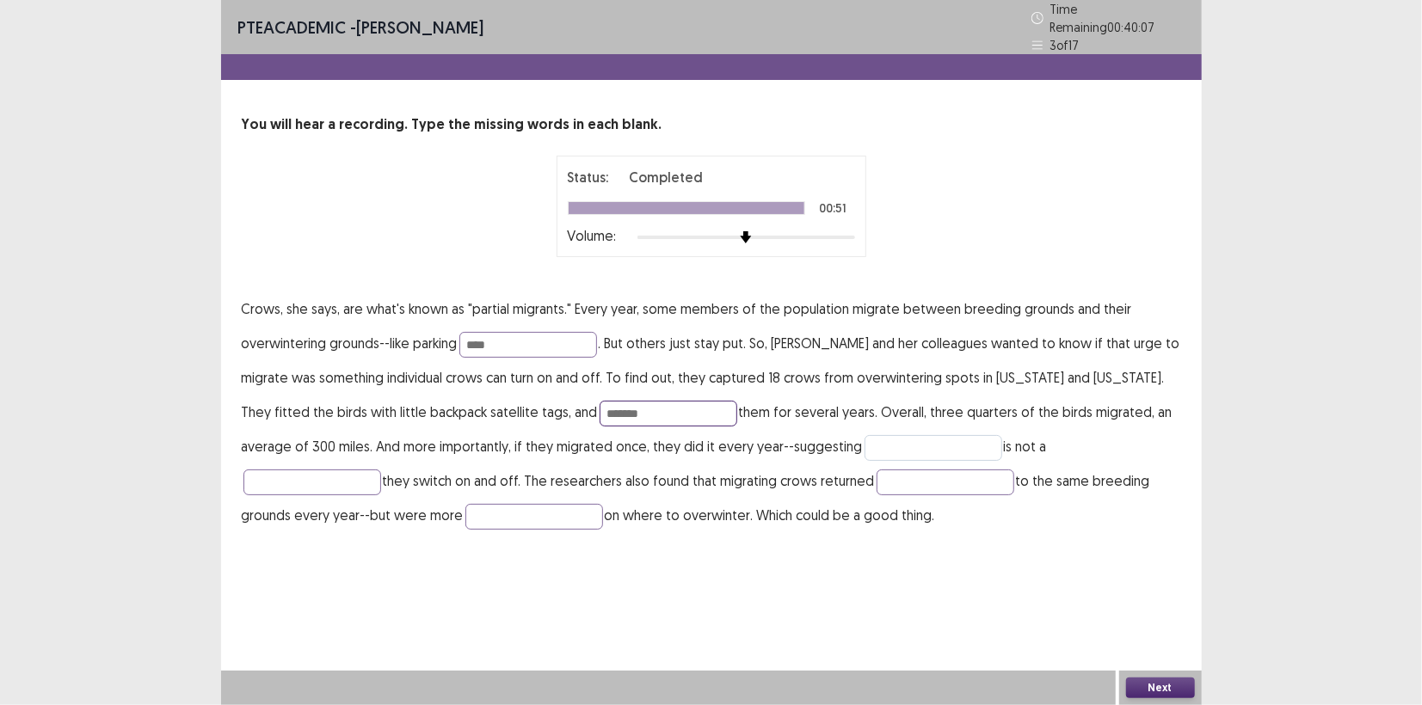
type input "*******"
click at [891, 435] on input "text" at bounding box center [933, 448] width 138 height 26
type input "**********"
click at [381, 470] on input "text" at bounding box center [312, 483] width 138 height 26
type input "*****"
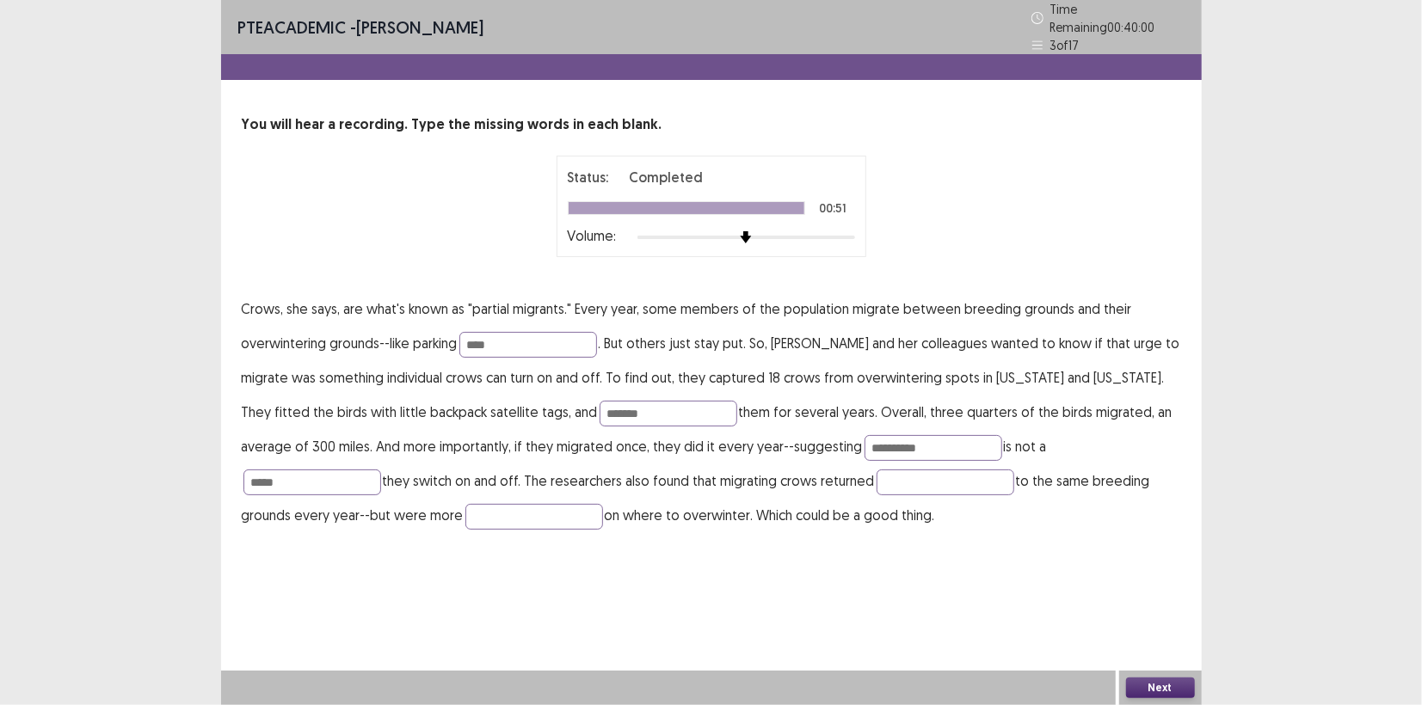
click at [312, 522] on p "**********" at bounding box center [711, 412] width 939 height 241
click at [465, 514] on input "text" at bounding box center [534, 517] width 138 height 26
type input "********"
click at [1165, 692] on button "Next" at bounding box center [1160, 688] width 69 height 21
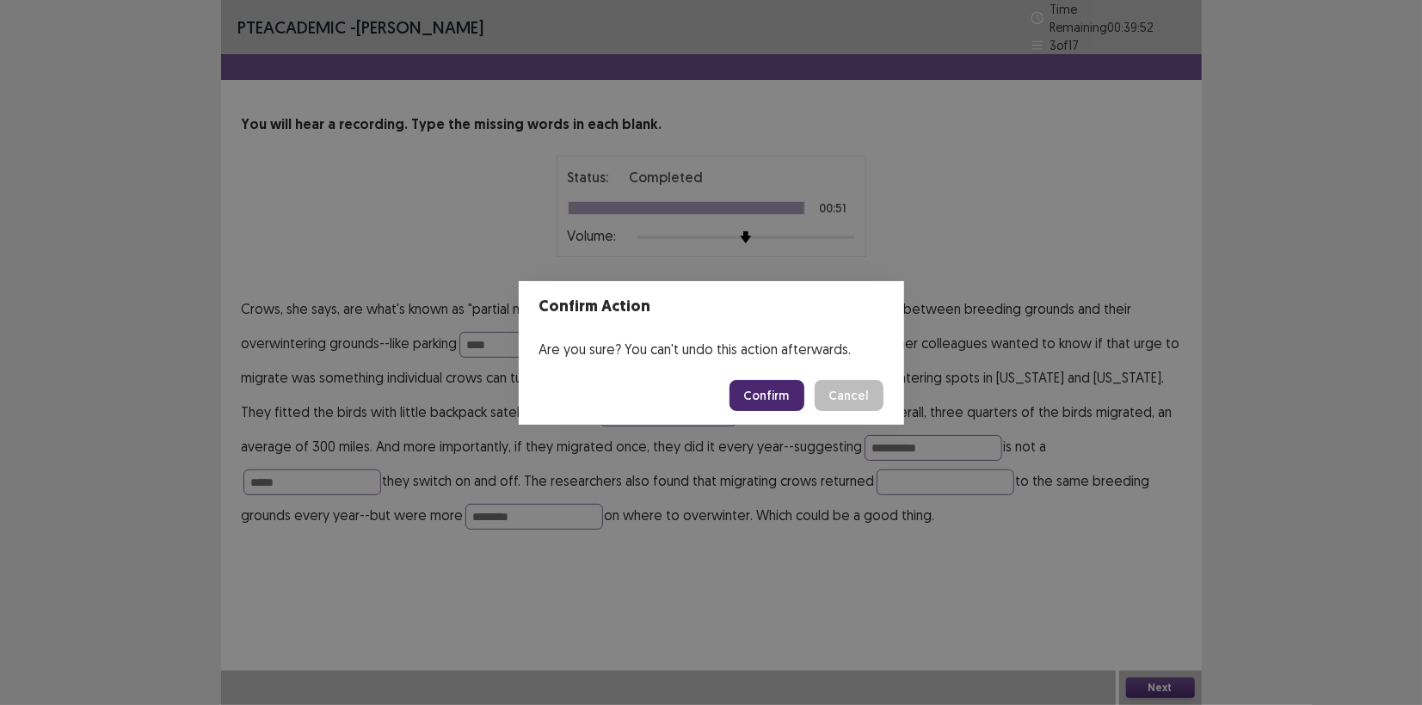
click at [759, 394] on button "Confirm" at bounding box center [766, 395] width 75 height 31
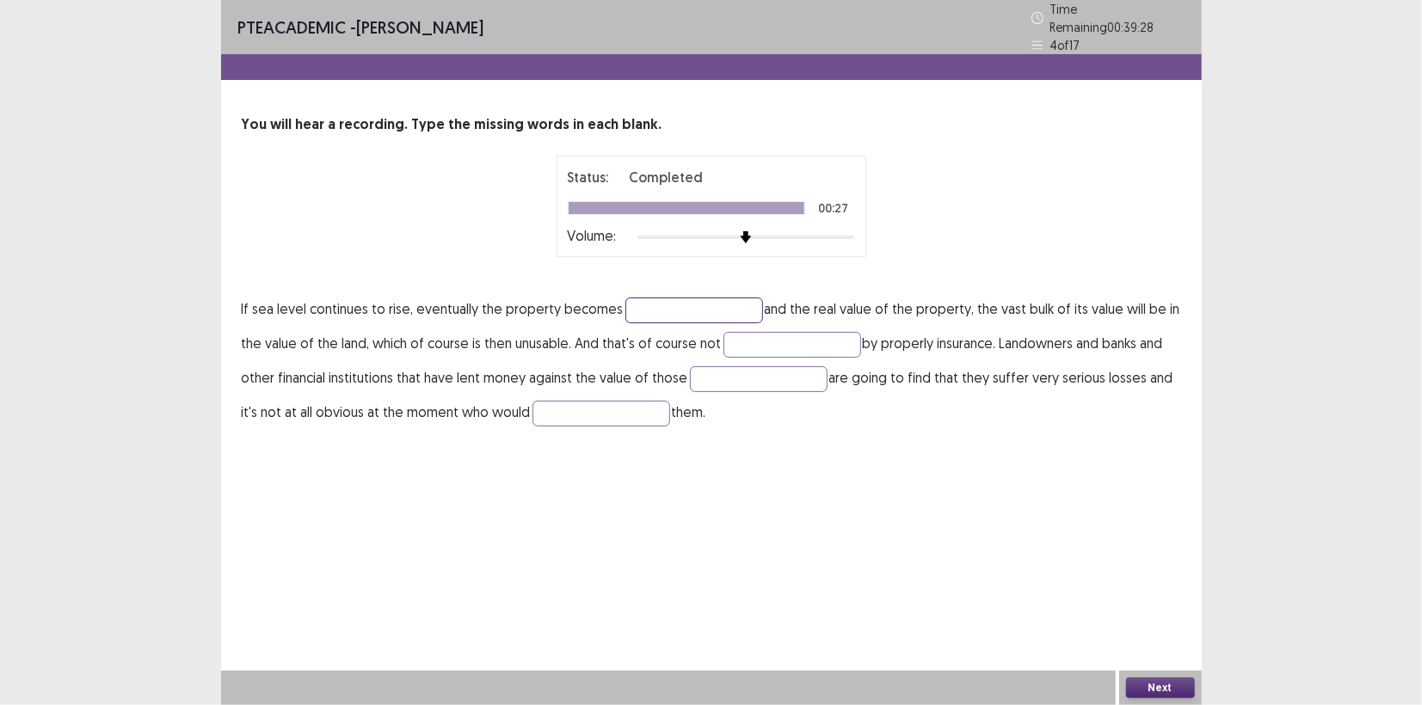
click at [658, 311] on input "text" at bounding box center [694, 311] width 138 height 26
type input "*"
type input "*********"
click at [767, 337] on input "text" at bounding box center [792, 345] width 138 height 26
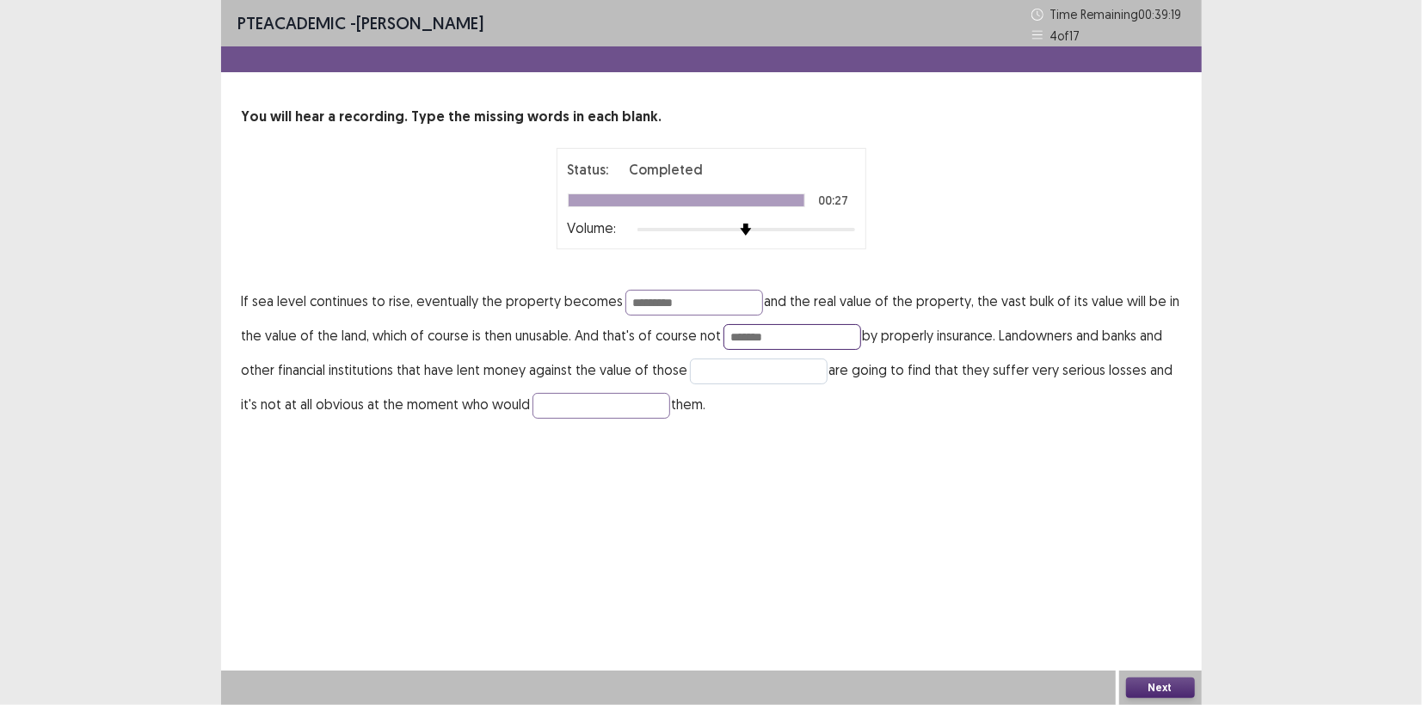
type input "*******"
click at [743, 368] on input "text" at bounding box center [759, 372] width 138 height 26
type input "**********"
click at [565, 413] on input "text" at bounding box center [601, 406] width 138 height 26
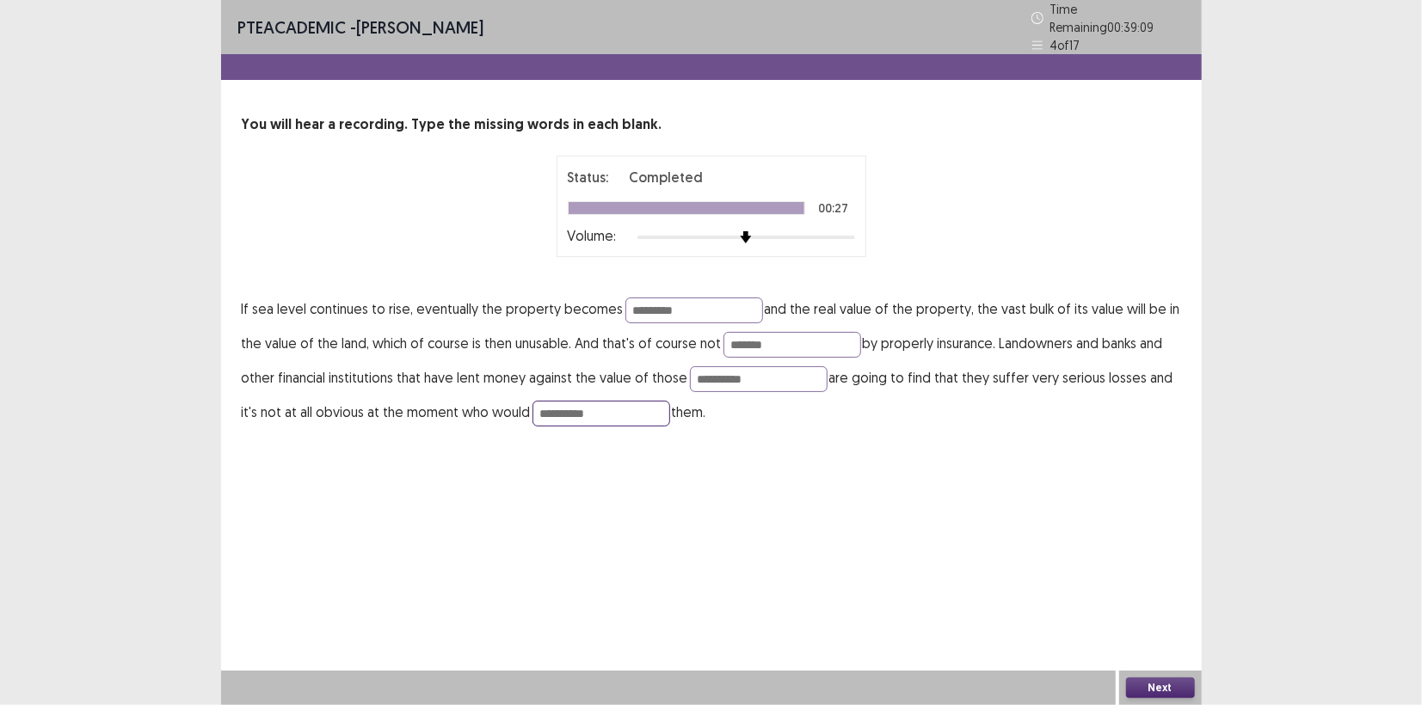
type input "**********"
click at [1163, 680] on button "Next" at bounding box center [1160, 688] width 69 height 21
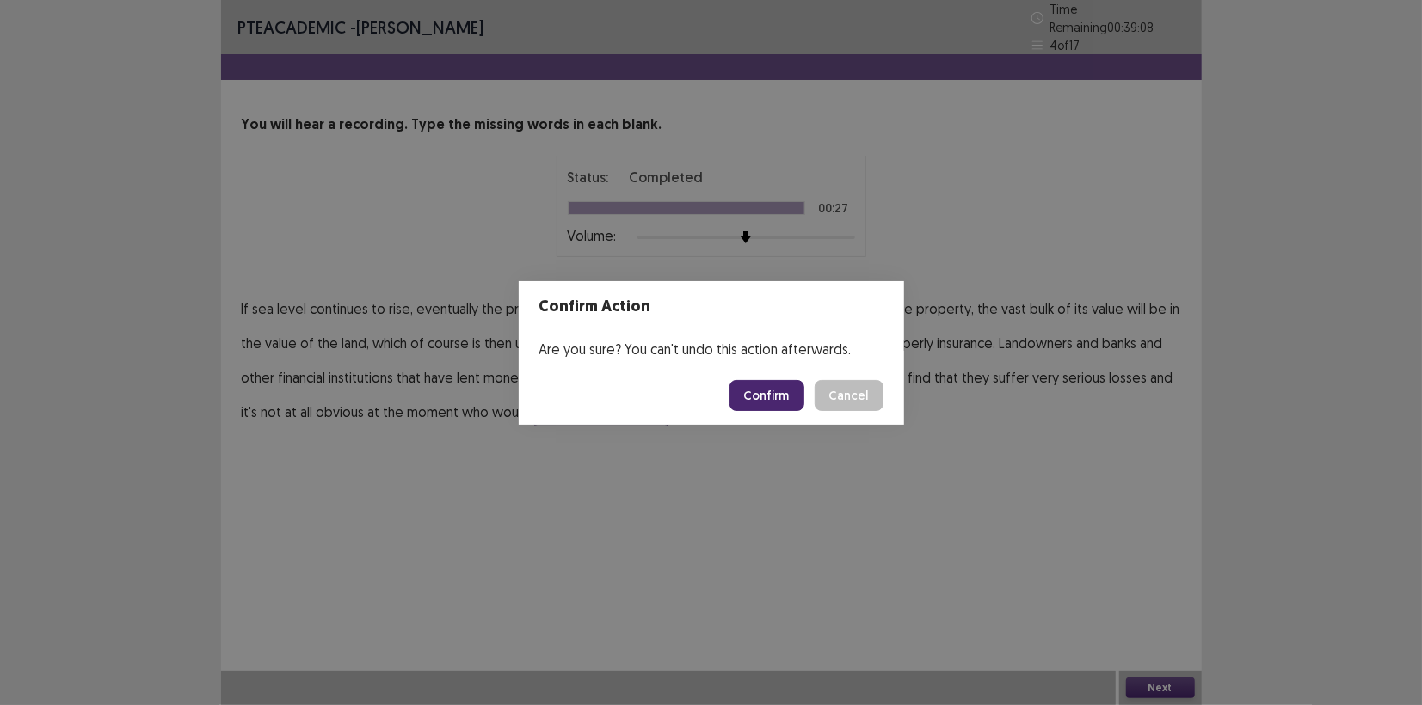
click at [752, 388] on button "Confirm" at bounding box center [766, 395] width 75 height 31
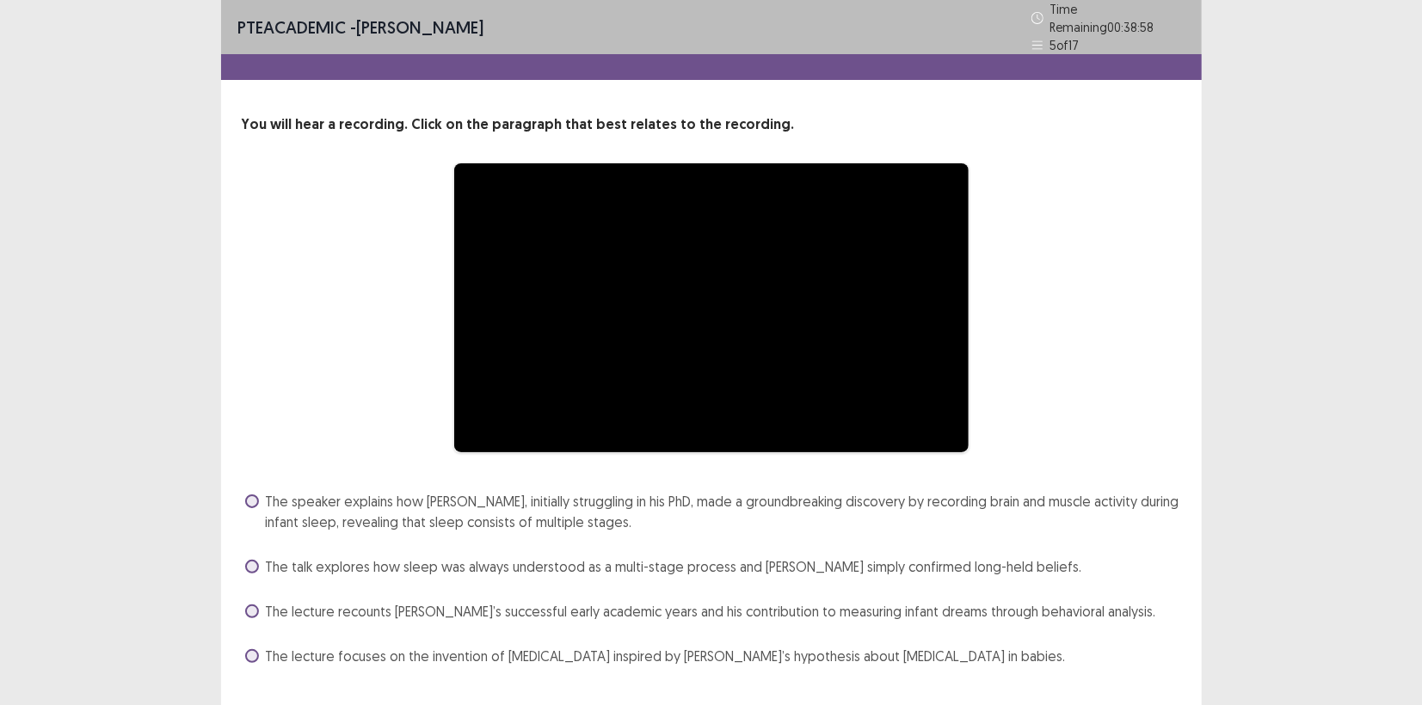
click at [1156, 389] on div "**********" at bounding box center [711, 308] width 939 height 291
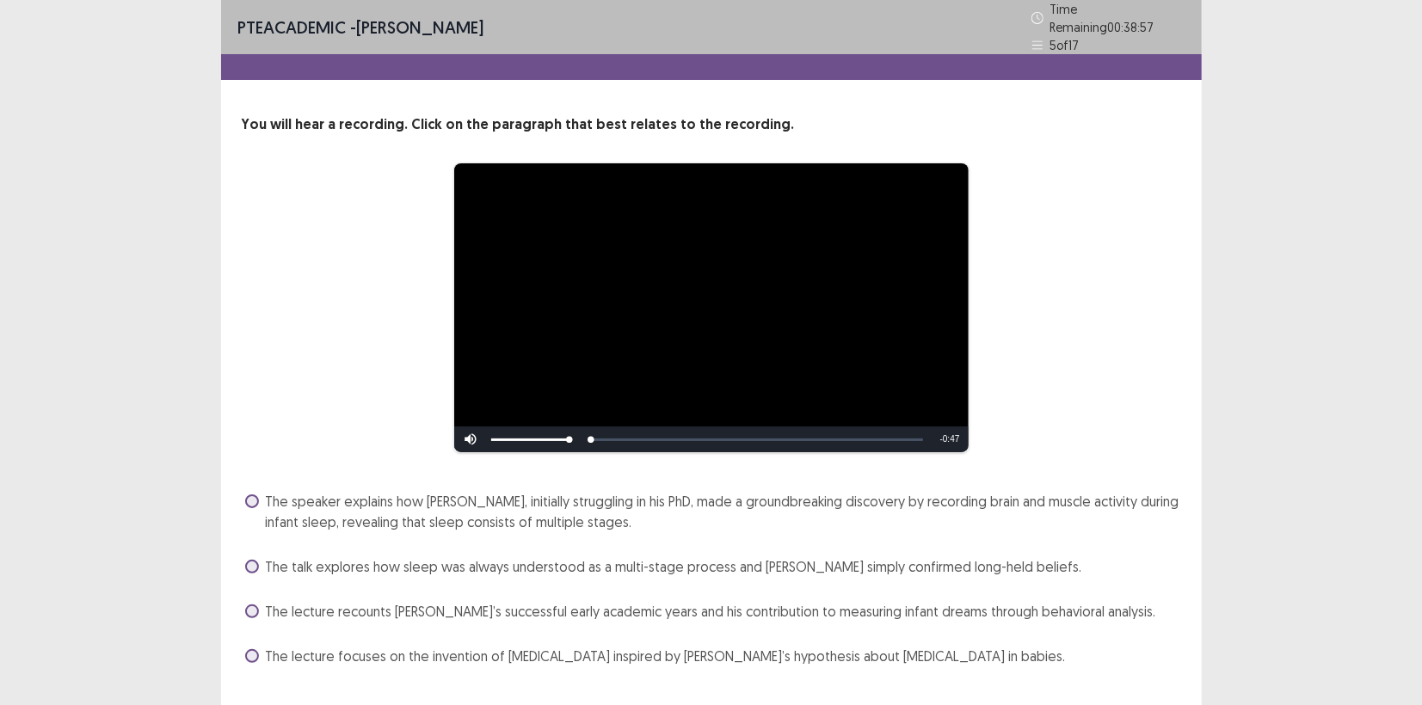
click at [1068, 347] on div "**********" at bounding box center [712, 308] width 802 height 291
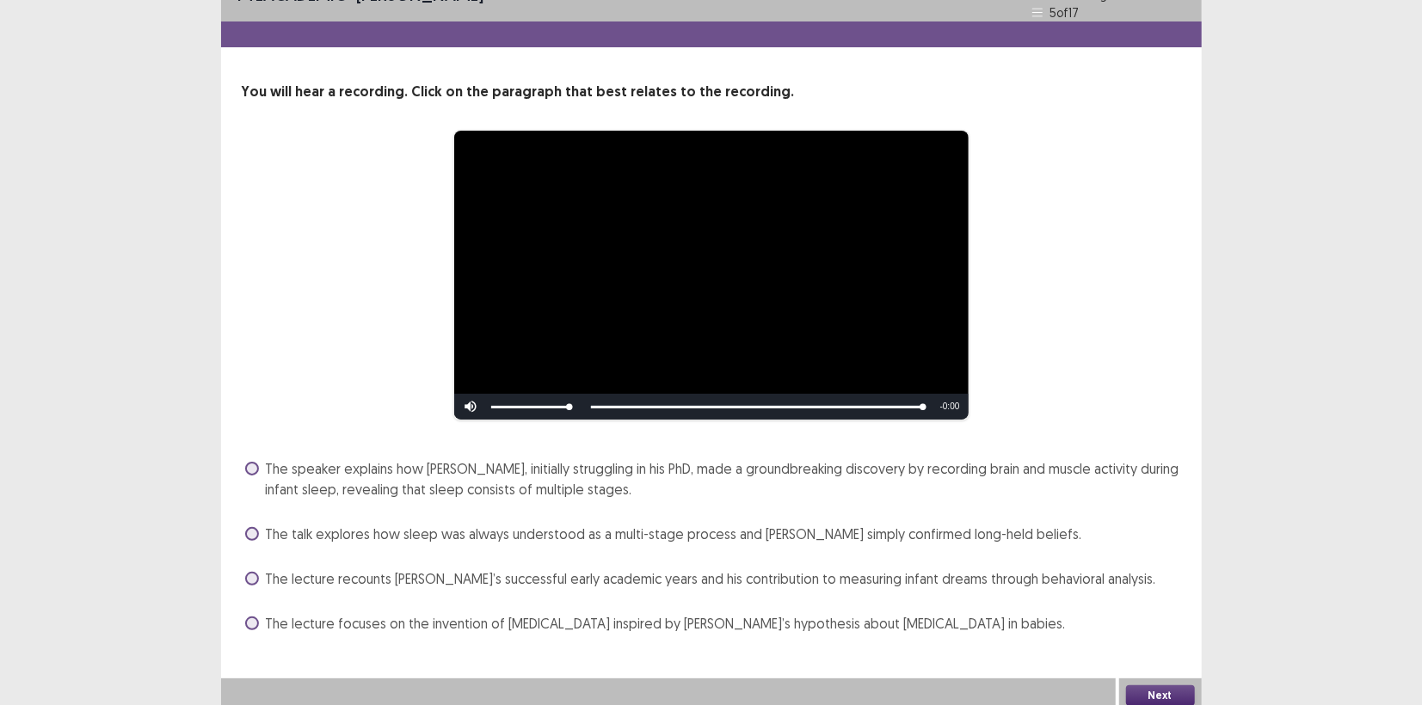
click at [255, 462] on span at bounding box center [252, 469] width 14 height 14
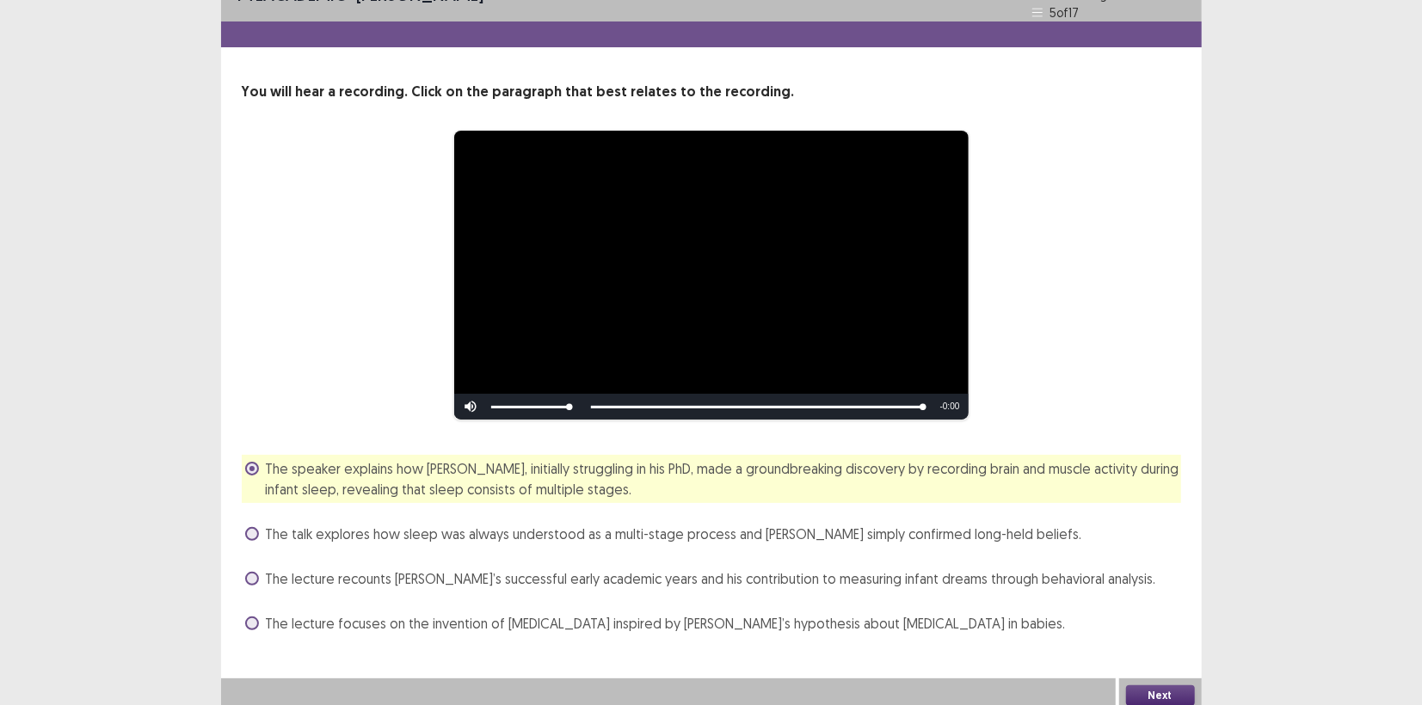
click at [1154, 691] on button "Next" at bounding box center [1160, 696] width 69 height 21
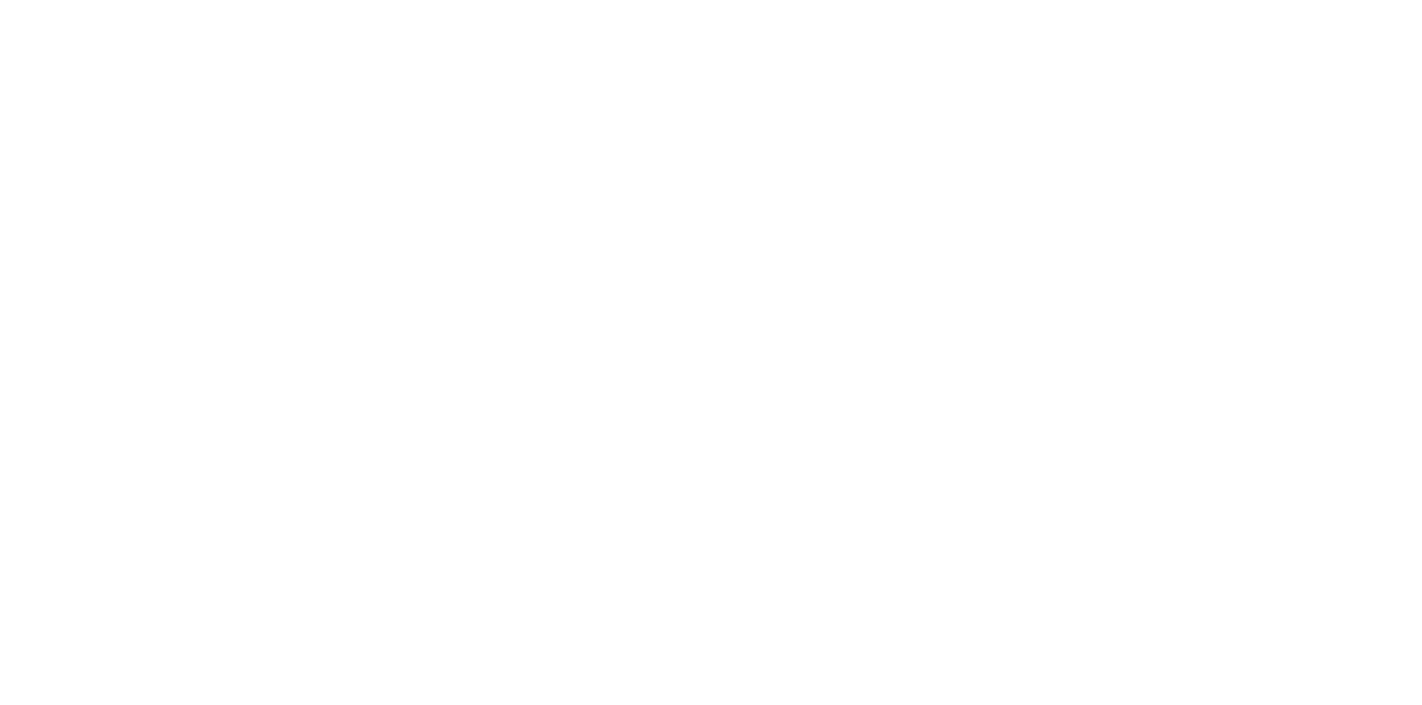
scroll to position [0, 0]
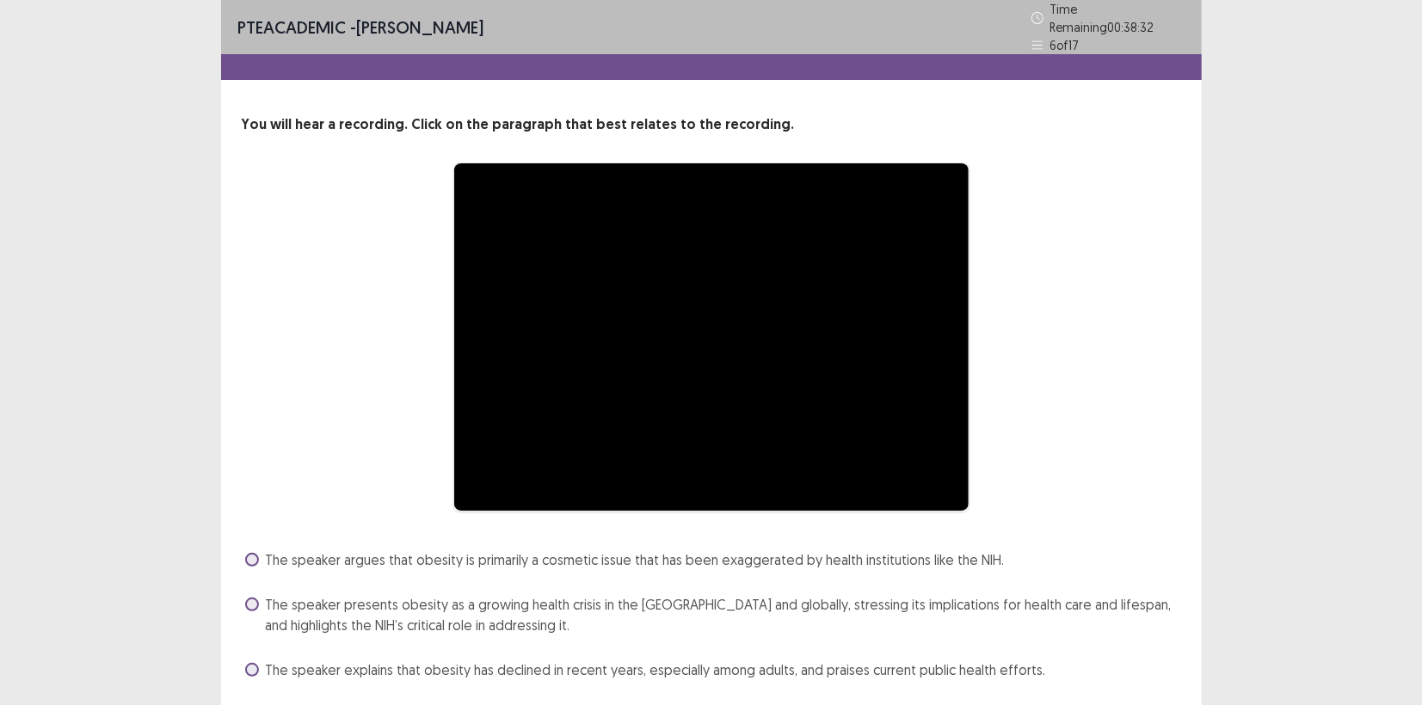
click at [1066, 432] on div "**********" at bounding box center [712, 337] width 802 height 349
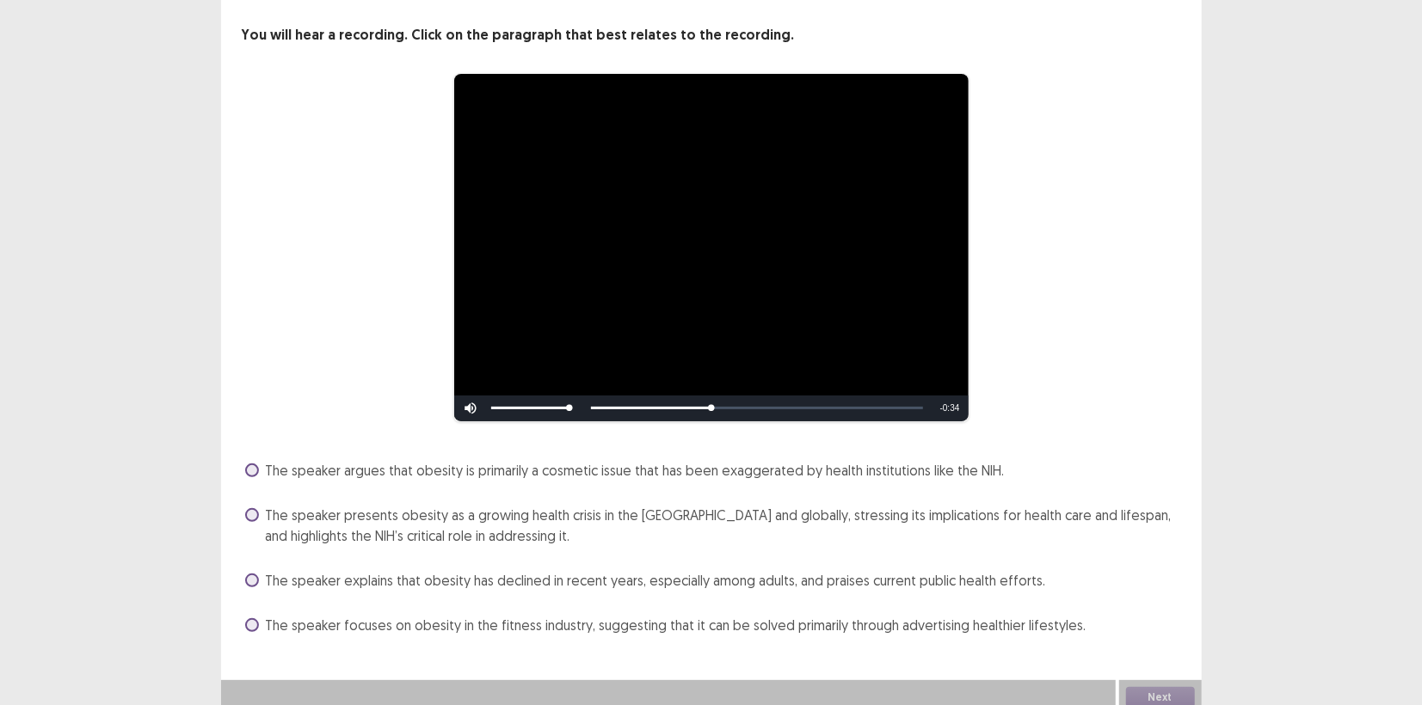
click at [253, 508] on span at bounding box center [252, 515] width 14 height 14
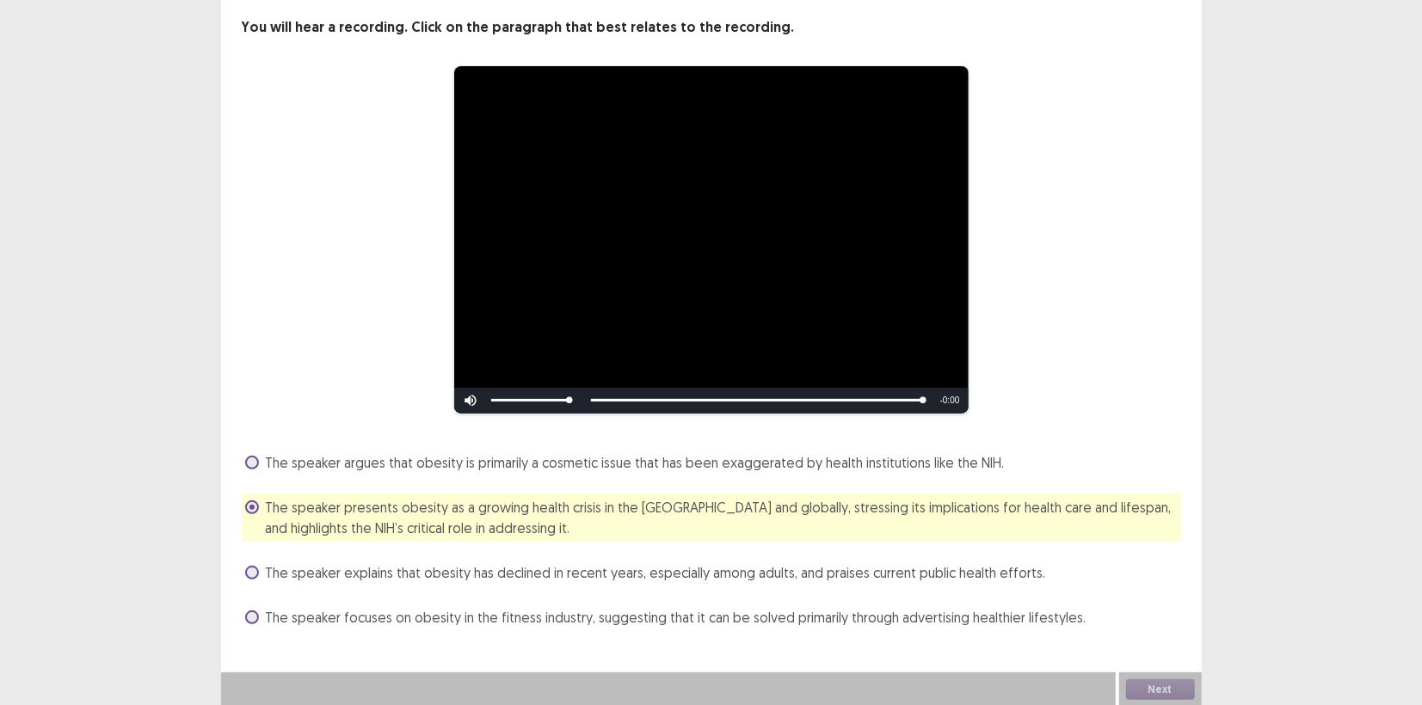
click at [1148, 582] on div "The speaker explains that obesity has declined in recent years, especially amon…" at bounding box center [711, 573] width 939 height 28
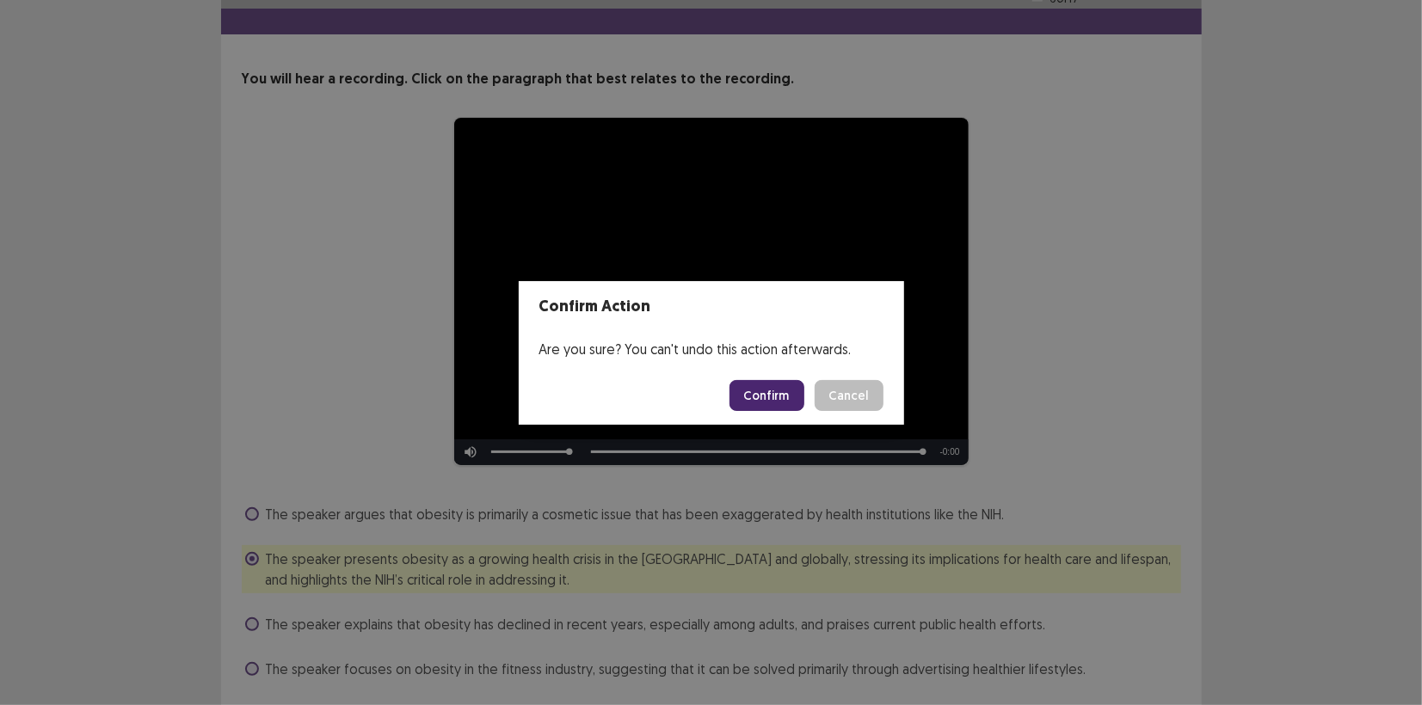
click at [766, 404] on button "Confirm" at bounding box center [766, 395] width 75 height 31
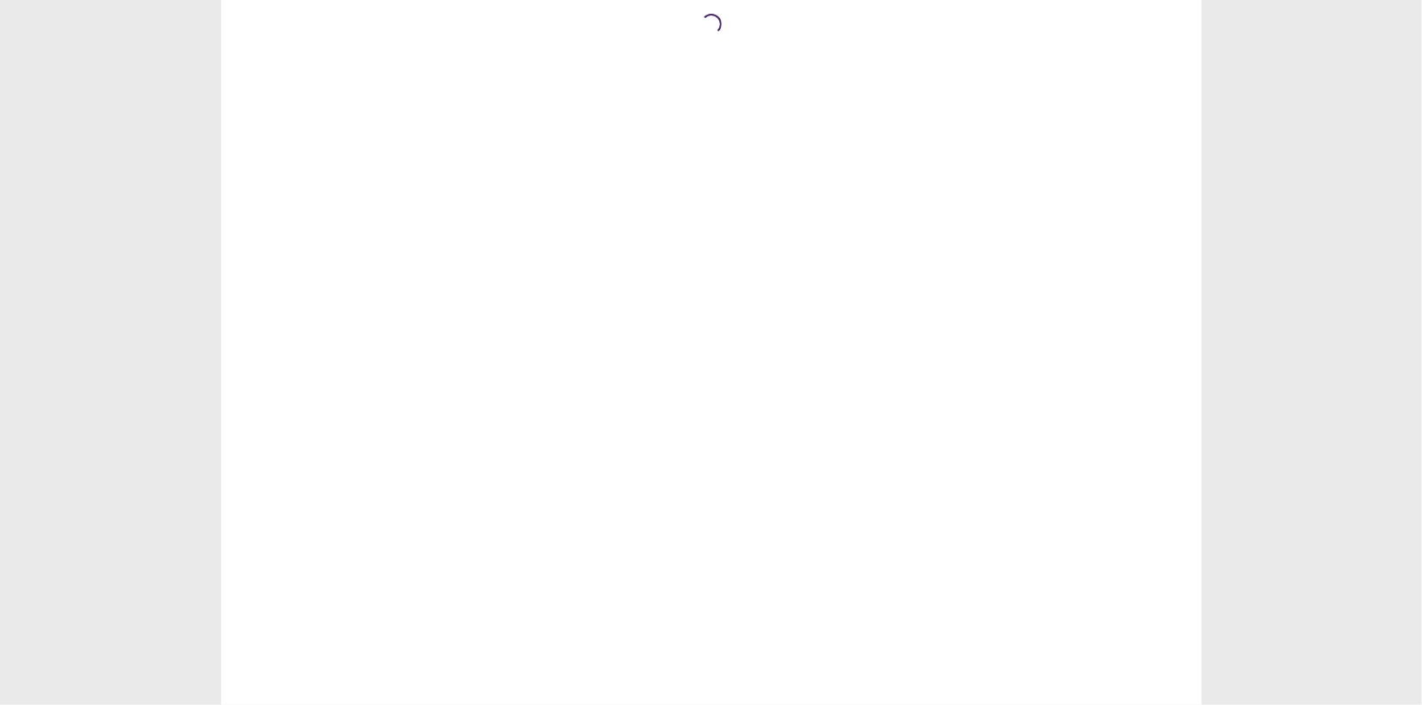
scroll to position [0, 0]
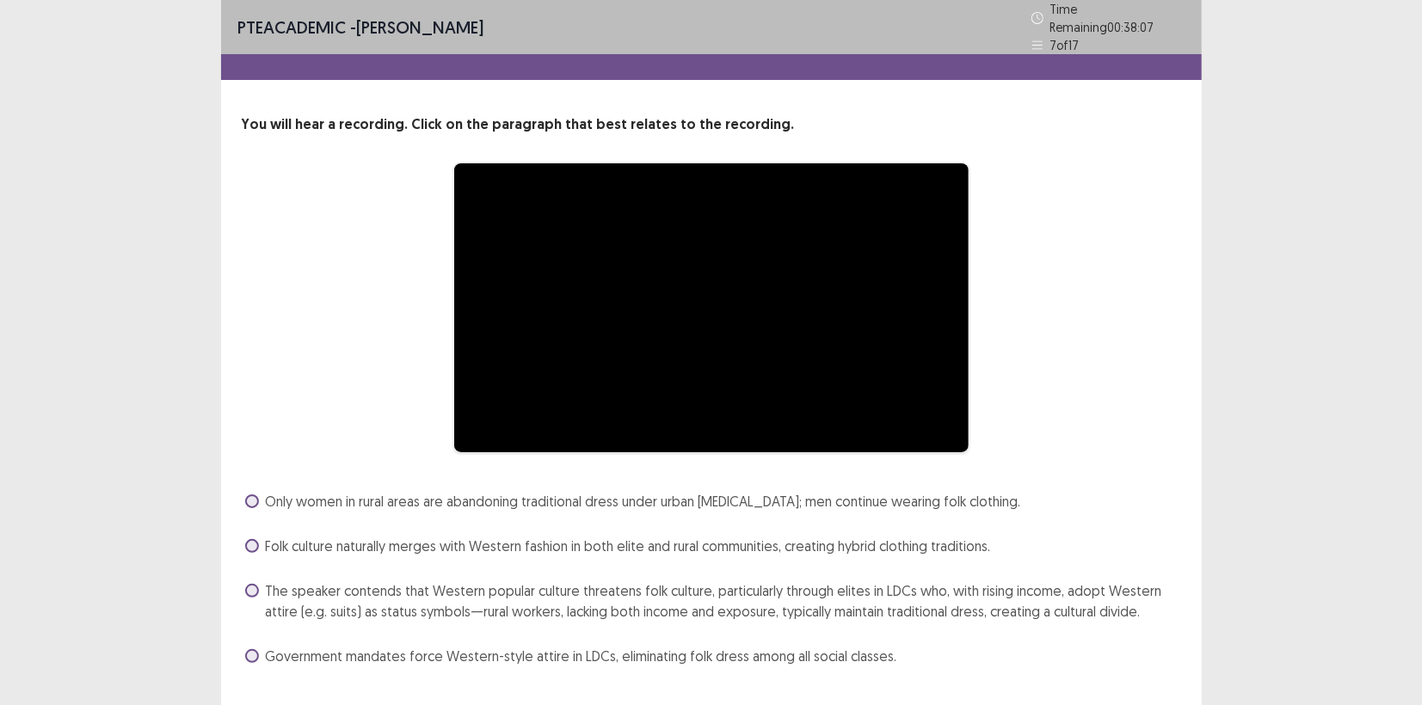
click at [1039, 409] on div "**********" at bounding box center [712, 308] width 802 height 291
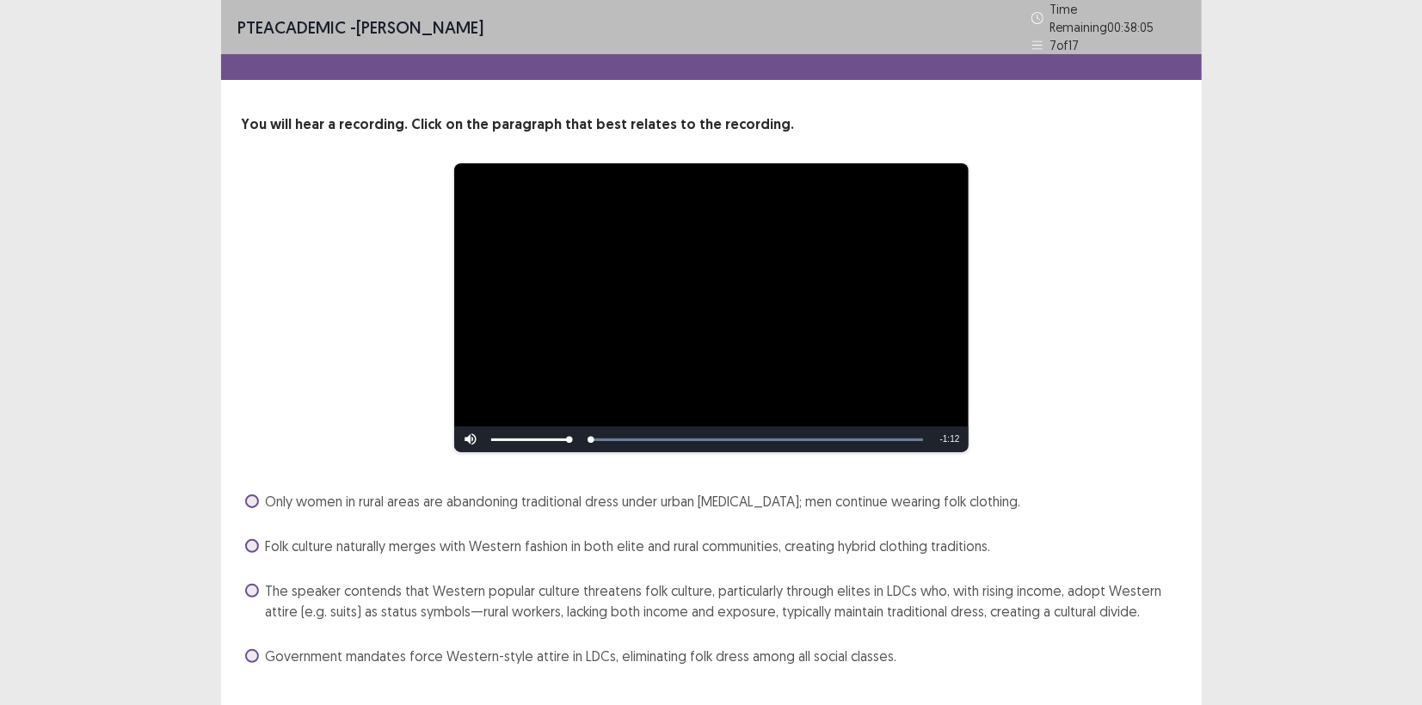
scroll to position [33, 0]
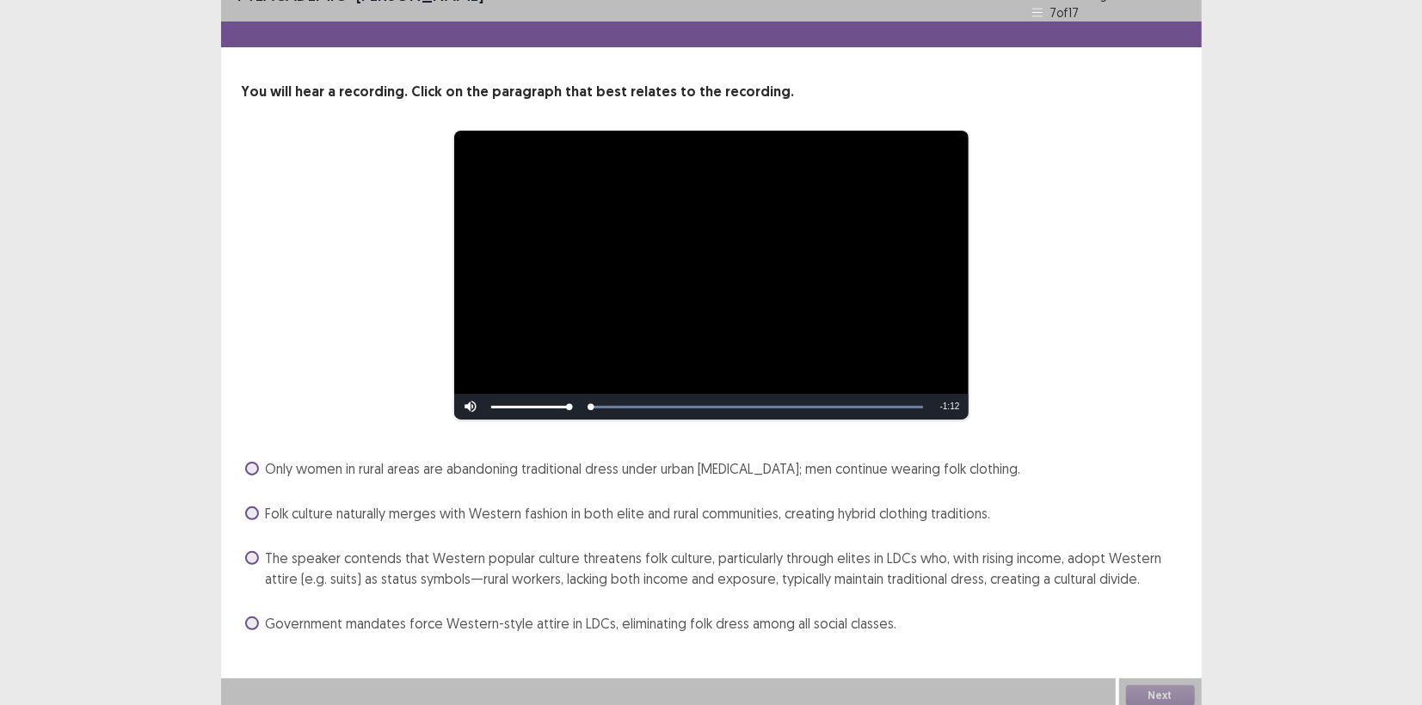
click at [589, 317] on video "Video Player" at bounding box center [711, 275] width 514 height 289
click at [250, 556] on span at bounding box center [252, 558] width 14 height 14
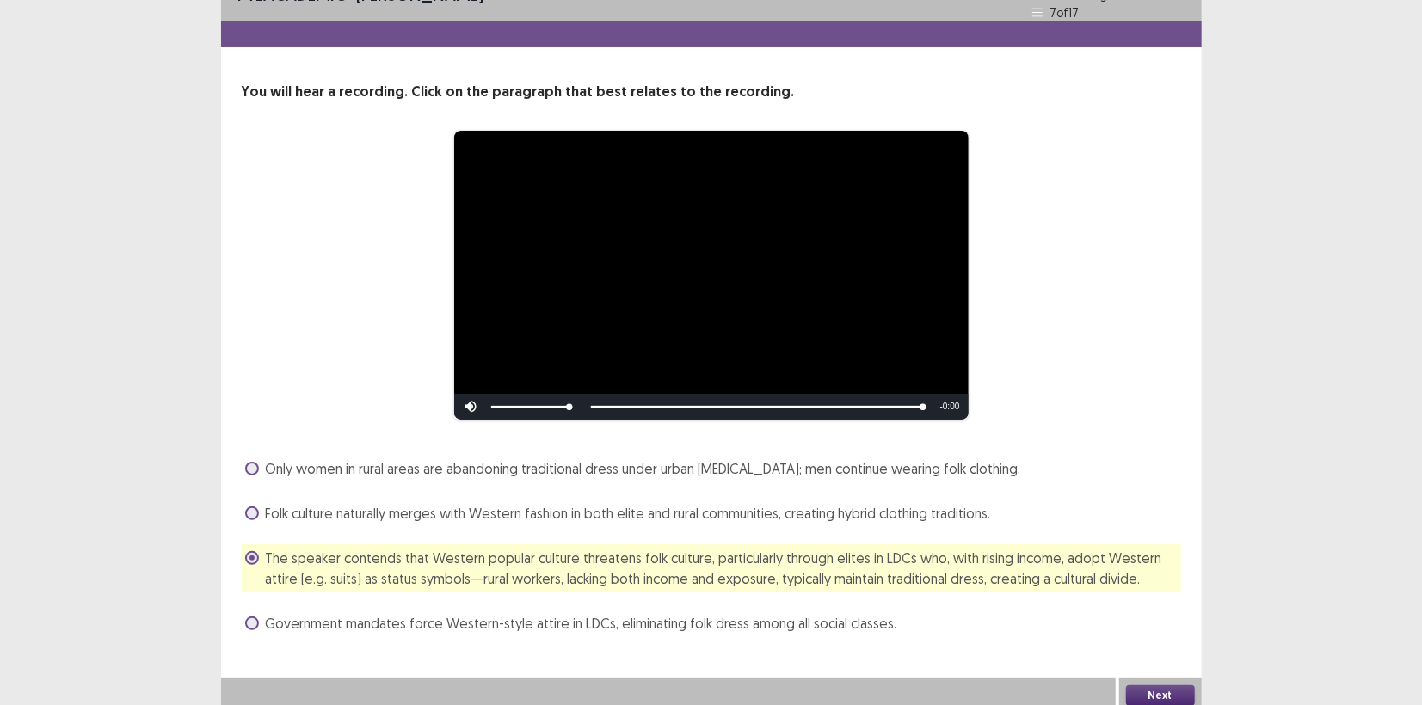
click at [1135, 686] on button "Next" at bounding box center [1160, 696] width 69 height 21
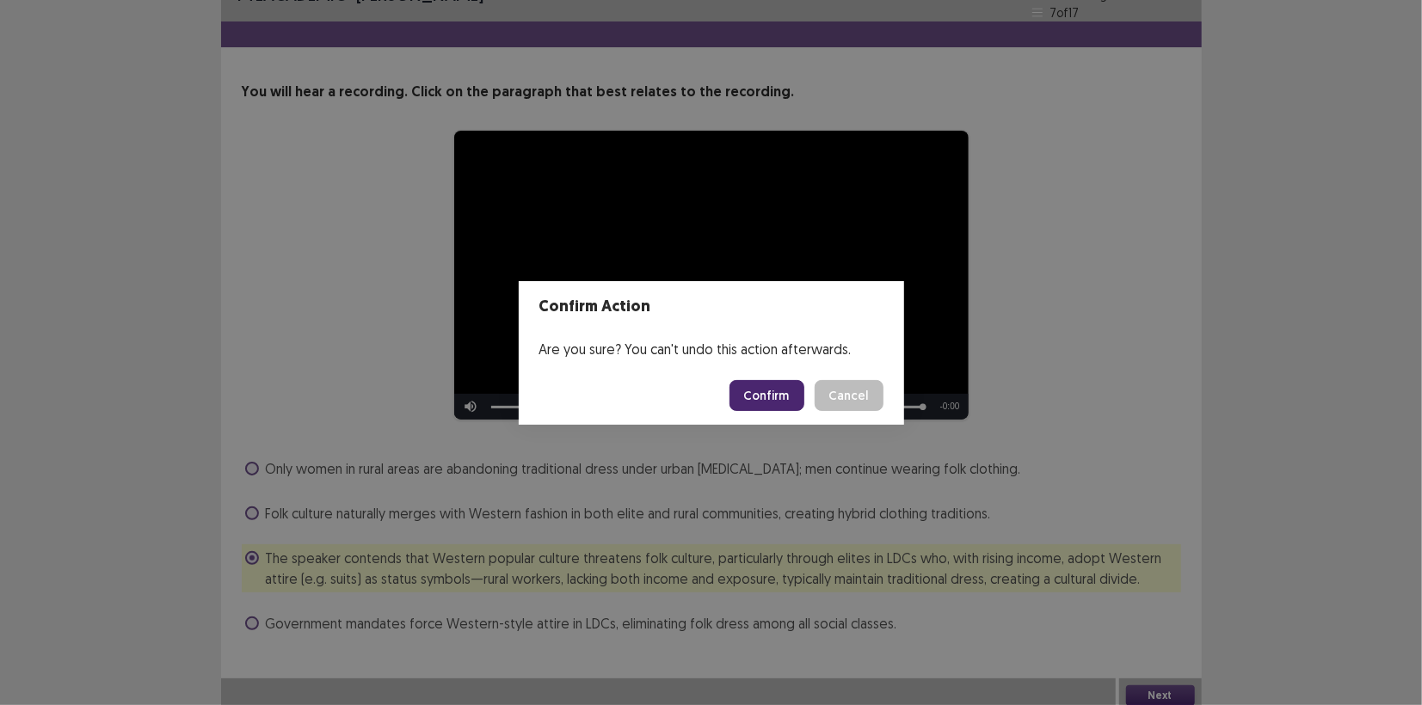
click at [788, 391] on button "Confirm" at bounding box center [766, 395] width 75 height 31
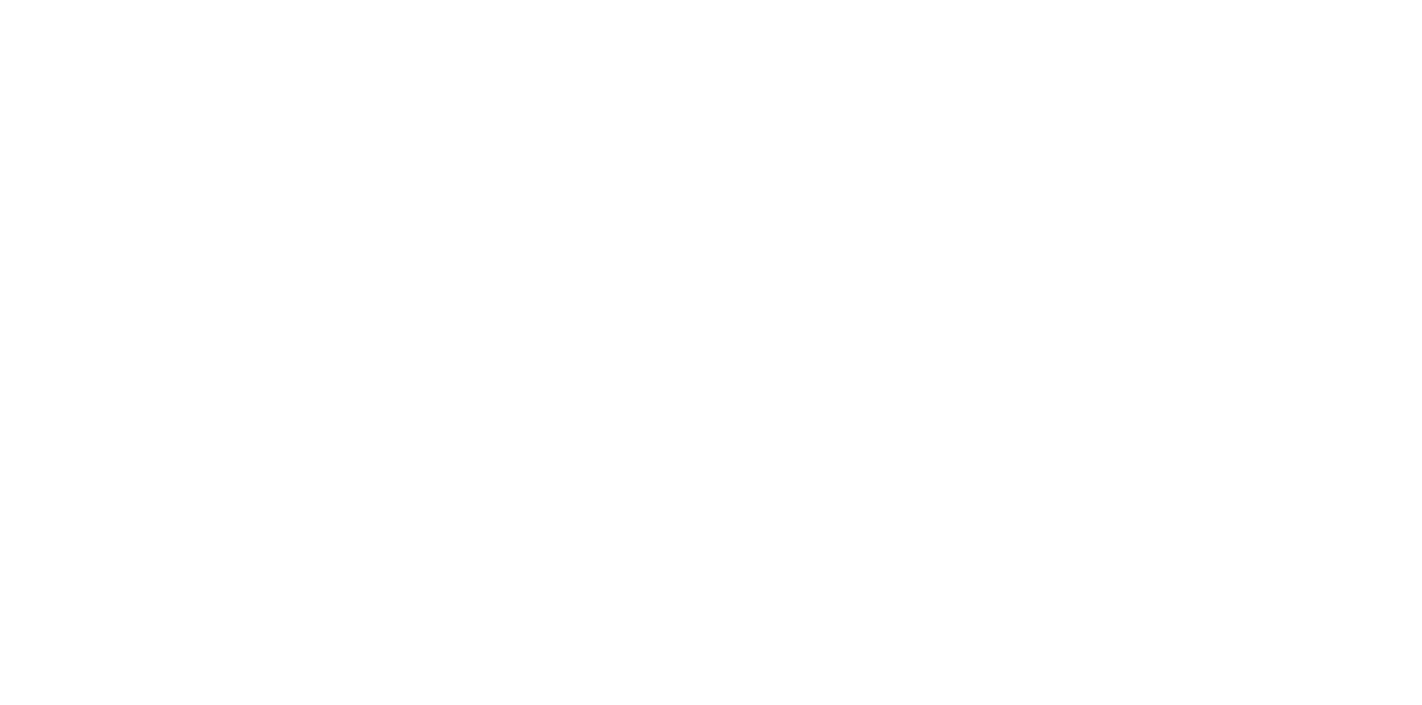
scroll to position [0, 0]
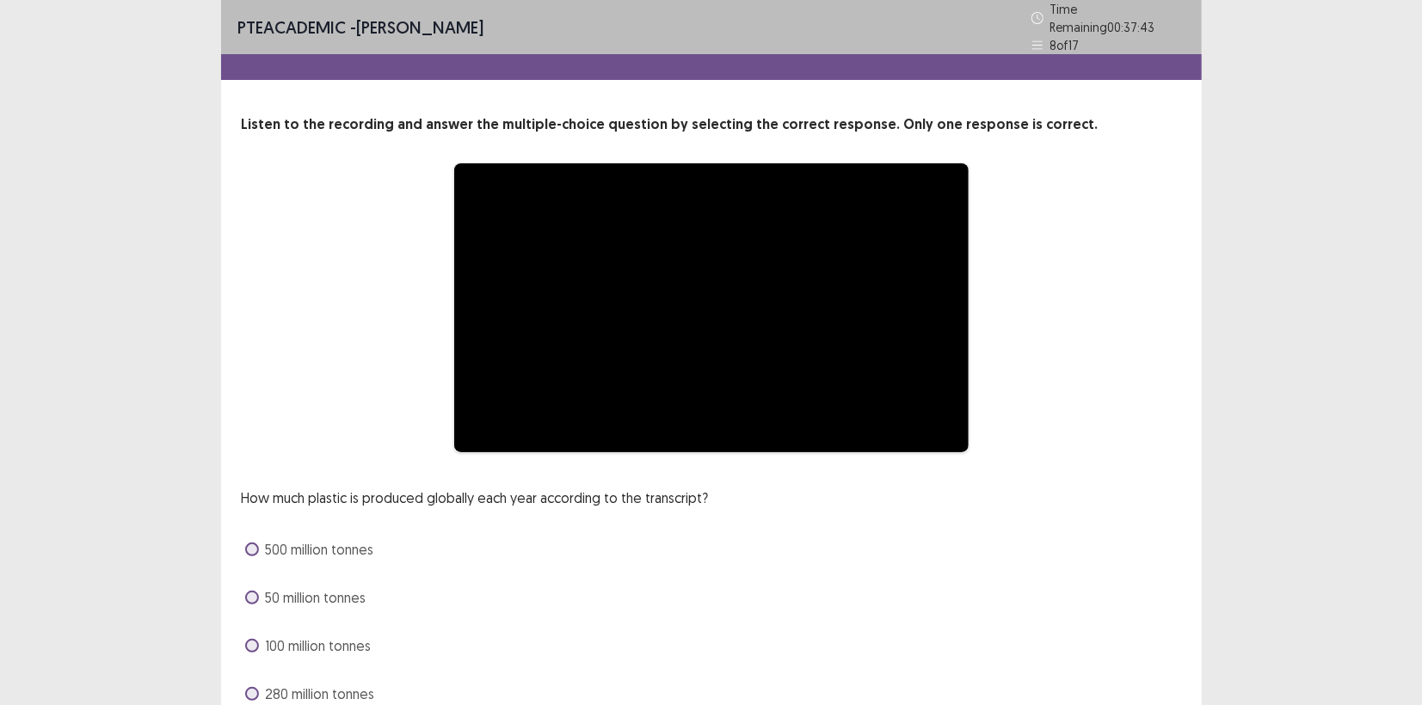
click at [931, 459] on div "**********" at bounding box center [711, 411] width 981 height 594
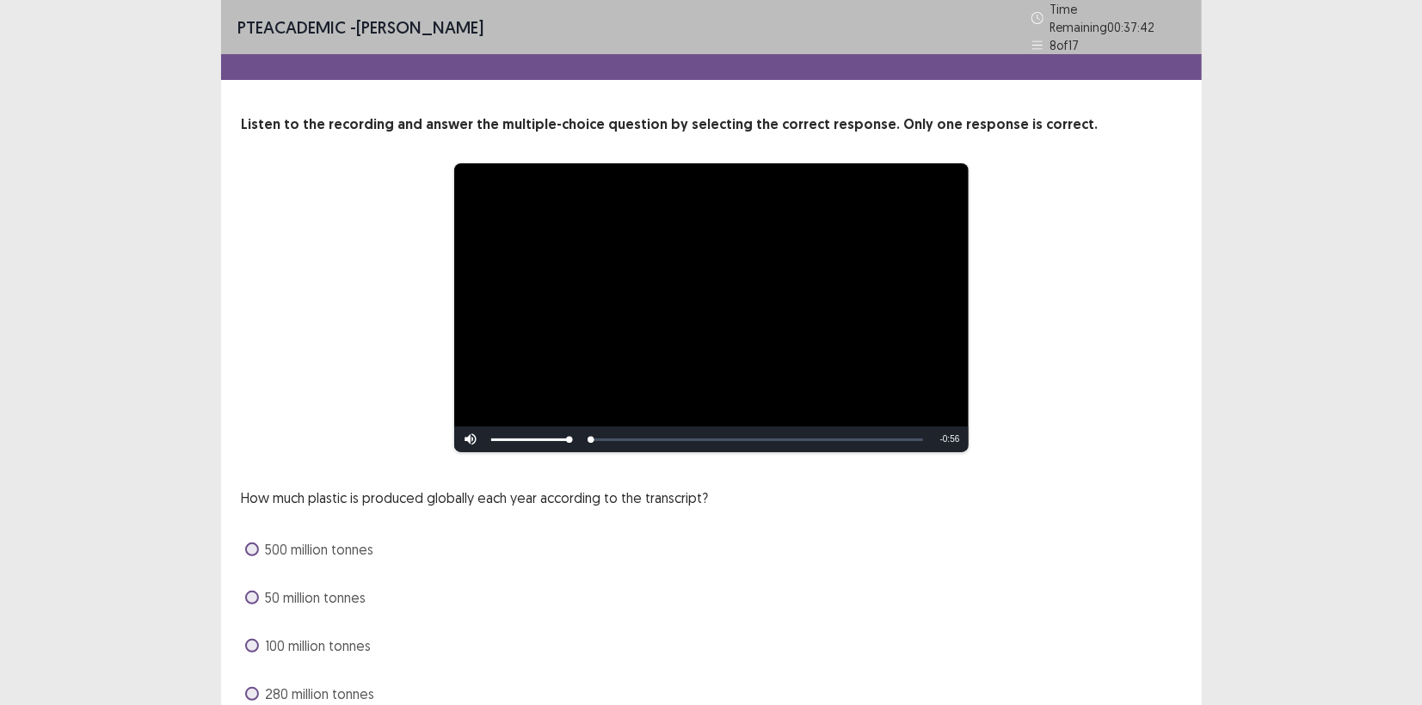
scroll to position [70, 0]
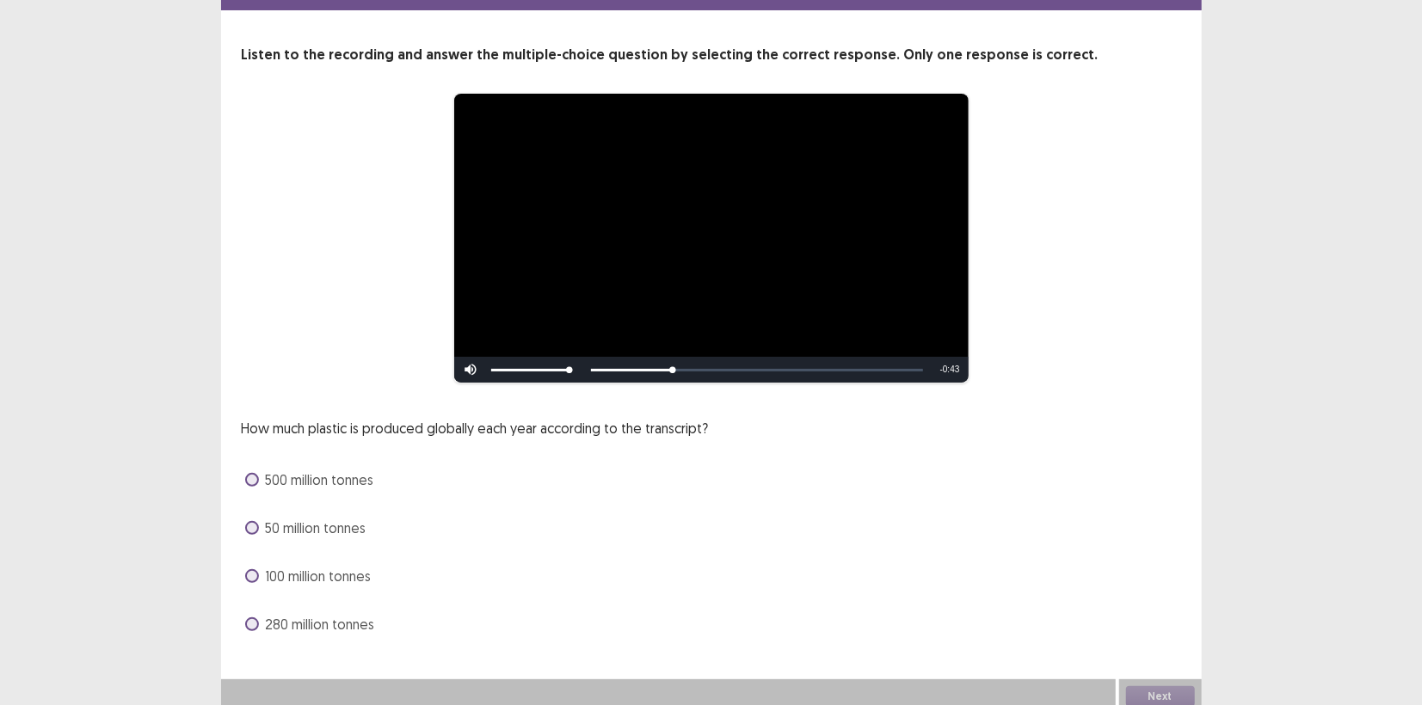
click at [242, 616] on div "280 million tonnes" at bounding box center [711, 625] width 939 height 28
click at [253, 618] on span at bounding box center [252, 625] width 14 height 14
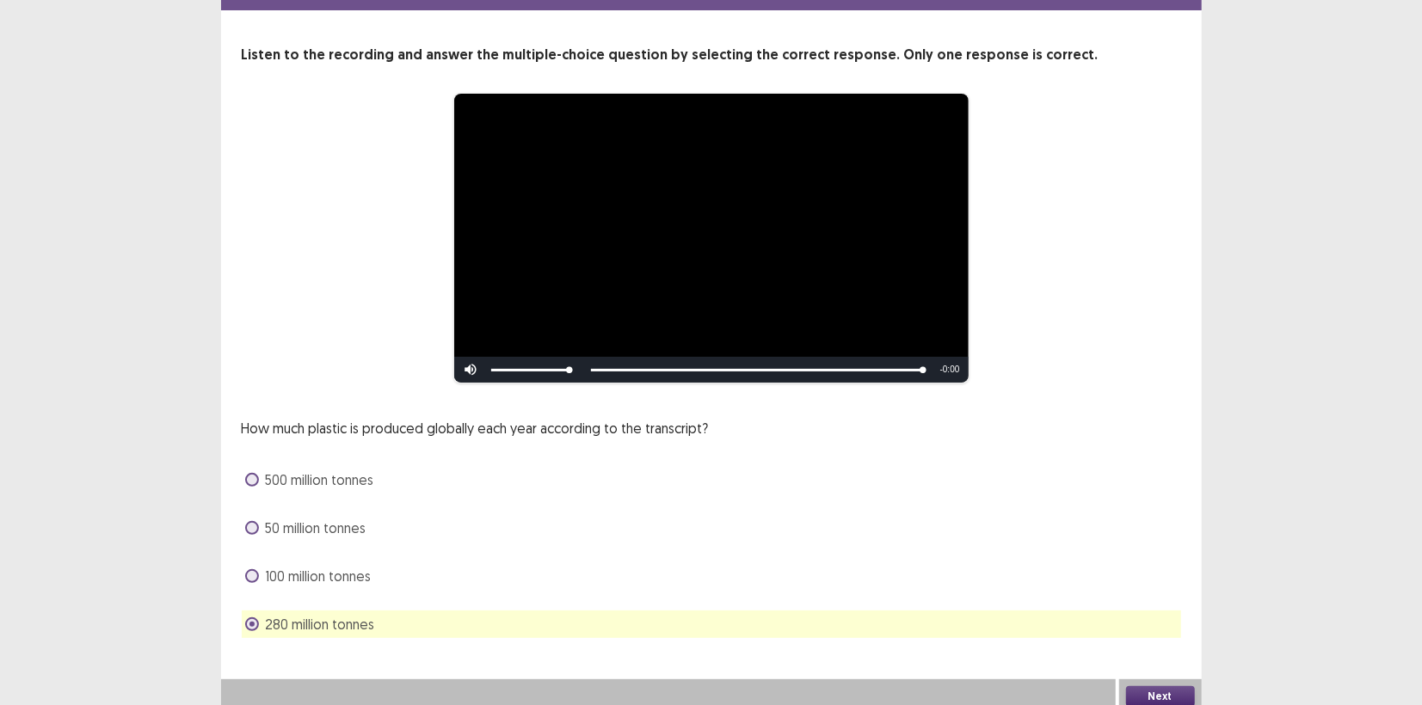
click at [1157, 691] on button "Next" at bounding box center [1160, 696] width 69 height 21
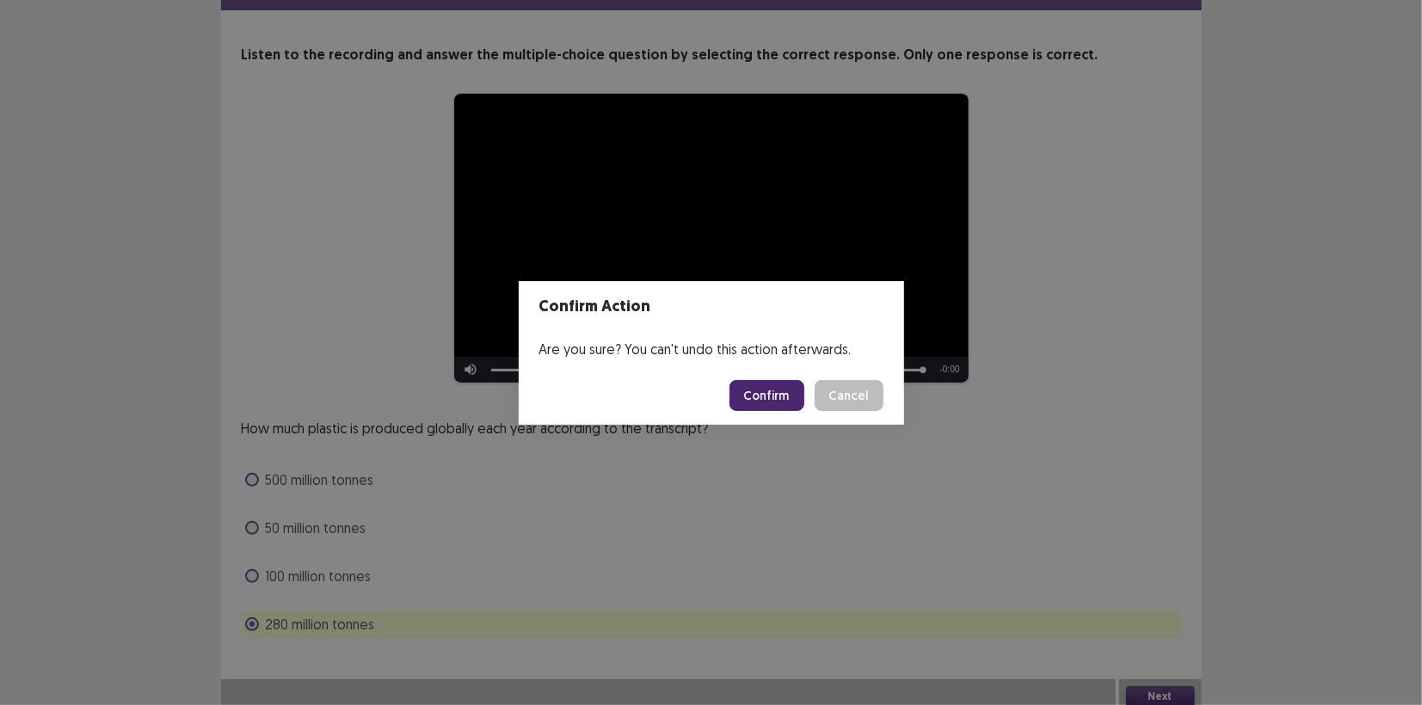
click at [770, 399] on button "Confirm" at bounding box center [766, 395] width 75 height 31
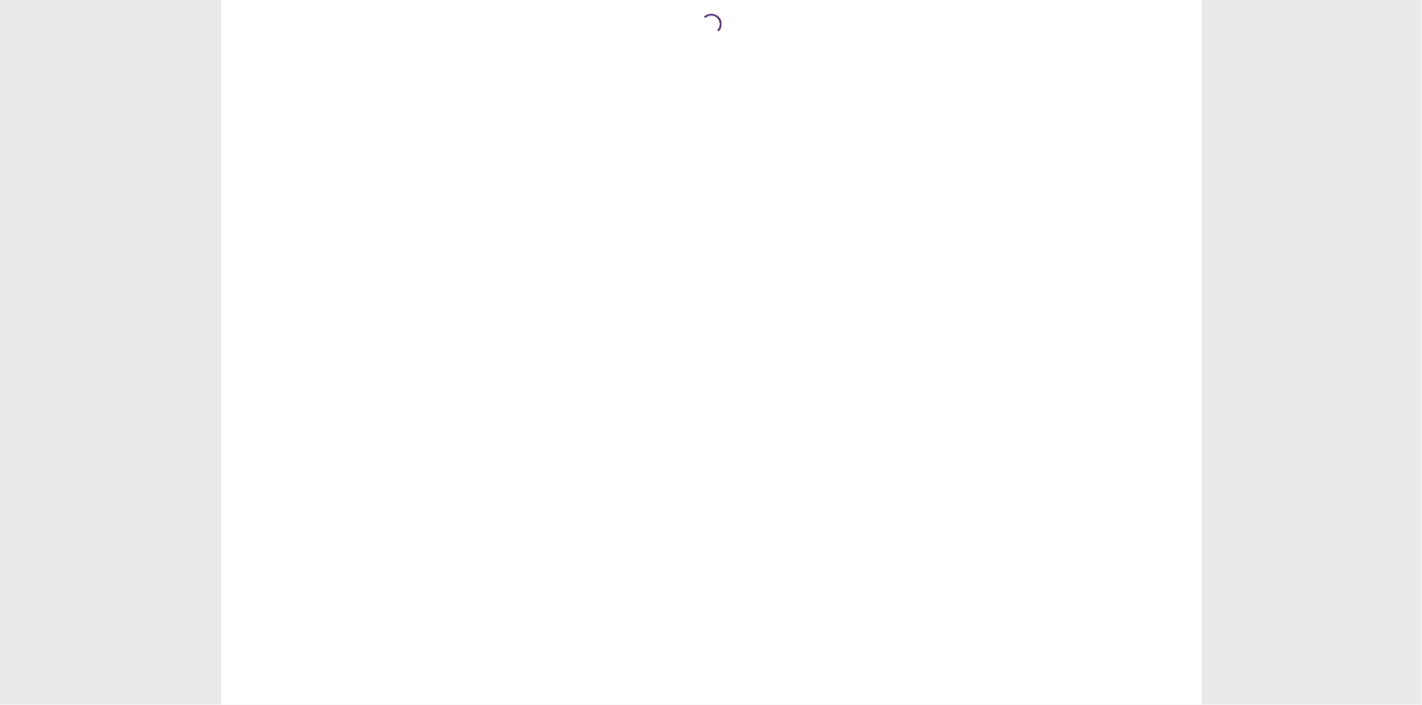
scroll to position [0, 0]
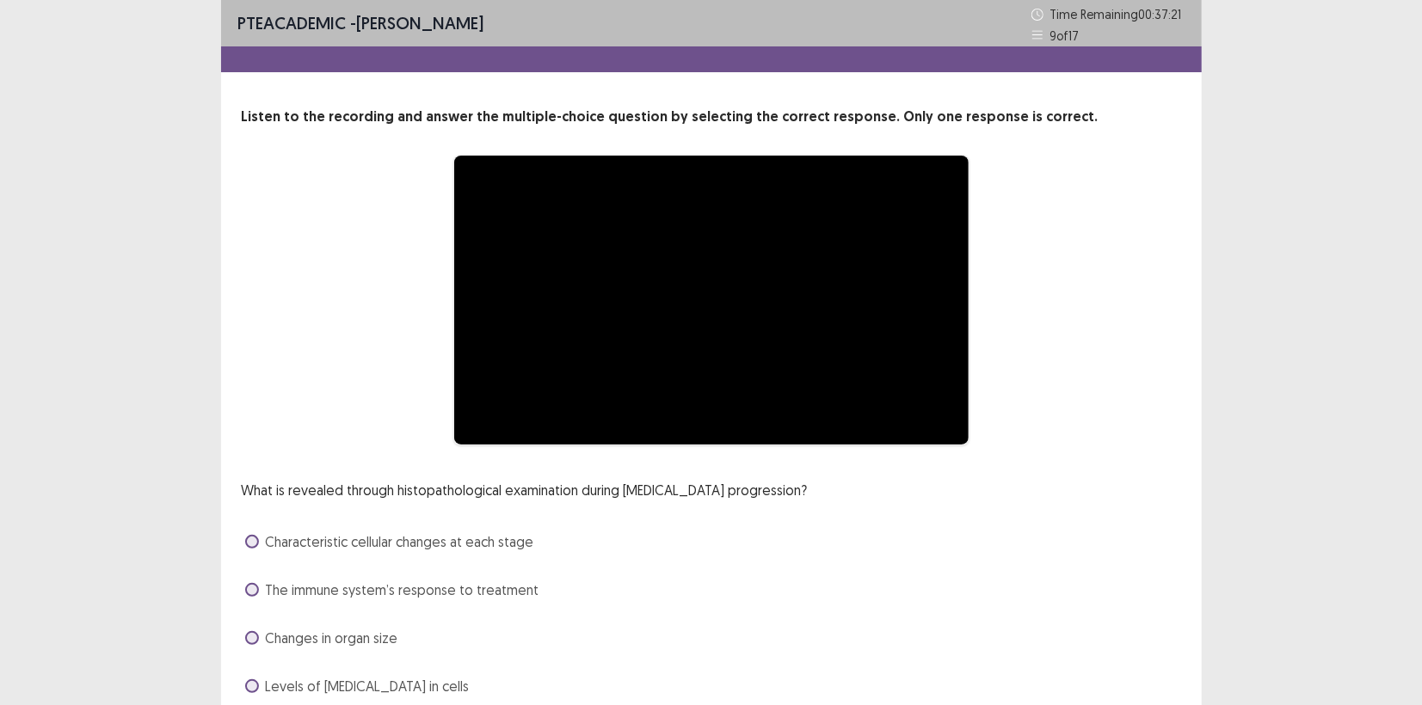
click at [803, 484] on div "What is revealed through histopathological examination during [MEDICAL_DATA] pr…" at bounding box center [711, 590] width 939 height 220
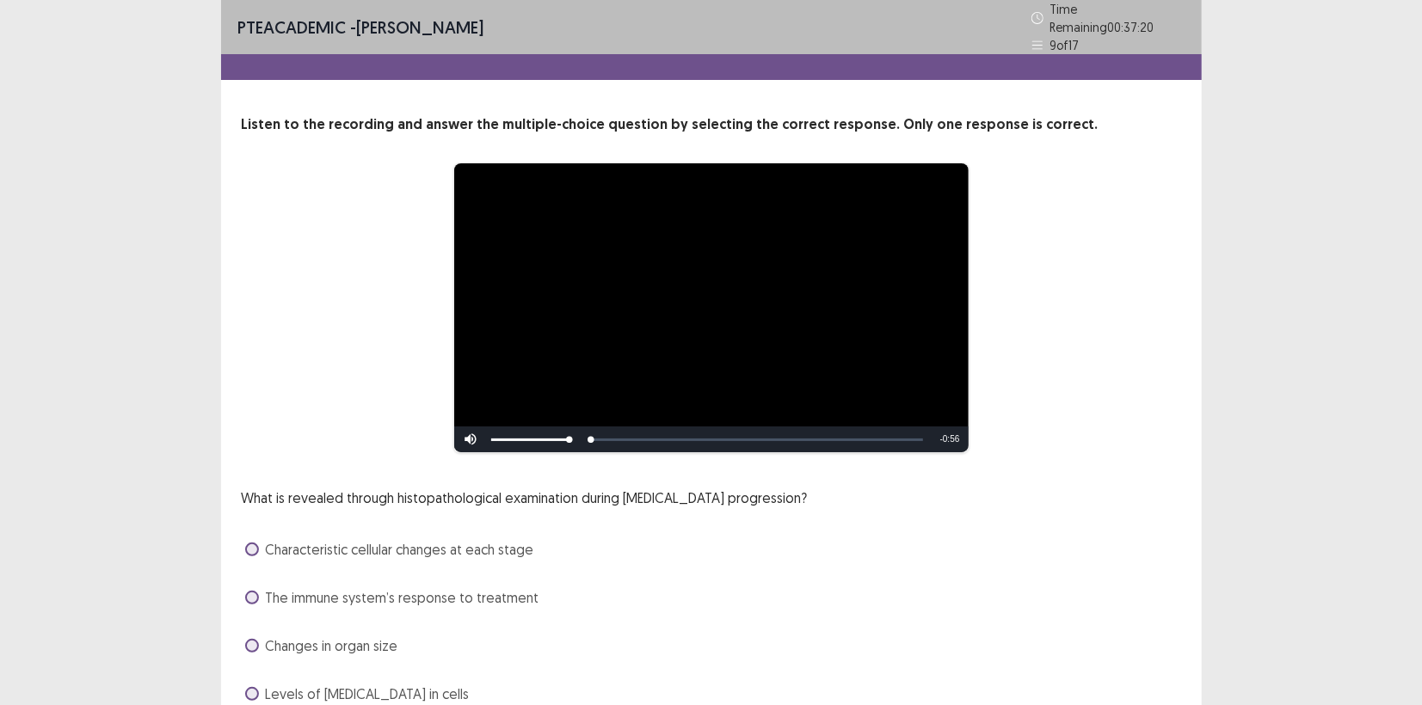
scroll to position [70, 0]
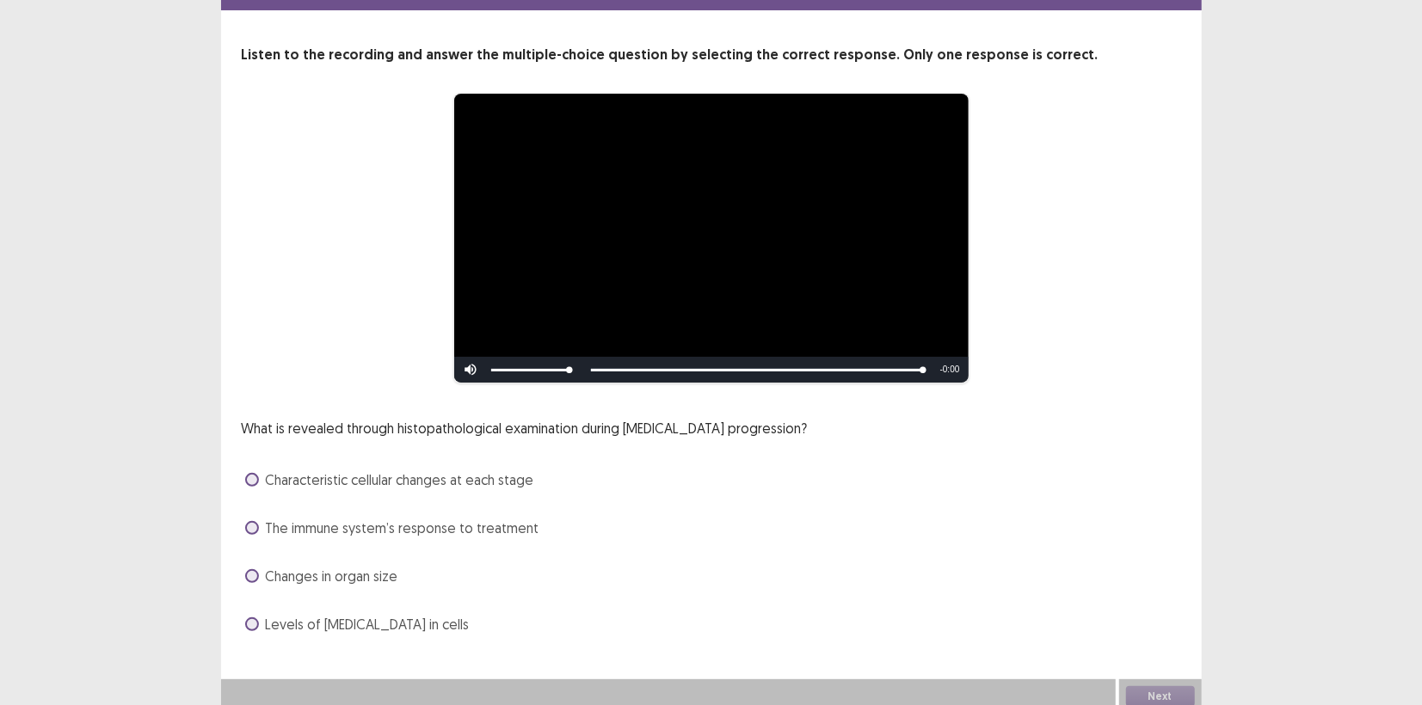
click at [249, 473] on span at bounding box center [252, 480] width 14 height 14
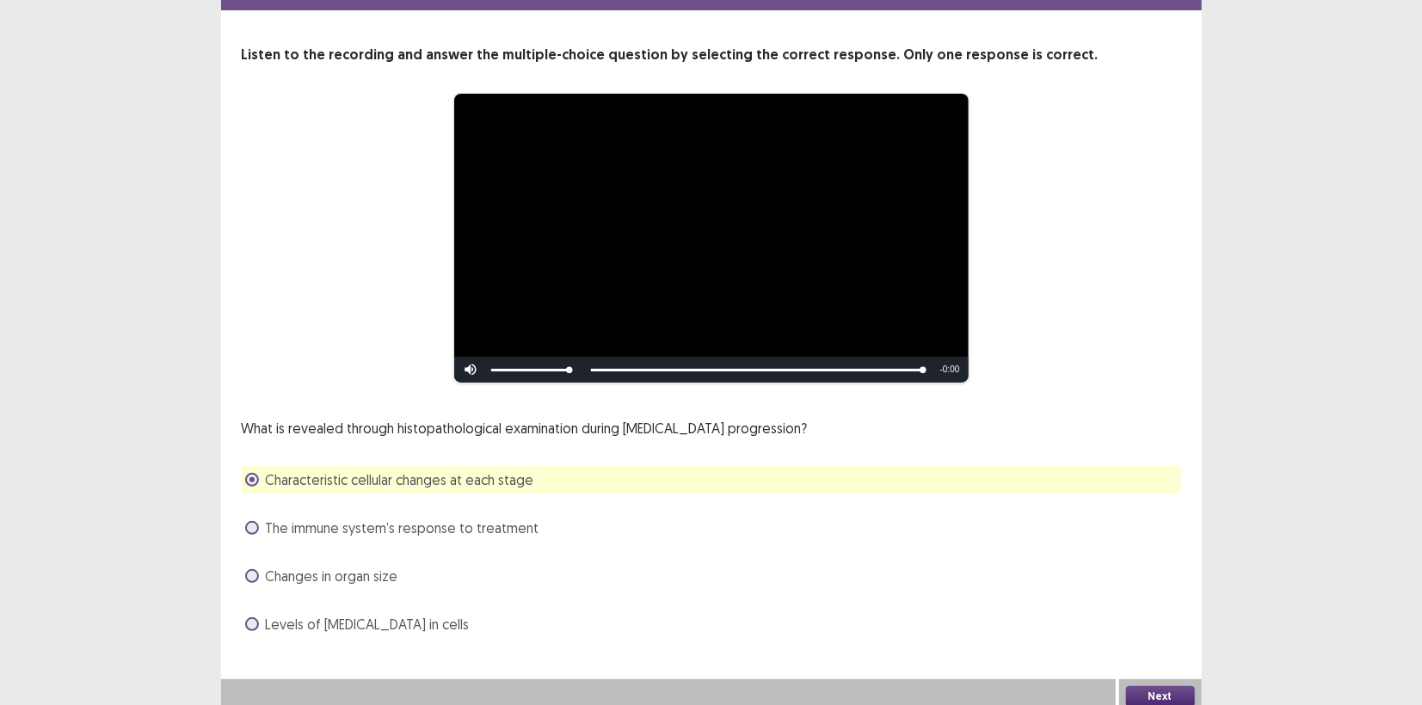
click at [1159, 687] on button "Next" at bounding box center [1160, 696] width 69 height 21
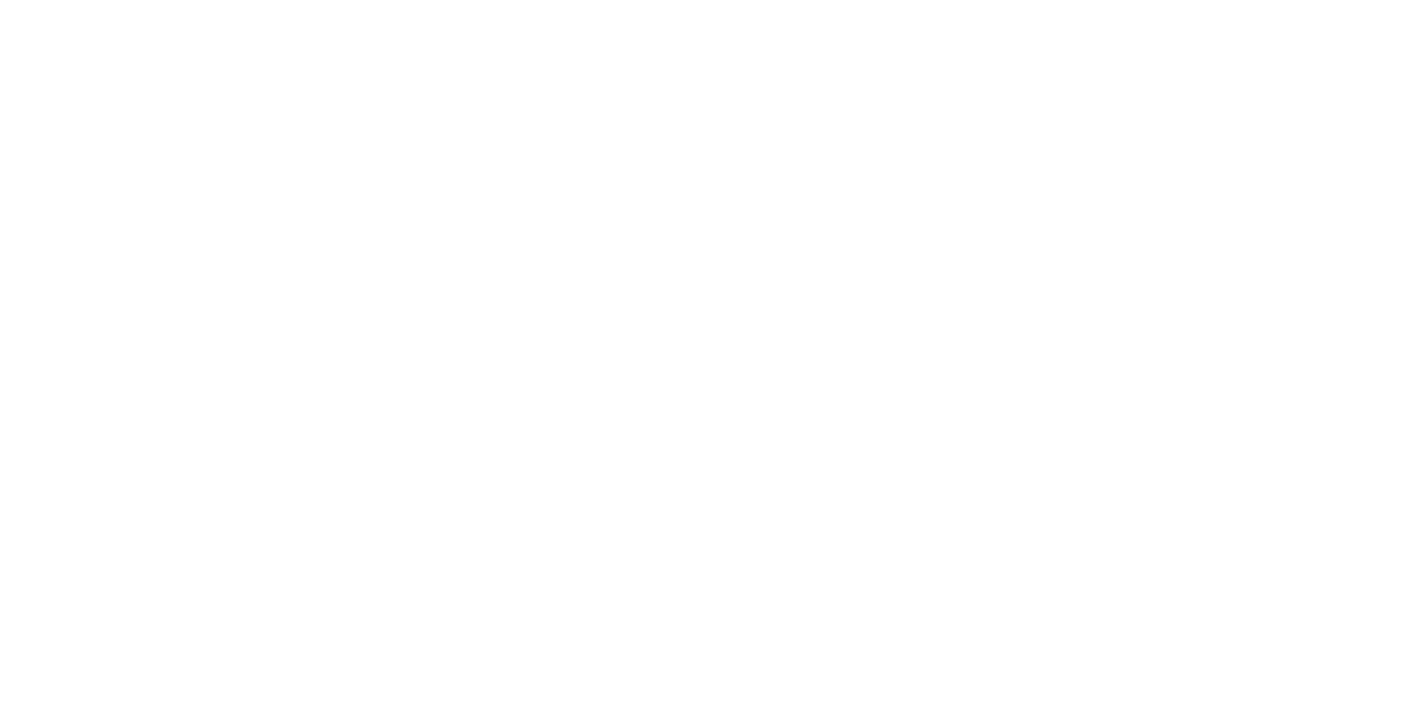
scroll to position [0, 0]
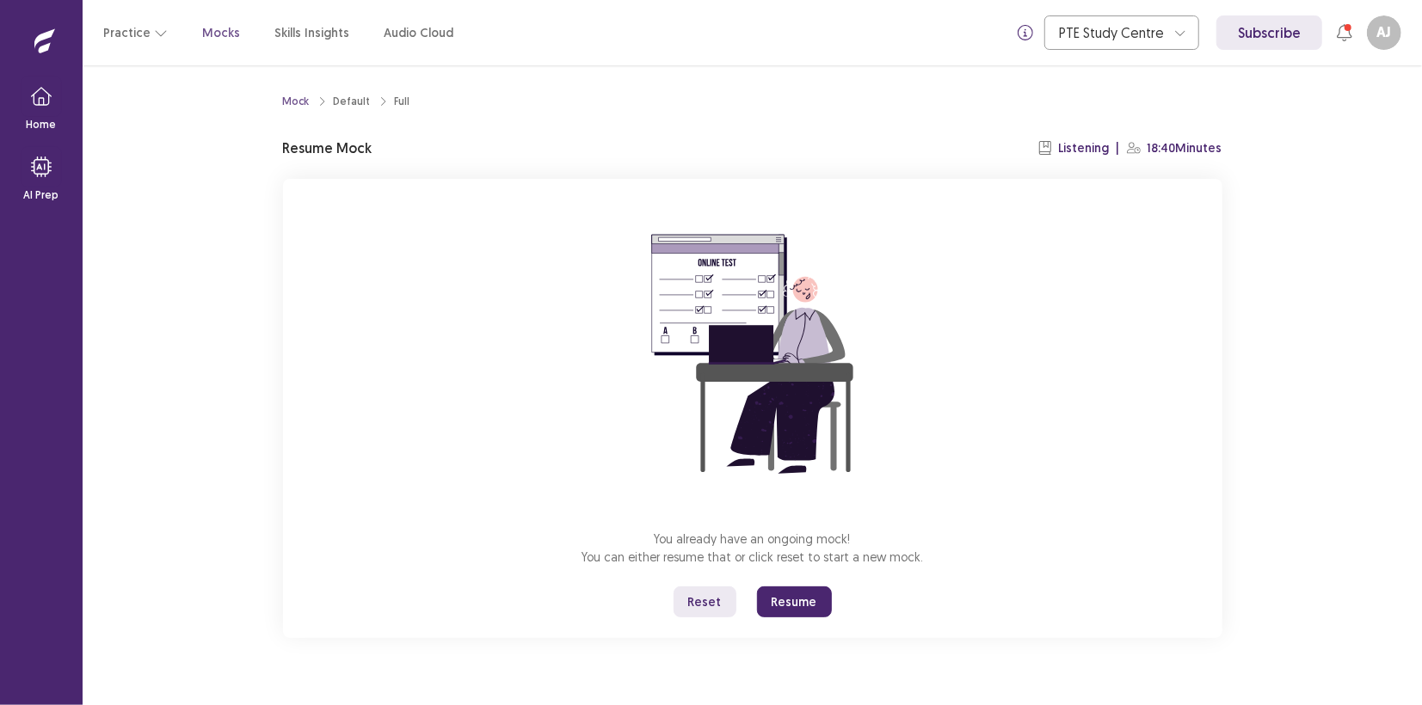
click at [804, 595] on button "Resume" at bounding box center [794, 602] width 75 height 31
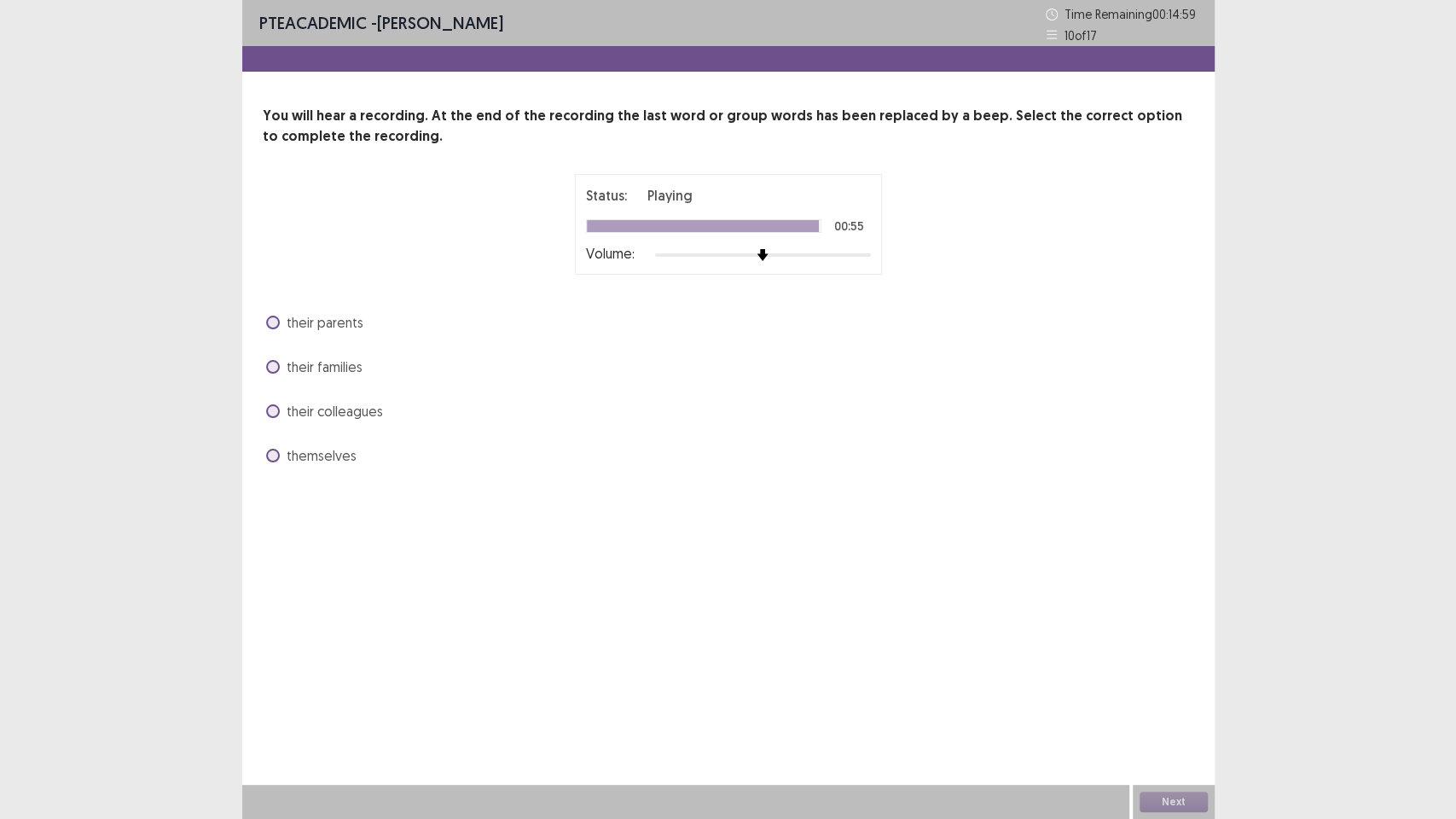
click at [278, 449] on label "themselves" at bounding box center [310, 455] width 90 height 21
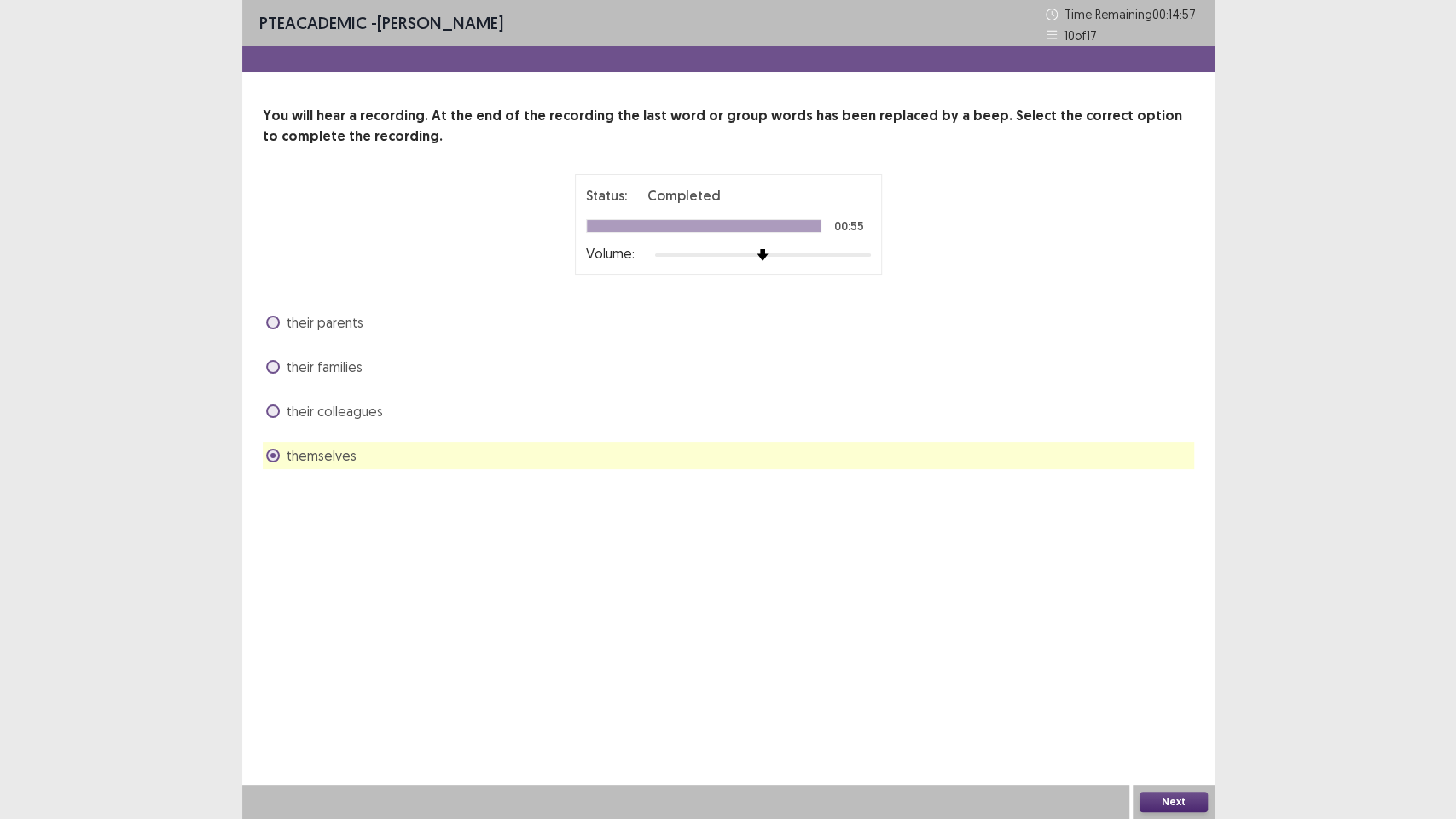
click at [1156, 698] on button "Next" at bounding box center [1173, 801] width 68 height 21
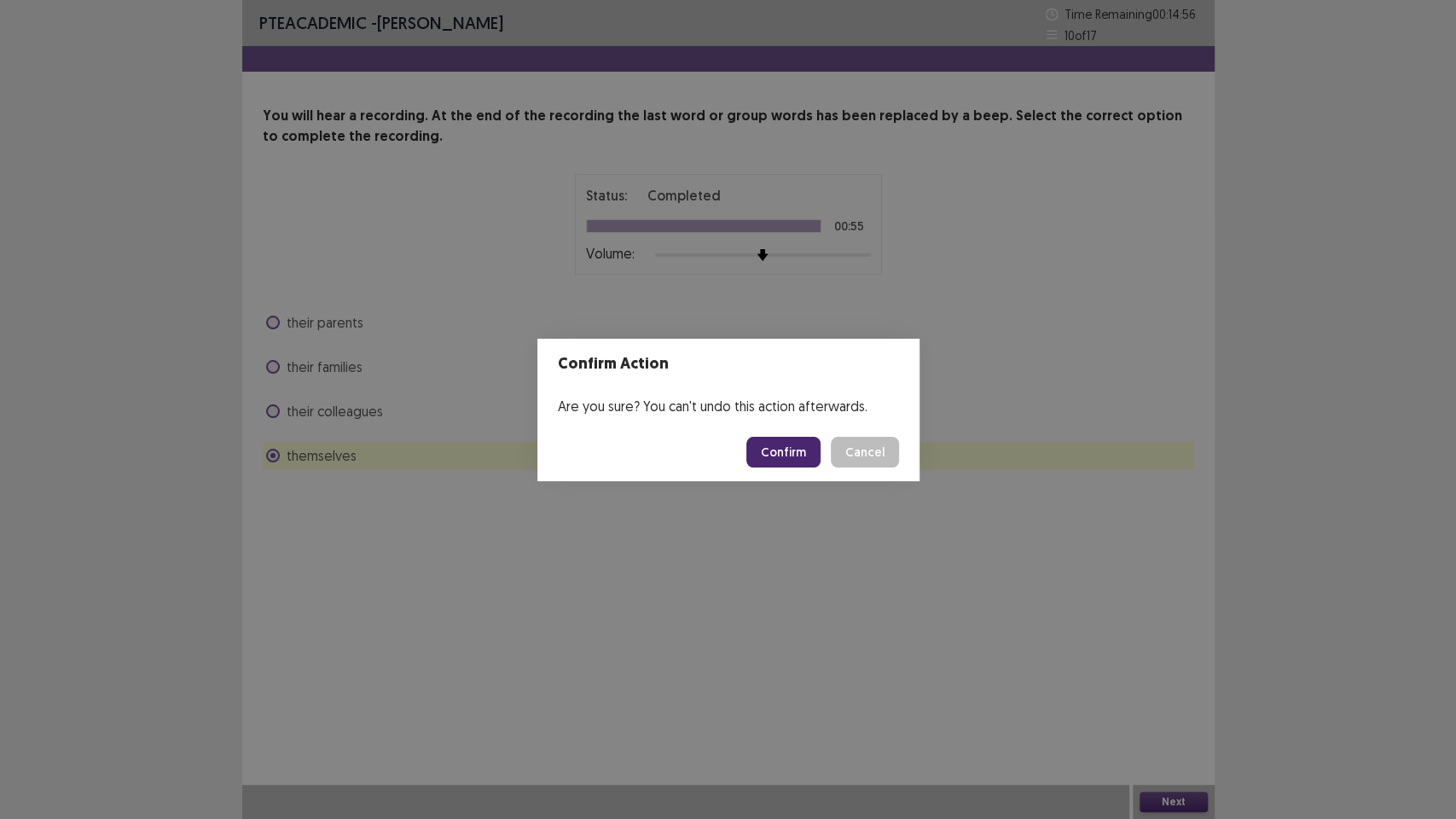
click at [771, 437] on button "Confirm" at bounding box center [784, 451] width 74 height 31
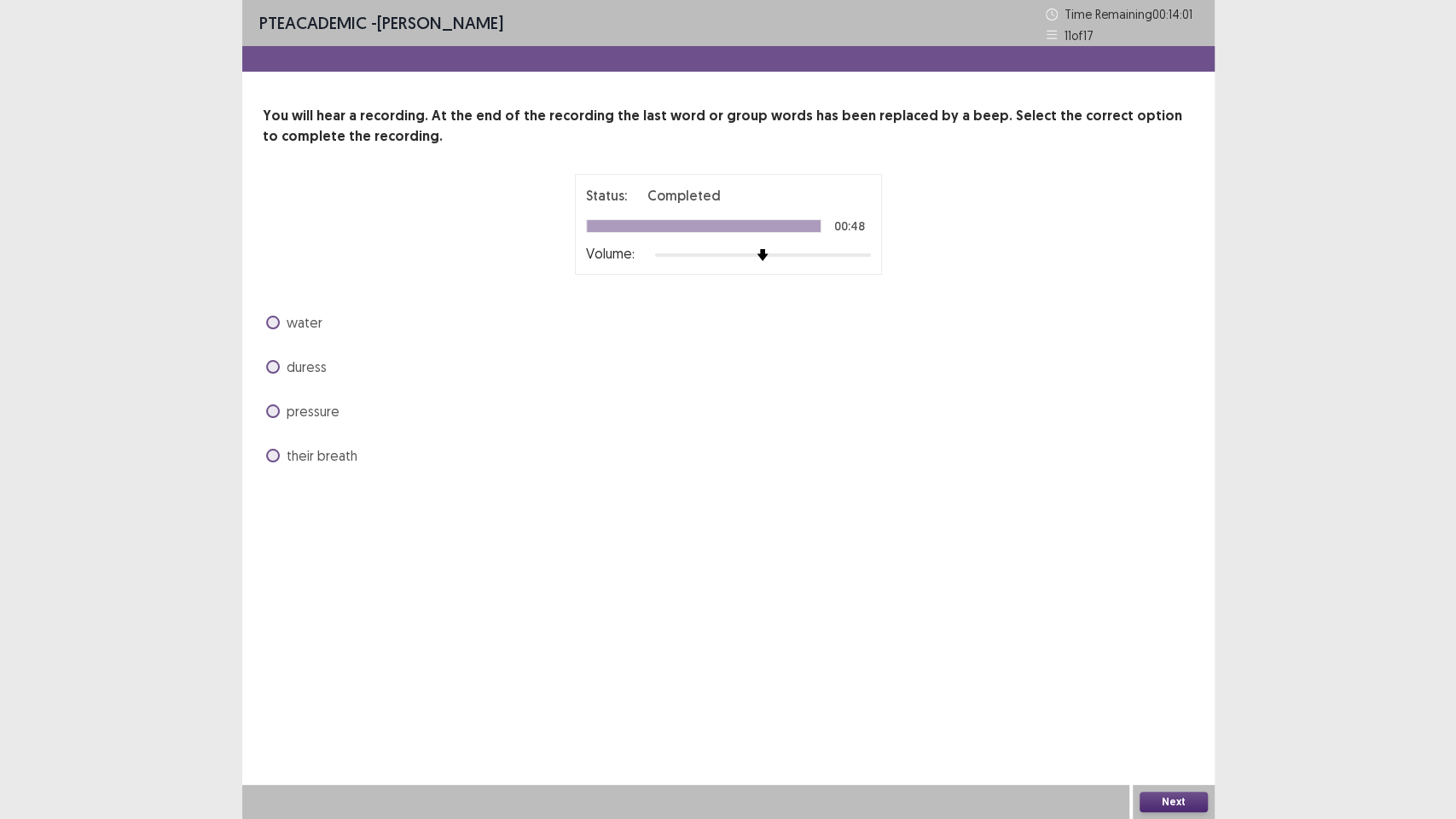
click at [272, 412] on span at bounding box center [273, 411] width 14 height 14
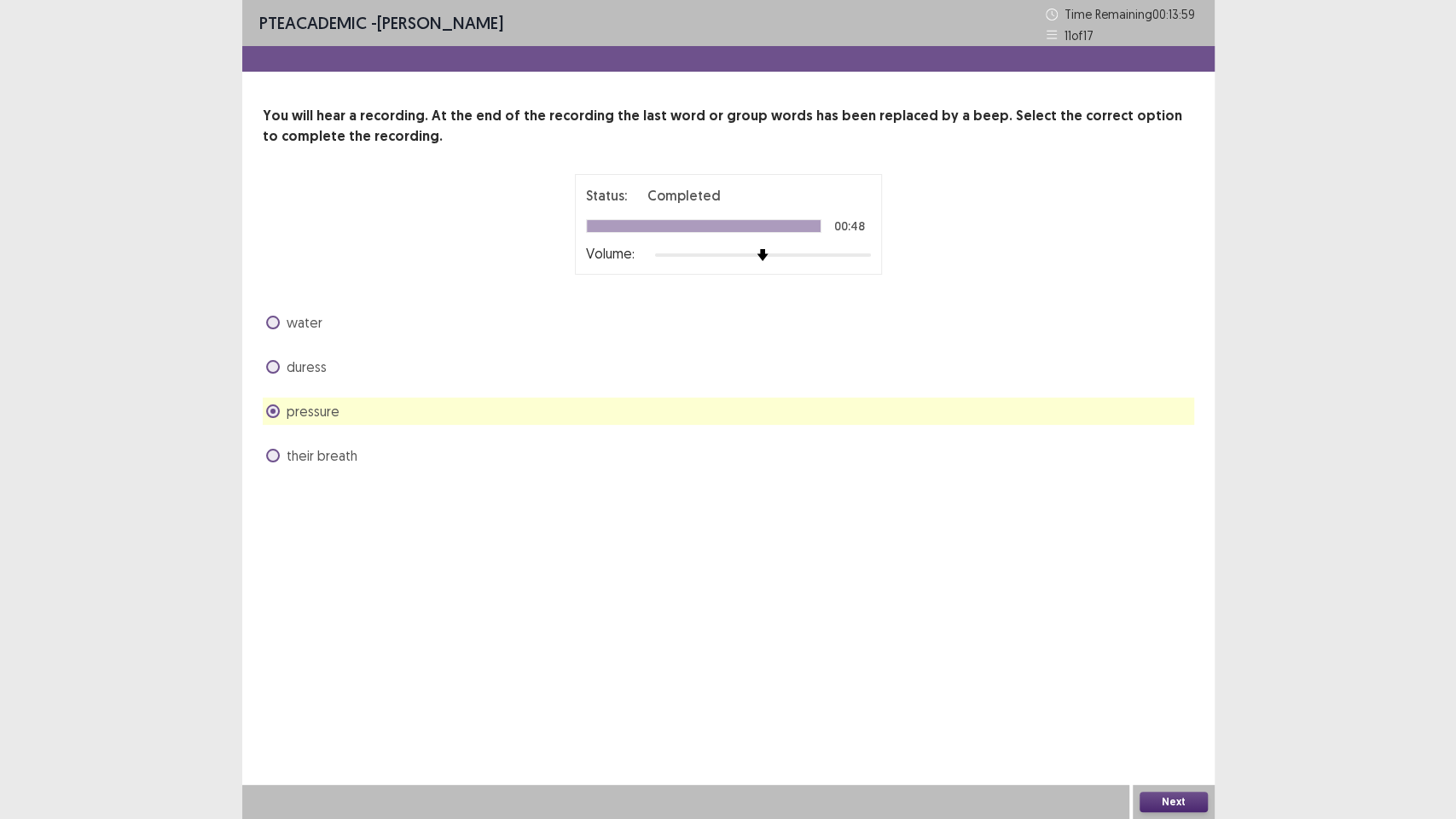
click at [1153, 698] on button "Next" at bounding box center [1173, 801] width 68 height 21
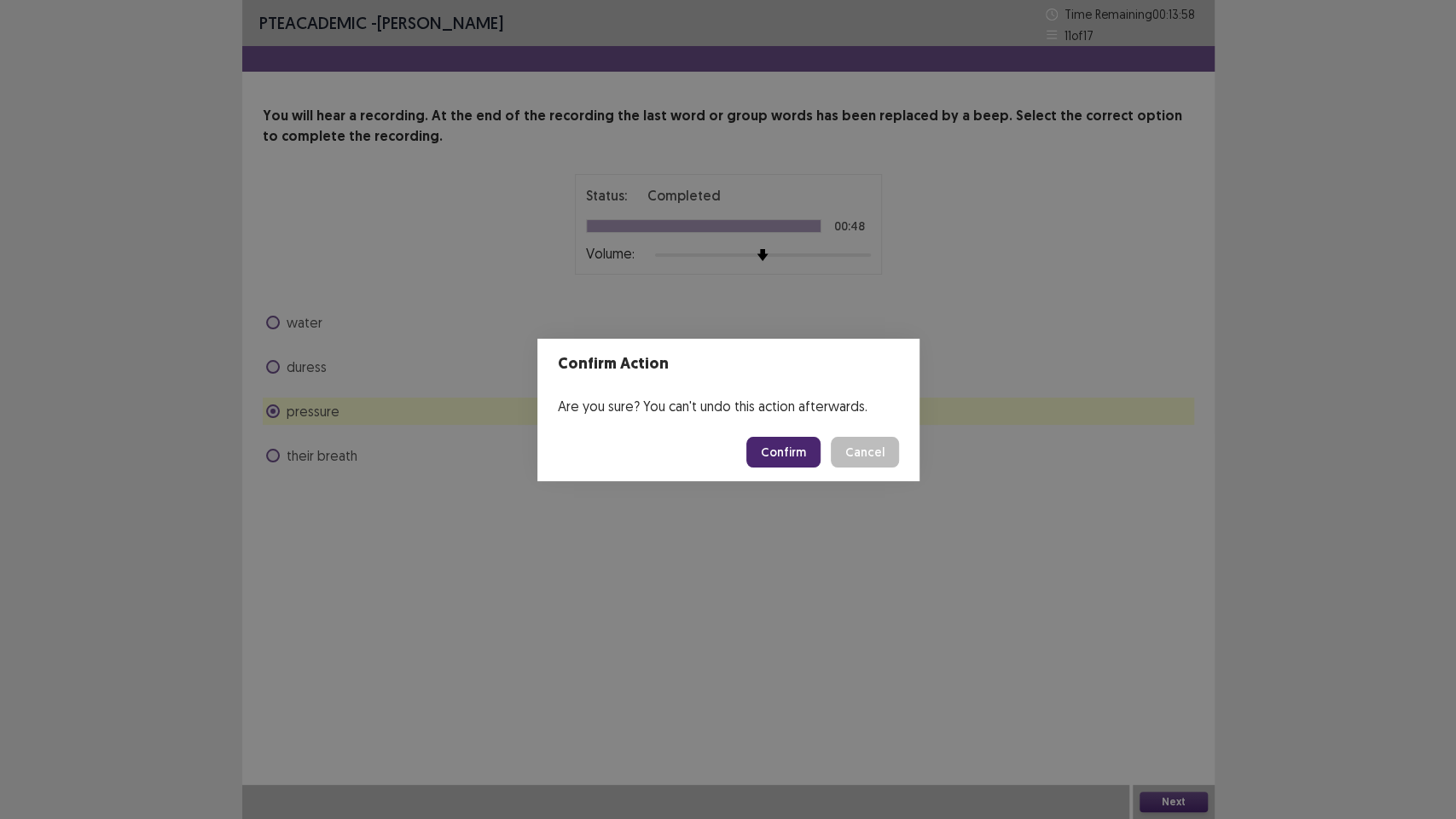
click at [802, 453] on button "Confirm" at bounding box center [784, 451] width 74 height 31
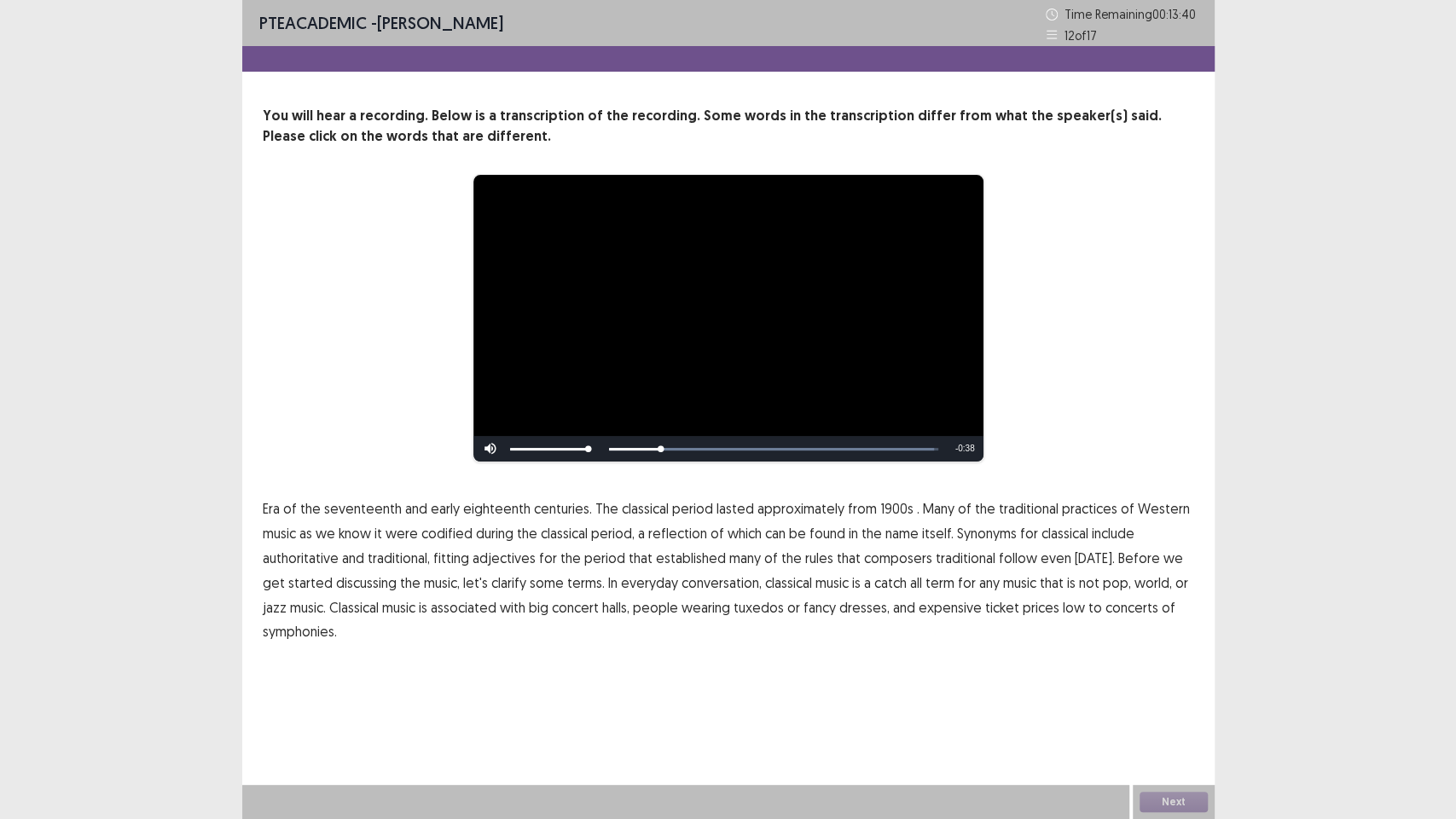
click at [888, 510] on span "1900s" at bounding box center [898, 508] width 34 height 21
click at [917, 514] on span "." at bounding box center [918, 508] width 3 height 21
click at [967, 559] on span "traditional" at bounding box center [966, 557] width 60 height 21
click at [316, 630] on span "symphonies." at bounding box center [300, 631] width 74 height 21
click at [1174, 698] on div "Next" at bounding box center [1173, 801] width 82 height 34
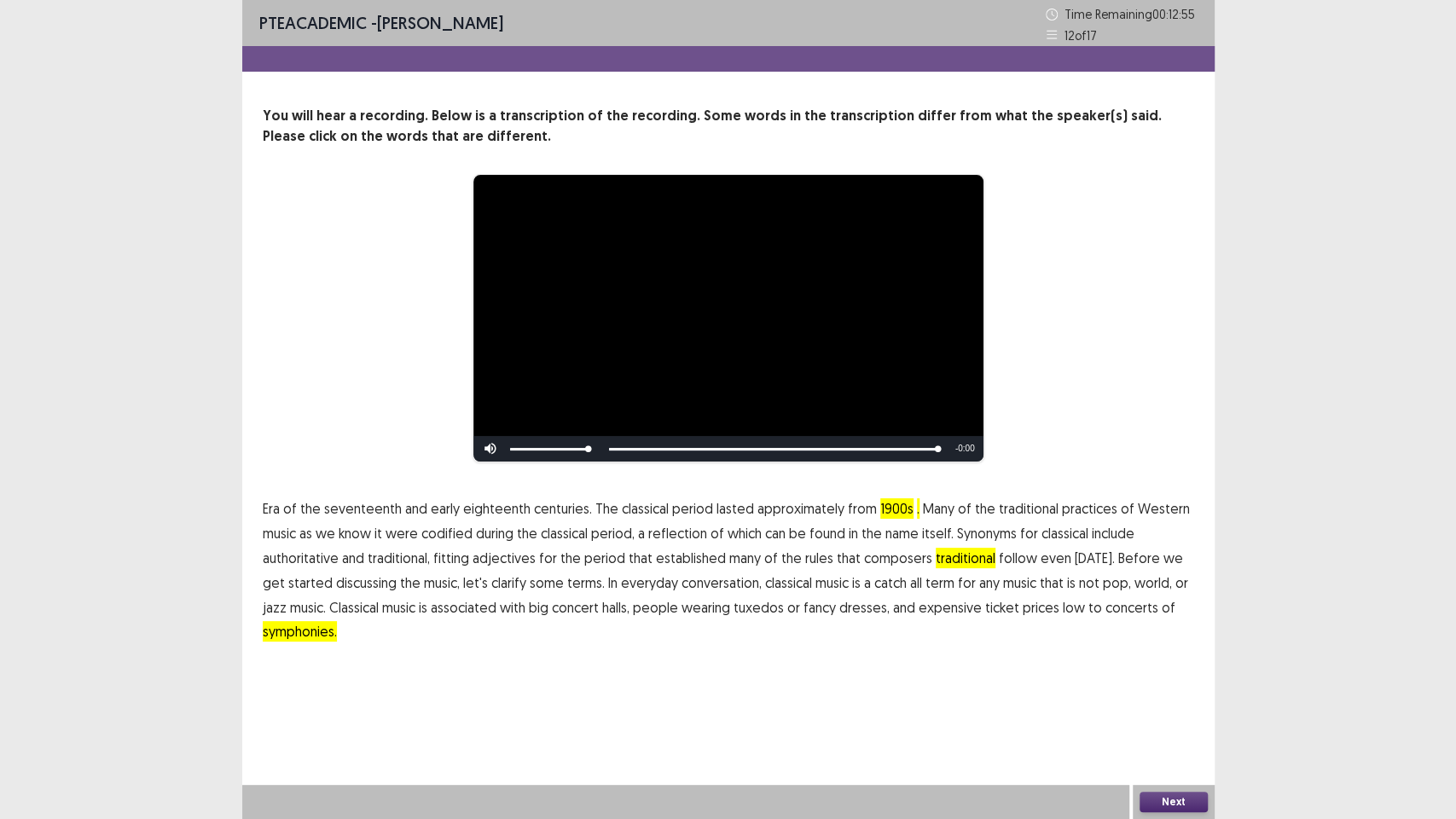
click at [1162, 698] on div "Next" at bounding box center [1173, 801] width 82 height 34
click at [1151, 698] on button "Next" at bounding box center [1173, 801] width 68 height 21
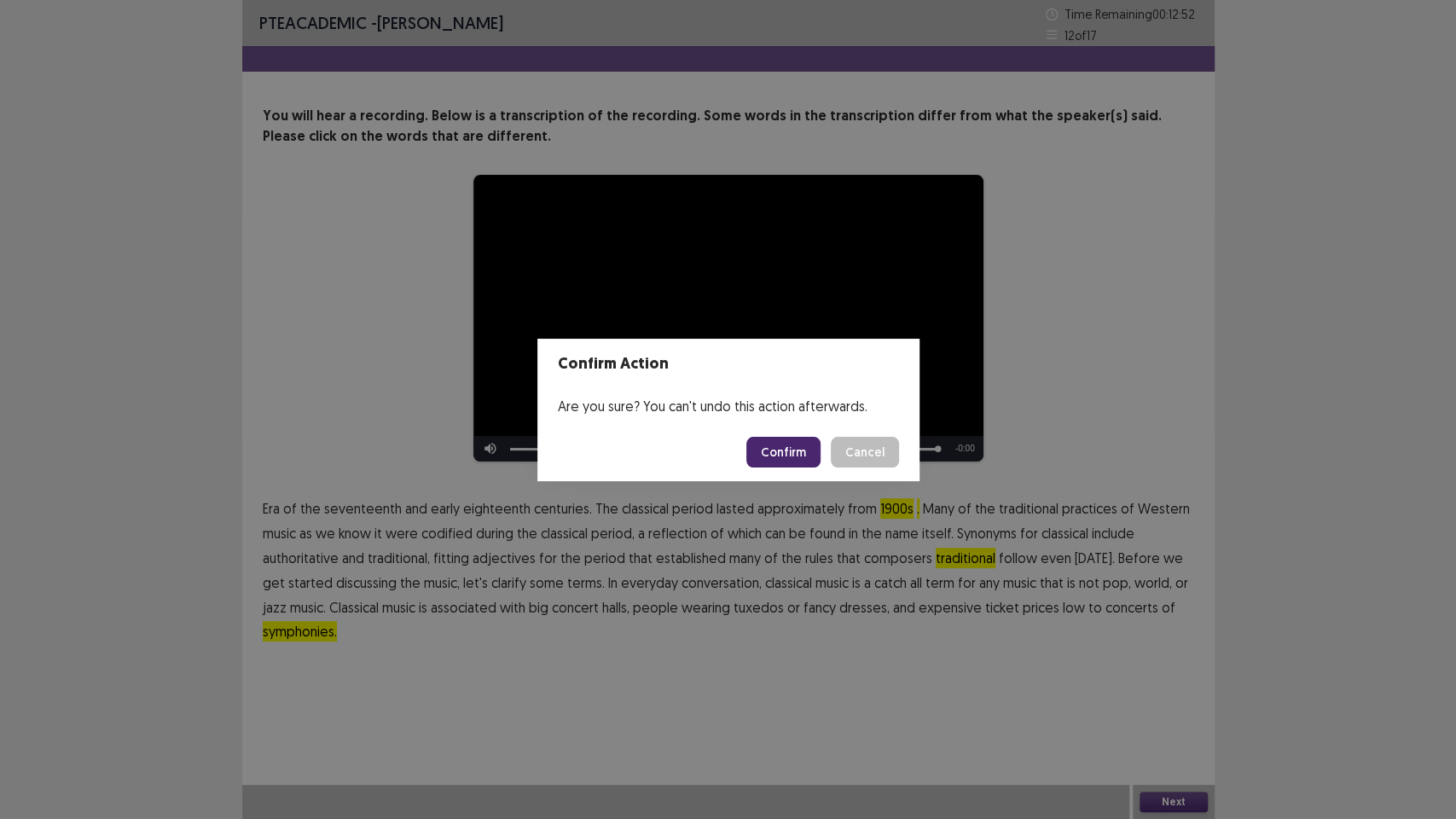
click at [808, 448] on button "Confirm" at bounding box center [784, 451] width 74 height 31
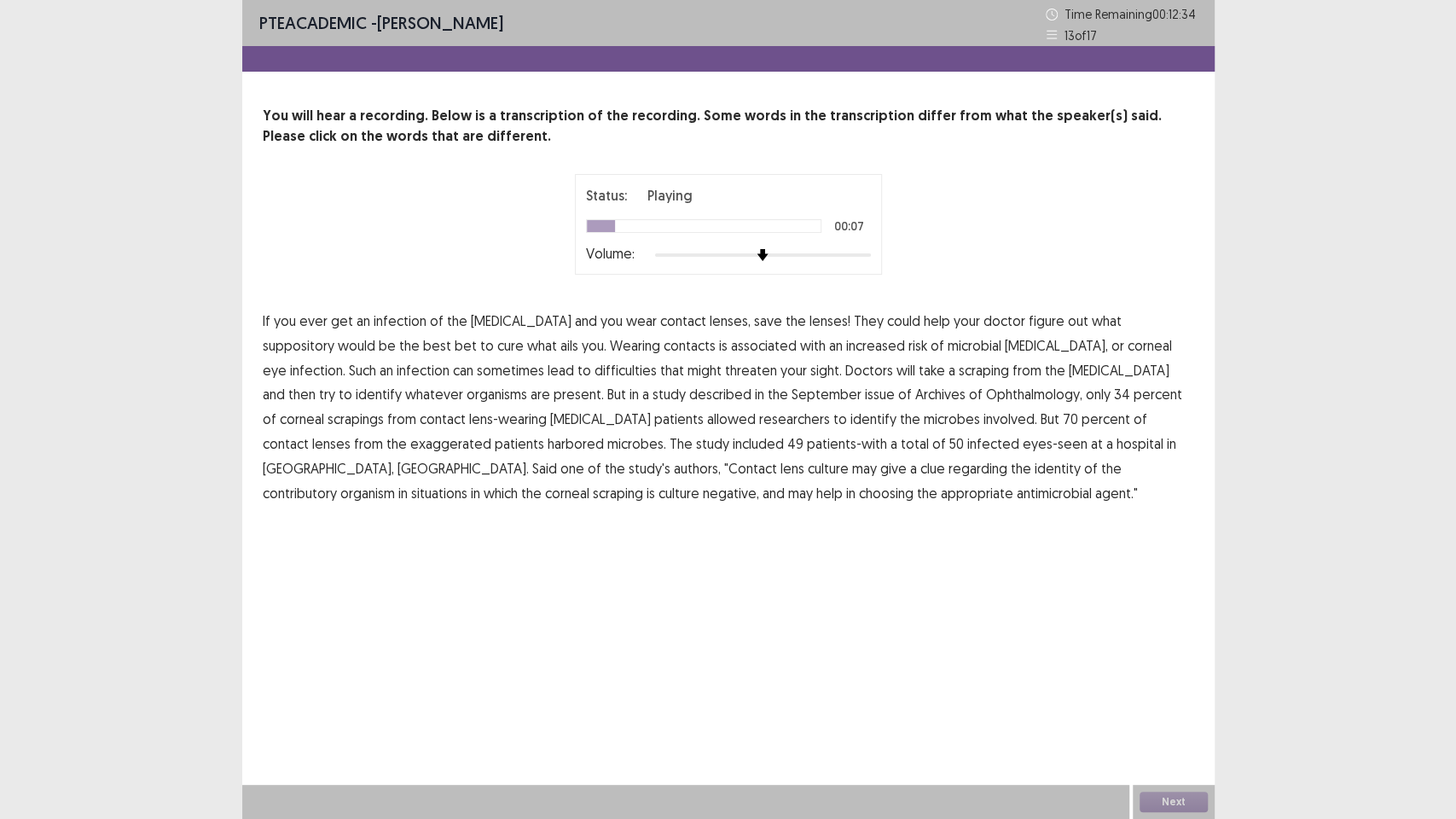
click at [334, 335] on span "suppository" at bounding box center [299, 345] width 71 height 21
click at [689, 394] on span "described" at bounding box center [720, 394] width 62 height 21
click at [491, 433] on span "exaggerated" at bounding box center [451, 443] width 81 height 21
click at [337, 483] on span "contributory" at bounding box center [300, 493] width 74 height 21
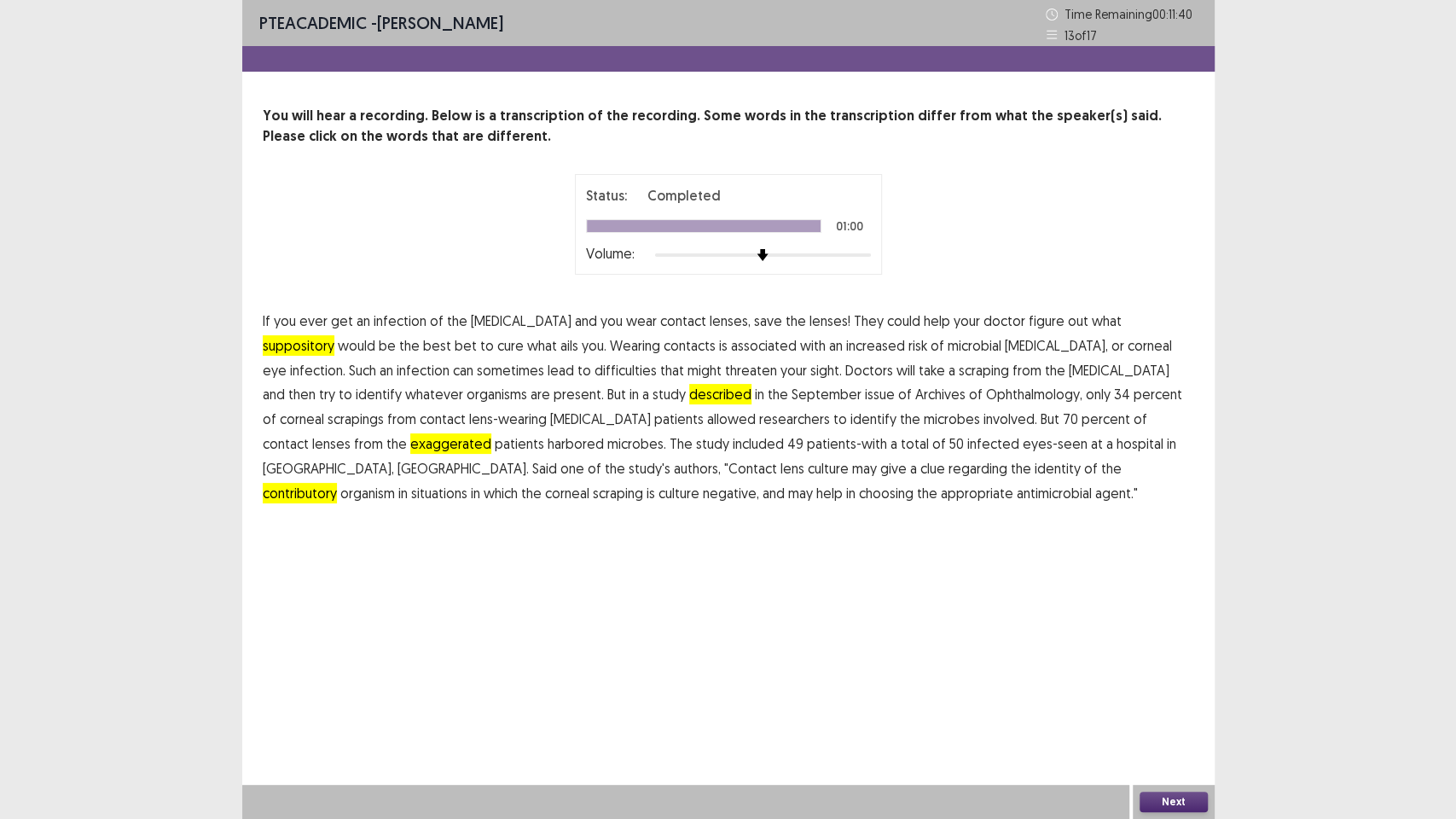
click at [1167, 698] on button "Next" at bounding box center [1173, 801] width 68 height 21
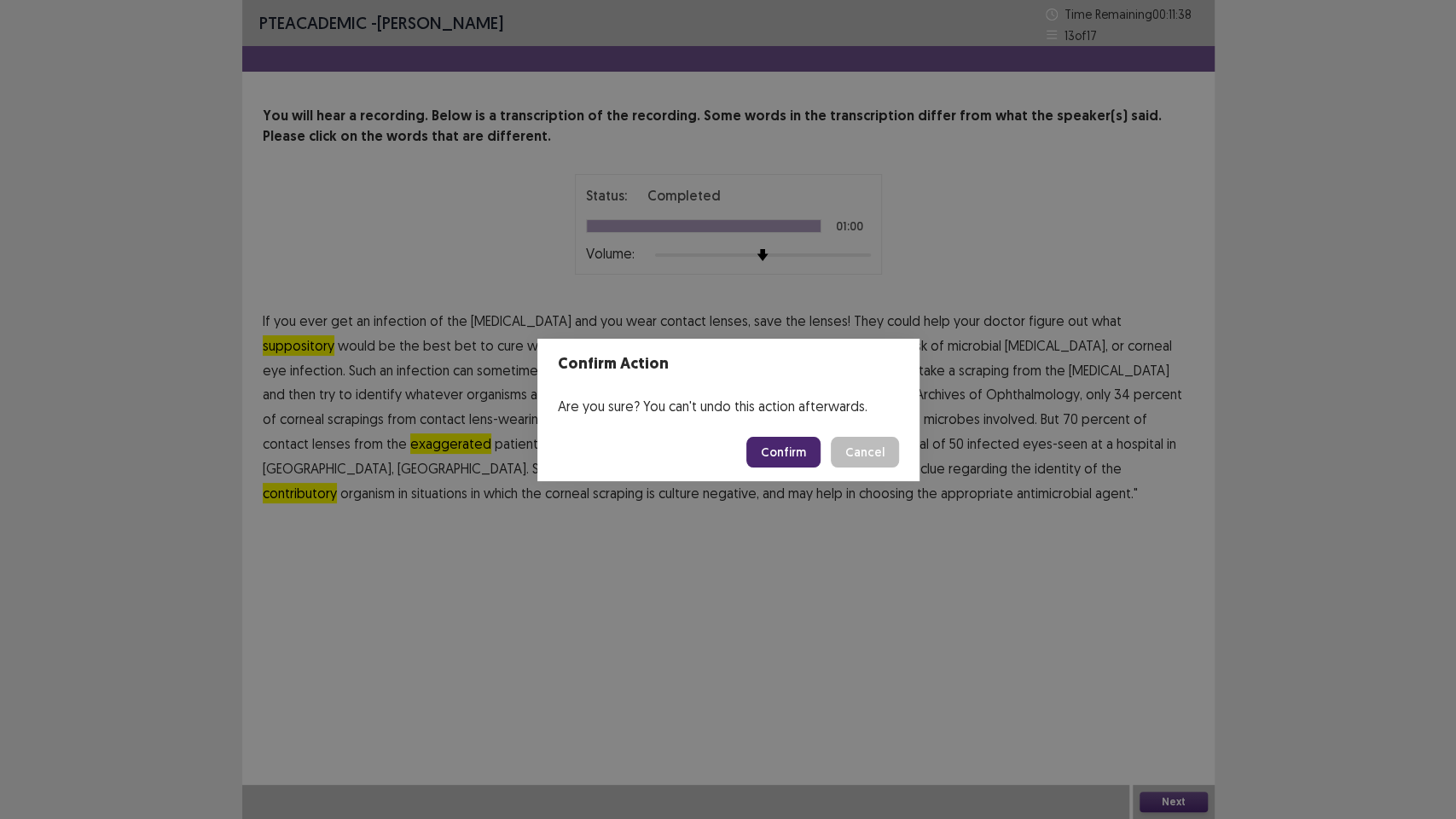
click at [789, 454] on button "Confirm" at bounding box center [784, 451] width 74 height 31
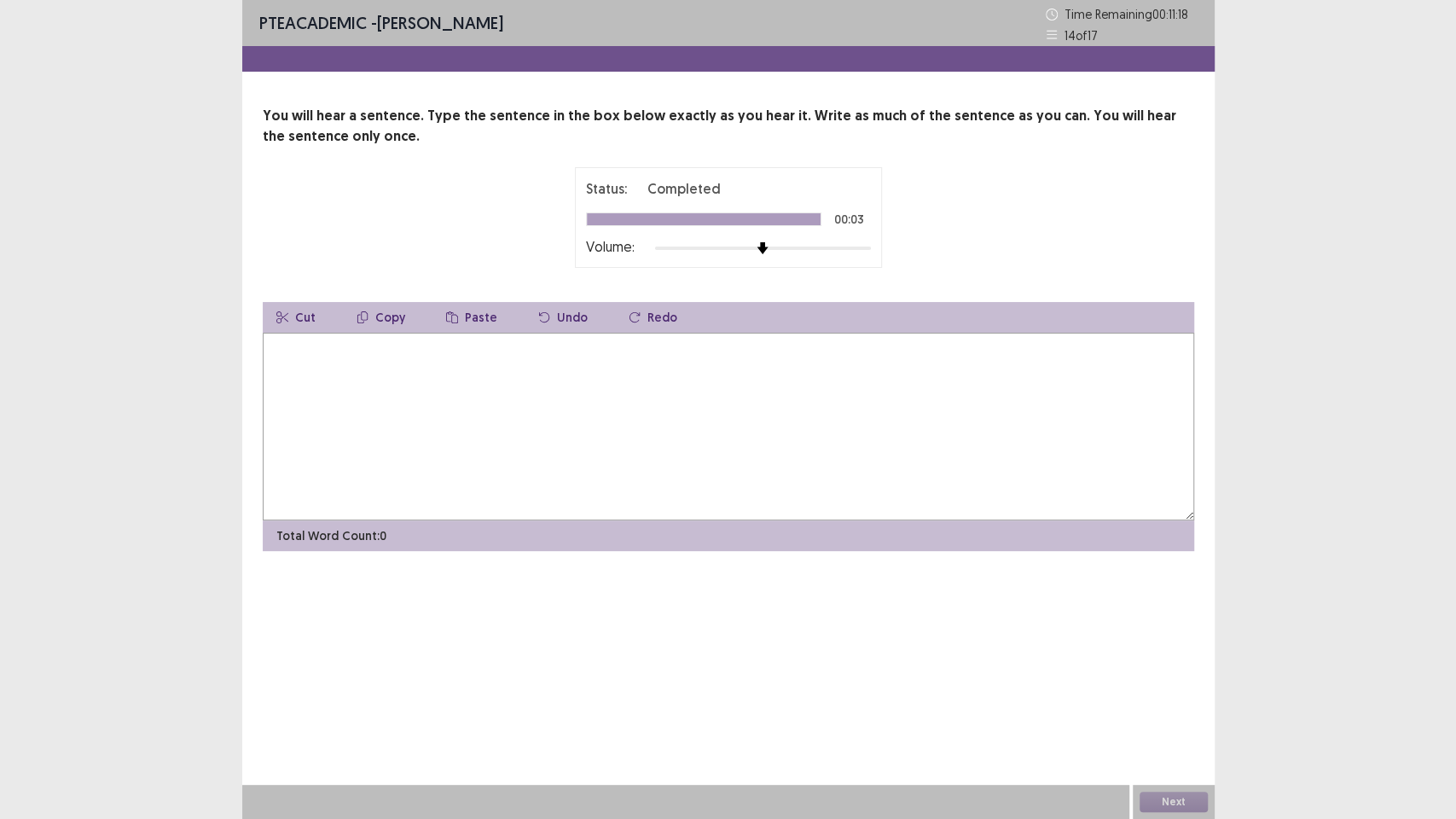
click at [338, 389] on textarea at bounding box center [728, 425] width 931 height 187
click at [525, 355] on textarea "**********" at bounding box center [728, 425] width 931 height 187
click at [528, 353] on textarea "**********" at bounding box center [728, 425] width 931 height 187
click at [545, 348] on textarea "**********" at bounding box center [728, 425] width 931 height 187
click at [567, 349] on textarea "**********" at bounding box center [728, 425] width 931 height 187
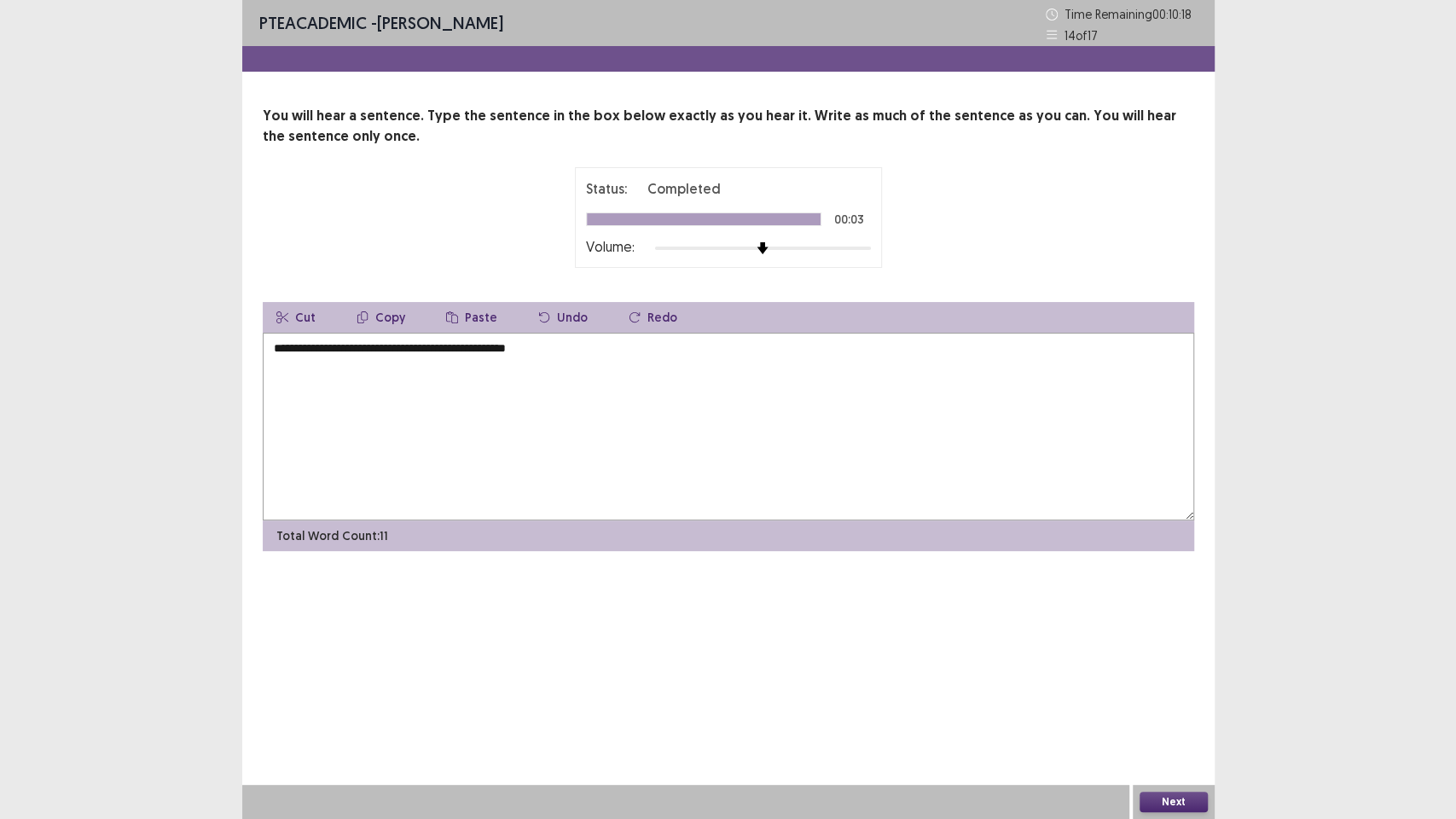
type textarea "**********"
click at [1173, 698] on button "Next" at bounding box center [1173, 801] width 68 height 21
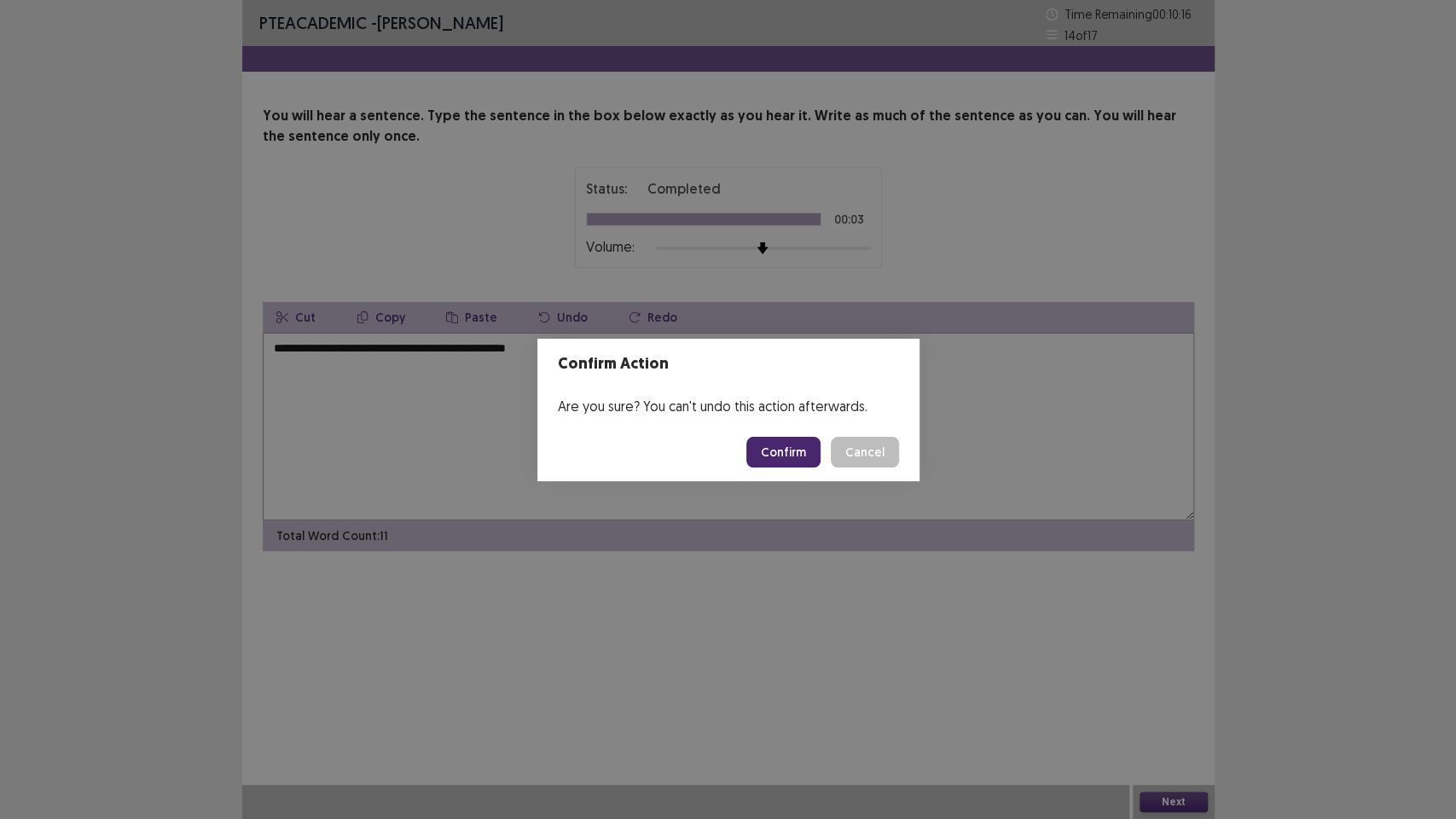
click at [785, 451] on button "Confirm" at bounding box center [784, 451] width 74 height 31
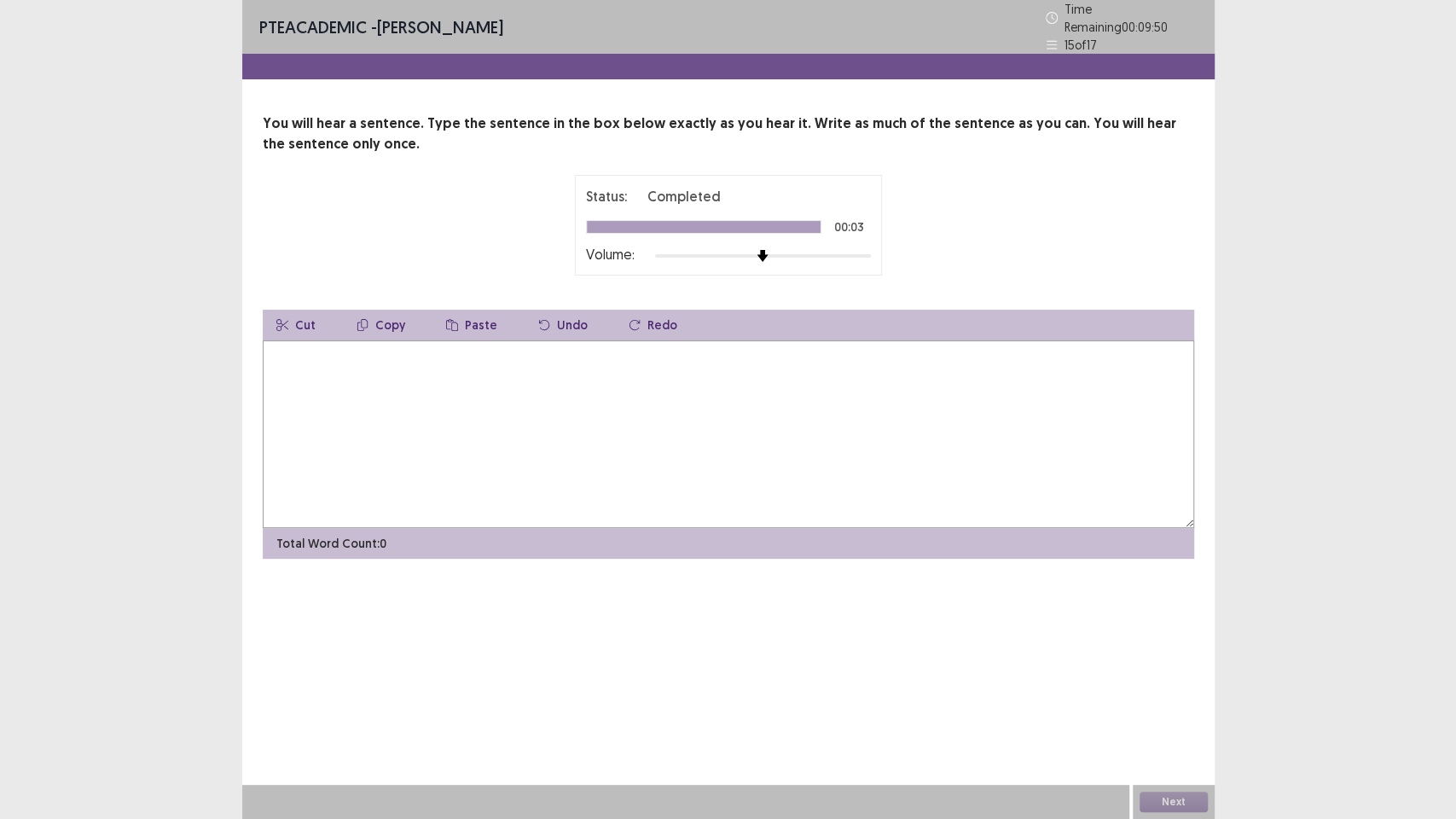
click at [389, 382] on textarea at bounding box center [728, 433] width 931 height 187
type textarea "*"
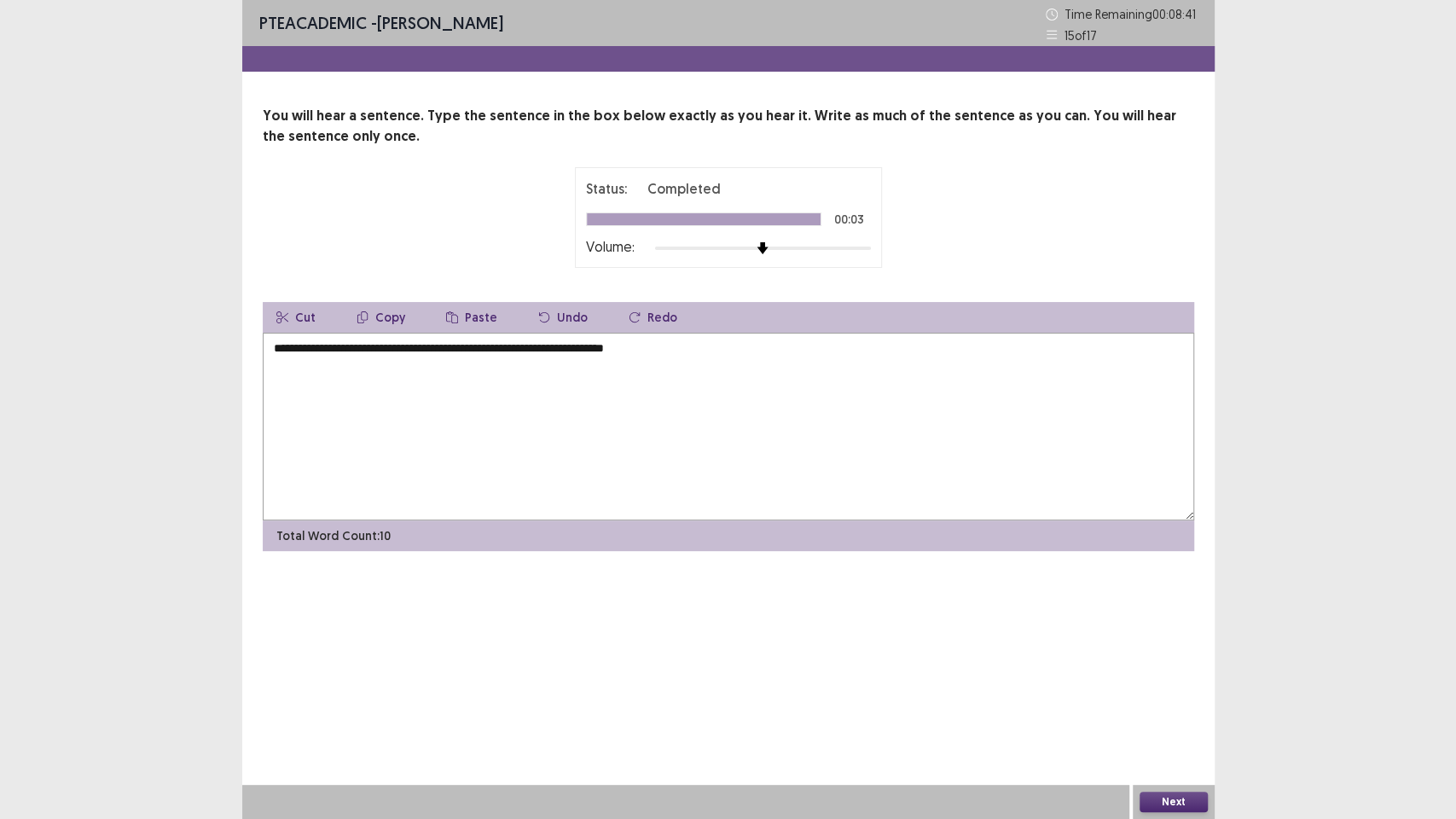
click at [535, 353] on textarea "**********" at bounding box center [728, 425] width 931 height 187
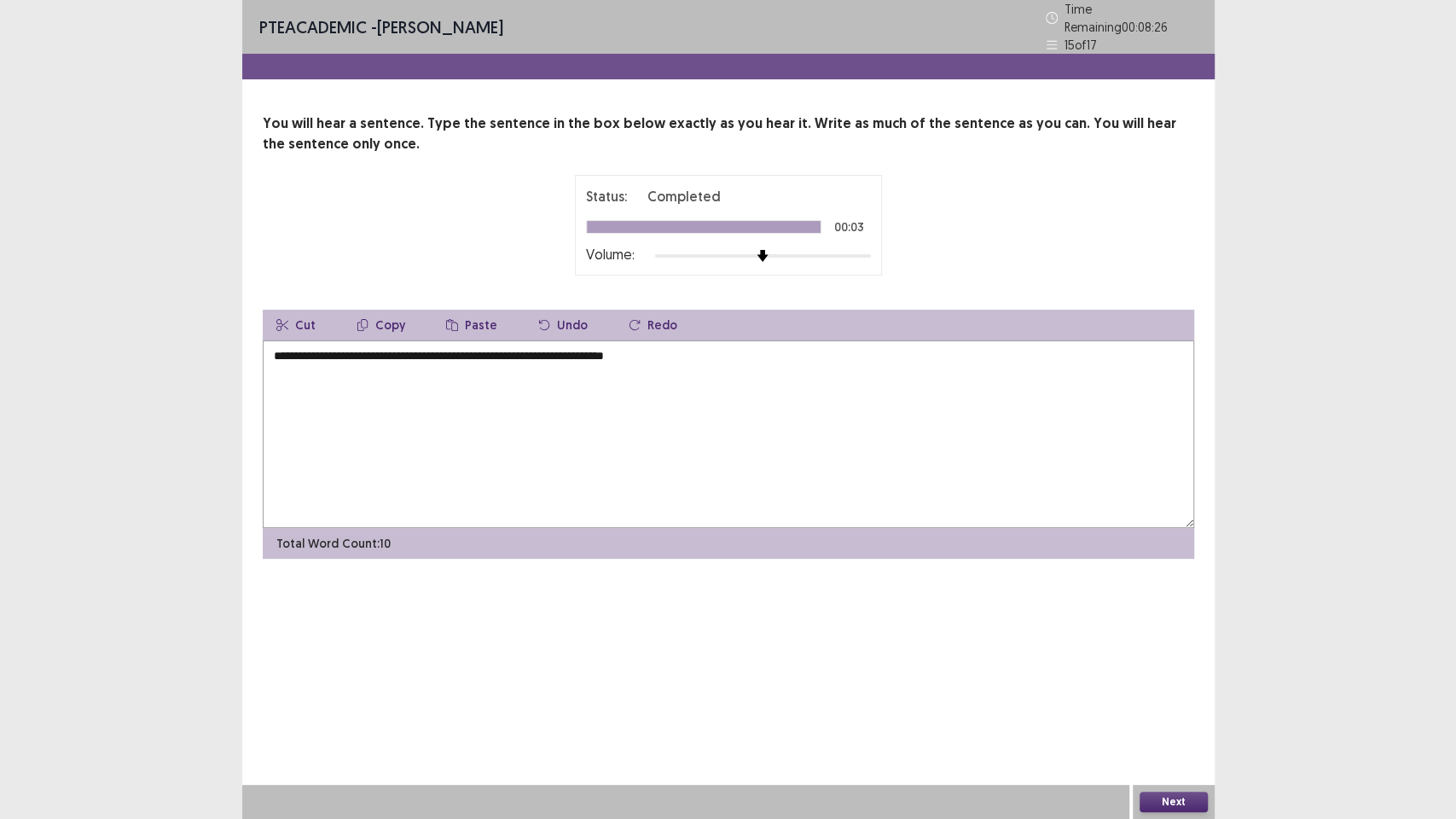
type textarea "**********"
click at [1164, 698] on button "Next" at bounding box center [1173, 801] width 68 height 21
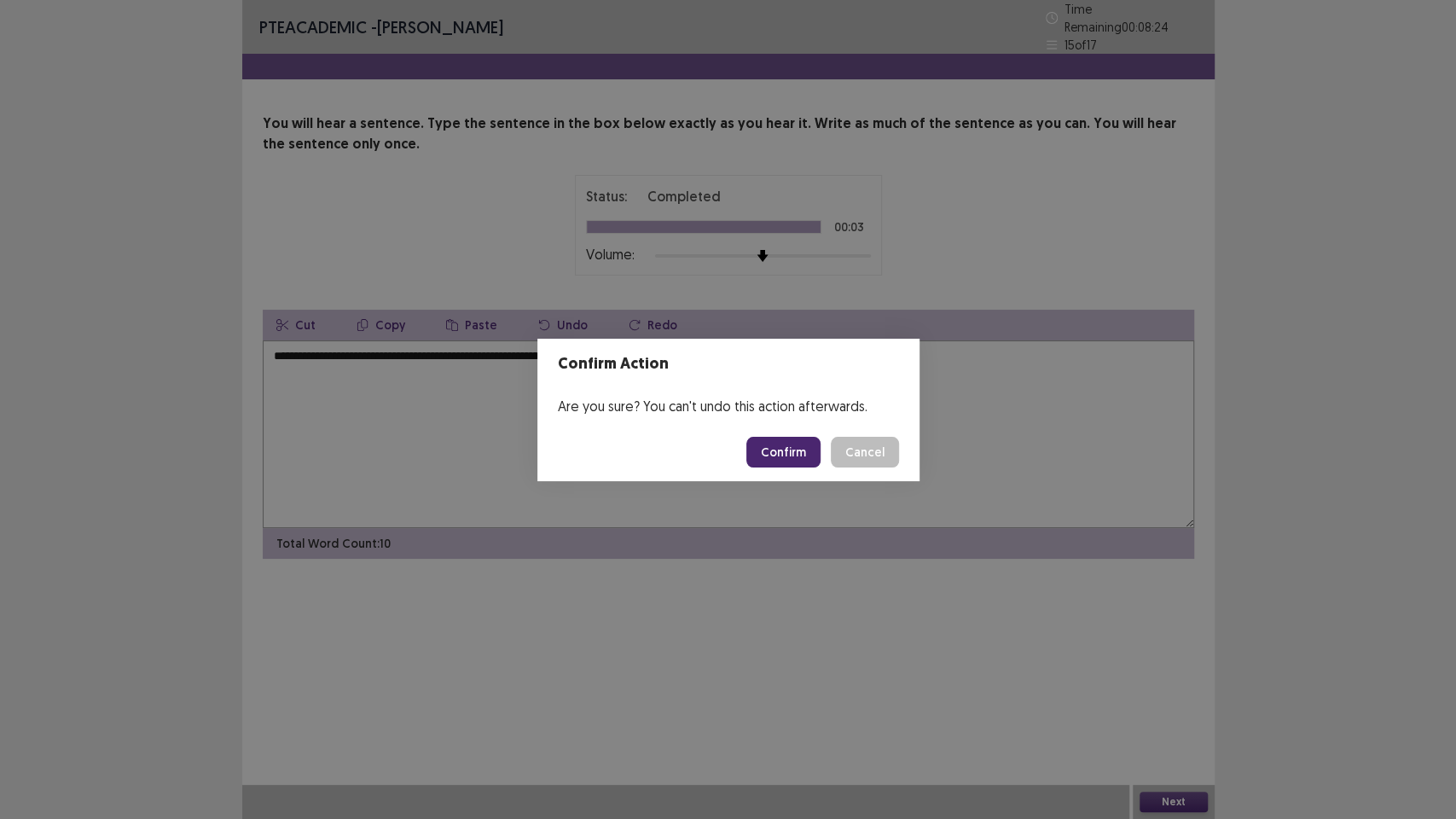
click at [768, 457] on button "Confirm" at bounding box center [784, 451] width 74 height 31
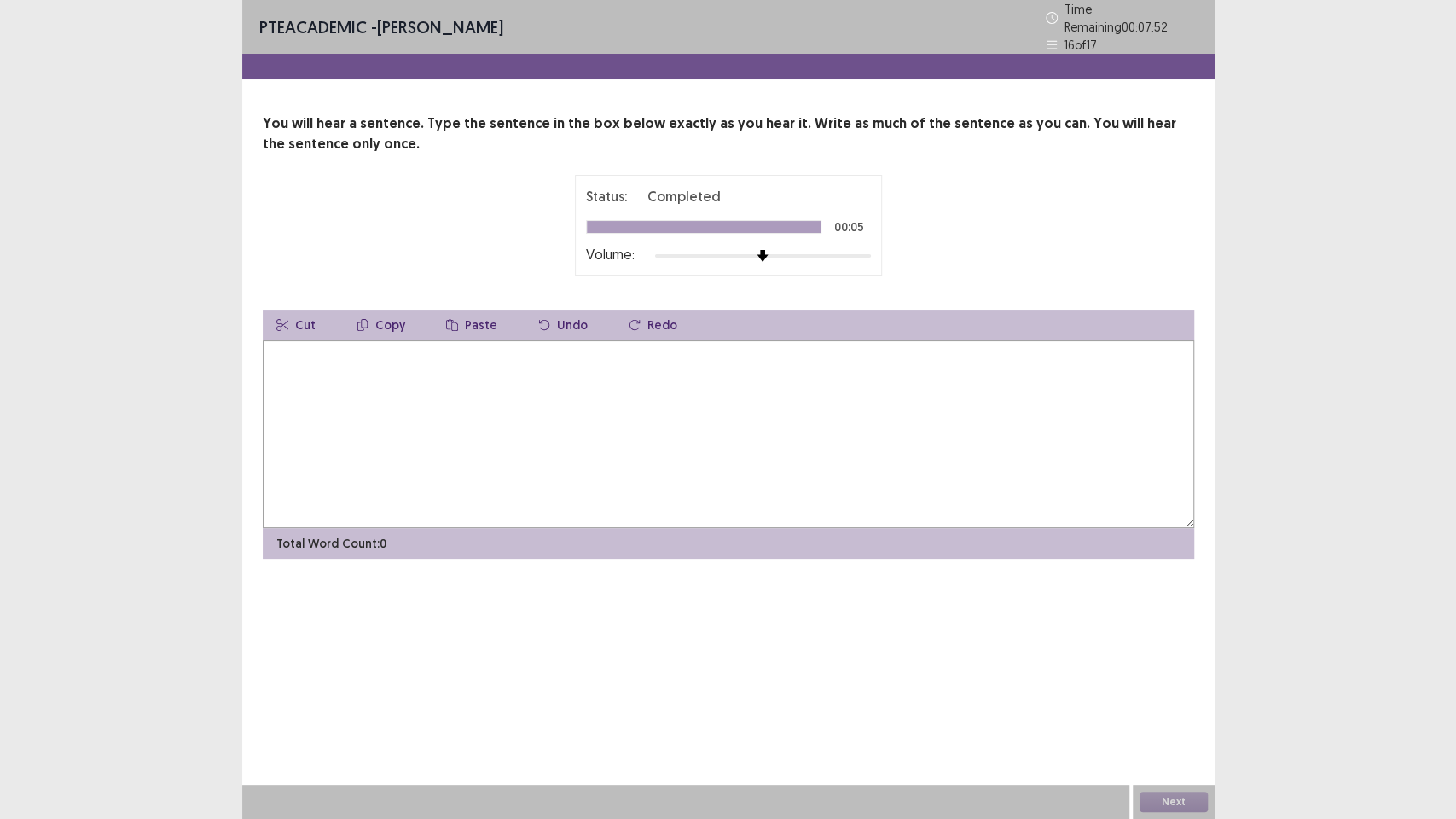
click at [400, 379] on textarea at bounding box center [728, 433] width 931 height 187
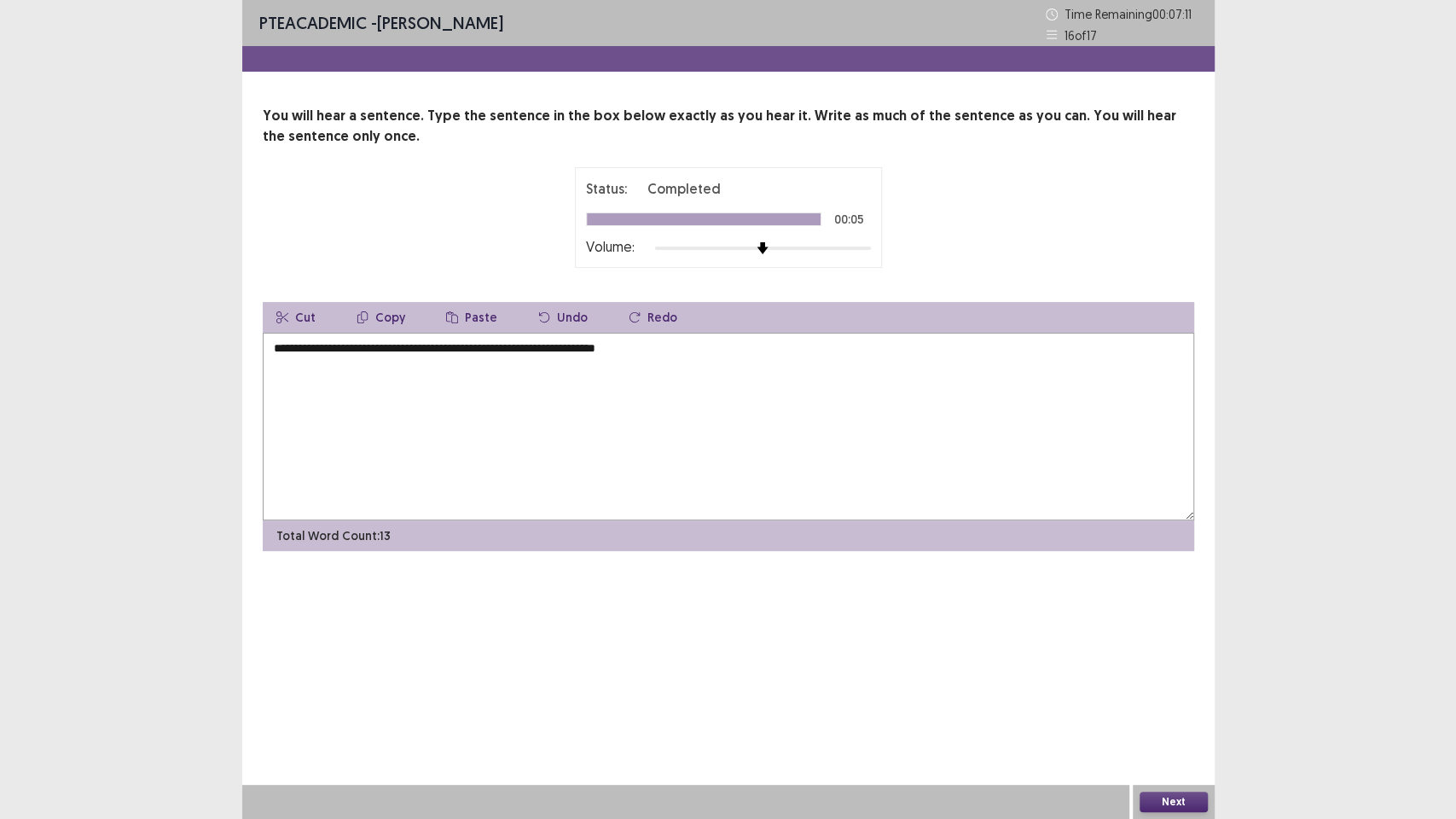
type textarea "**********"
click at [1157, 698] on button "Next" at bounding box center [1173, 801] width 68 height 21
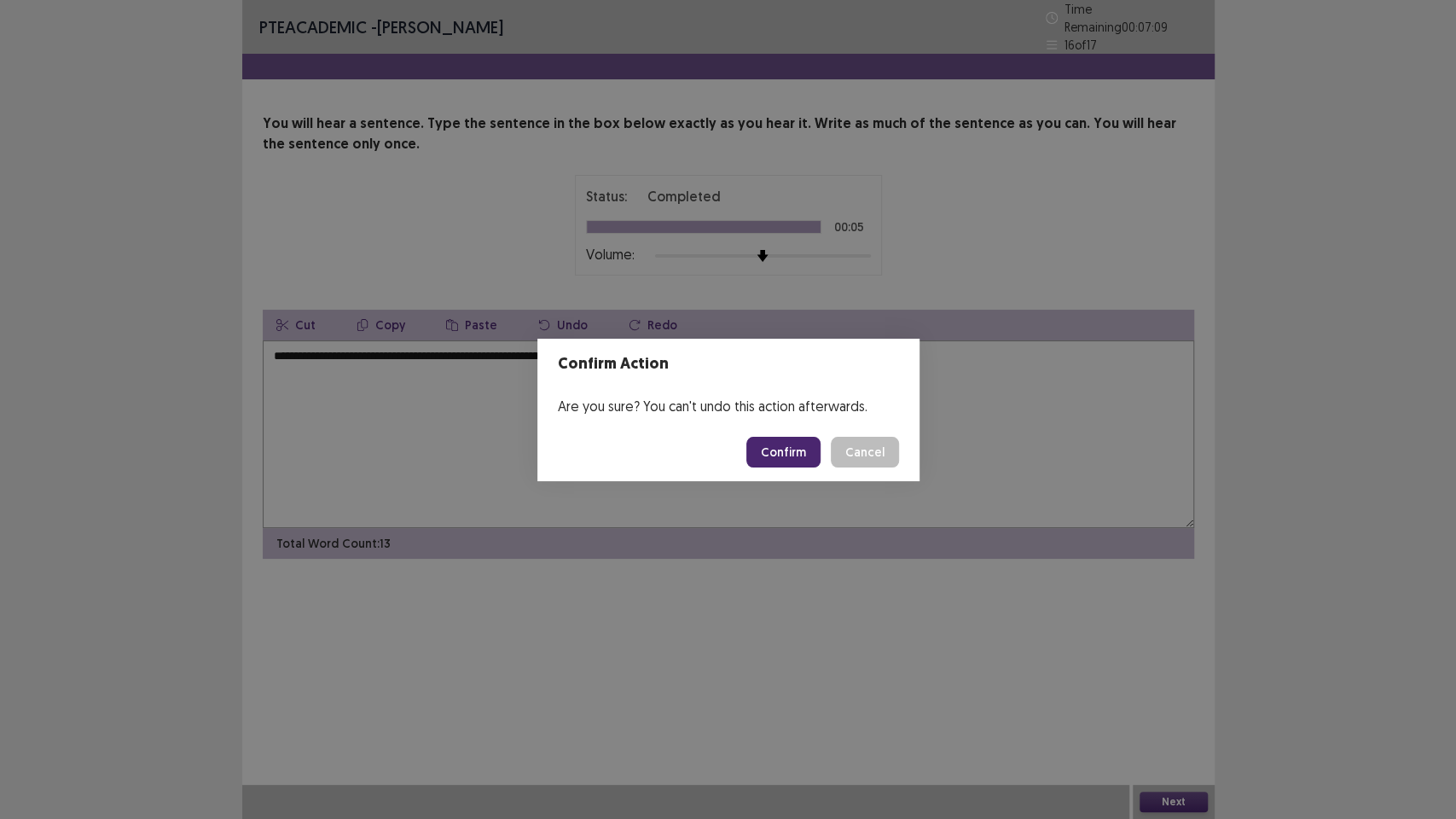
click at [780, 451] on button "Confirm" at bounding box center [784, 451] width 74 height 31
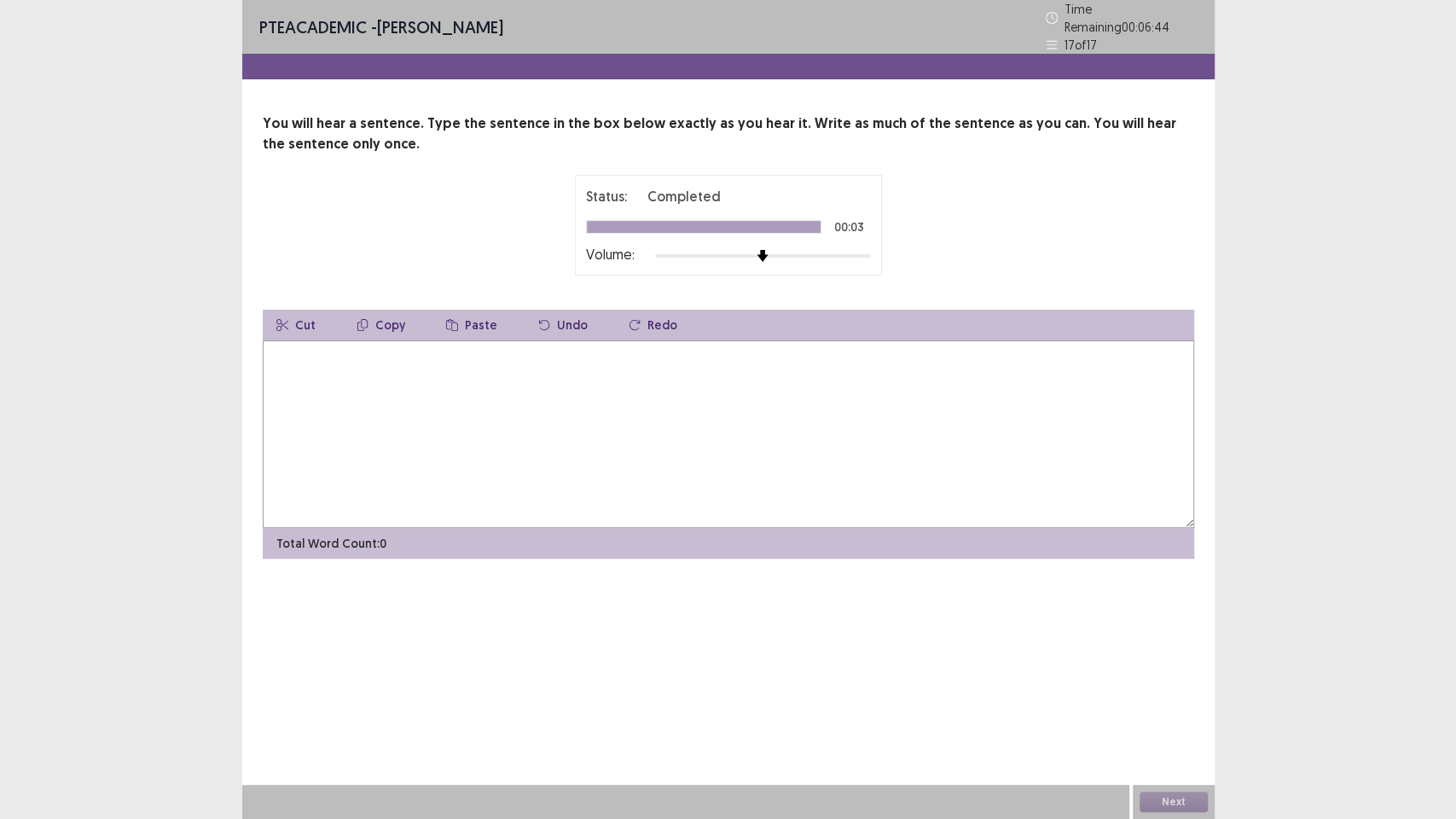
click at [332, 377] on textarea at bounding box center [728, 433] width 931 height 187
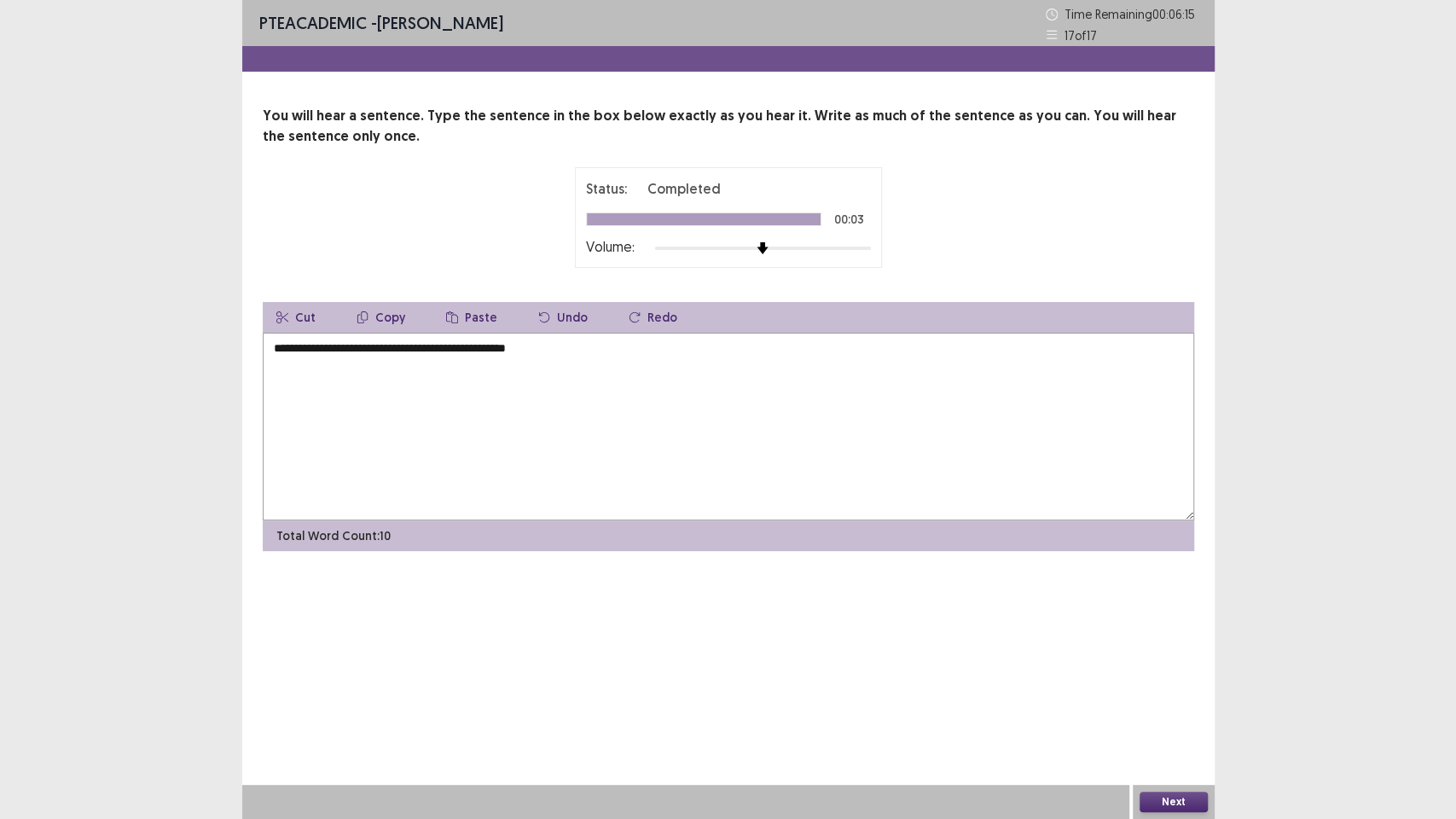
type textarea "**********"
click at [1168, 698] on button "Next" at bounding box center [1173, 801] width 68 height 21
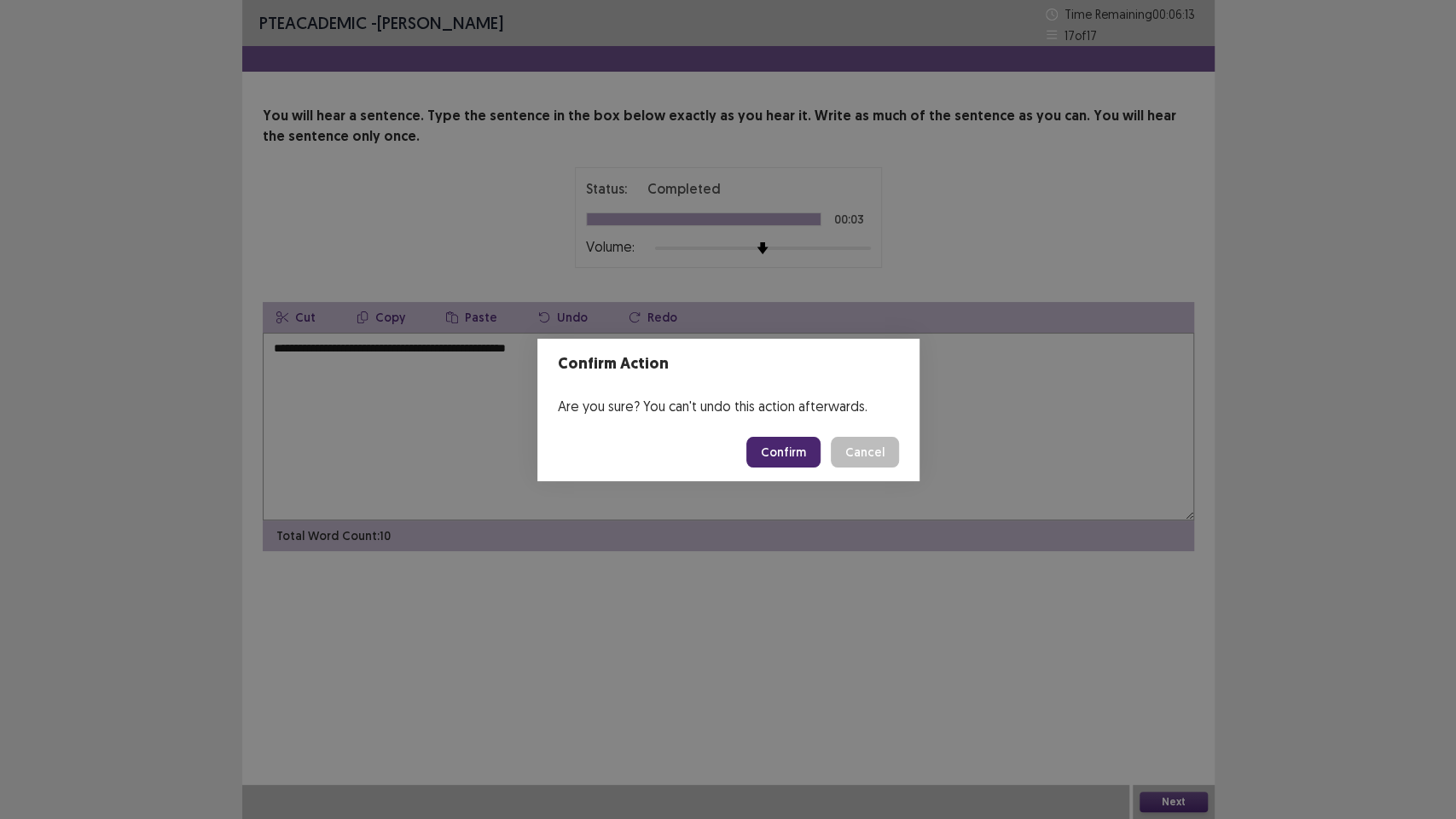
click at [778, 455] on button "Confirm" at bounding box center [784, 451] width 74 height 31
